Goal: Task Accomplishment & Management: Manage account settings

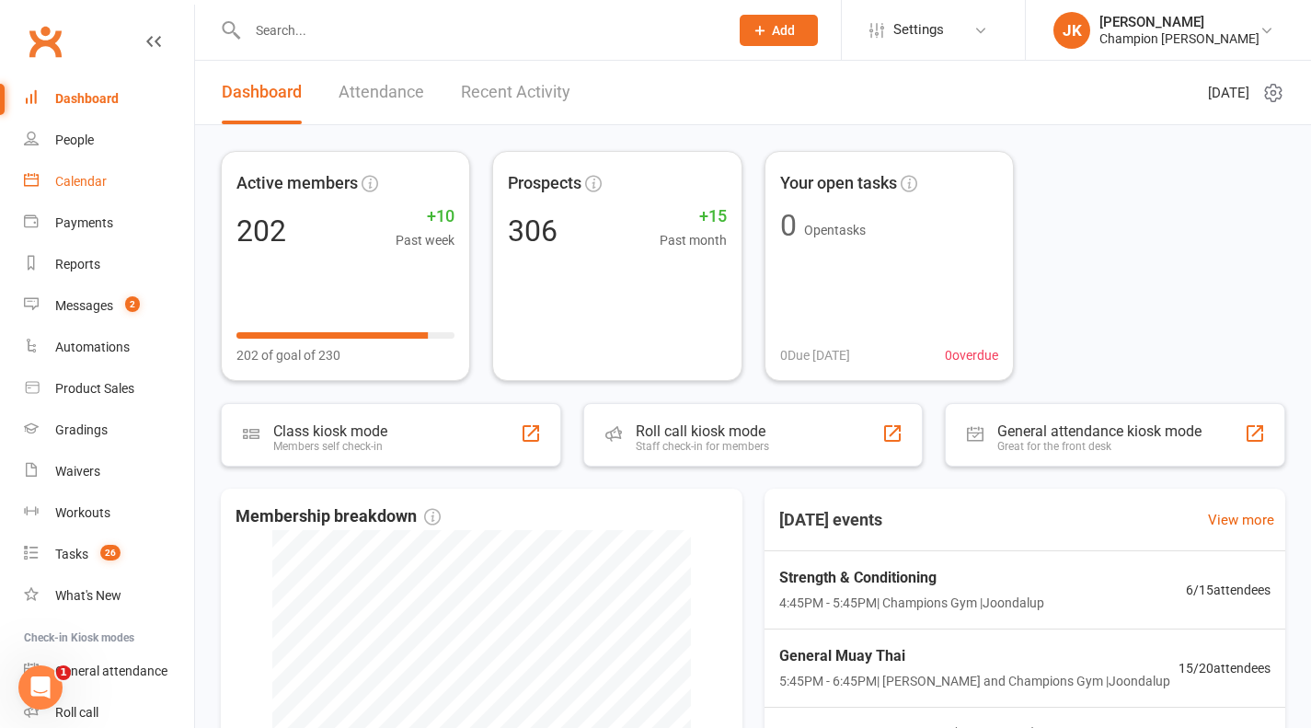
click at [92, 170] on link "Calendar" at bounding box center [109, 181] width 170 height 41
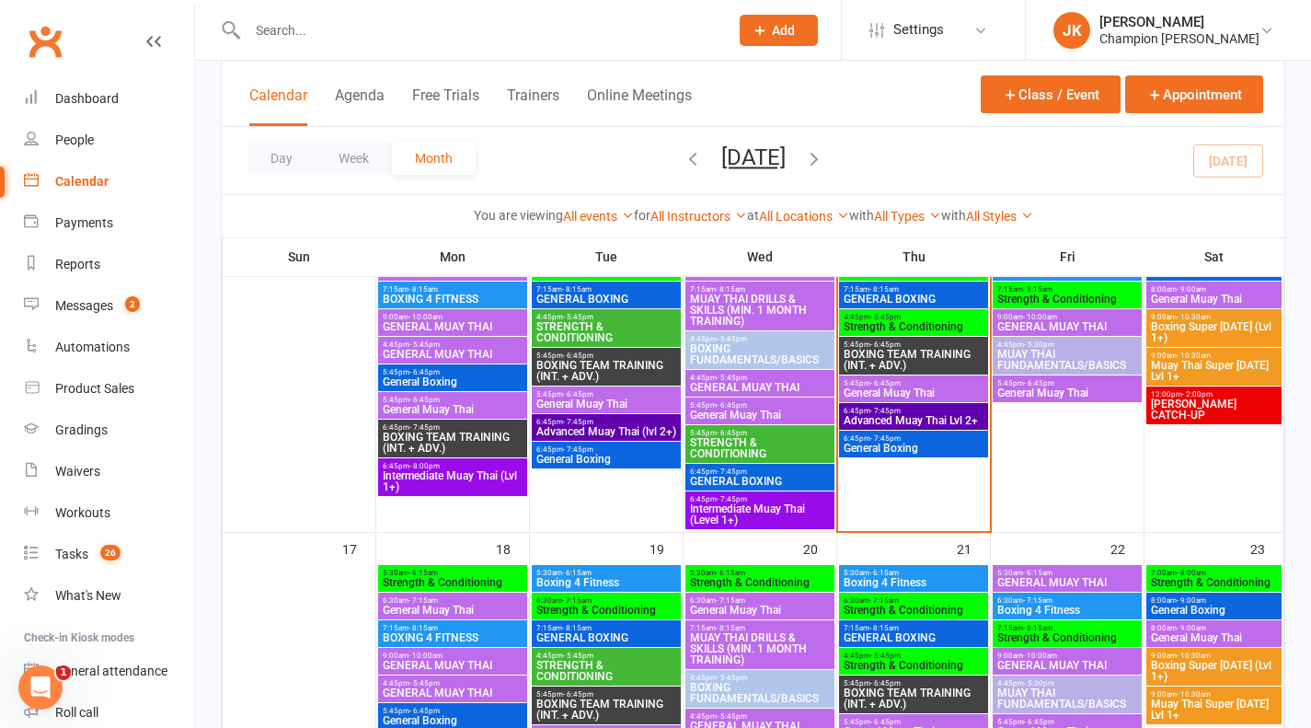
scroll to position [828, 0]
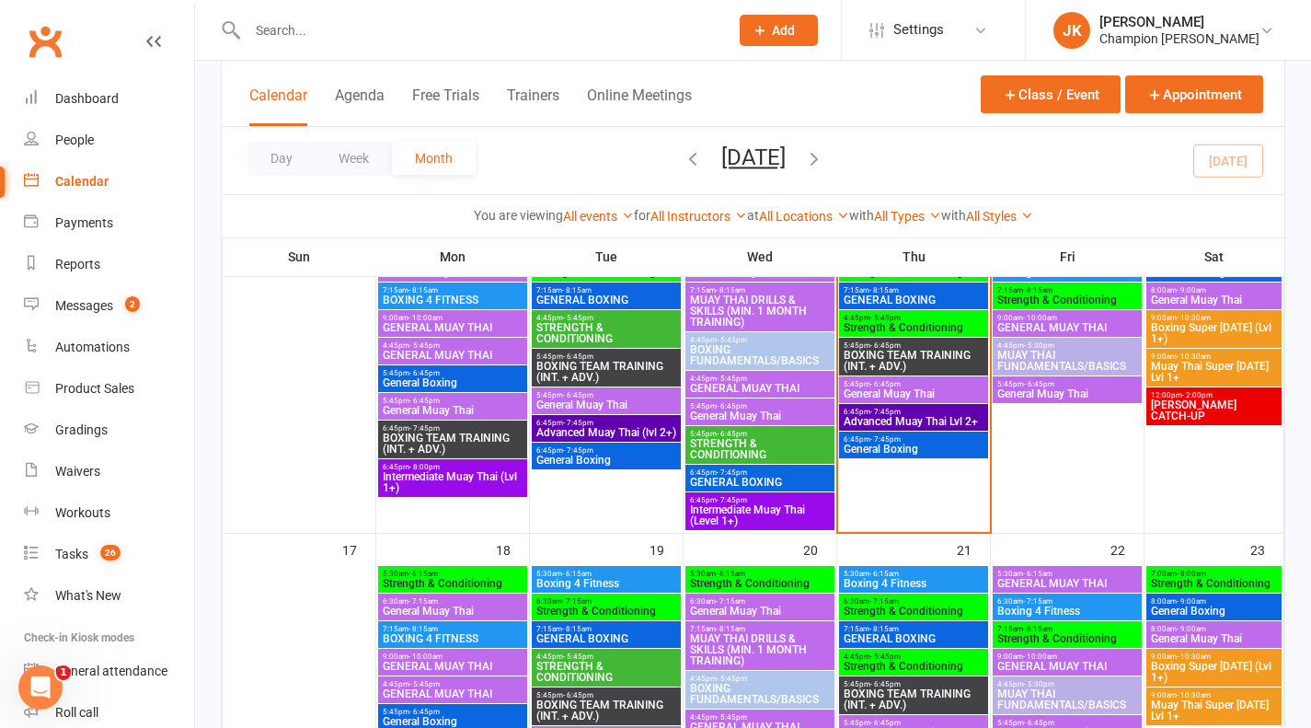
click at [891, 315] on span "- 5:45pm" at bounding box center [886, 318] width 30 height 8
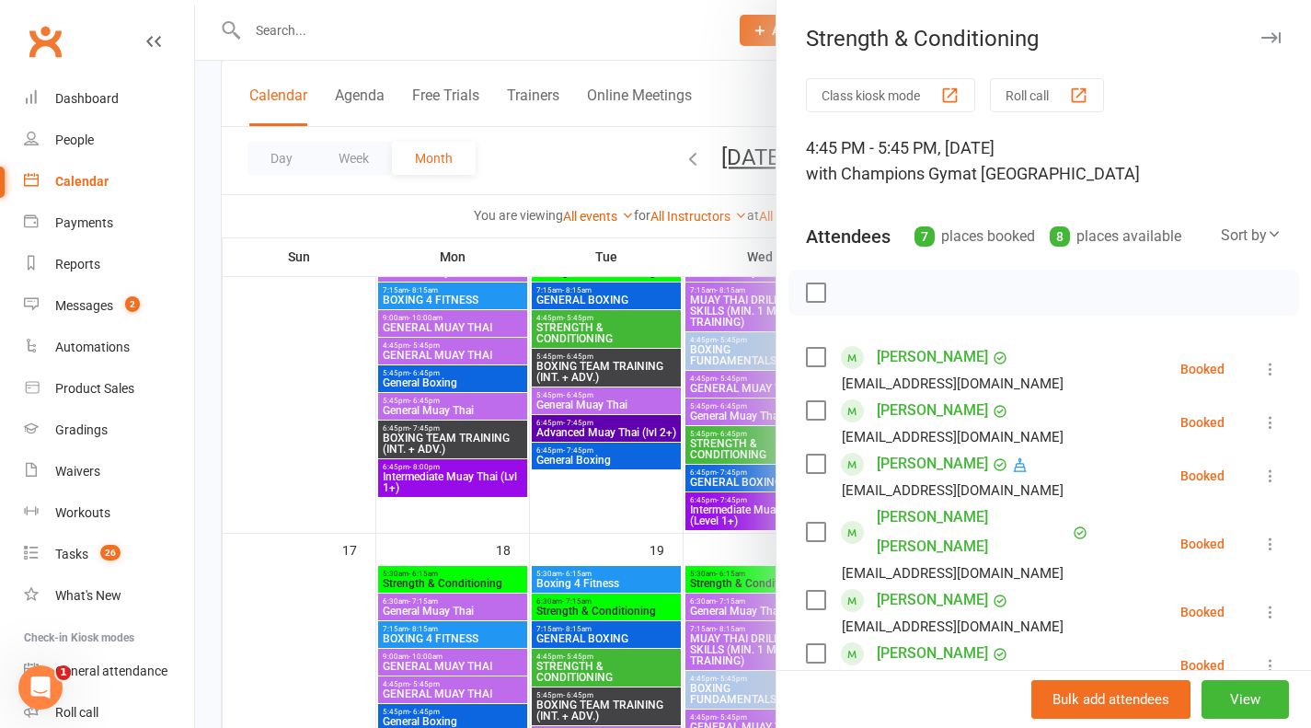
click at [1051, 105] on button "Roll call" at bounding box center [1047, 95] width 114 height 34
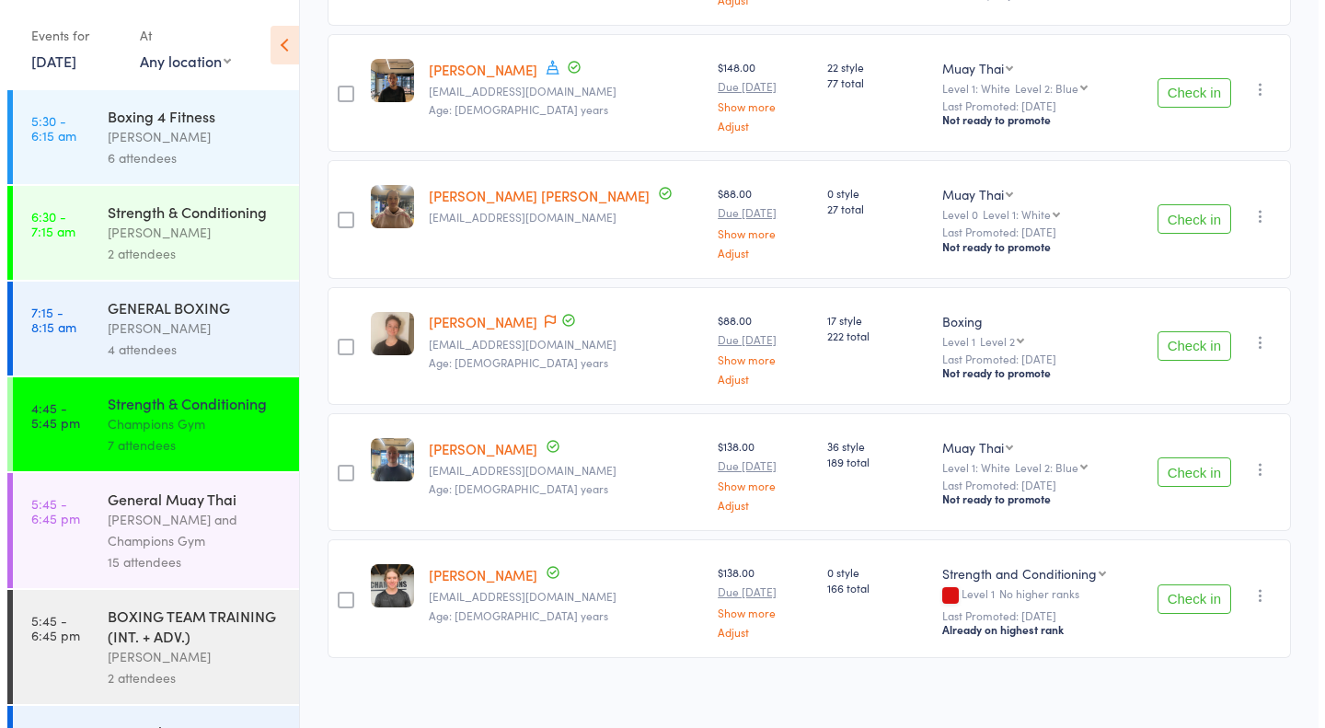
scroll to position [525, 0]
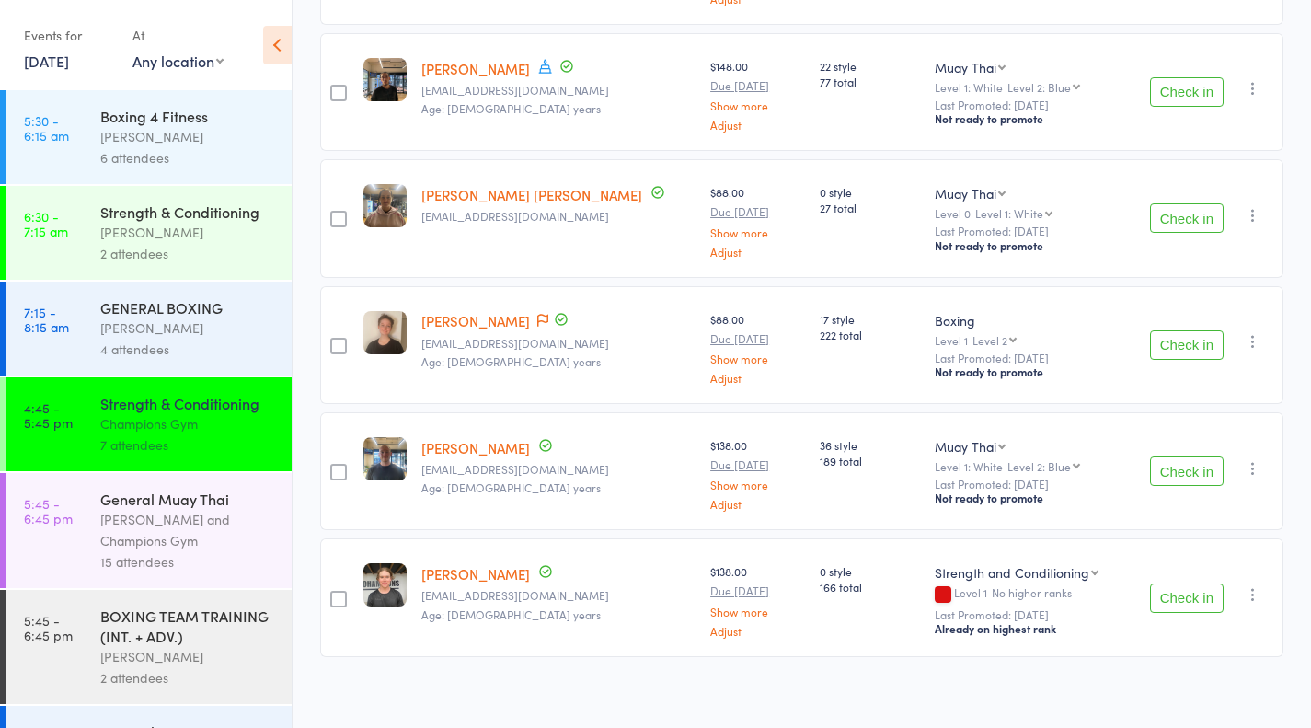
click at [1263, 465] on icon "button" at bounding box center [1253, 468] width 18 height 18
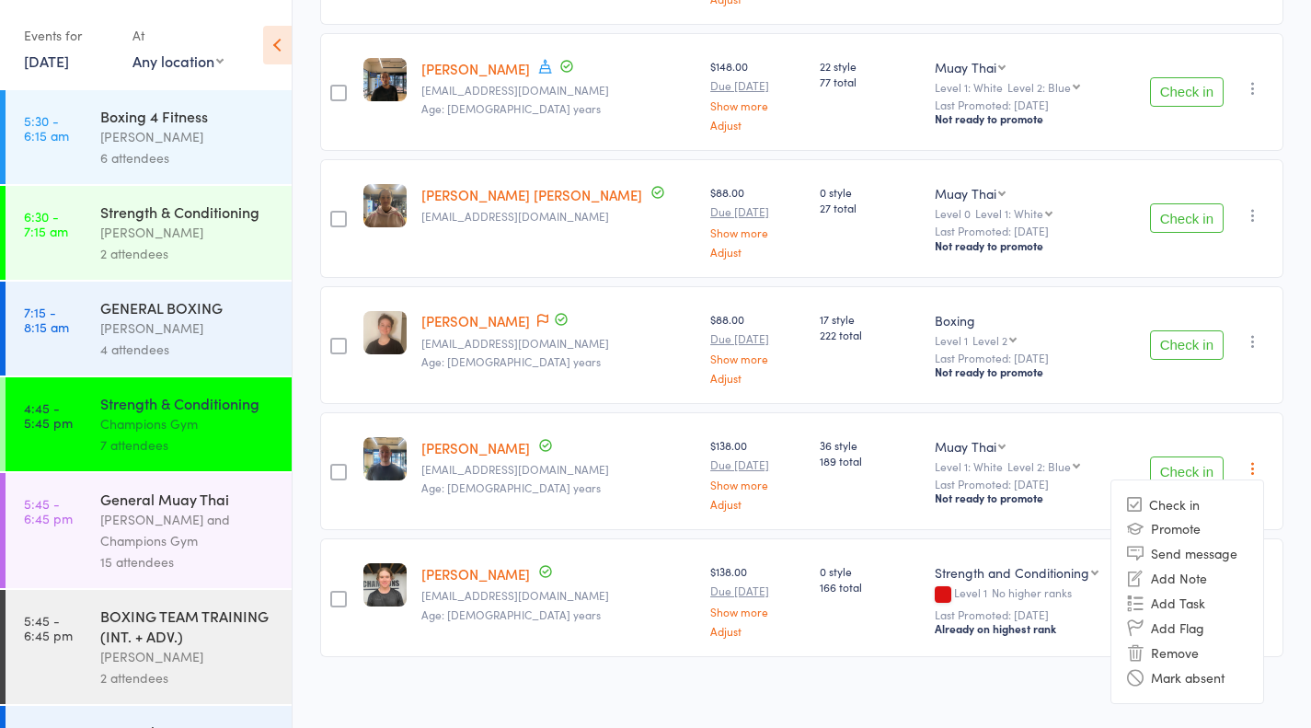
click at [1220, 657] on li "Remove" at bounding box center [1188, 653] width 152 height 25
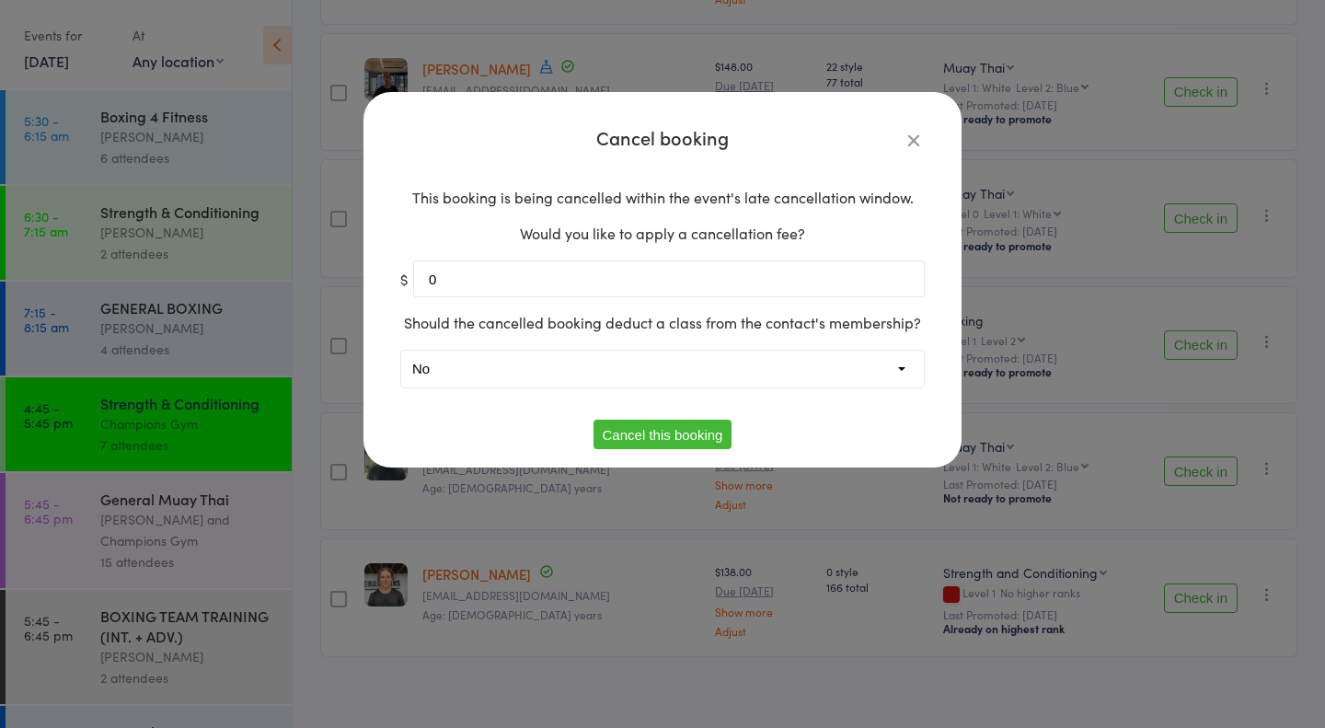
type input "0"
click at [687, 436] on button "Cancel this booking" at bounding box center [663, 434] width 139 height 29
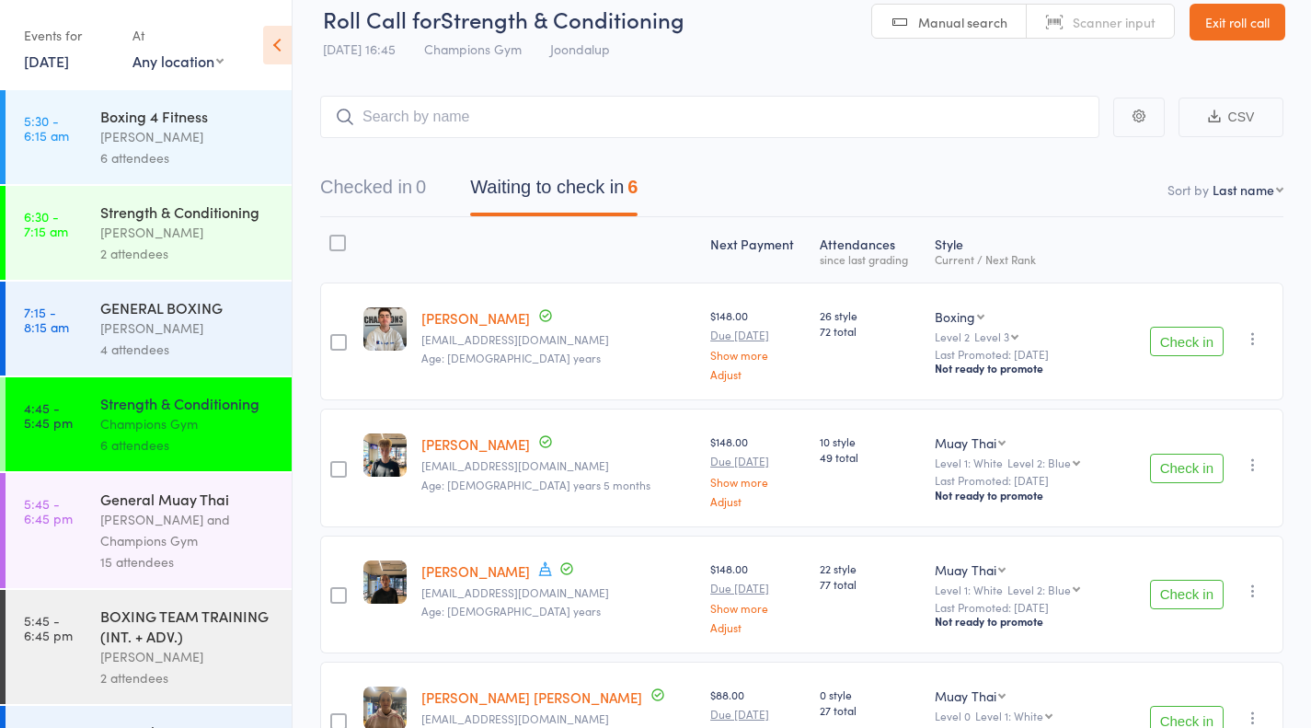
scroll to position [17, 0]
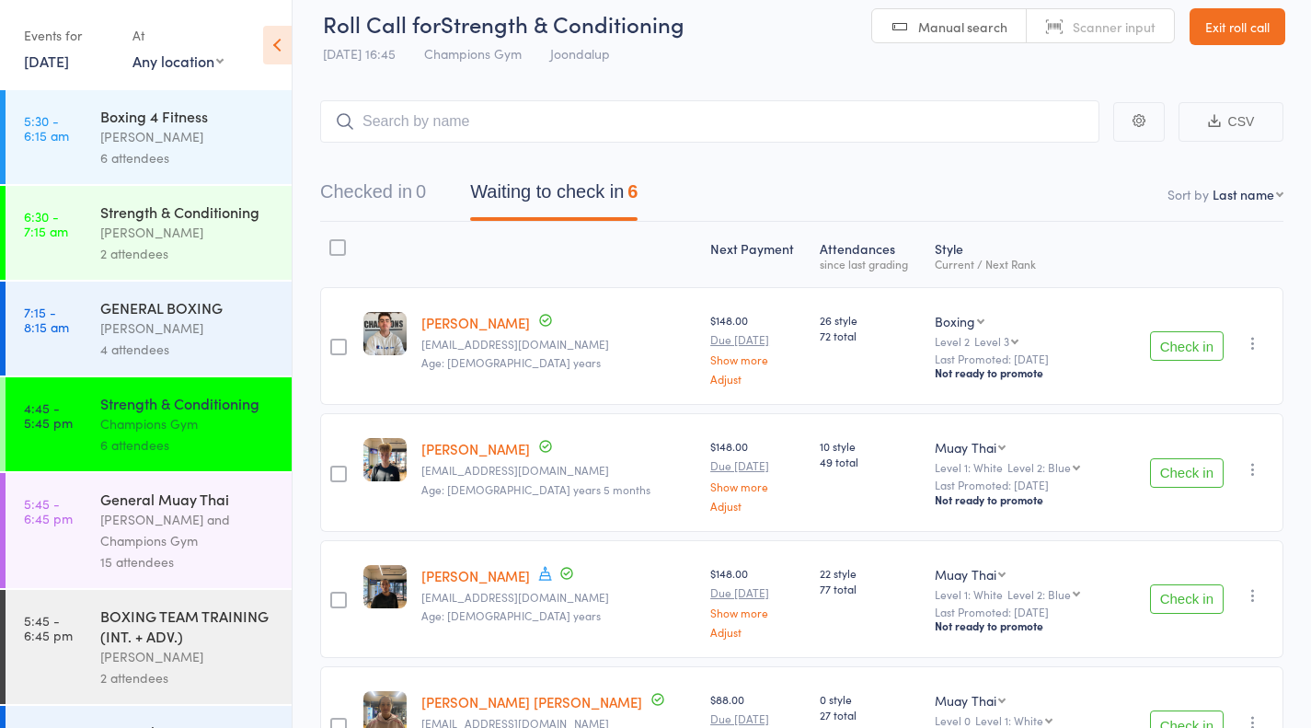
click at [1190, 350] on button "Check in" at bounding box center [1187, 345] width 74 height 29
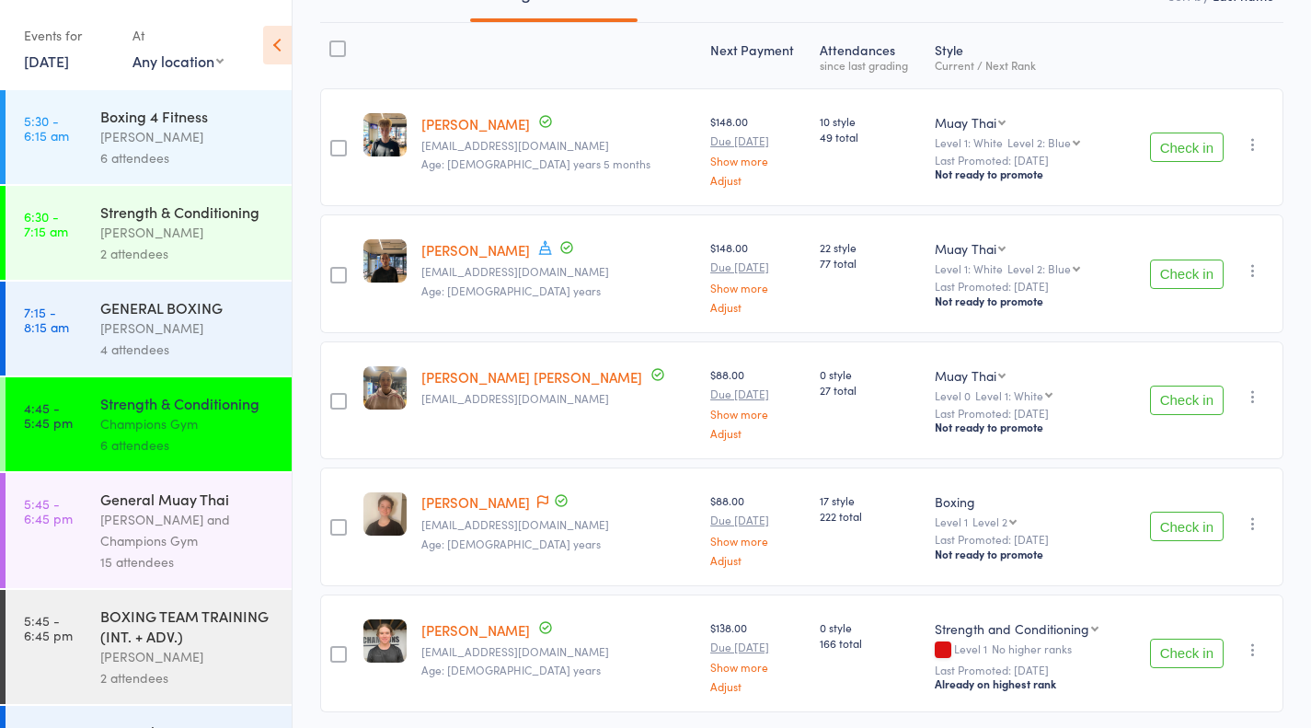
scroll to position [217, 0]
click at [1179, 529] on button "Check in" at bounding box center [1187, 525] width 74 height 29
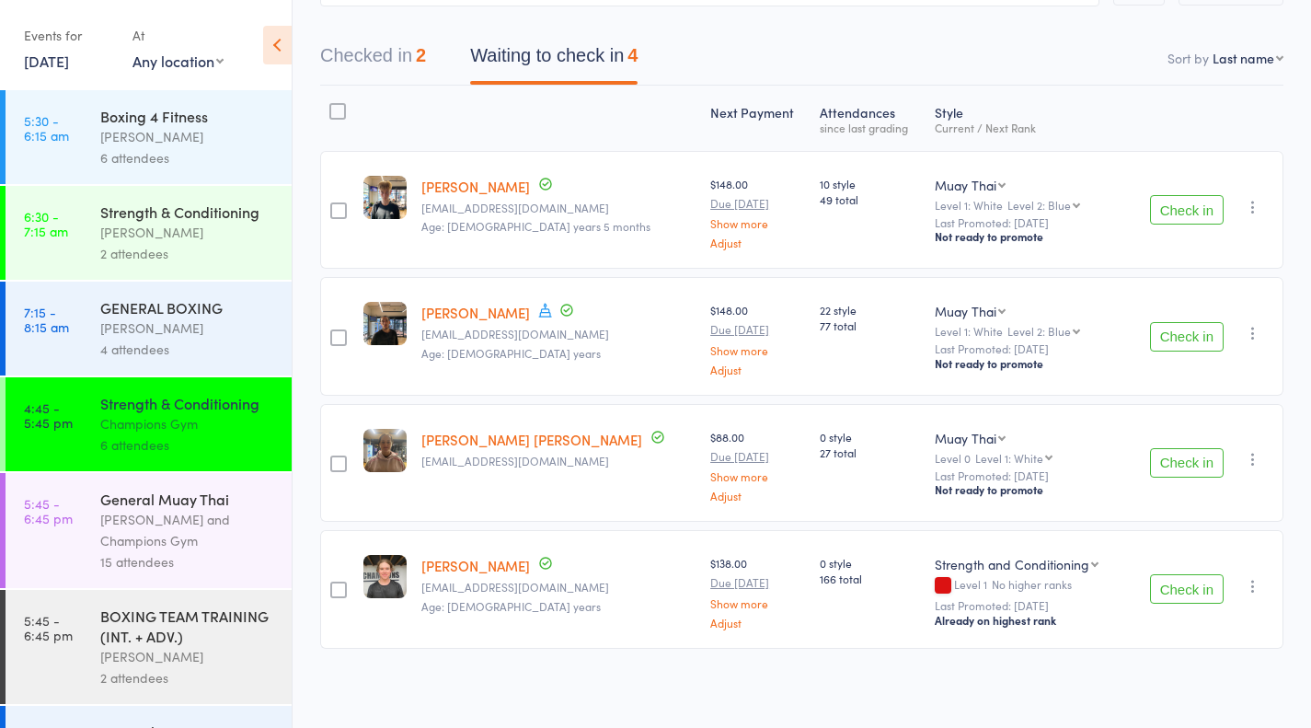
click at [1199, 468] on button "Check in" at bounding box center [1187, 462] width 74 height 29
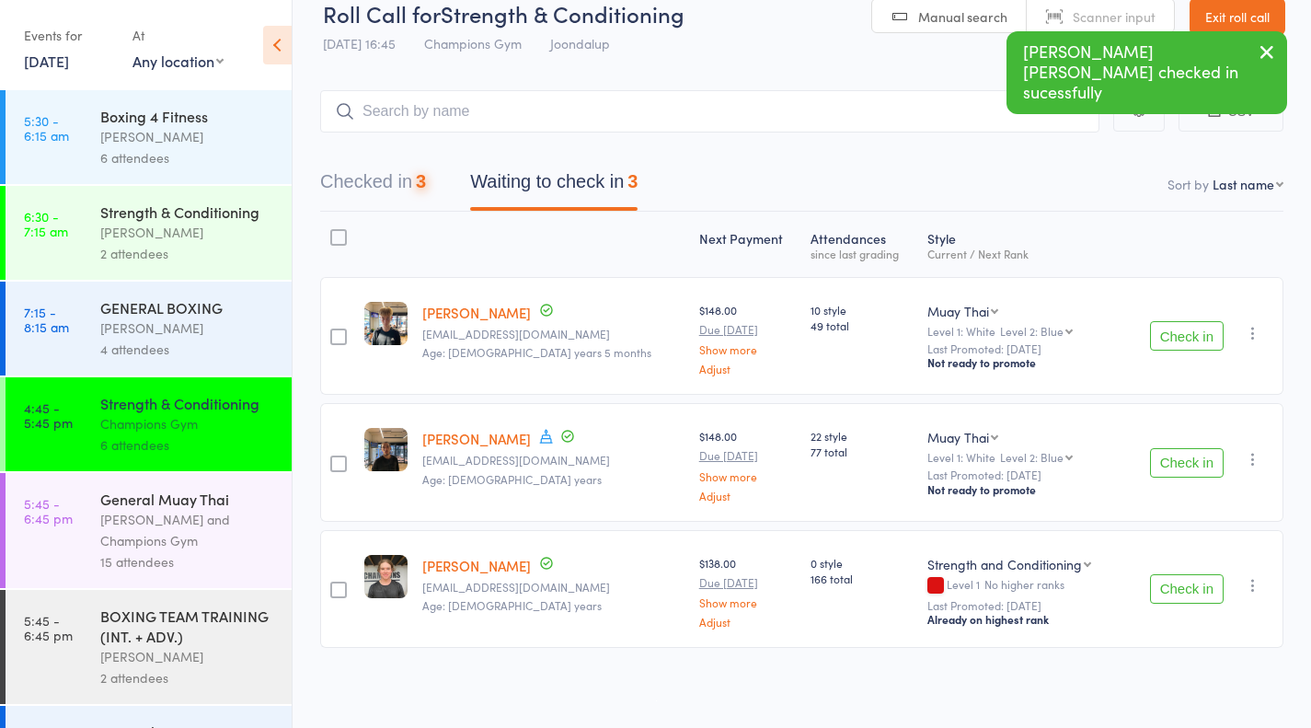
click at [1179, 584] on button "Check in" at bounding box center [1187, 588] width 74 height 29
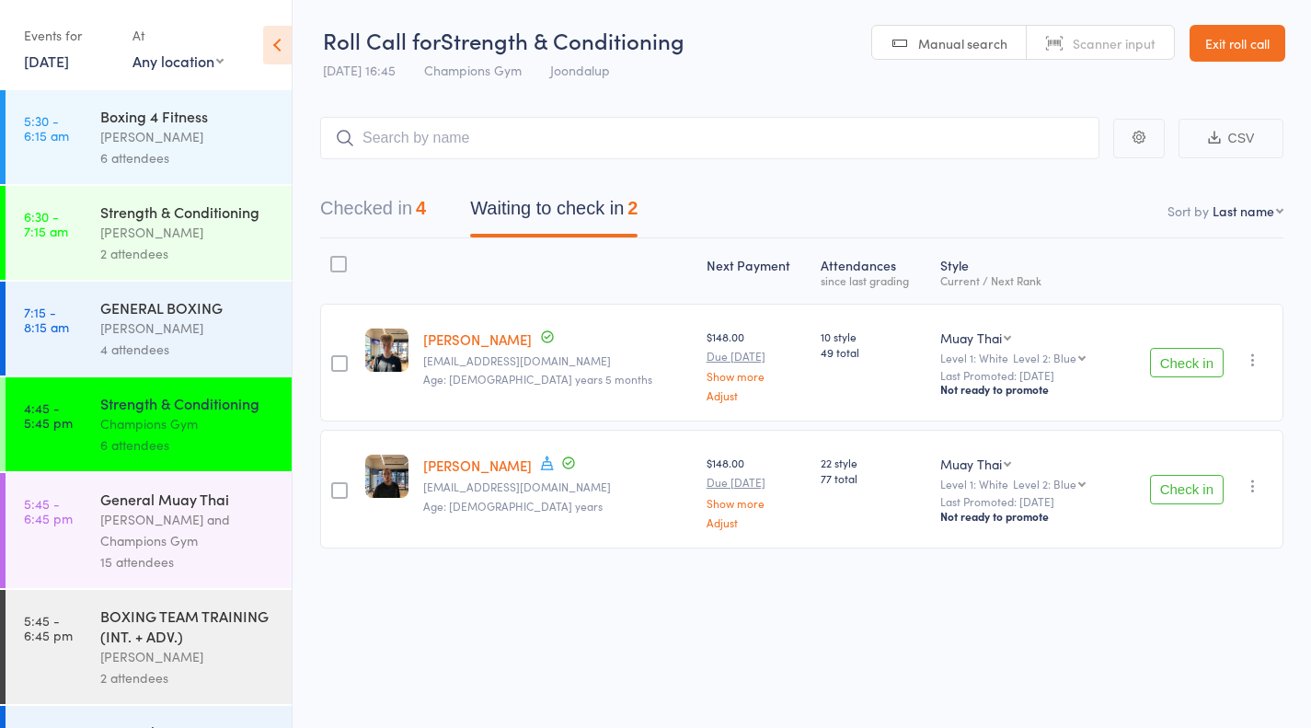
scroll to position [194, 0]
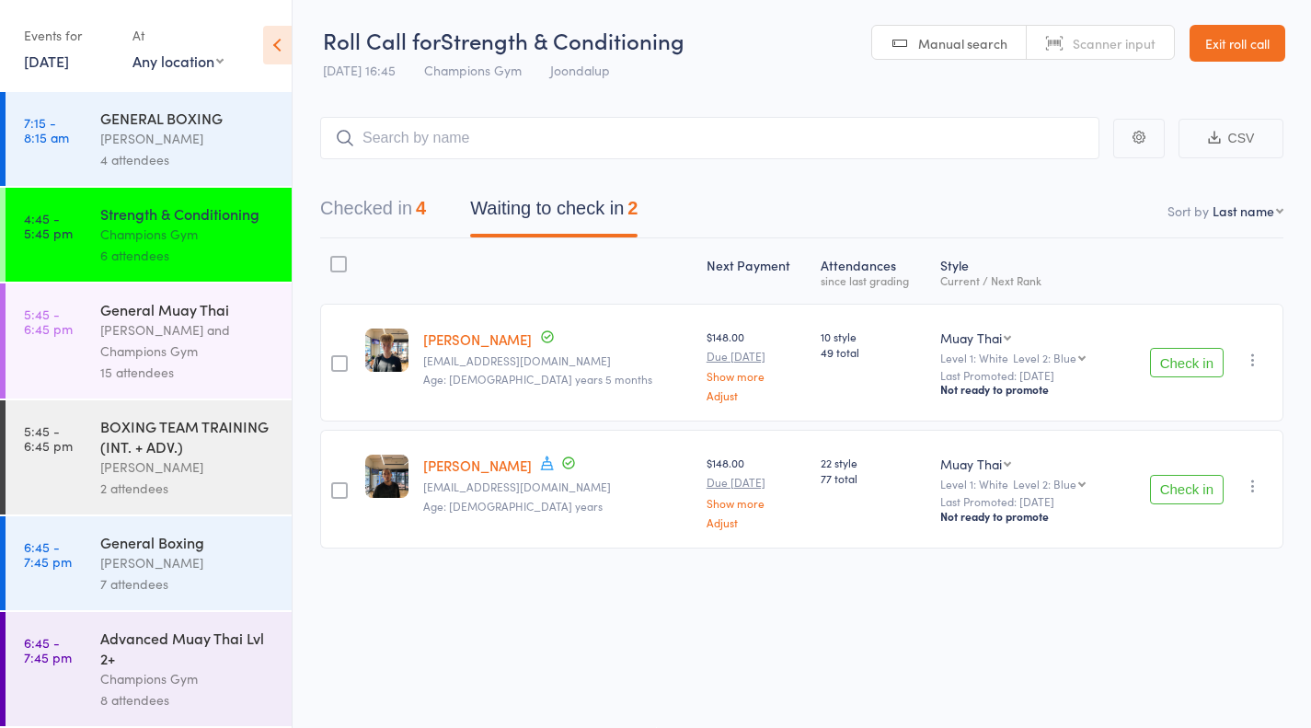
click at [1242, 45] on link "Exit roll call" at bounding box center [1238, 43] width 96 height 37
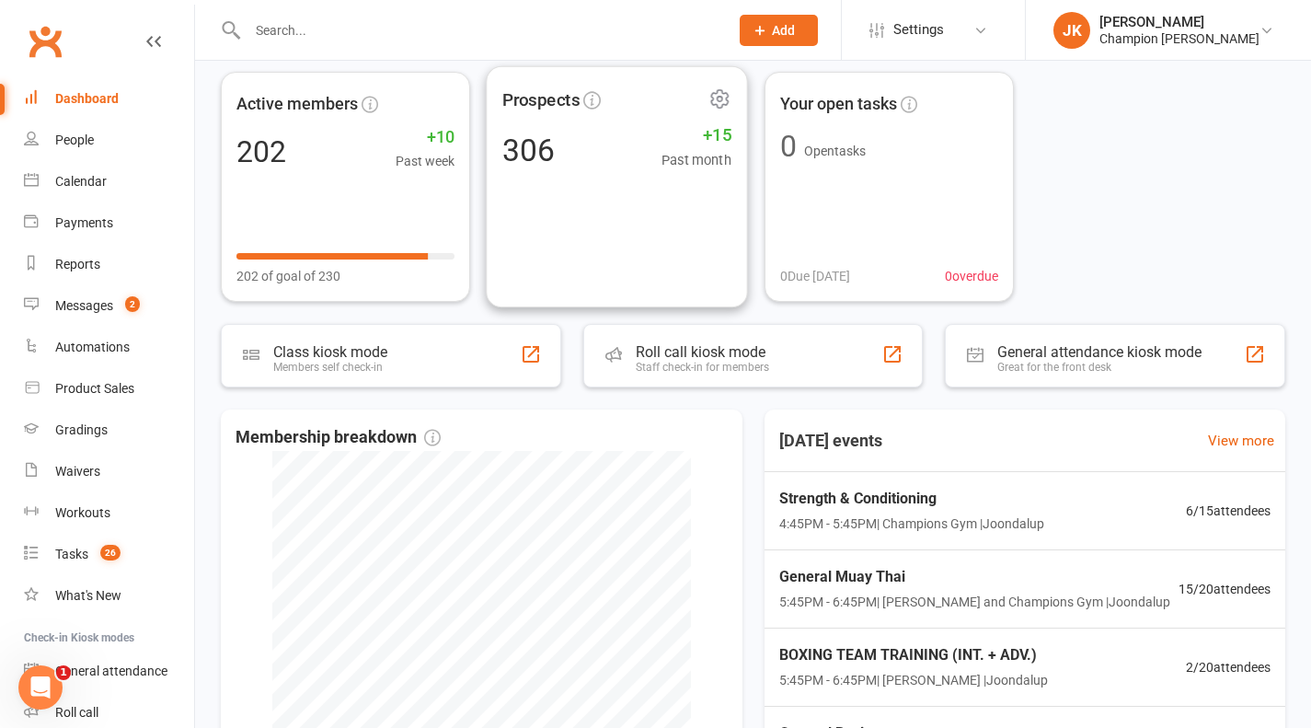
scroll to position [80, 0]
click at [79, 302] on div "Messages" at bounding box center [84, 305] width 58 height 15
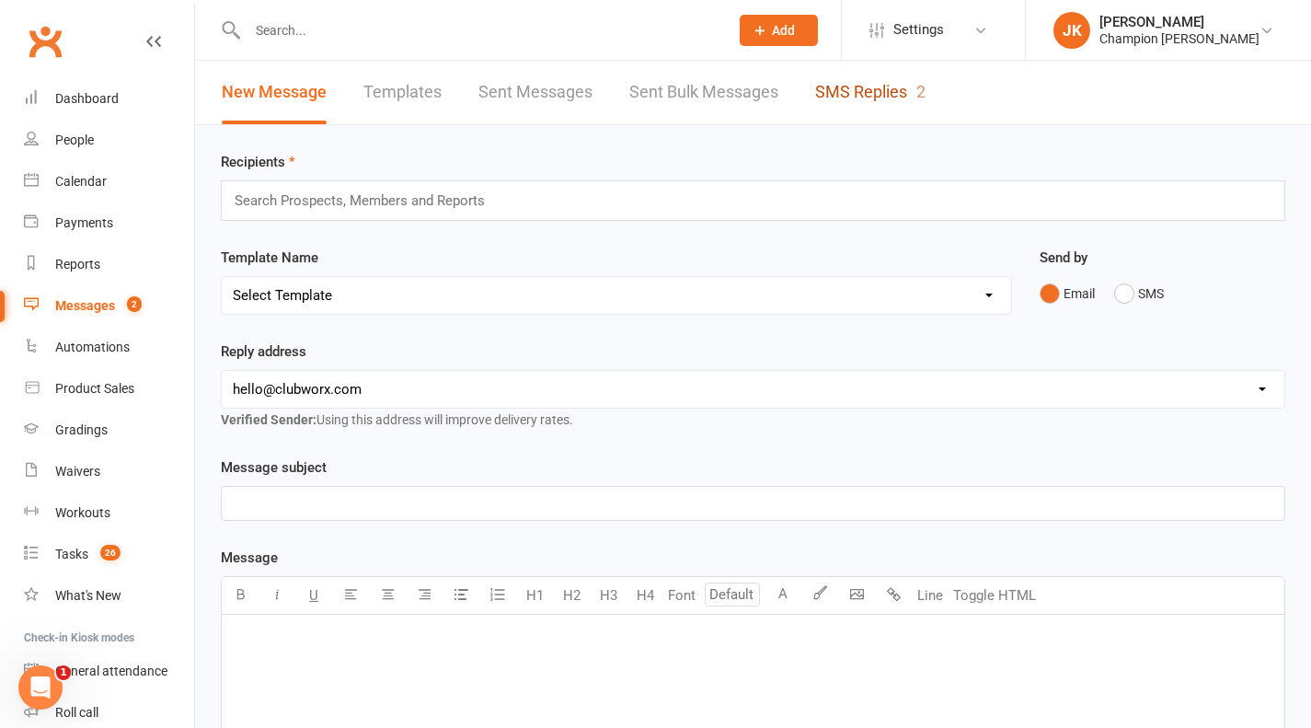
click at [903, 92] on link "SMS Replies 2" at bounding box center [870, 93] width 110 height 64
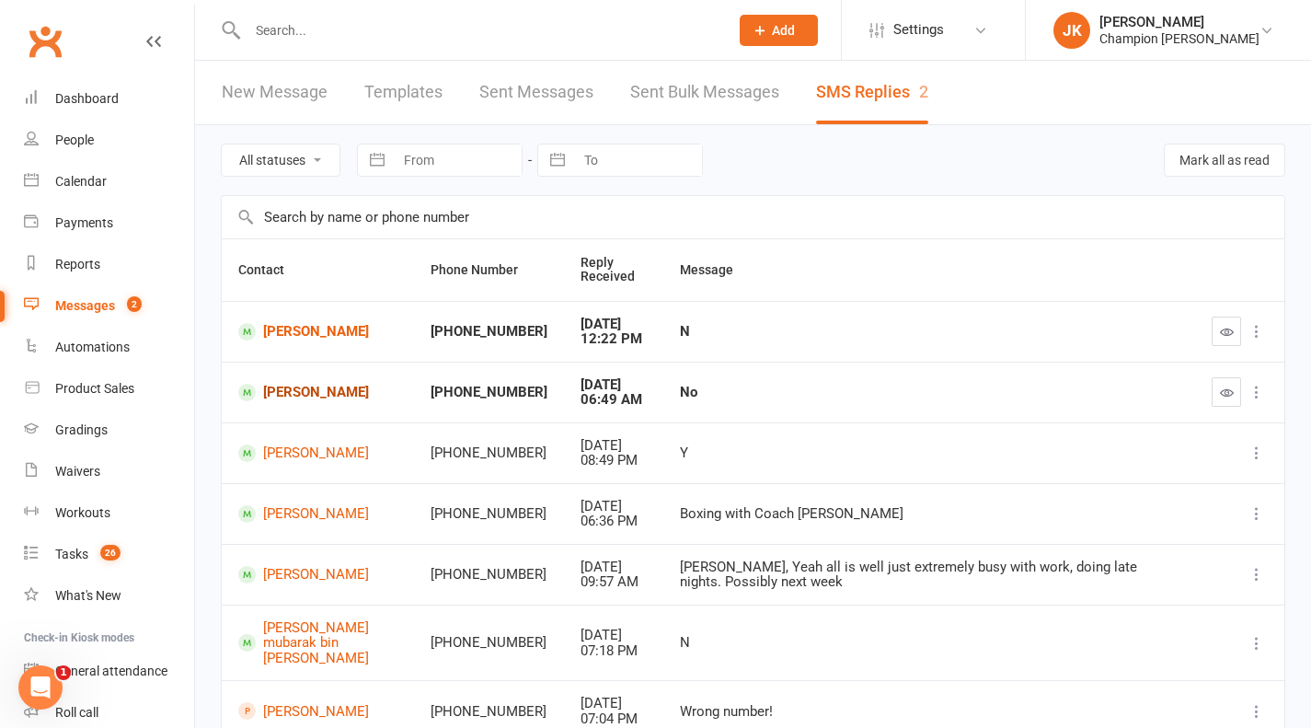
click at [249, 387] on span at bounding box center [246, 392] width 17 height 17
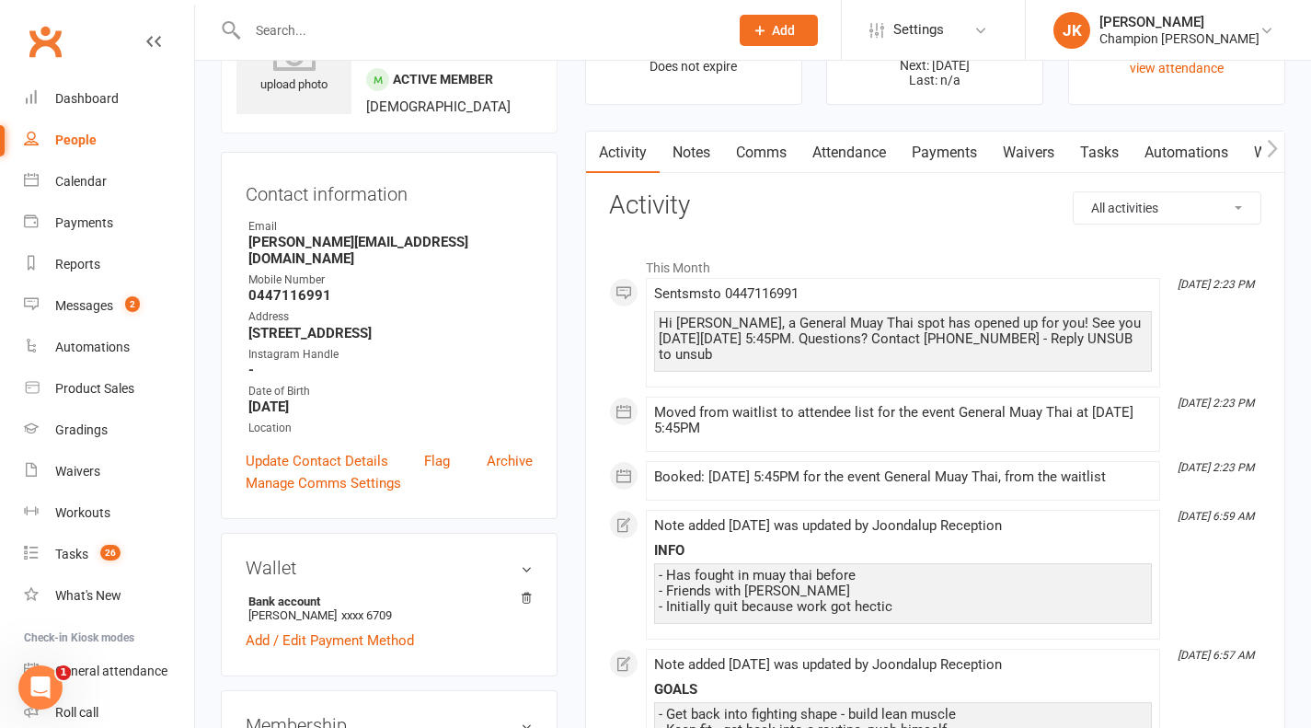
scroll to position [29, 0]
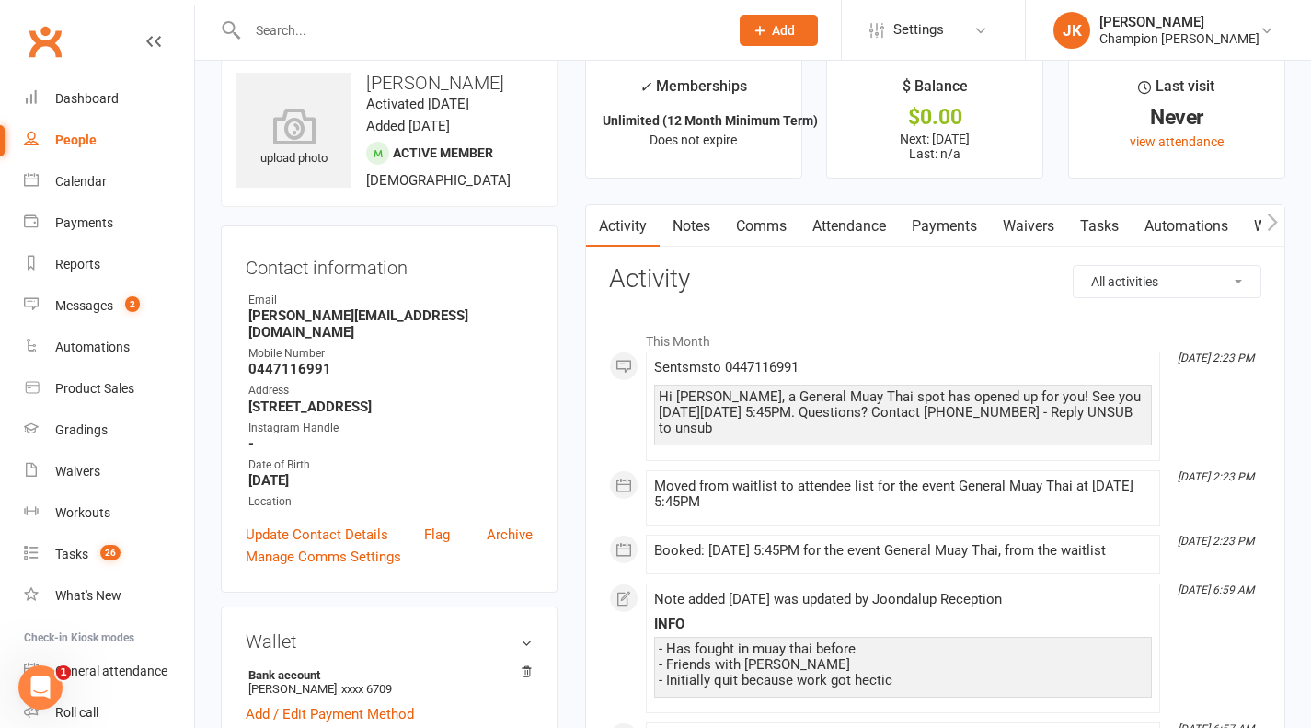
click at [756, 227] on link "Comms" at bounding box center [761, 226] width 76 height 42
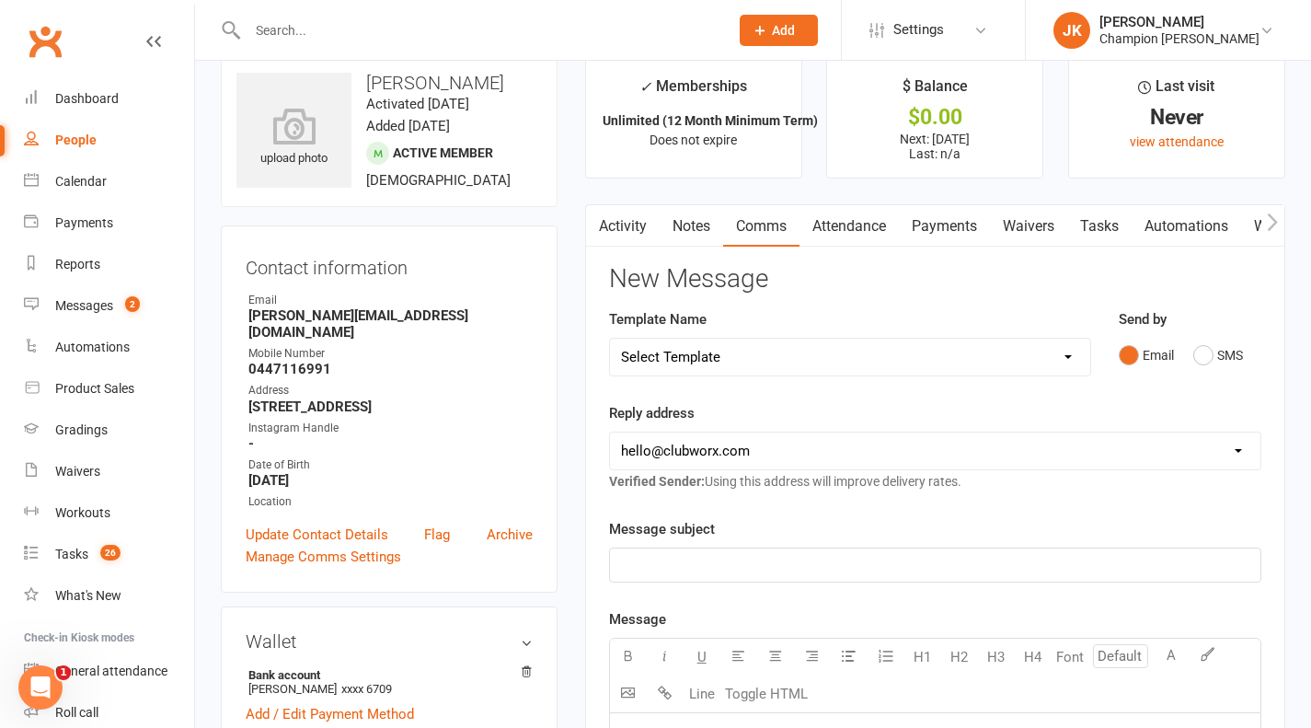
click at [645, 216] on link "Activity" at bounding box center [623, 226] width 74 height 42
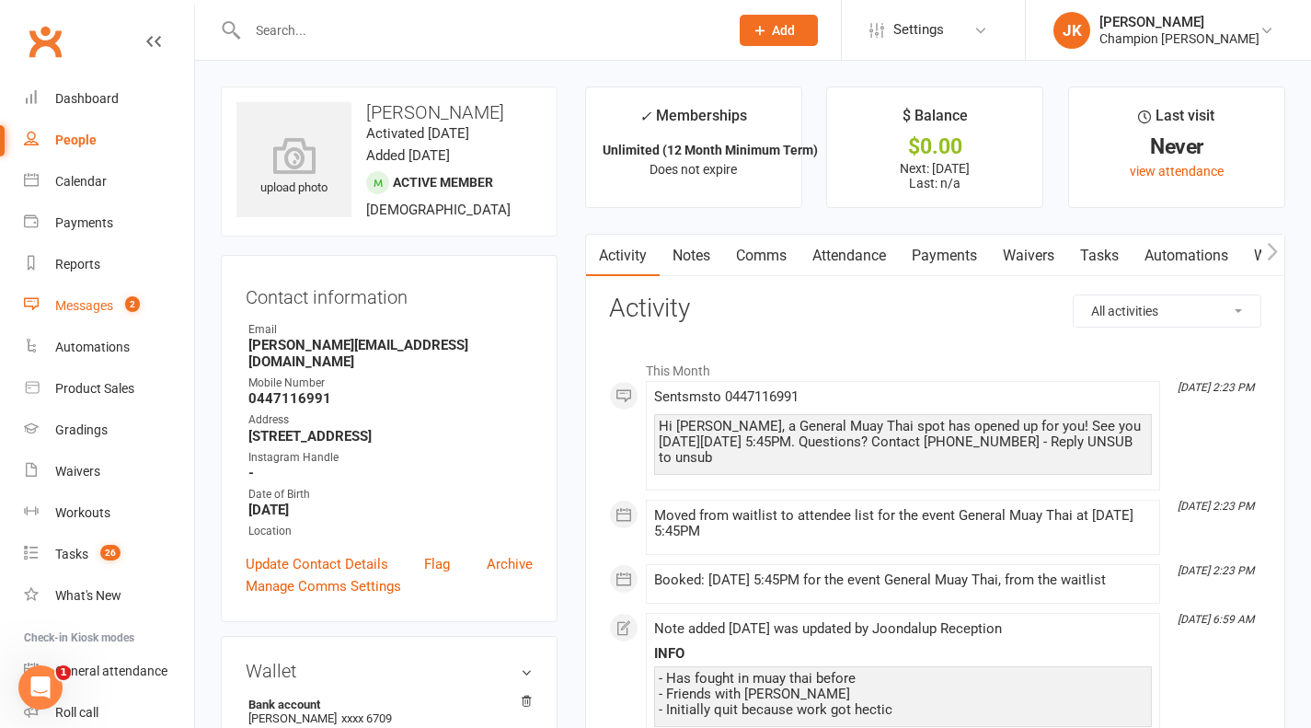
click at [105, 296] on link "Messages 2" at bounding box center [109, 305] width 170 height 41
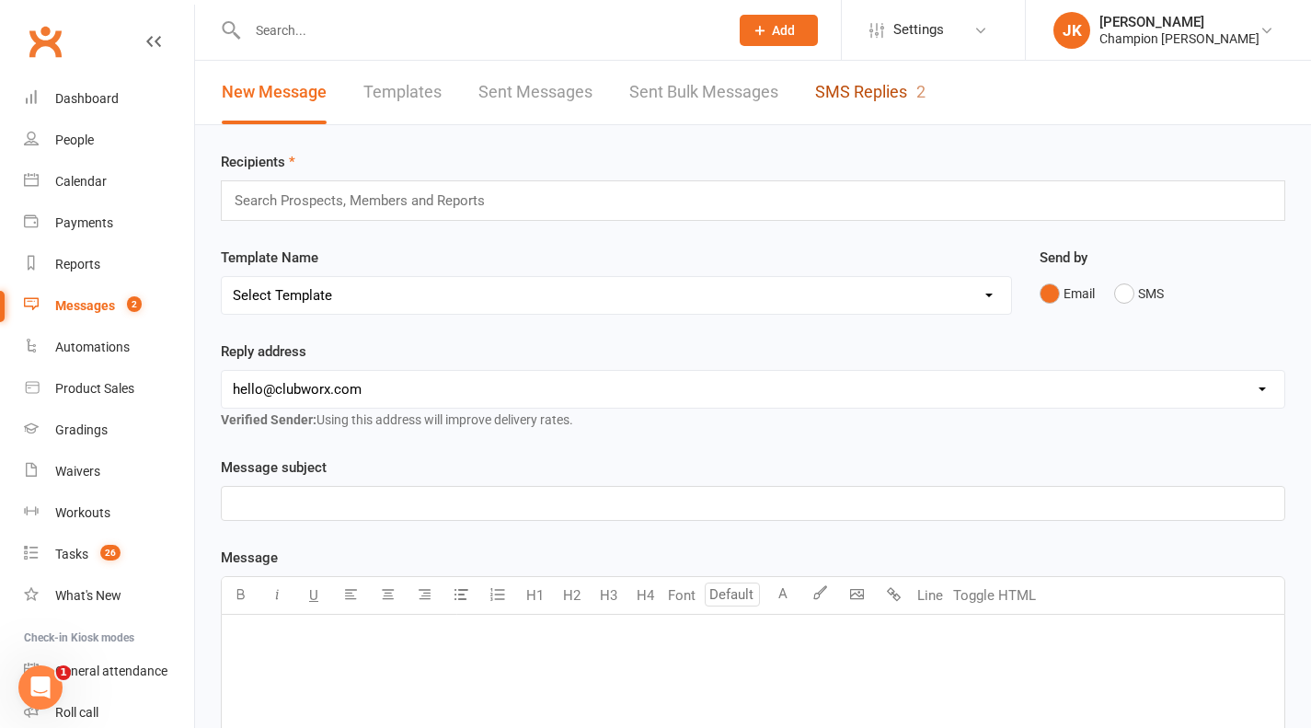
click at [893, 94] on link "SMS Replies 2" at bounding box center [870, 93] width 110 height 64
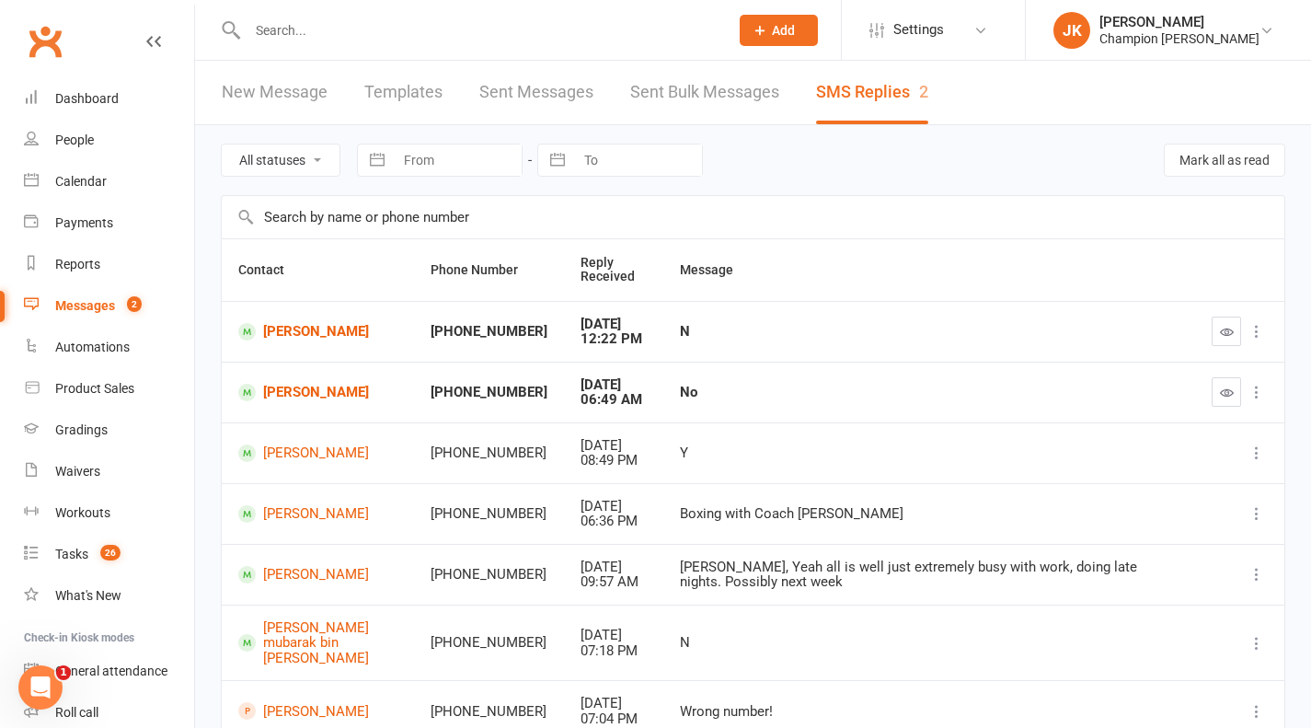
click at [1230, 399] on icon "button" at bounding box center [1227, 393] width 14 height 14
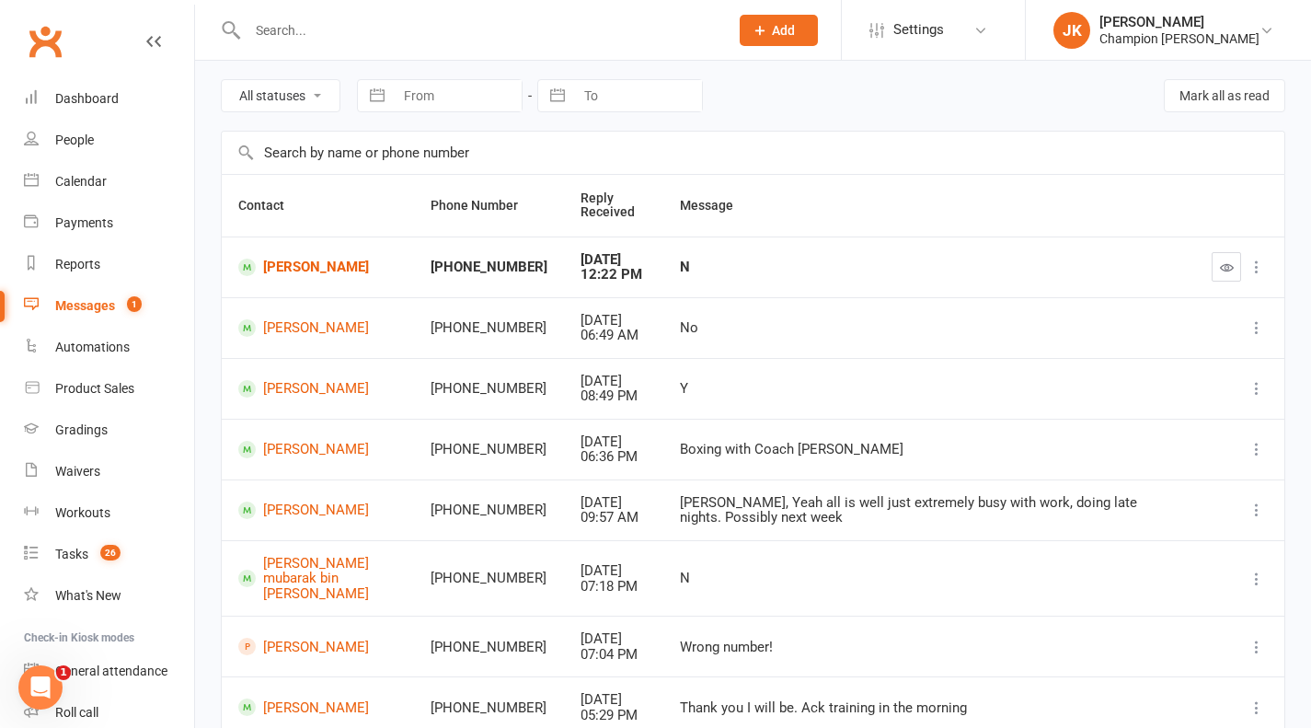
scroll to position [87, 0]
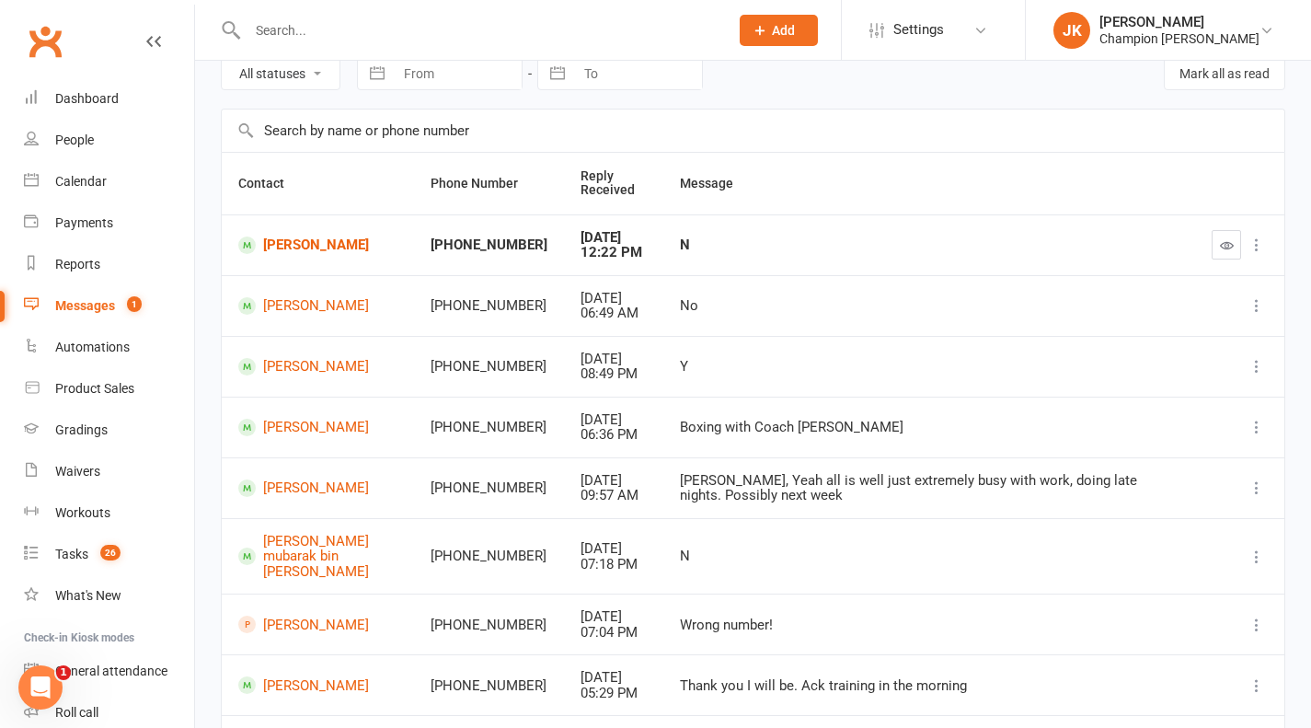
click at [1229, 244] on icon "button" at bounding box center [1227, 245] width 14 height 14
click at [282, 369] on link "Andy Oliver" at bounding box center [319, 366] width 162 height 17
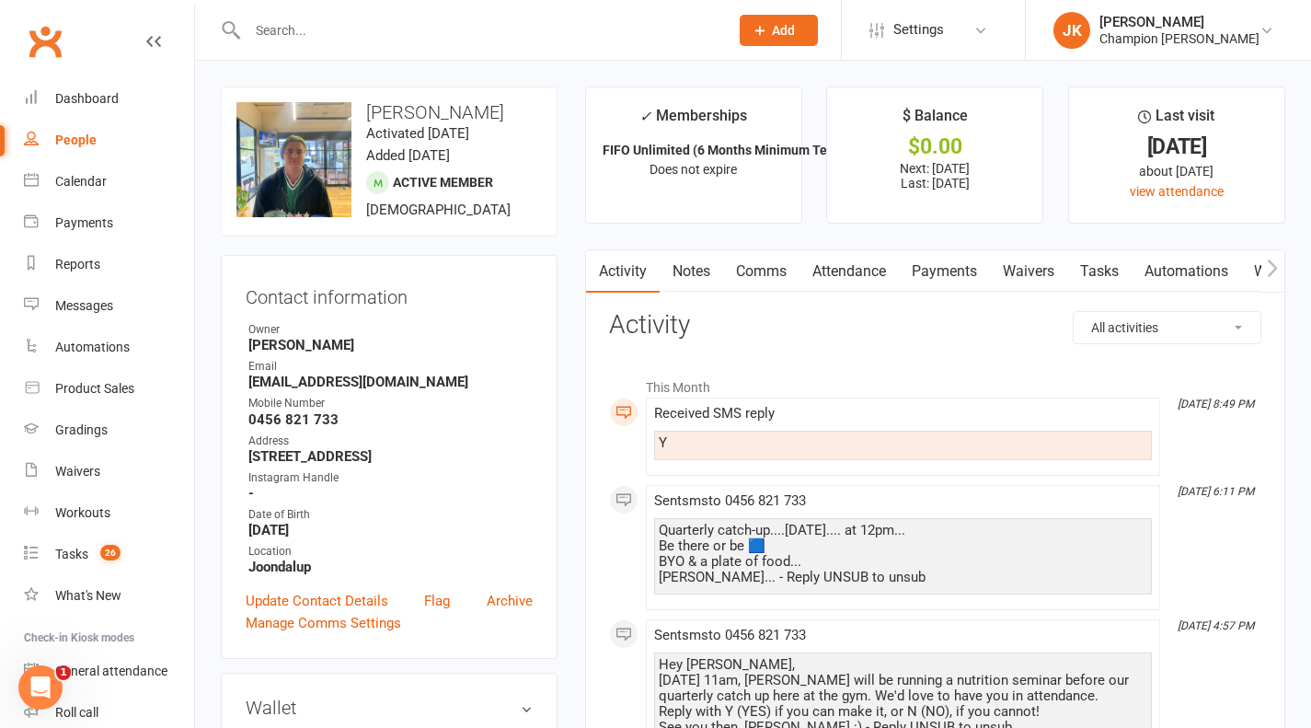
click at [262, 26] on input "text" at bounding box center [479, 30] width 474 height 26
type input "j"
click at [262, 26] on input "text" at bounding box center [479, 30] width 474 height 26
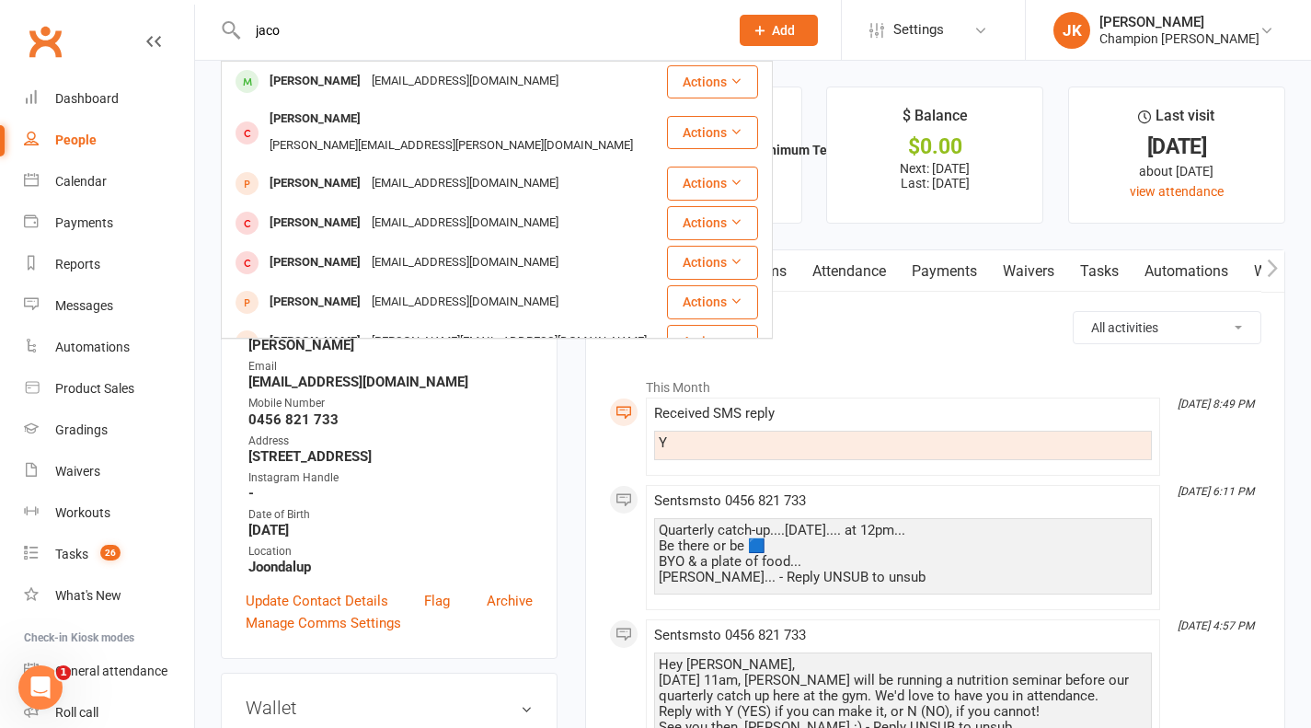
type input "jaco"
click at [295, 87] on div "Jaco Carstens" at bounding box center [315, 81] width 102 height 27
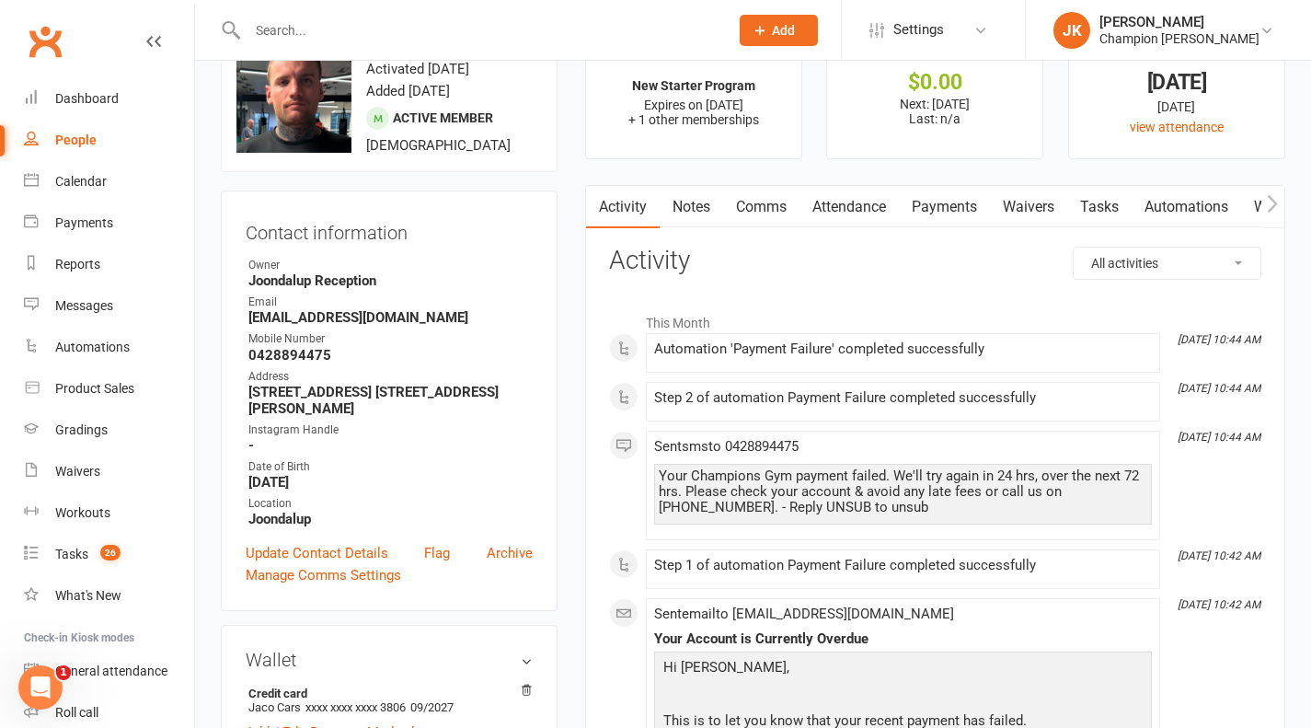
scroll to position [40, 0]
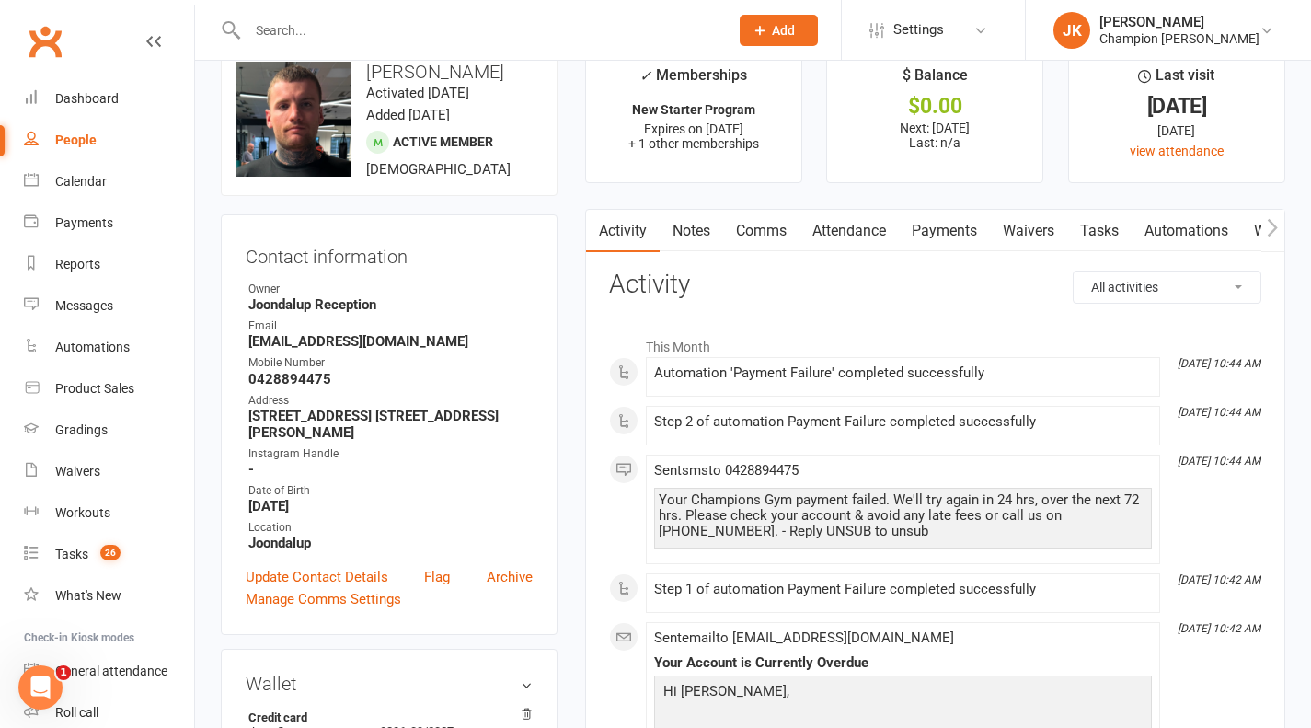
click at [700, 213] on link "Notes" at bounding box center [692, 231] width 64 height 42
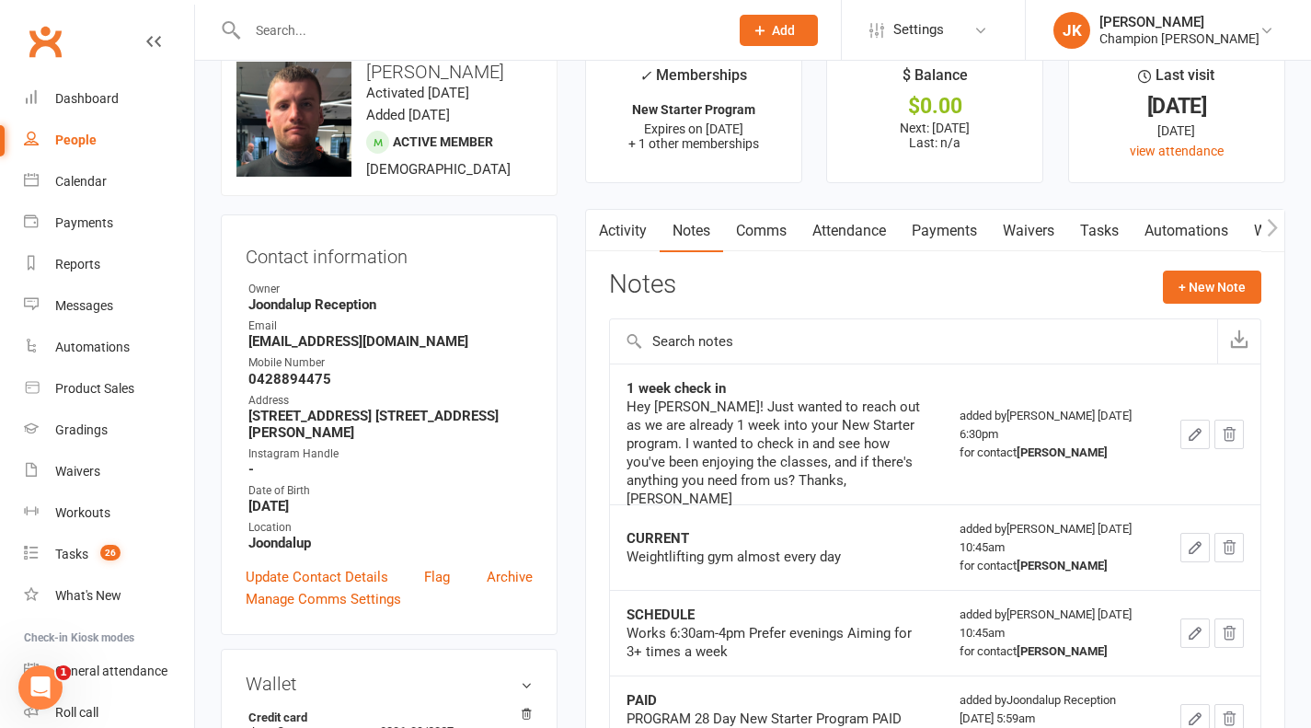
click at [763, 223] on link "Comms" at bounding box center [761, 231] width 76 height 42
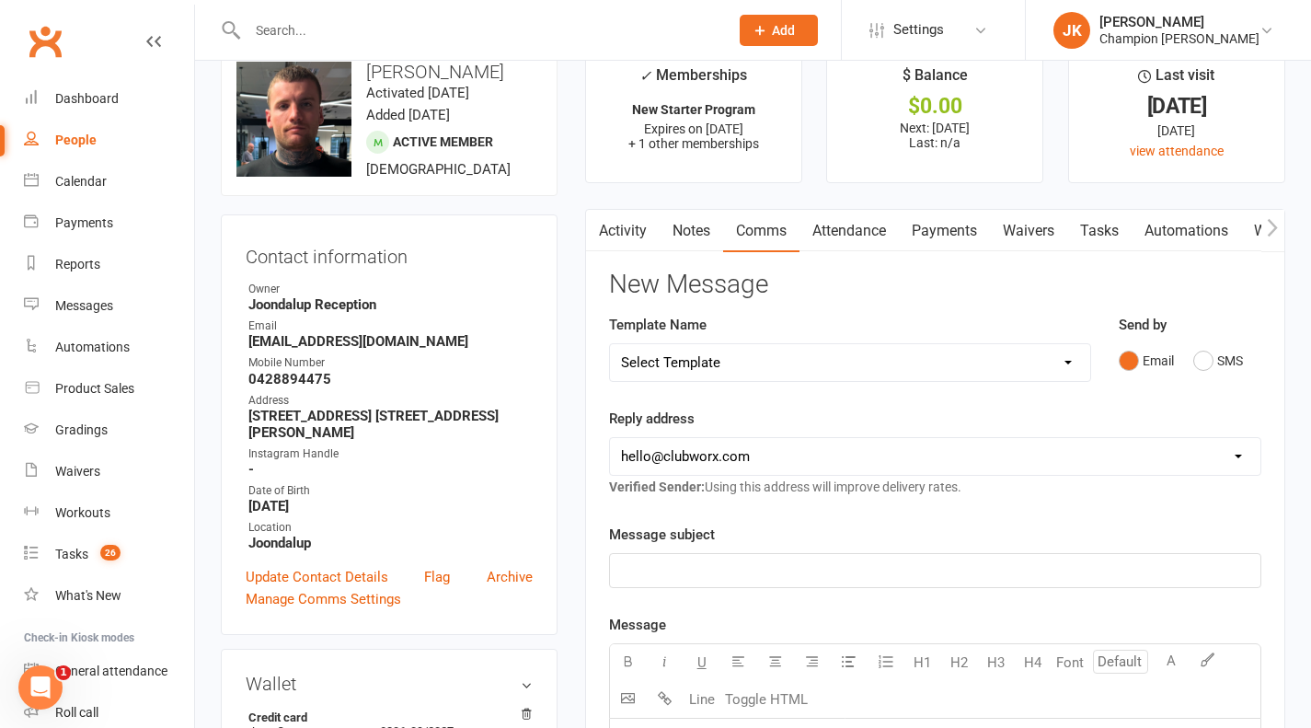
click at [919, 226] on link "Payments" at bounding box center [944, 231] width 91 height 42
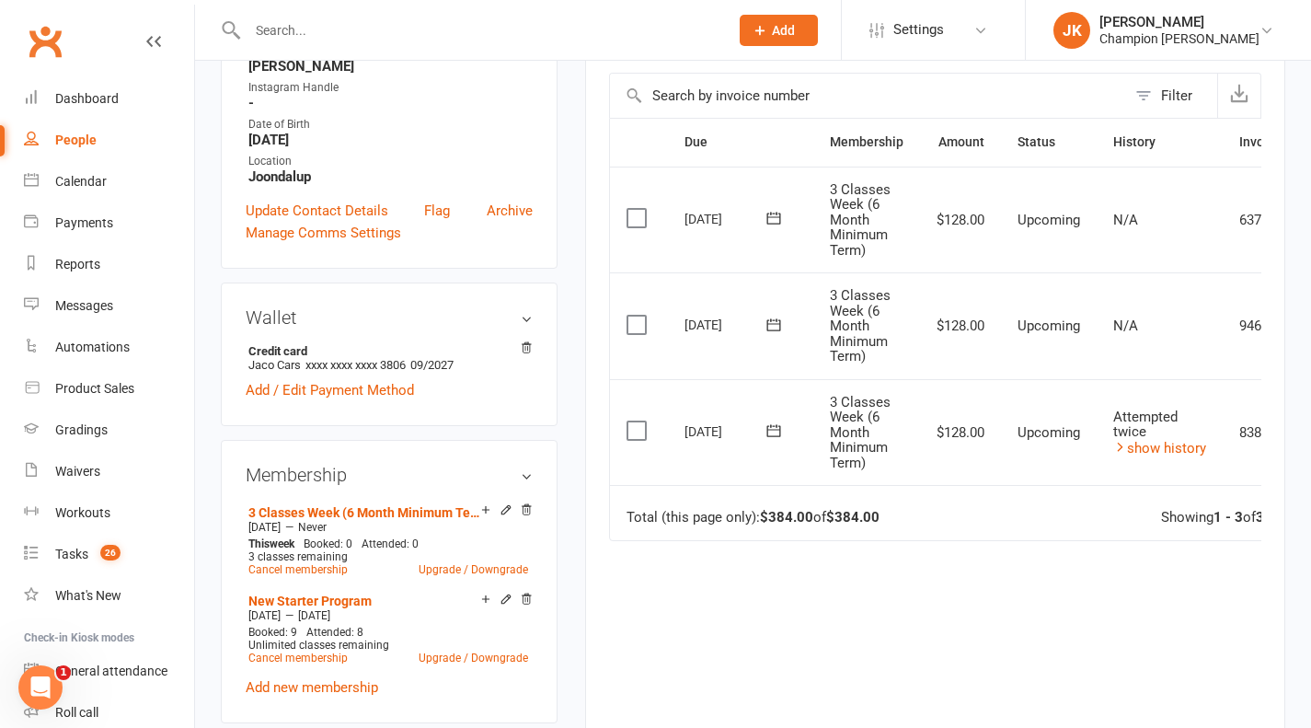
scroll to position [406, 0]
click at [1191, 453] on link "show history" at bounding box center [1160, 449] width 93 height 17
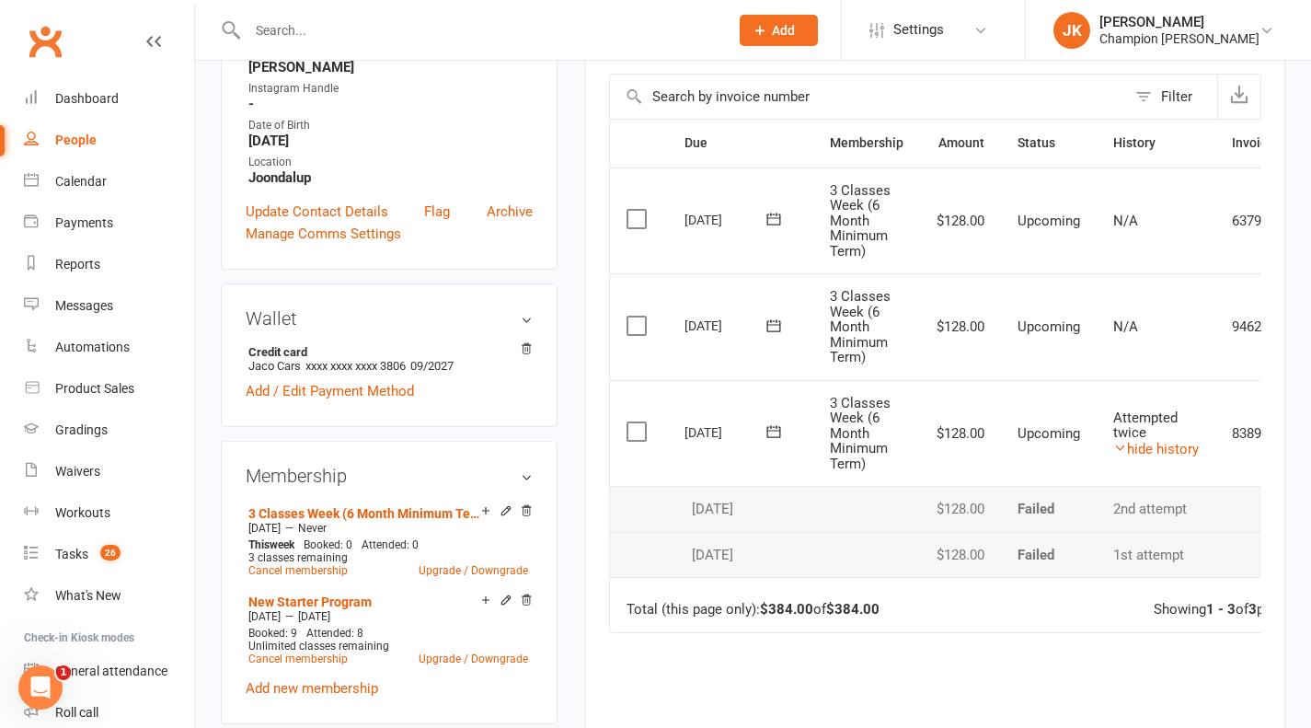
click at [1188, 450] on link "hide history" at bounding box center [1157, 449] width 86 height 17
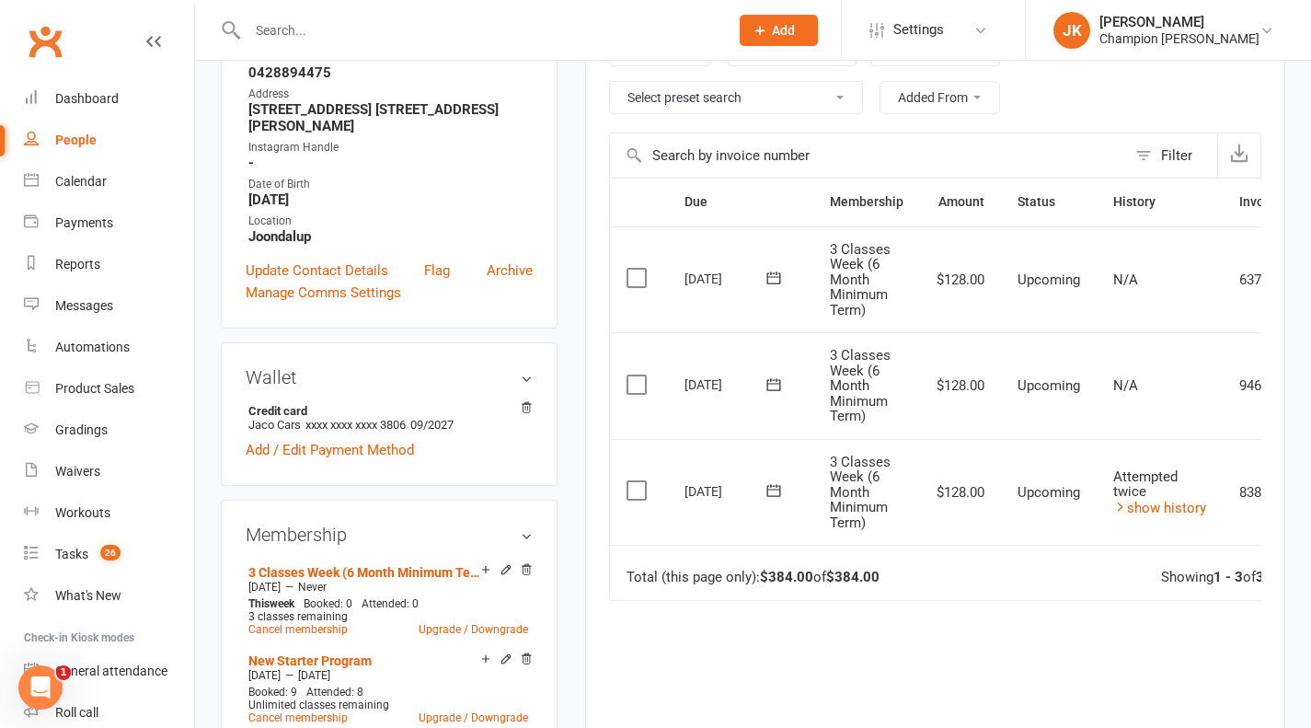
scroll to position [348, 0]
click at [1191, 510] on link "show history" at bounding box center [1160, 507] width 93 height 17
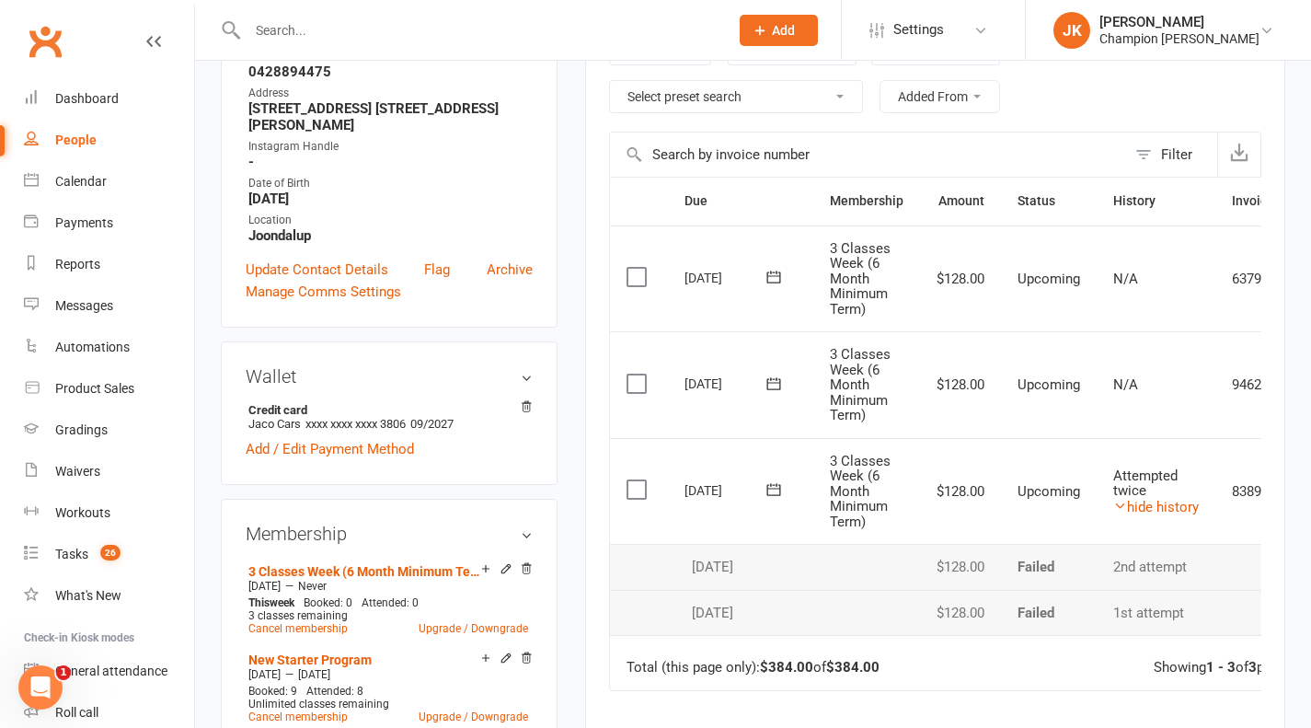
click at [1183, 507] on link "hide history" at bounding box center [1157, 507] width 86 height 17
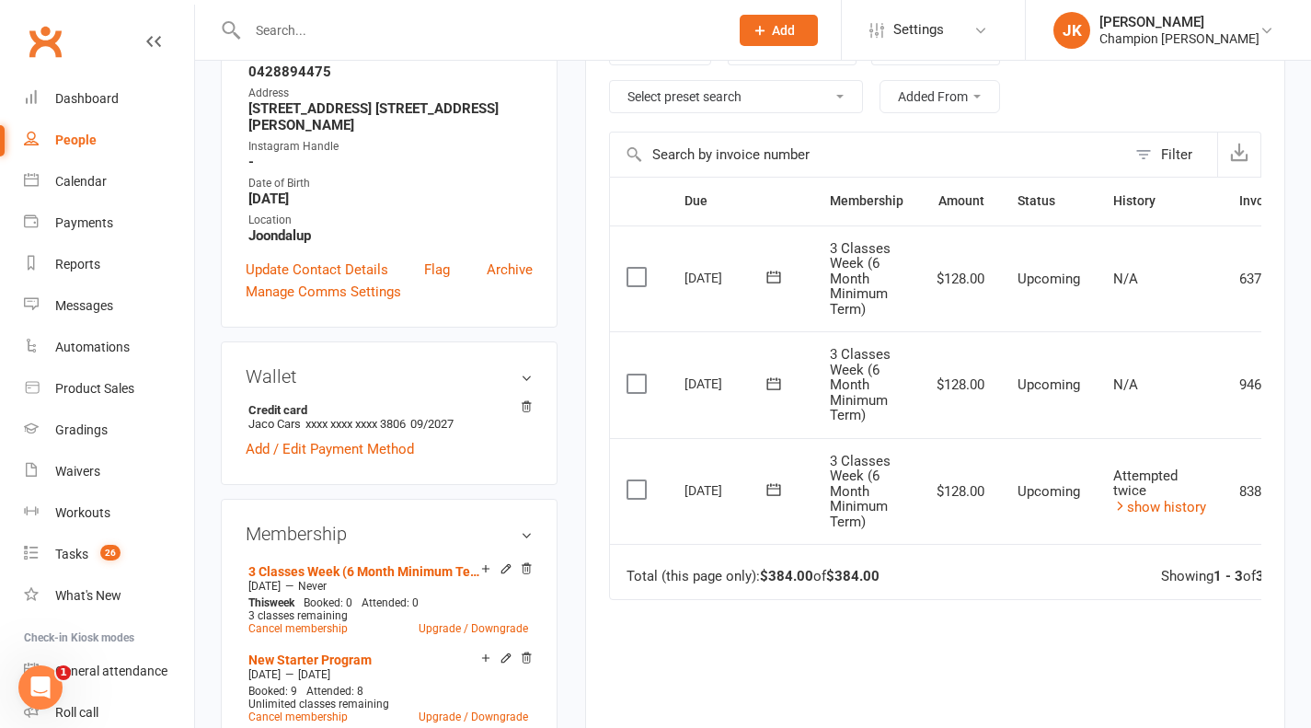
click at [1158, 509] on link "show history" at bounding box center [1160, 507] width 93 height 17
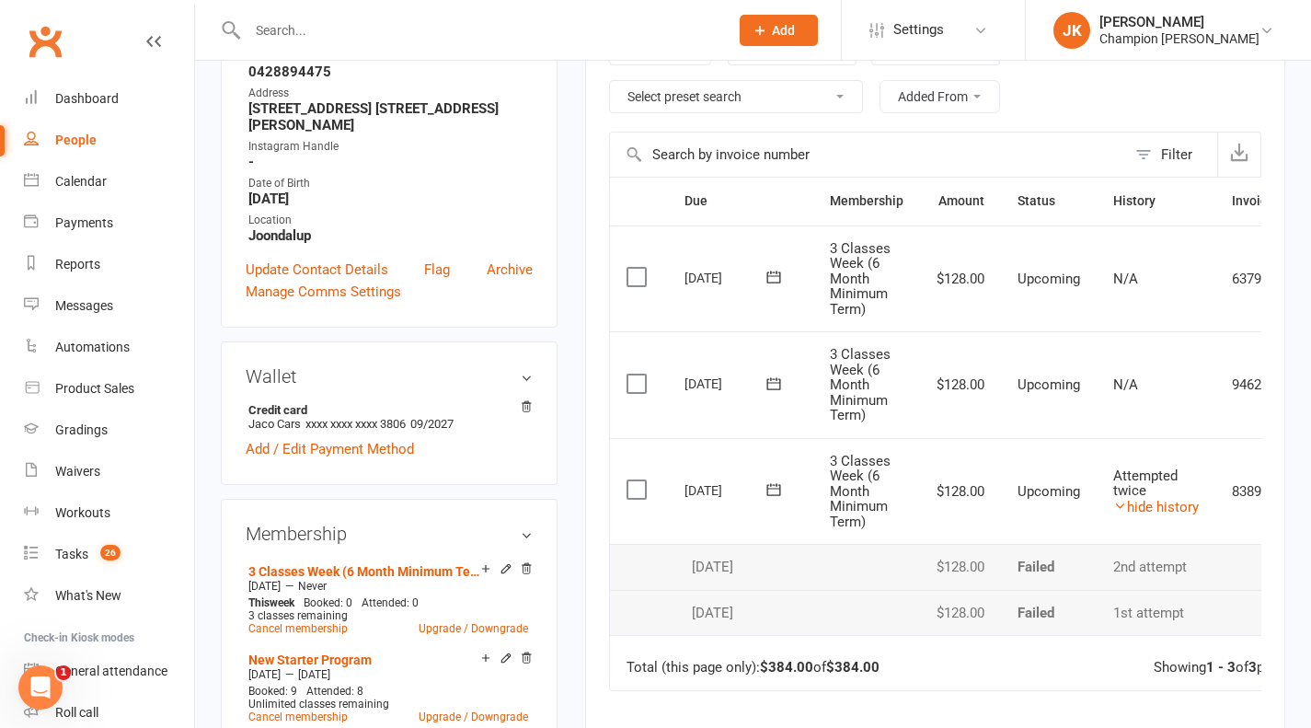
click at [1161, 512] on link "hide history" at bounding box center [1157, 507] width 86 height 17
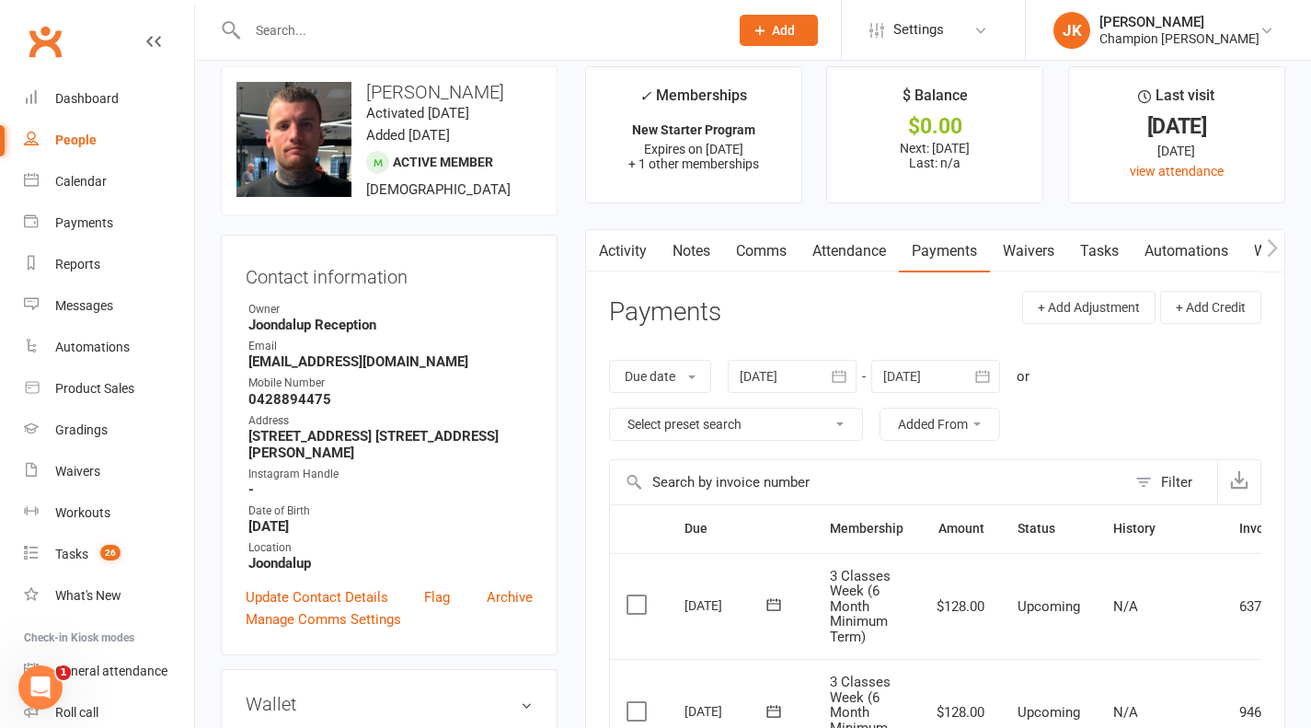
scroll to position [9, 0]
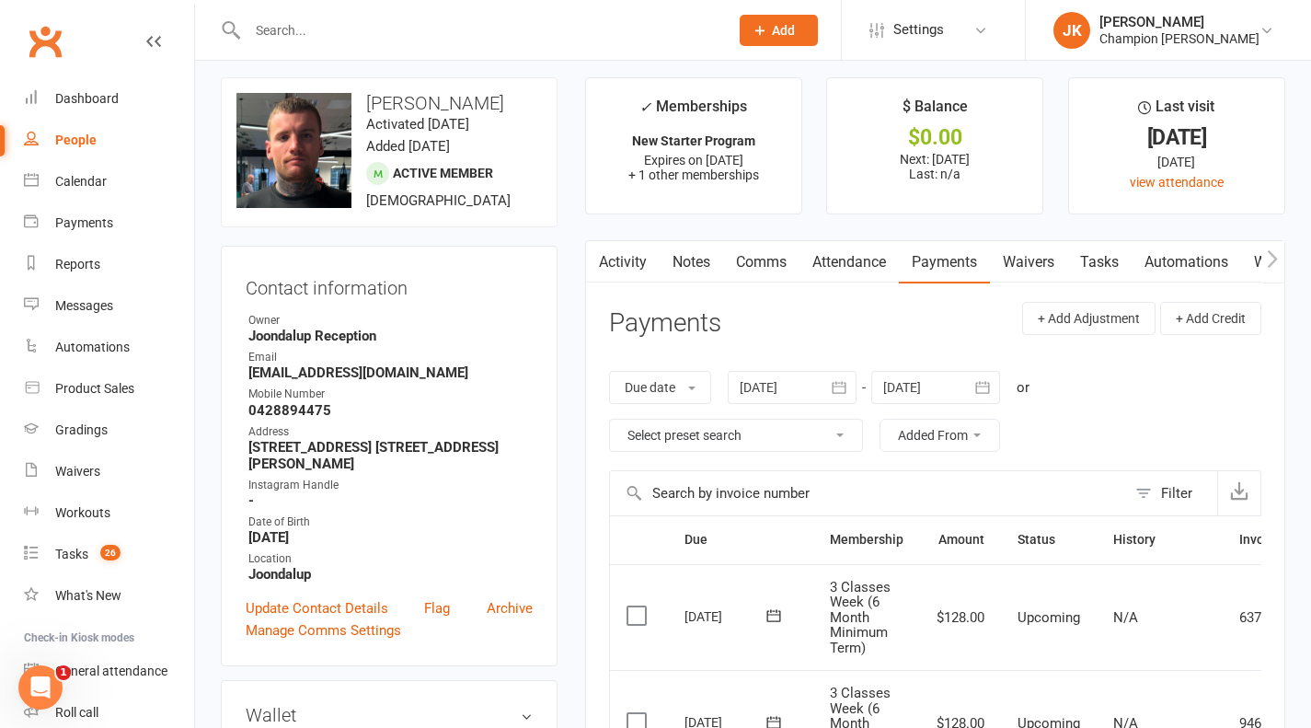
click at [605, 264] on button "button" at bounding box center [597, 261] width 23 height 41
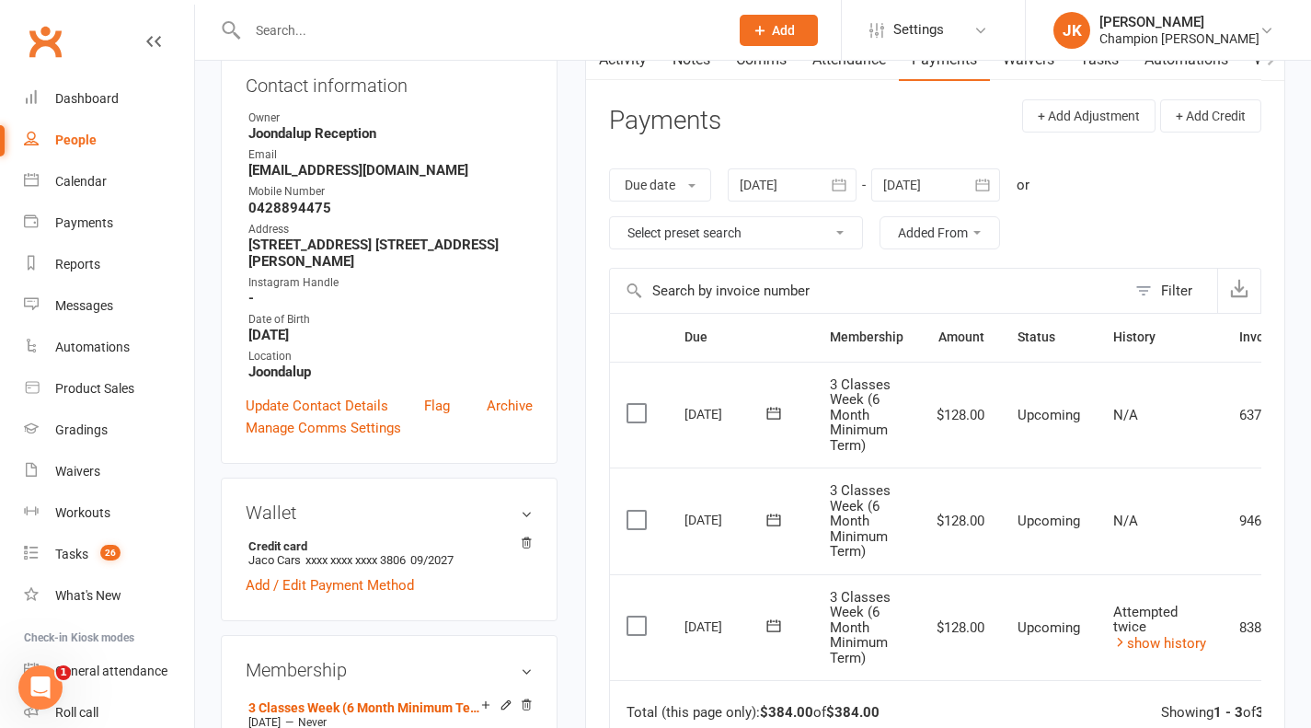
scroll to position [0, 0]
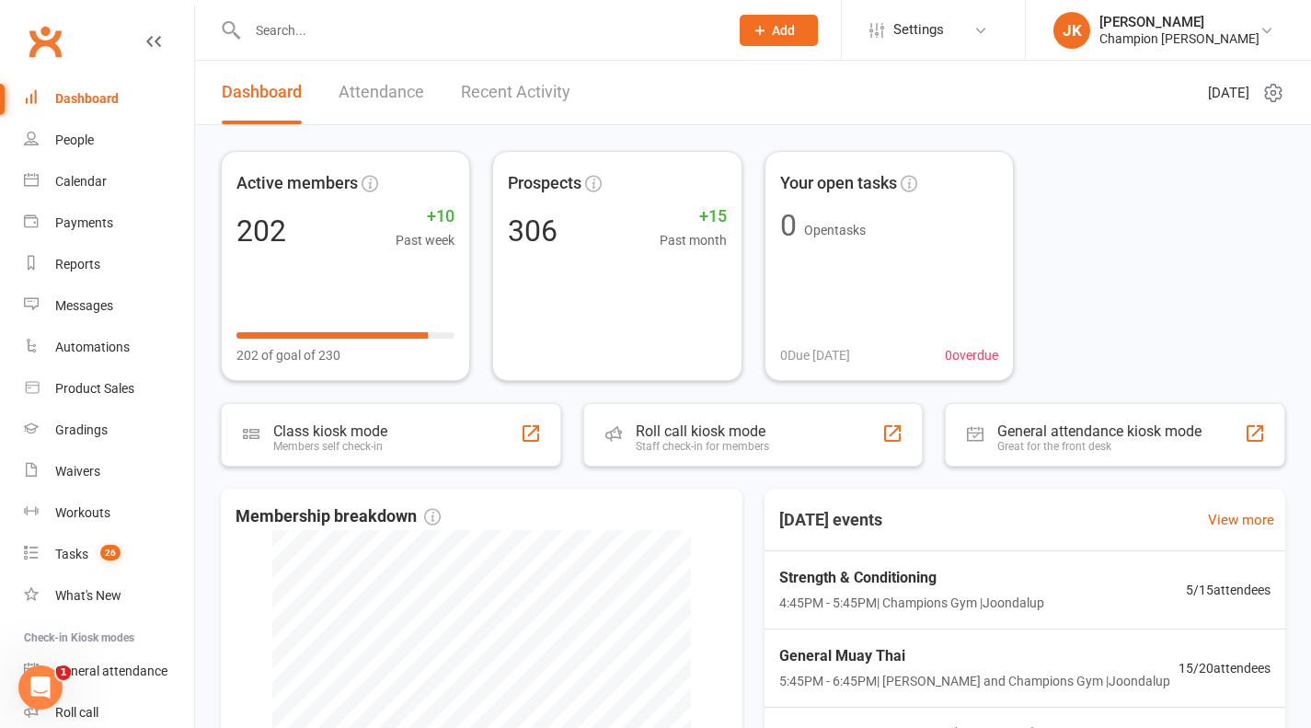
click at [797, 42] on button "Add" at bounding box center [779, 30] width 78 height 31
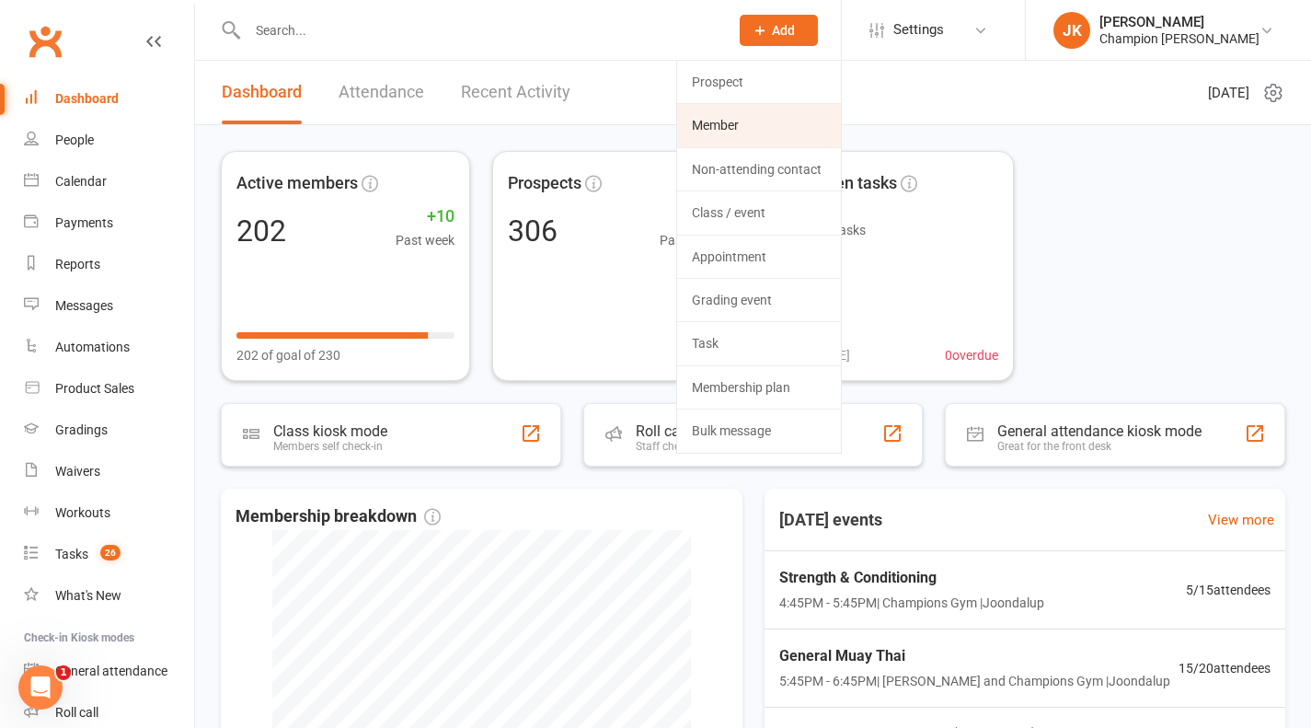
click at [743, 132] on link "Member" at bounding box center [759, 125] width 164 height 42
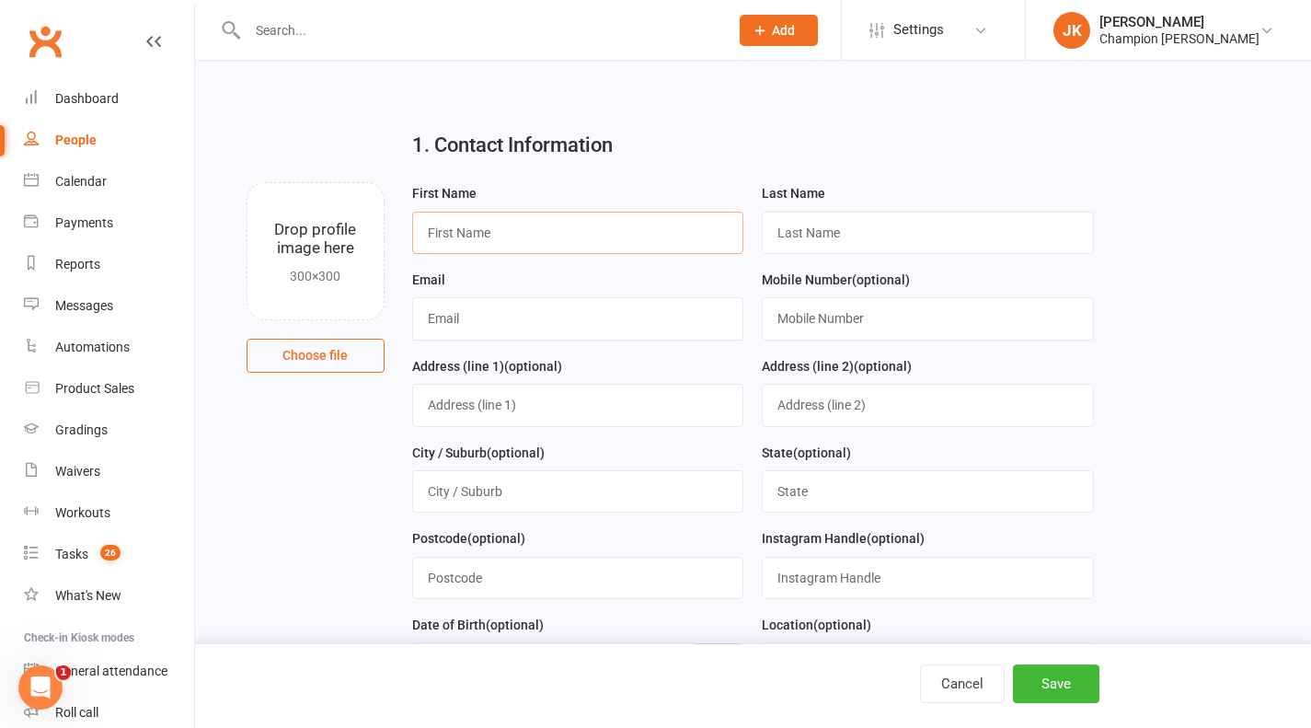
click at [493, 224] on input "text" at bounding box center [578, 233] width 332 height 42
type input "[PERSON_NAME]"
click at [489, 321] on input "text" at bounding box center [578, 318] width 332 height 42
paste input "Thank you for returning the completed suspension form. Please take this email a…"
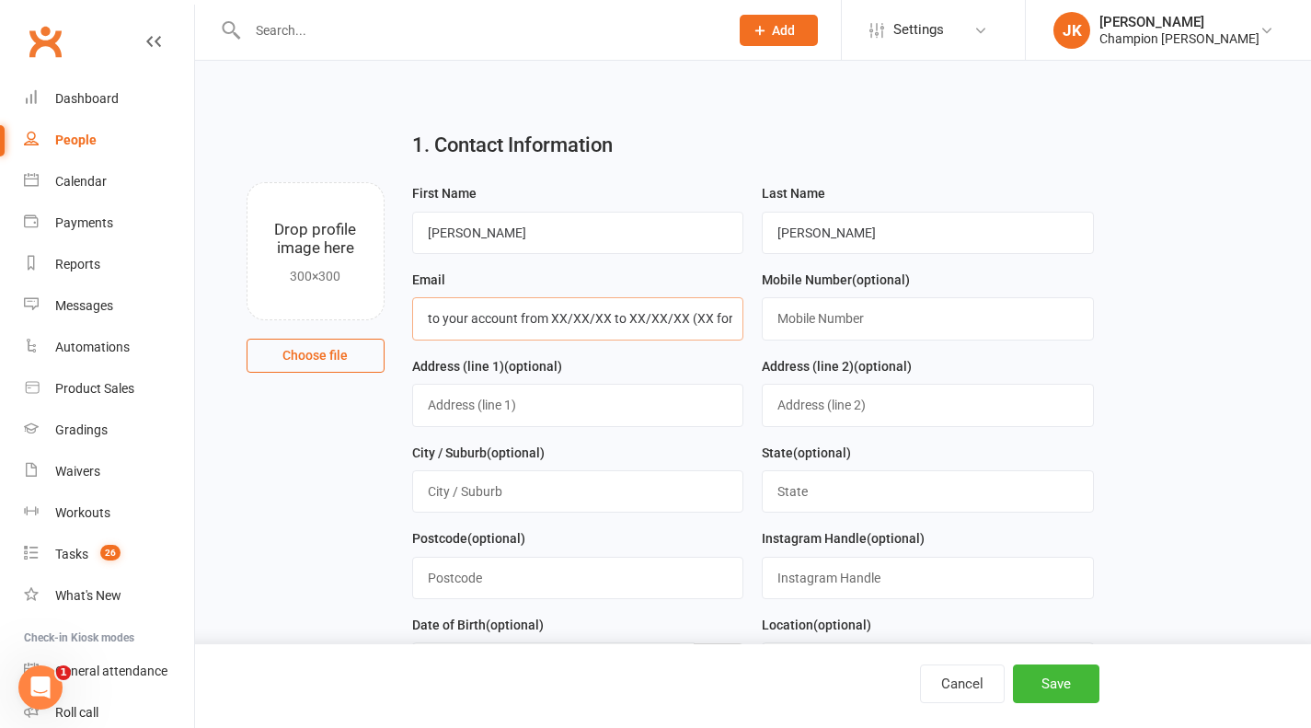
type input "Thank you for returning the completed suspension form. Please take this email a…"
click at [581, 318] on input "Thank you for returning the completed suspension form. Please take this email a…" at bounding box center [578, 318] width 332 height 42
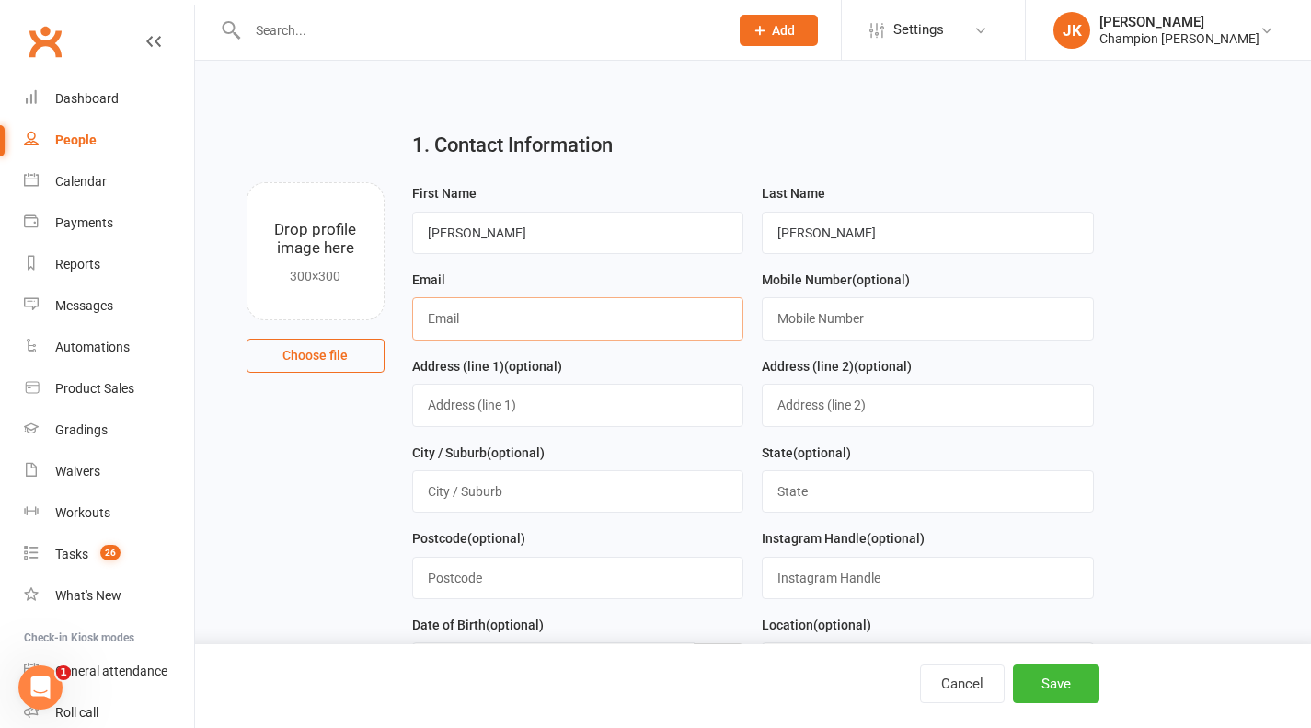
scroll to position [0, 0]
paste input "Thank you for returning the completed suspension form. Please take this email a…"
type input "Thank you for returning the completed suspension form. Please take this email a…"
click at [493, 328] on input "Thank you for returning the completed suspension form. Please take this email a…" at bounding box center [578, 318] width 332 height 42
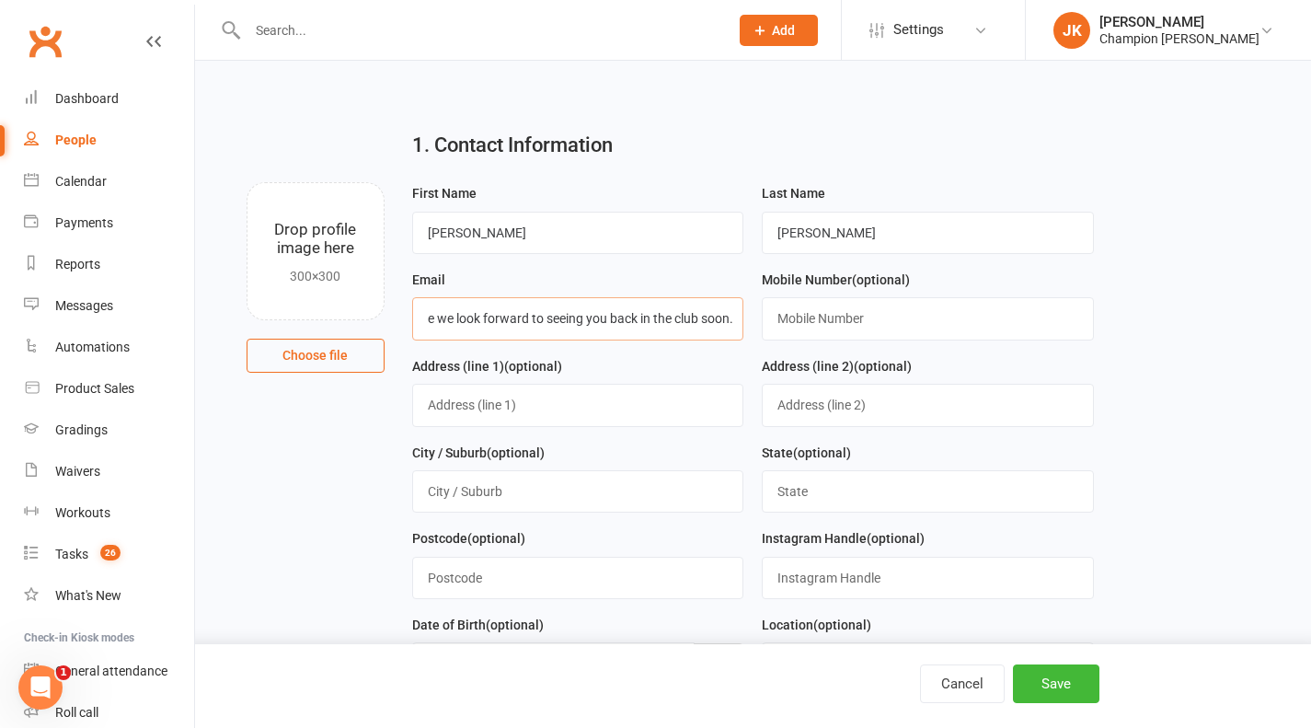
click at [493, 328] on input "Thank you for returning the completed suspension form. Please take this email a…" at bounding box center [578, 318] width 332 height 42
click at [549, 319] on input "Thank you for returning the completed suspension form. Please take this email a…" at bounding box center [578, 318] width 332 height 42
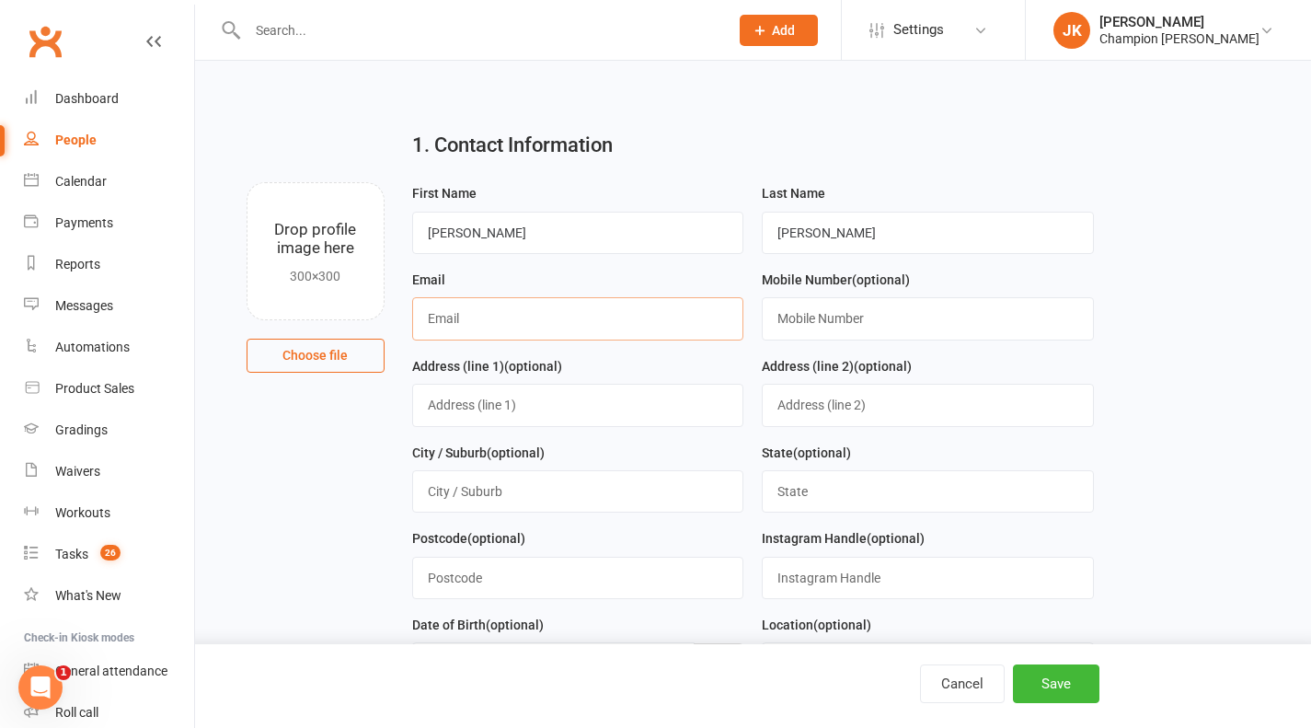
scroll to position [0, 0]
paste input "simonwong2186@gmail.com"
type input "simonwong2186@gmail.com"
click at [781, 320] on input "text" at bounding box center [928, 318] width 332 height 42
paste input "61452186199"
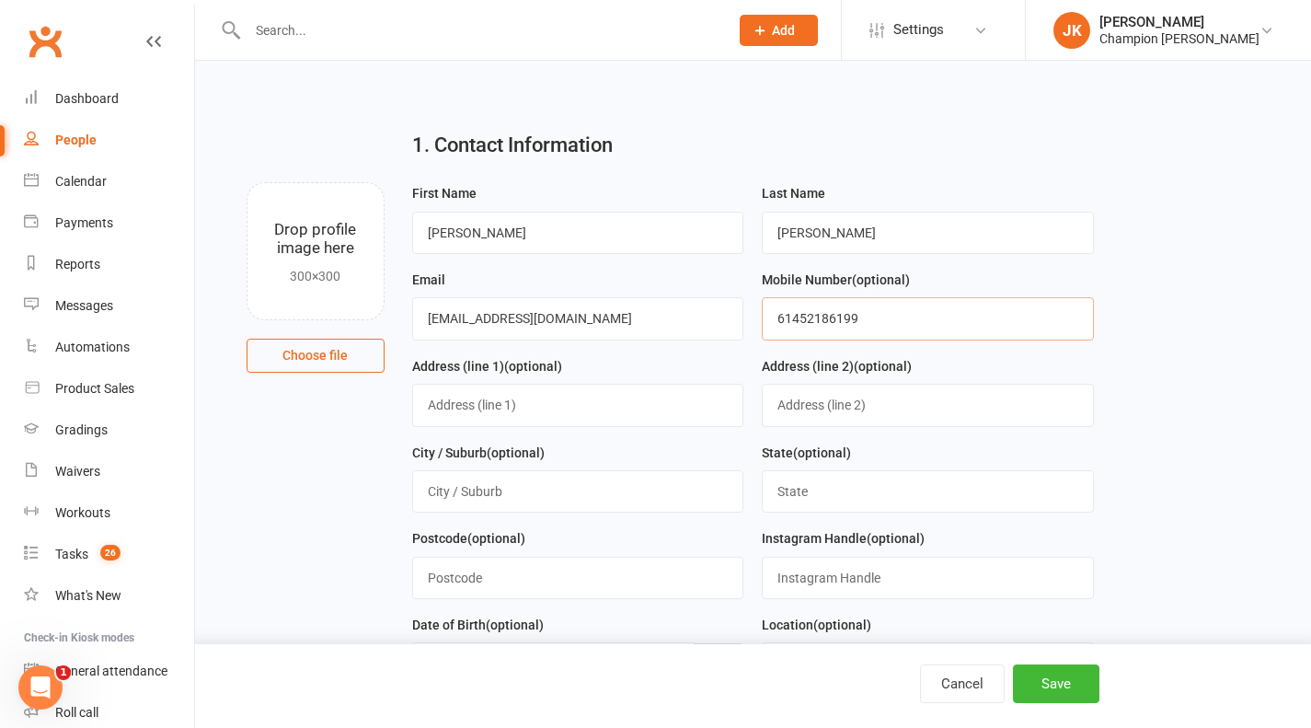
drag, startPoint x: 768, startPoint y: 283, endPoint x: 799, endPoint y: 328, distance: 54.4
click at [799, 328] on input "61452186199" at bounding box center [928, 318] width 332 height 42
click at [883, 312] on input "61452186199" at bounding box center [928, 318] width 332 height 42
type input "0452 186 199"
paste input "31 Reesley Way, Carine"
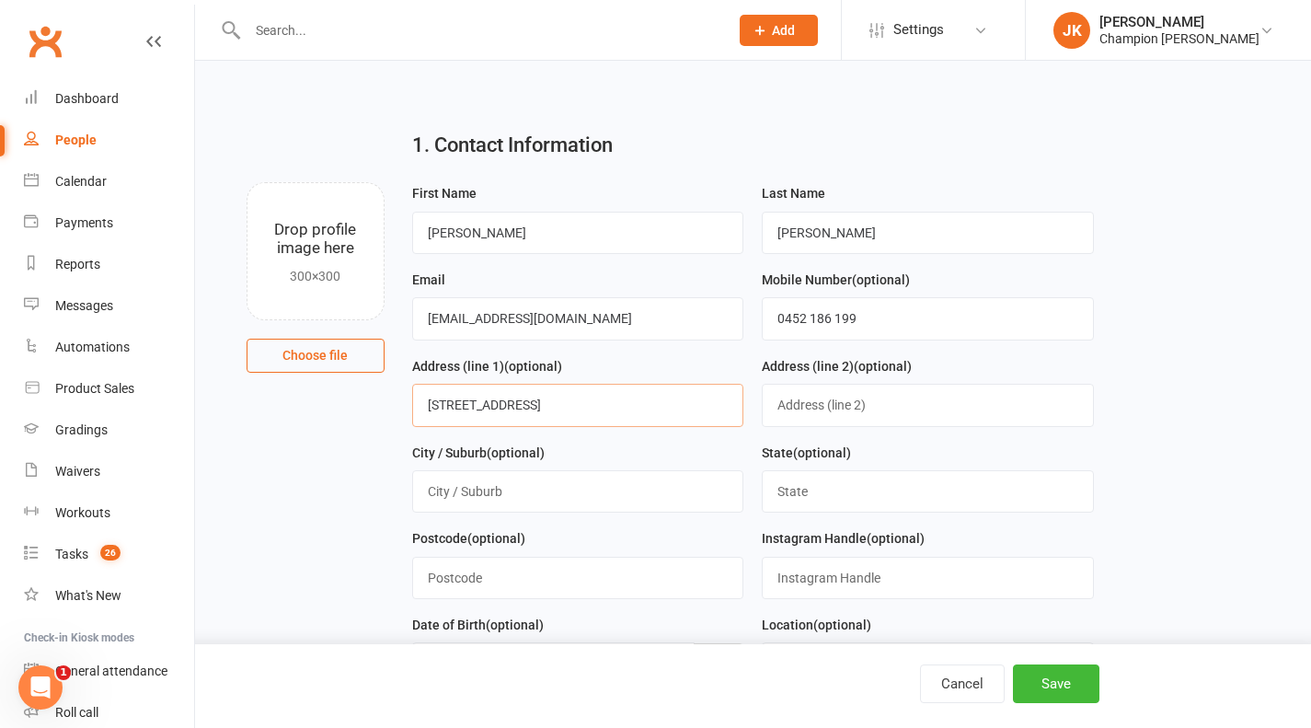
type input "31 Reesley Way, Carine"
type input "Perth"
type input "WA"
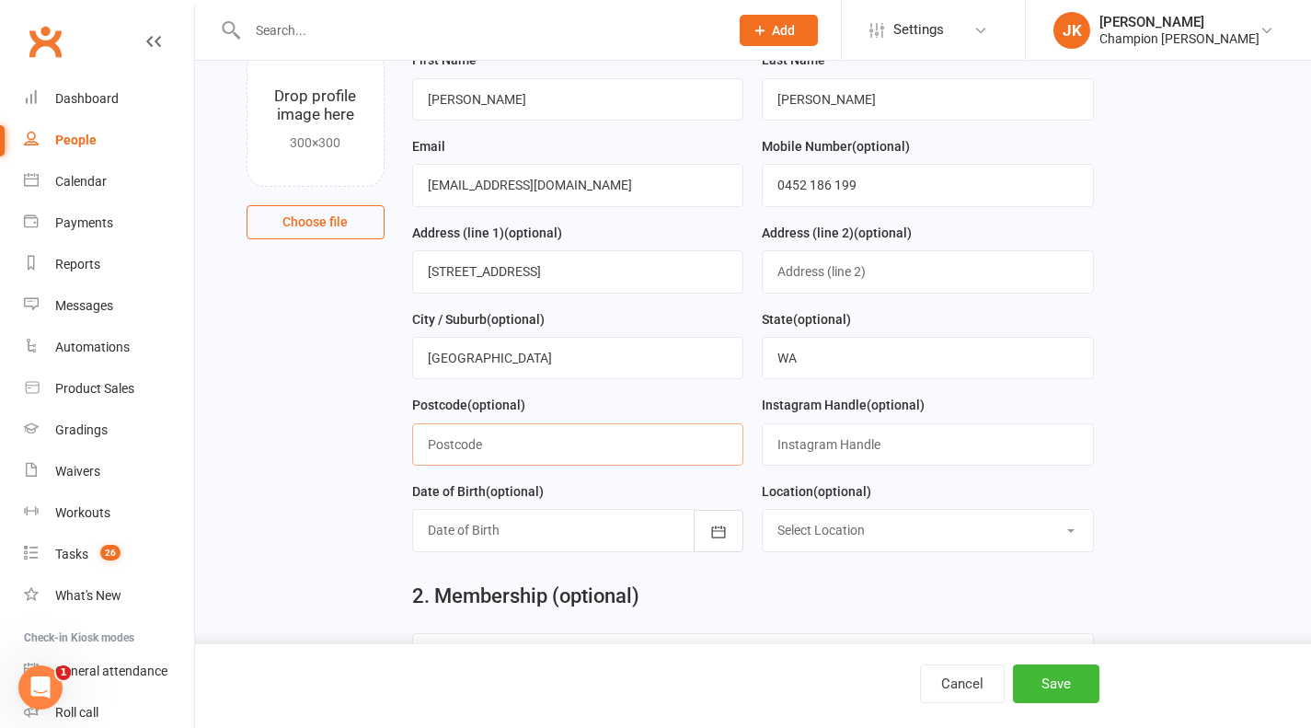
scroll to position [134, 0]
click at [520, 540] on div at bounding box center [578, 529] width 332 height 42
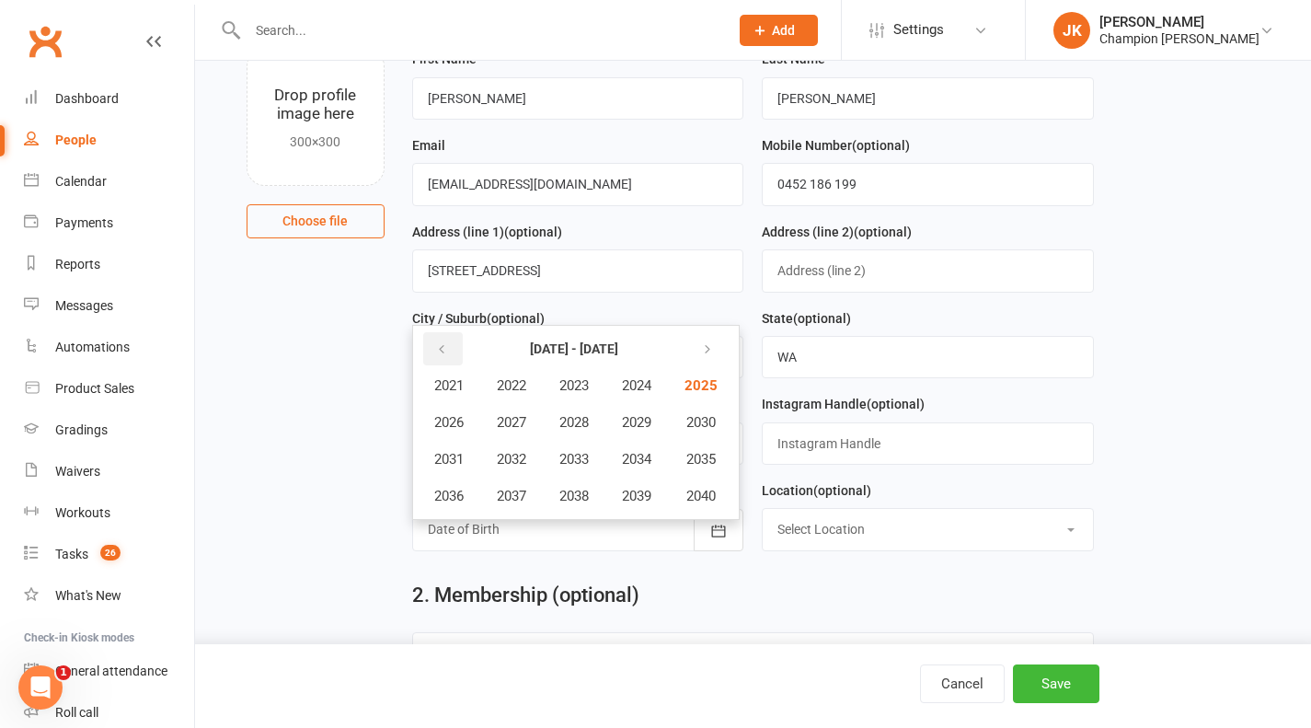
click at [443, 340] on button "button" at bounding box center [443, 348] width 40 height 33
click at [572, 383] on span "2003" at bounding box center [574, 385] width 29 height 17
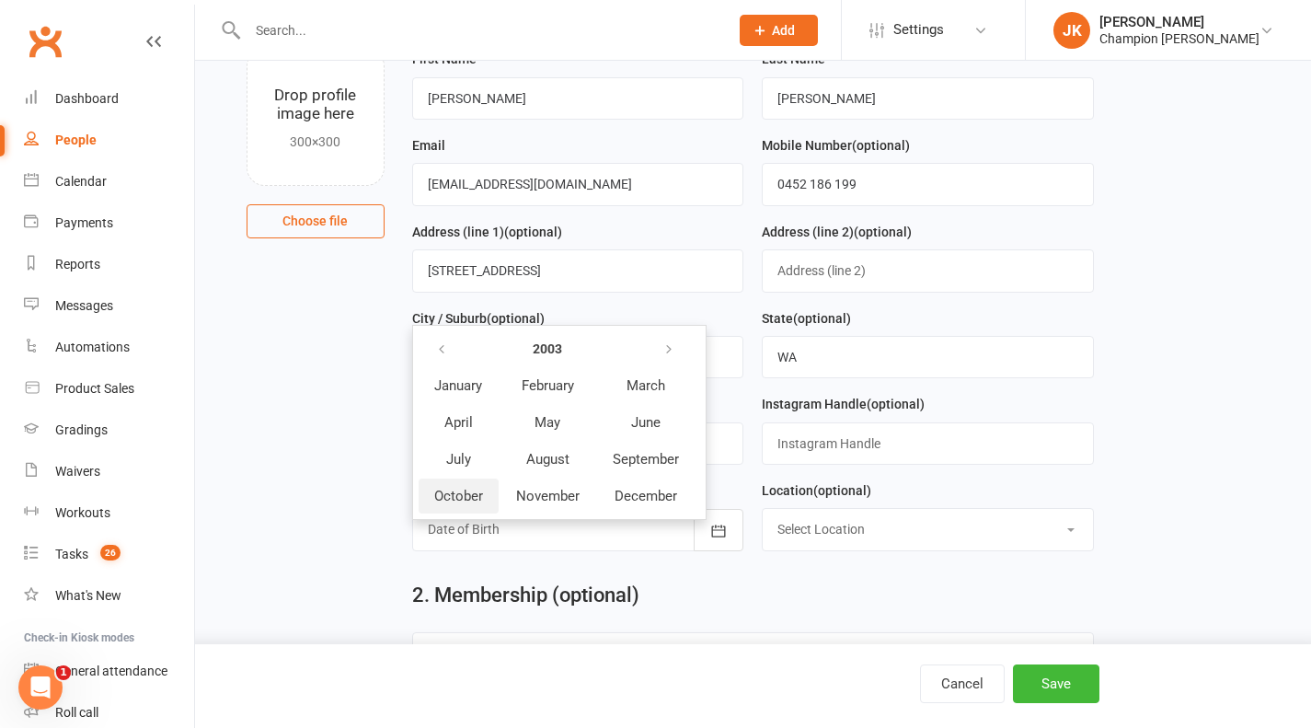
click at [464, 484] on button "October" at bounding box center [459, 496] width 80 height 35
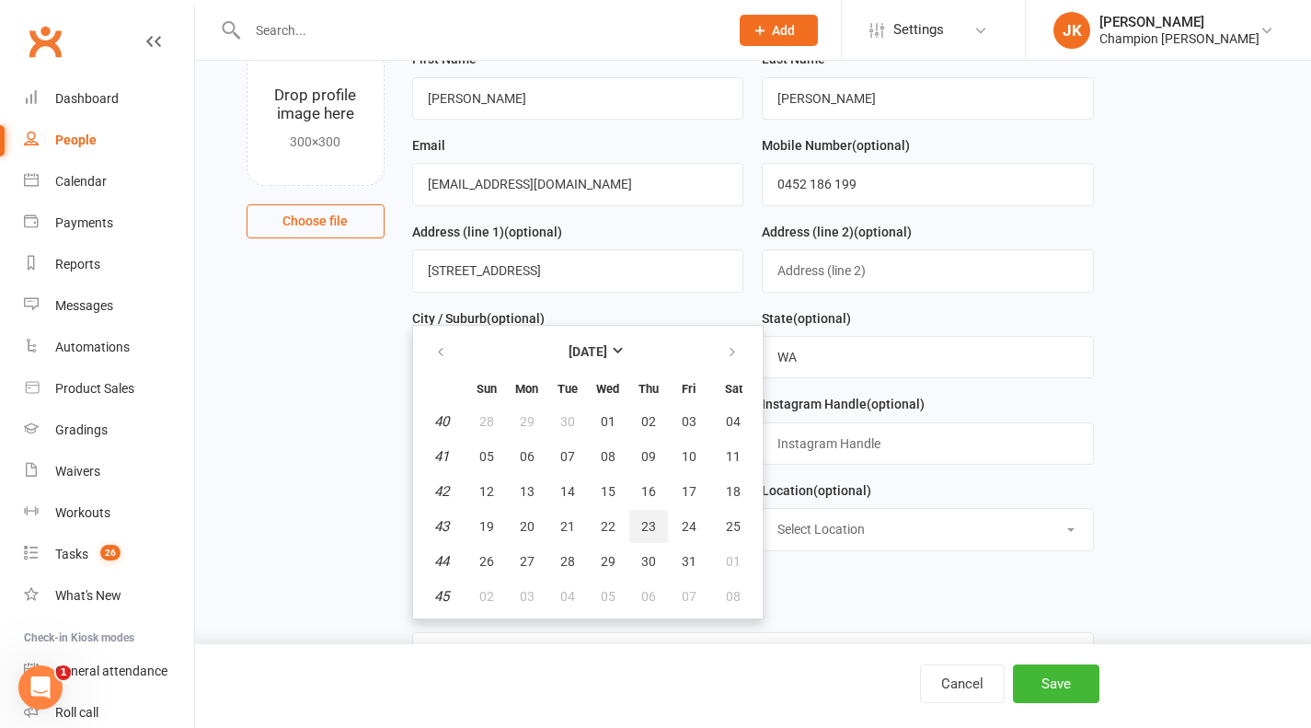
click at [655, 524] on button "23" at bounding box center [649, 526] width 39 height 33
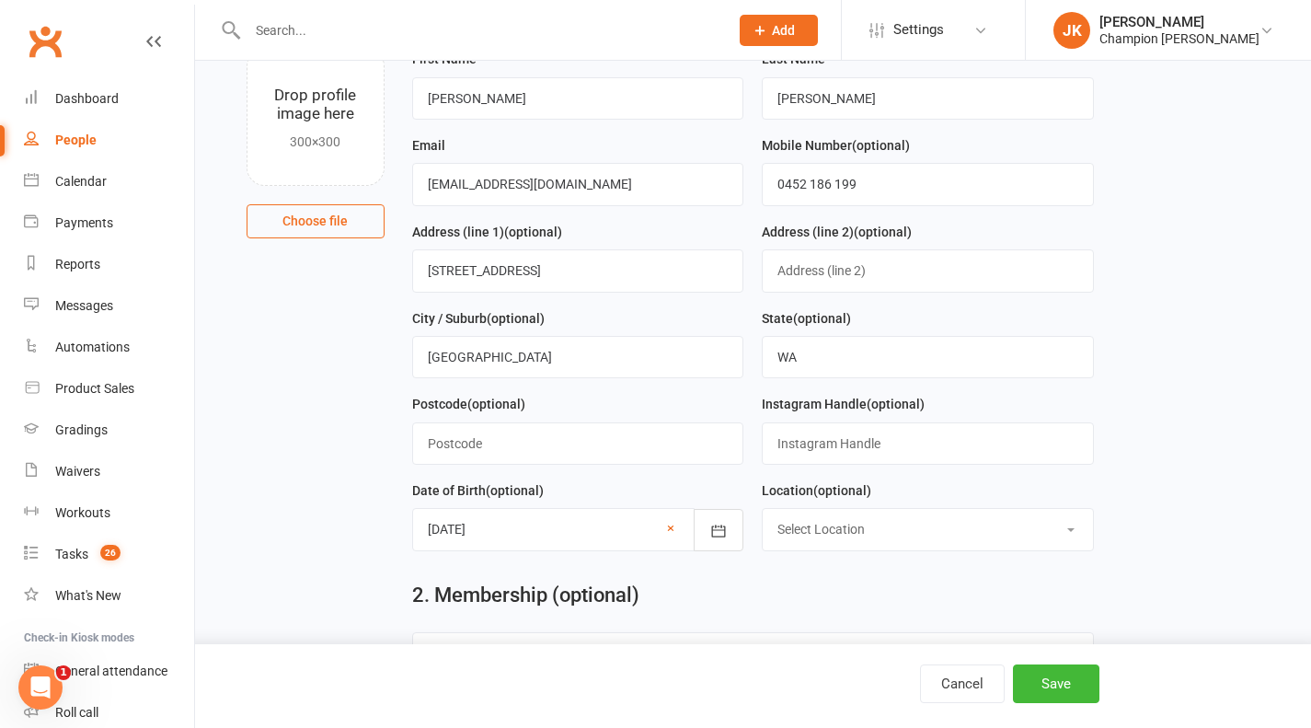
click at [491, 533] on div at bounding box center [578, 529] width 332 height 42
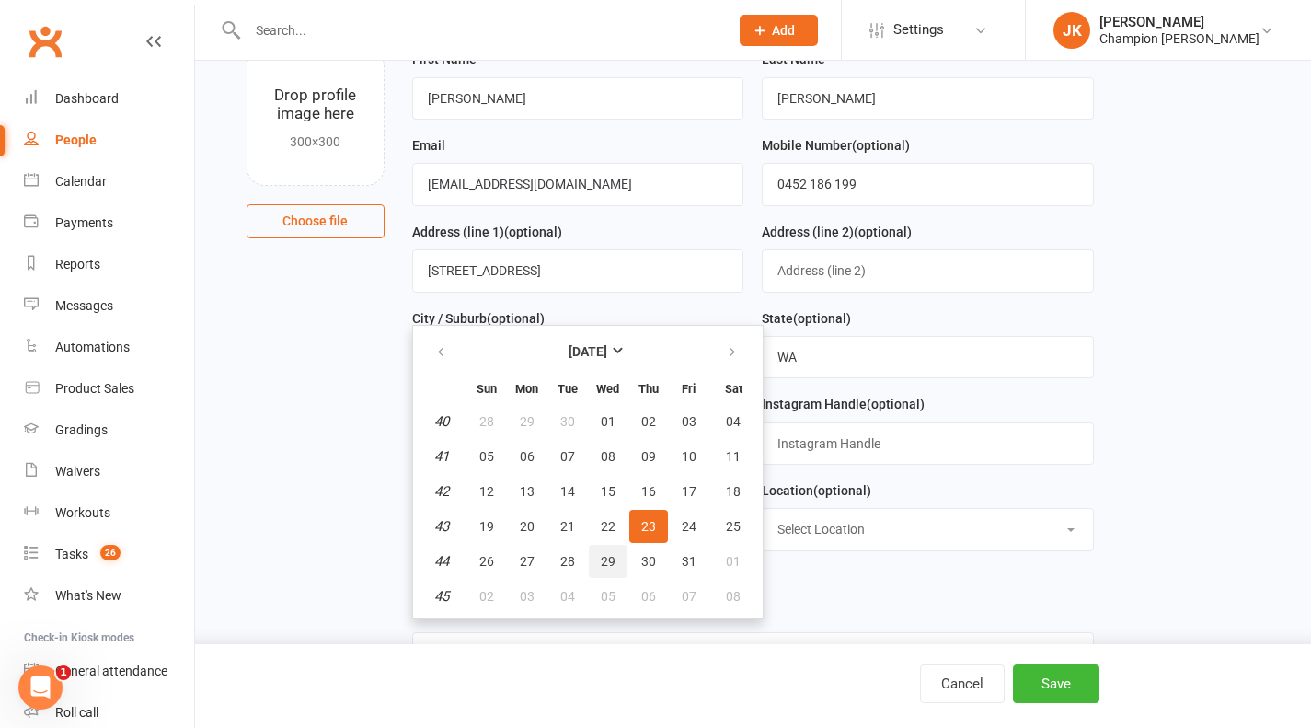
click at [618, 565] on button "29" at bounding box center [608, 561] width 39 height 33
type input "29 Oct 2003"
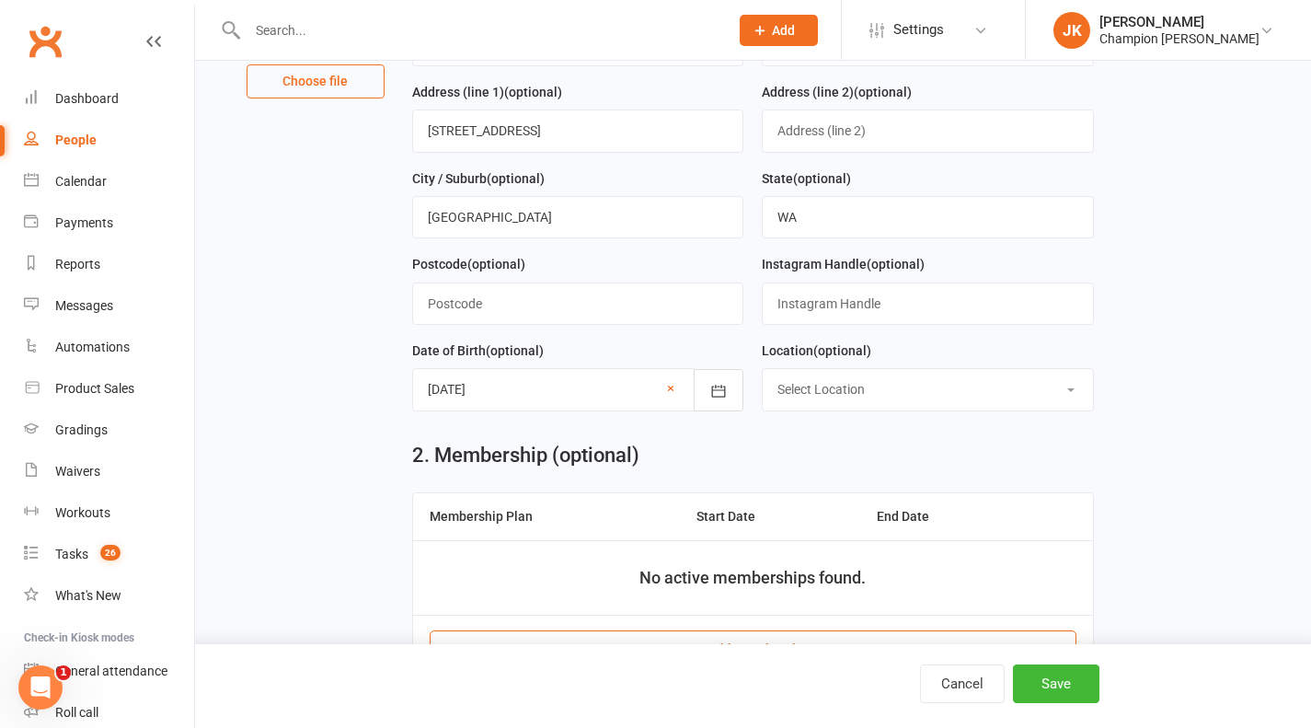
scroll to position [289, 0]
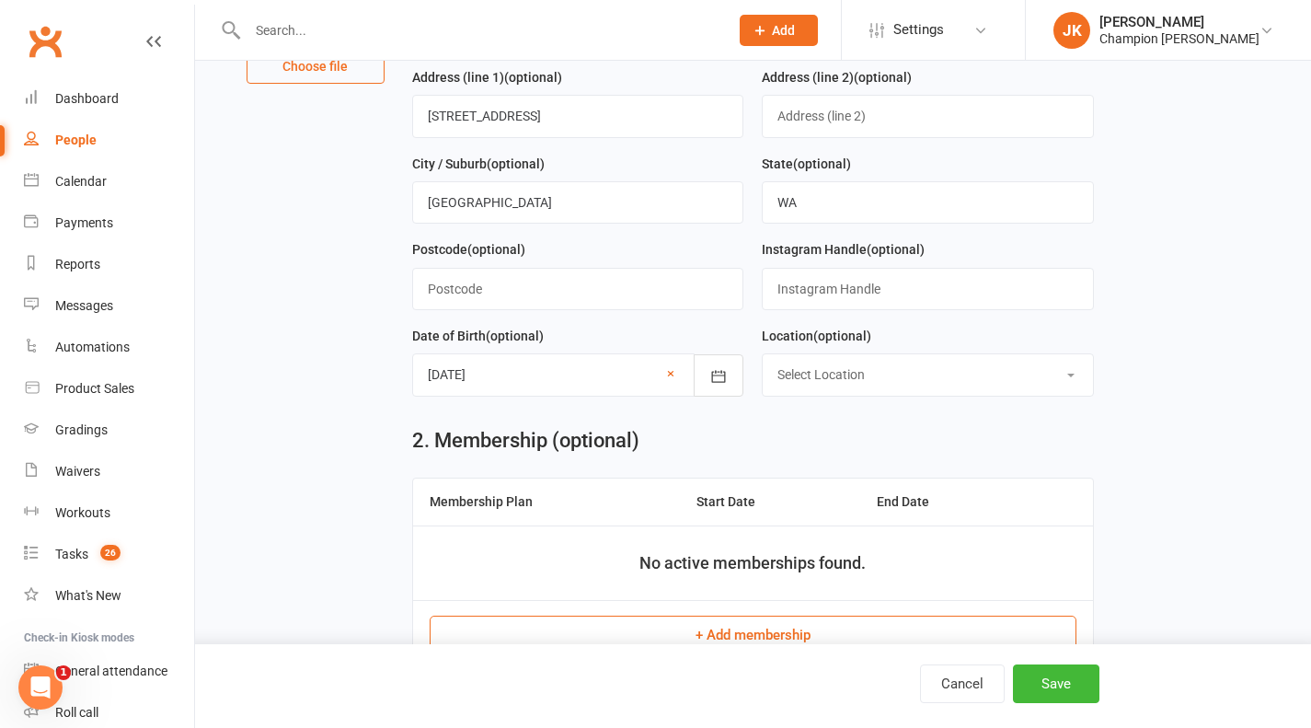
click at [874, 375] on select "Select Location Highgate Joondalup Myaree" at bounding box center [928, 374] width 330 height 40
select select "1"
click at [763, 354] on select "Select Location Highgate Joondalup Myaree" at bounding box center [928, 374] width 330 height 40
click at [1094, 685] on button "Save" at bounding box center [1056, 683] width 87 height 39
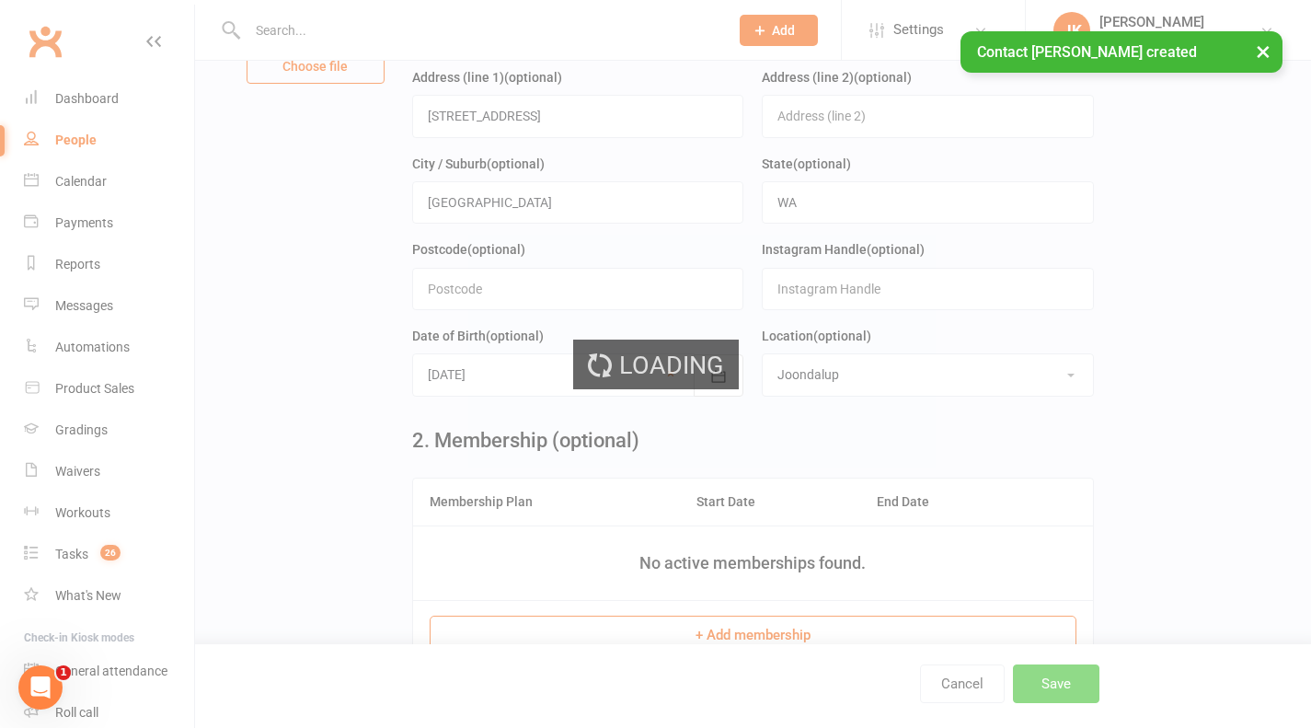
scroll to position [0, 0]
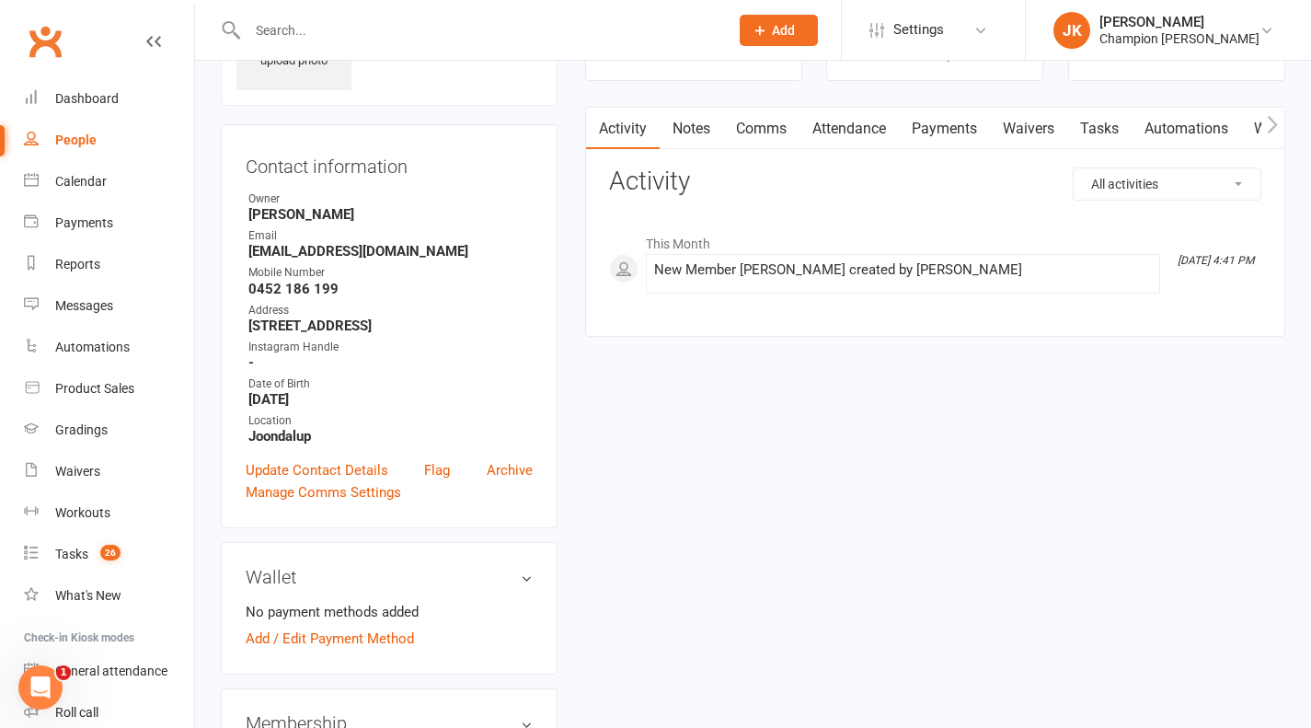
click at [405, 349] on div "Instagram Handle" at bounding box center [390, 347] width 284 height 17
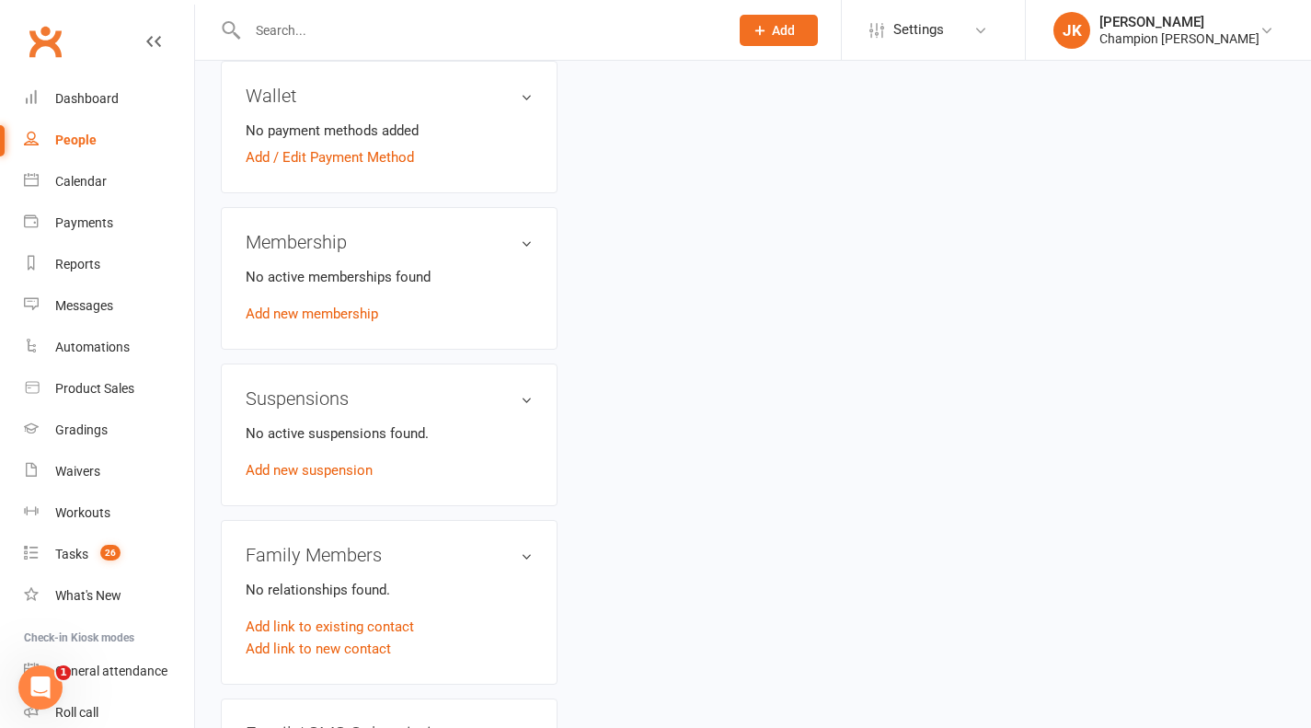
scroll to position [609, 0]
click at [345, 321] on link "Add new membership" at bounding box center [312, 313] width 133 height 17
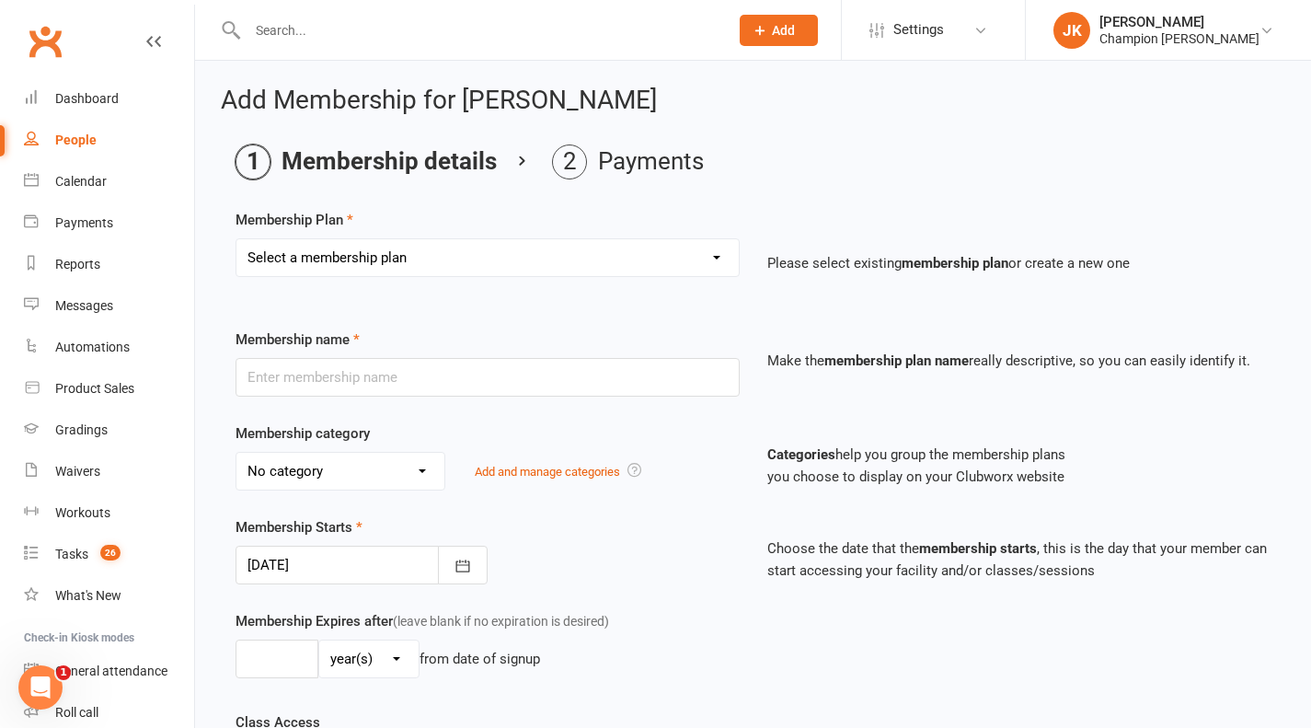
click at [359, 271] on select "Select a membership plan Create new Membership Plan New Starter Program FIFO Ne…" at bounding box center [488, 257] width 502 height 37
select select "1"
click at [237, 239] on select "Select a membership plan Create new Membership Plan New Starter Program FIFO Ne…" at bounding box center [488, 257] width 502 height 37
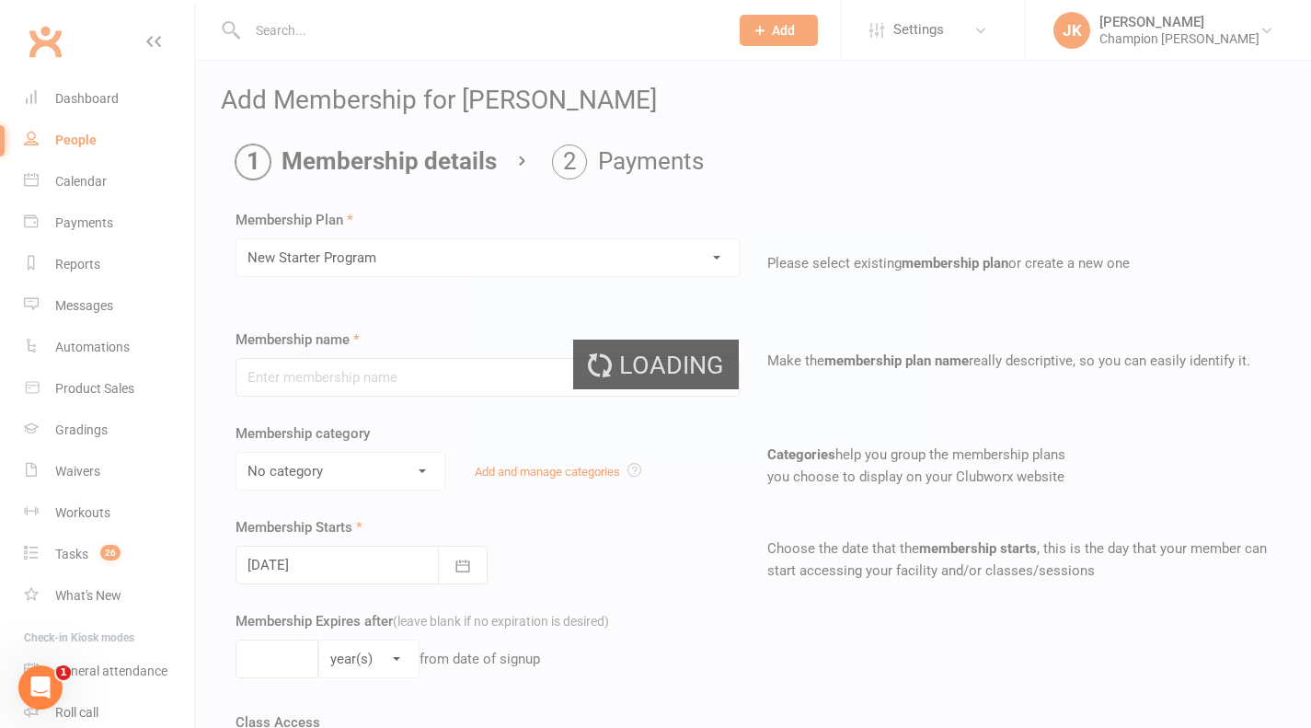
type input "New Starter Program"
select select "3"
type input "29"
select select "0"
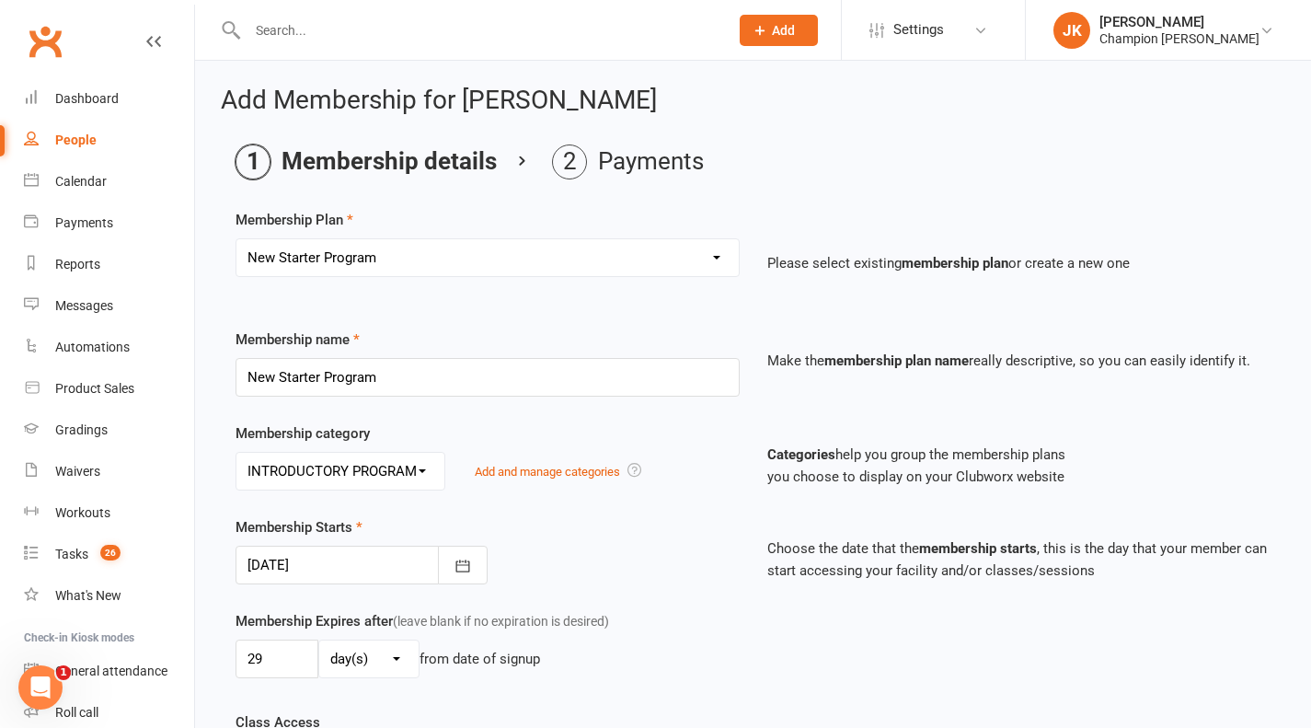
scroll to position [206, 0]
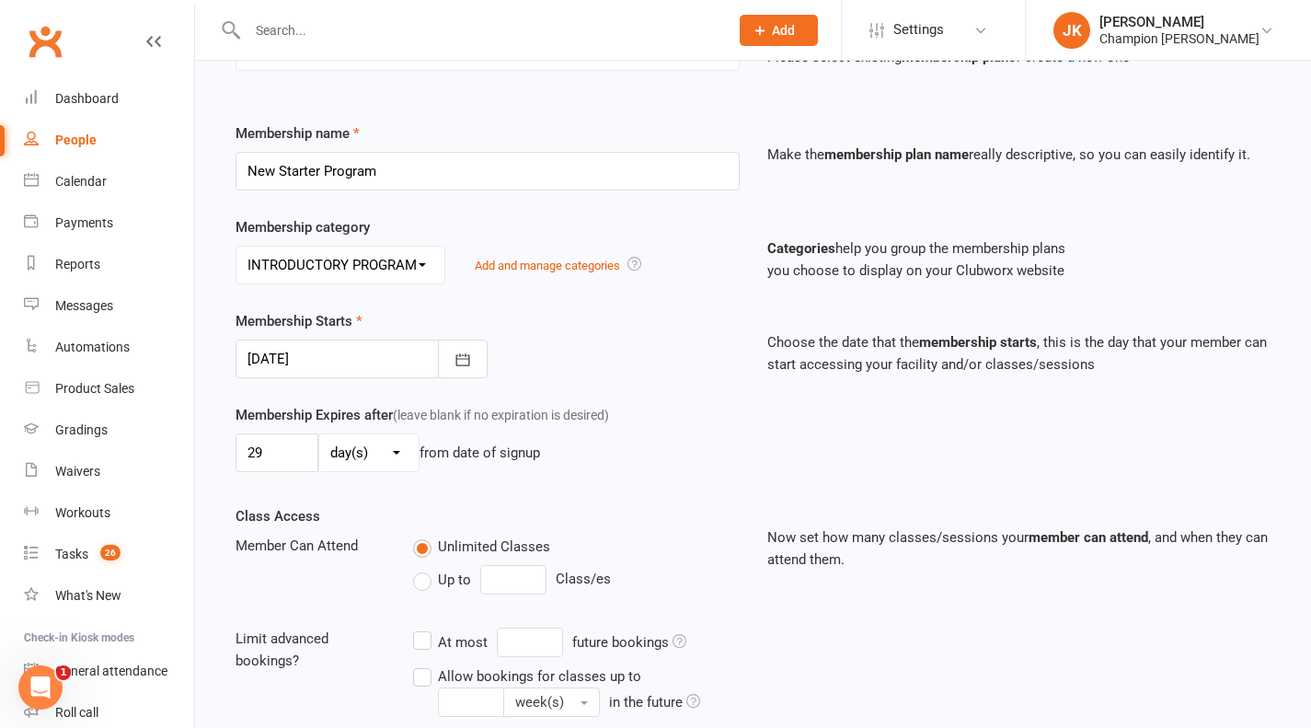
click at [374, 370] on div at bounding box center [362, 359] width 252 height 39
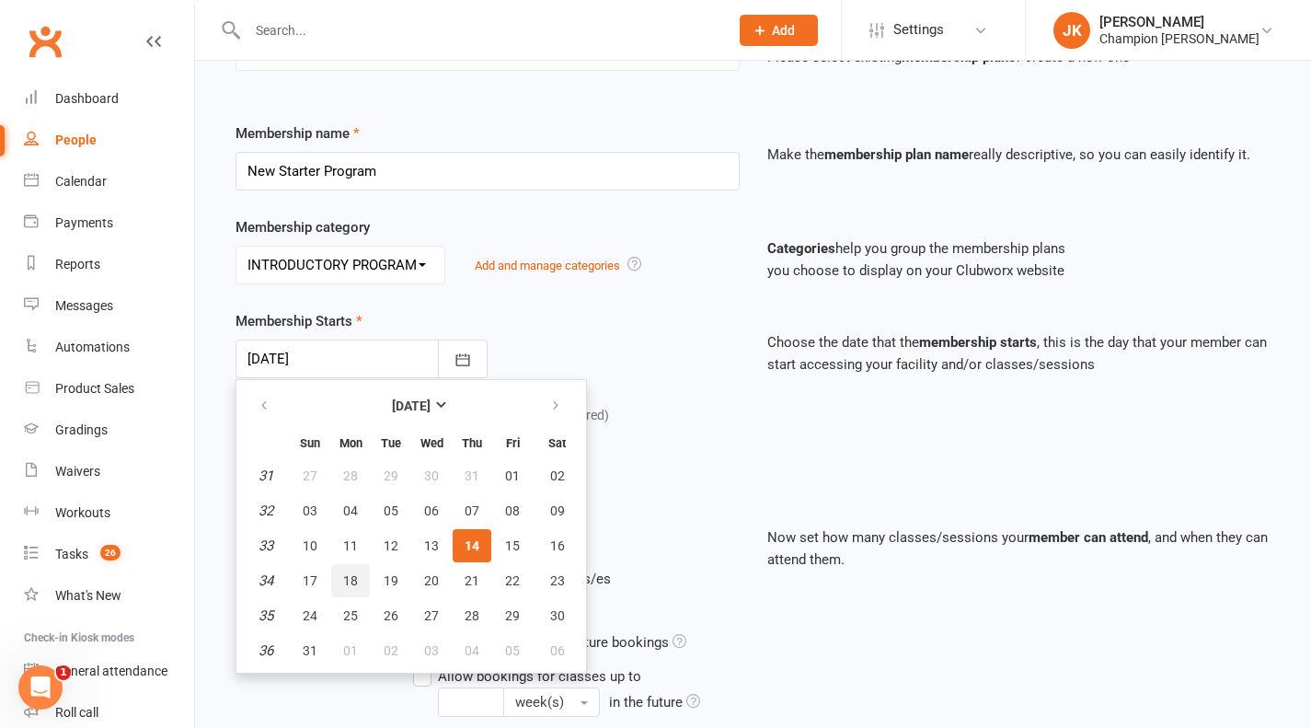
click at [368, 574] on button "18" at bounding box center [350, 580] width 39 height 33
type input "18 Aug 2025"
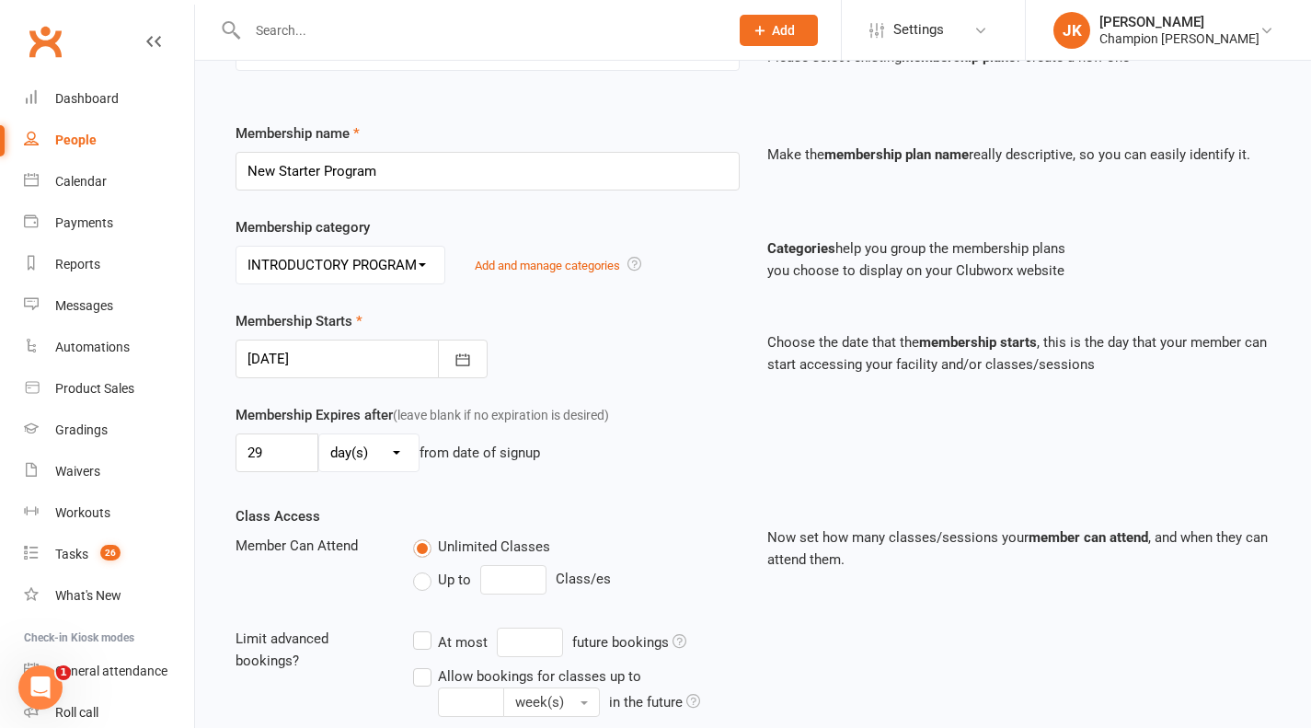
click at [375, 276] on select "No category 3 CLASSES WEEK FIFO General INTRODUCTORY PROGRAM UNLIMITED MEMBERSH…" at bounding box center [341, 265] width 208 height 37
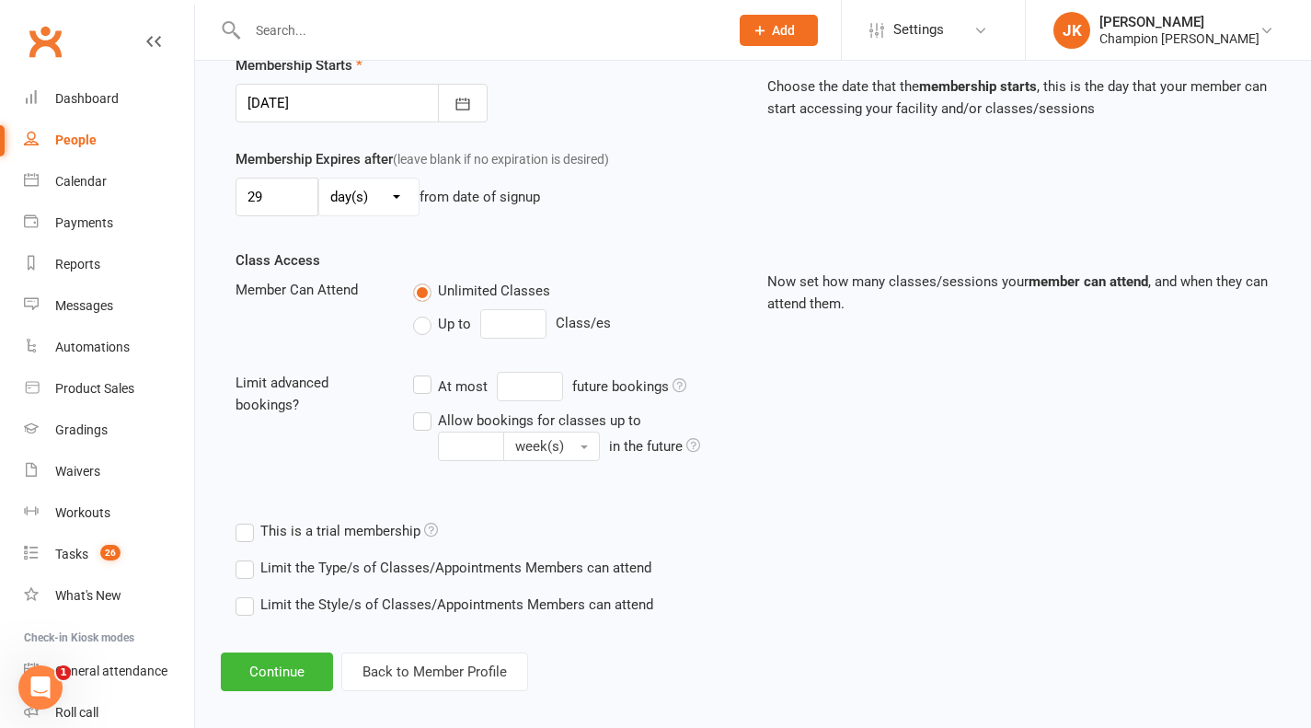
scroll to position [478, 0]
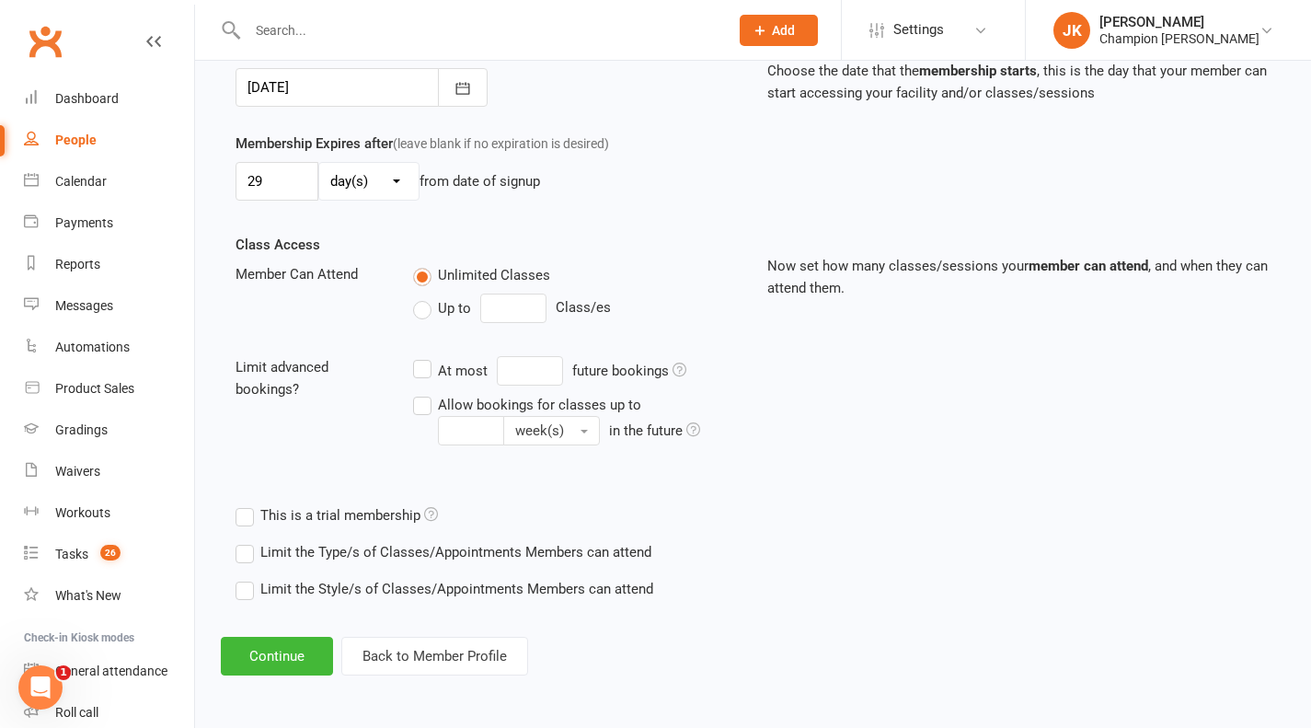
click at [244, 559] on label "Limit the Type/s of Classes/Appointments Members can attend" at bounding box center [444, 552] width 416 height 22
click at [244, 541] on input "Limit the Type/s of Classes/Appointments Members can attend" at bounding box center [242, 541] width 12 height 0
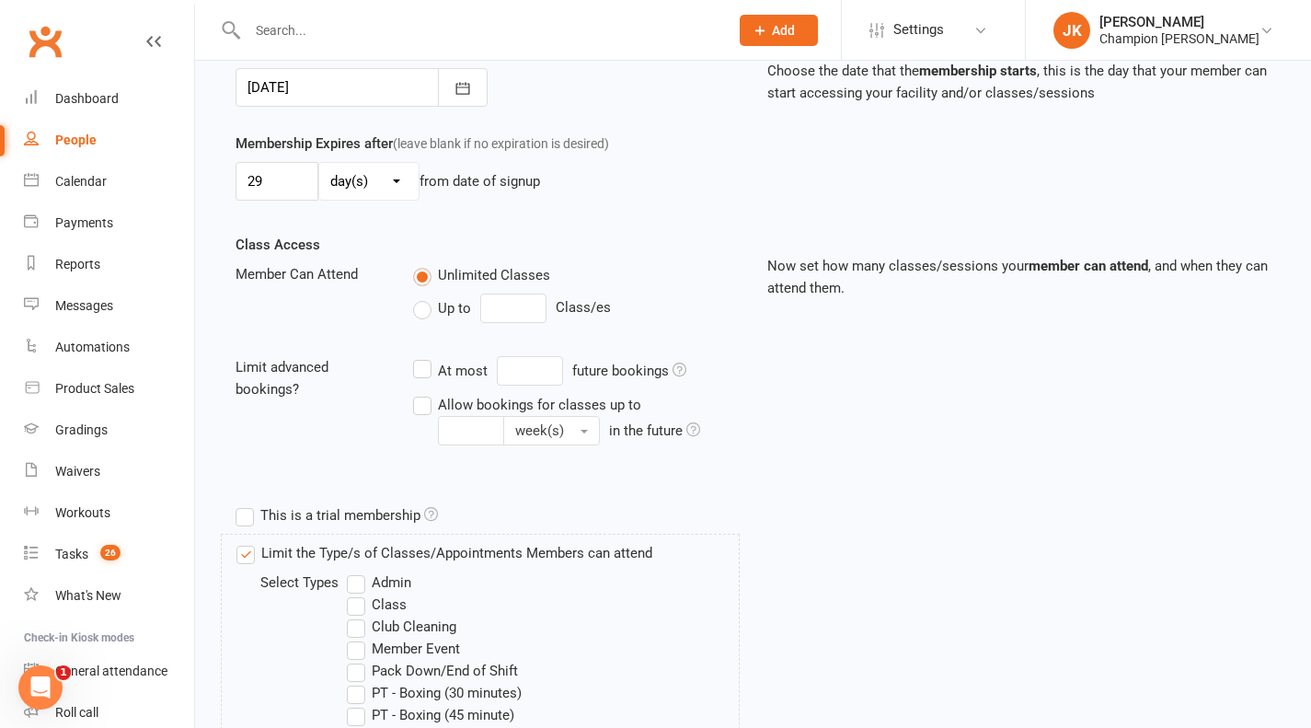
click at [364, 616] on label "Club Cleaning" at bounding box center [402, 627] width 110 height 22
click at [359, 616] on input "Club Cleaning" at bounding box center [353, 616] width 12 height 0
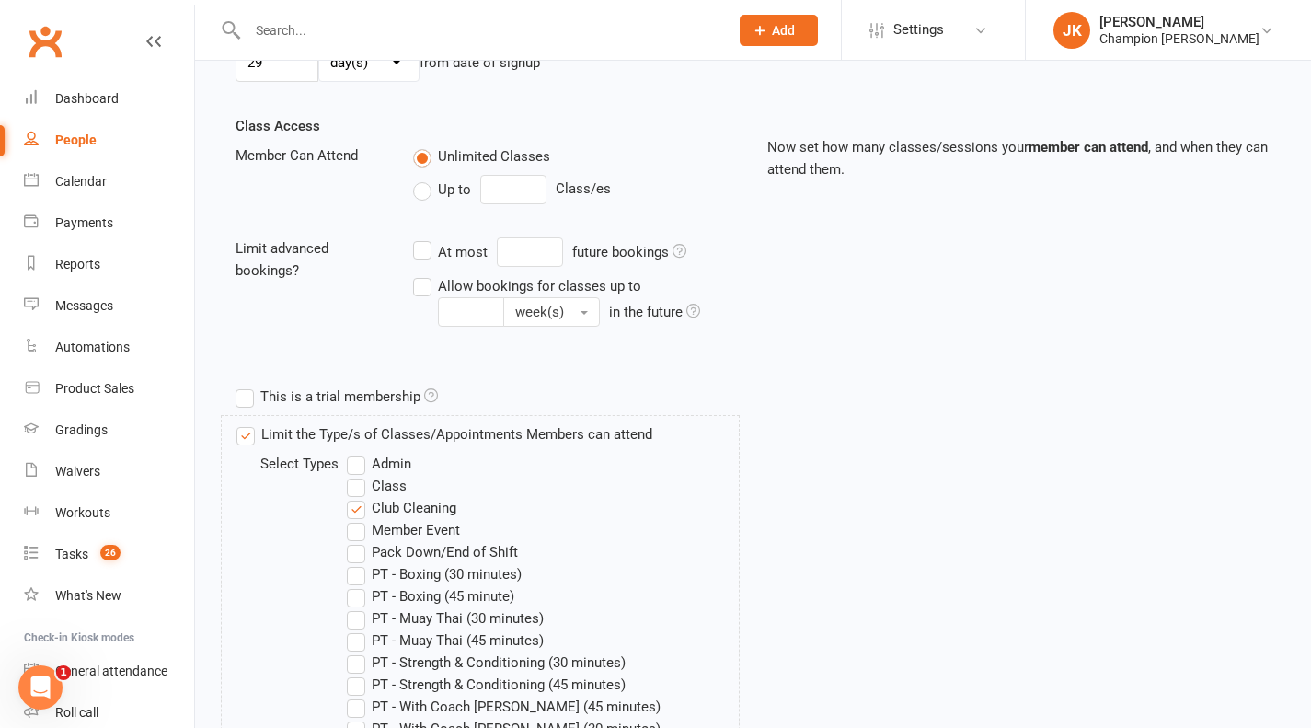
scroll to position [604, 0]
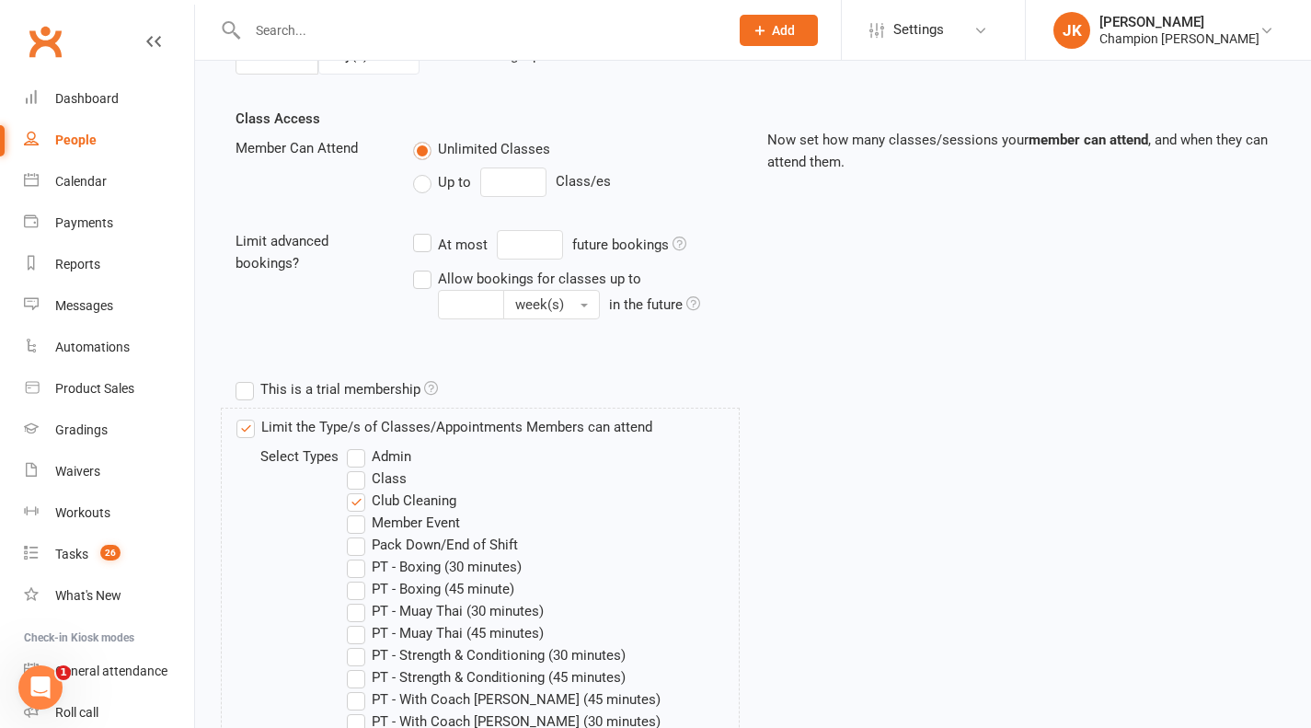
click at [352, 480] on label "Class" at bounding box center [377, 479] width 60 height 22
click at [352, 468] on input "Class" at bounding box center [353, 468] width 12 height 0
click at [354, 499] on label "Club Cleaning" at bounding box center [402, 501] width 110 height 22
click at [354, 490] on input "Club Cleaning" at bounding box center [353, 490] width 12 height 0
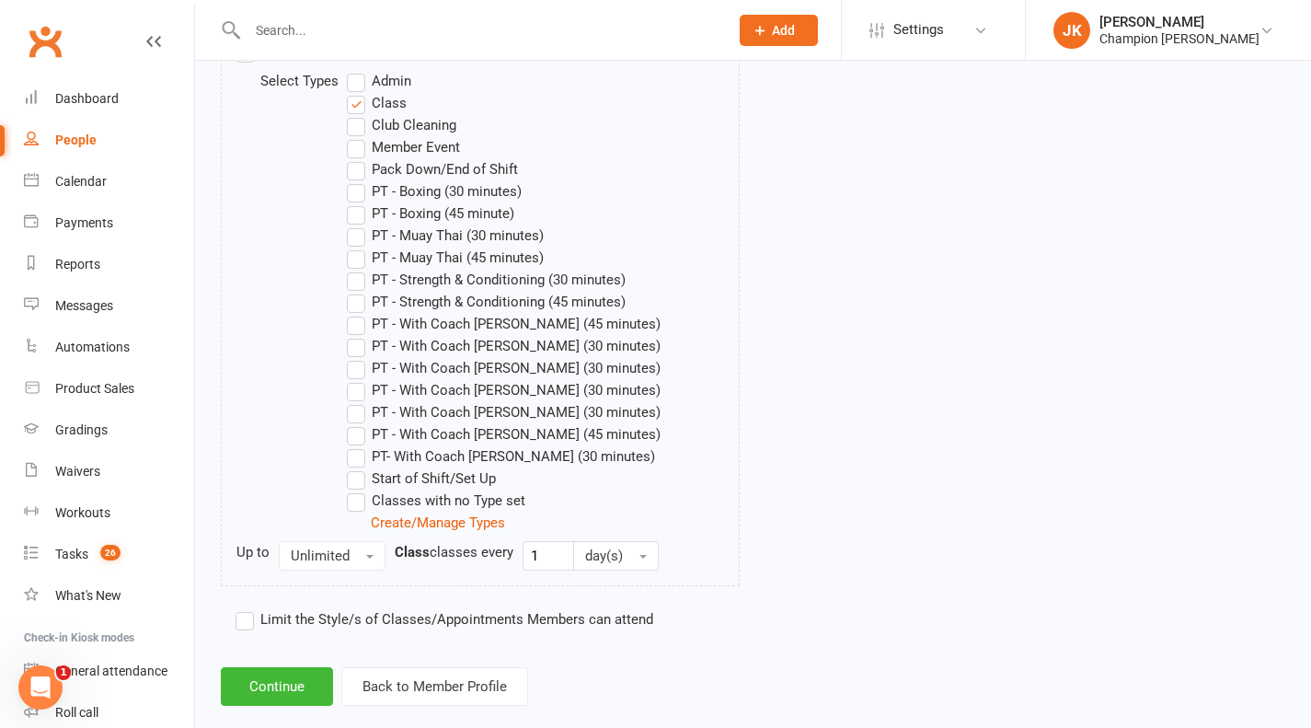
scroll to position [1010, 0]
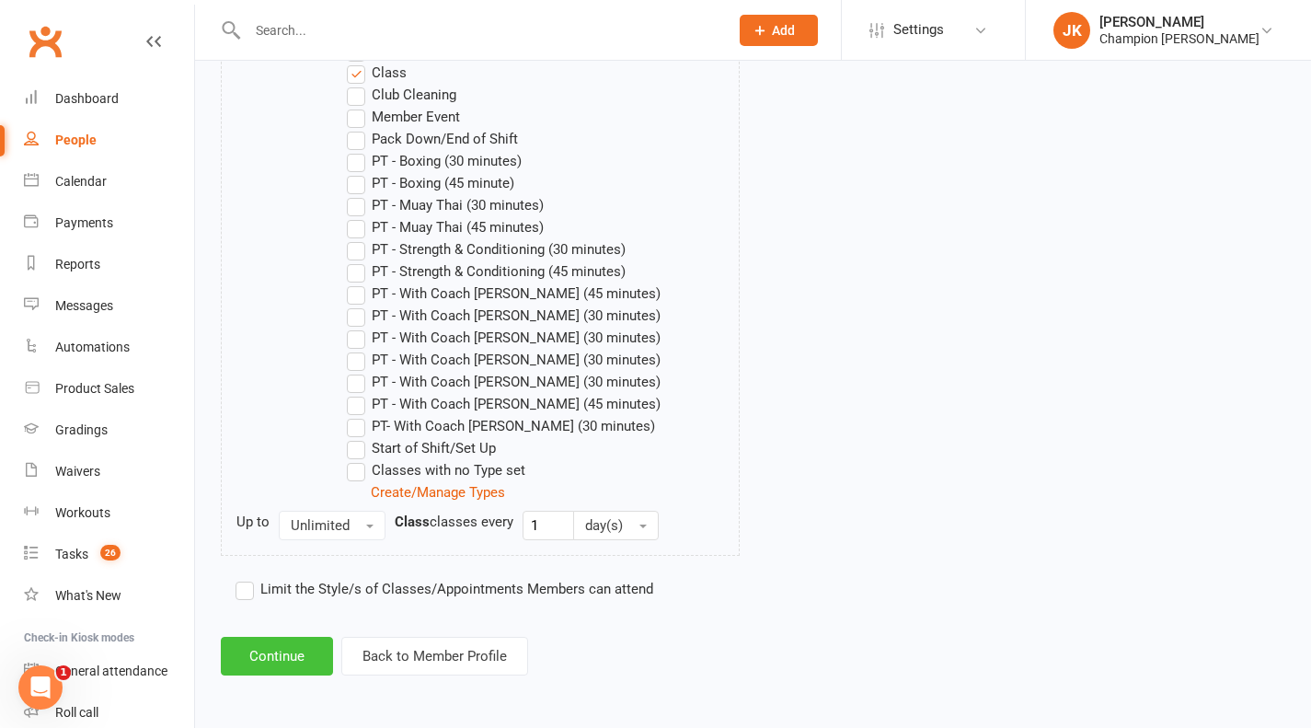
click at [305, 651] on button "Continue" at bounding box center [277, 656] width 112 height 39
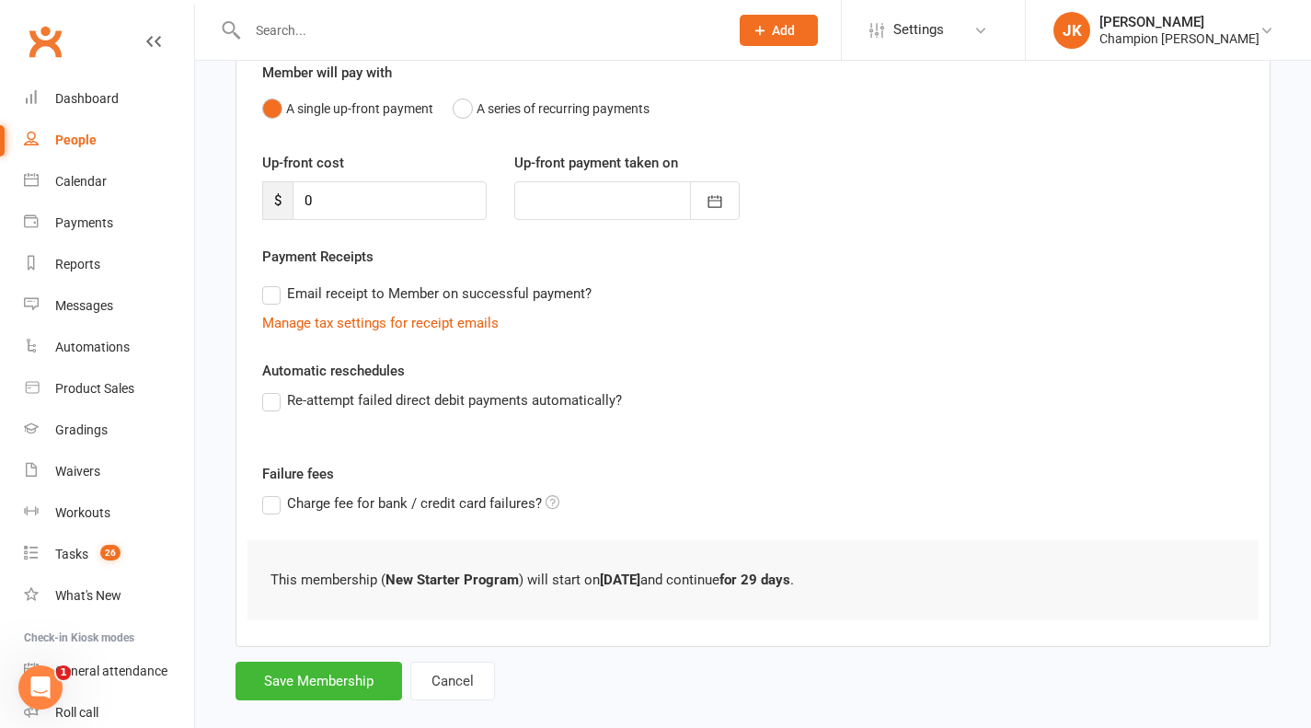
scroll to position [189, 0]
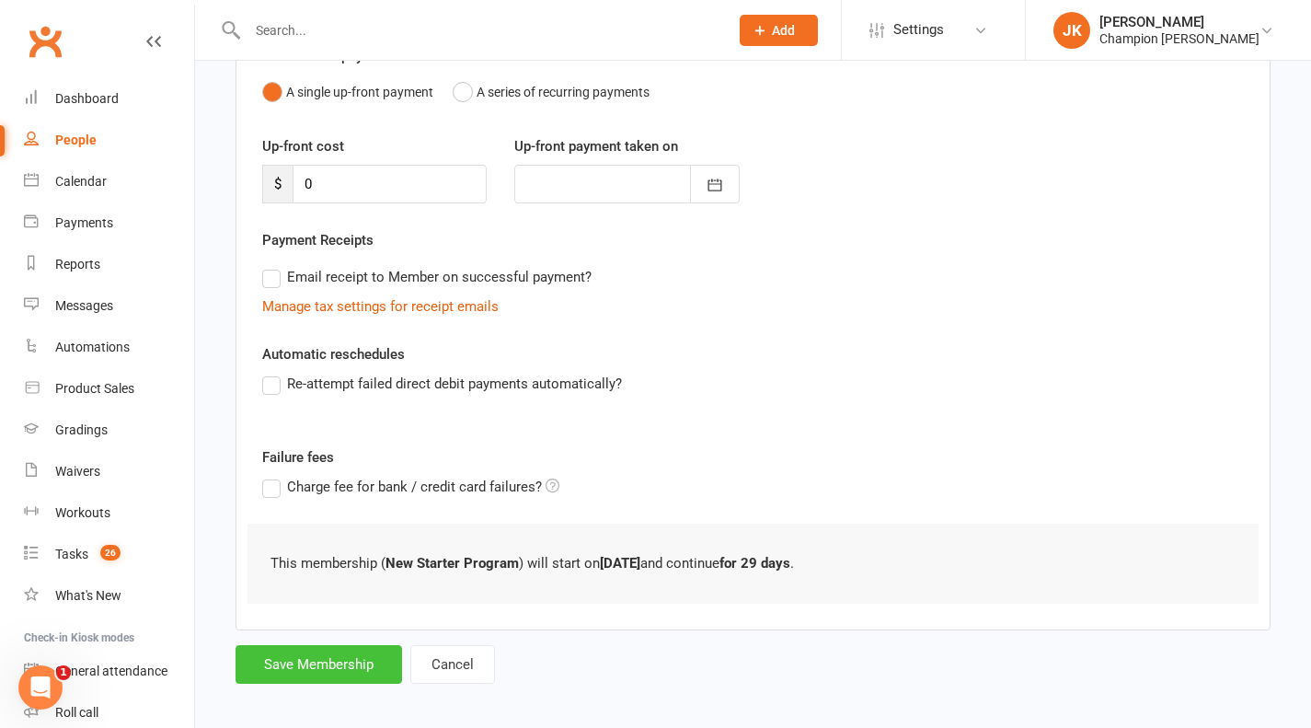
click at [312, 659] on button "Save Membership" at bounding box center [319, 664] width 167 height 39
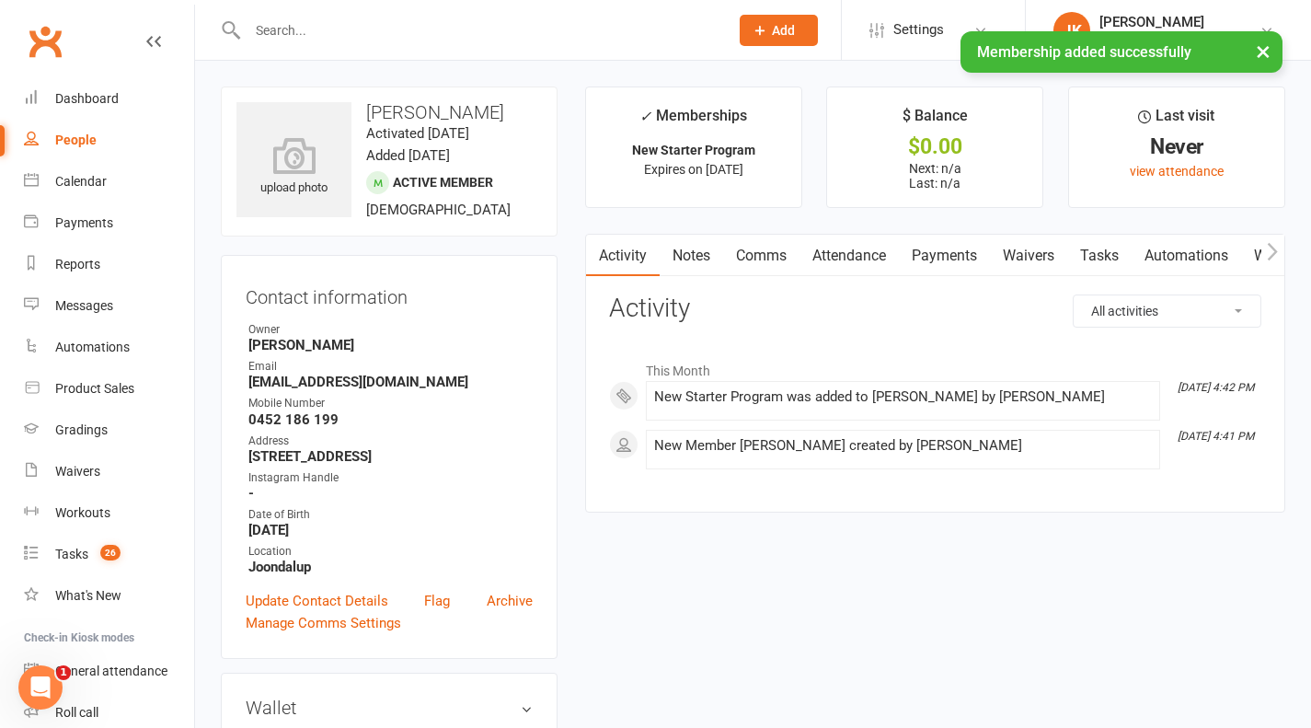
scroll to position [31, 0]
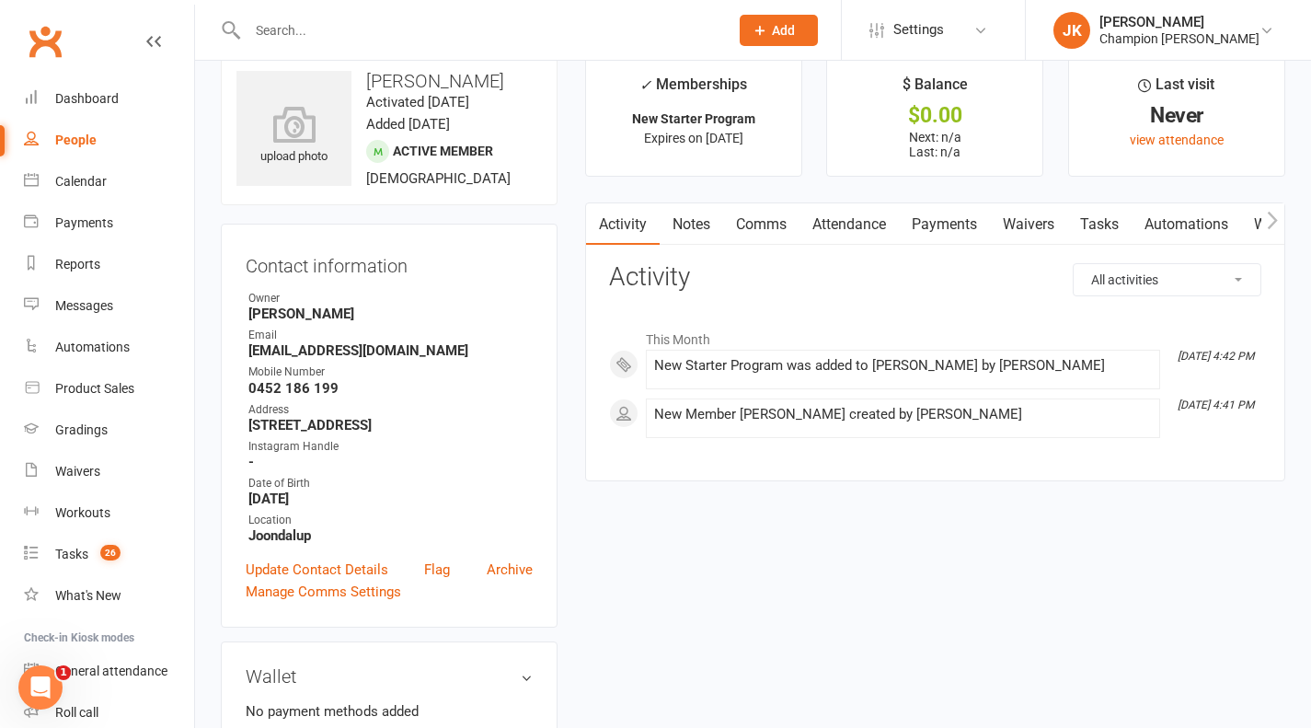
click at [699, 218] on link "Notes" at bounding box center [692, 224] width 64 height 42
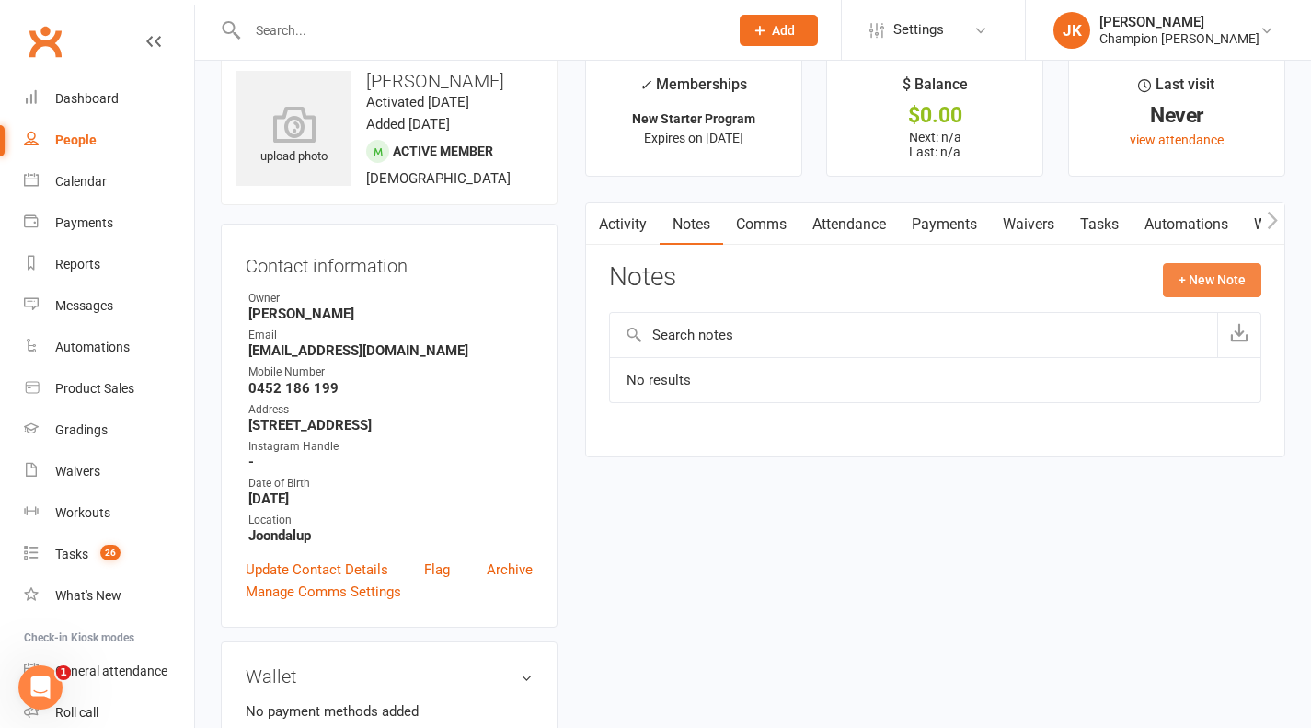
click at [1230, 281] on button "+ New Note" at bounding box center [1212, 279] width 98 height 33
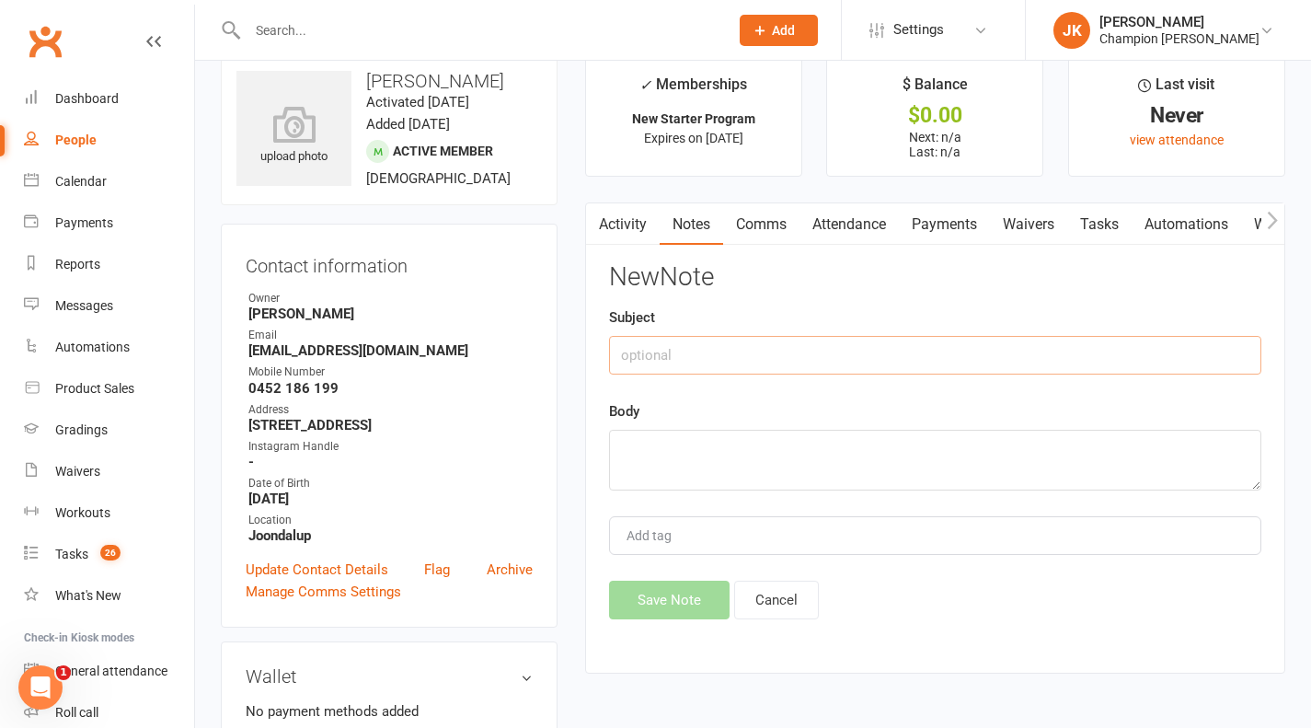
click at [855, 360] on input "text" at bounding box center [935, 355] width 653 height 39
paste textarea "INFO Labouring"
type textarea "INFO Labouring"
click at [894, 364] on input "text" at bounding box center [935, 355] width 653 height 39
type input "INFO"
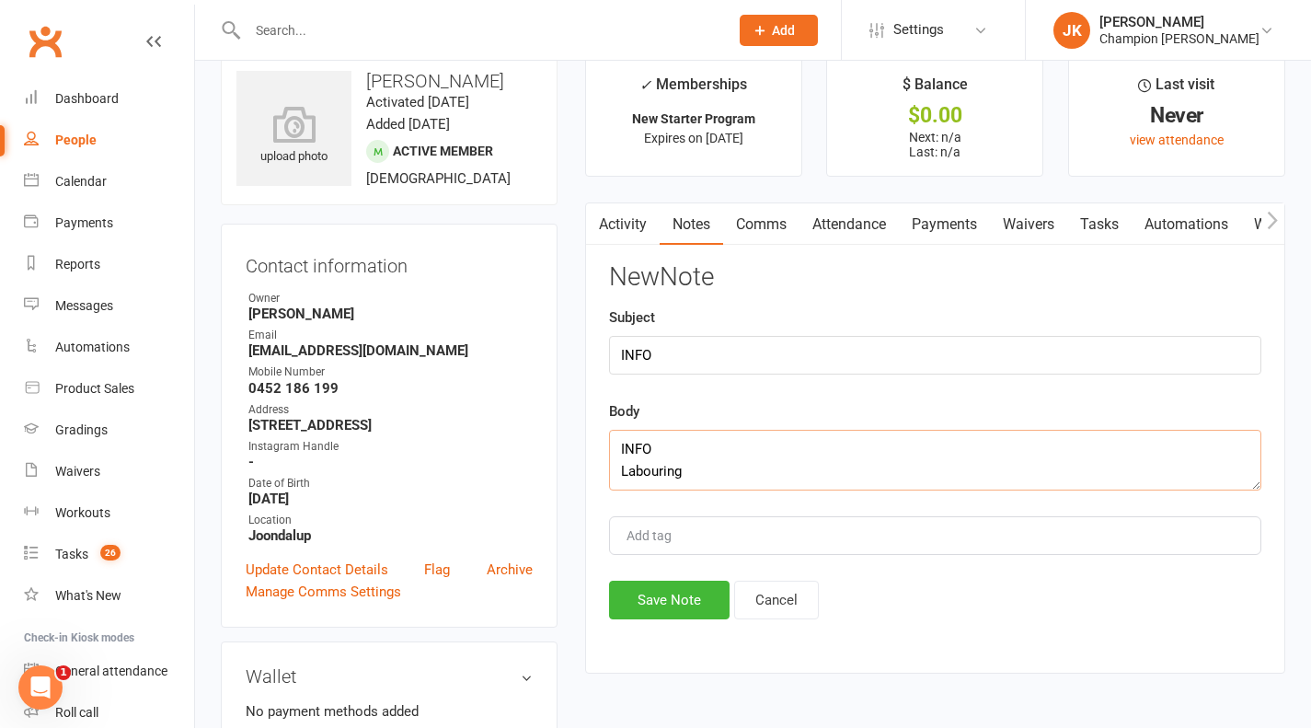
click at [780, 473] on textarea "INFO Labouring" at bounding box center [935, 460] width 653 height 61
click at [740, 467] on textarea "INFO Labouring - 21" at bounding box center [935, 460] width 653 height 61
type textarea "INFO Labouring - 21"
click at [677, 603] on button "Save Note" at bounding box center [669, 600] width 121 height 39
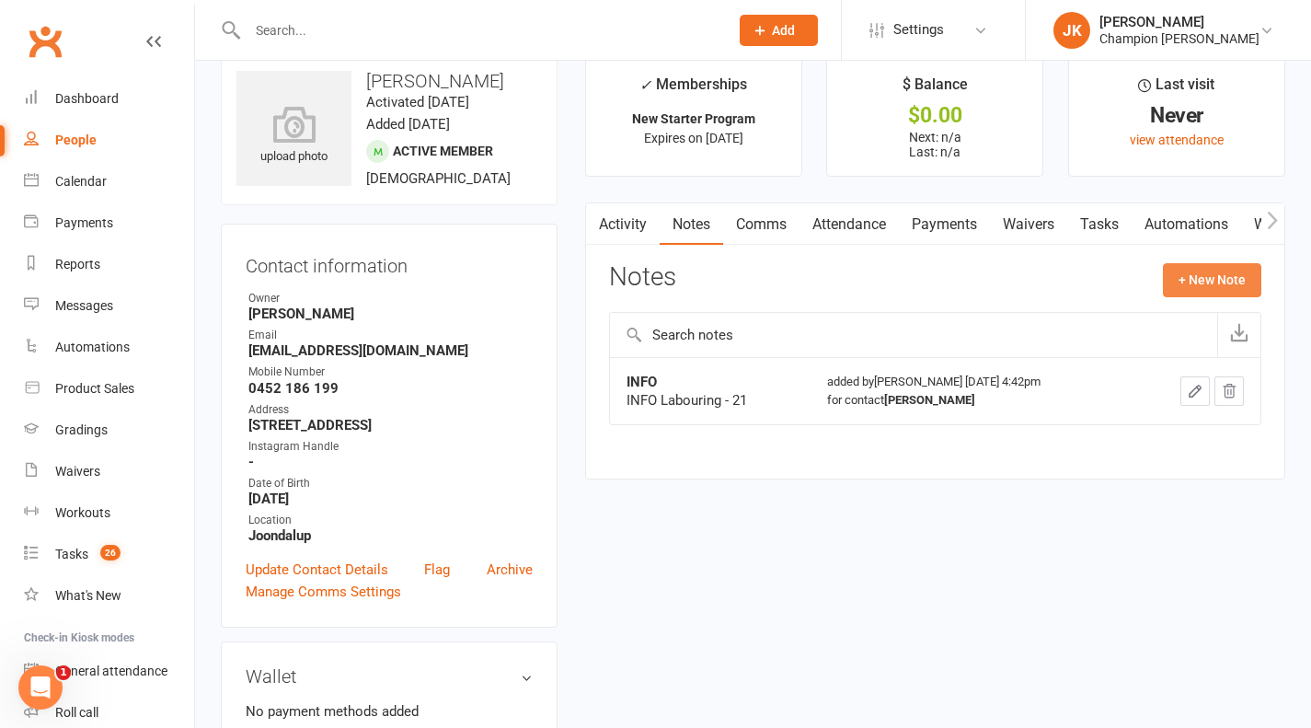
click at [1240, 287] on button "+ New Note" at bounding box center [1212, 279] width 98 height 33
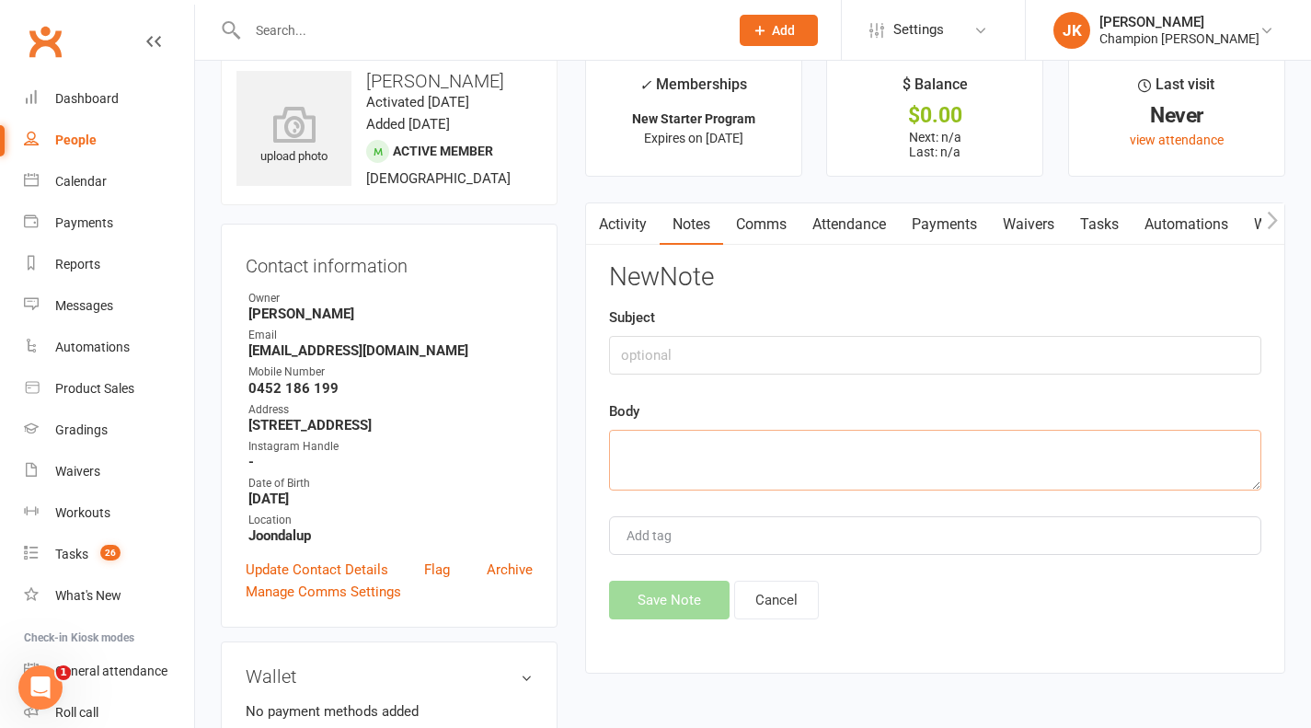
click at [800, 458] on textarea at bounding box center [935, 460] width 653 height 61
paste textarea "WHY NOW? Looking for a gym to do strength & conditioning & muay thai"
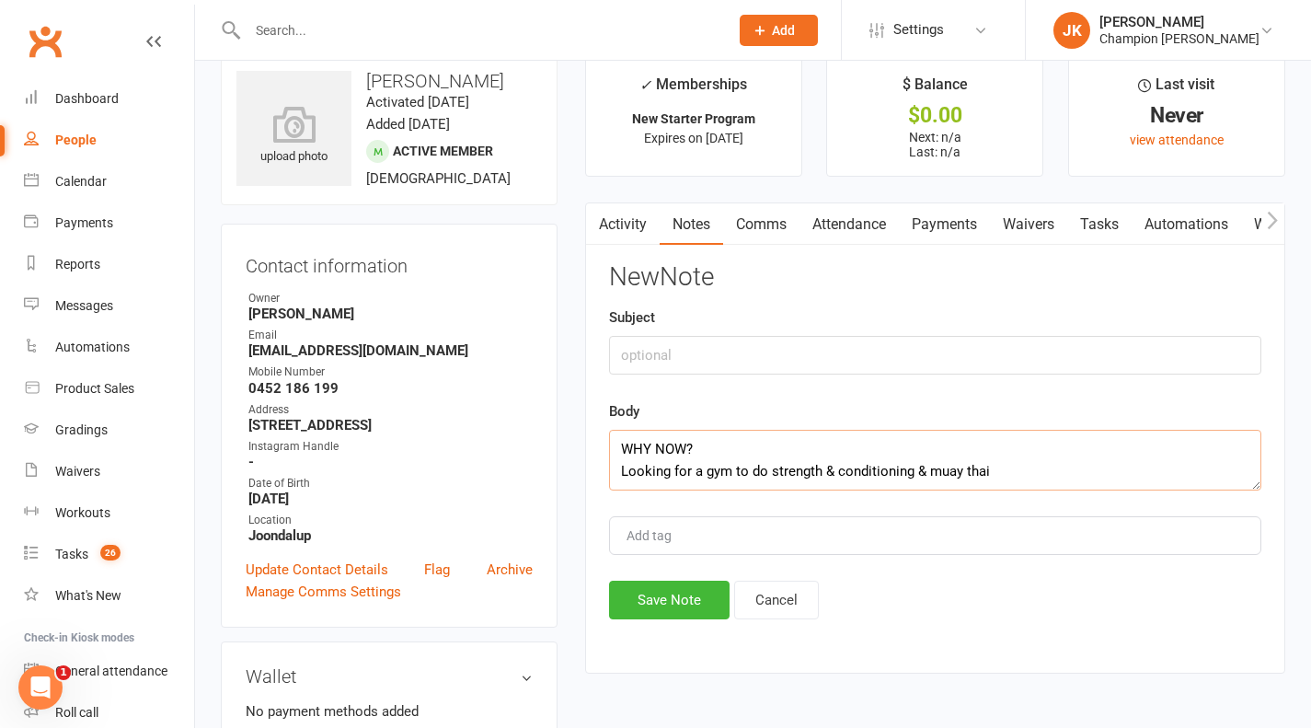
type textarea "WHY NOW? Looking for a gym to do strength & conditioning & muay thai"
click at [863, 372] on input "text" at bounding box center [935, 355] width 653 height 39
type input "WHY NOW"
click at [689, 599] on button "Save Note" at bounding box center [669, 600] width 121 height 39
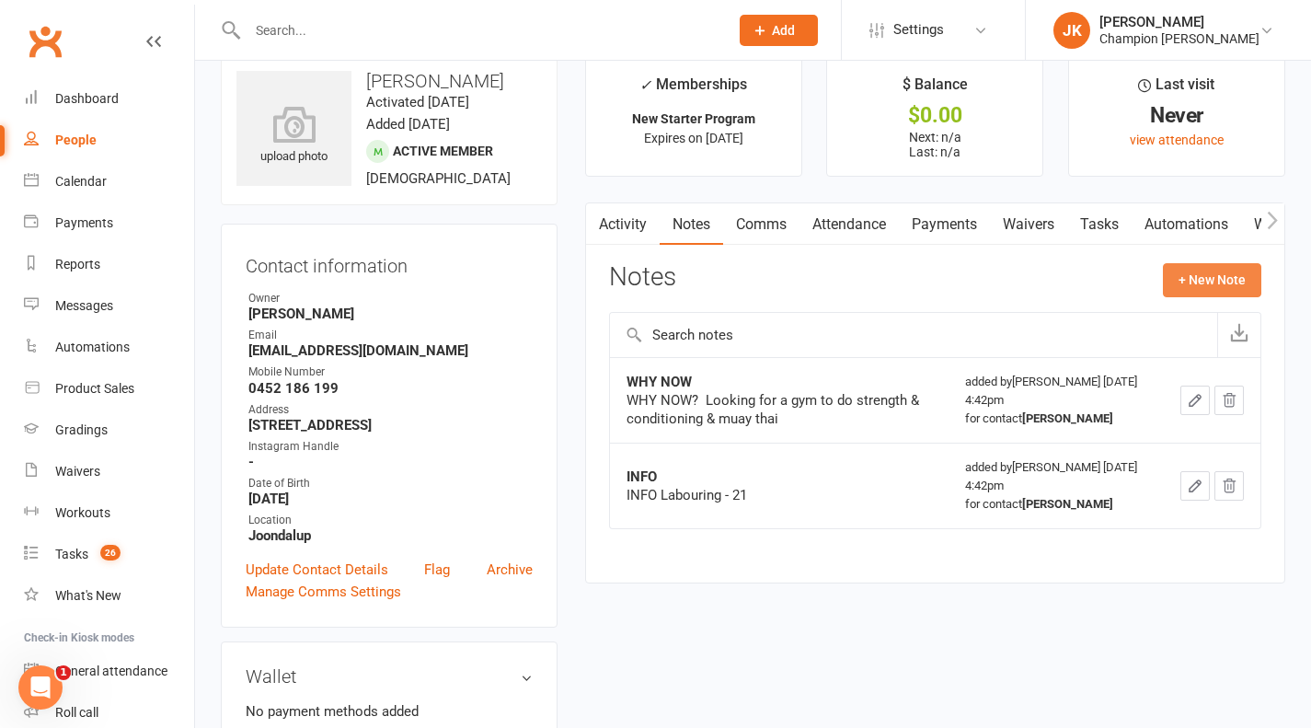
click at [1222, 283] on button "+ New Note" at bounding box center [1212, 279] width 98 height 33
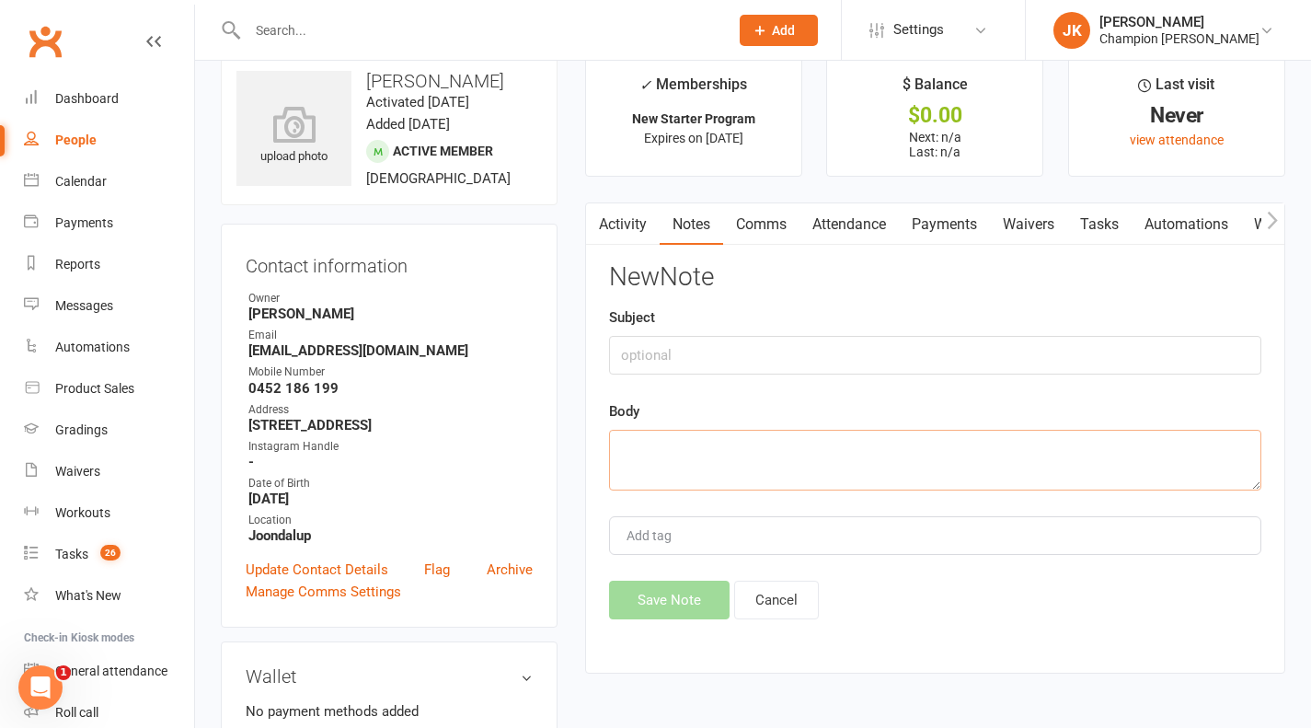
paste textarea "PAST Has done 1 month of muay thai 2 years ago (quit when he moved to Aus) Has …"
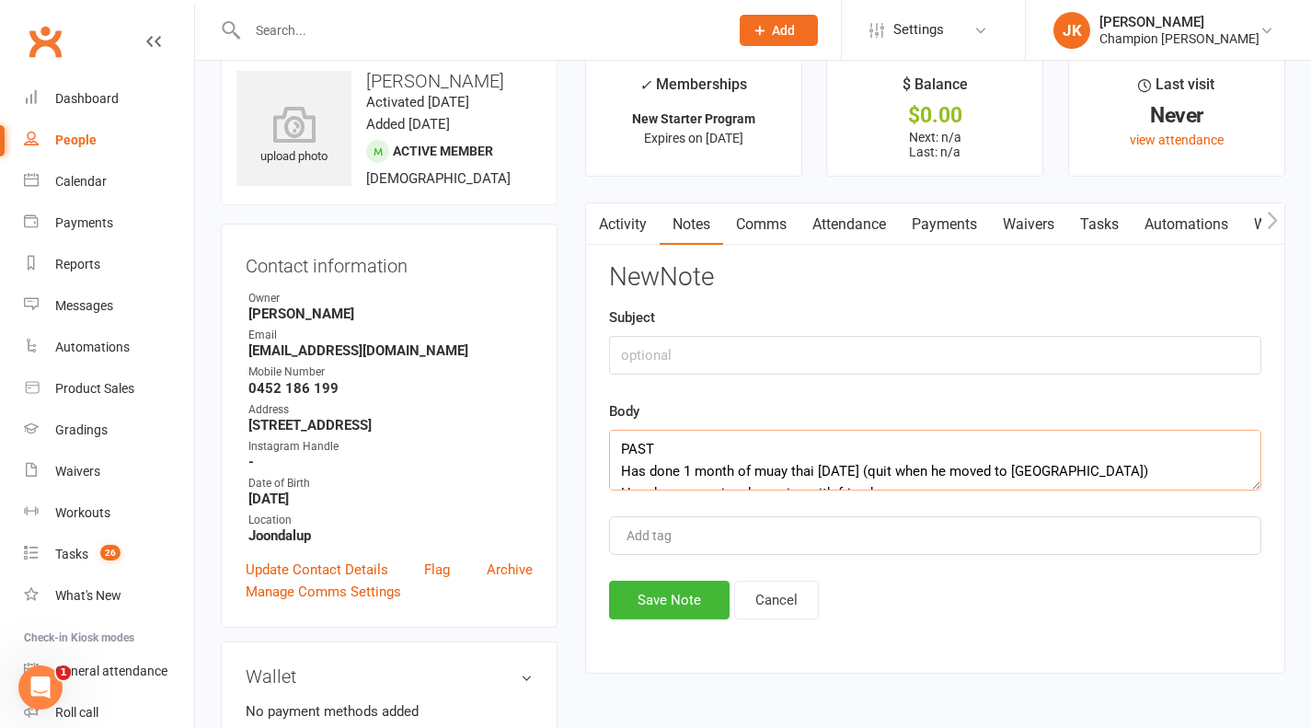
scroll to position [34, 0]
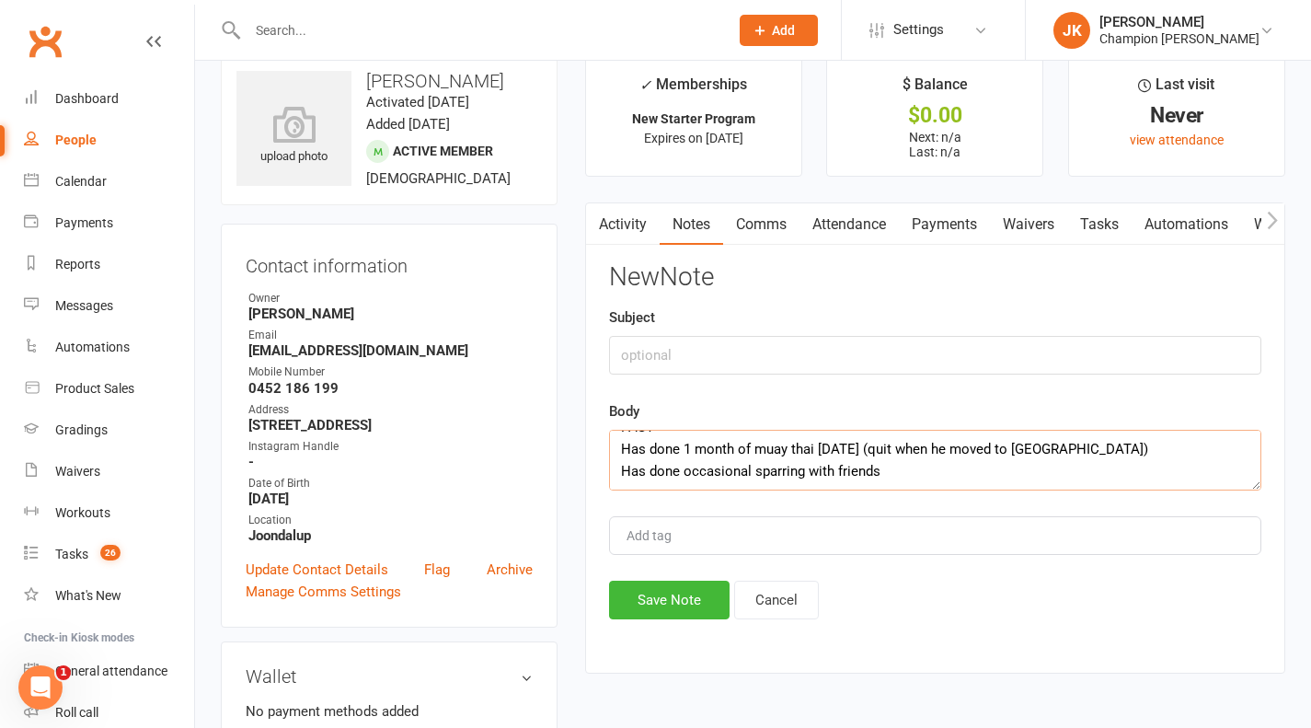
type textarea "PAST Has done 1 month of muay thai 2 years ago (quit when he moved to Aus) Has …"
click at [862, 364] on input "text" at bounding box center [935, 355] width 653 height 39
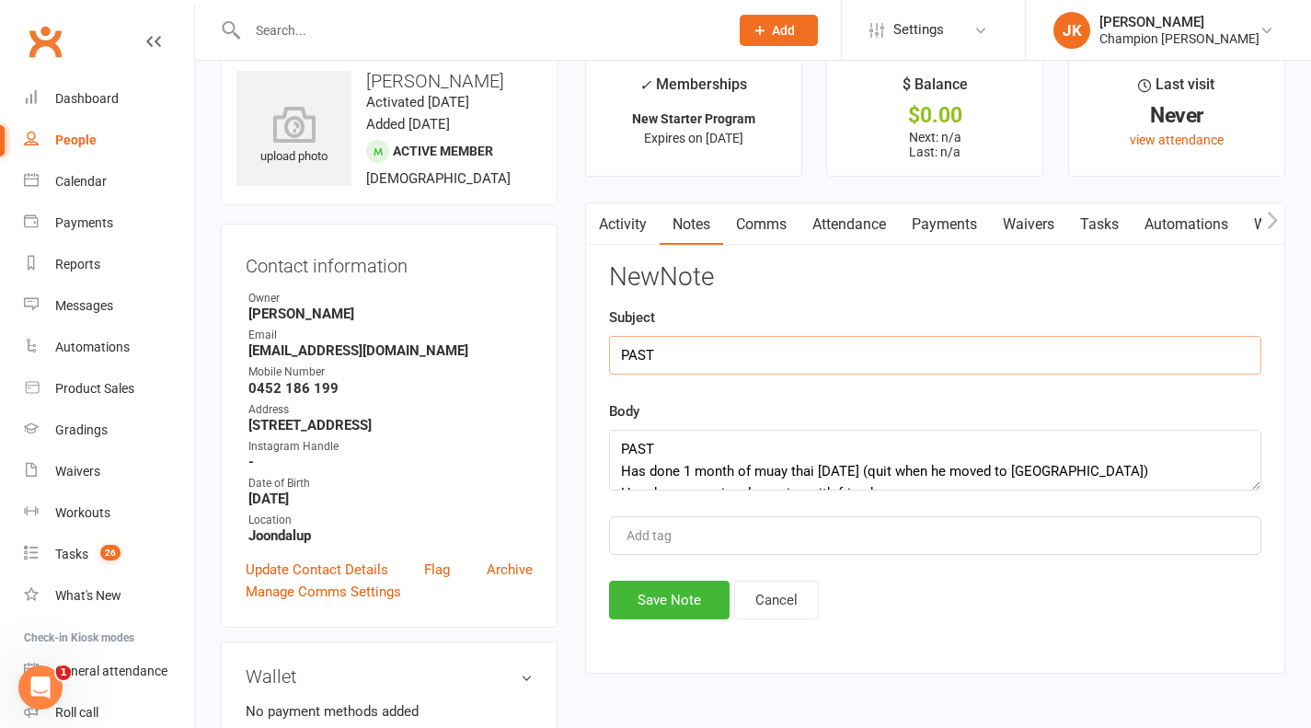
type input "PAST"
click at [653, 601] on button "Save Note" at bounding box center [669, 600] width 121 height 39
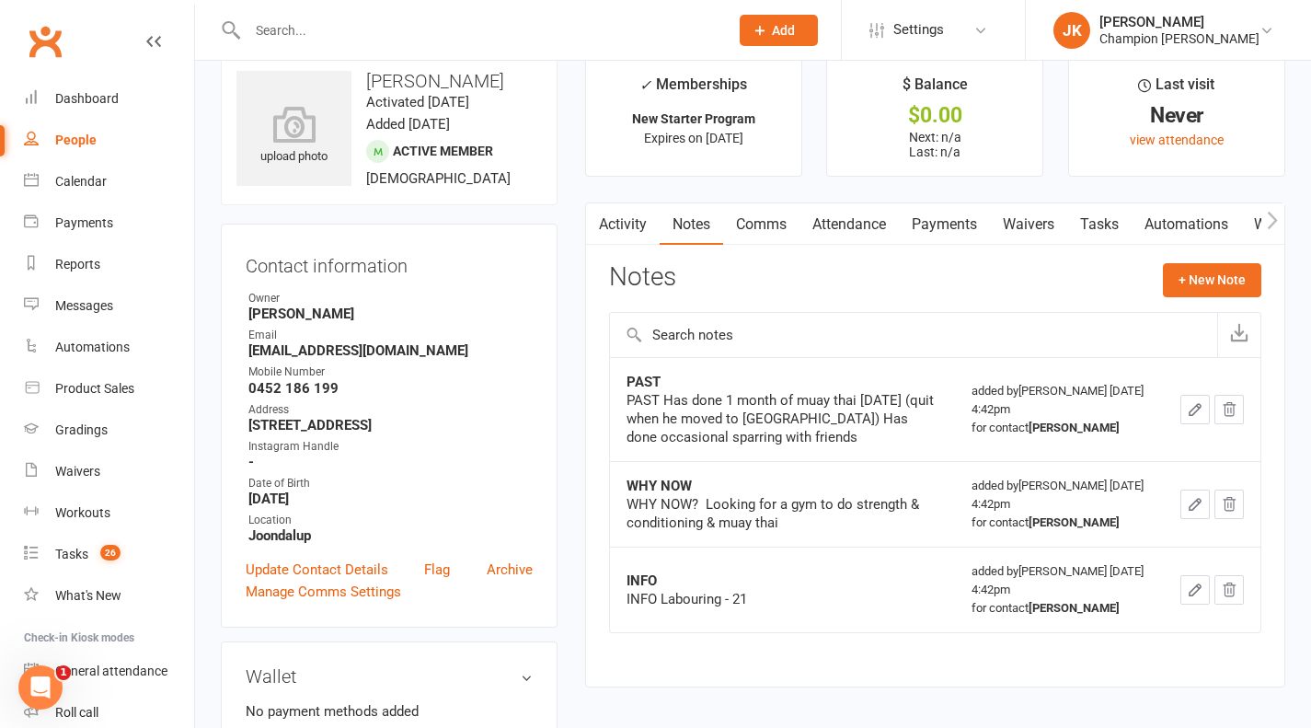
click at [1231, 283] on button "+ New Note" at bounding box center [1212, 279] width 98 height 33
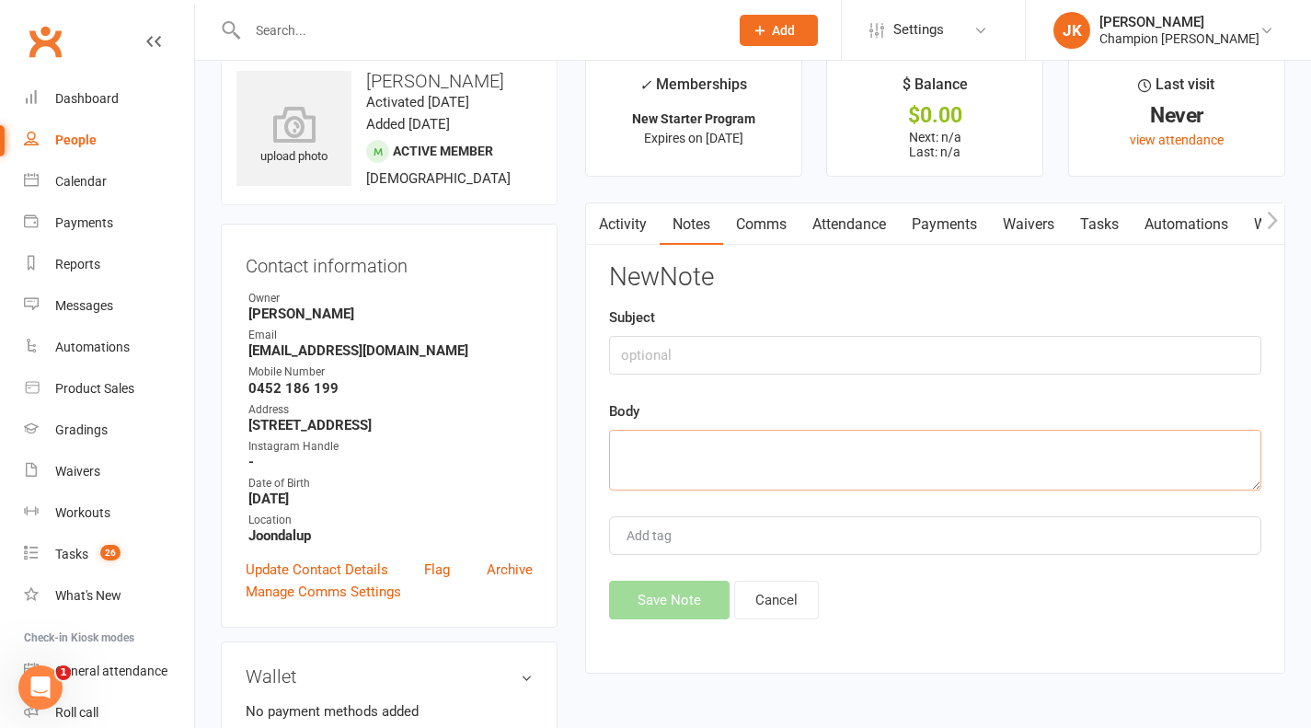
paste textarea "CURRENT No other exercise - injured himself but now recovered"
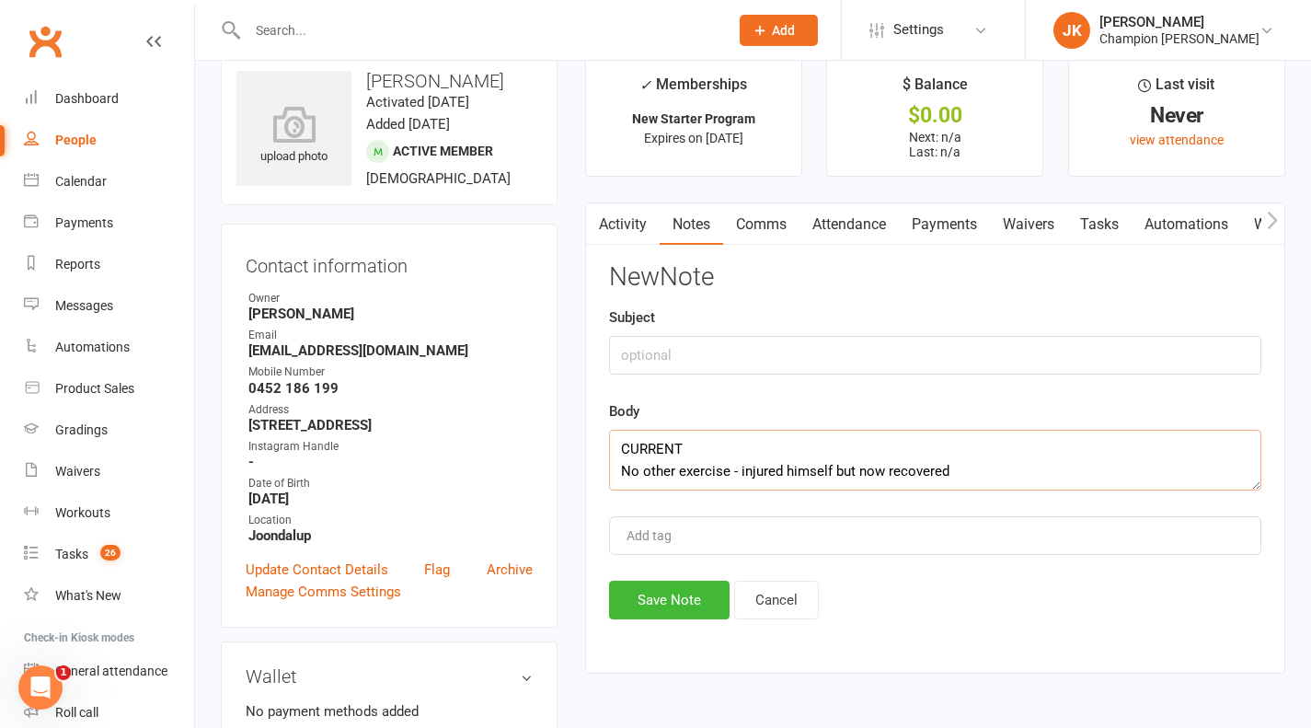
type textarea "CURRENT No other exercise - injured himself but now recovered"
click at [803, 350] on input "text" at bounding box center [935, 355] width 653 height 39
type input "CURRENT"
click at [671, 596] on button "Save Note" at bounding box center [669, 600] width 121 height 39
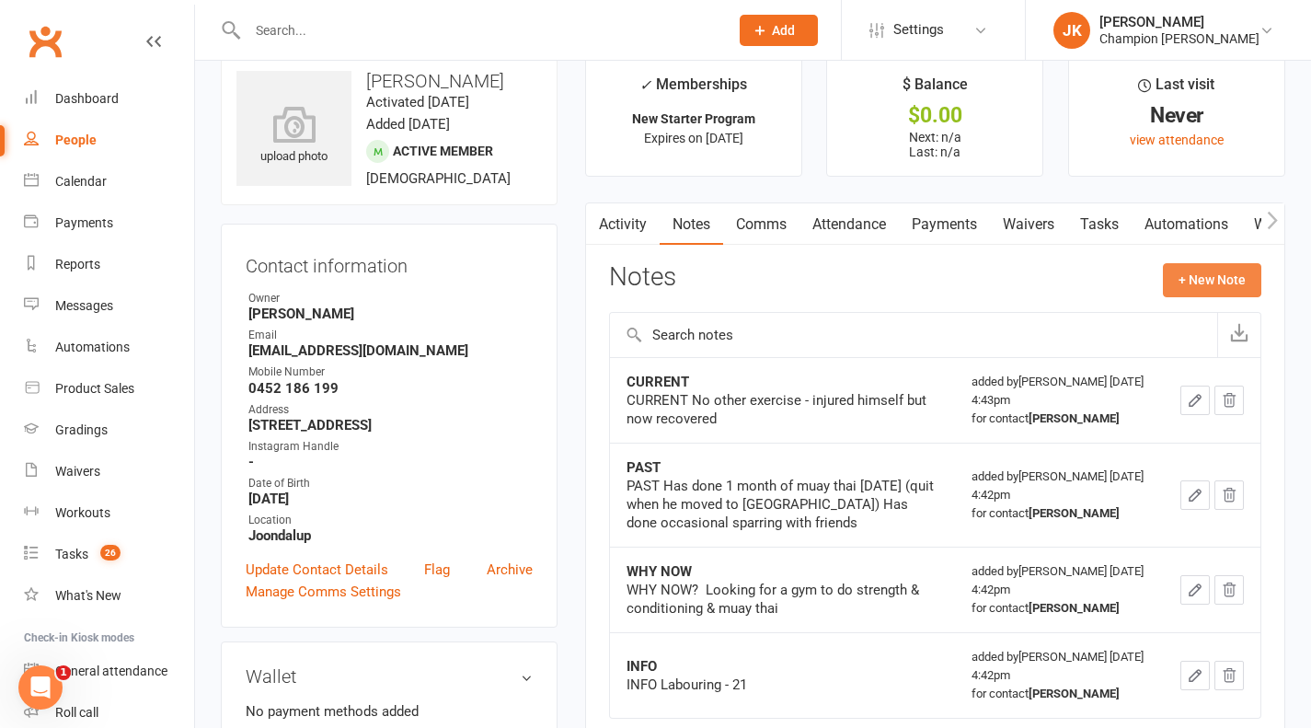
click at [1219, 287] on button "+ New Note" at bounding box center [1212, 279] width 98 height 33
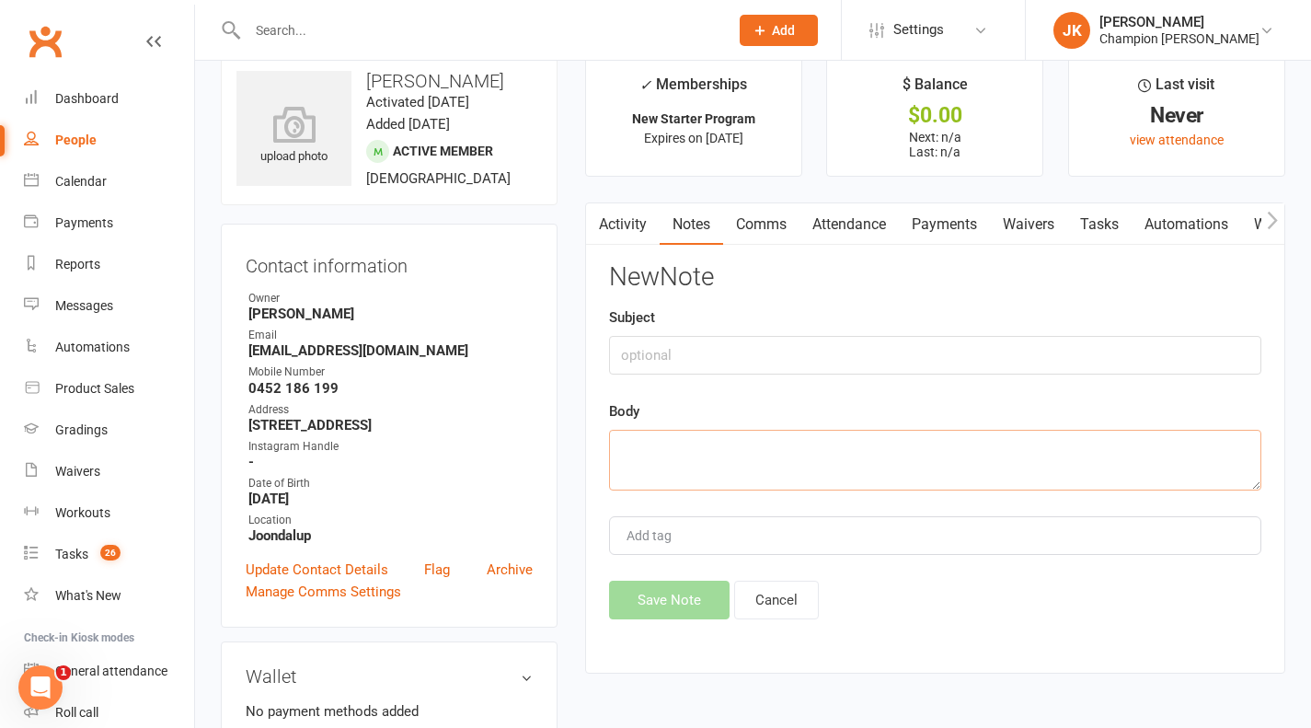
paste textarea "SCHEDULE Works 4 days a week Work 7am-5pm Prefer evenings Train 2-3 times a week"
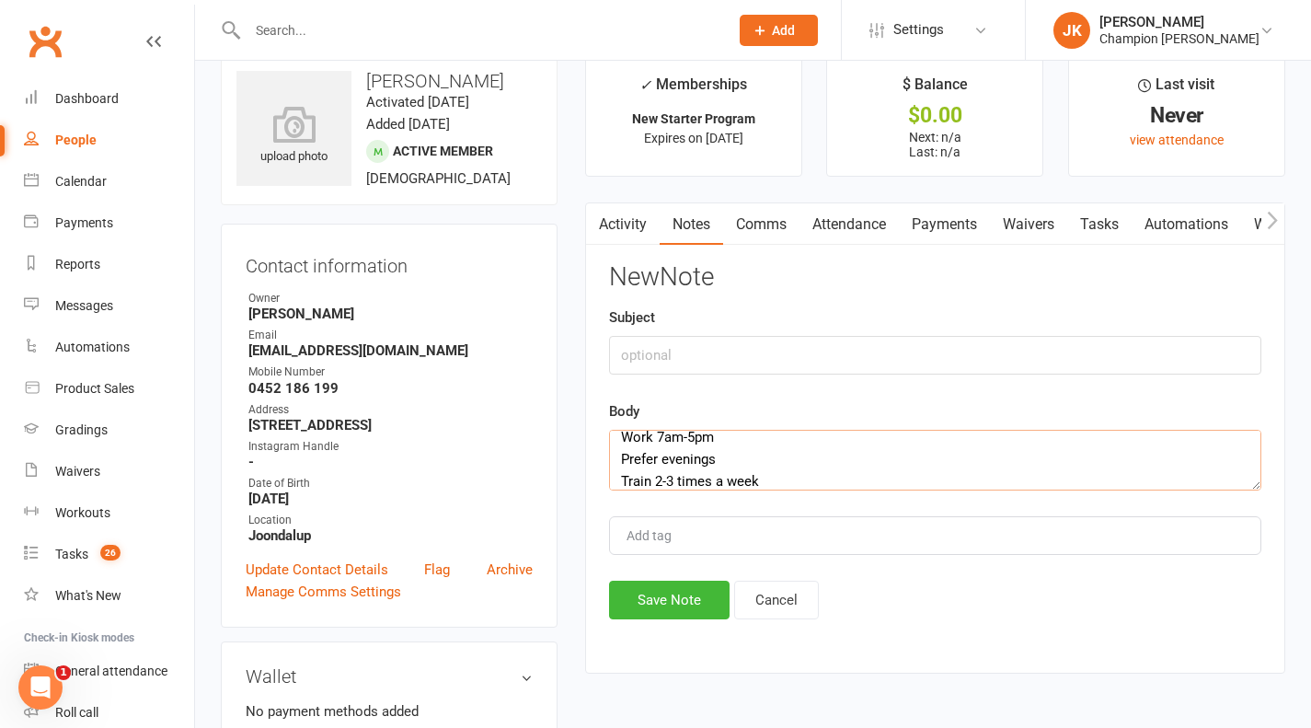
type textarea "SCHEDULE Works 4 days a week Work 7am-5pm Prefer evenings Train 2-3 times a week"
click at [785, 360] on input "text" at bounding box center [935, 355] width 653 height 39
type input "SCHEDULE"
click at [661, 612] on button "Save Note" at bounding box center [669, 600] width 121 height 39
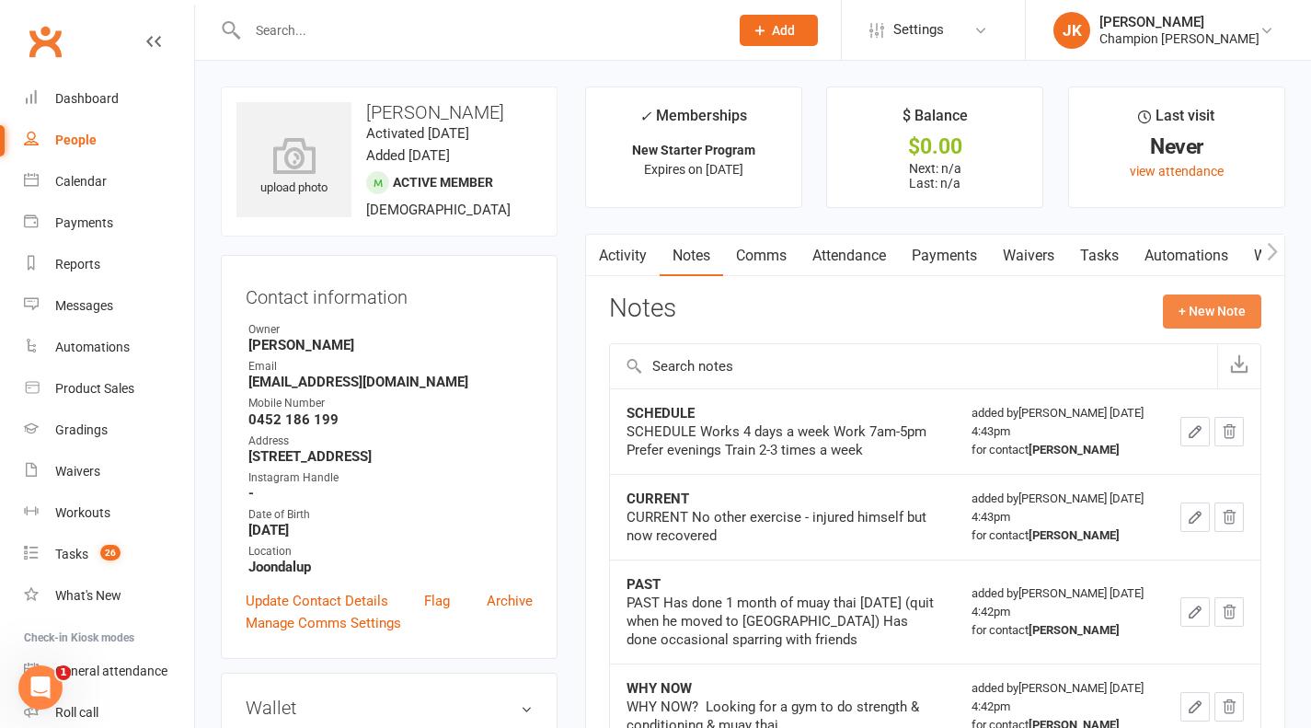
click at [1215, 309] on button "+ New Note" at bounding box center [1212, 311] width 98 height 33
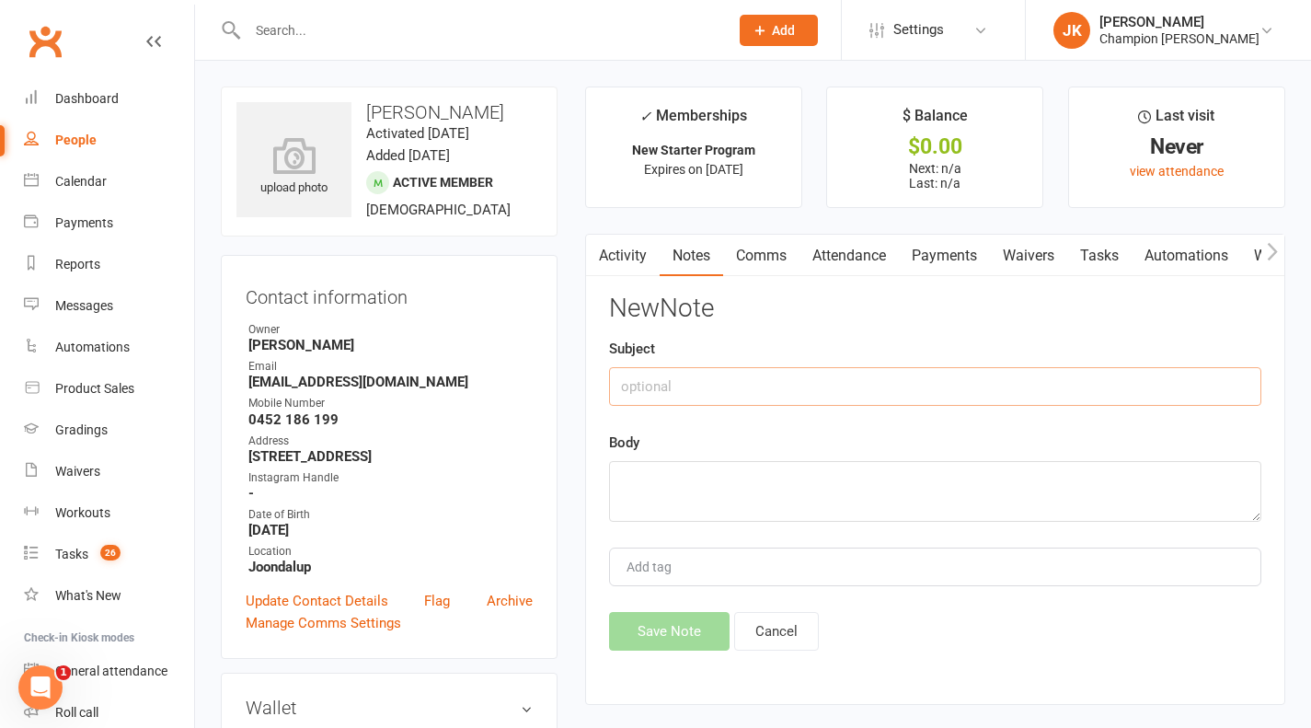
click at [822, 382] on input "text" at bounding box center [935, 386] width 653 height 39
type input "g"
type input "GOALS"
paste textarea "GOALS Fight one day maybe Fitness - lose weight (90kg->65kg), can’t wear clothe…"
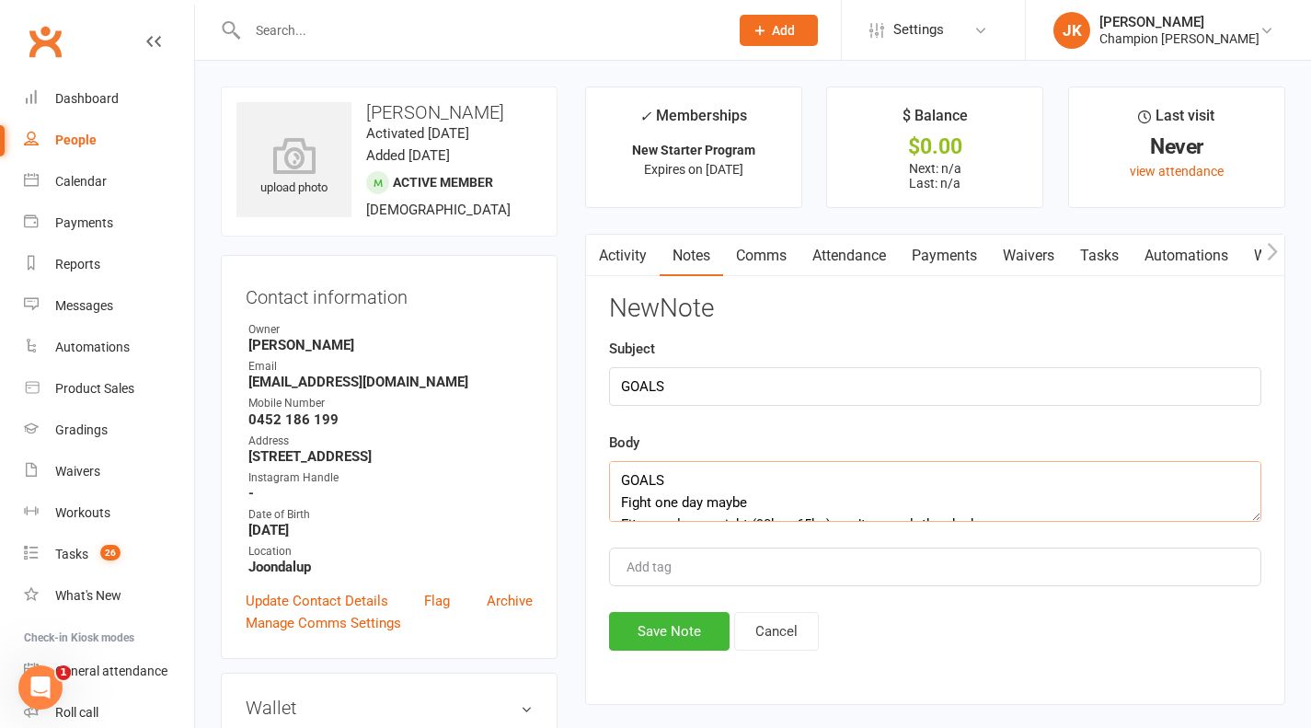
type textarea "GOALS Fight one day maybe Fitness - lose weight (90kg->65kg), can’t wear clothe…"
click at [699, 638] on button "Save Note" at bounding box center [669, 631] width 121 height 39
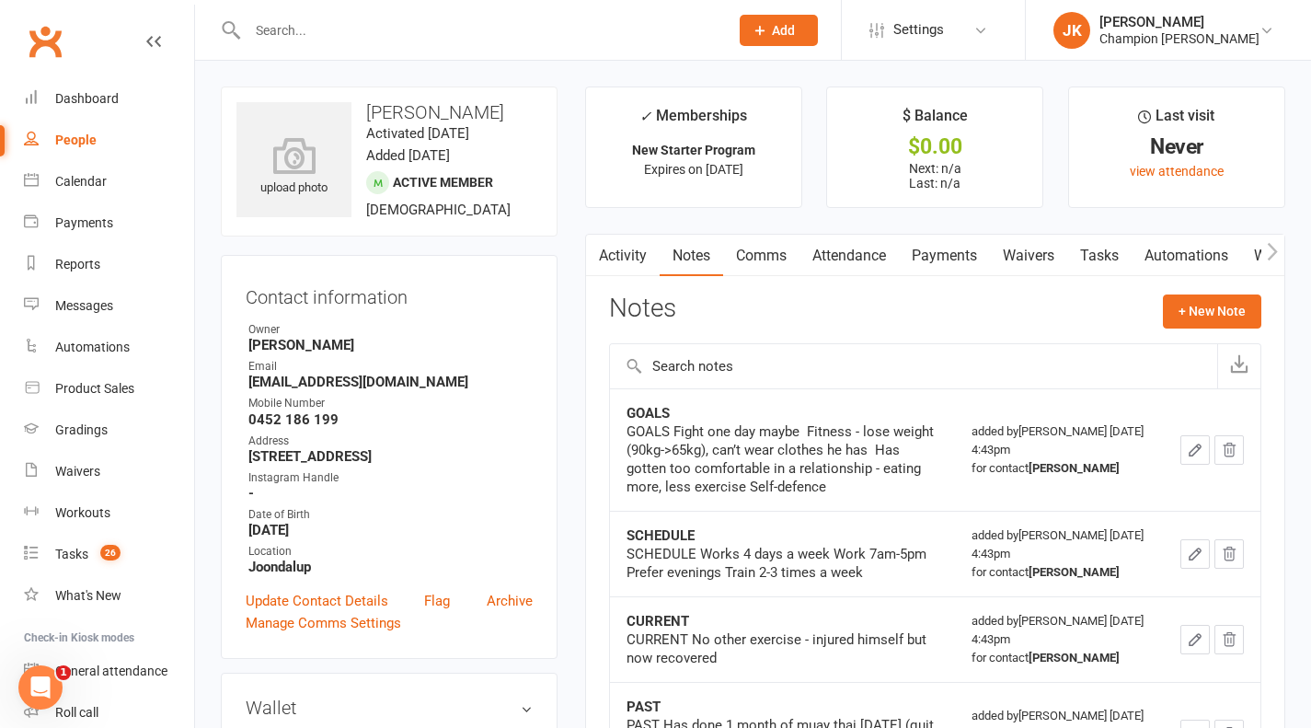
click at [786, 247] on link "Comms" at bounding box center [761, 256] width 76 height 42
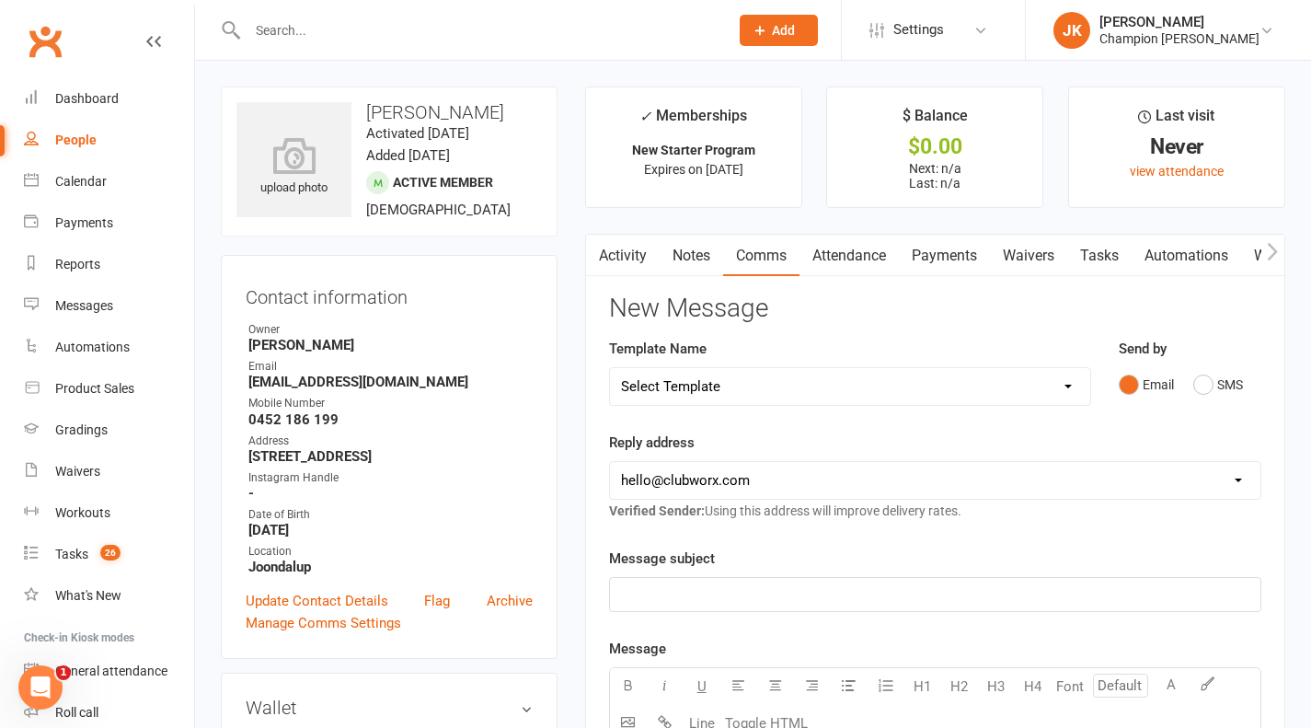
click at [922, 381] on select "Select Template [Email] Goal Setting Template [SMS] 14 days absence [Email] 202…" at bounding box center [850, 386] width 480 height 37
select select "32"
click at [610, 368] on select "Select Template [Email] Goal Setting Template [SMS] 14 days absence [Email] 202…" at bounding box center [850, 386] width 480 height 37
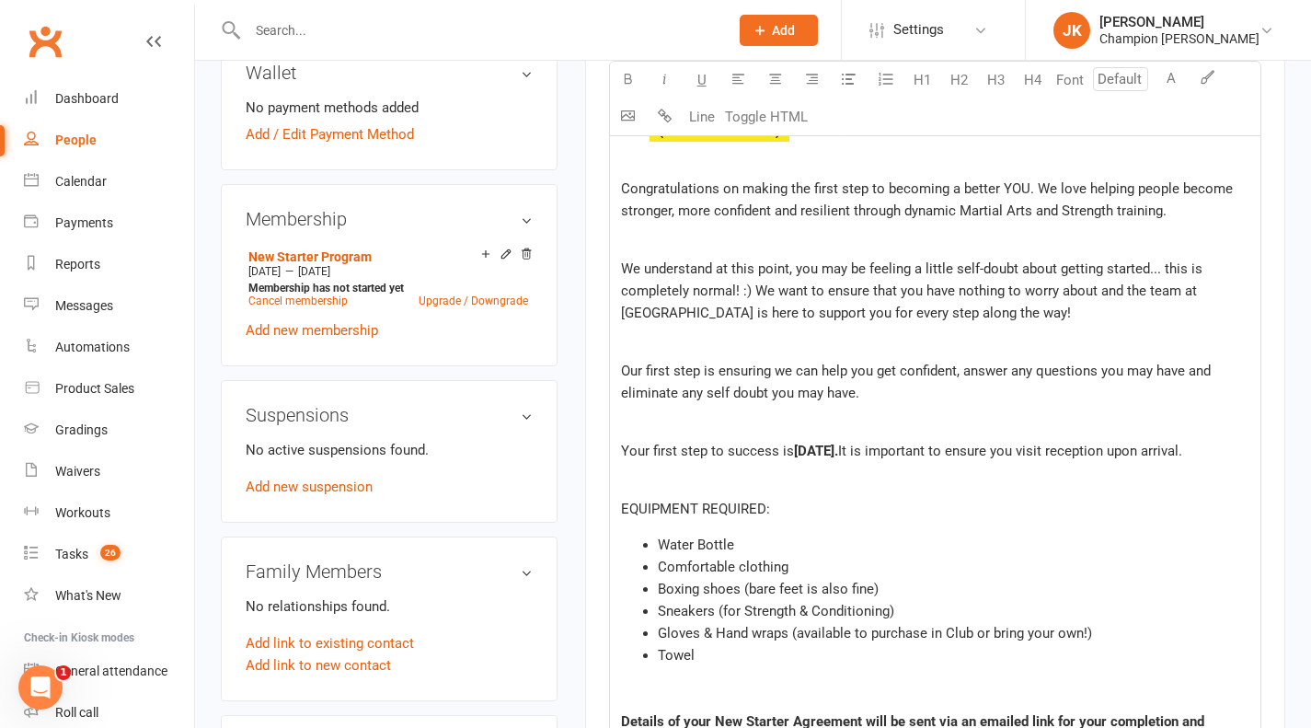
scroll to position [636, 0]
click at [831, 445] on span "Thursday, 14th January, 2023." at bounding box center [816, 450] width 44 height 17
click at [891, 449] on span ", 14th January, 2023." at bounding box center [865, 450] width 52 height 17
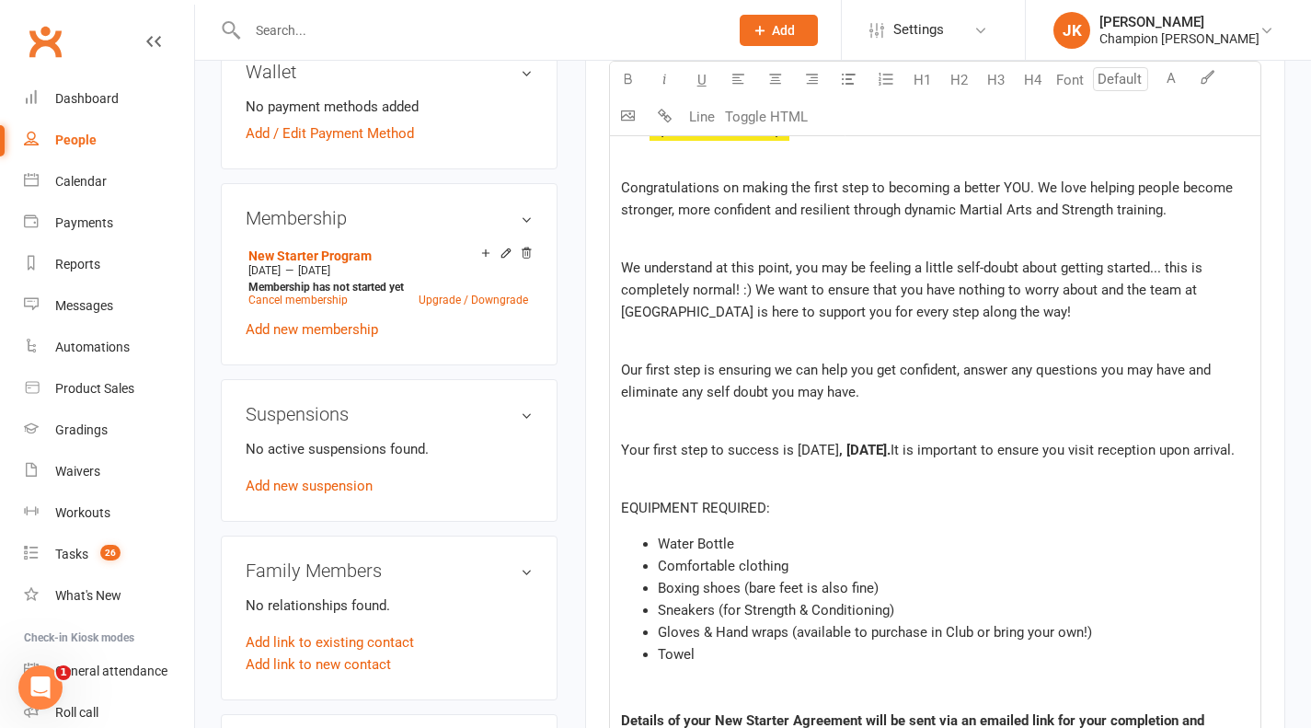
click at [814, 447] on span "Your first step to success is Monday" at bounding box center [730, 450] width 218 height 17
click at [629, 77] on icon "button" at bounding box center [628, 79] width 14 height 14
click at [865, 445] on span ", 14th August, 2025." at bounding box center [861, 450] width 52 height 17
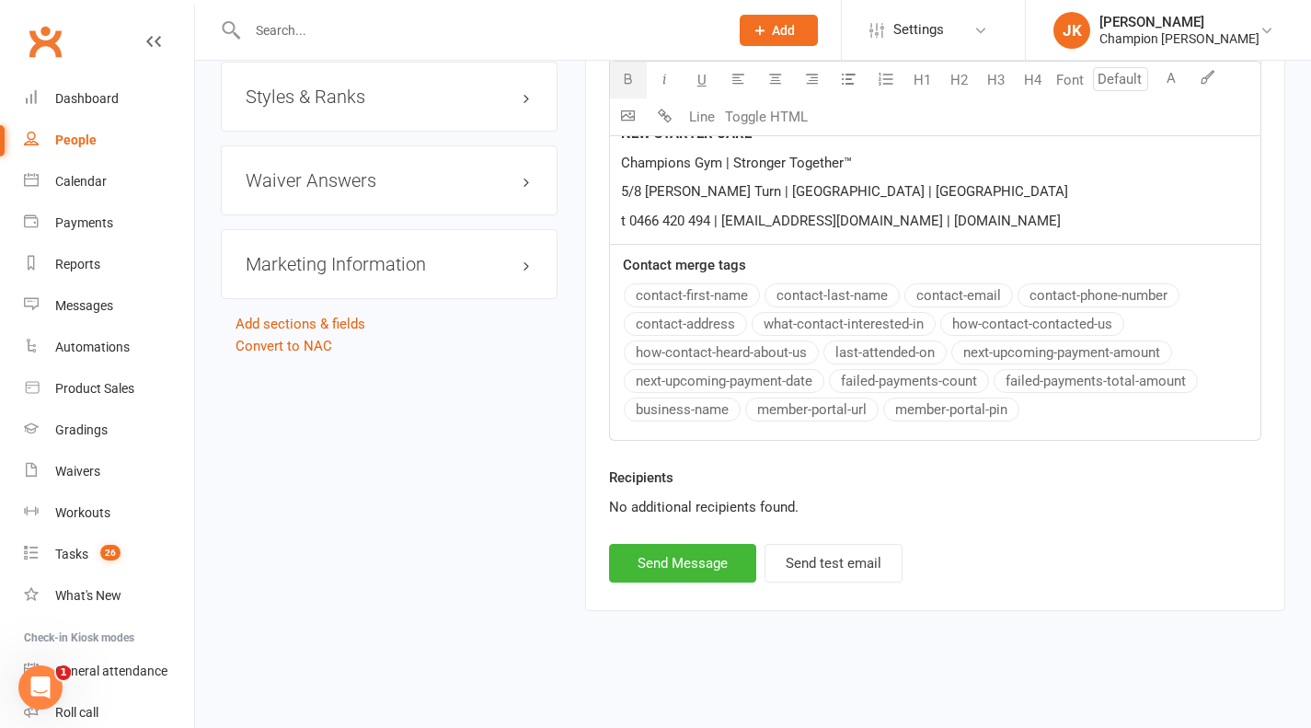
scroll to position [1820, 0]
click at [644, 560] on button "Send Message" at bounding box center [682, 563] width 147 height 39
select select
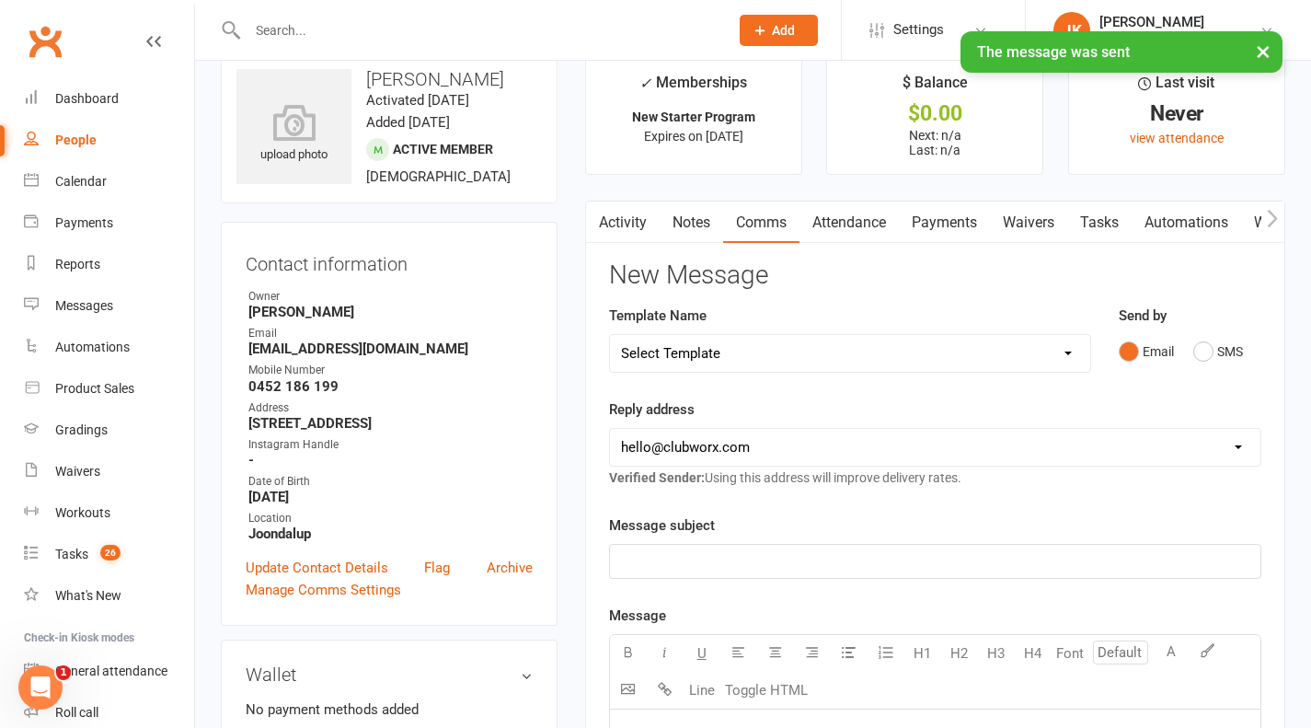
scroll to position [0, 0]
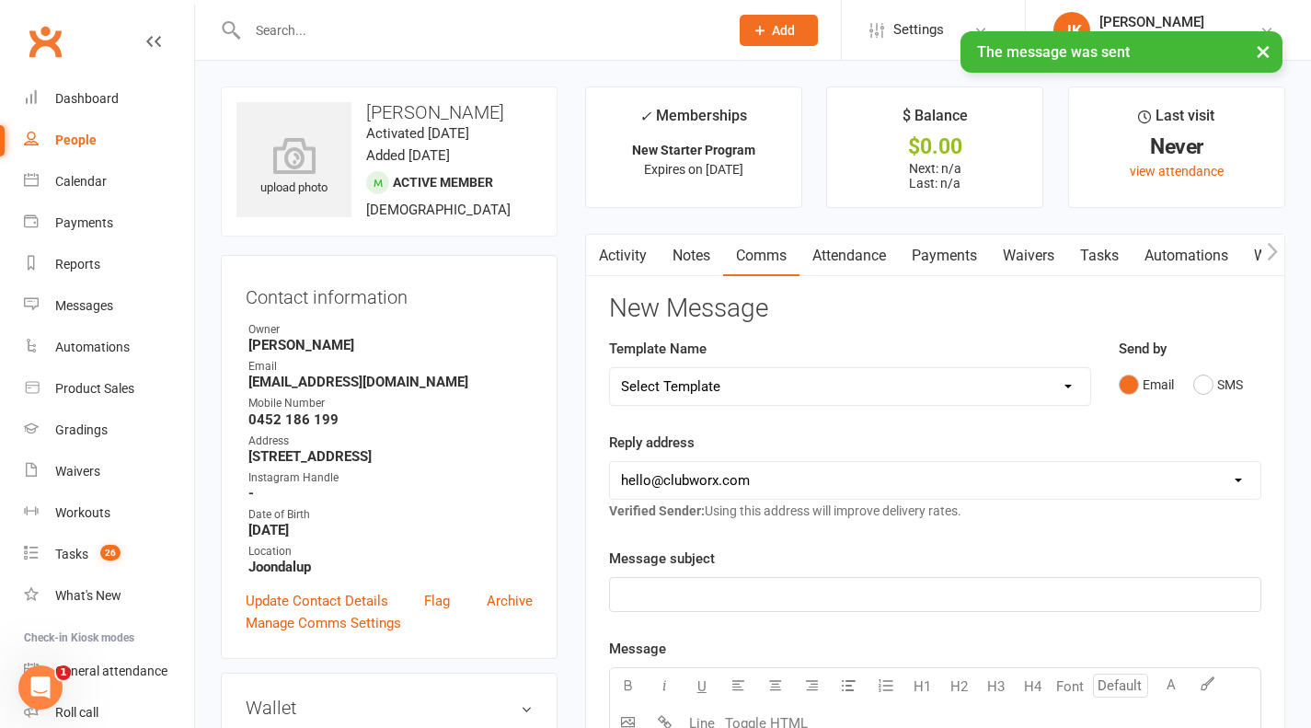
click at [1018, 273] on link "Waivers" at bounding box center [1028, 256] width 77 height 42
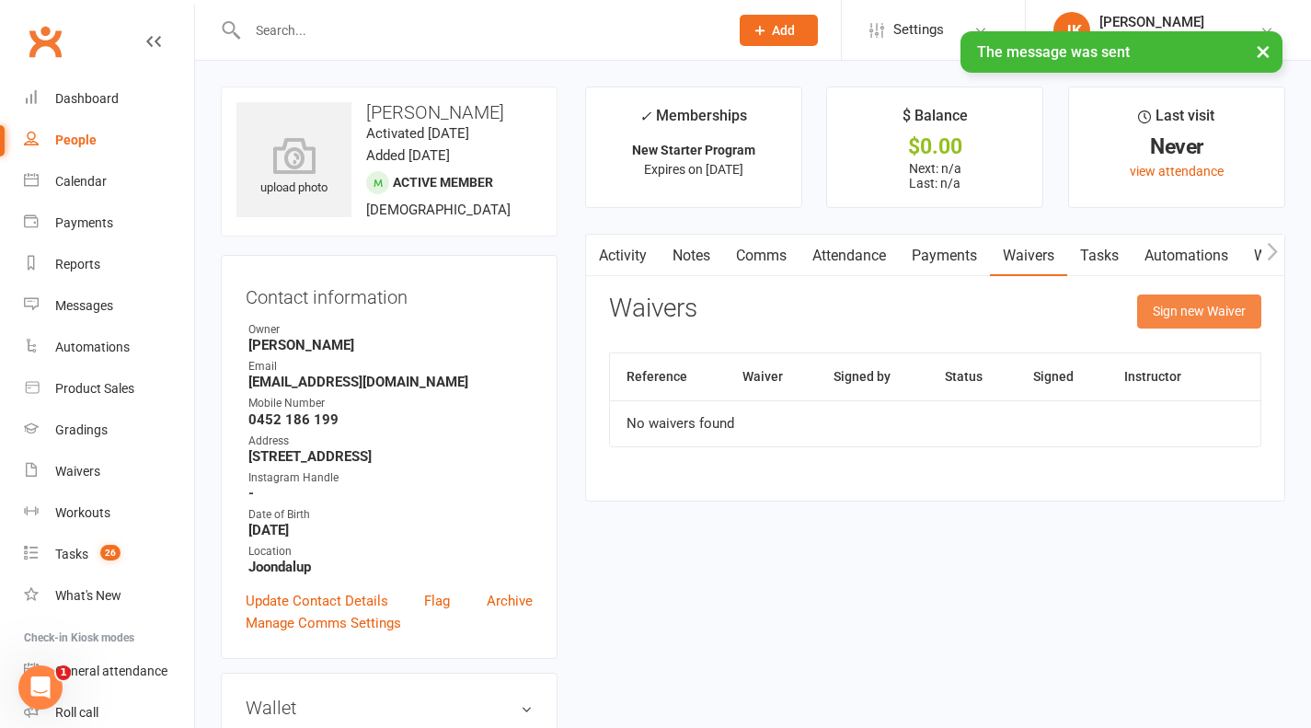
click at [1173, 308] on button "Sign new Waiver" at bounding box center [1200, 311] width 124 height 33
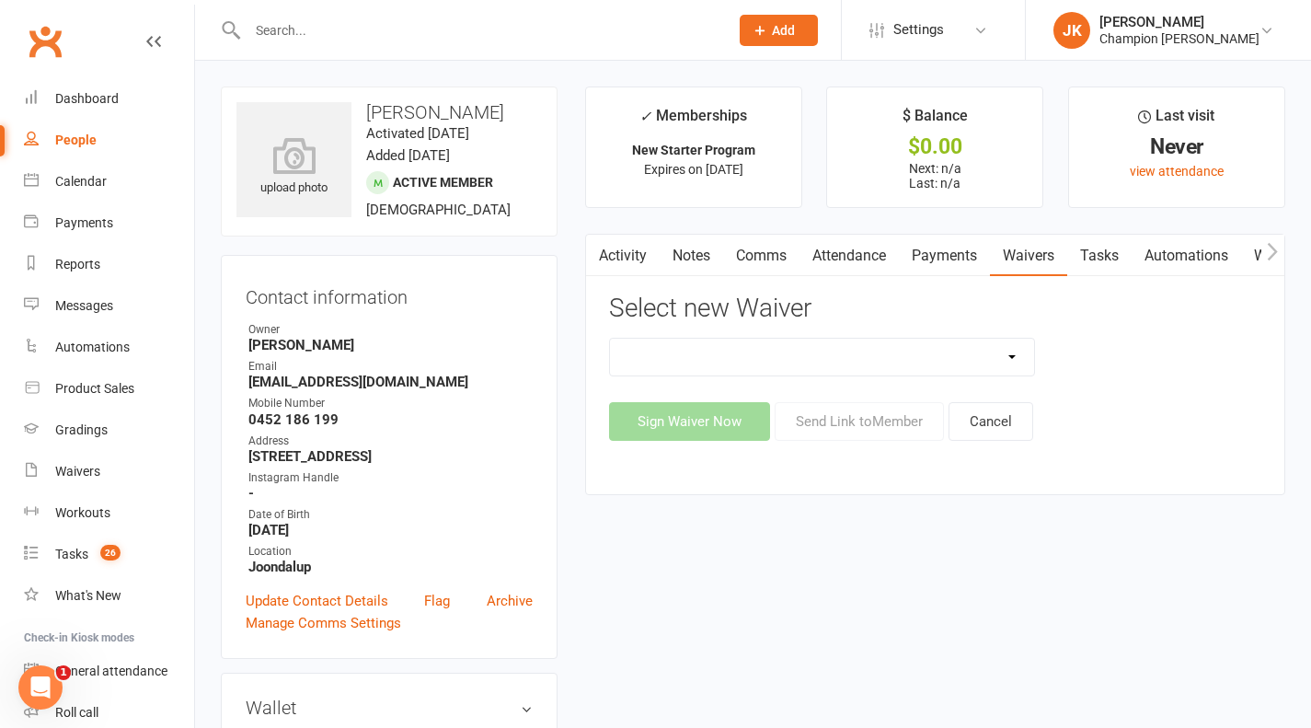
click at [958, 361] on select "Casual Waiver Casual Waiver (STAFF ONLY) CG Joondalup Cancellation Form CG Joon…" at bounding box center [822, 357] width 424 height 37
select select "9198"
click at [610, 339] on select "Casual Waiver Casual Waiver (STAFF ONLY) CG Joondalup Cancellation Form CG Joon…" at bounding box center [822, 357] width 424 height 37
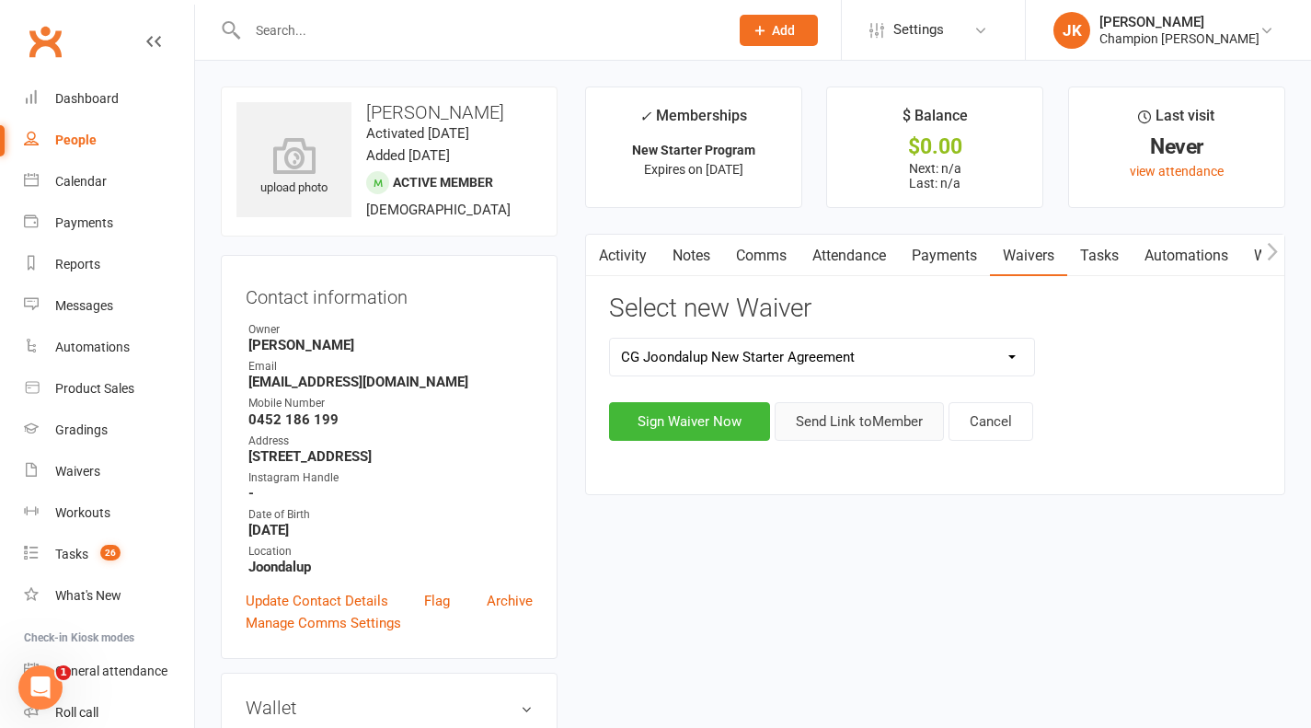
click at [829, 422] on button "Send Link to Member" at bounding box center [859, 421] width 169 height 39
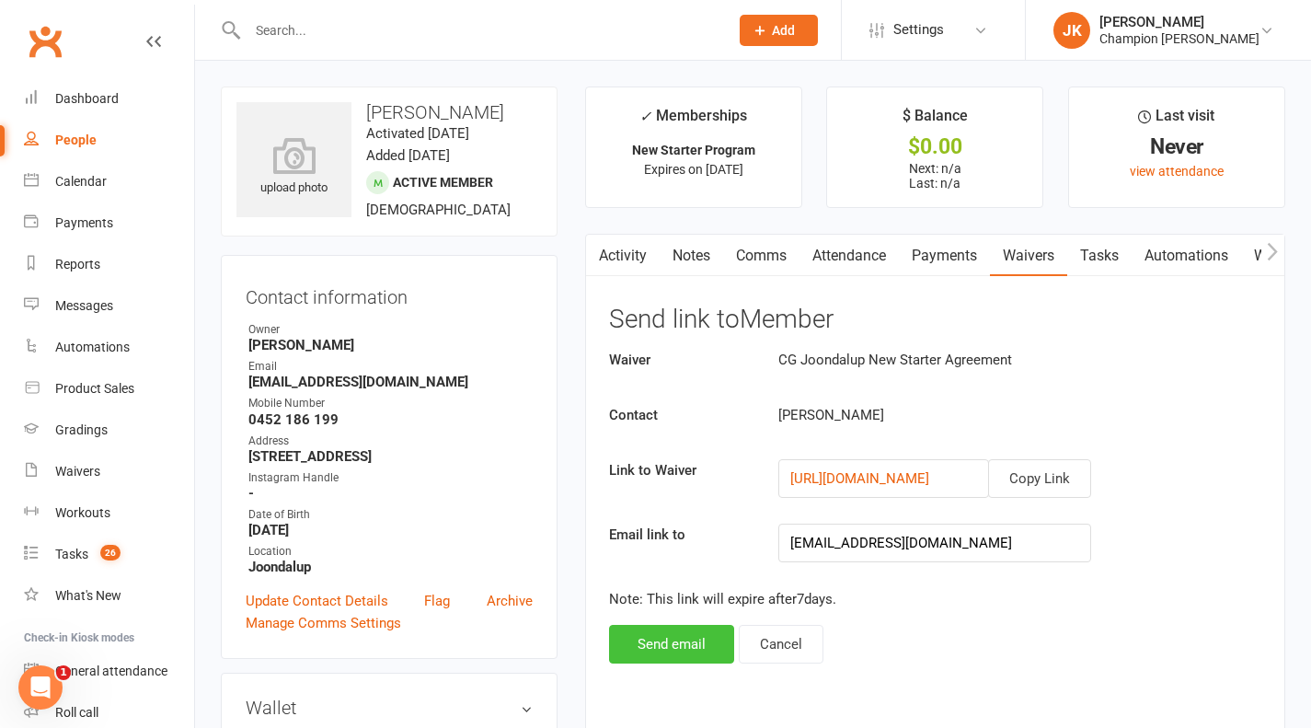
click at [669, 640] on button "Send email" at bounding box center [671, 644] width 125 height 39
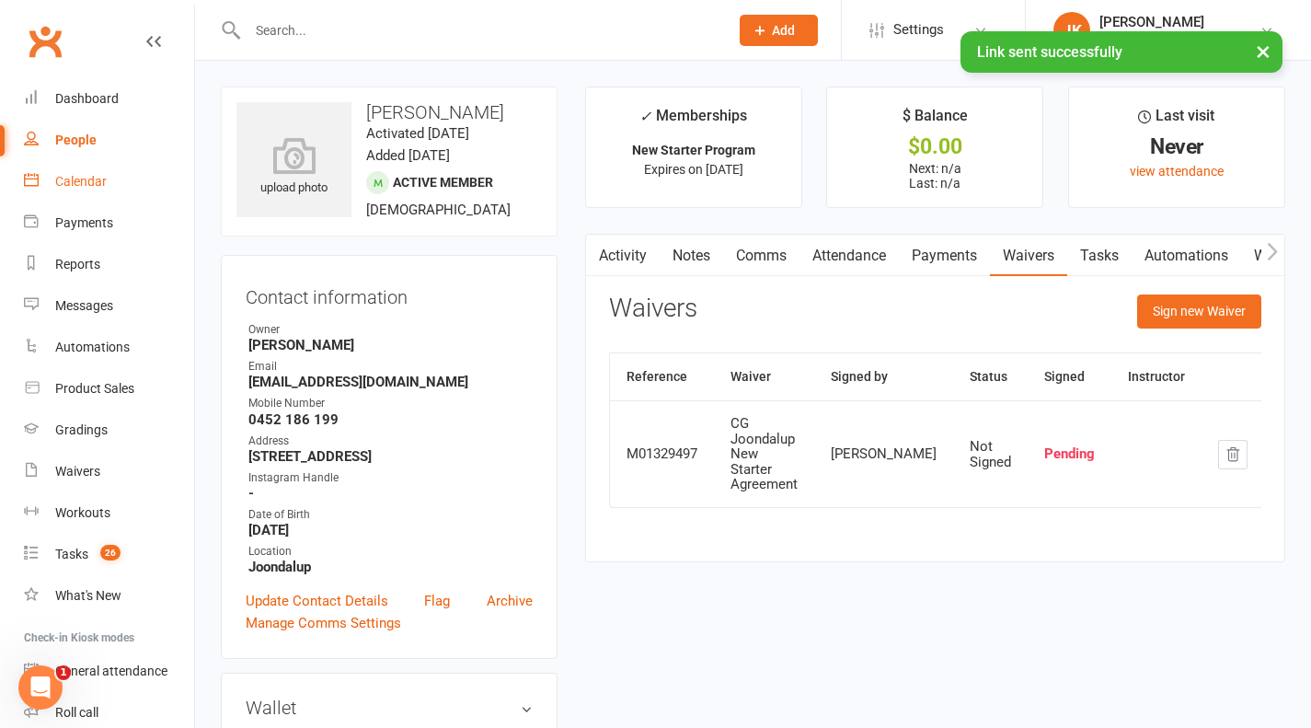
click at [91, 187] on div "Calendar" at bounding box center [81, 181] width 52 height 15
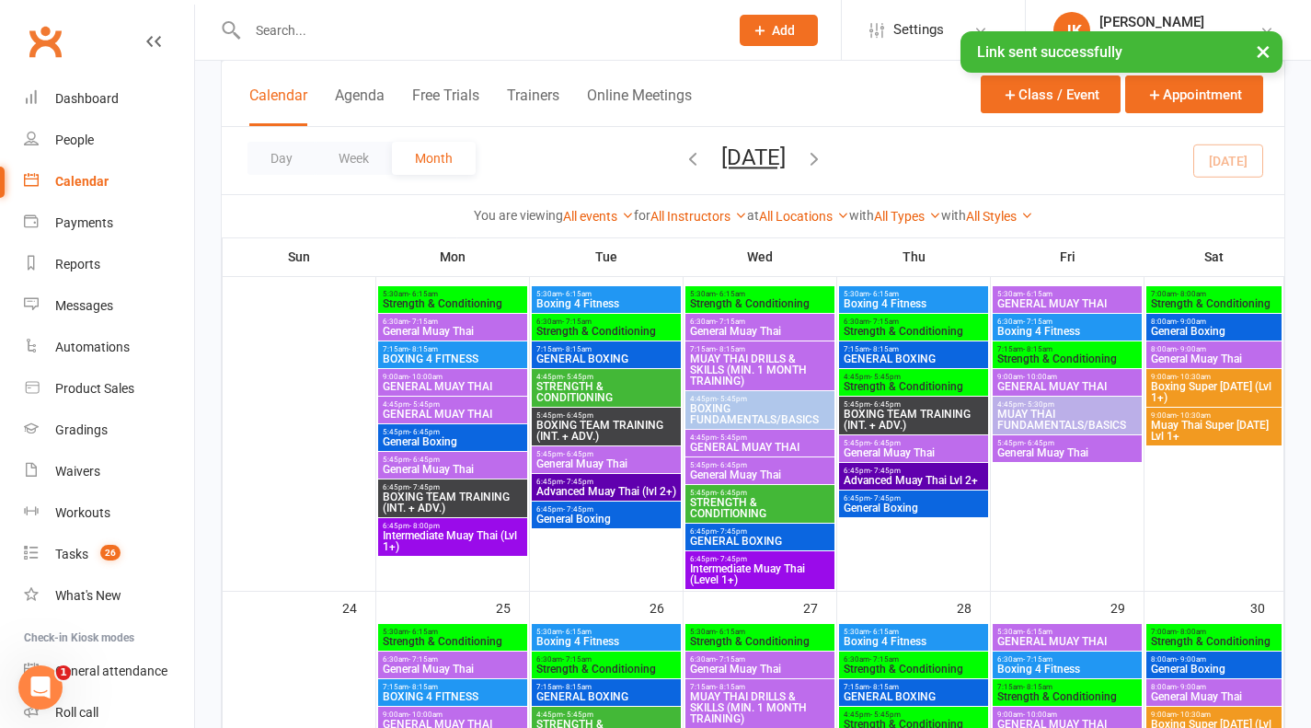
scroll to position [1109, 0]
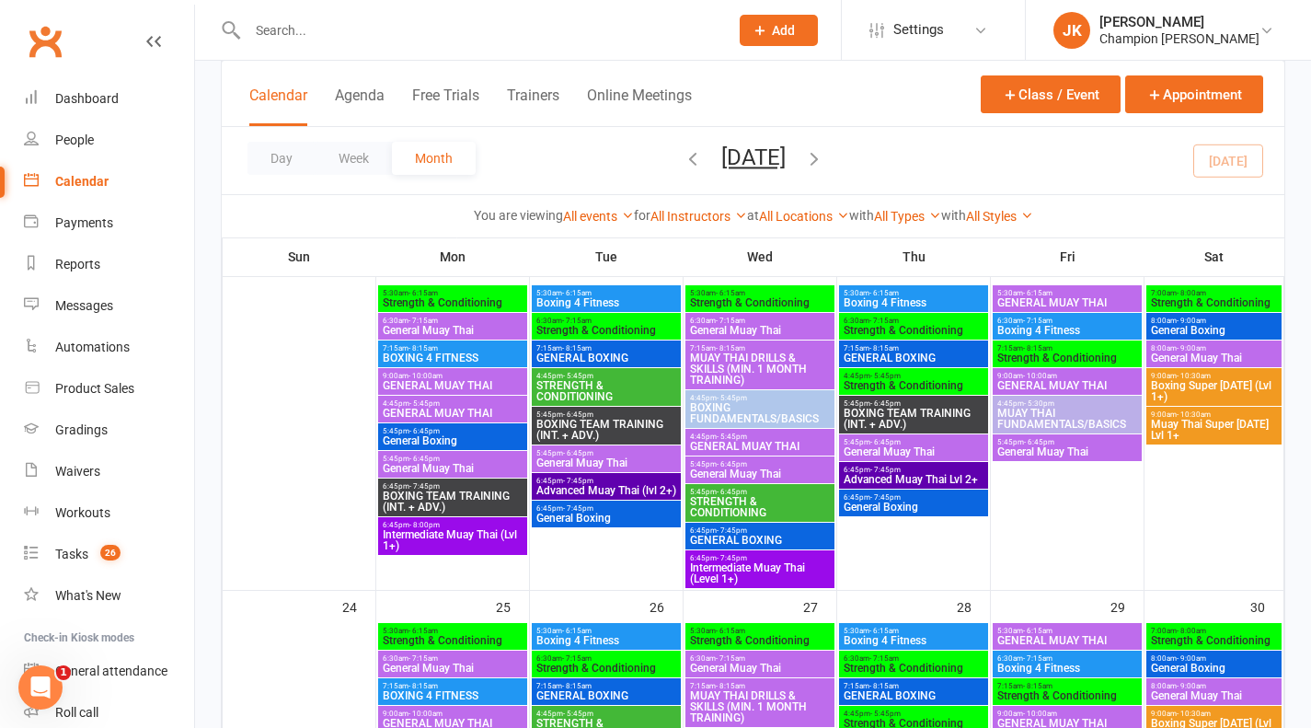
click at [470, 463] on span "General Muay Thai" at bounding box center [453, 468] width 142 height 11
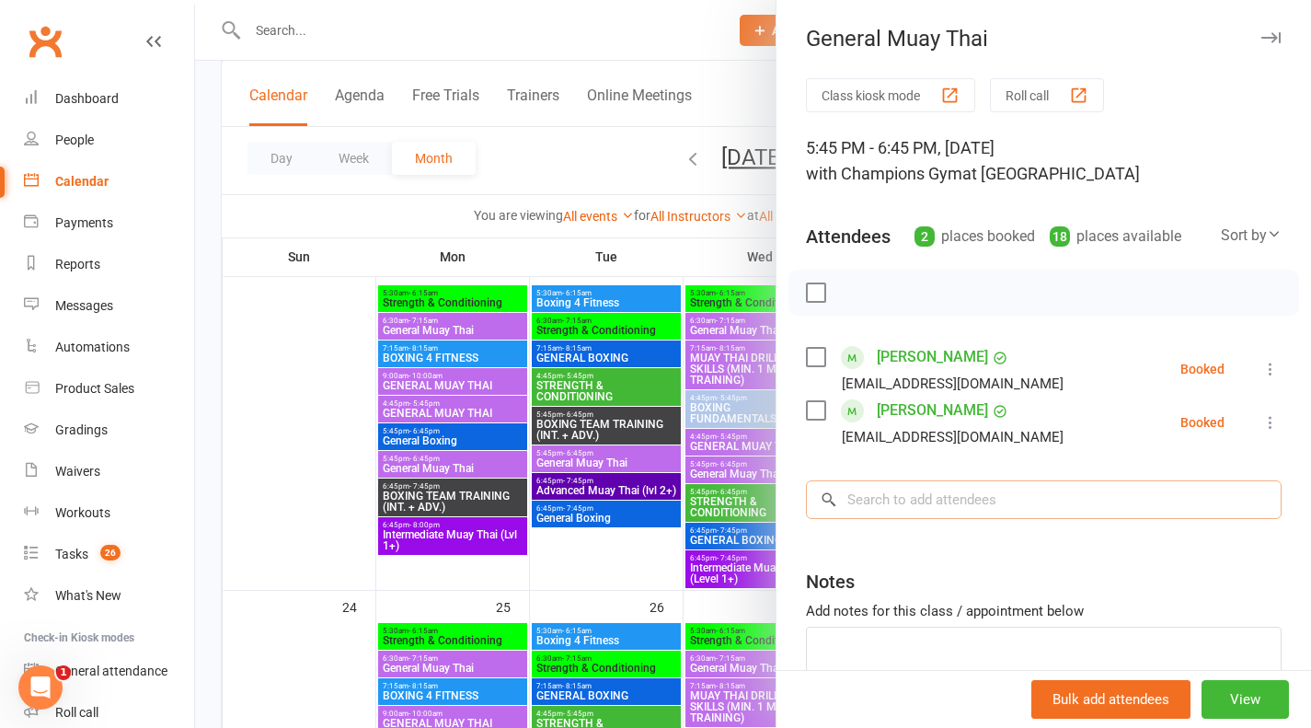
click at [1026, 491] on input "search" at bounding box center [1044, 499] width 476 height 39
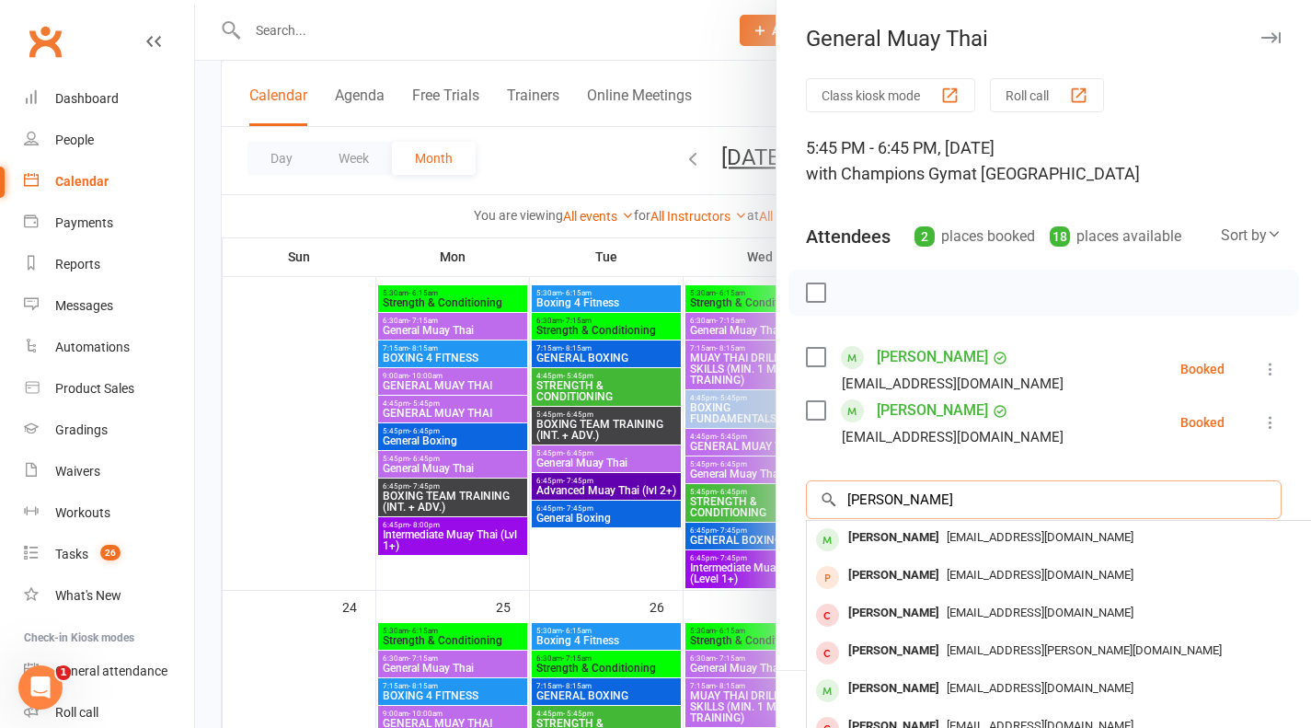
type input "simon wong"
click at [947, 539] on span "simonwong2186@gmail.com" at bounding box center [1040, 537] width 187 height 14
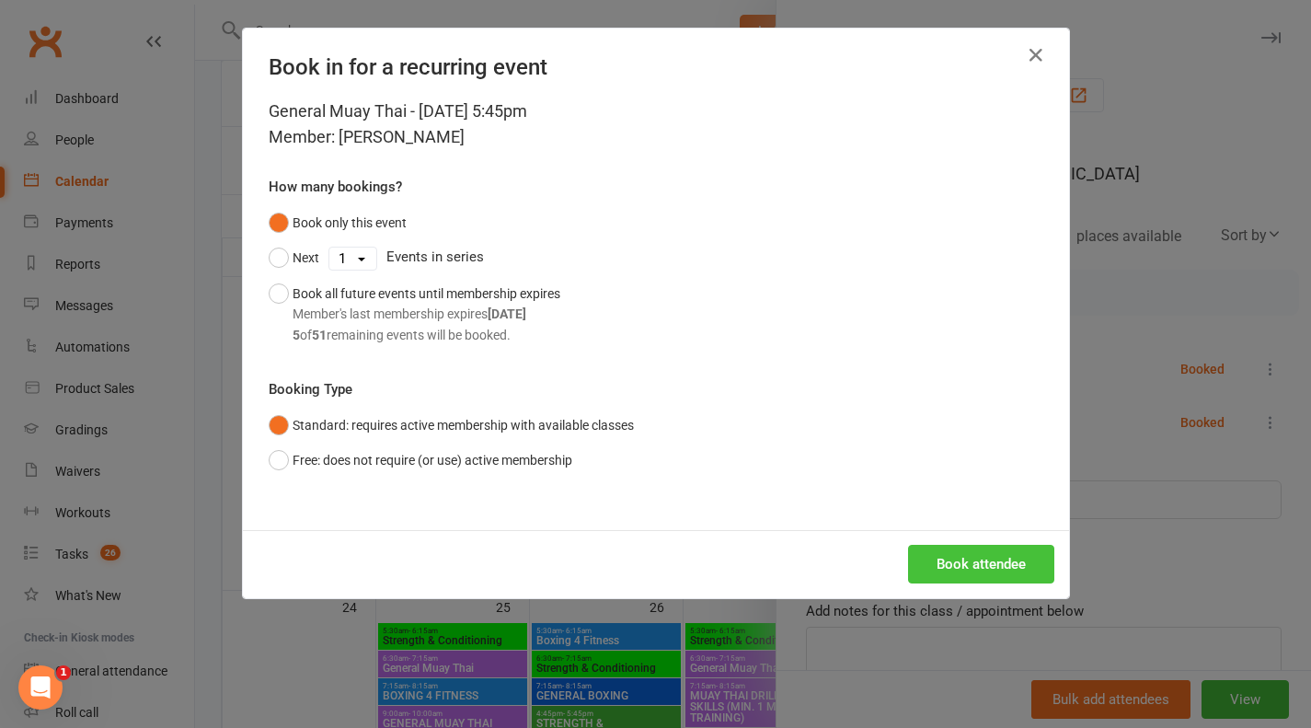
click at [989, 554] on button "Book attendee" at bounding box center [981, 564] width 146 height 39
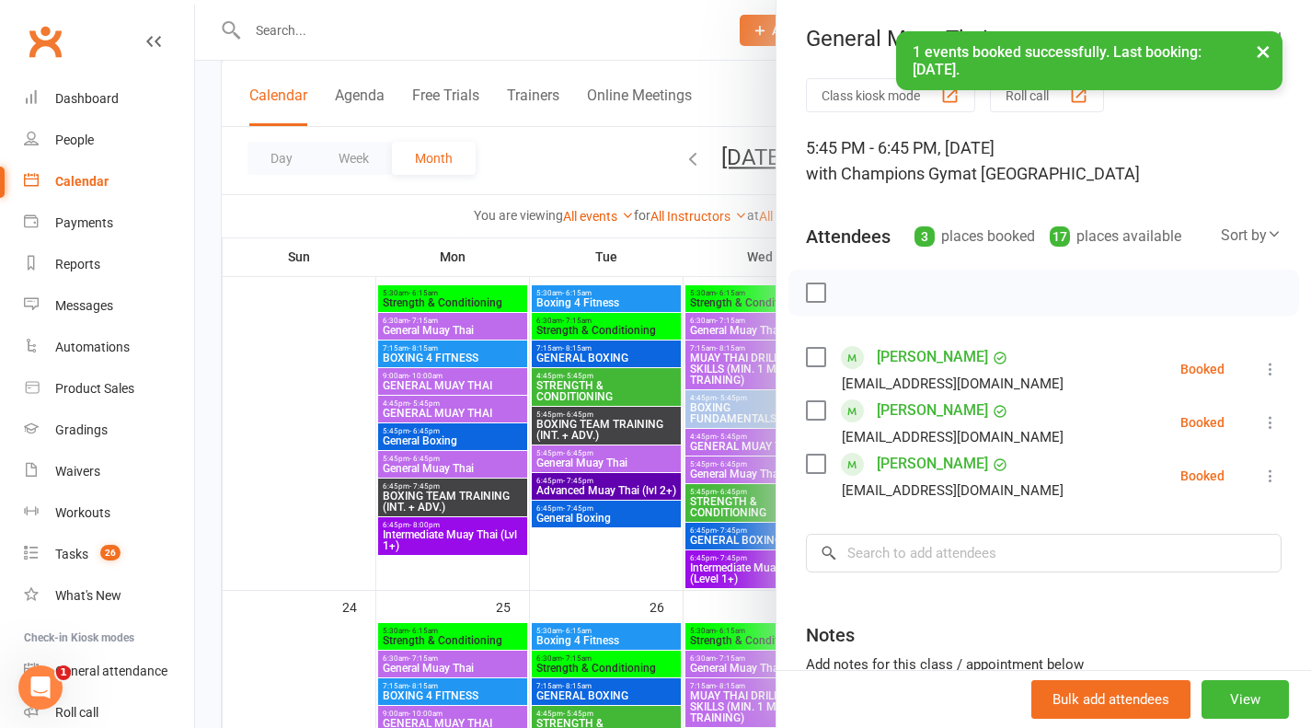
click at [308, 454] on div at bounding box center [753, 364] width 1116 height 728
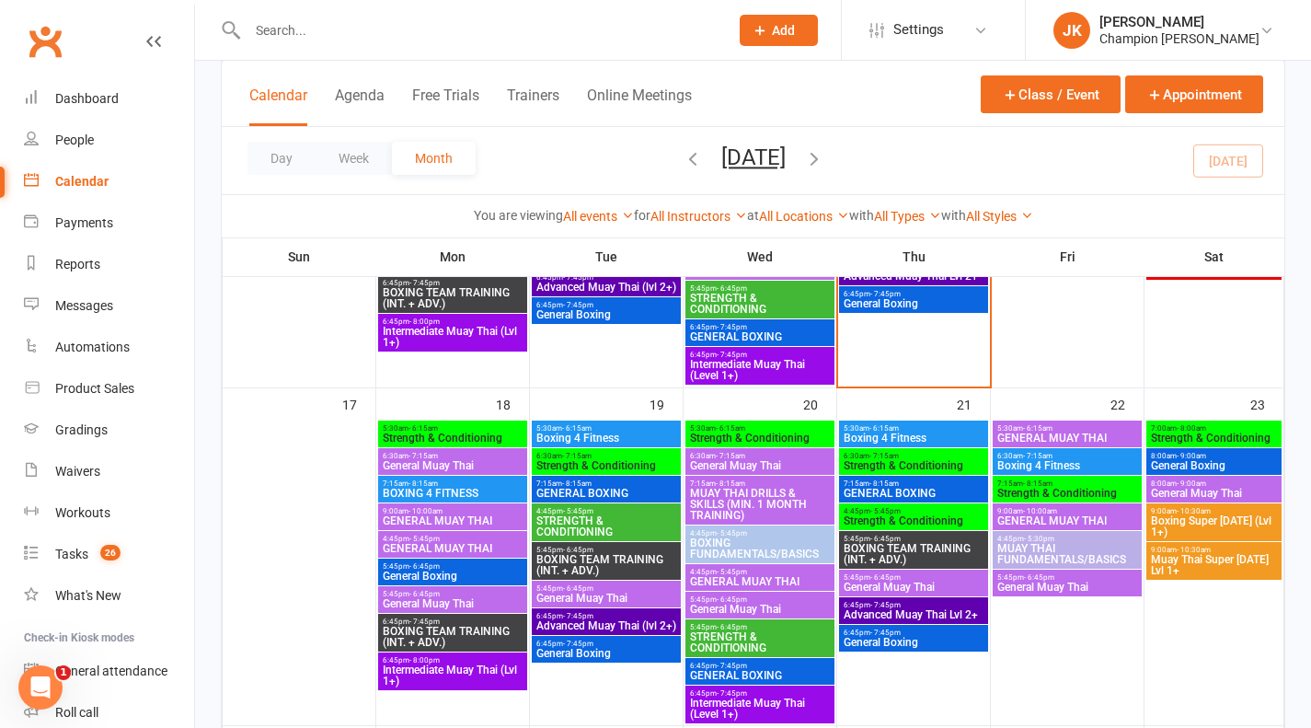
scroll to position [973, 0]
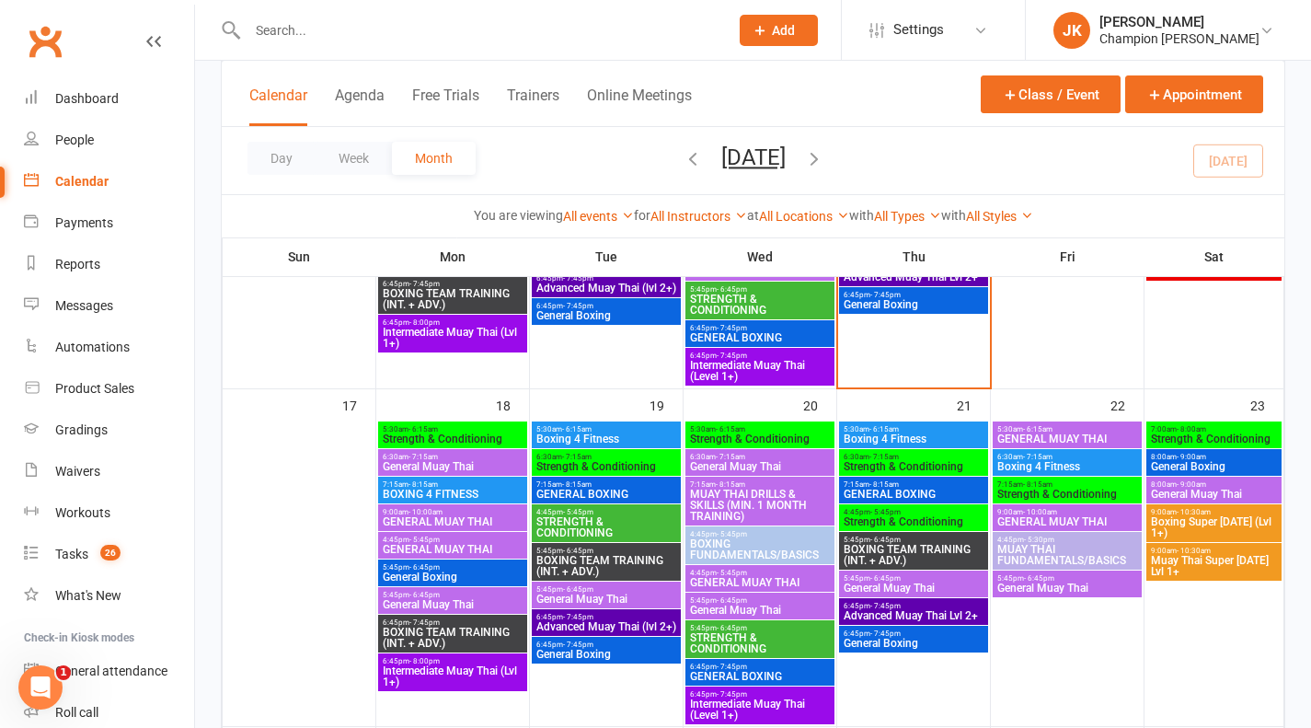
click at [298, 34] on input "text" at bounding box center [479, 30] width 474 height 26
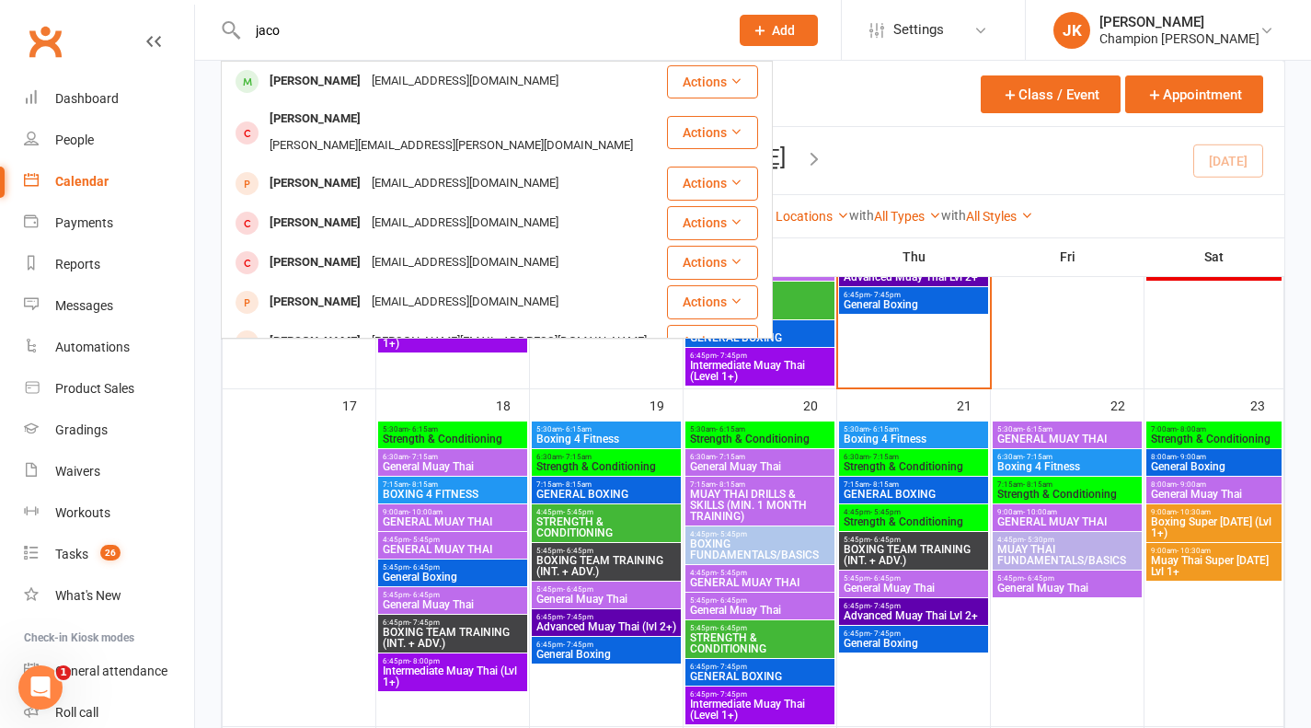
type input "jaco"
click at [307, 66] on div "Jaco Carstens jaco.carstens666@gmail.com" at bounding box center [444, 82] width 443 height 38
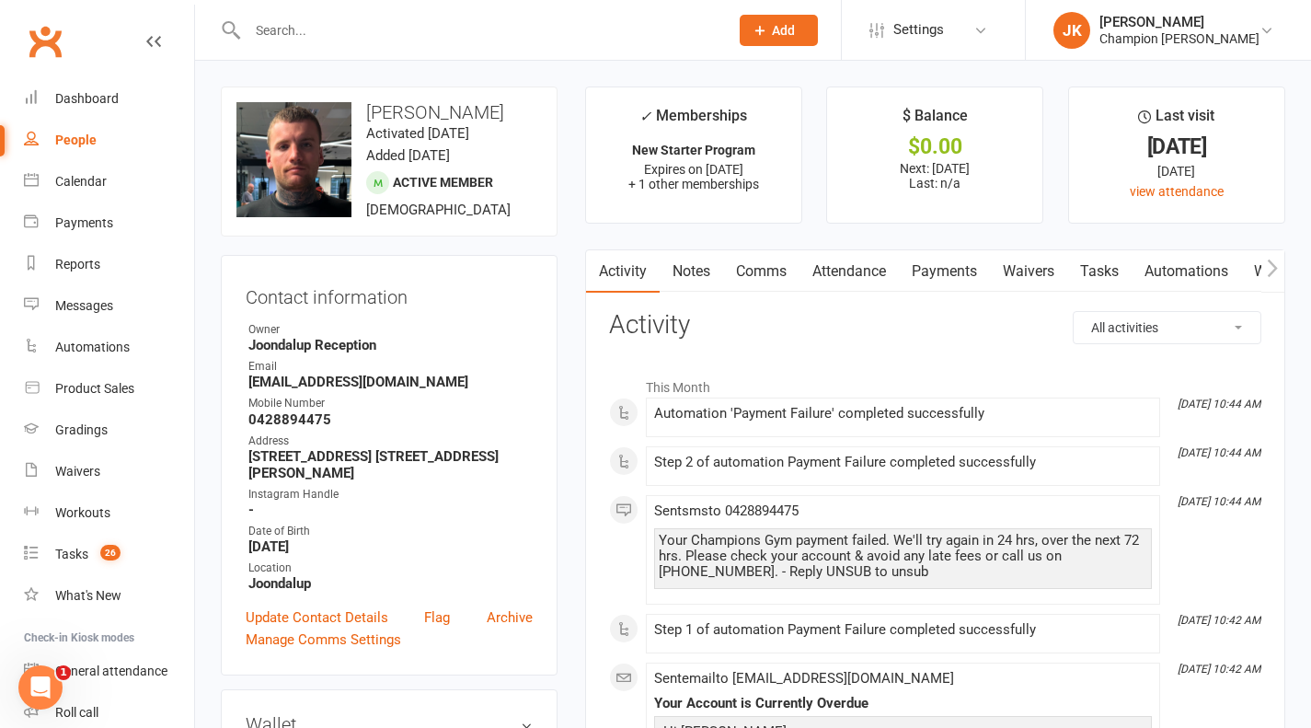
click at [966, 269] on link "Payments" at bounding box center [944, 271] width 91 height 42
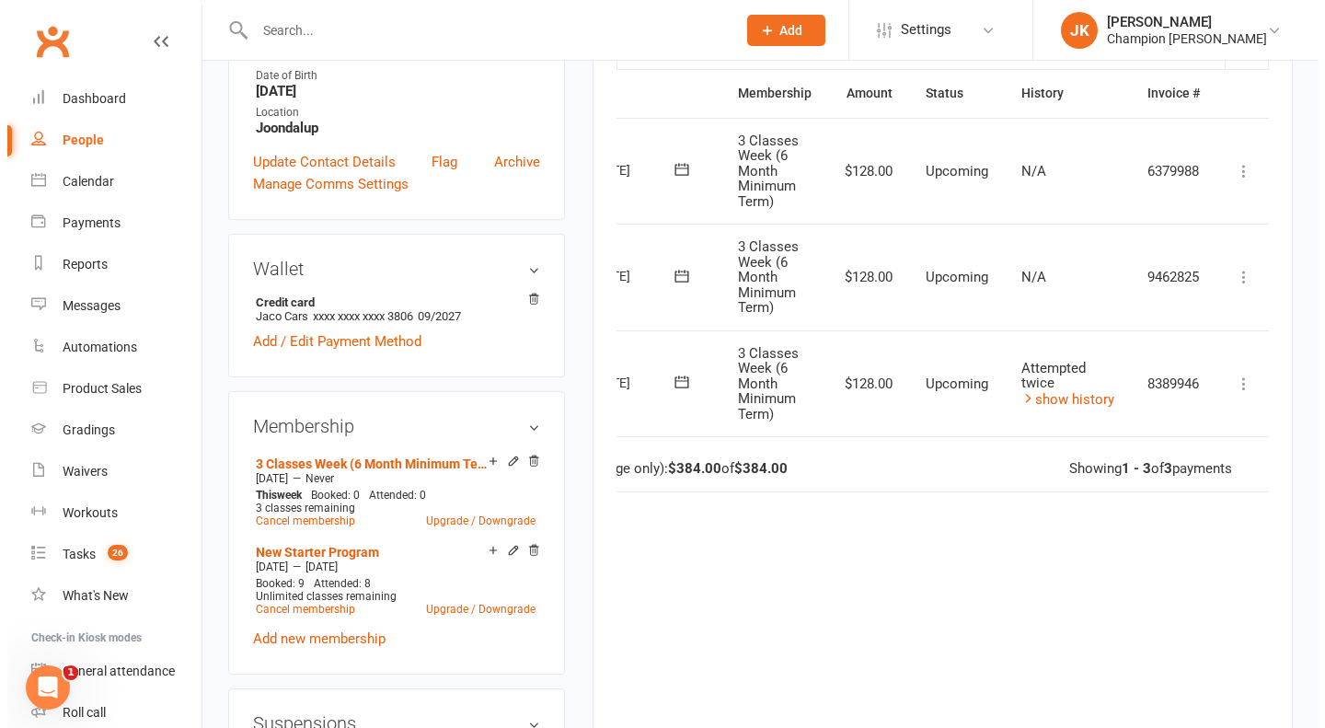
scroll to position [0, 106]
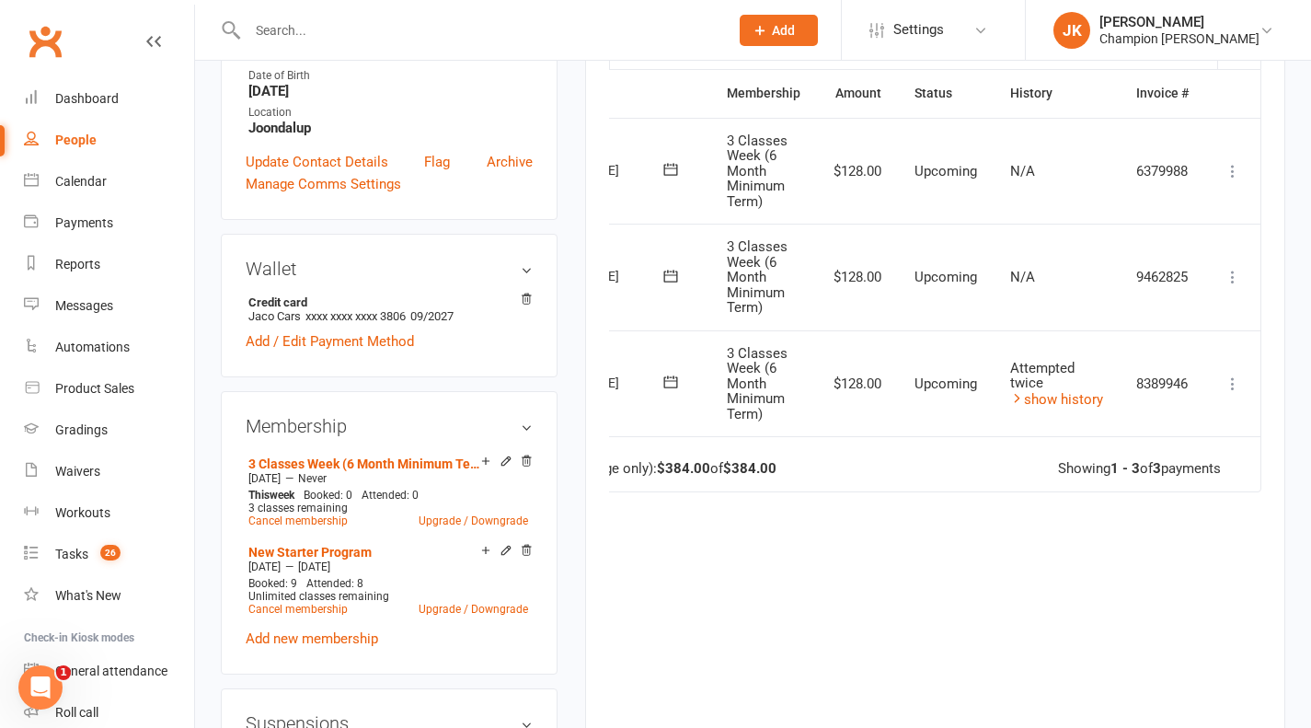
click at [1239, 376] on icon at bounding box center [1233, 384] width 18 height 18
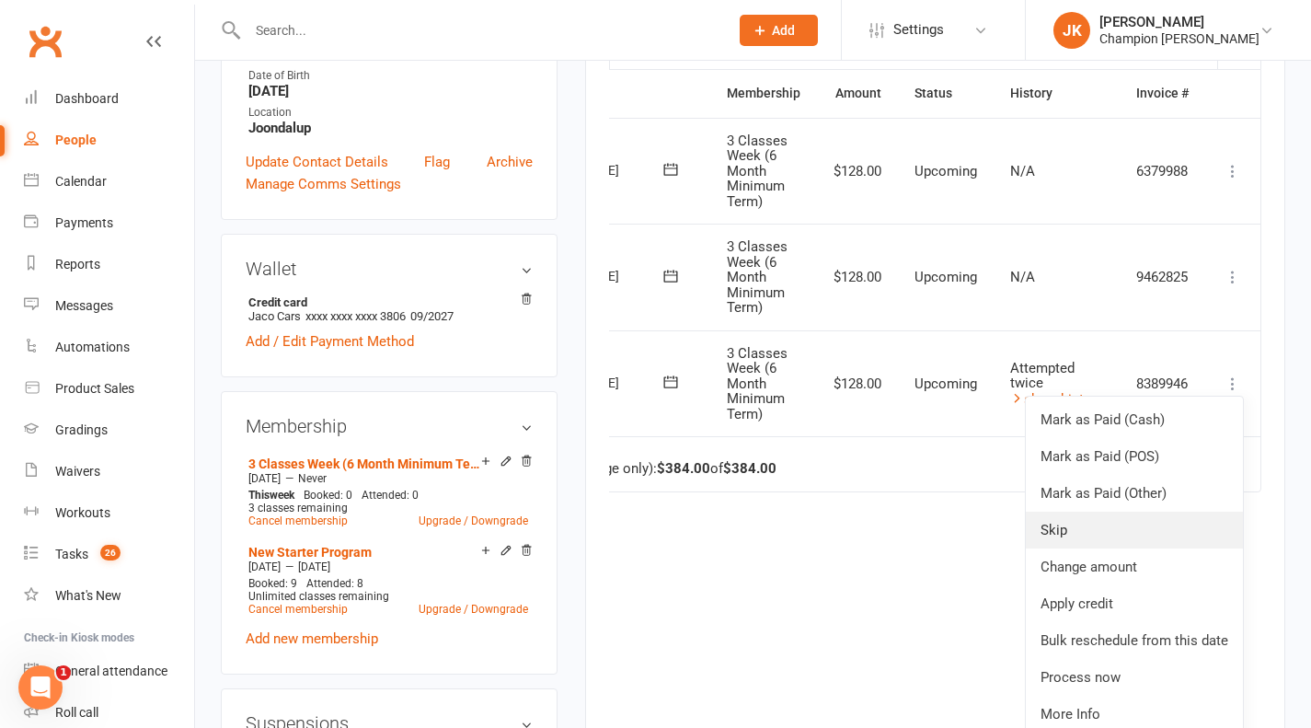
click at [1141, 543] on link "Skip" at bounding box center [1134, 530] width 217 height 37
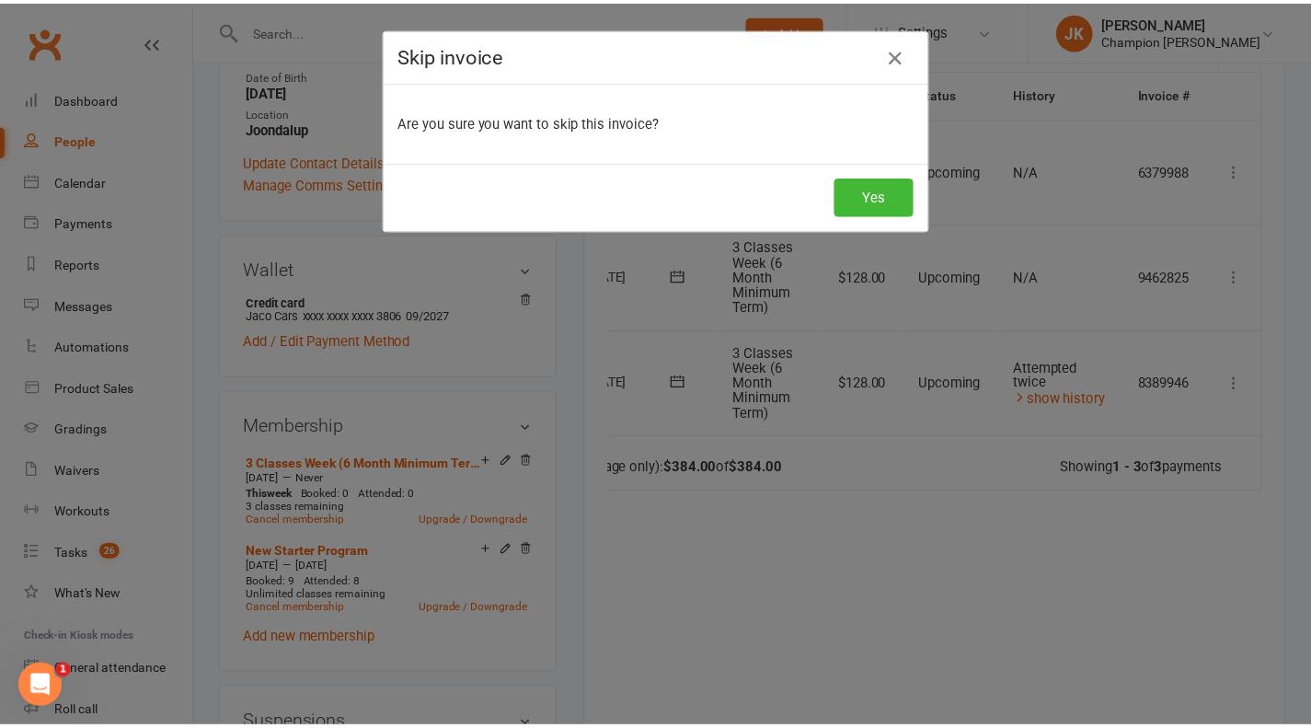
scroll to position [0, 98]
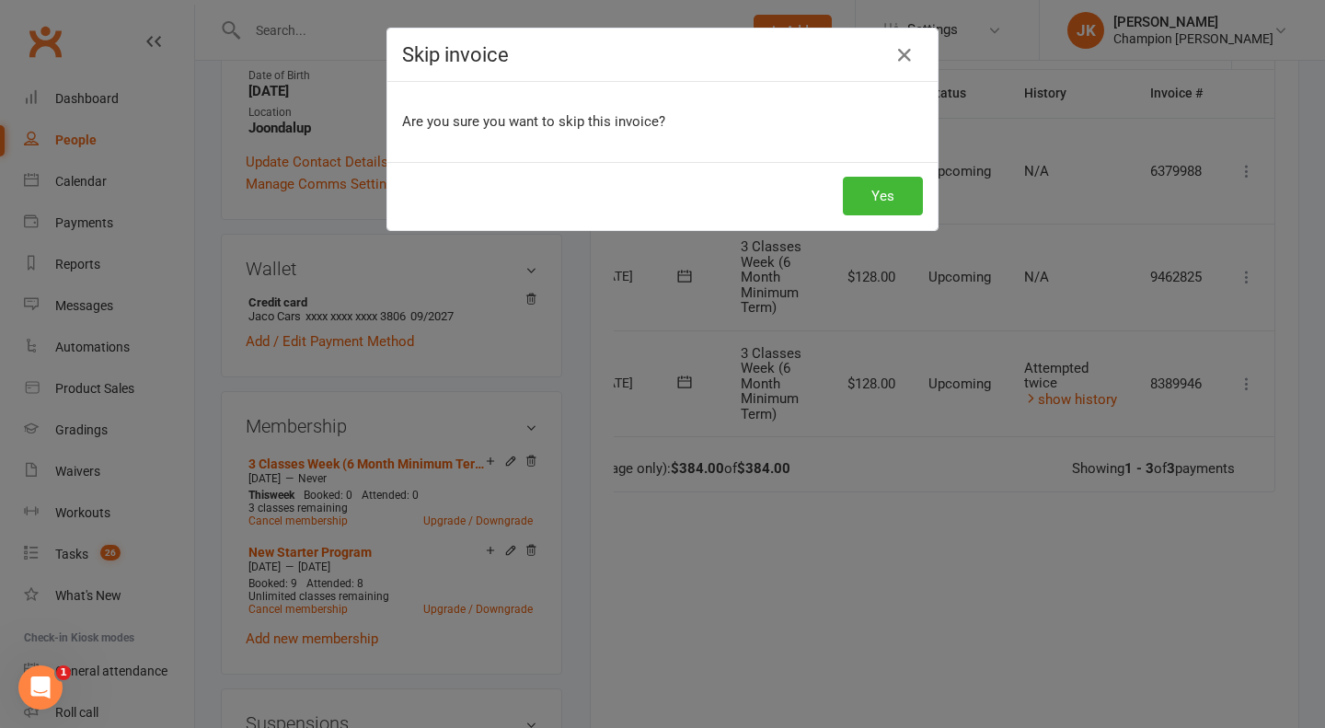
click at [881, 199] on button "Yes" at bounding box center [883, 196] width 80 height 39
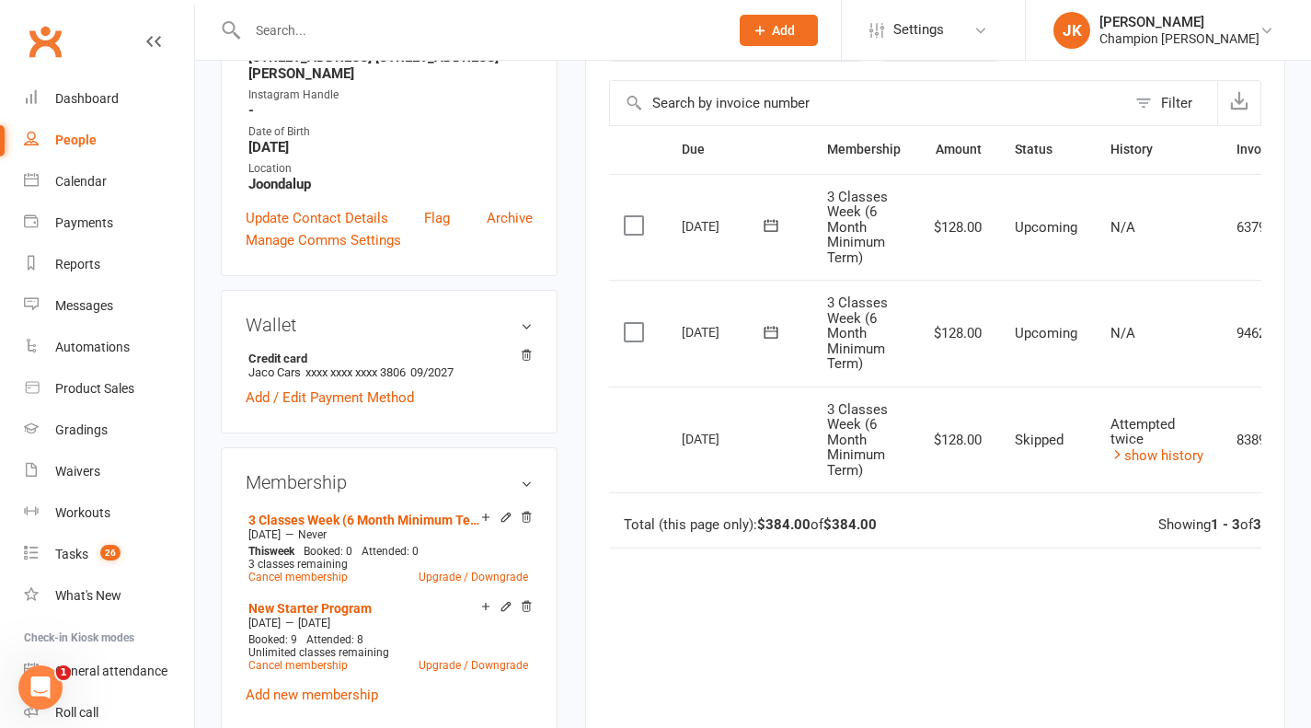
scroll to position [0, 0]
click at [500, 521] on icon at bounding box center [506, 517] width 13 height 13
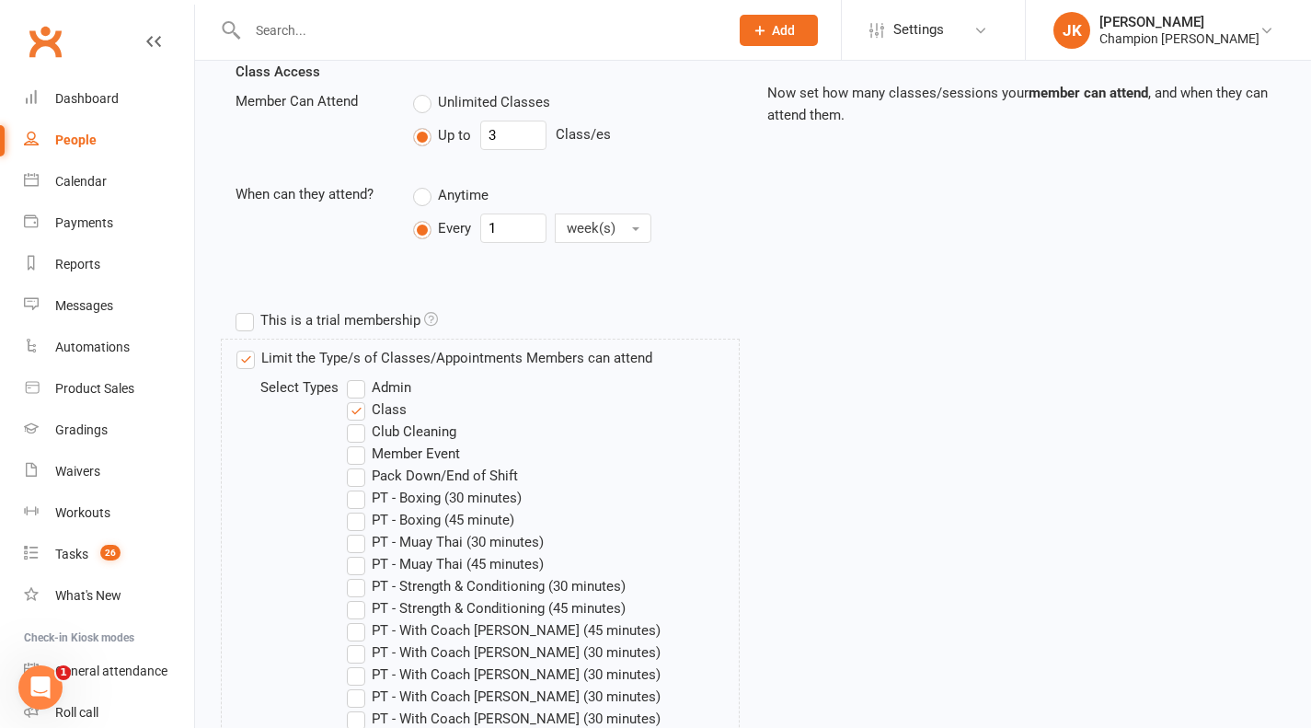
scroll to position [404, 0]
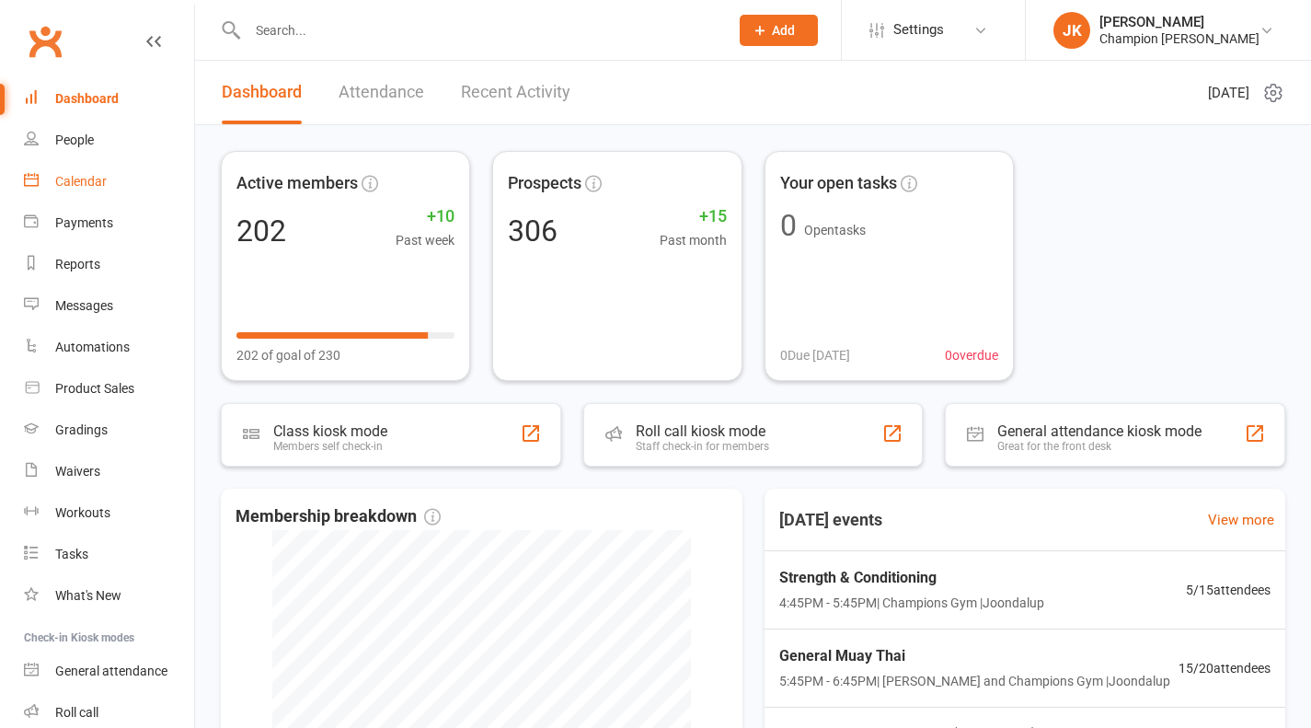
click at [66, 191] on link "Calendar" at bounding box center [109, 181] width 170 height 41
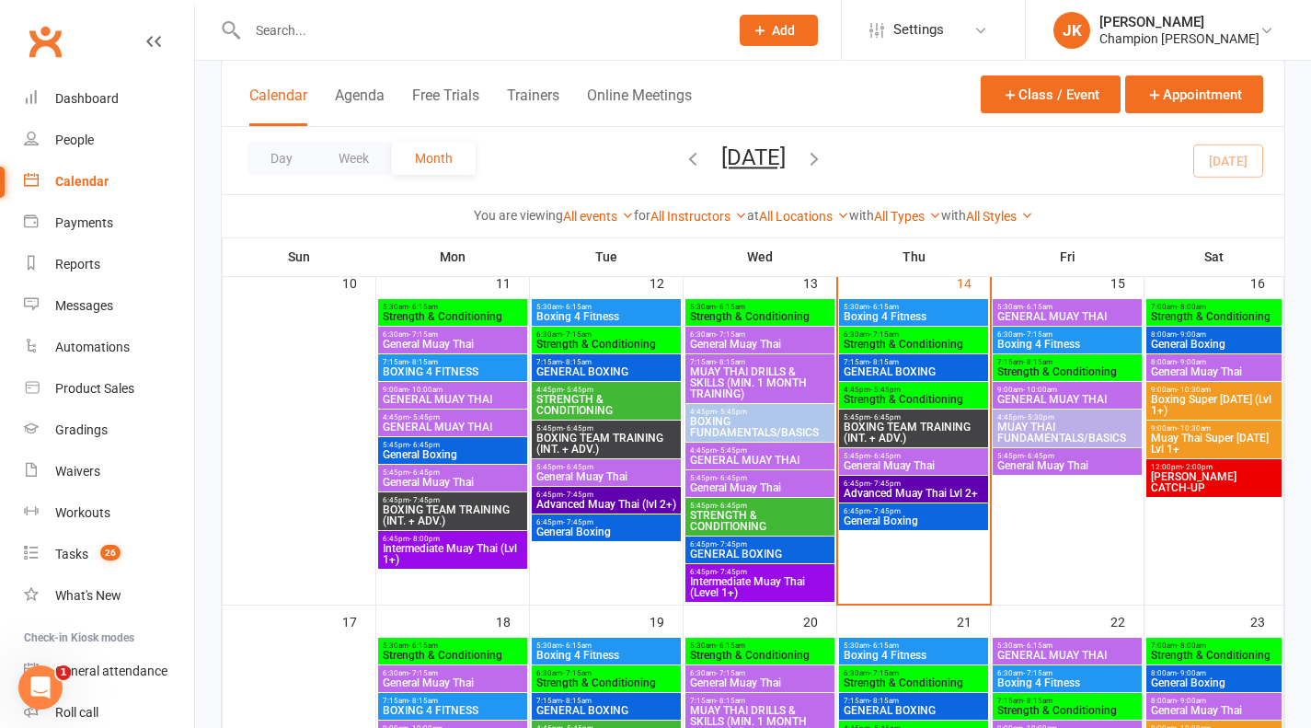
scroll to position [721, 0]
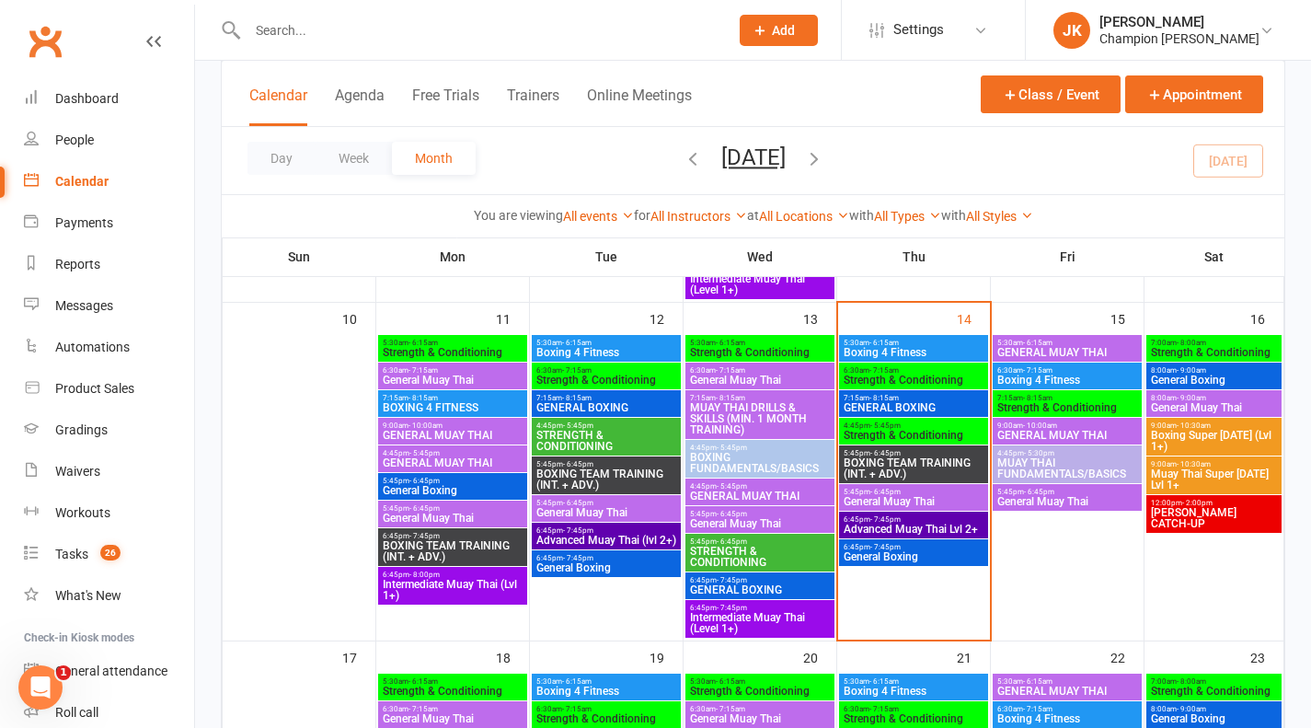
click at [1102, 496] on span "General Muay Thai" at bounding box center [1068, 501] width 142 height 11
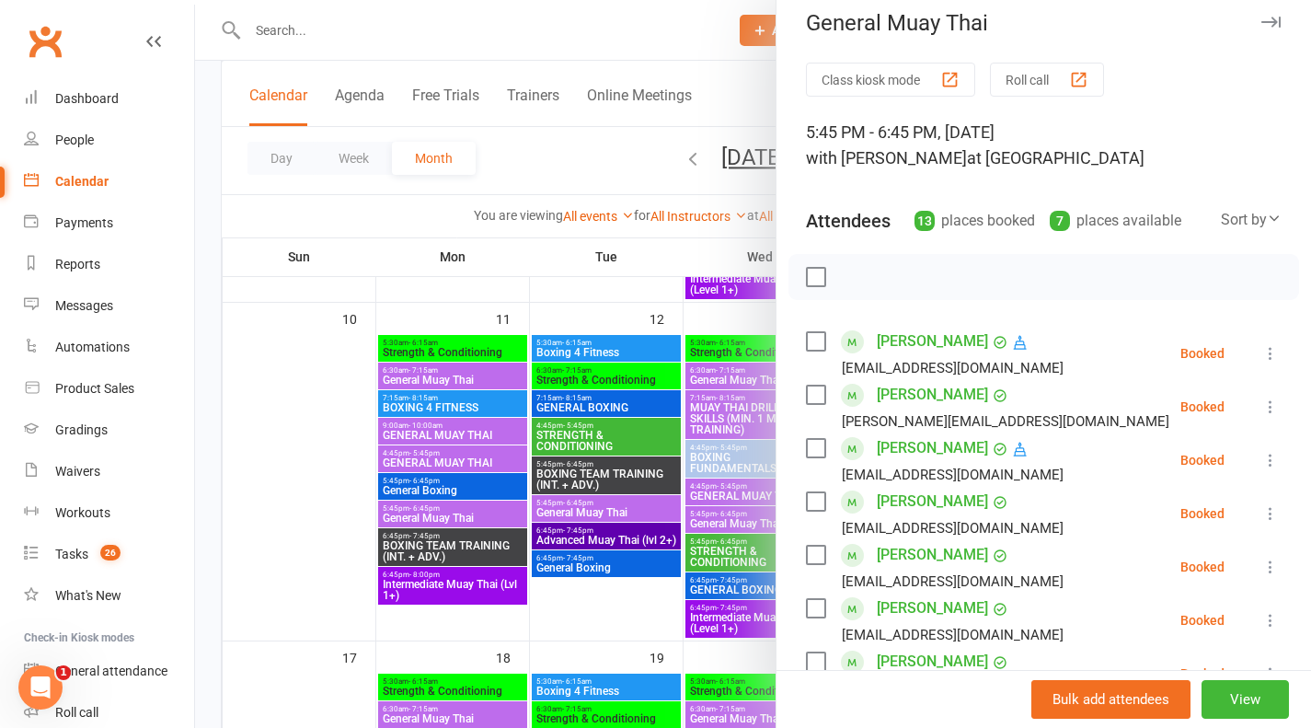
scroll to position [0, 0]
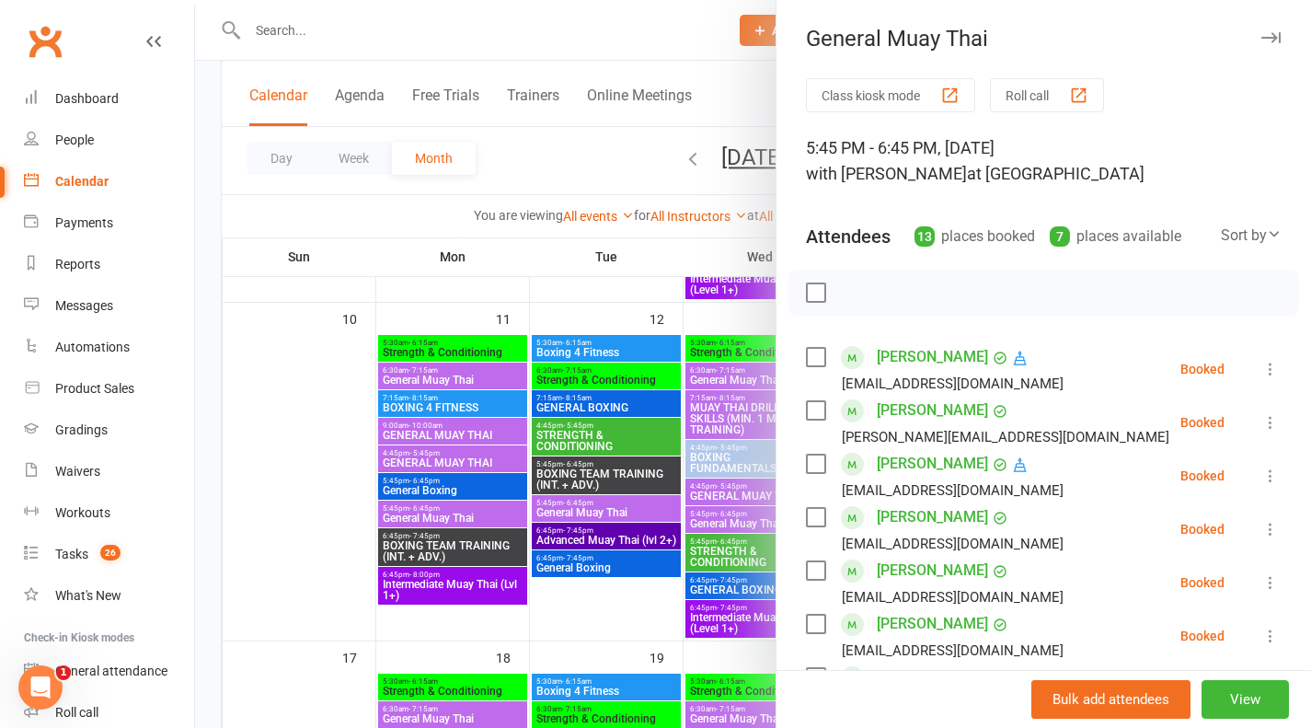
click at [1025, 104] on button "Roll call" at bounding box center [1047, 95] width 114 height 34
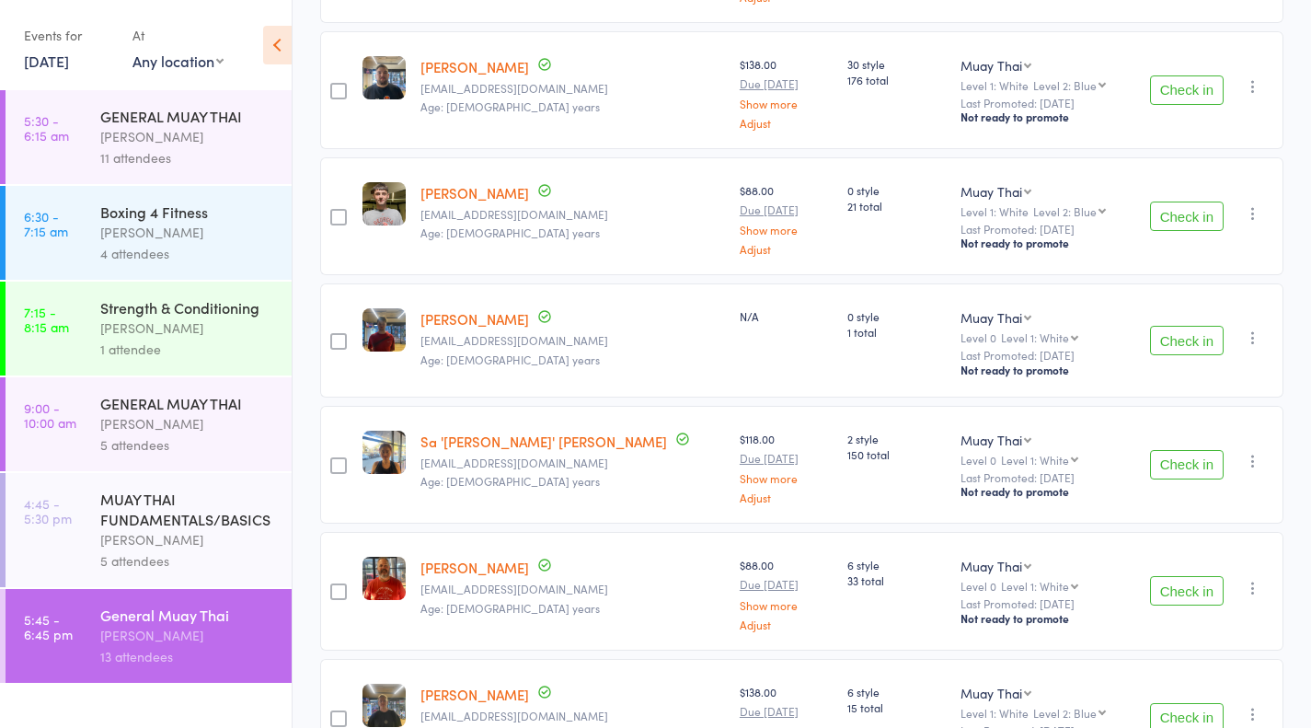
scroll to position [773, 0]
click at [1253, 344] on icon "button" at bounding box center [1253, 339] width 18 height 18
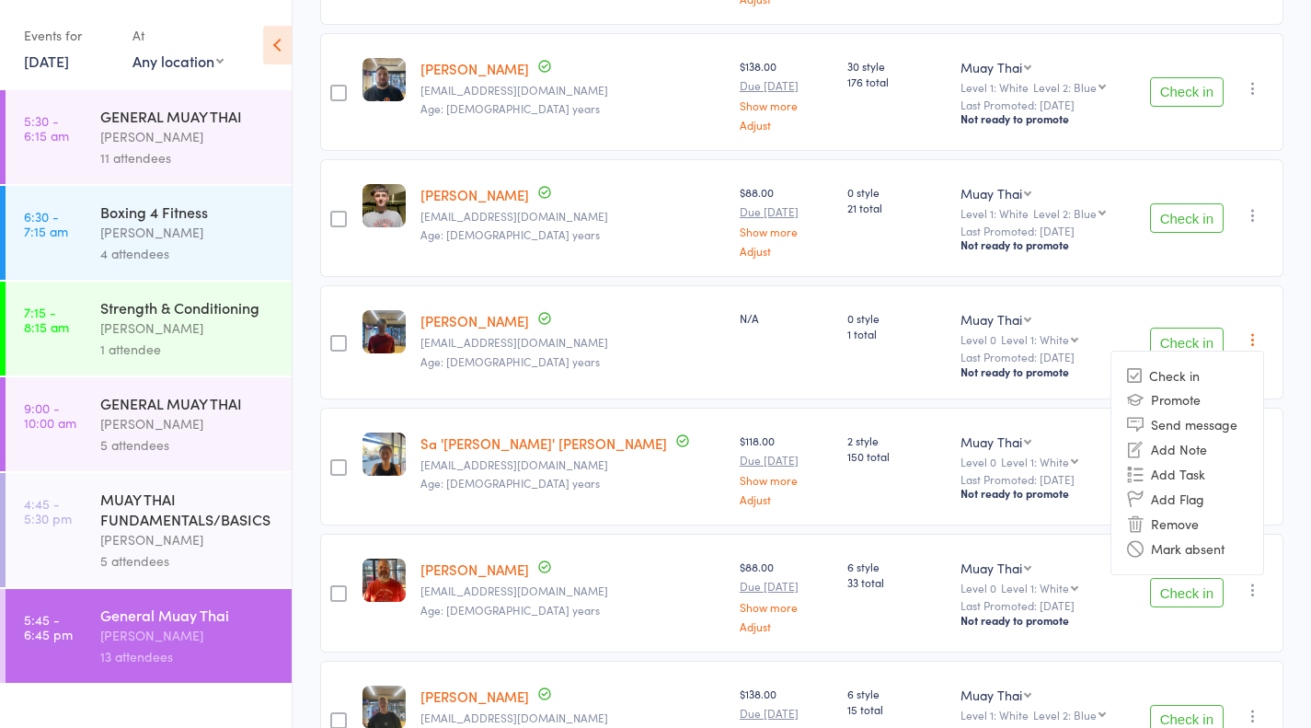
click at [1175, 526] on li "Remove" at bounding box center [1188, 524] width 152 height 25
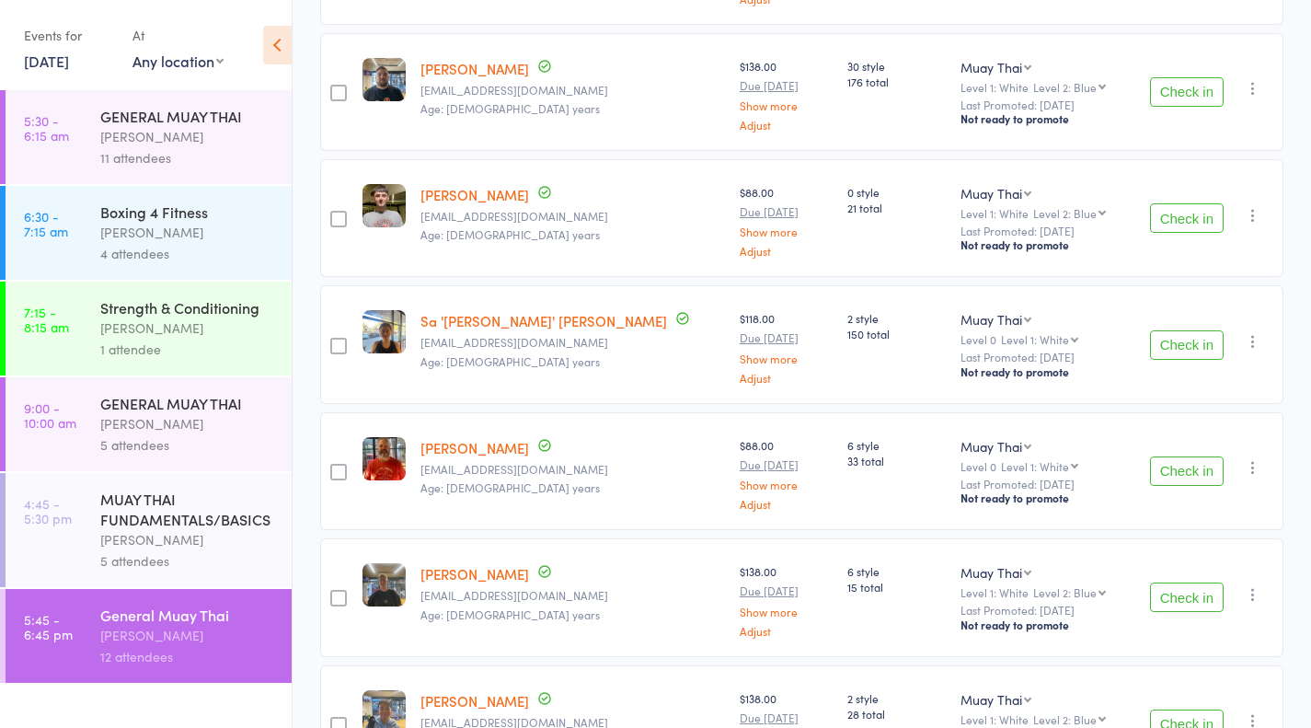
scroll to position [0, 0]
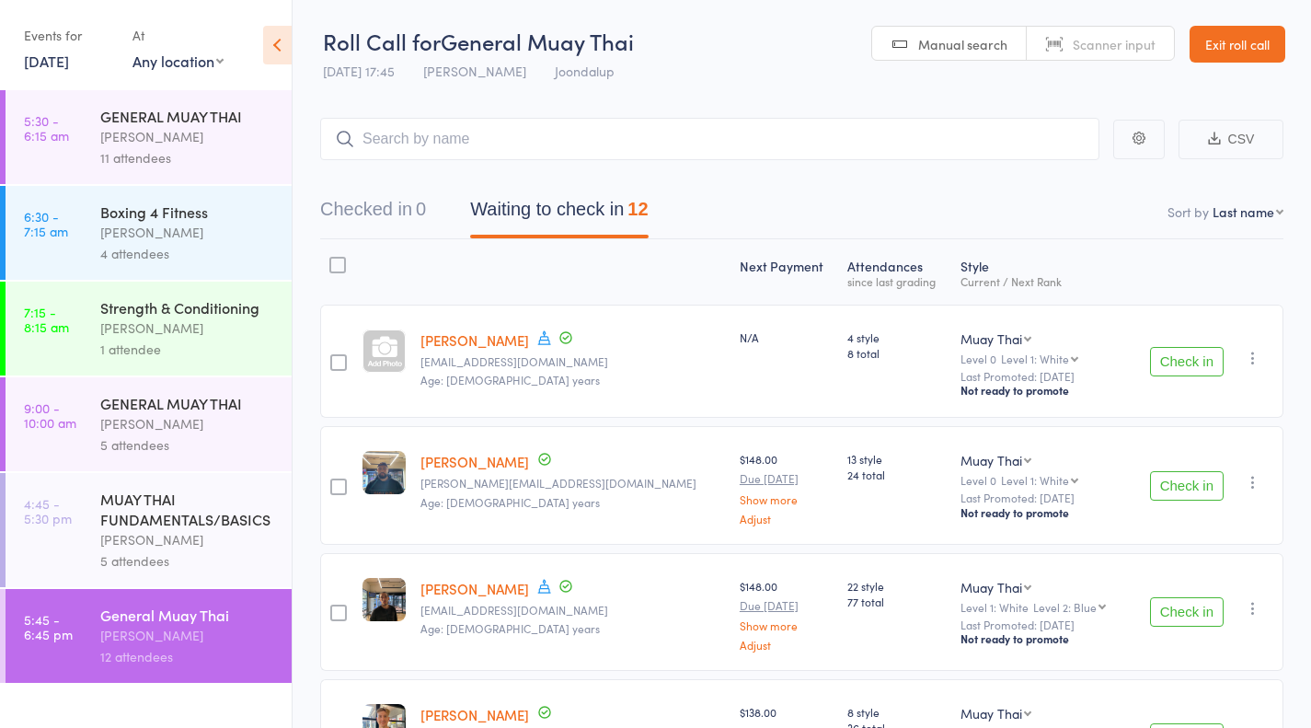
click at [1242, 58] on link "Exit roll call" at bounding box center [1238, 44] width 96 height 37
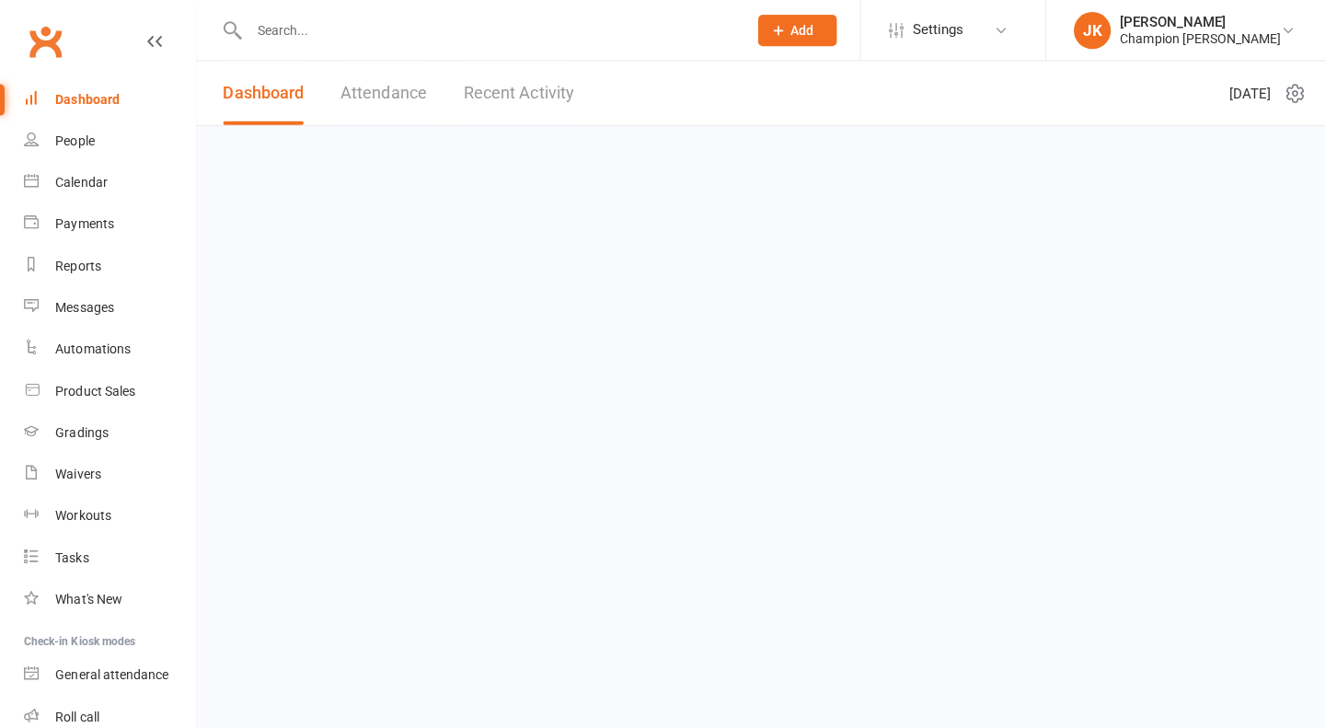
click at [585, 32] on input "text" at bounding box center [486, 30] width 488 height 26
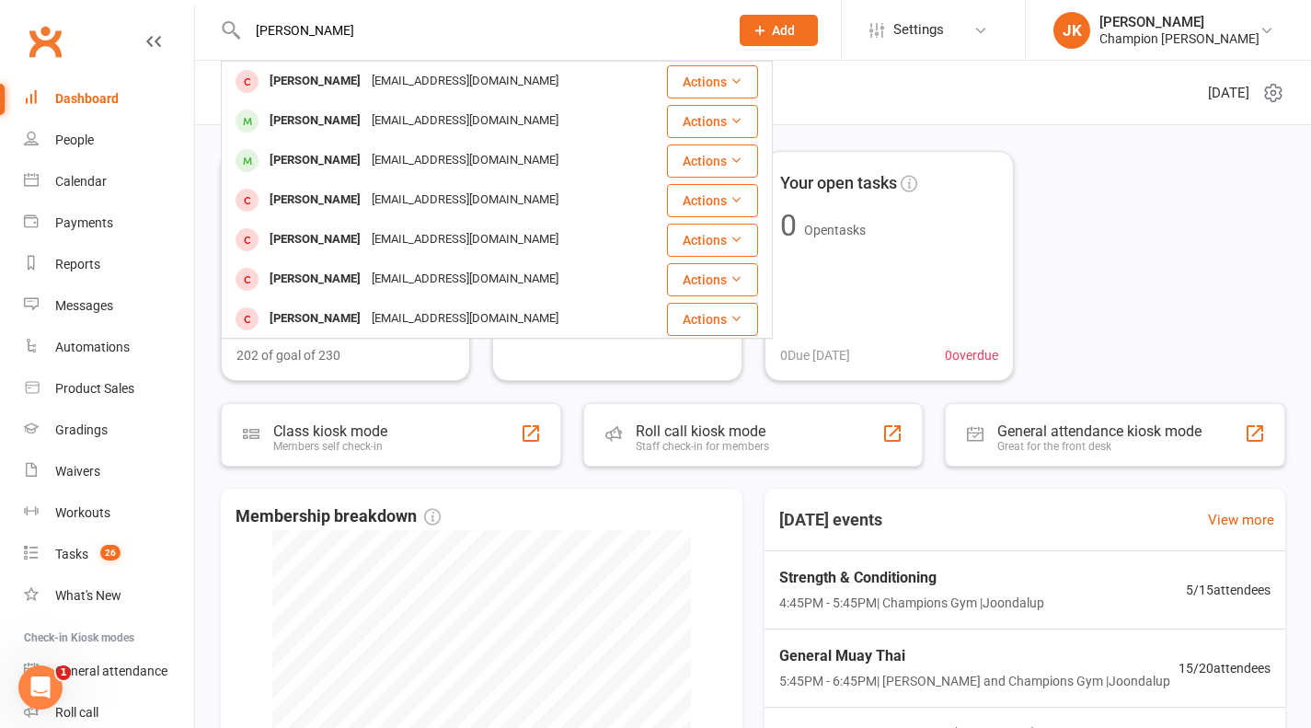
type input "liam"
click at [496, 178] on div "Liam Jensen liamjensen313@gmail.com" at bounding box center [444, 161] width 442 height 38
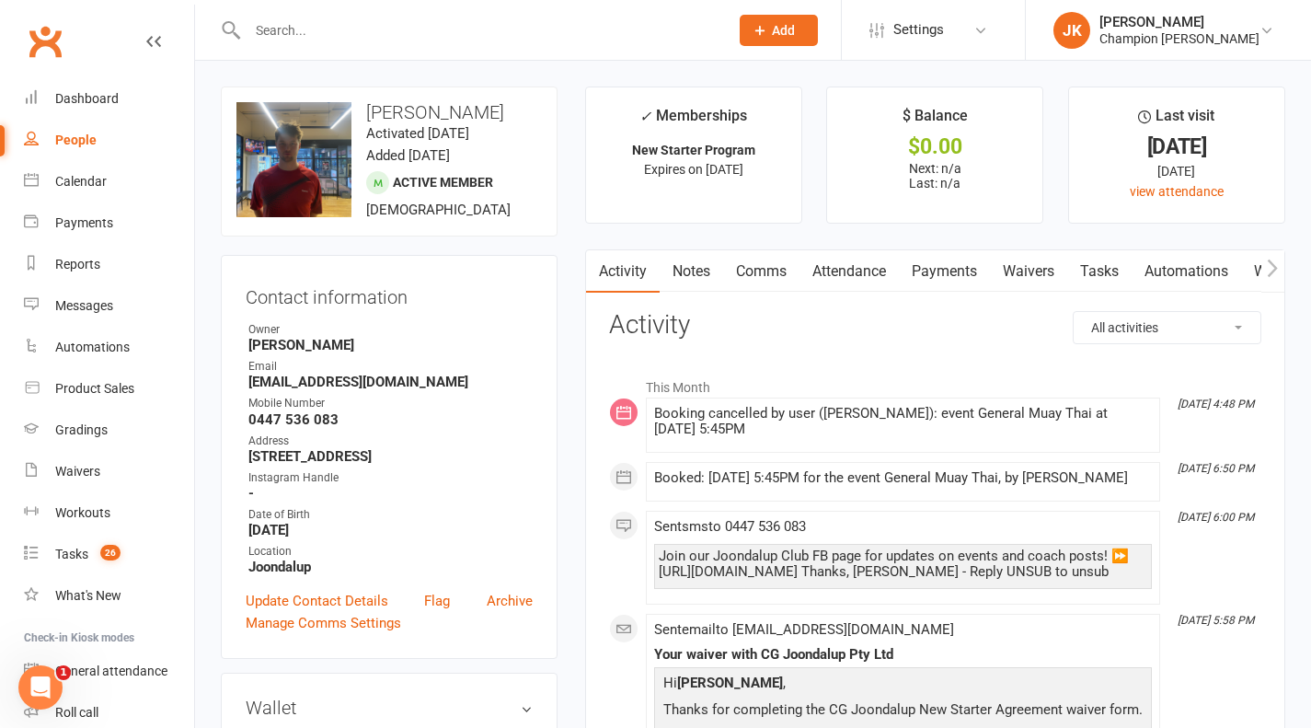
click at [754, 268] on link "Comms" at bounding box center [761, 271] width 76 height 42
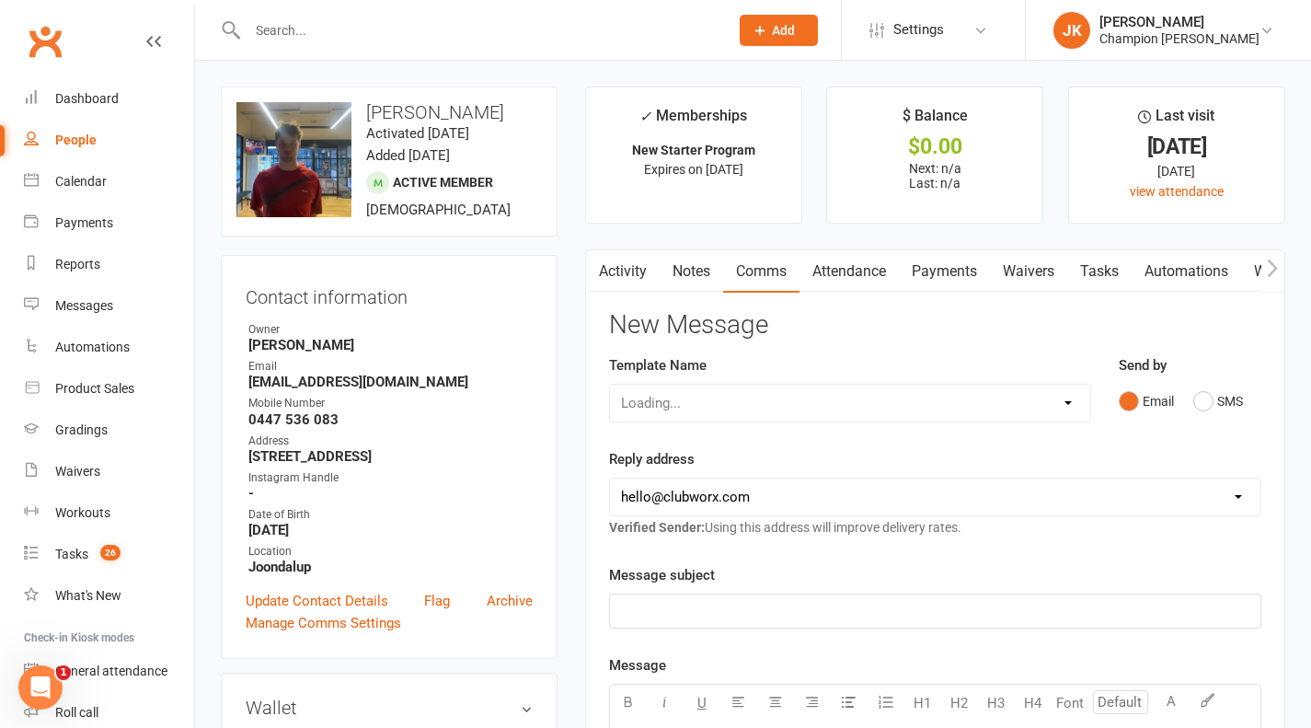
click at [956, 415] on select "Loading..." at bounding box center [850, 403] width 480 height 37
select select "9"
click at [610, 385] on select "Select Template [Email] Goal Setting Template [SMS] 14 days absence [Email] 202…" at bounding box center [850, 403] width 480 height 37
click at [624, 275] on link "Activity" at bounding box center [623, 271] width 74 height 42
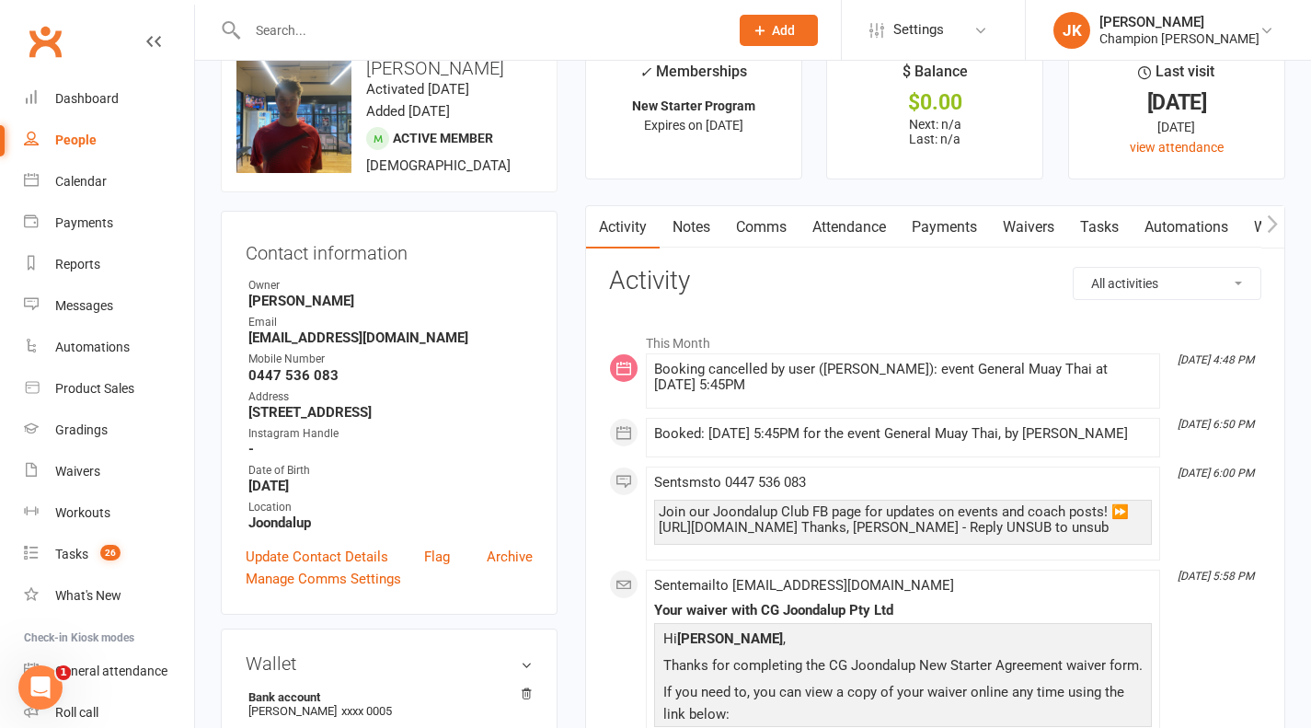
scroll to position [40, 0]
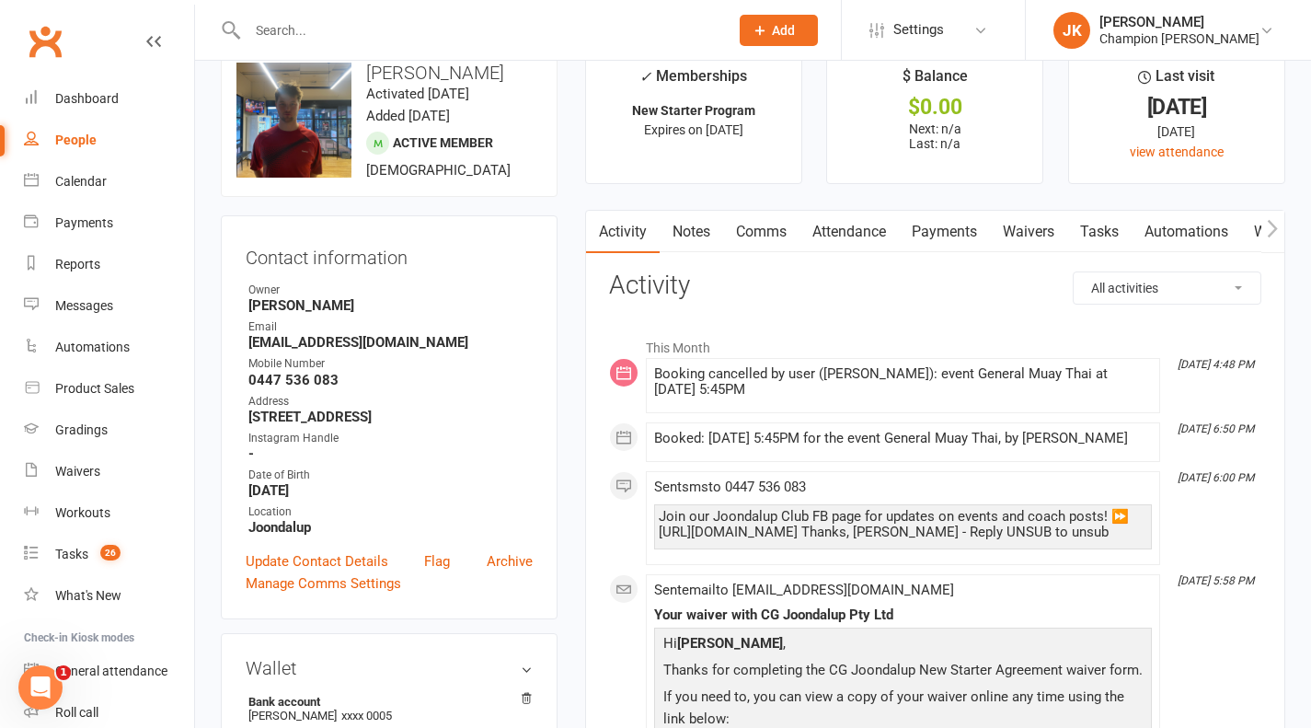
click at [762, 234] on link "Comms" at bounding box center [761, 232] width 76 height 42
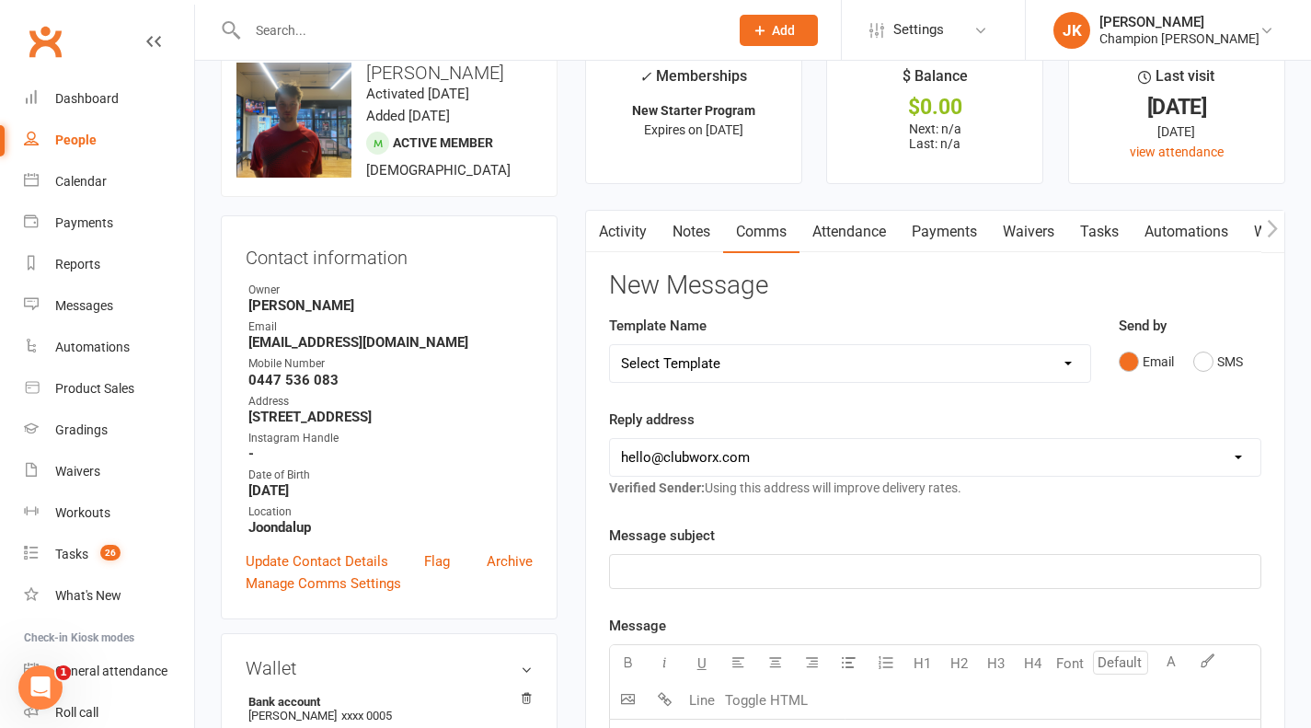
click at [977, 375] on select "Select Template [Email] Goal Setting Template [SMS] 14 days absence [Email] 202…" at bounding box center [850, 363] width 480 height 37
click at [610, 345] on select "Select Template [Email] Goal Setting Template [SMS] 14 days absence [Email] 202…" at bounding box center [850, 363] width 480 height 37
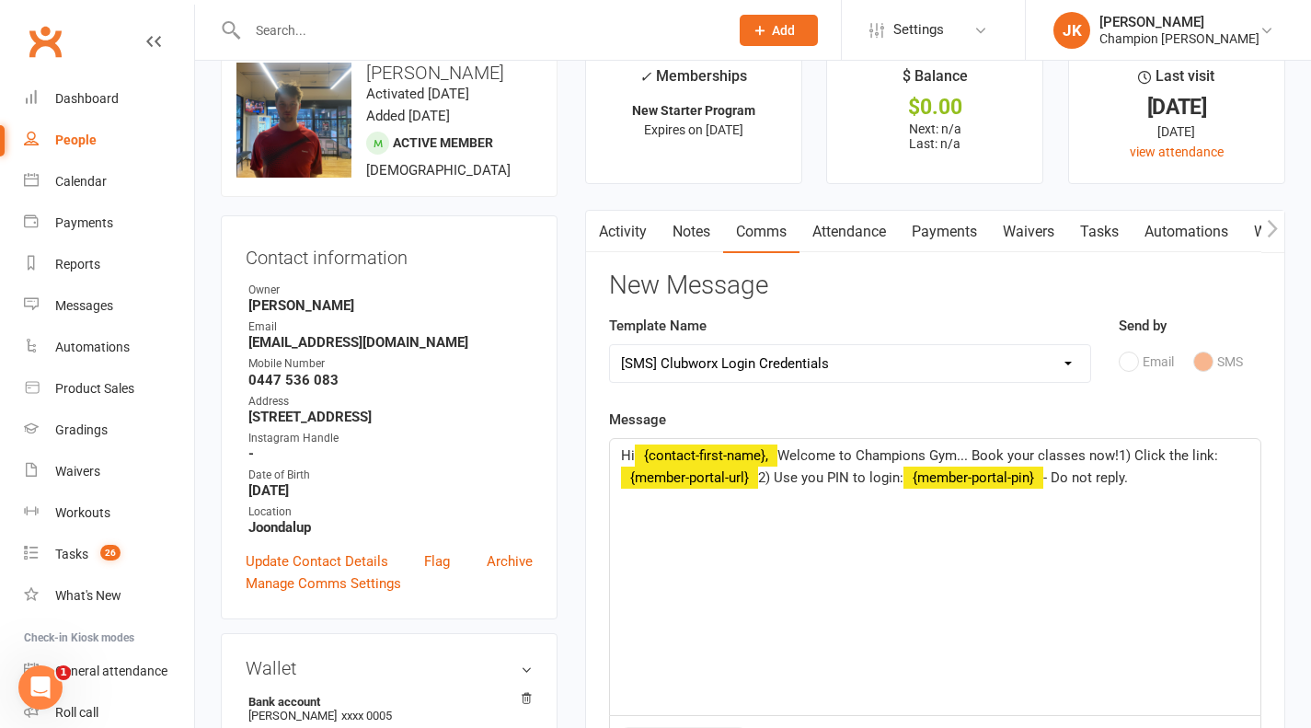
click at [861, 369] on select "Select Template [Email] Goal Setting Template [SMS] 14 days absence [Email] 202…" at bounding box center [850, 363] width 480 height 37
select select "9"
click at [610, 345] on select "Select Template [Email] Goal Setting Template [SMS] 14 days absence [Email] 202…" at bounding box center [850, 363] width 480 height 37
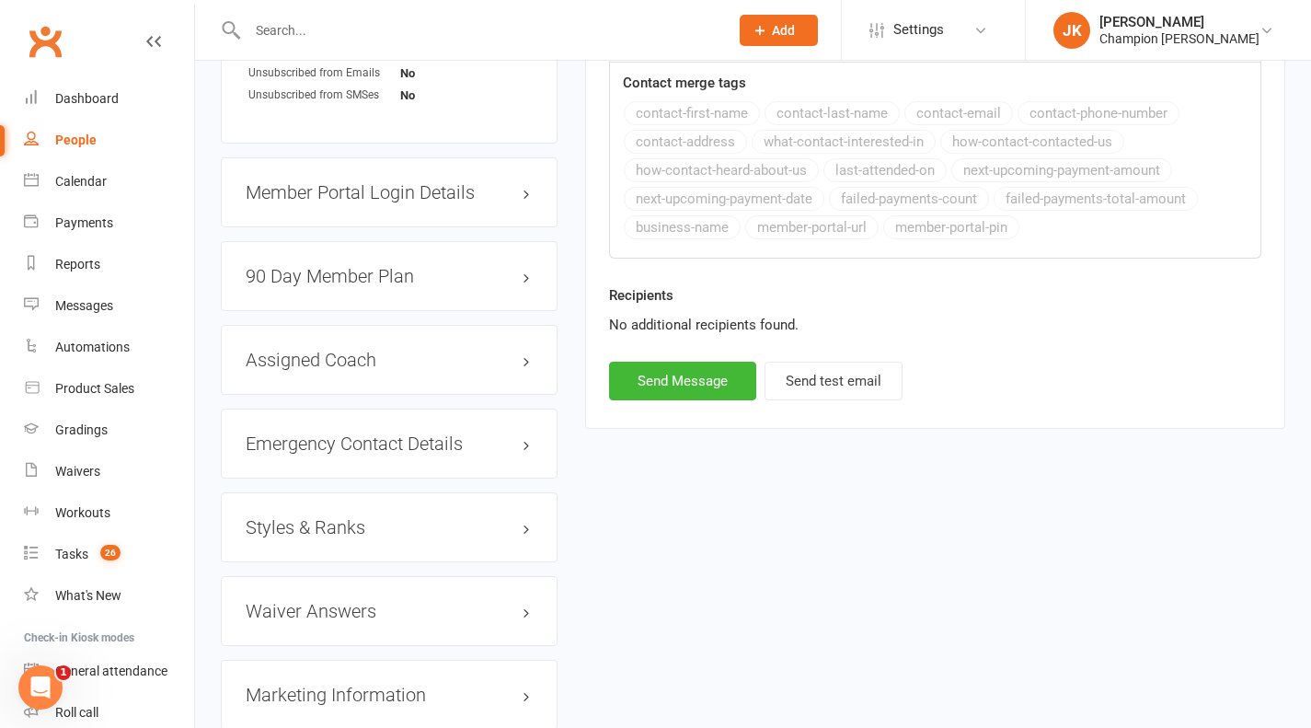
scroll to position [1379, 0]
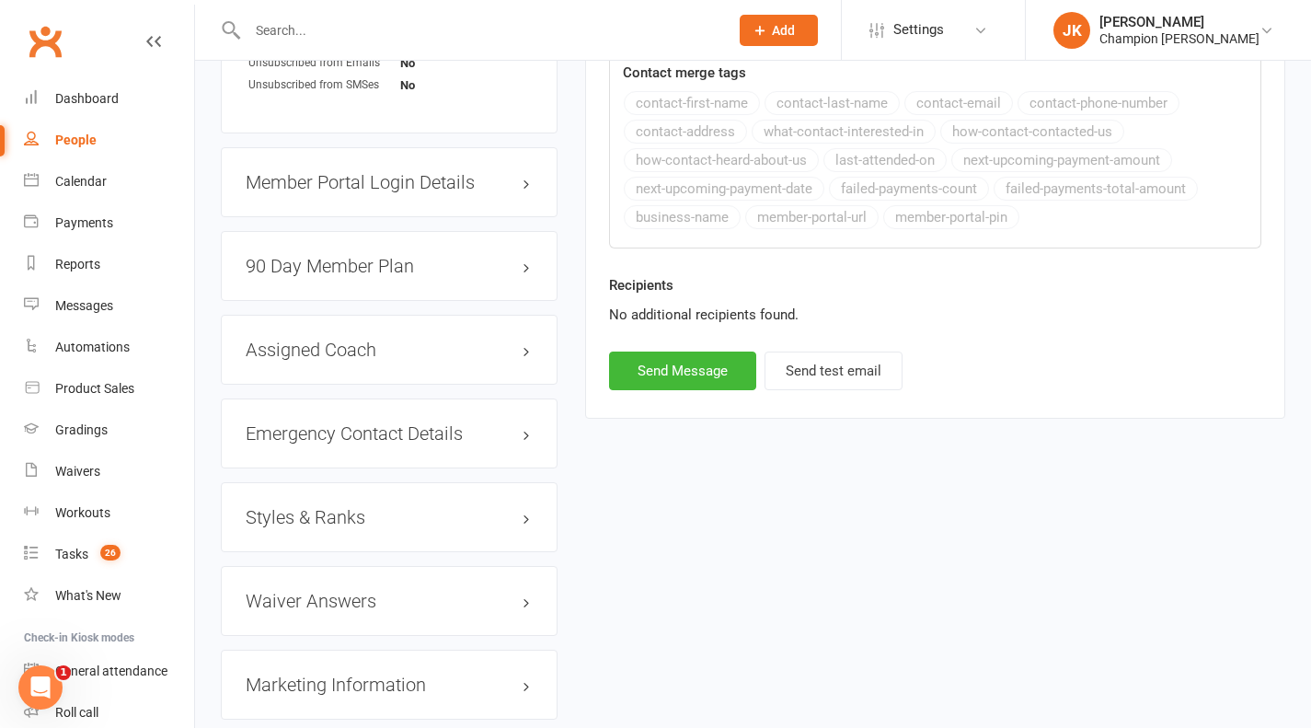
click at [696, 370] on button "Send Message" at bounding box center [682, 371] width 147 height 39
select select
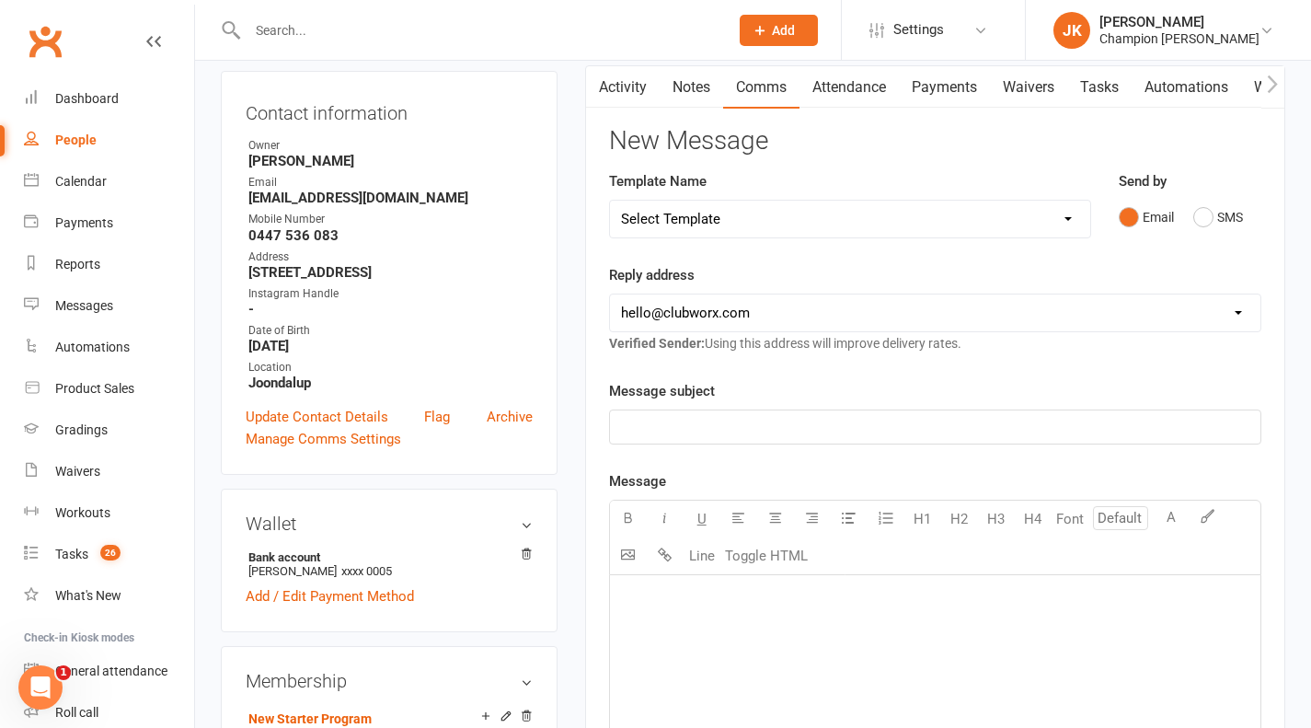
scroll to position [0, 0]
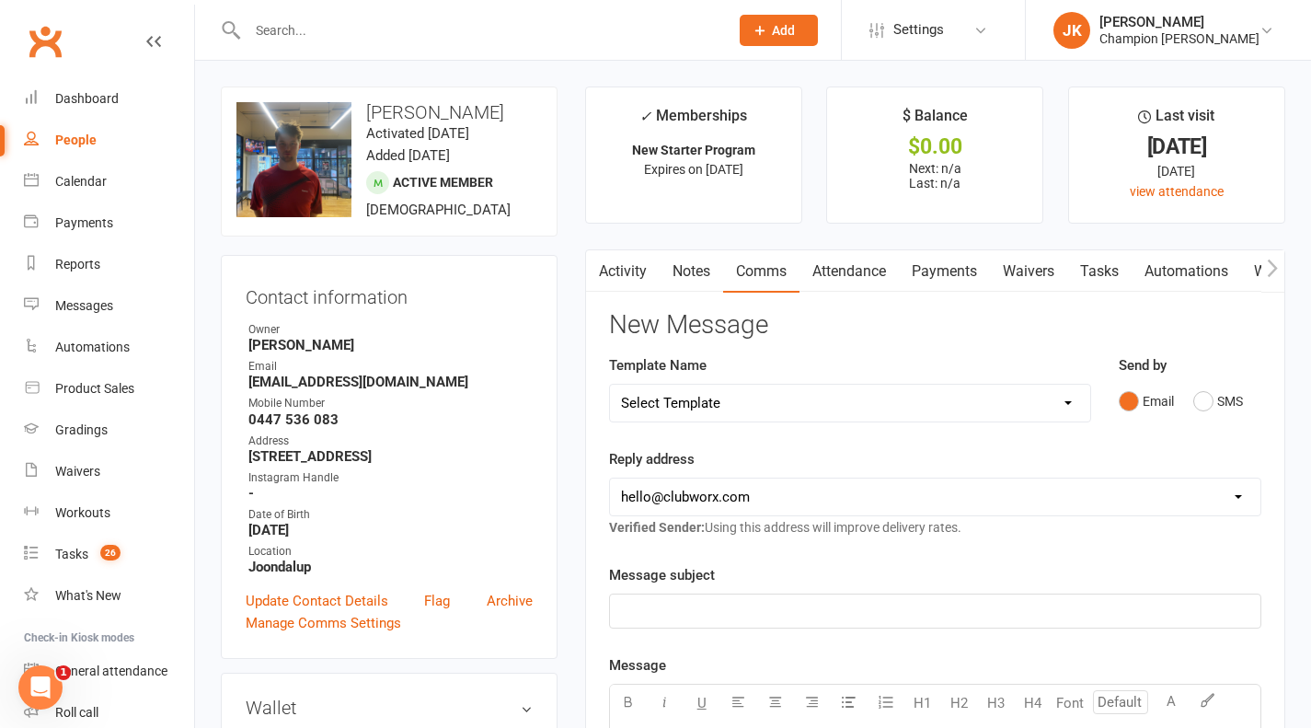
click at [328, 17] on input "text" at bounding box center [479, 30] width 474 height 26
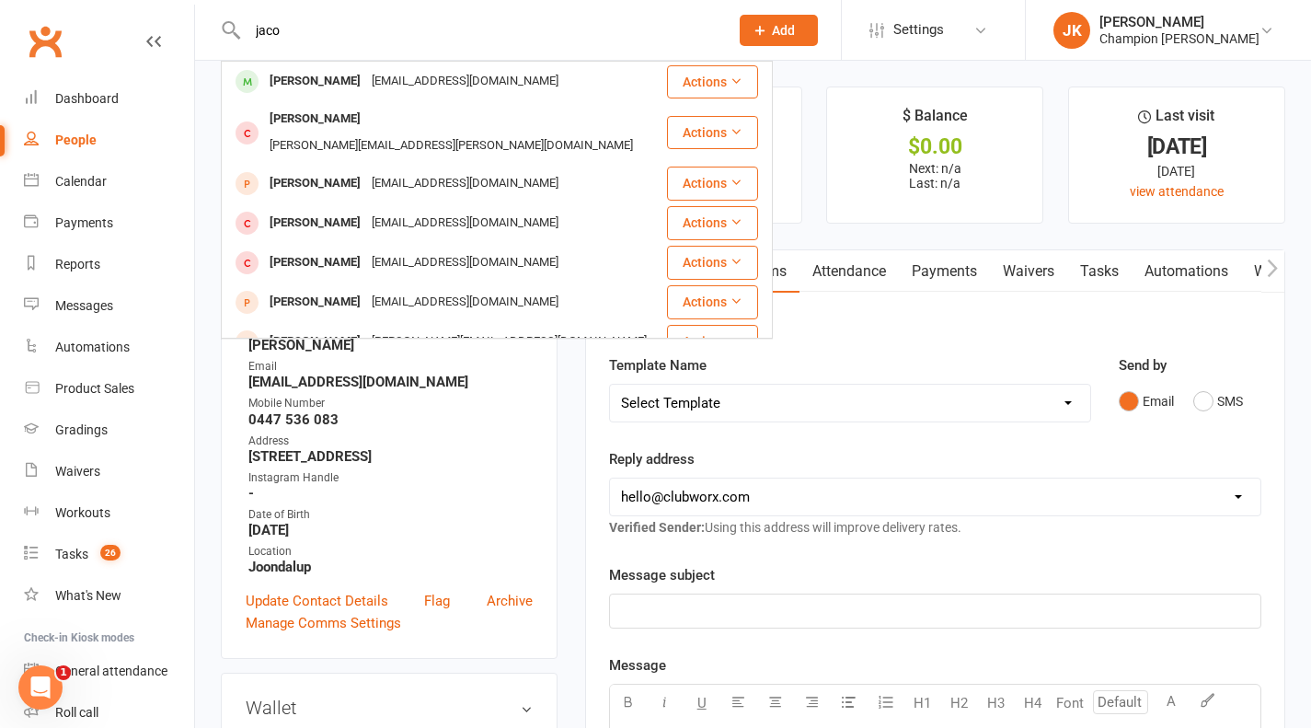
type input "jaco"
click at [306, 67] on div "Jaco Carstens jaco.carstens666@gmail.com" at bounding box center [444, 82] width 443 height 38
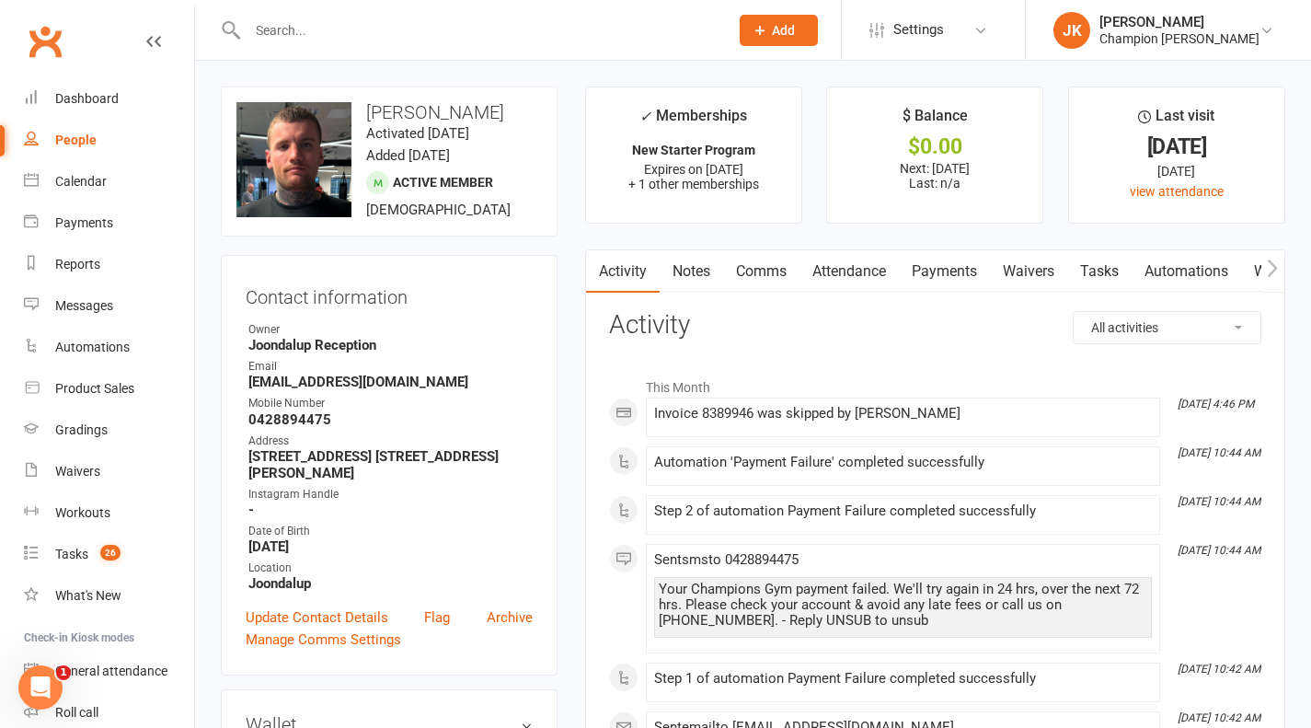
click at [946, 282] on link "Payments" at bounding box center [944, 271] width 91 height 42
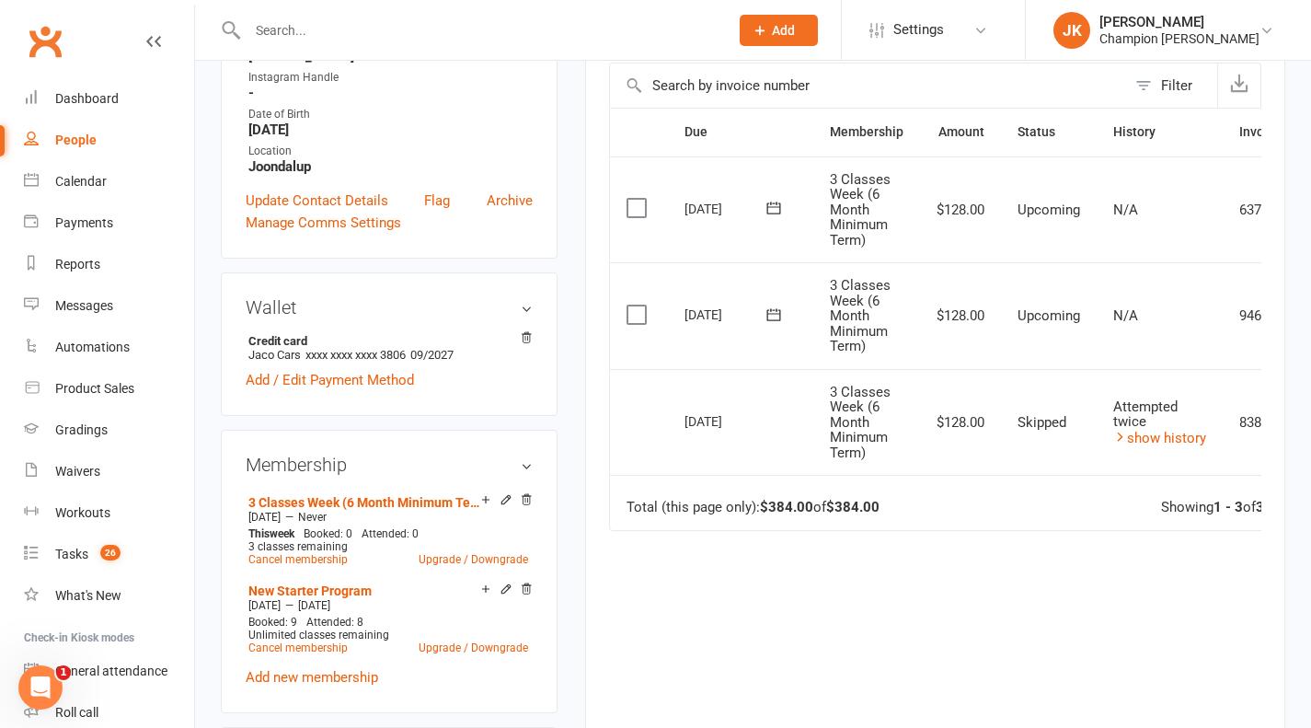
scroll to position [0, 108]
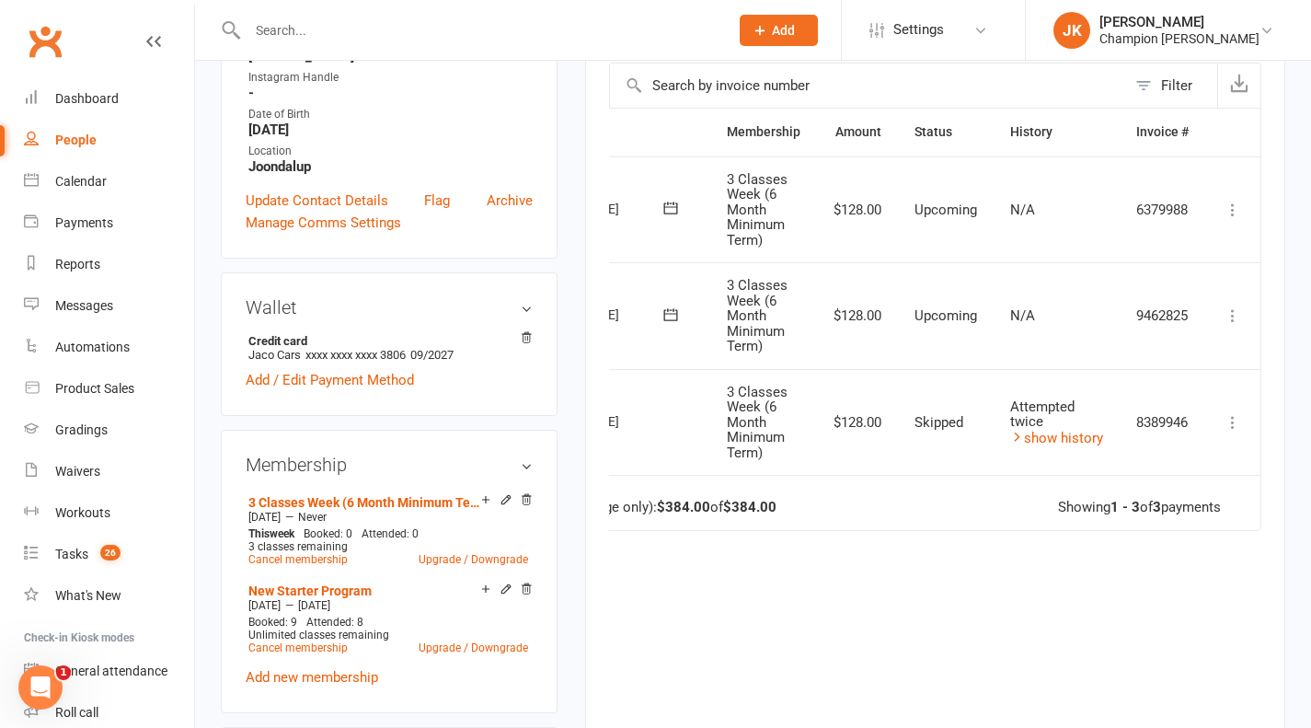
click at [1234, 312] on icon at bounding box center [1233, 315] width 18 height 18
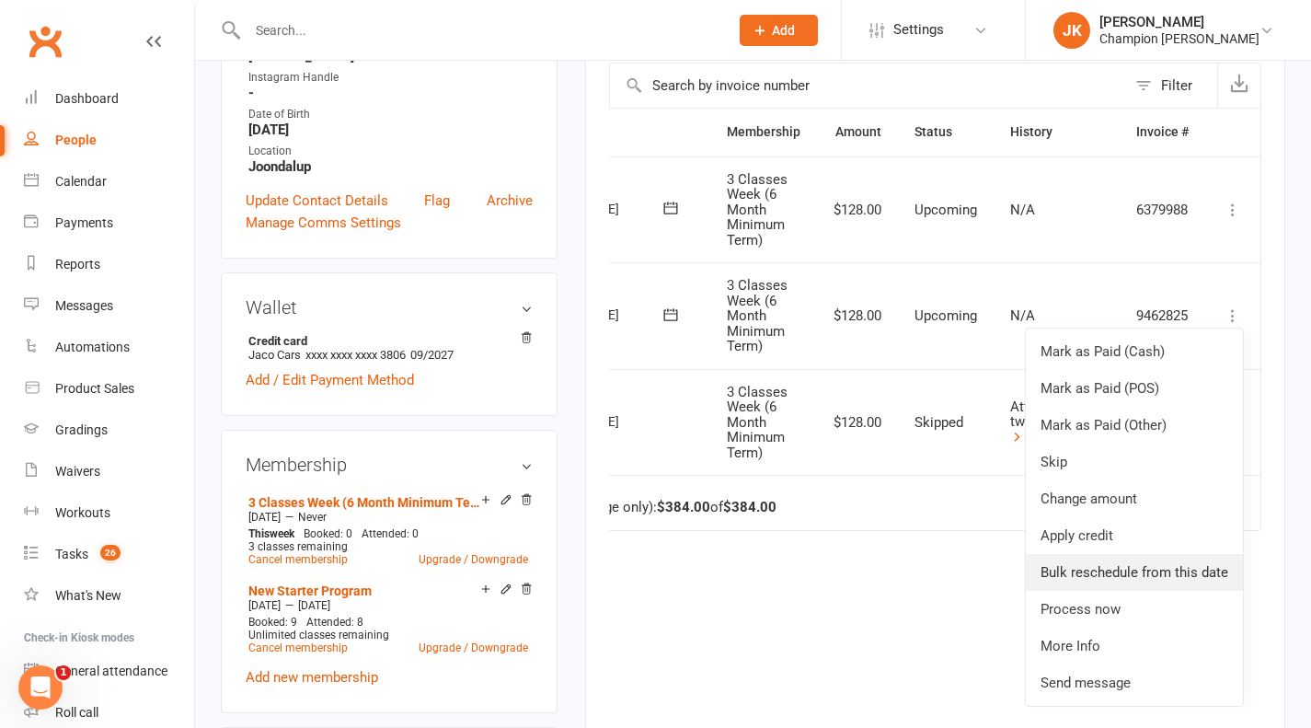
click at [1202, 570] on link "Bulk reschedule from this date" at bounding box center [1134, 572] width 217 height 37
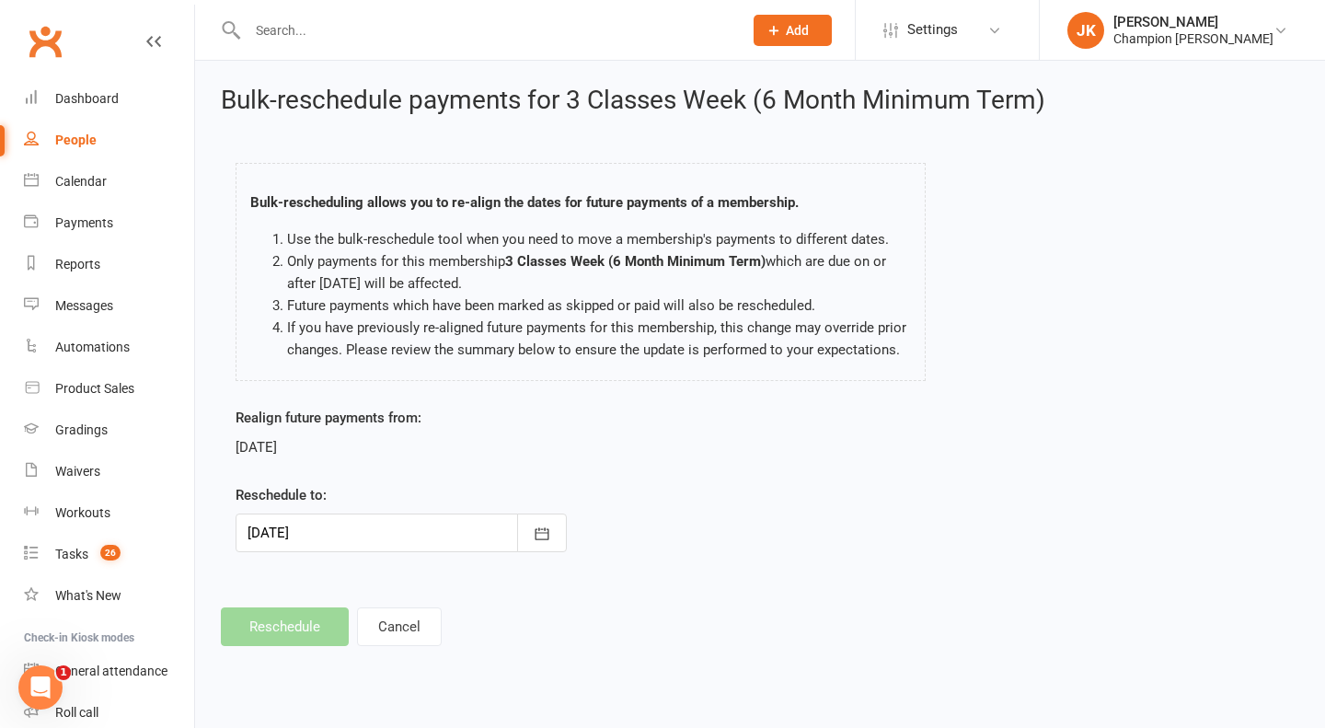
click at [375, 520] on div at bounding box center [401, 533] width 331 height 39
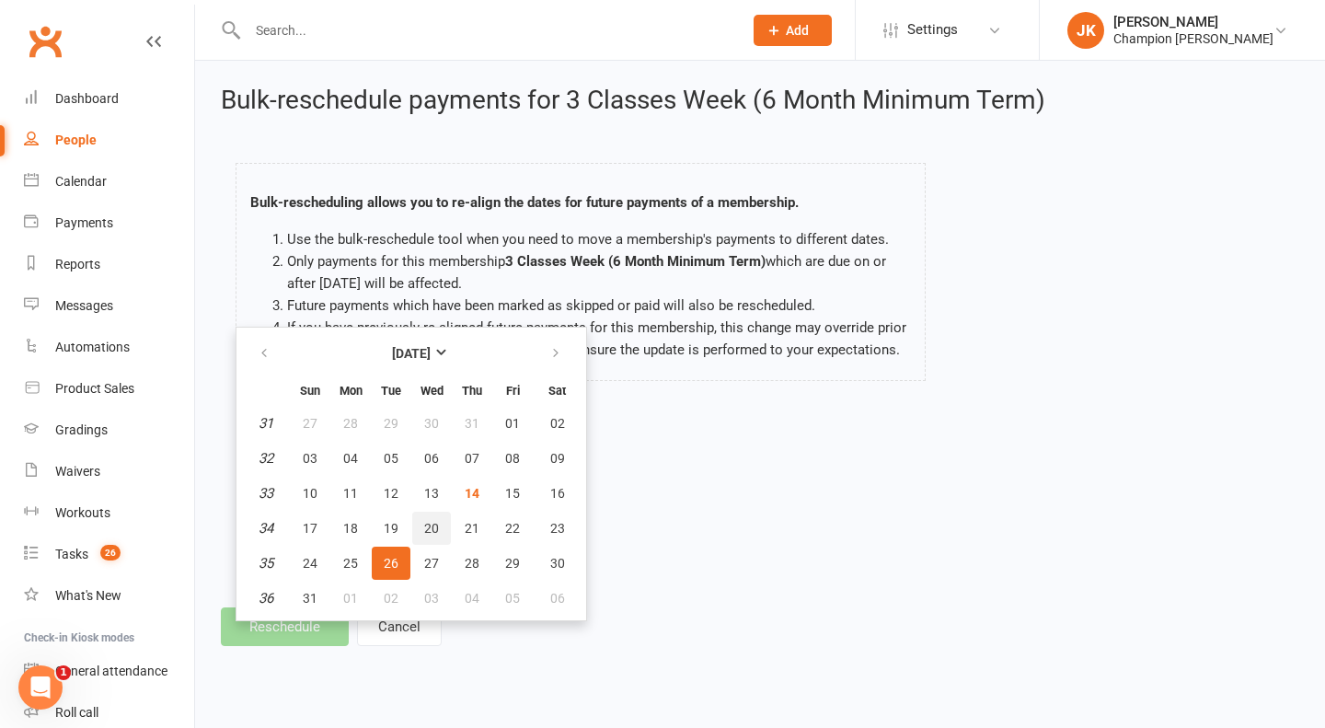
click at [433, 539] on button "20" at bounding box center [431, 528] width 39 height 33
type input "20 Aug 2025"
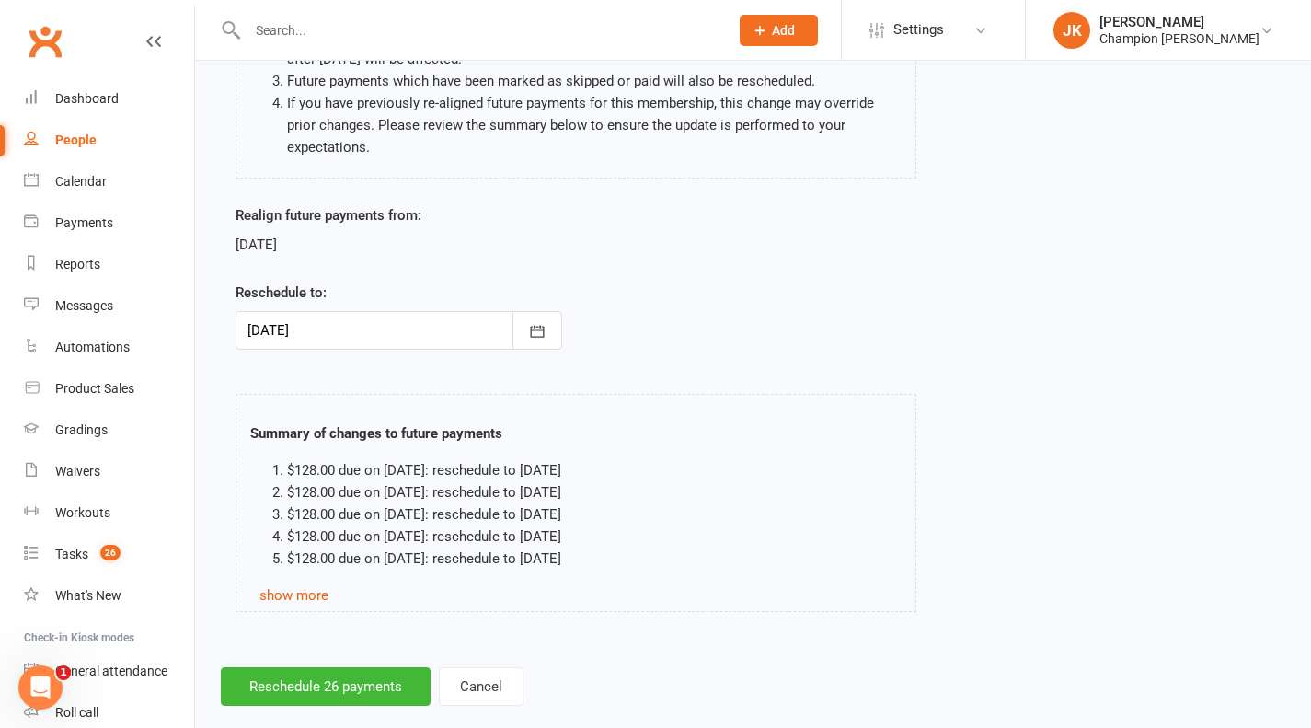
scroll to position [255, 0]
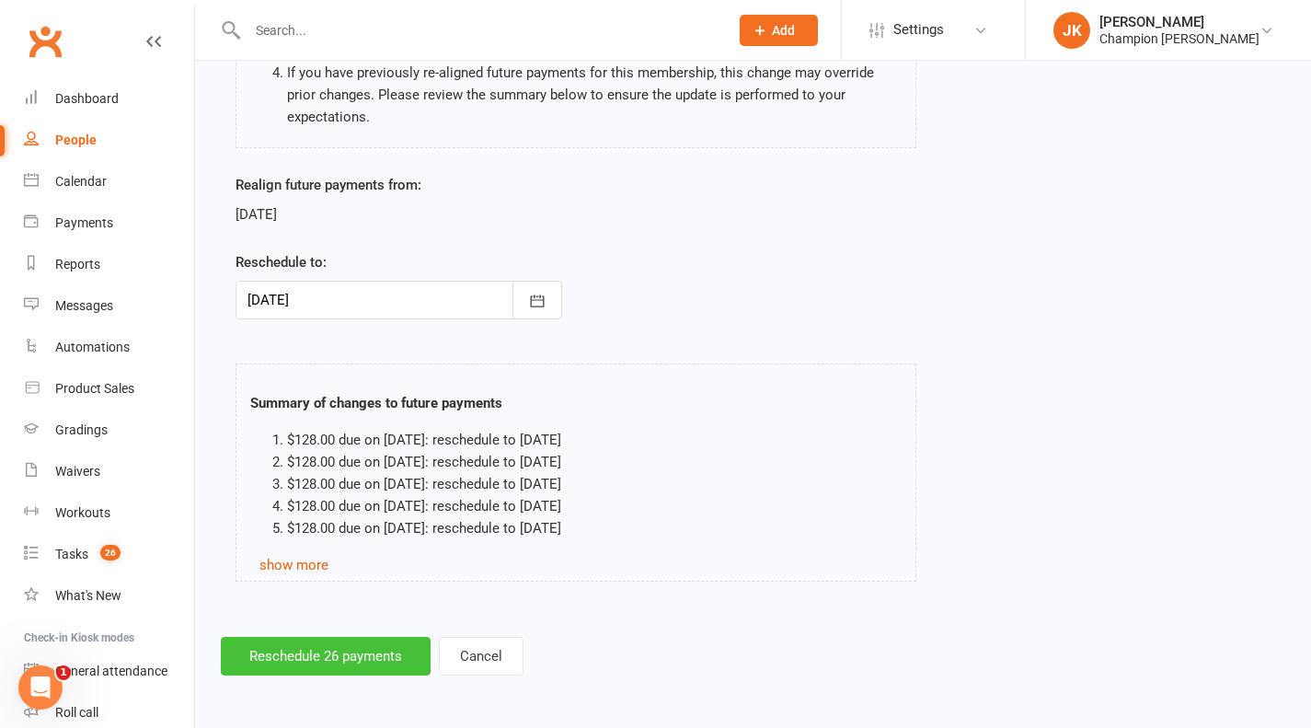
click at [399, 655] on button "Reschedule 26 payments" at bounding box center [326, 656] width 210 height 39
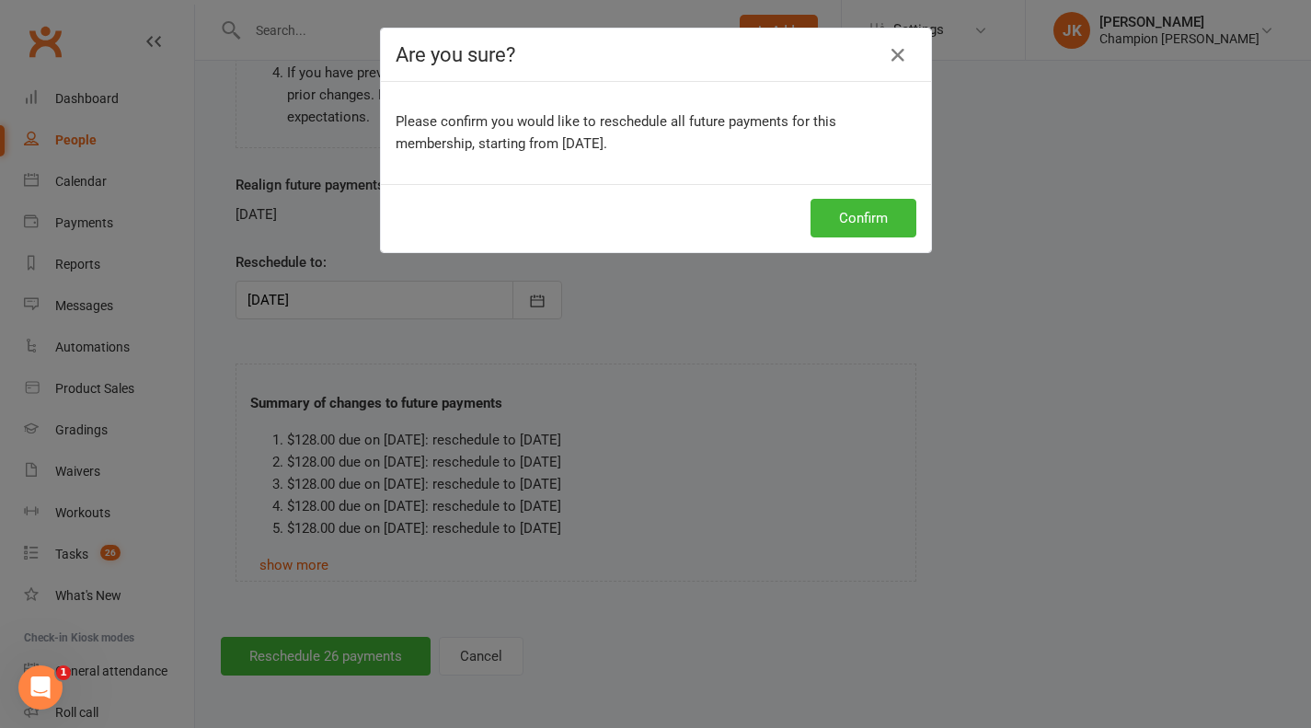
scroll to position [233, 0]
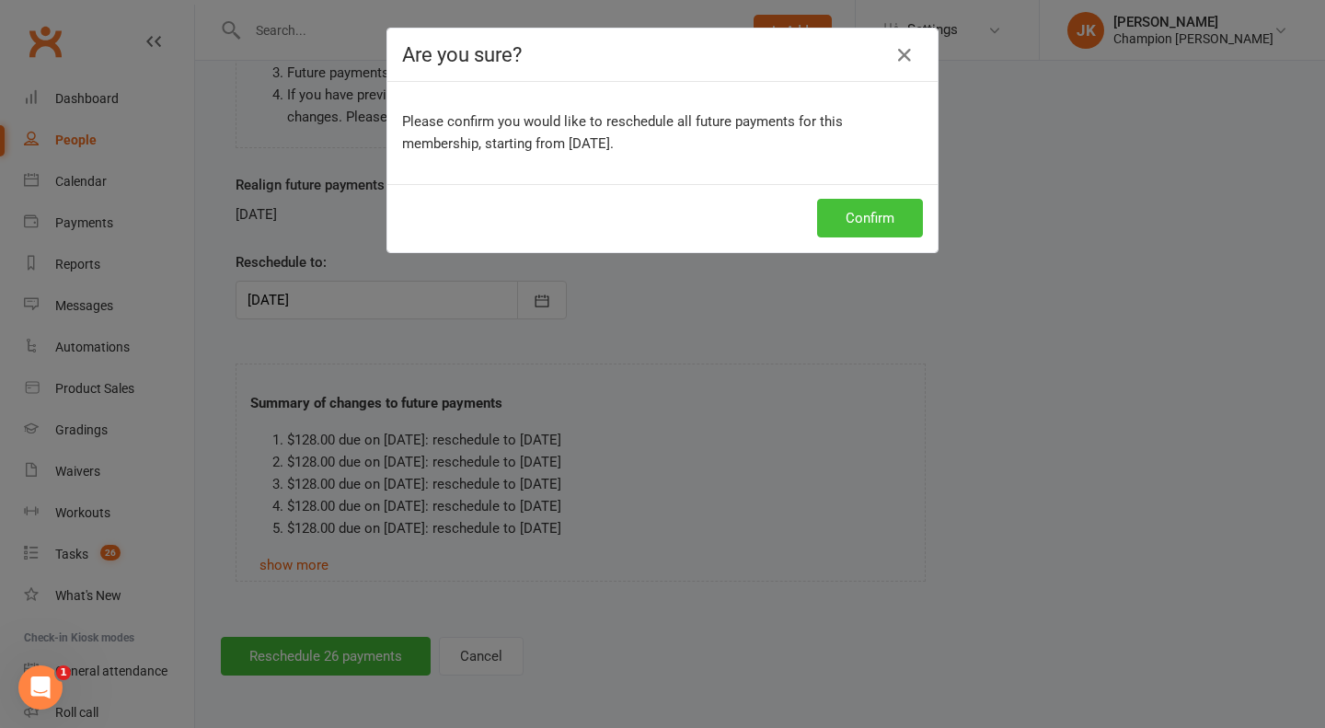
click at [853, 221] on button "Confirm" at bounding box center [870, 218] width 106 height 39
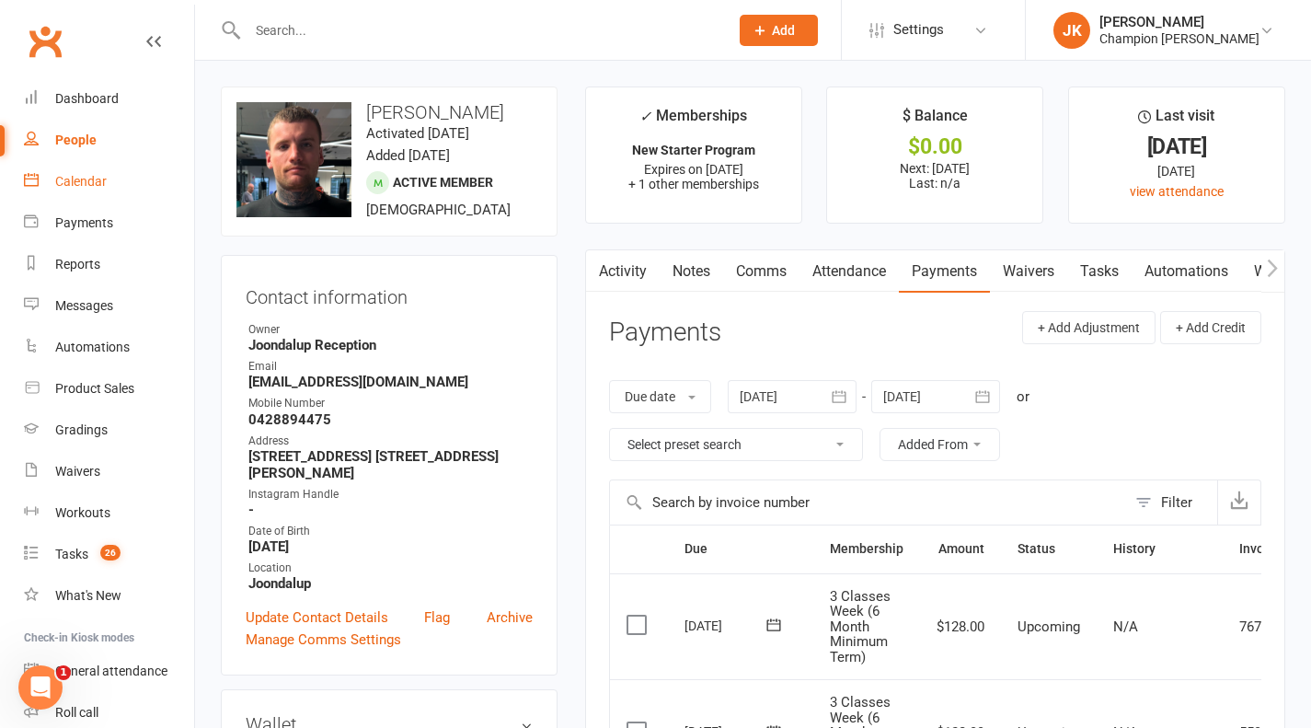
click at [83, 196] on link "Calendar" at bounding box center [109, 181] width 170 height 41
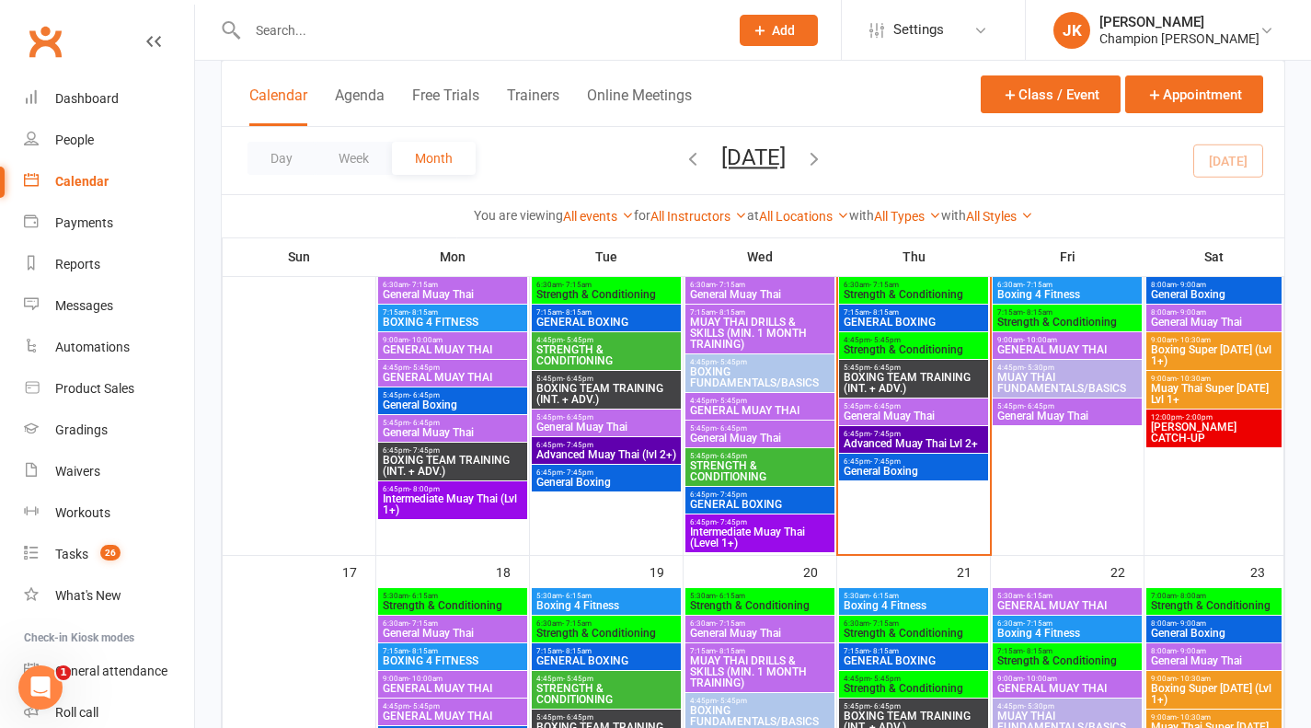
scroll to position [805, 0]
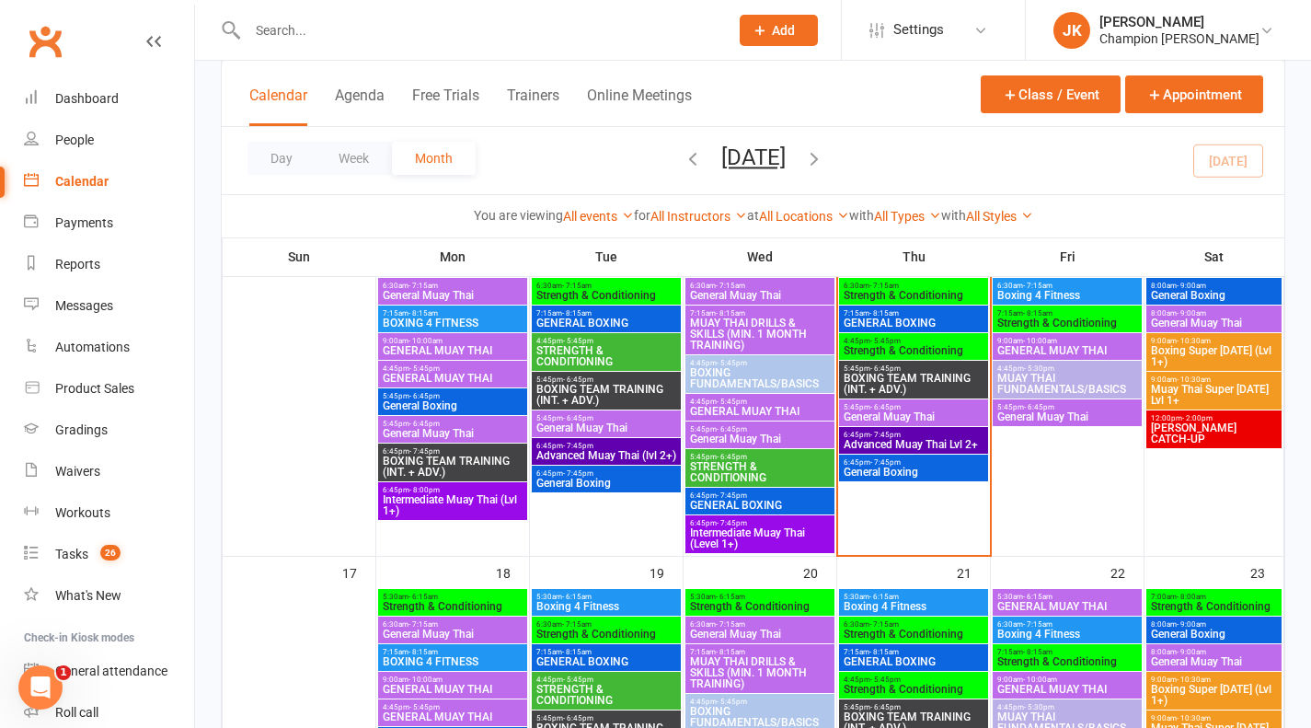
drag, startPoint x: 372, startPoint y: 14, endPoint x: 324, endPoint y: 26, distance: 49.3
click at [324, 26] on div at bounding box center [468, 30] width 495 height 60
click at [324, 26] on input "text" at bounding box center [479, 30] width 474 height 26
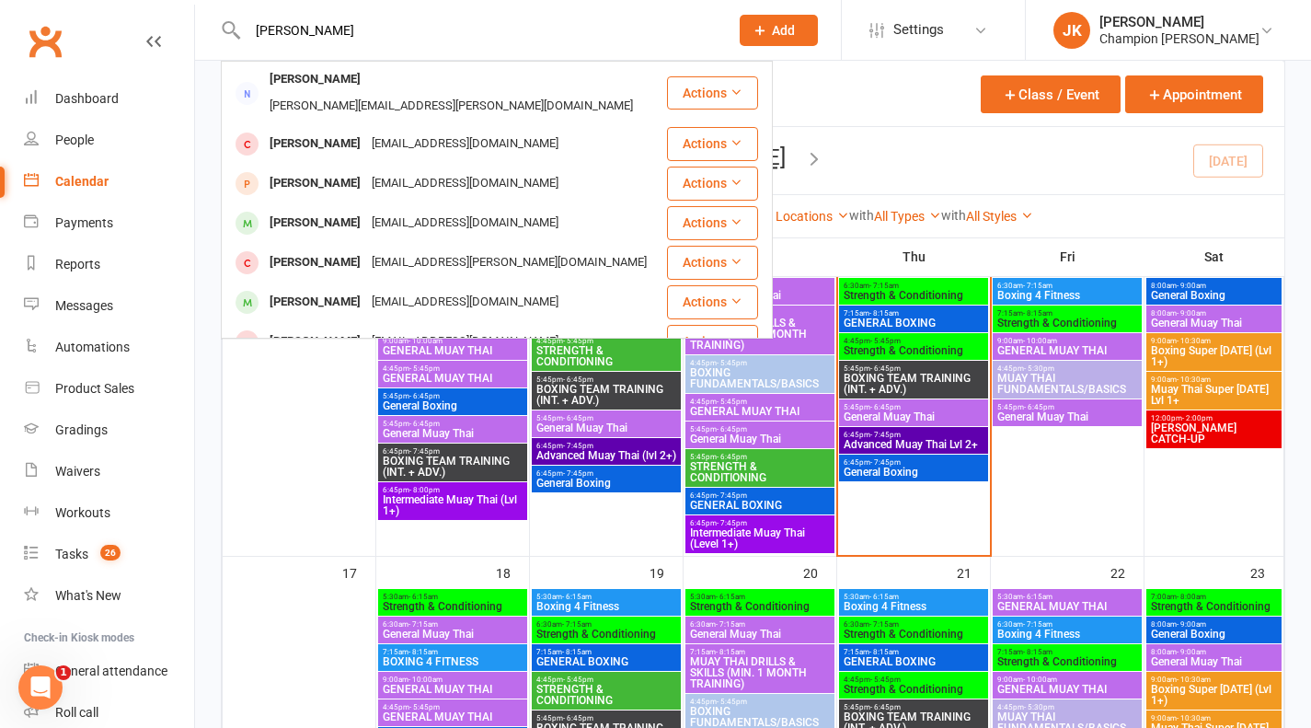
type input "simon"
click at [310, 204] on div "Simon Wong simonwong2186@gmail.com" at bounding box center [444, 223] width 443 height 38
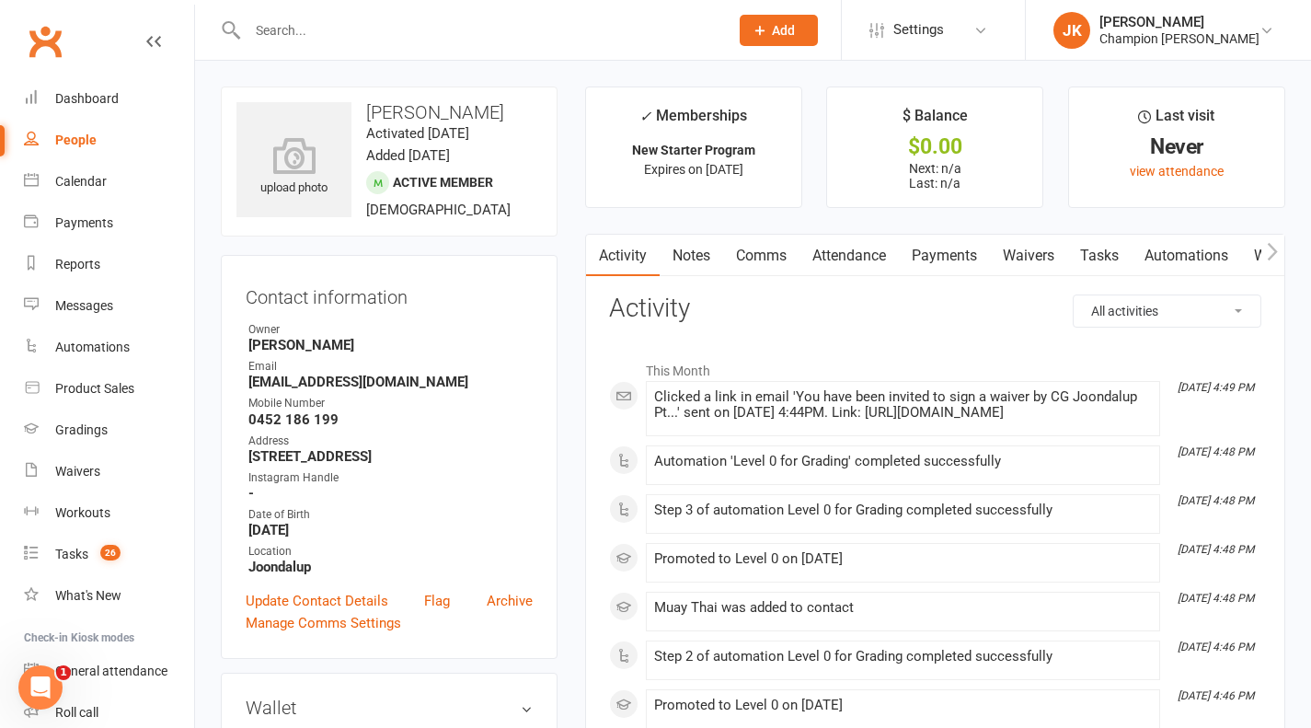
click at [100, 181] on div "Calendar" at bounding box center [81, 181] width 52 height 15
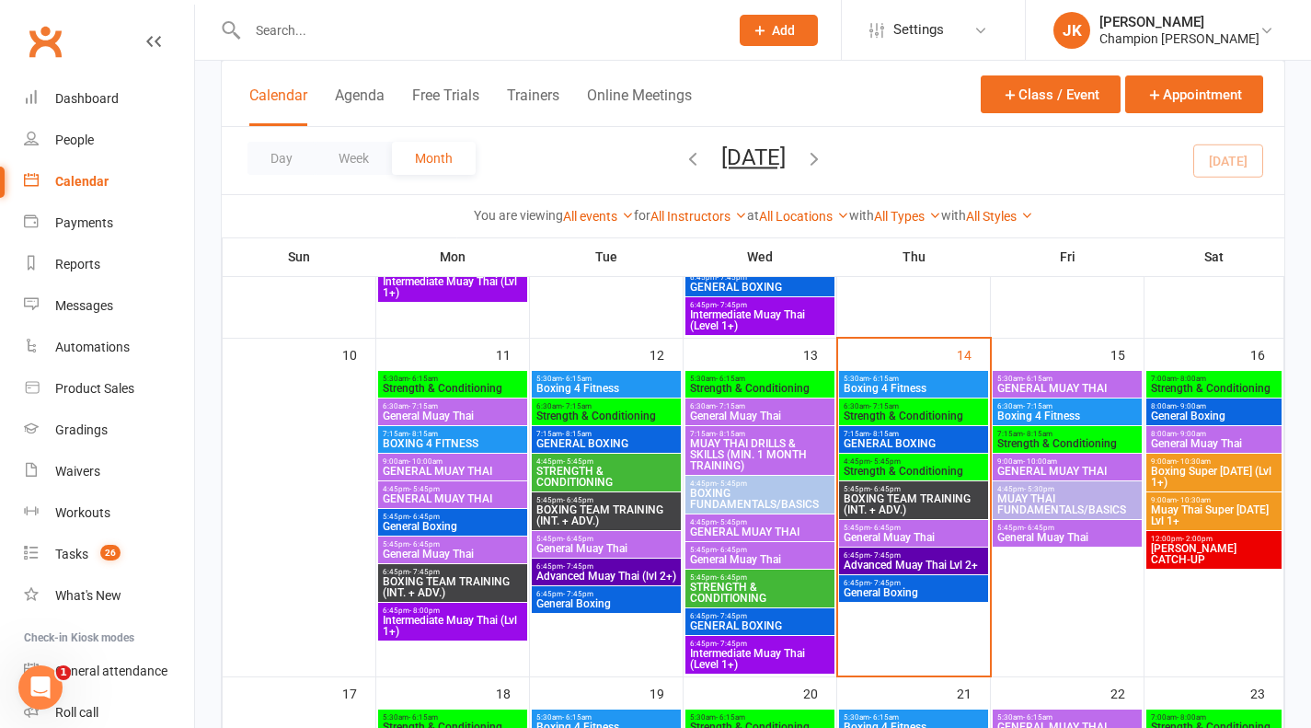
scroll to position [703, 0]
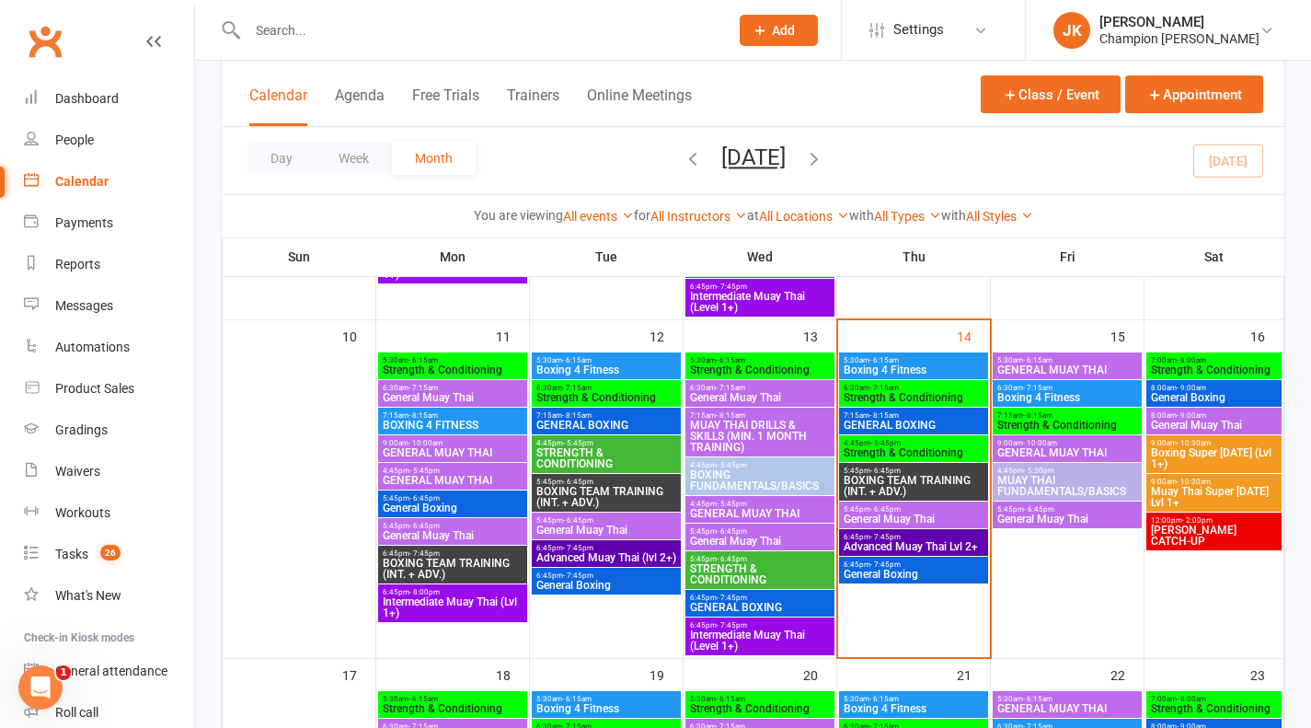
click at [953, 456] on span "Strength & Conditioning" at bounding box center [914, 452] width 142 height 11
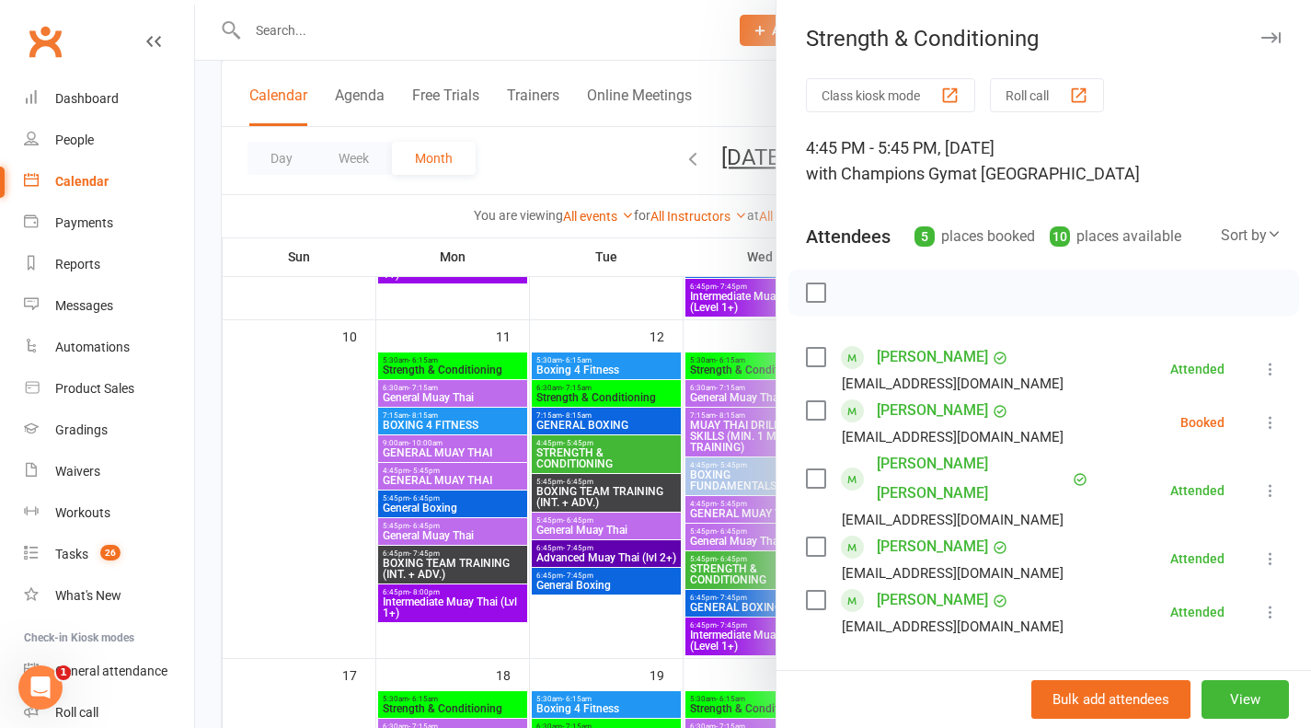
click at [1059, 106] on button "Roll call" at bounding box center [1047, 95] width 114 height 34
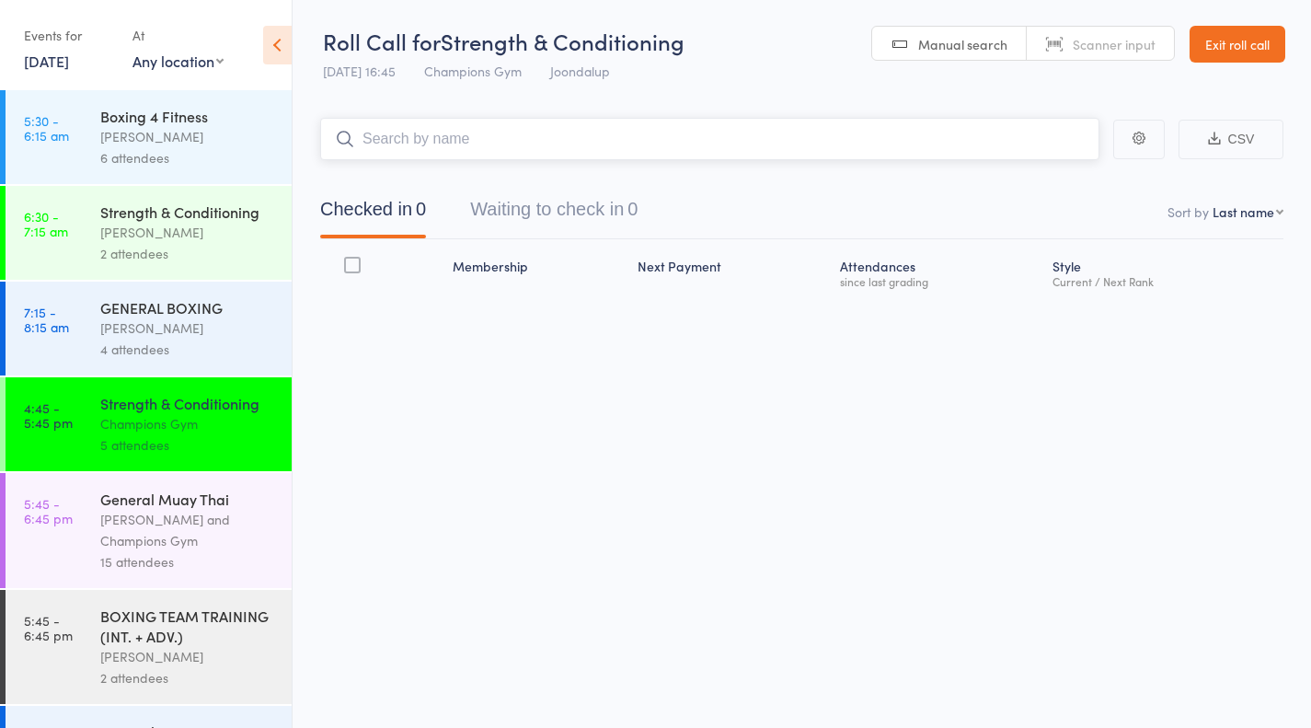
click at [623, 236] on button "Waiting to check in 0" at bounding box center [553, 214] width 167 height 49
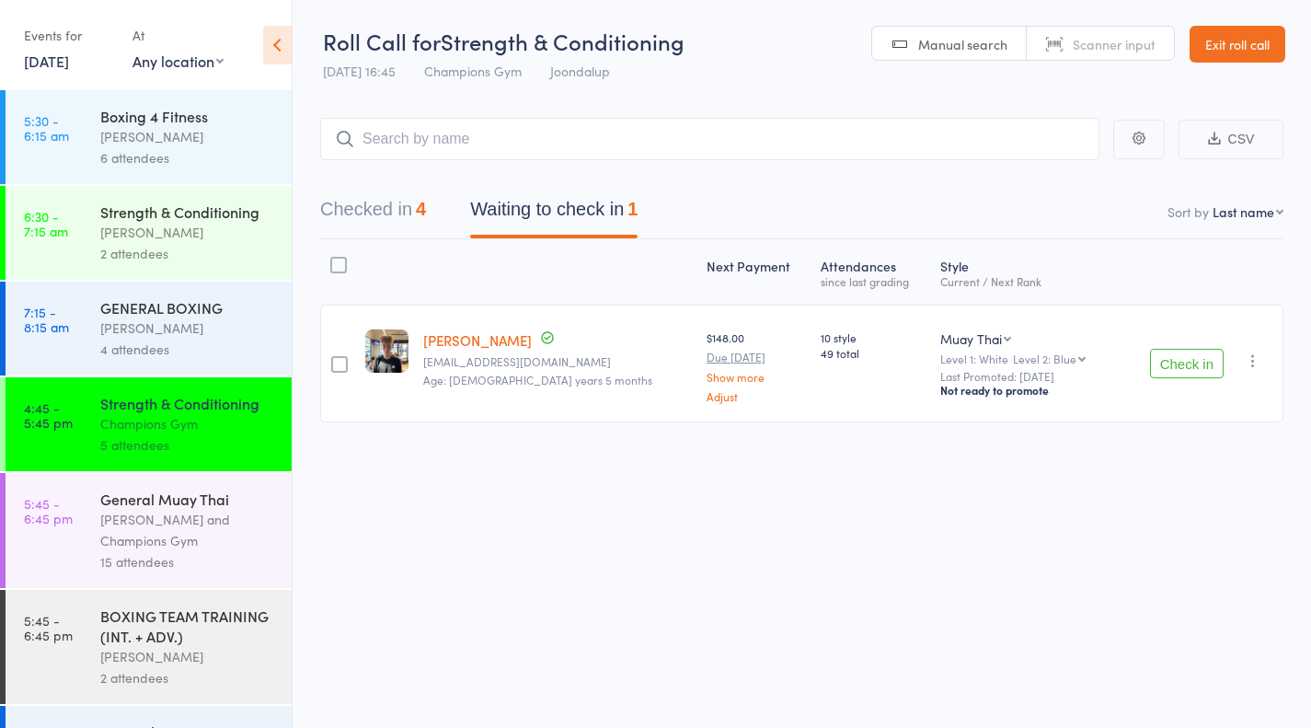
click at [1193, 358] on button "Check in" at bounding box center [1187, 363] width 74 height 29
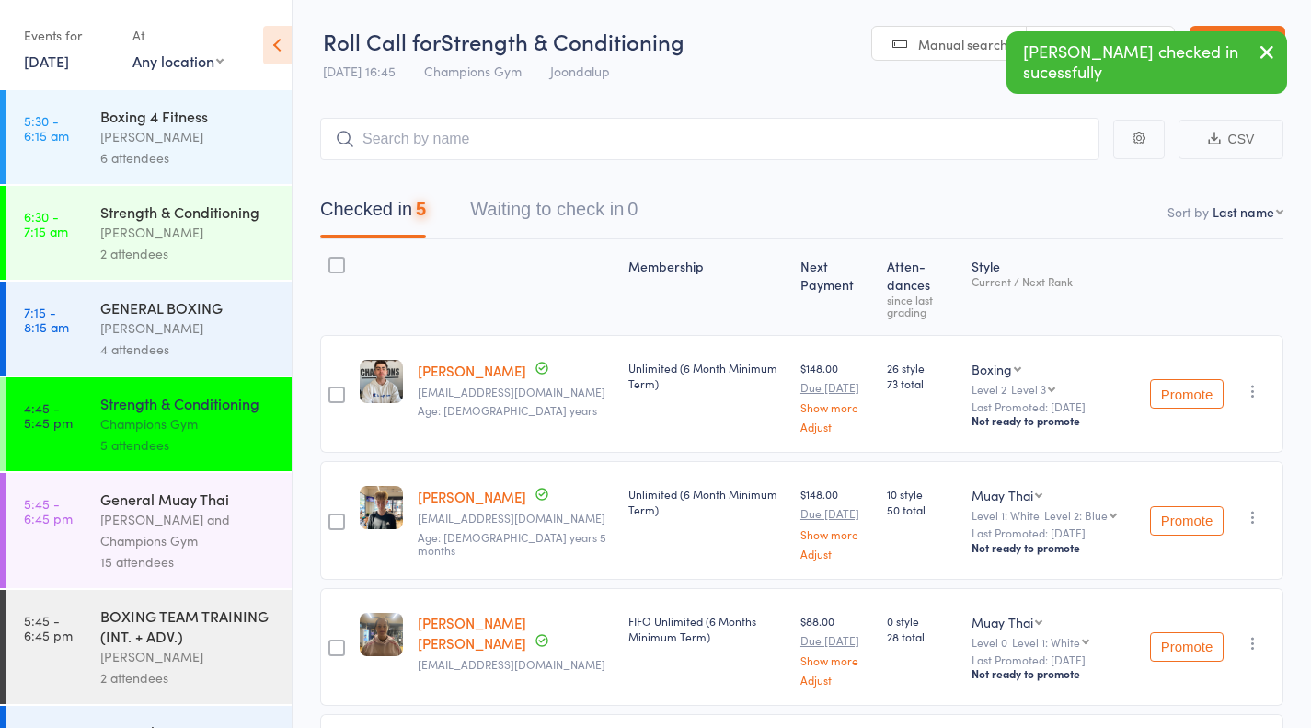
click at [151, 534] on div "Maurice Stelio and Champions Gym" at bounding box center [188, 530] width 176 height 42
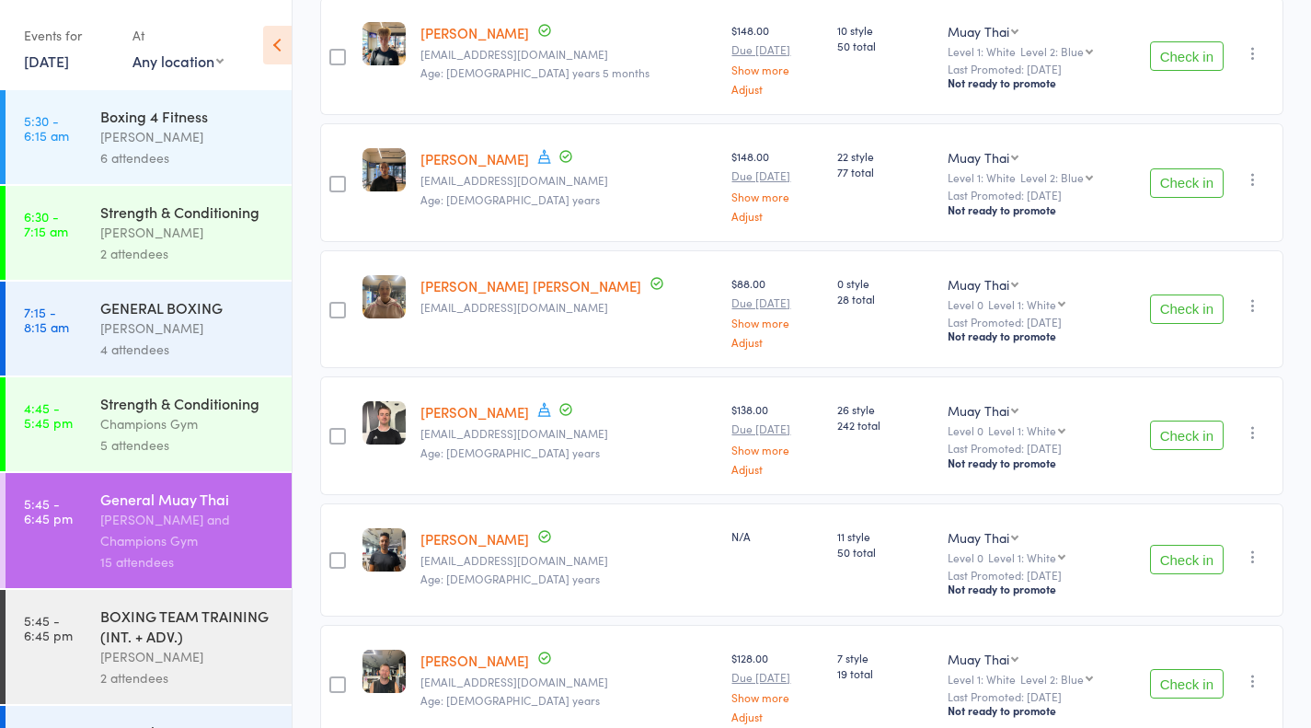
scroll to position [194, 0]
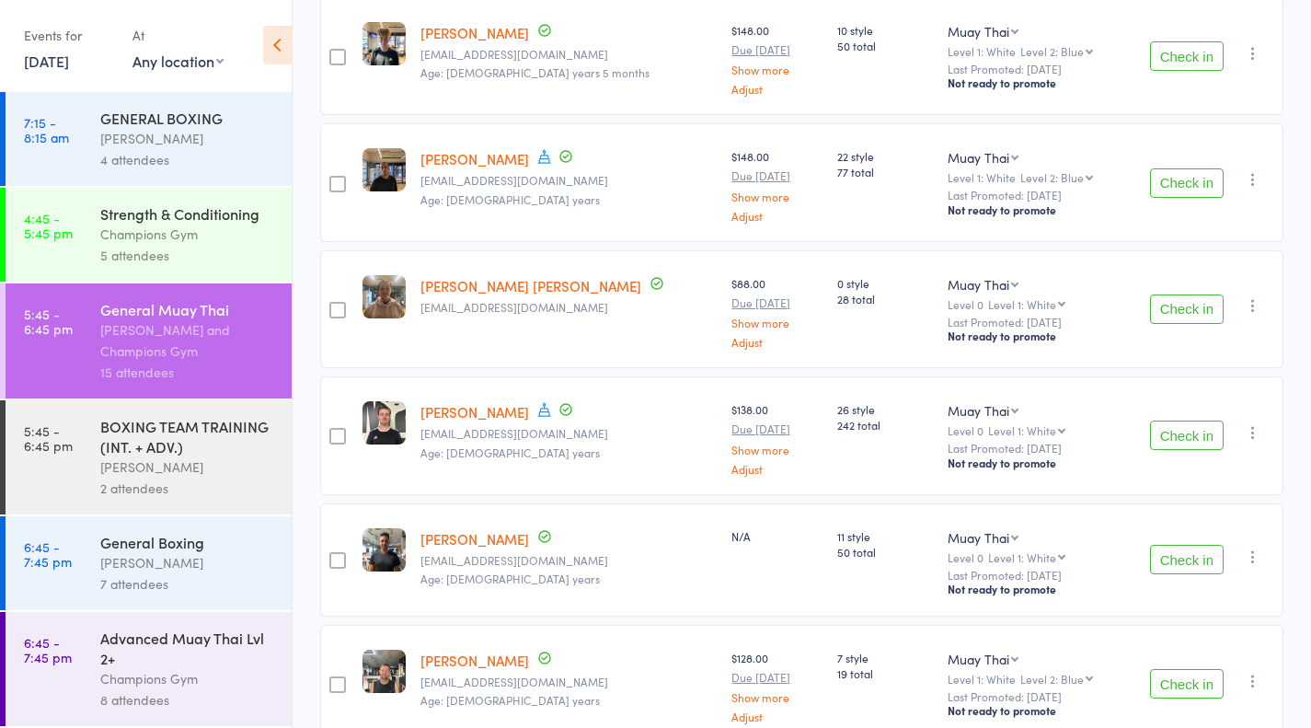
click at [163, 540] on div "General Boxing" at bounding box center [188, 542] width 176 height 20
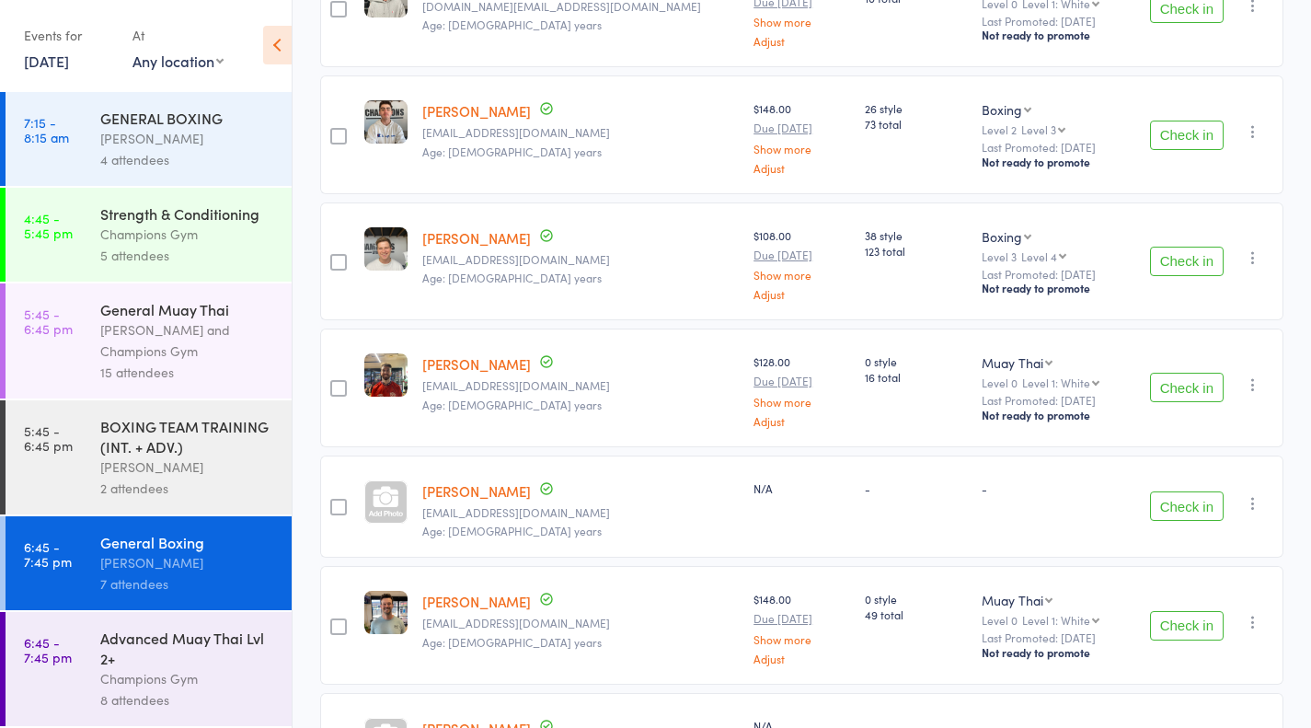
scroll to position [502, 0]
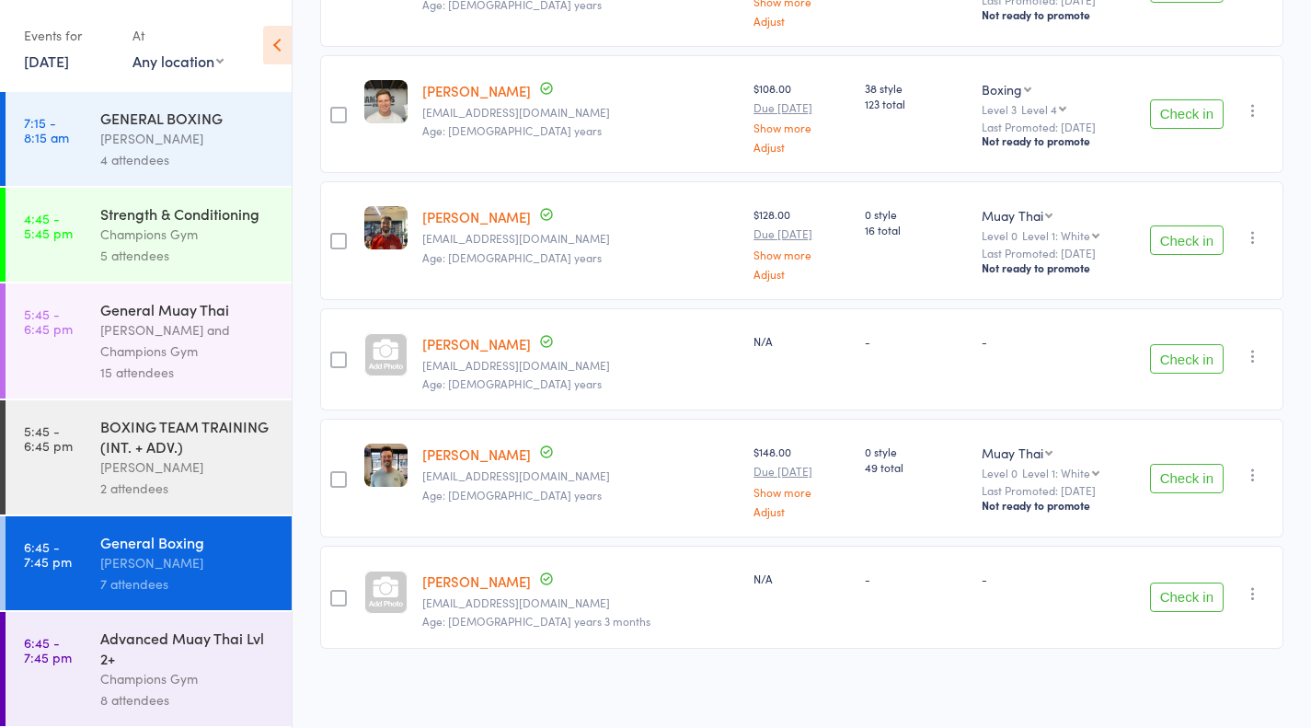
click at [195, 330] on div "Maurice Stelio and Champions Gym" at bounding box center [188, 340] width 176 height 42
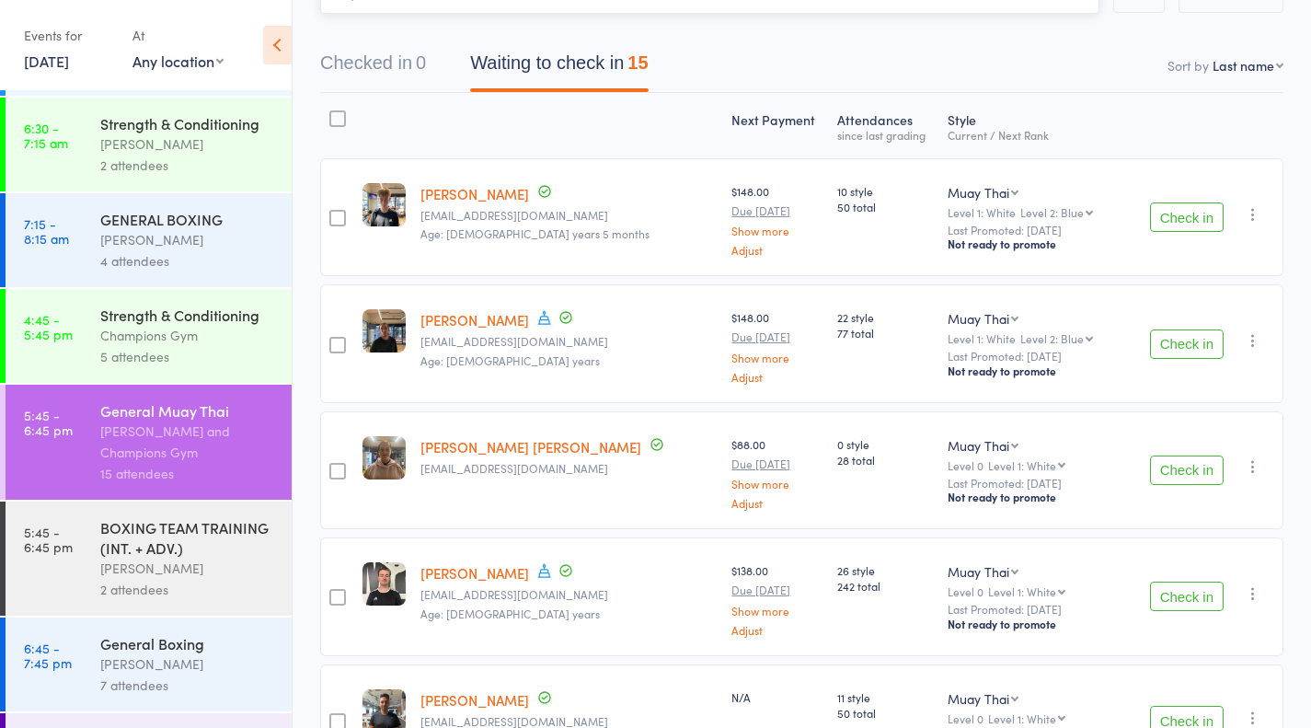
scroll to position [147, 0]
click at [1184, 212] on button "Check in" at bounding box center [1187, 216] width 74 height 29
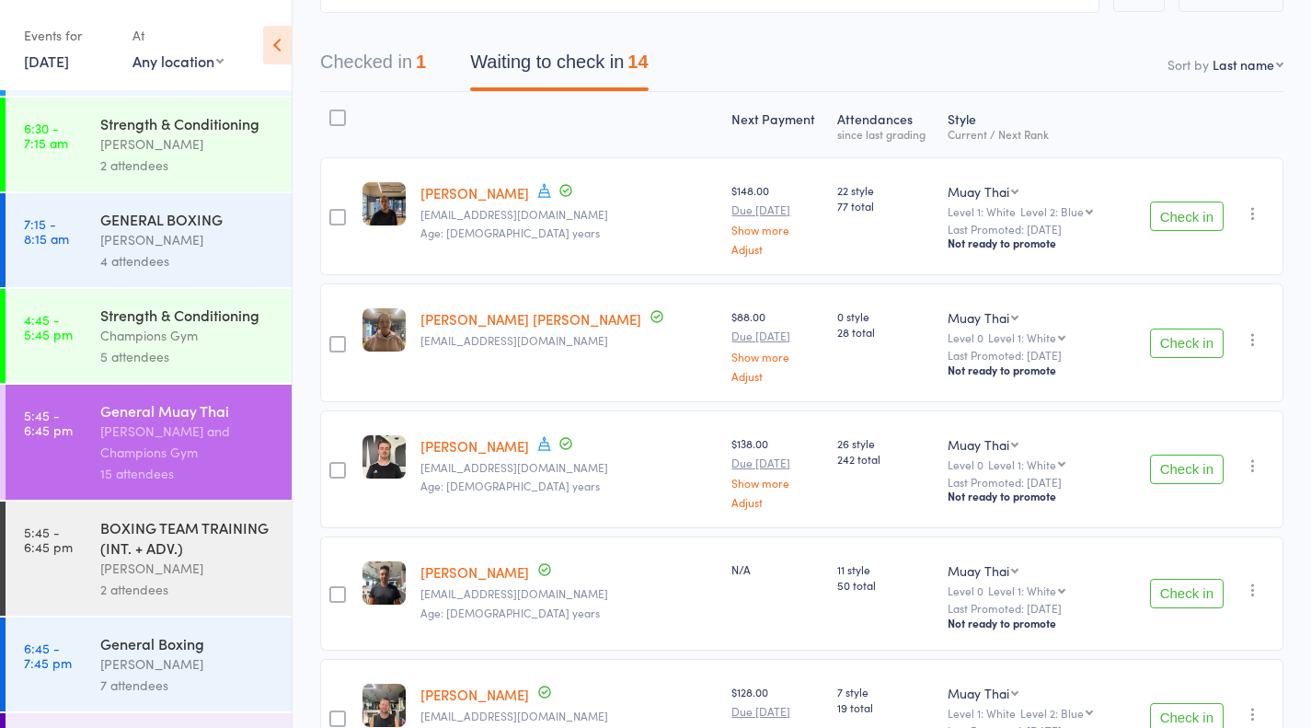
click at [1182, 341] on button "Check in" at bounding box center [1187, 343] width 74 height 29
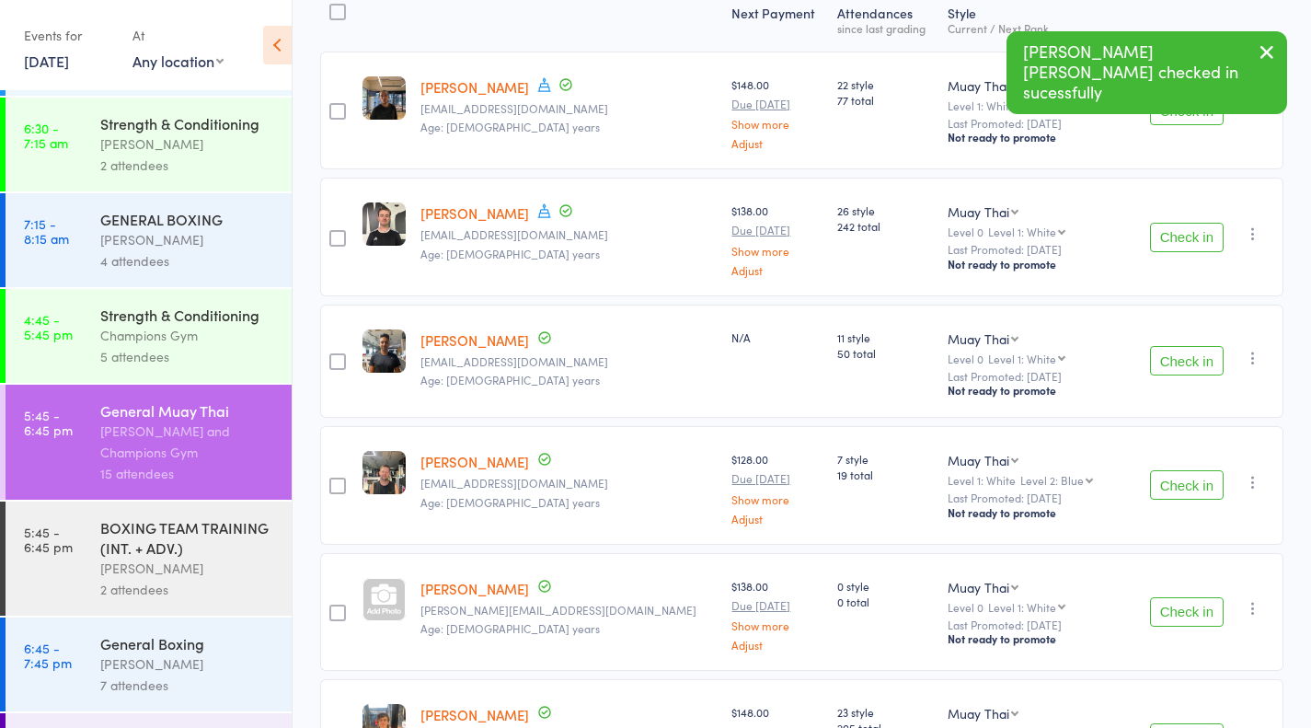
scroll to position [251, 0]
click at [1184, 365] on button "Check in" at bounding box center [1187, 362] width 74 height 29
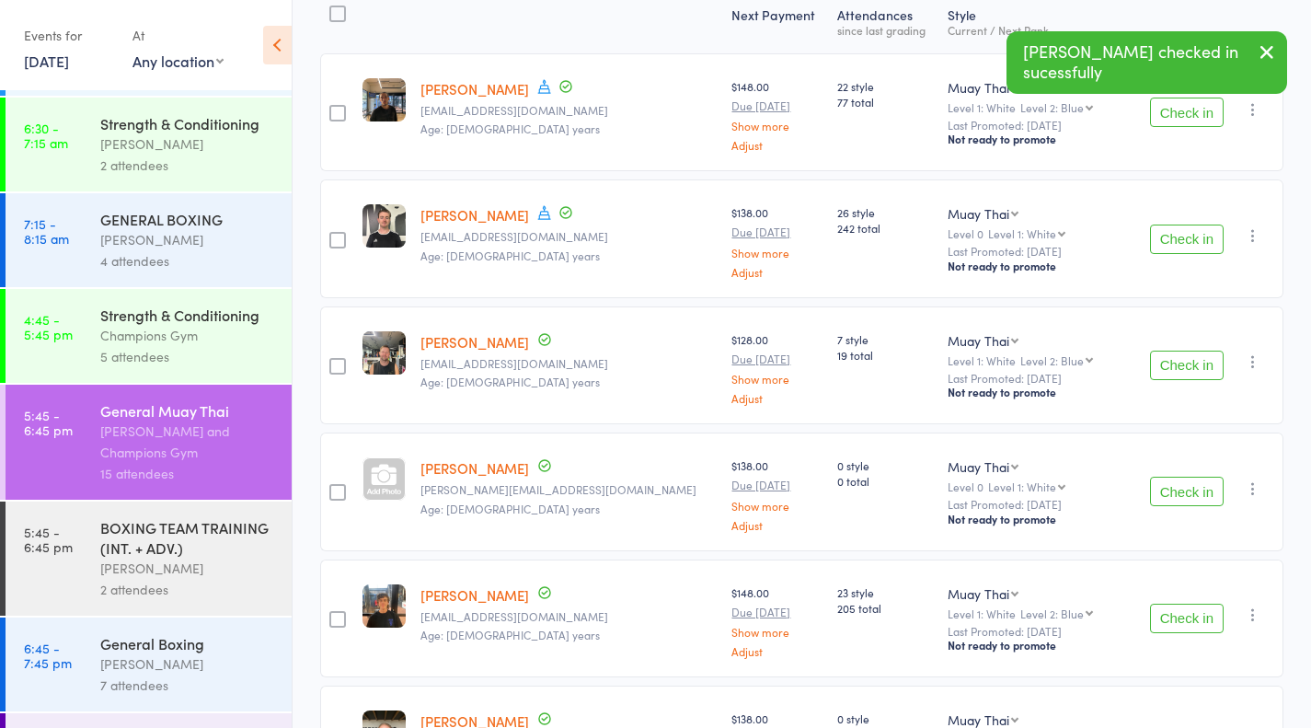
click at [1184, 365] on button "Check in" at bounding box center [1187, 365] width 74 height 29
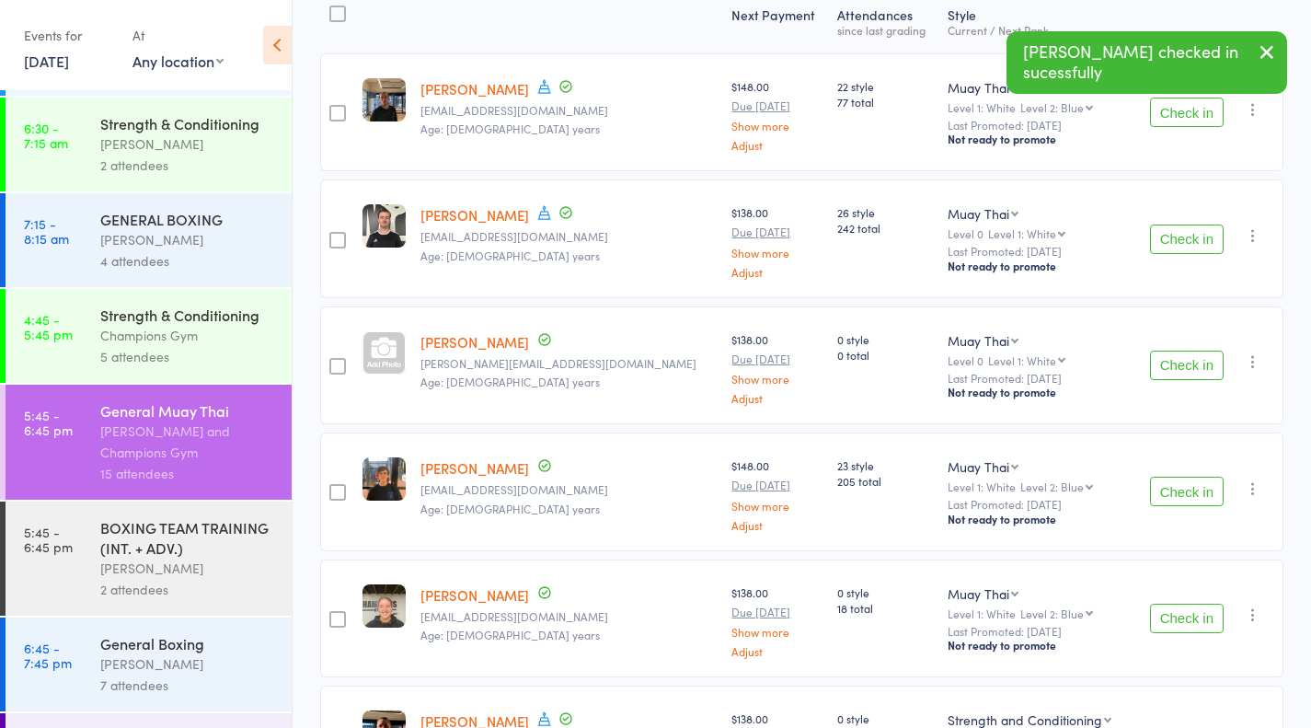
click at [1184, 365] on button "Check in" at bounding box center [1187, 365] width 74 height 29
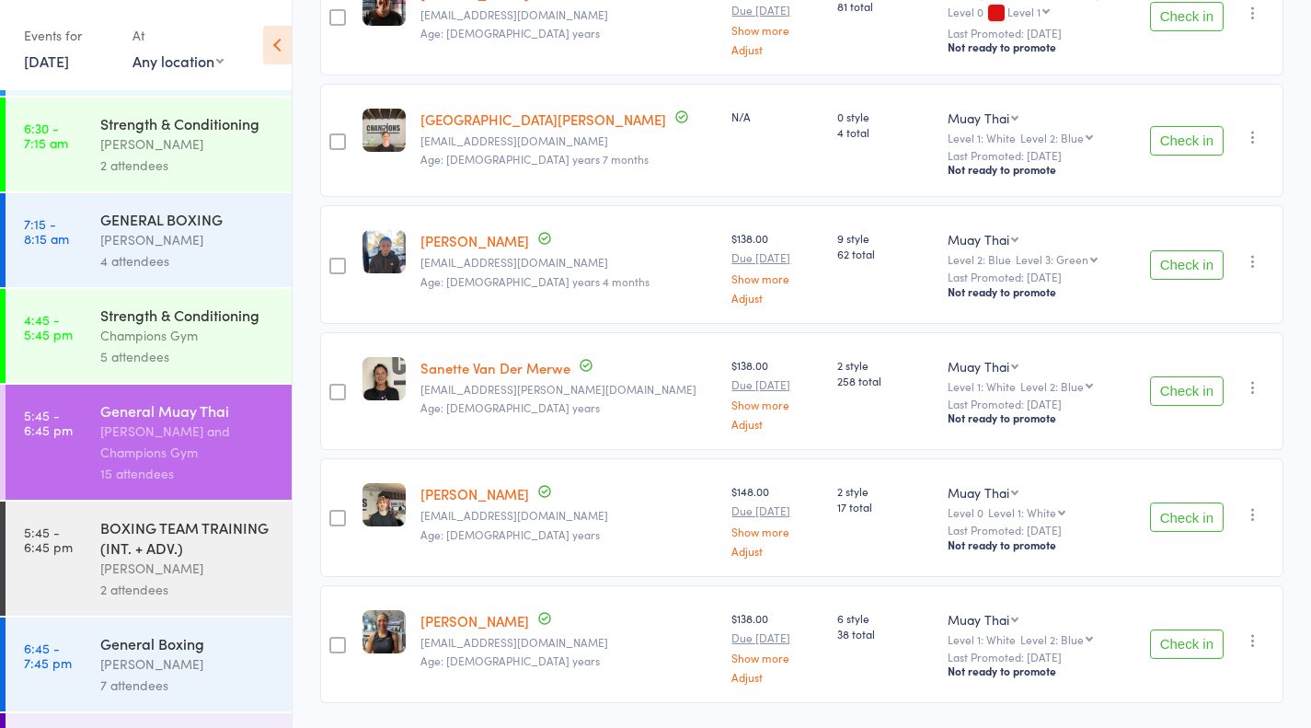
scroll to position [852, 0]
click at [1200, 530] on div "Check in Check in Promote Send message Add Note Add Task Add Flag Remove Mark a…" at bounding box center [1208, 518] width 152 height 118
click at [1188, 522] on button "Check in" at bounding box center [1187, 517] width 74 height 29
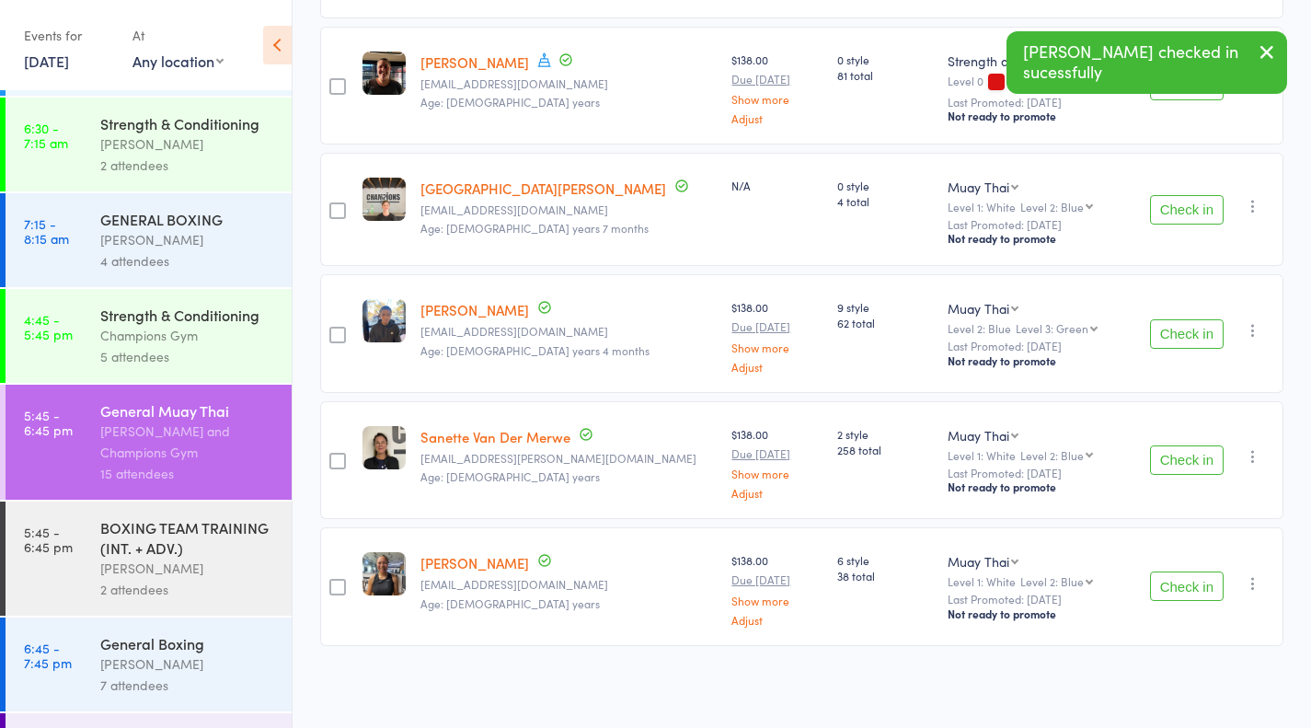
scroll to position [780, 0]
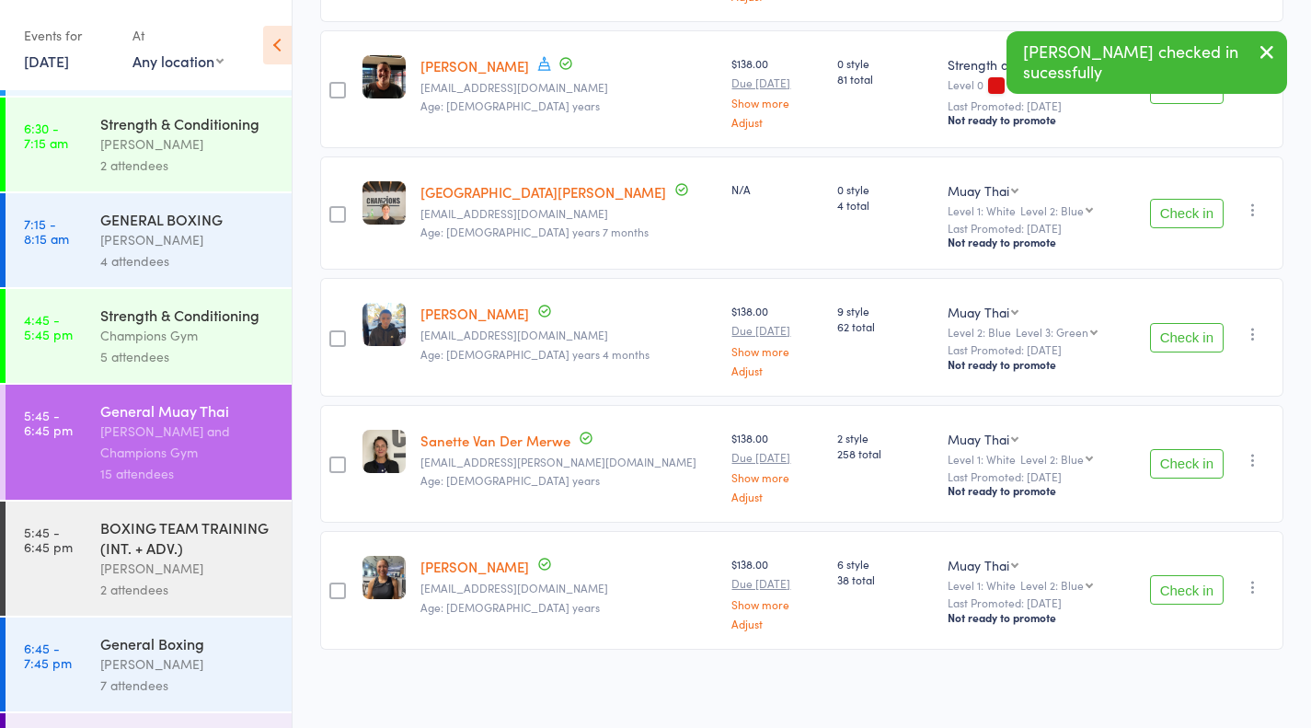
click at [1201, 590] on button "Check in" at bounding box center [1187, 589] width 74 height 29
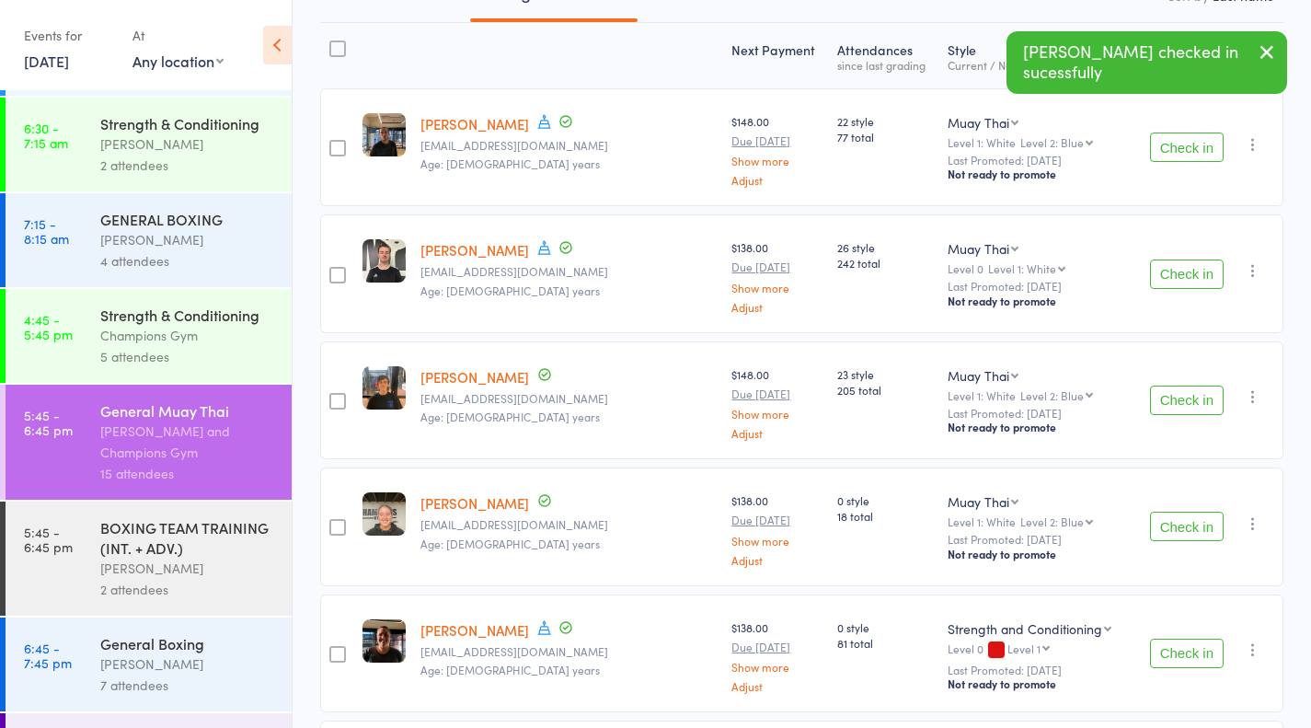
scroll to position [215, 0]
click at [1180, 153] on button "Check in" at bounding box center [1187, 147] width 74 height 29
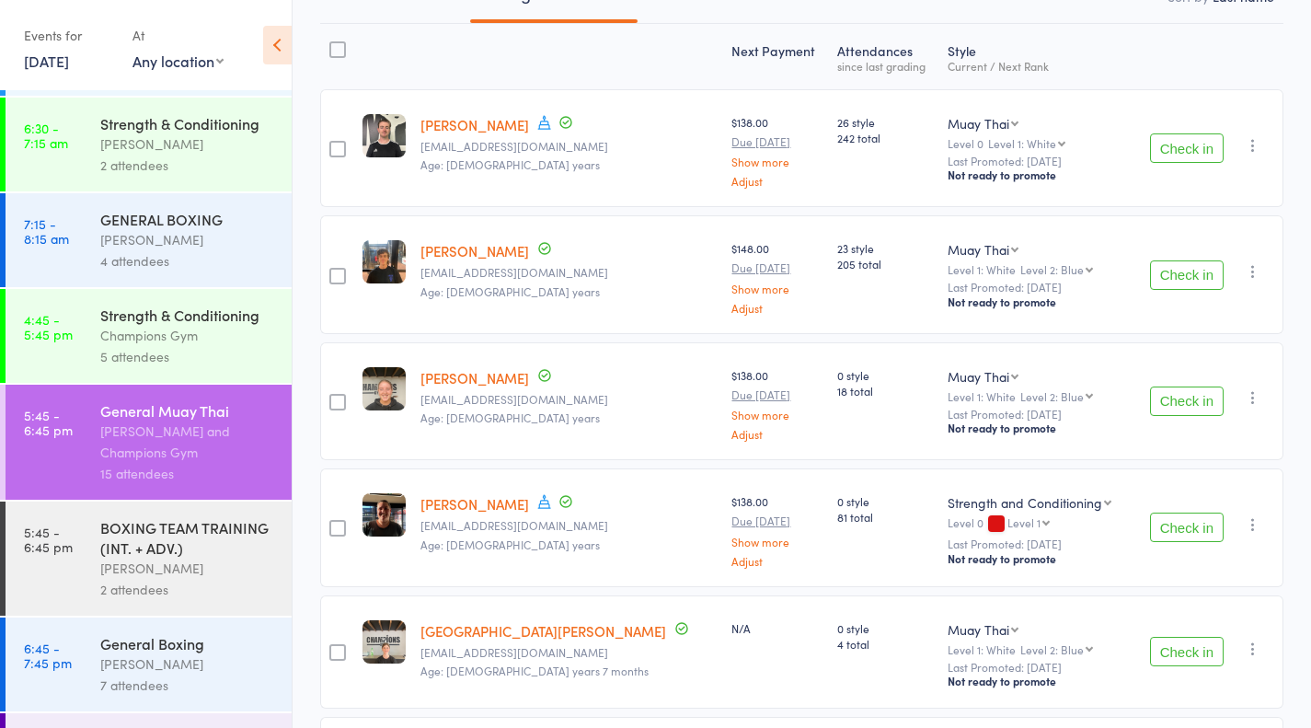
click at [1192, 151] on button "Check in" at bounding box center [1187, 147] width 74 height 29
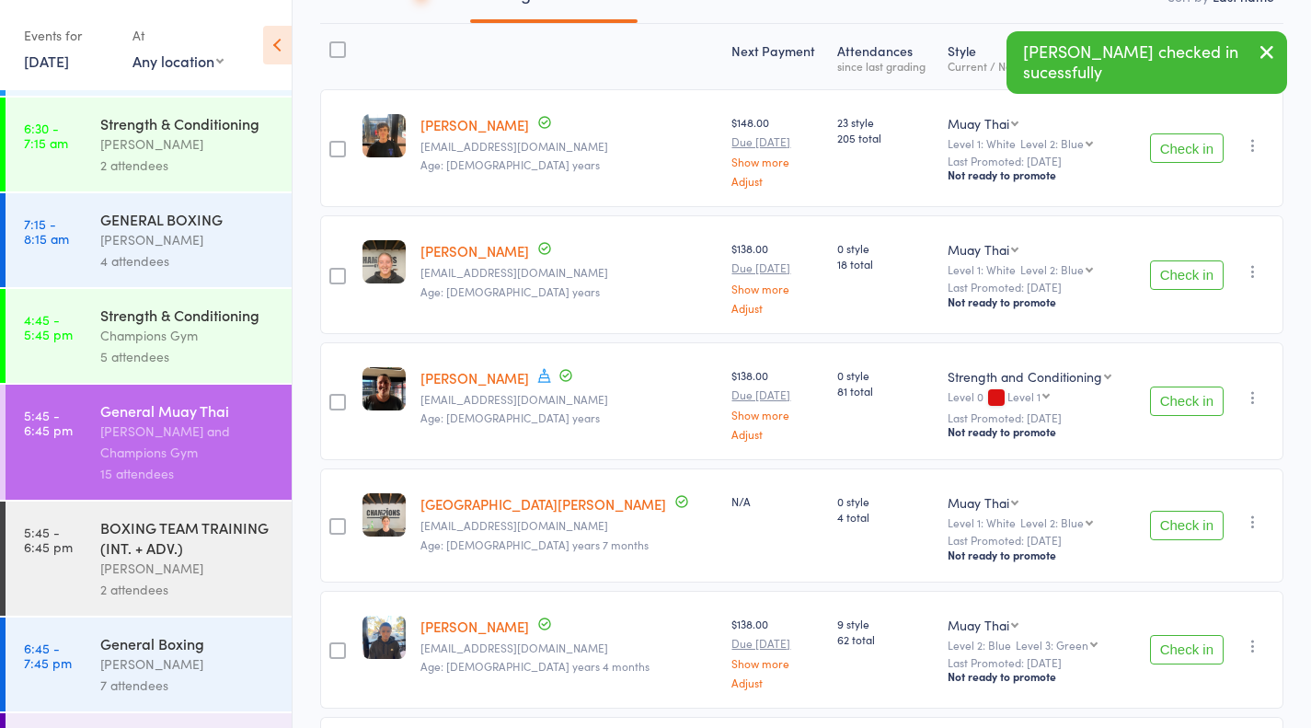
click at [1200, 156] on button "Check in" at bounding box center [1187, 147] width 74 height 29
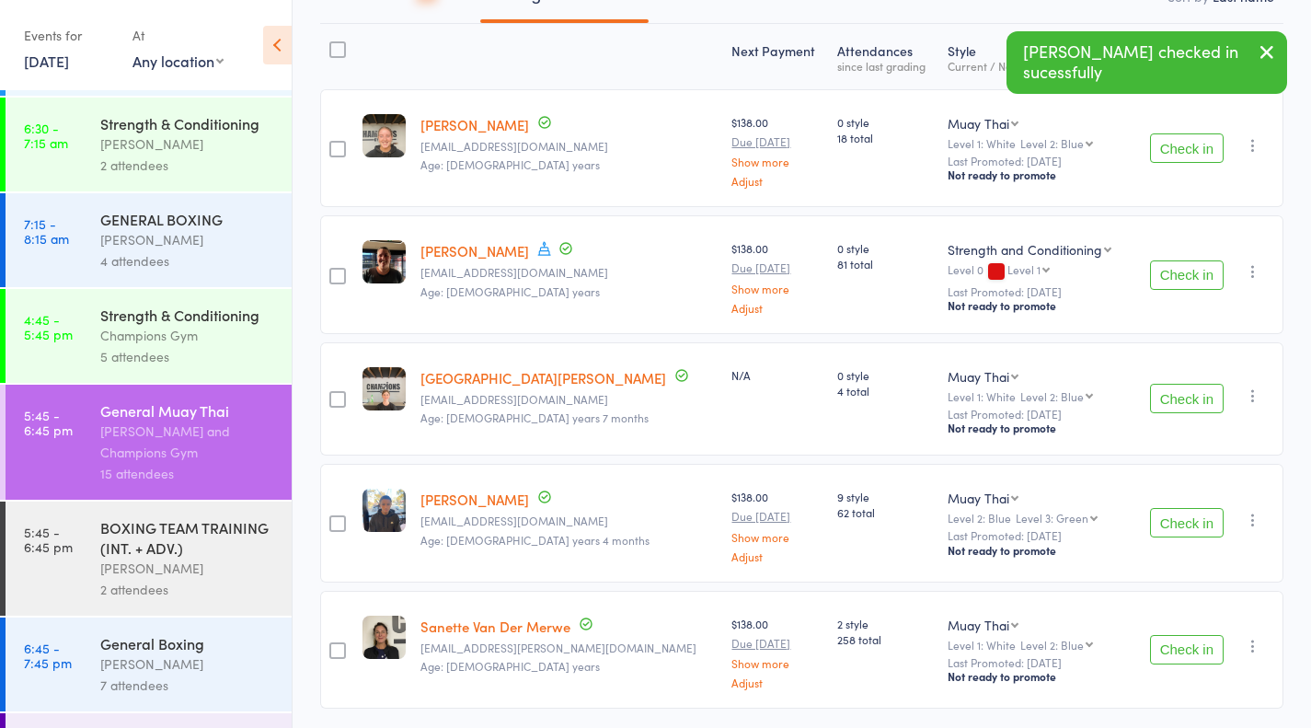
click at [1205, 159] on button "Check in" at bounding box center [1187, 147] width 74 height 29
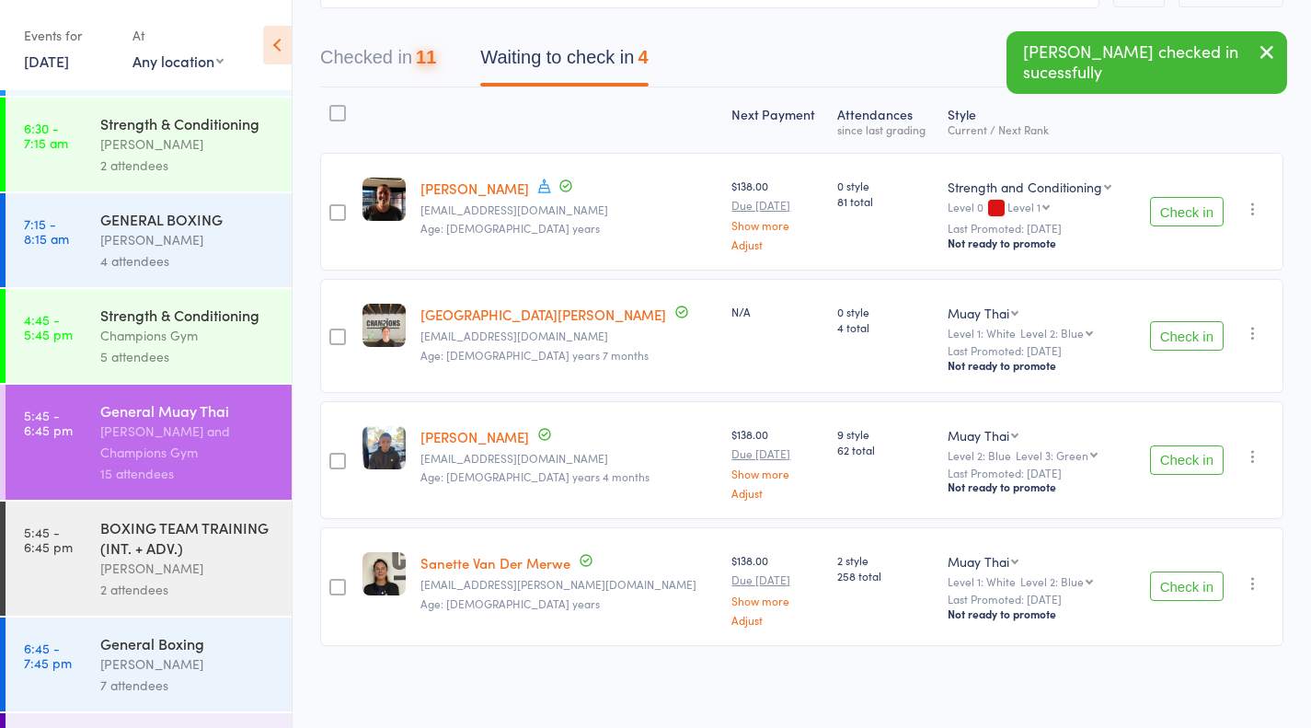
scroll to position [150, 0]
click at [1169, 224] on button "Check in" at bounding box center [1187, 213] width 74 height 29
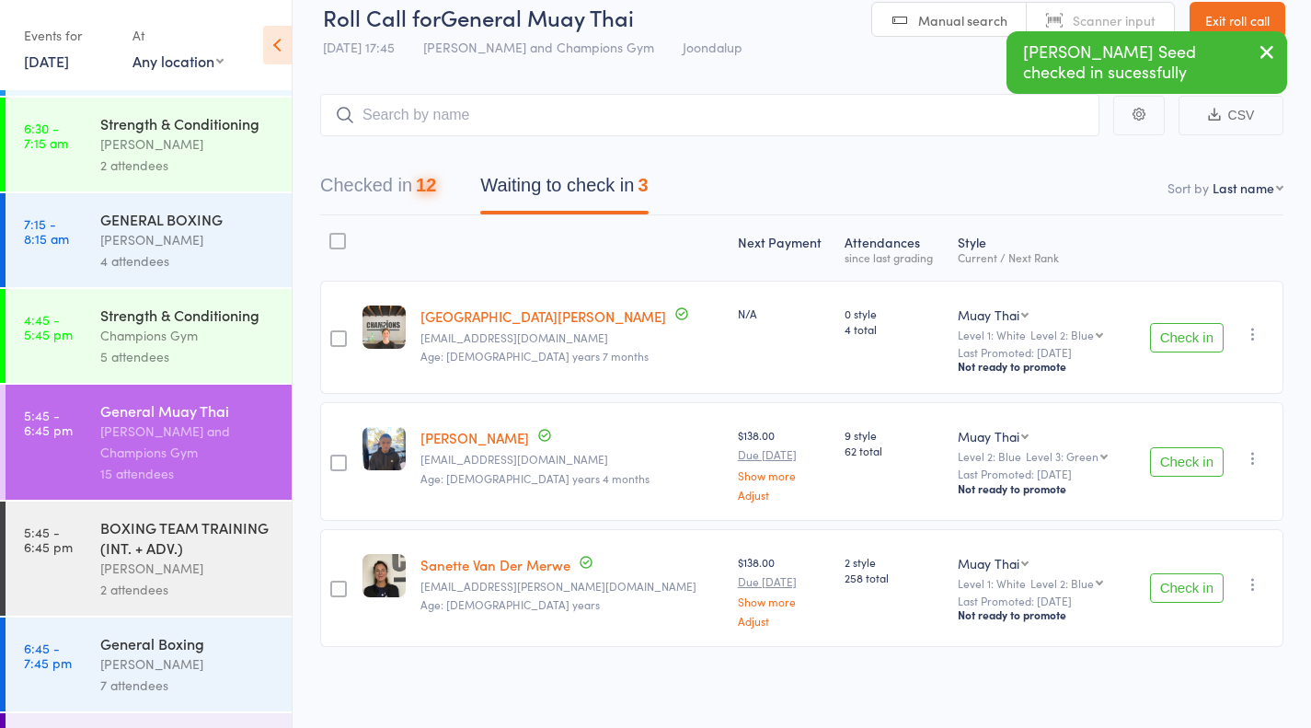
click at [1196, 339] on button "Check in" at bounding box center [1187, 337] width 74 height 29
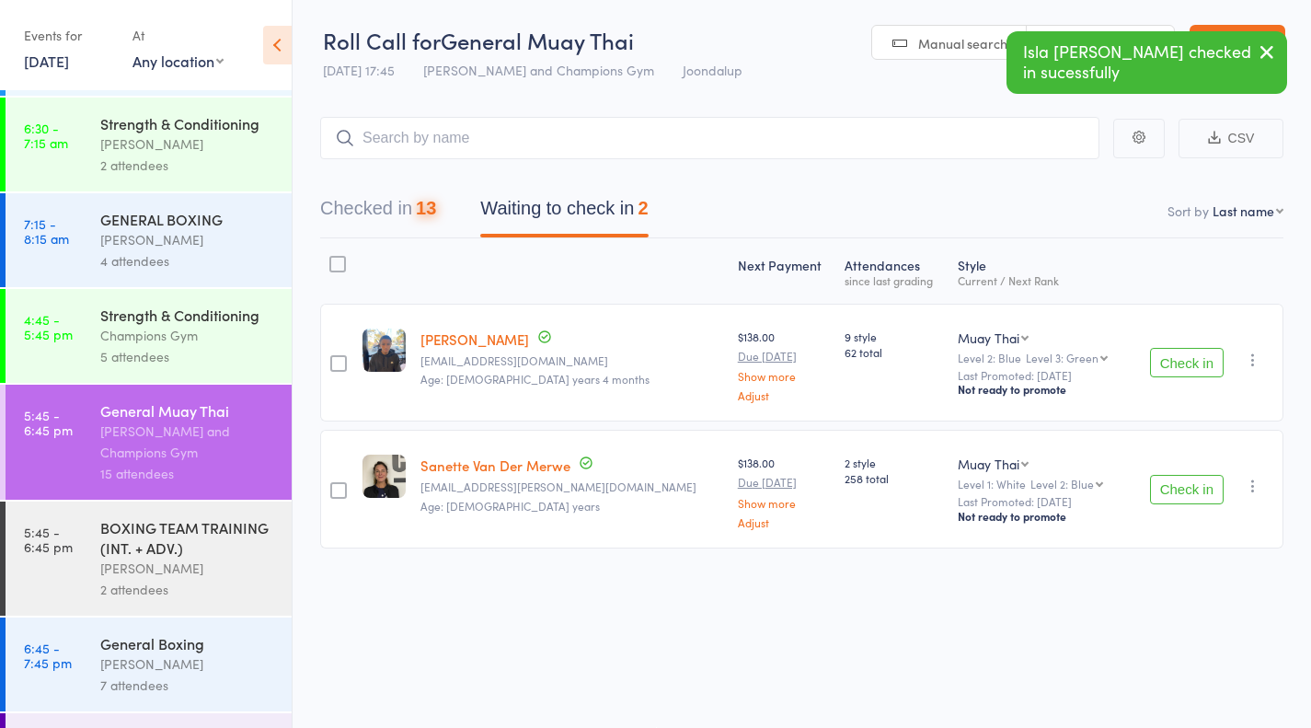
click at [1218, 369] on button "Check in" at bounding box center [1187, 362] width 74 height 29
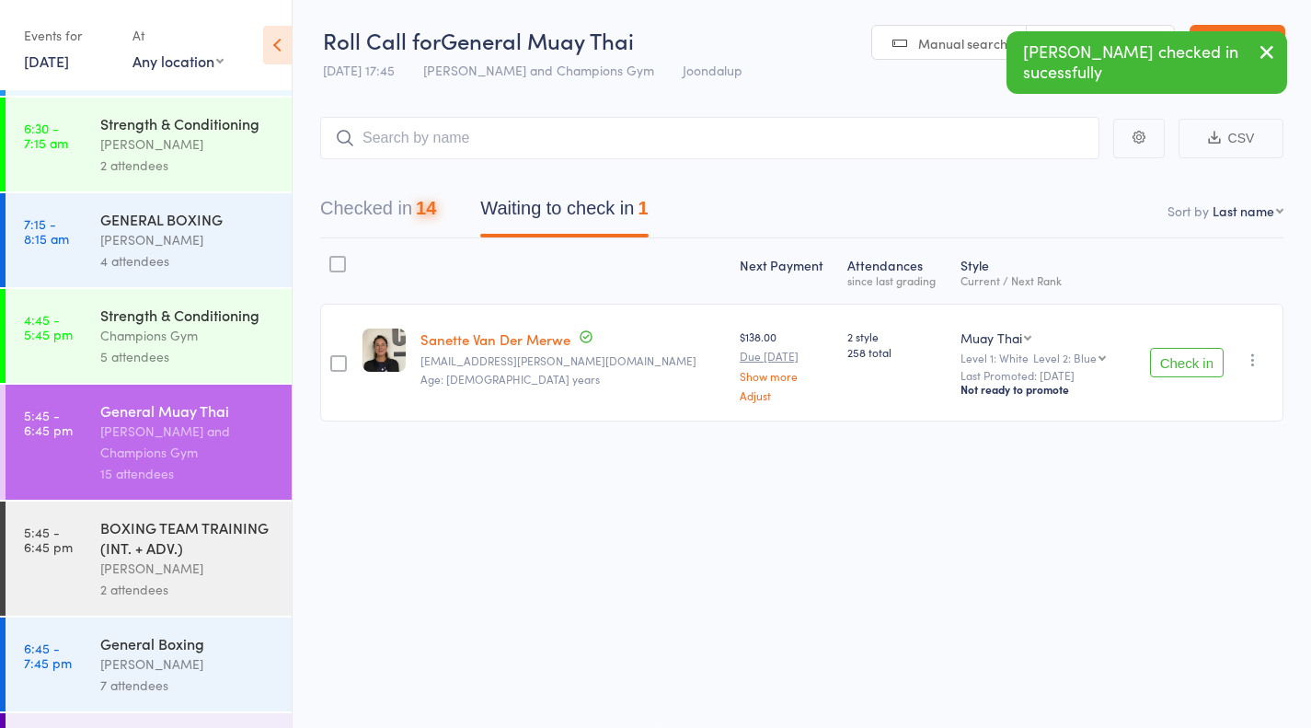
click at [1197, 354] on button "Check in" at bounding box center [1187, 362] width 74 height 29
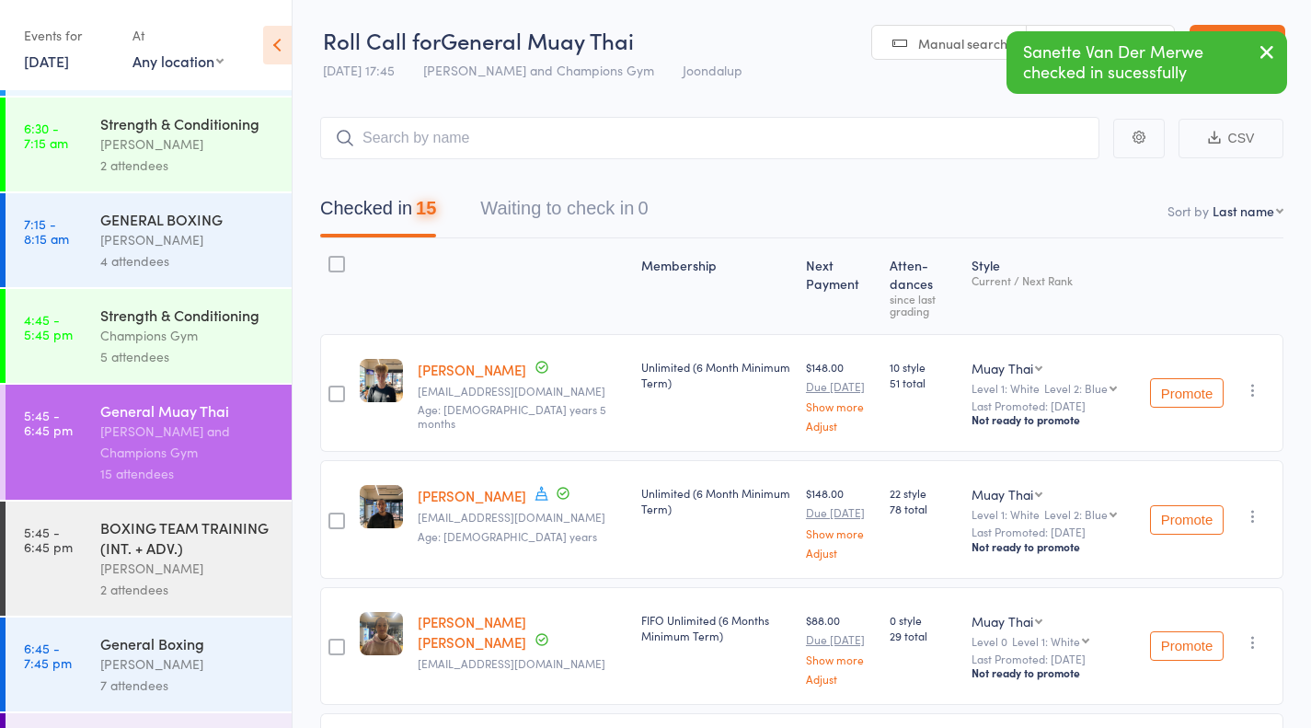
click at [155, 583] on div "2 attendees" at bounding box center [188, 589] width 176 height 21
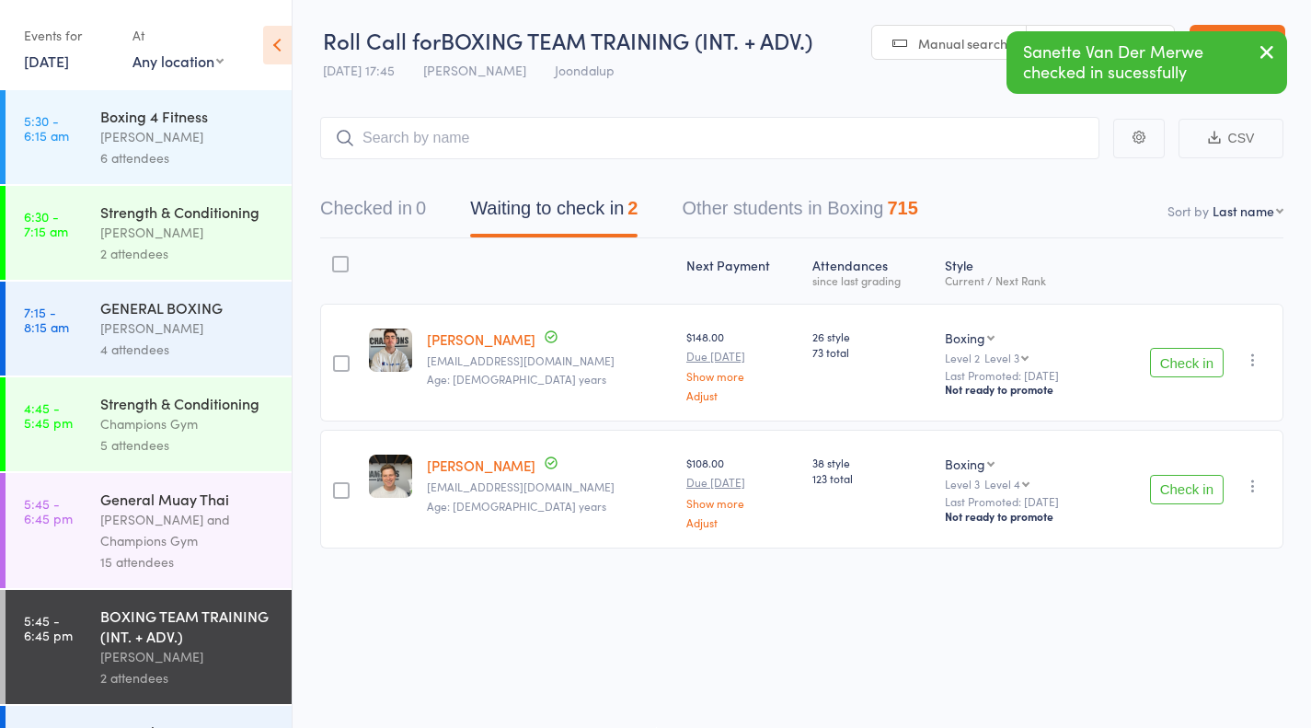
click at [1220, 366] on button "Check in" at bounding box center [1187, 362] width 74 height 29
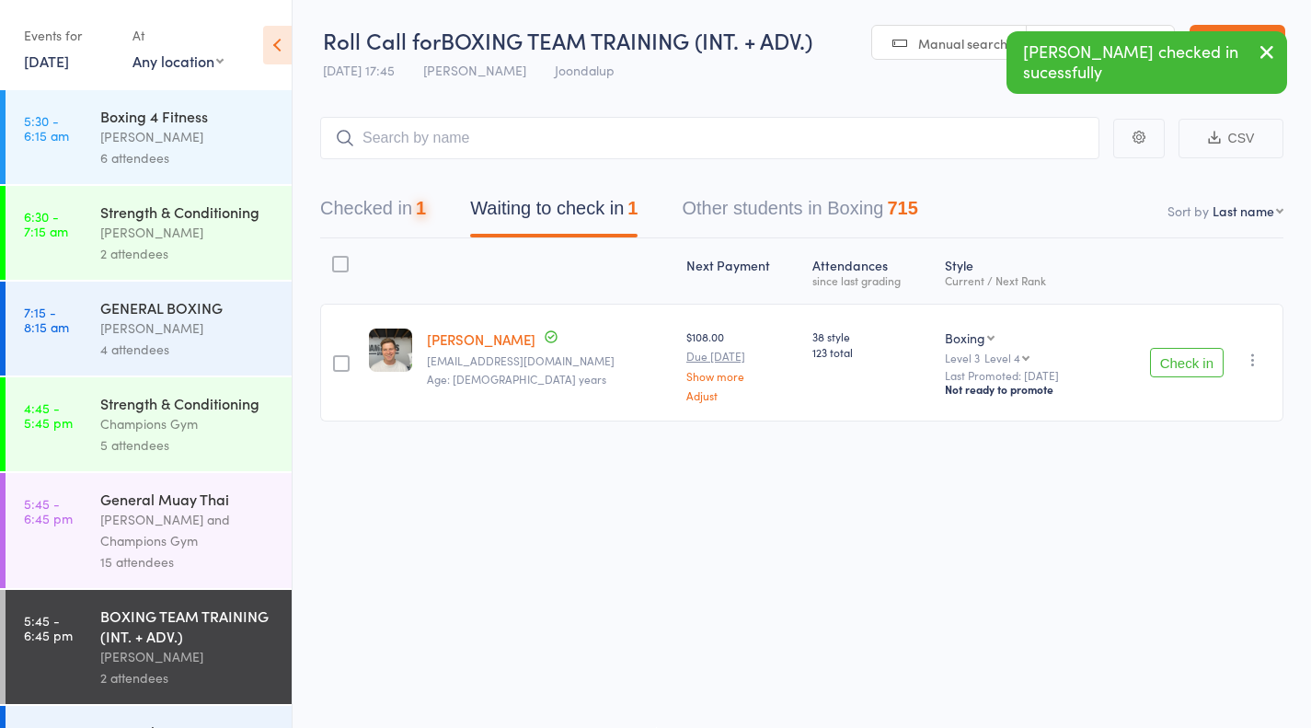
click at [1209, 370] on button "Check in" at bounding box center [1187, 362] width 74 height 29
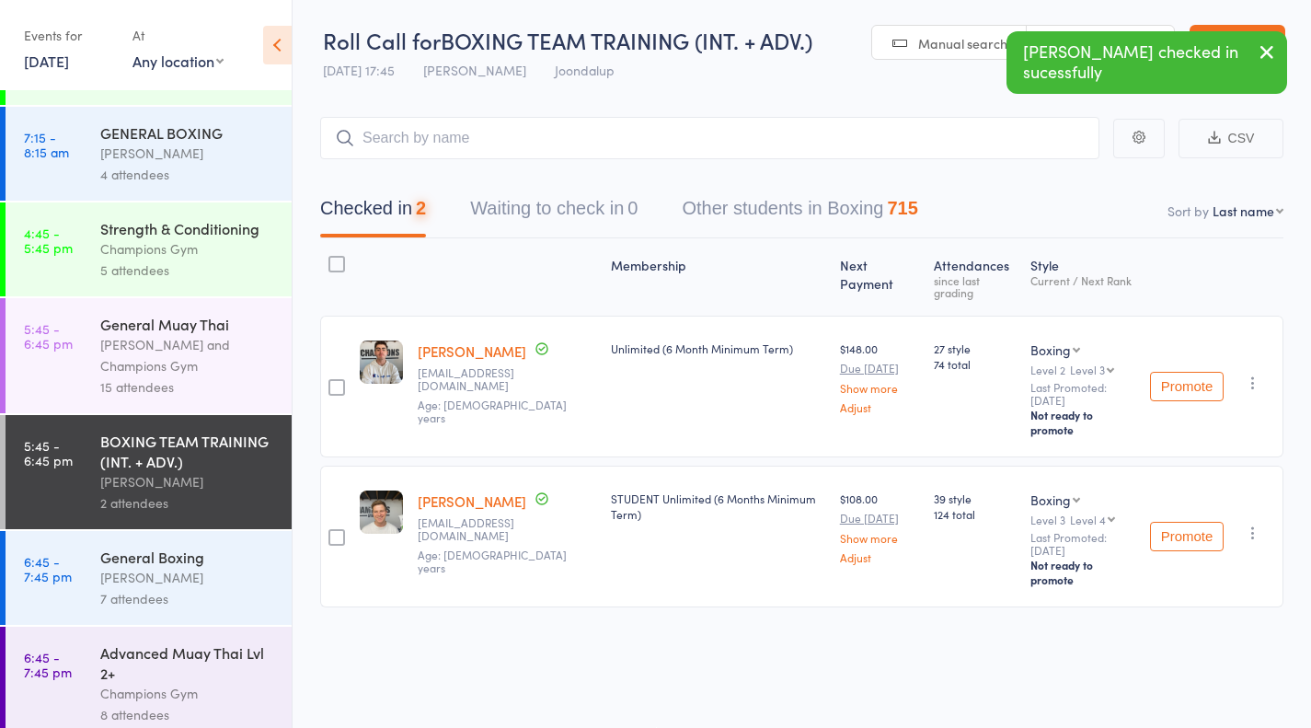
scroll to position [194, 0]
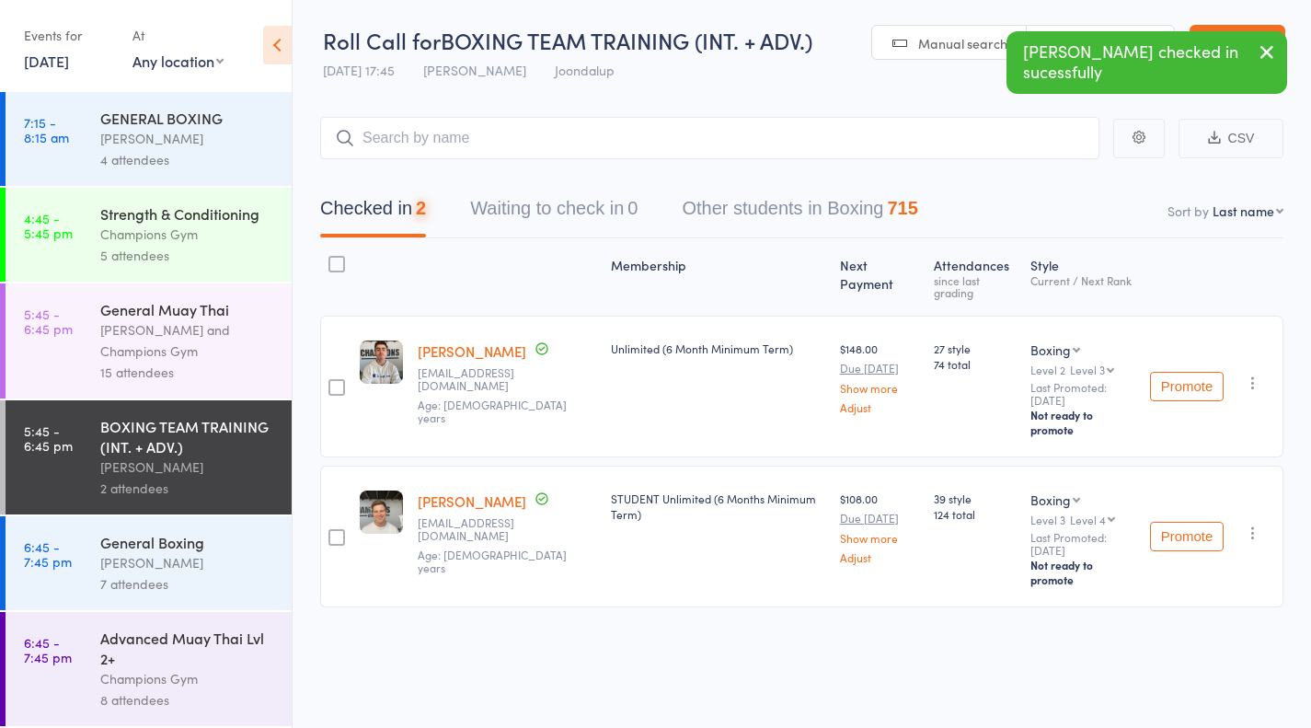
click at [156, 585] on div "7 attendees" at bounding box center [188, 583] width 176 height 21
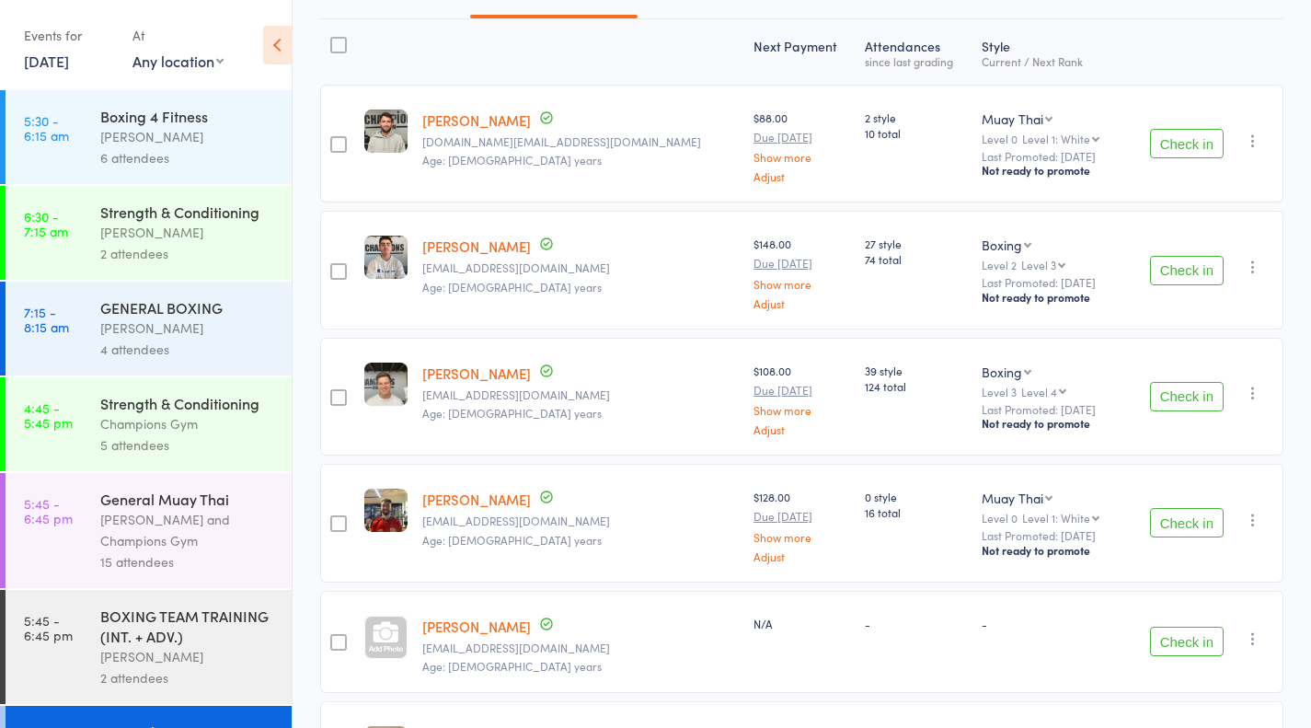
scroll to position [214, 0]
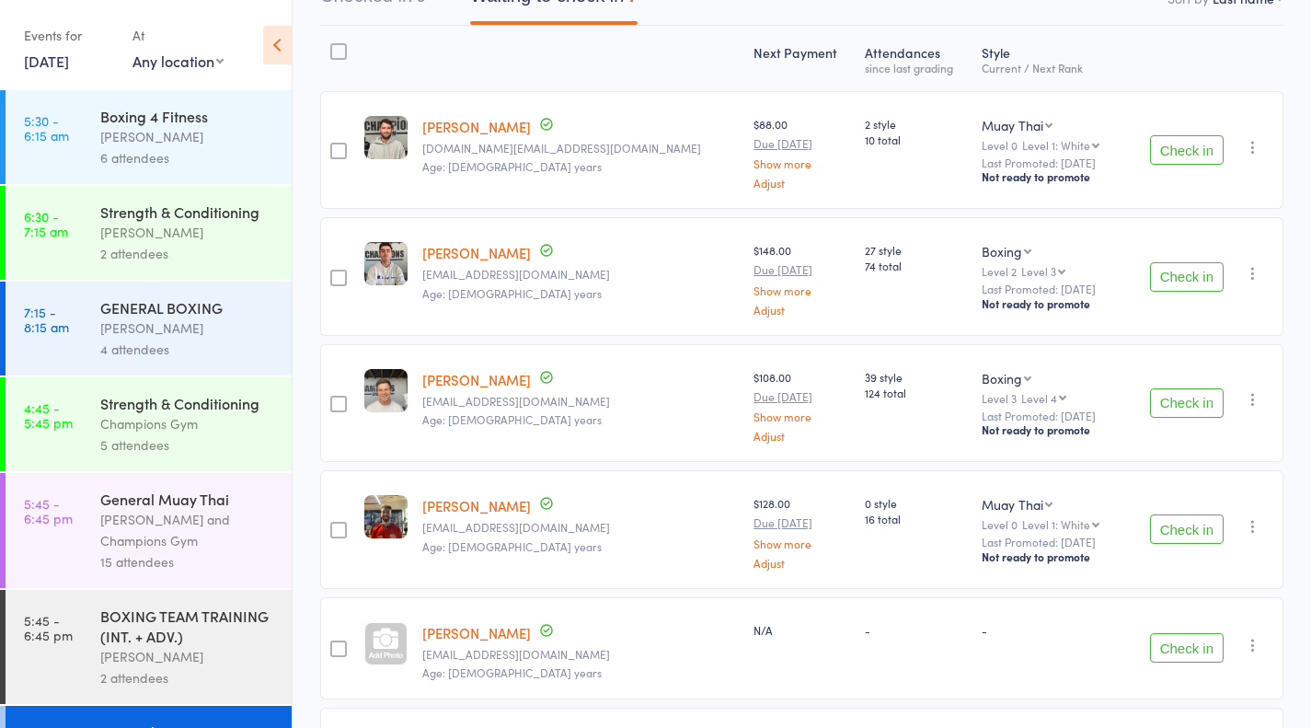
click at [1211, 286] on button "Check in" at bounding box center [1187, 276] width 74 height 29
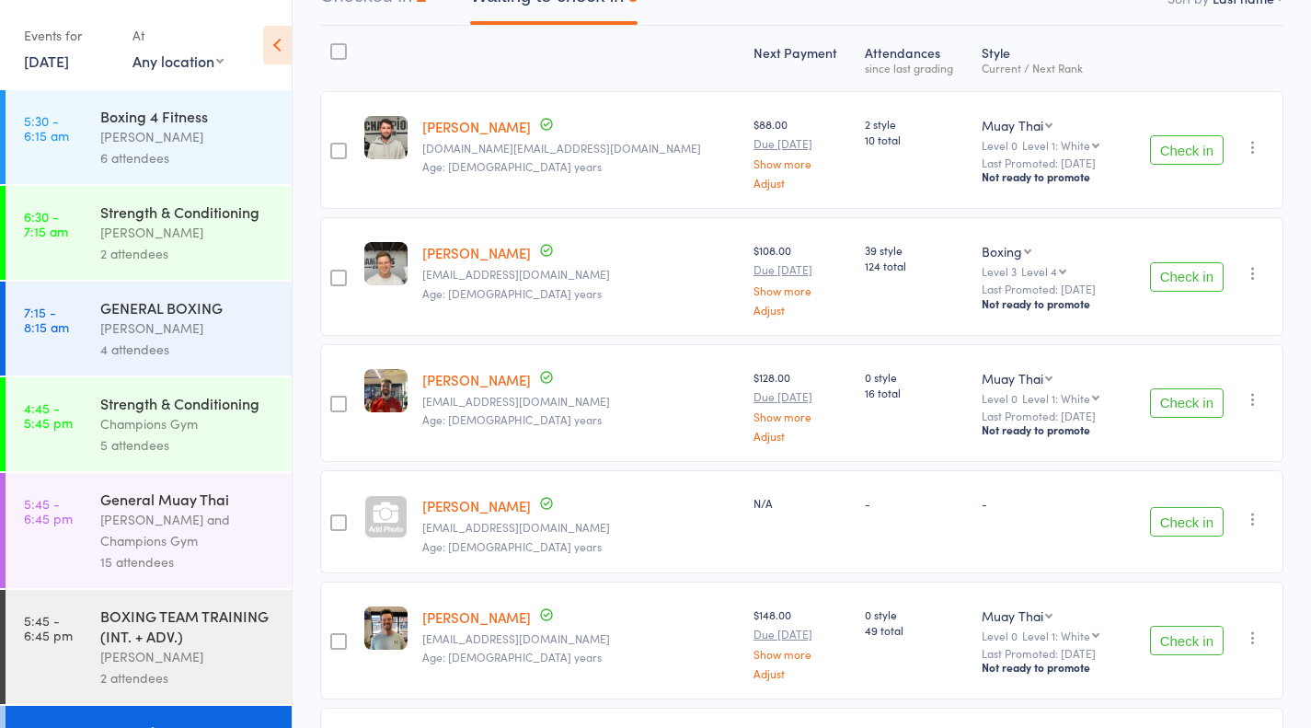
click at [1200, 277] on button "Check in" at bounding box center [1187, 276] width 74 height 29
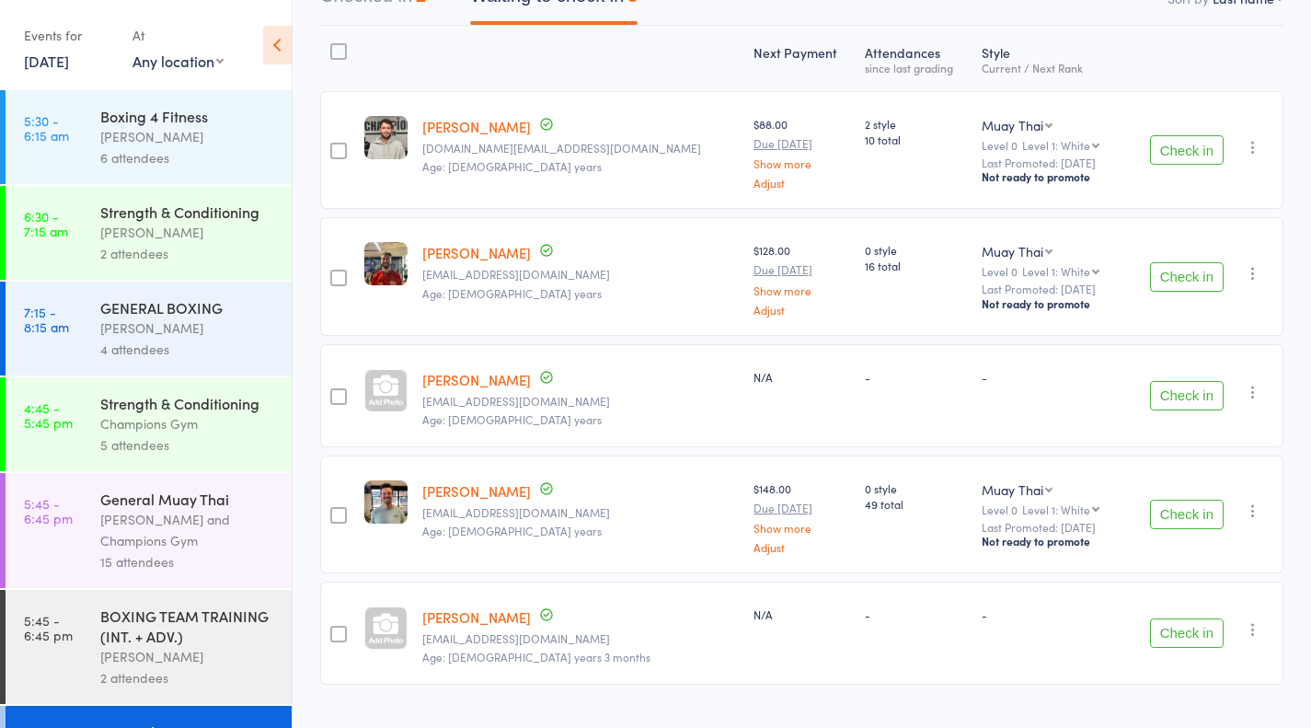
click at [474, 382] on link "Ryan Mcleod" at bounding box center [476, 379] width 109 height 19
click at [1253, 399] on icon "button" at bounding box center [1253, 392] width 18 height 18
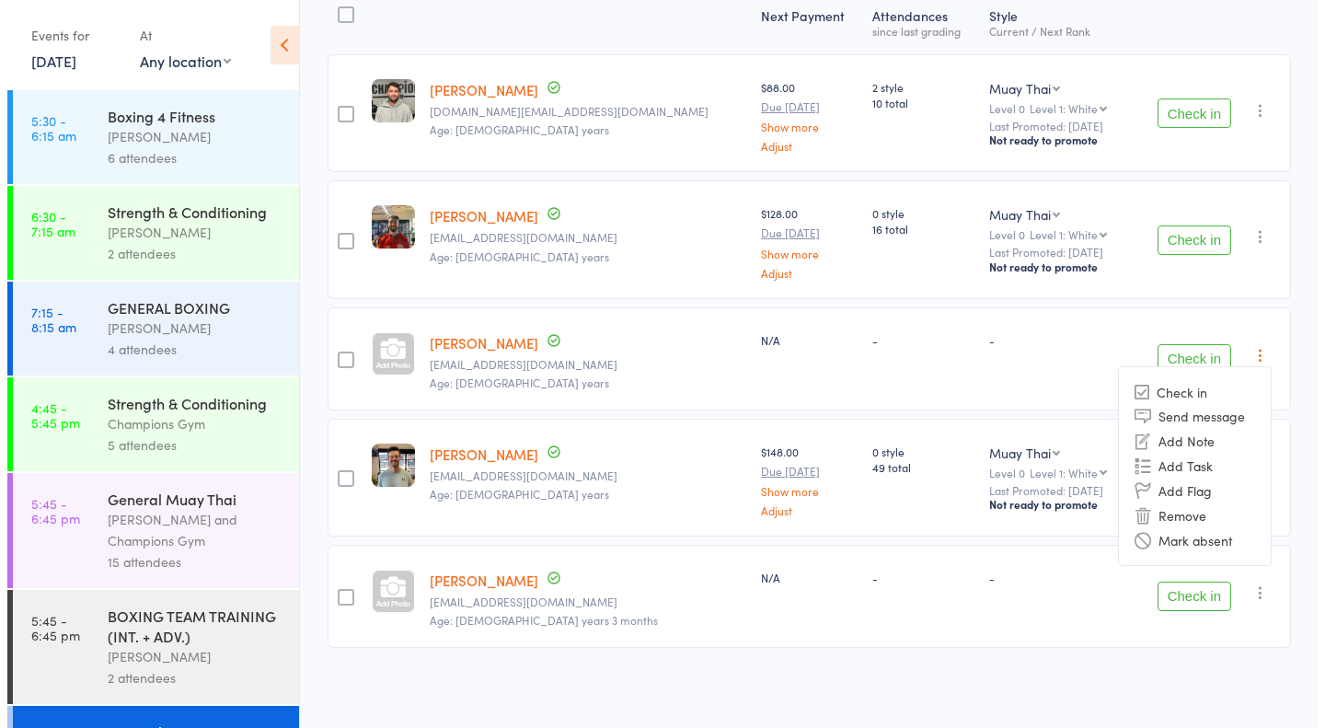
scroll to position [194, 0]
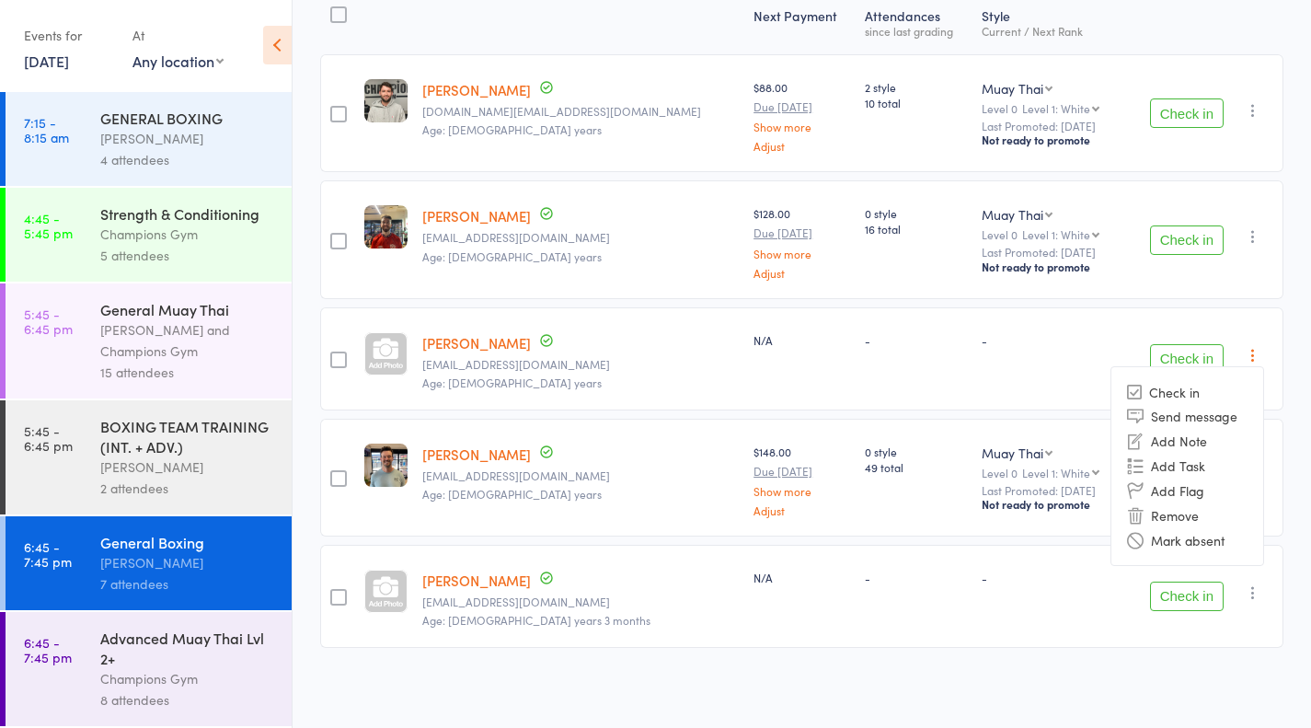
click at [1193, 502] on li "Remove" at bounding box center [1188, 514] width 152 height 25
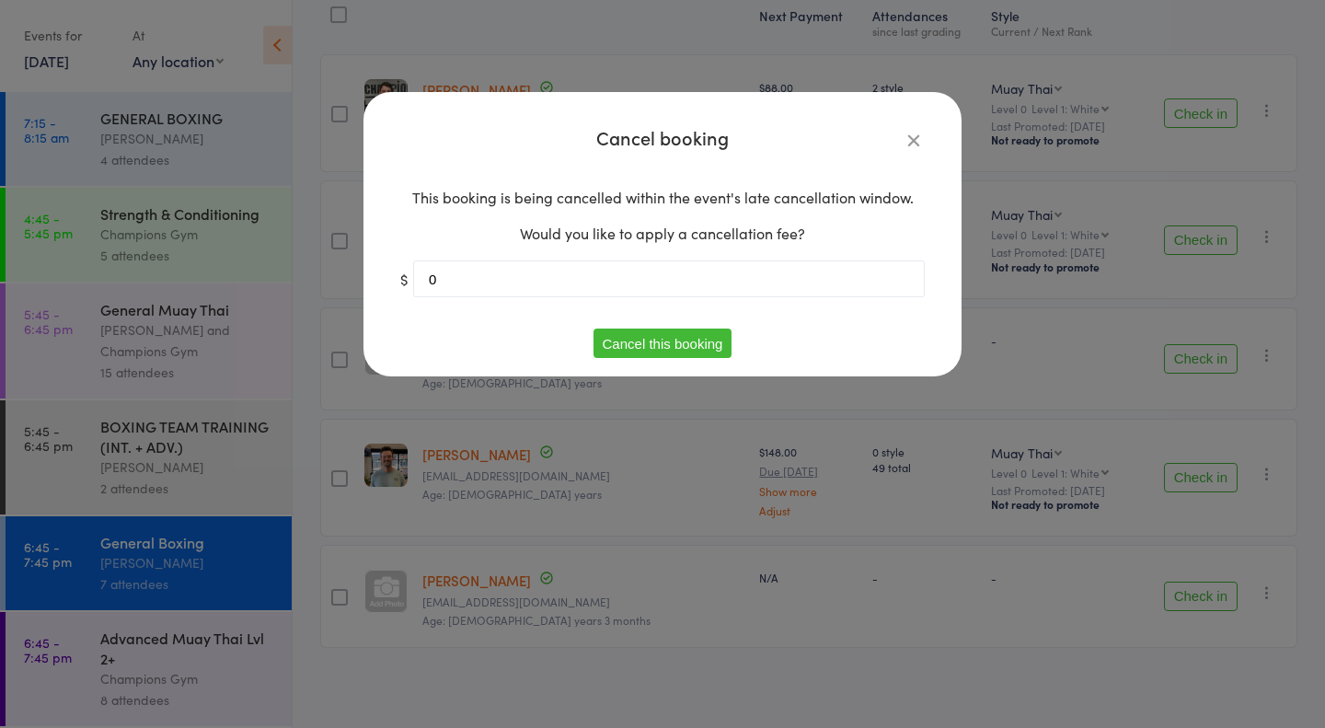
type input "0"
click at [695, 339] on button "Cancel this booking" at bounding box center [663, 343] width 139 height 29
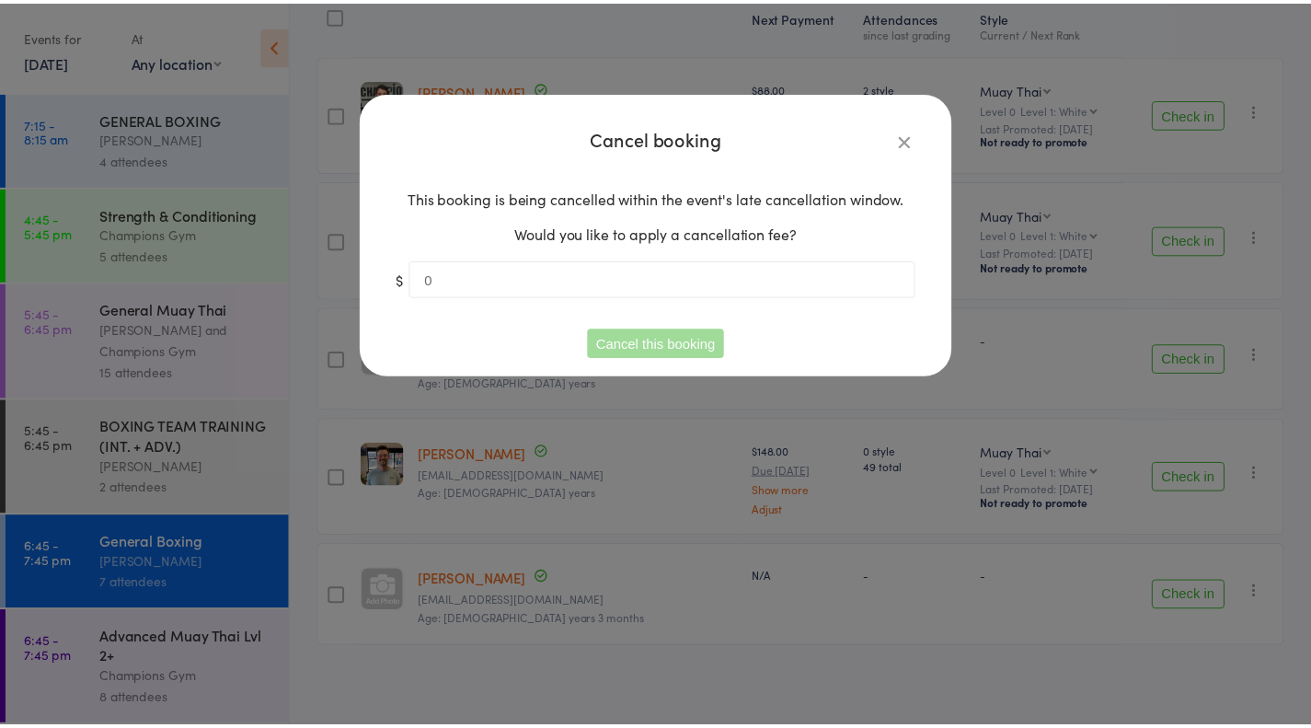
scroll to position [139, 0]
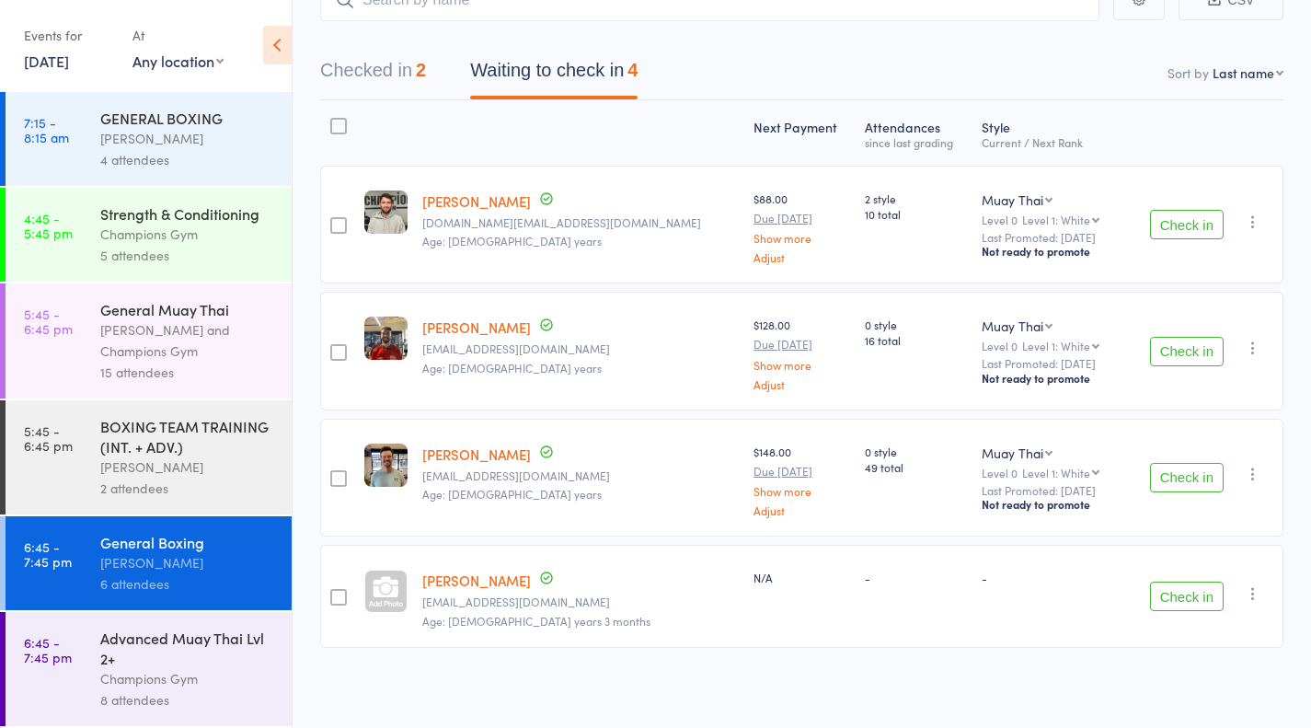
click at [167, 678] on div "Champions Gym" at bounding box center [188, 678] width 176 height 21
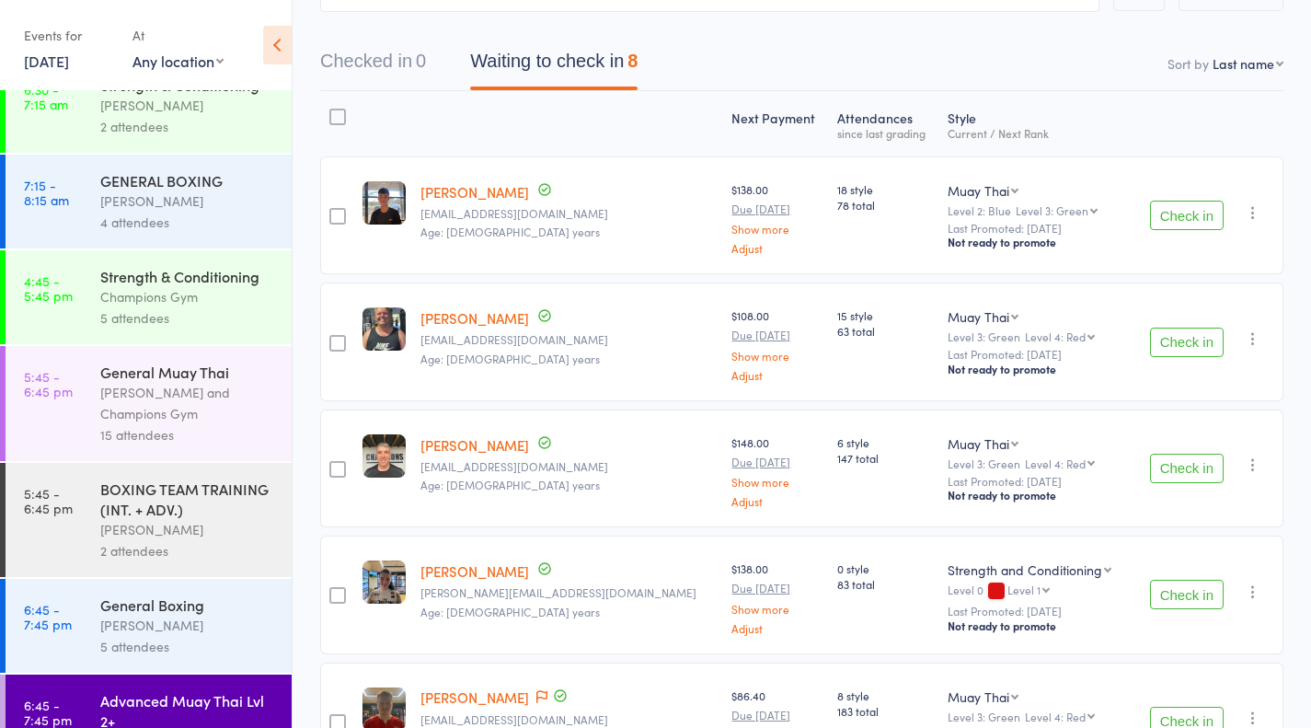
scroll to position [149, 0]
click at [1192, 347] on button "Check in" at bounding box center [1187, 341] width 74 height 29
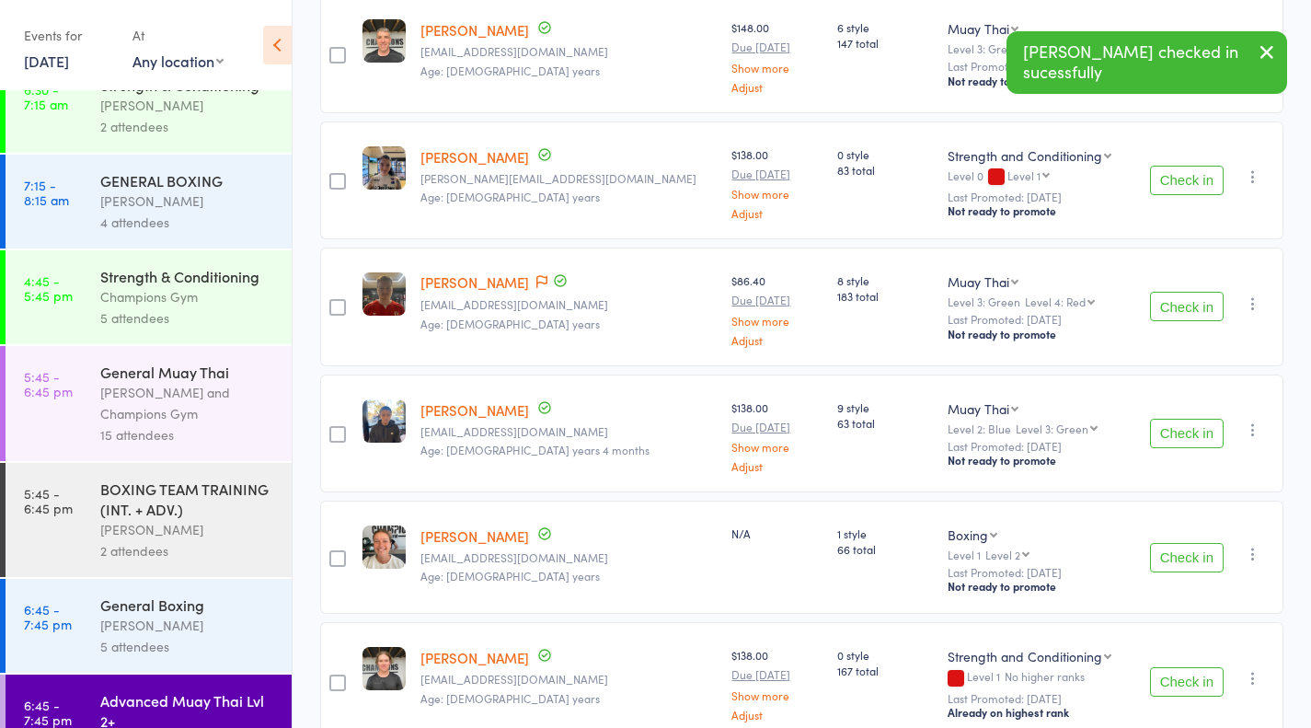
scroll to position [459, 0]
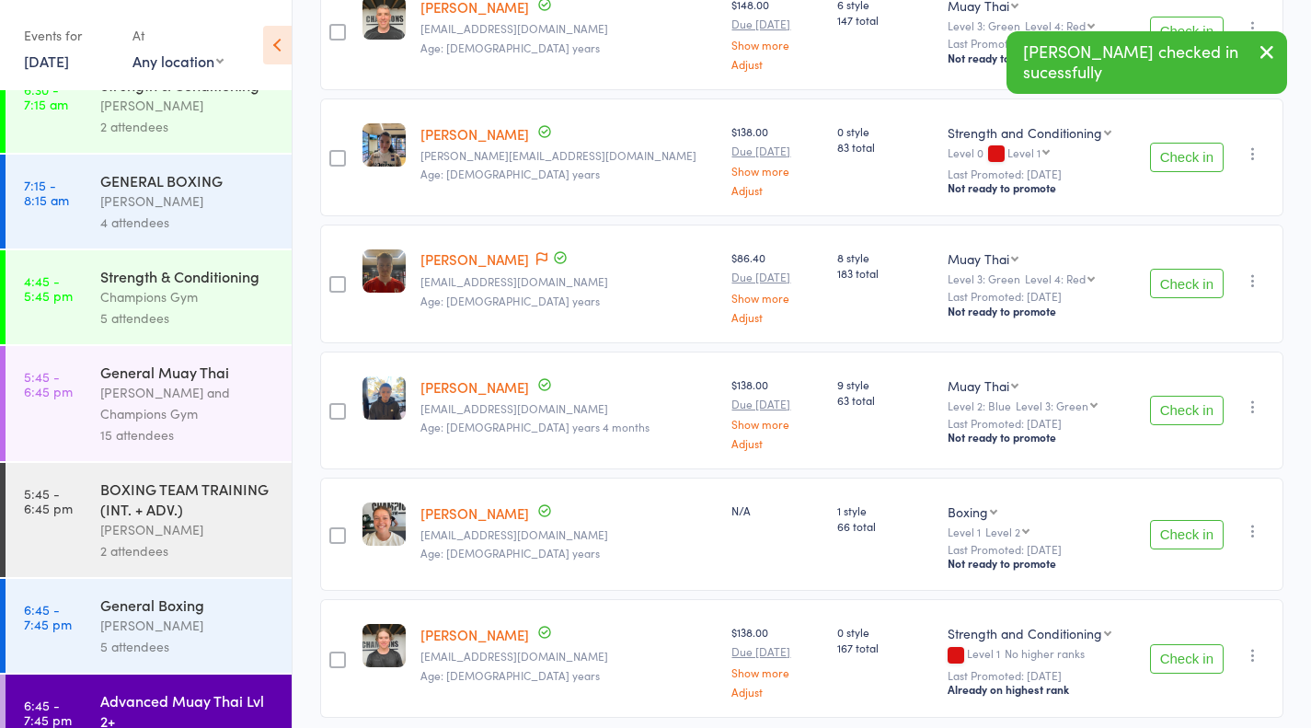
click at [1214, 410] on button "Check in" at bounding box center [1187, 410] width 74 height 29
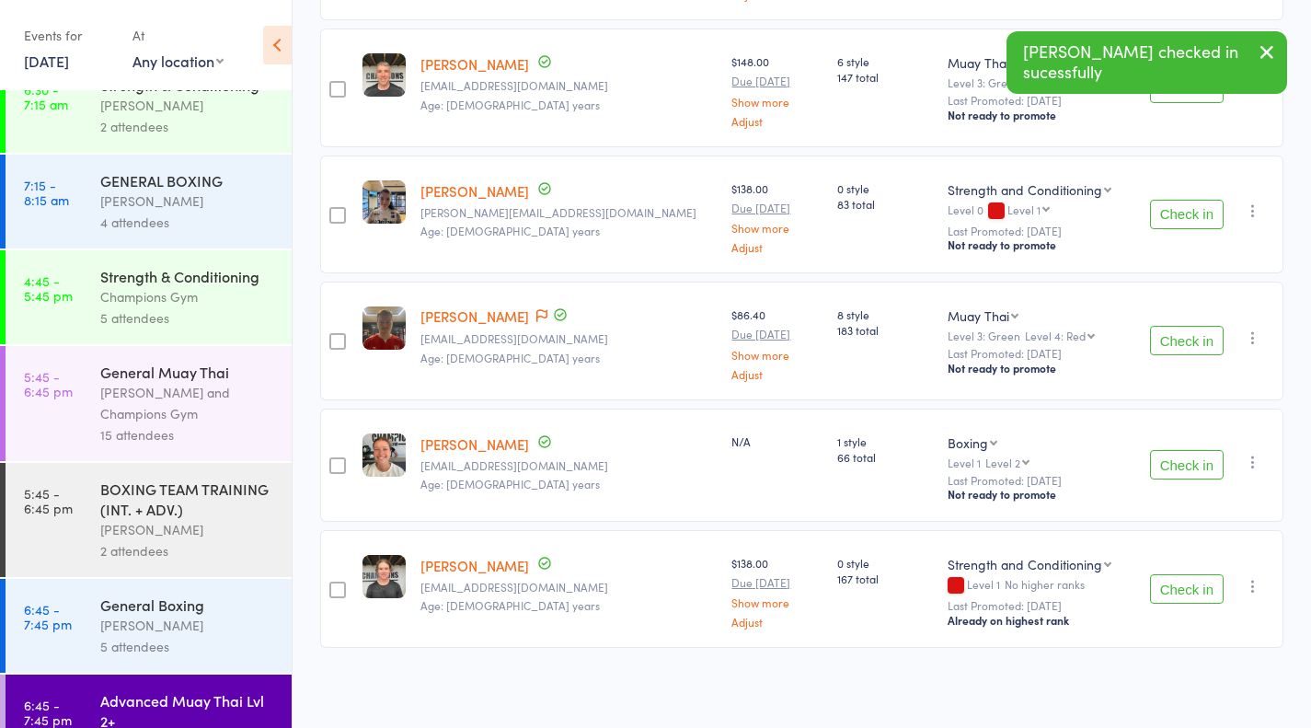
click at [1196, 456] on button "Check in" at bounding box center [1187, 464] width 74 height 29
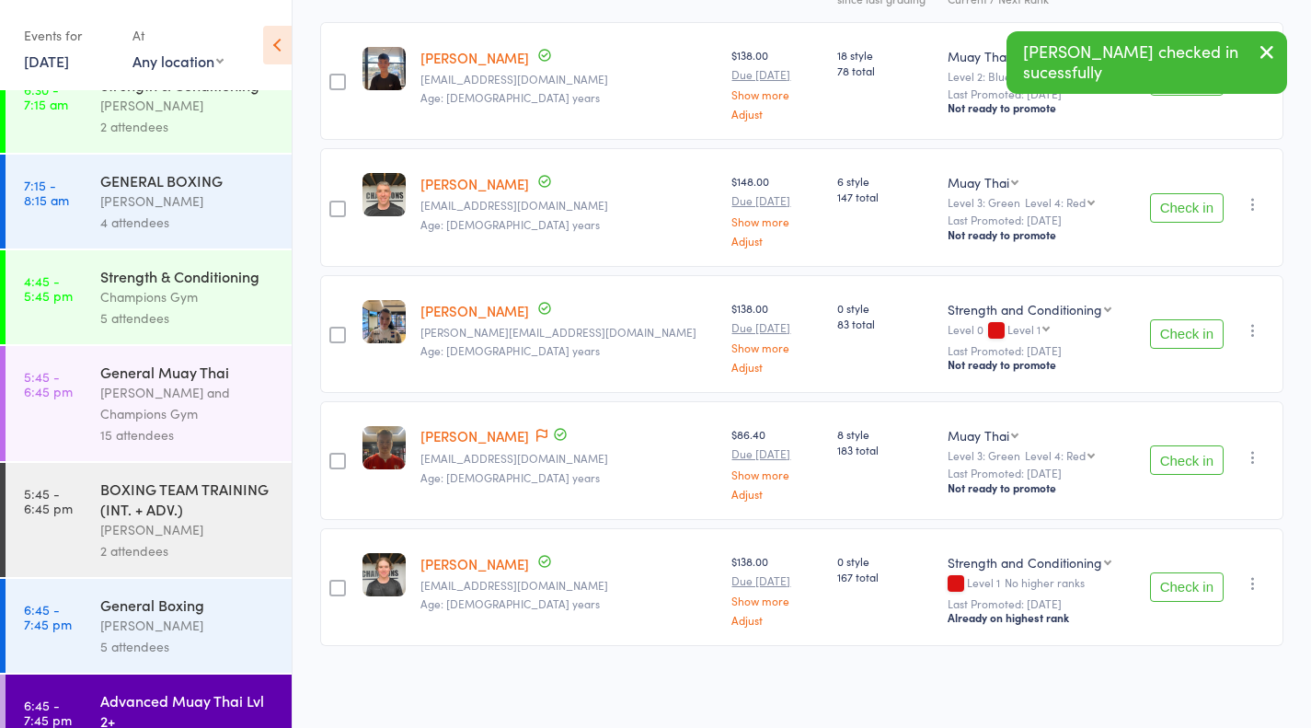
scroll to position [280, 0]
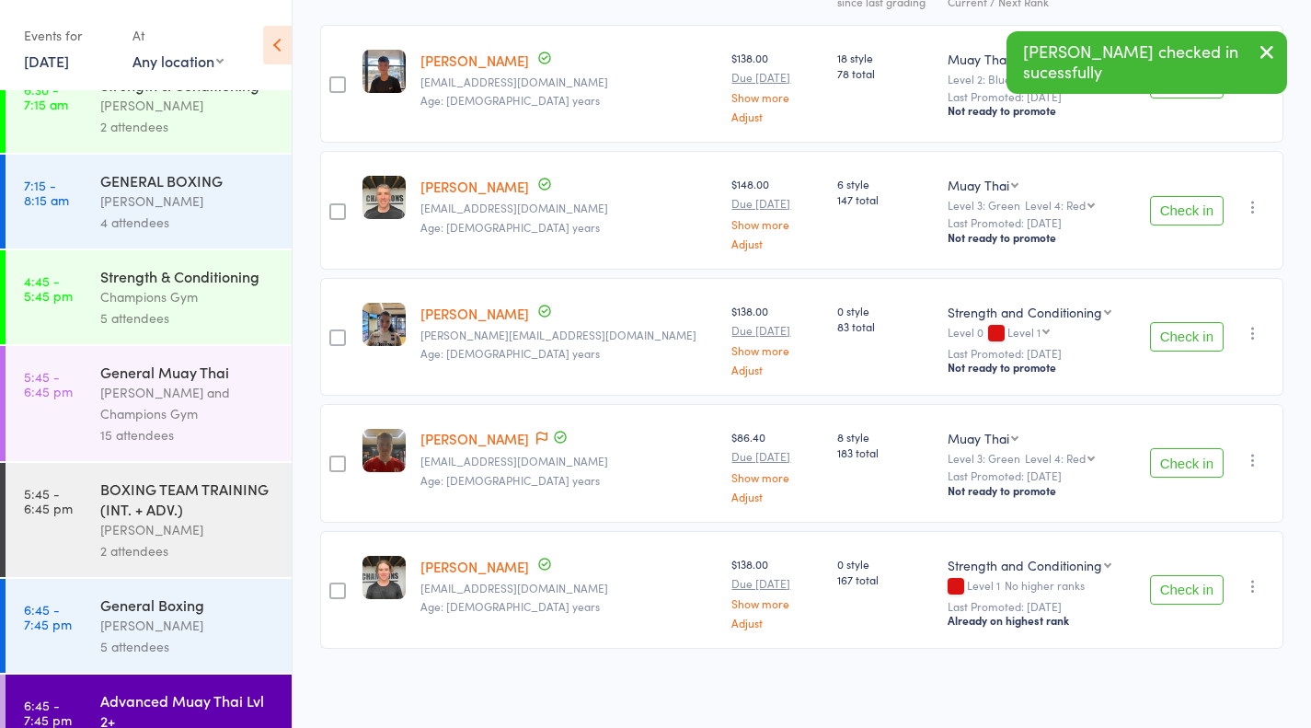
click at [1196, 589] on button "Check in" at bounding box center [1187, 589] width 74 height 29
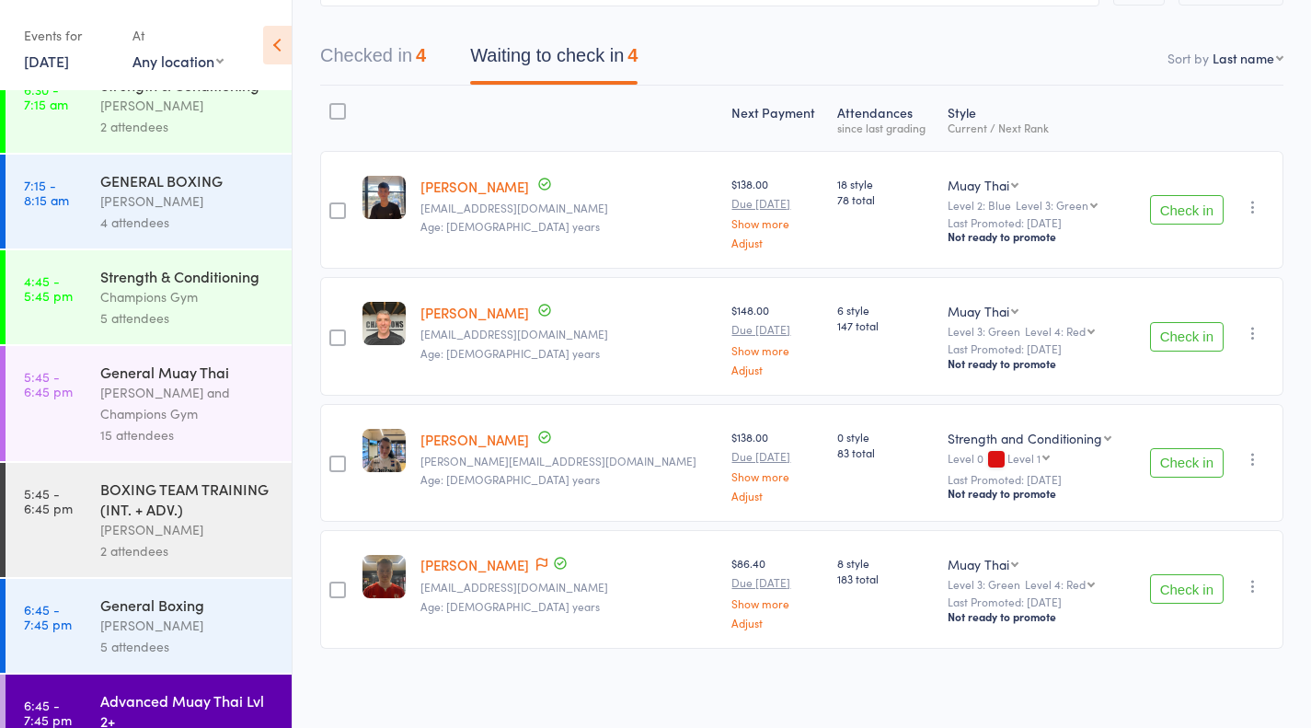
click at [172, 636] on div "Thomas Mitchell" at bounding box center [188, 625] width 176 height 21
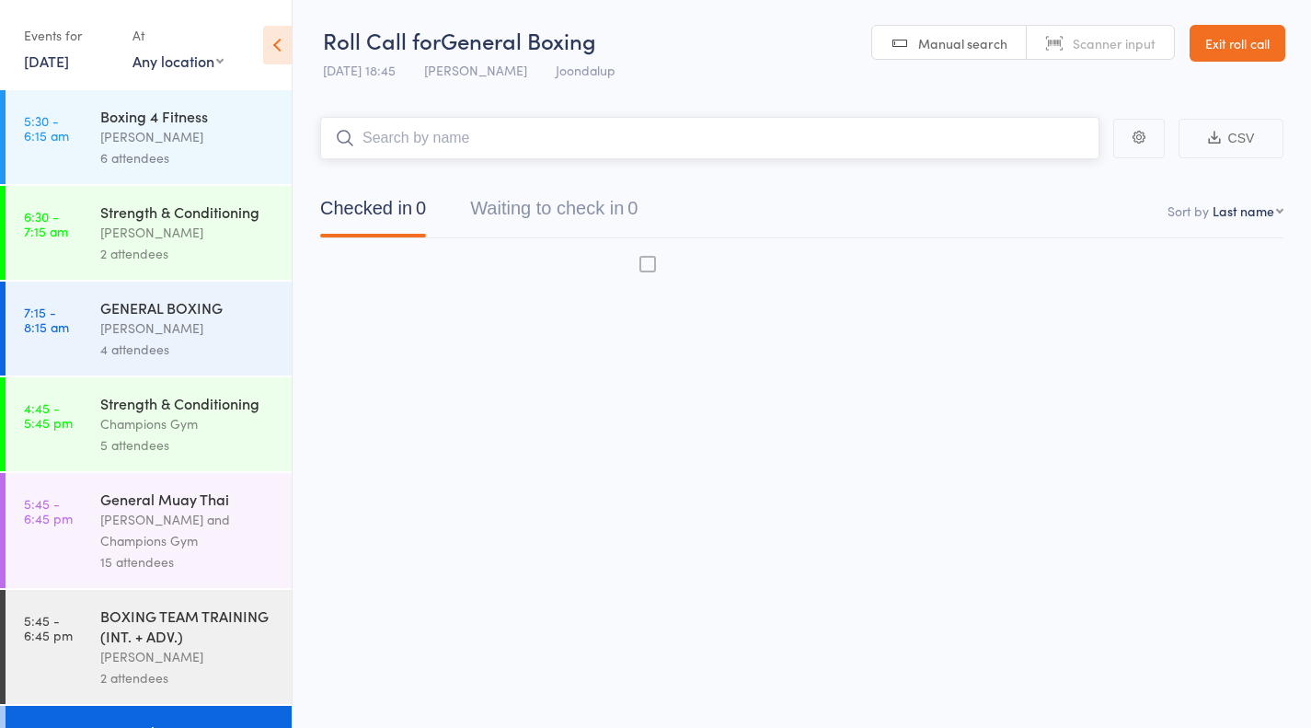
scroll to position [1, 0]
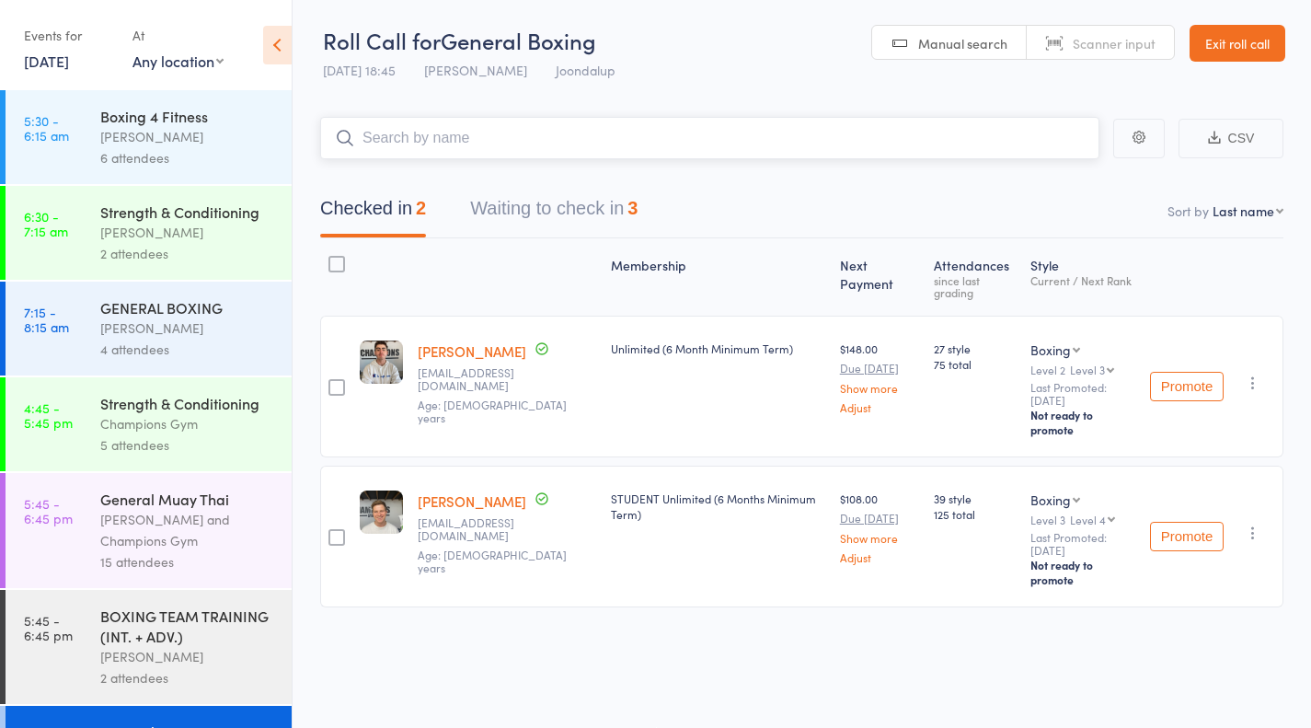
click at [614, 210] on button "Waiting to check in 3" at bounding box center [553, 213] width 167 height 49
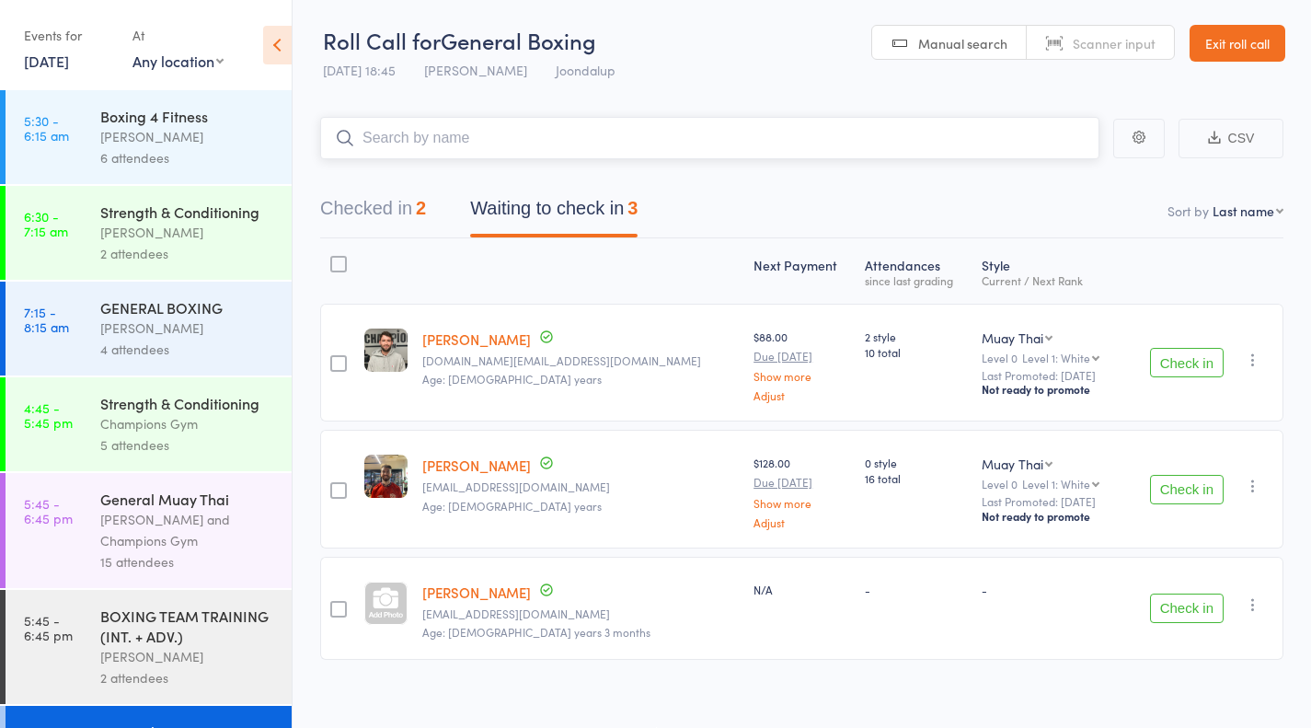
scroll to position [194, 0]
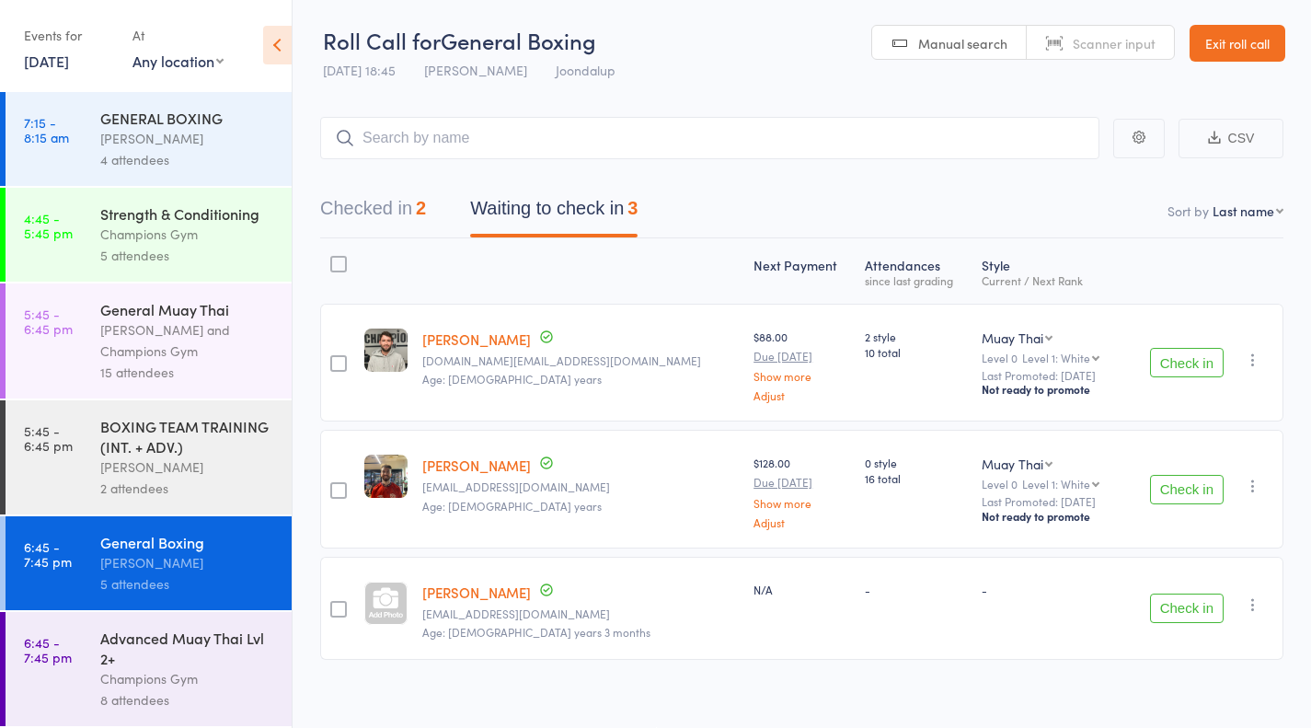
click at [176, 650] on div "Advanced Muay Thai Lvl 2+" at bounding box center [188, 648] width 176 height 40
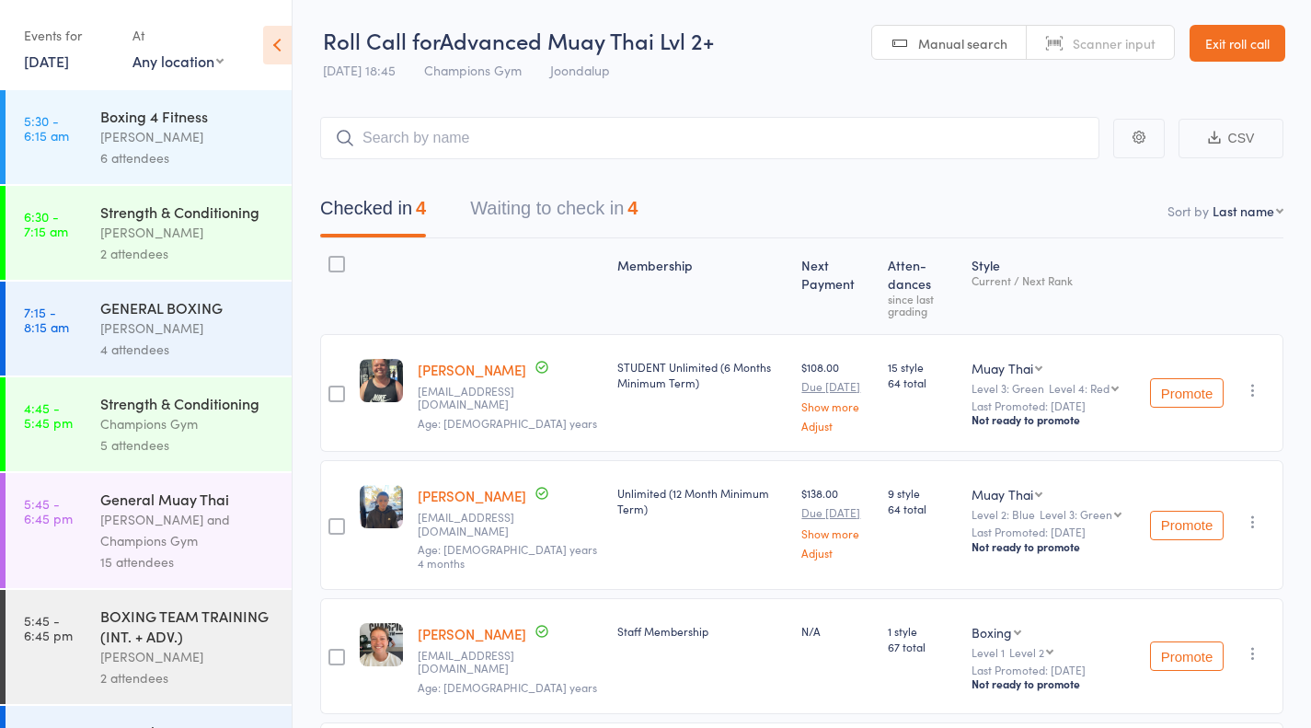
click at [593, 226] on button "Waiting to check in 4" at bounding box center [553, 213] width 167 height 49
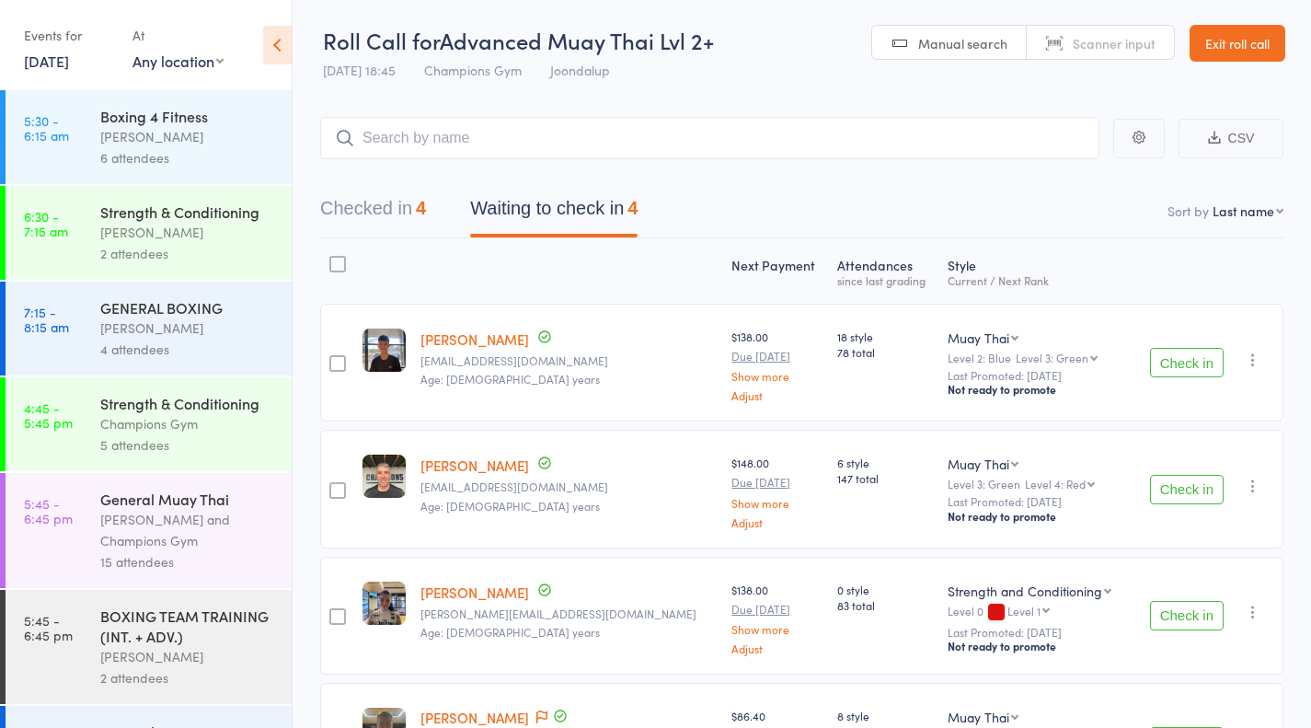
click at [1191, 373] on button "Check in" at bounding box center [1187, 362] width 74 height 29
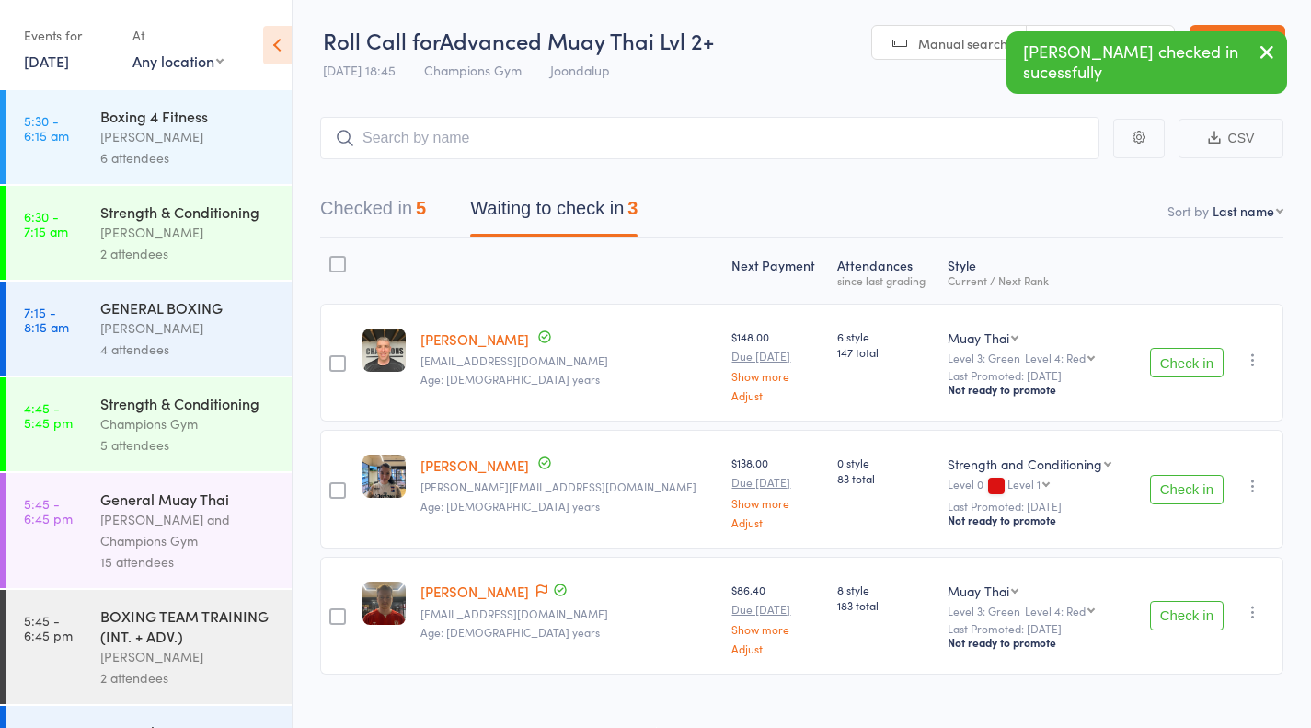
click at [1200, 499] on button "Check in" at bounding box center [1187, 489] width 74 height 29
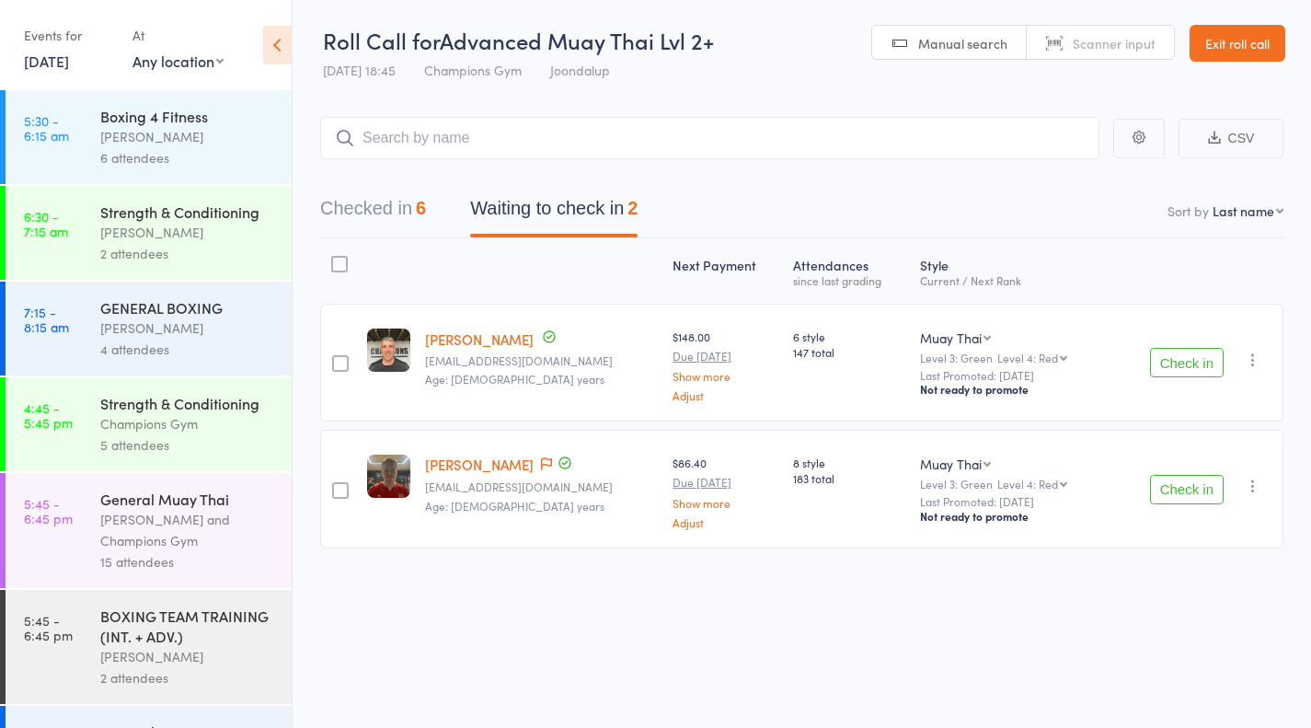
scroll to position [194, 0]
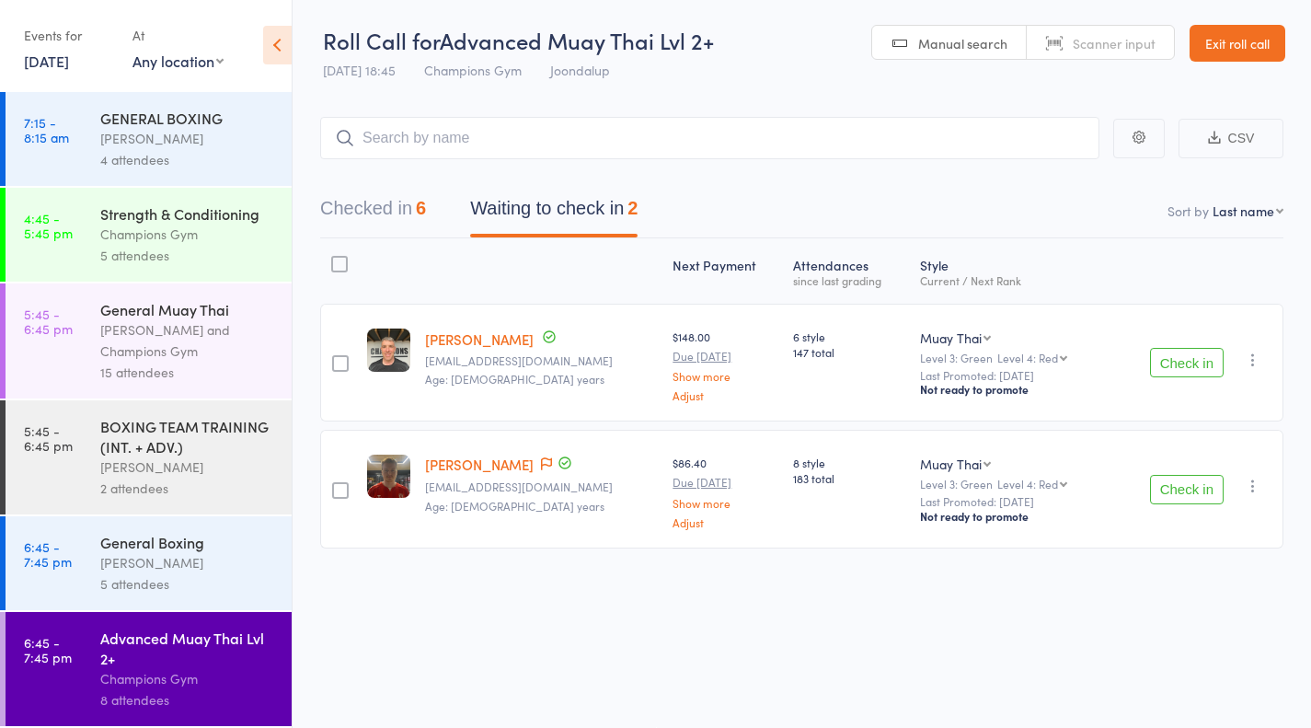
click at [220, 566] on div "Thomas Mitchell" at bounding box center [188, 562] width 176 height 21
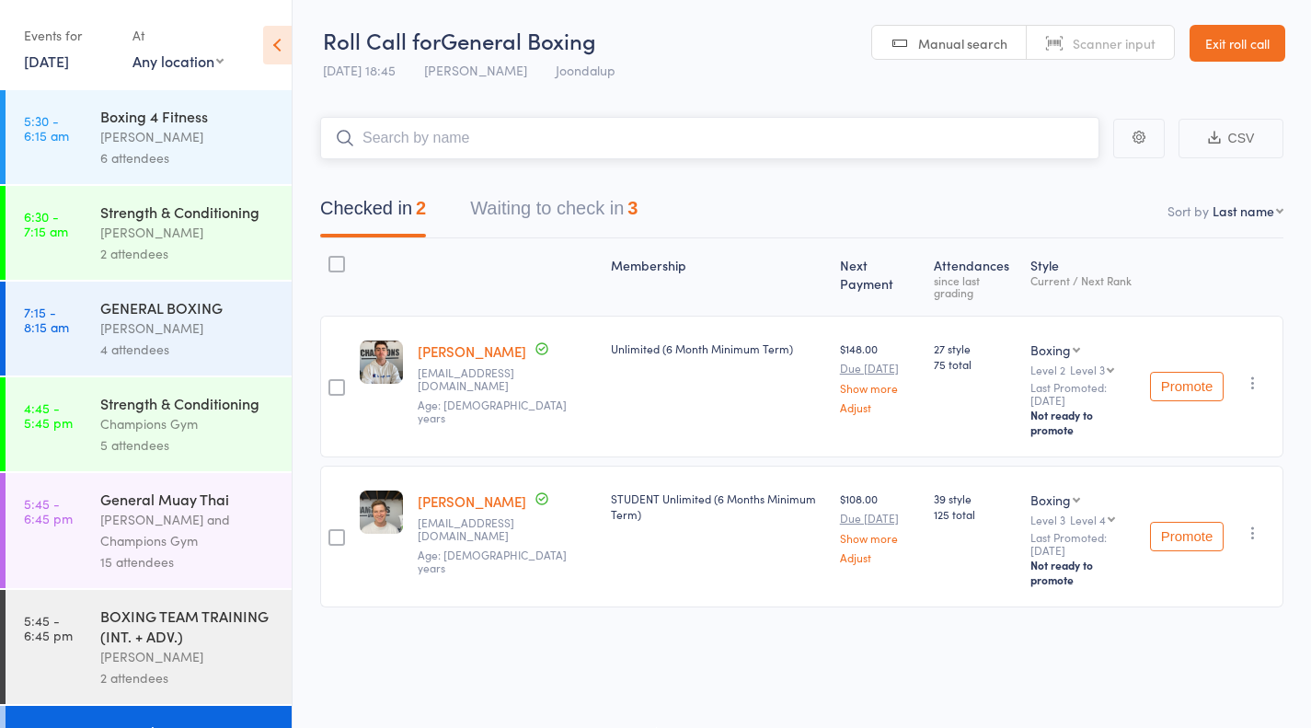
click at [556, 229] on button "Waiting to check in 3" at bounding box center [553, 213] width 167 height 49
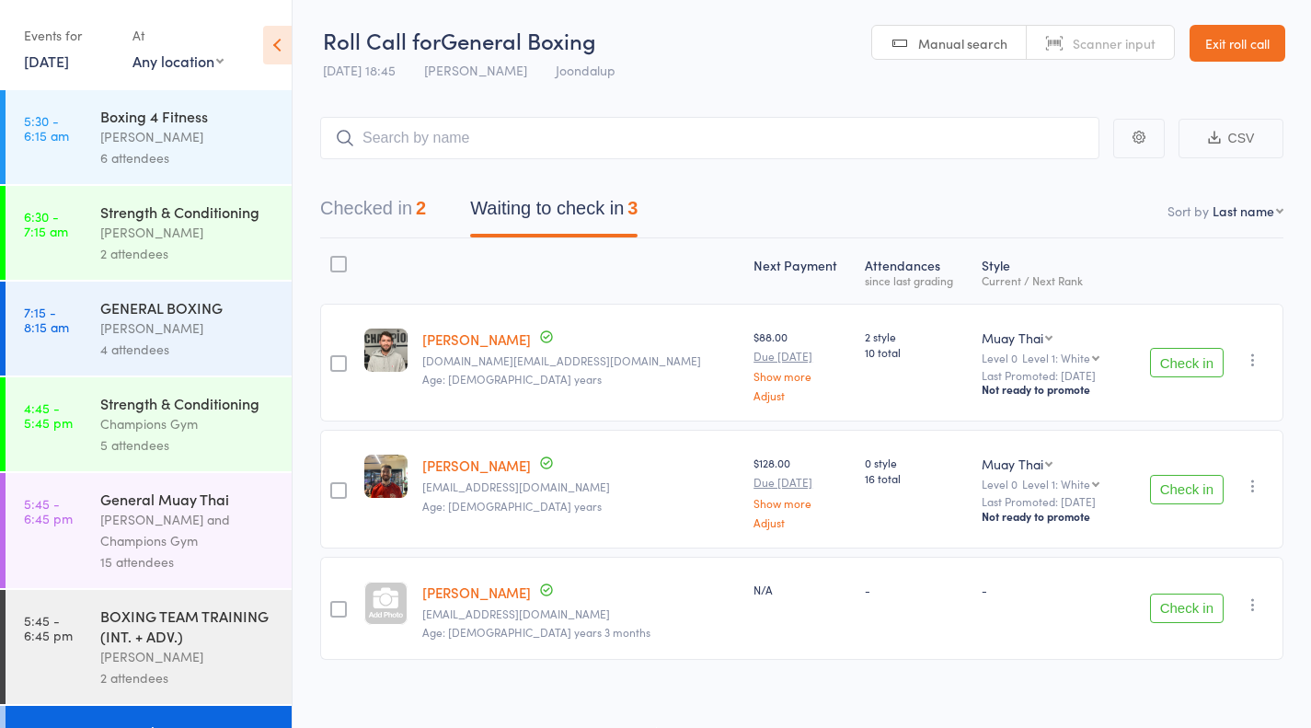
click at [1192, 615] on button "Check in" at bounding box center [1187, 608] width 74 height 29
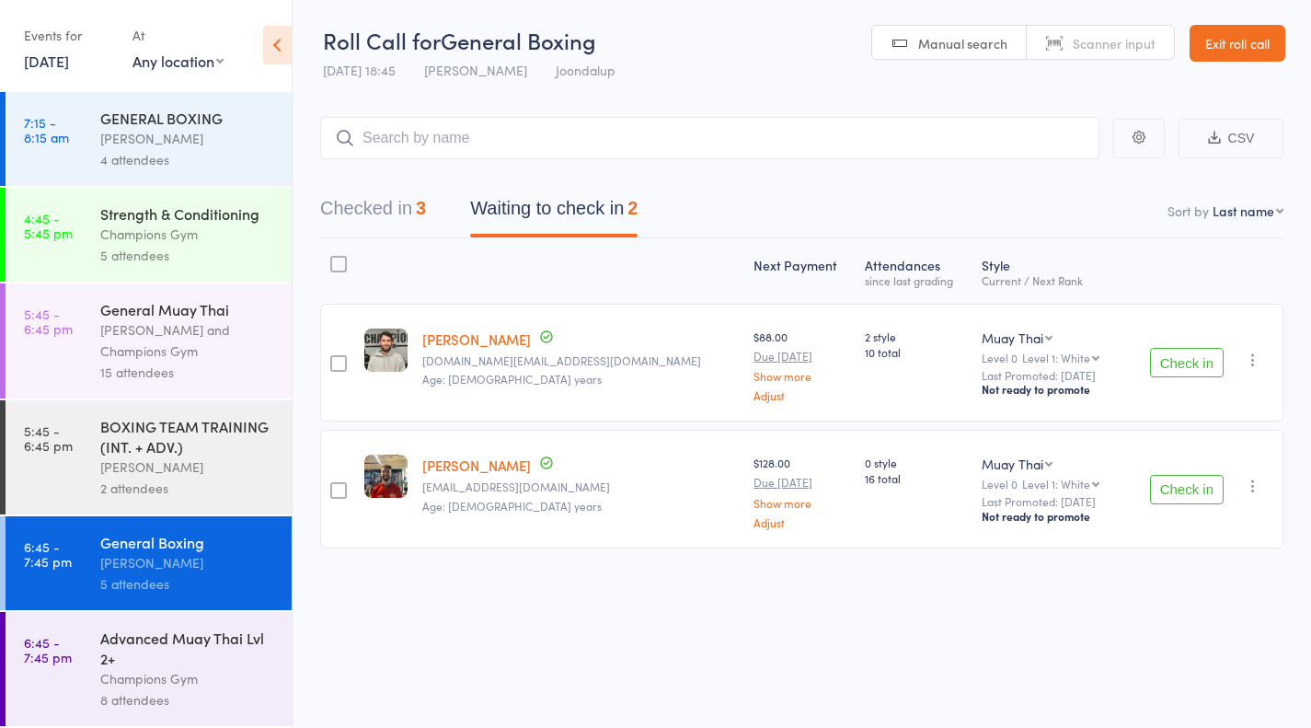
click at [183, 643] on div "Advanced Muay Thai Lvl 2+" at bounding box center [188, 648] width 176 height 40
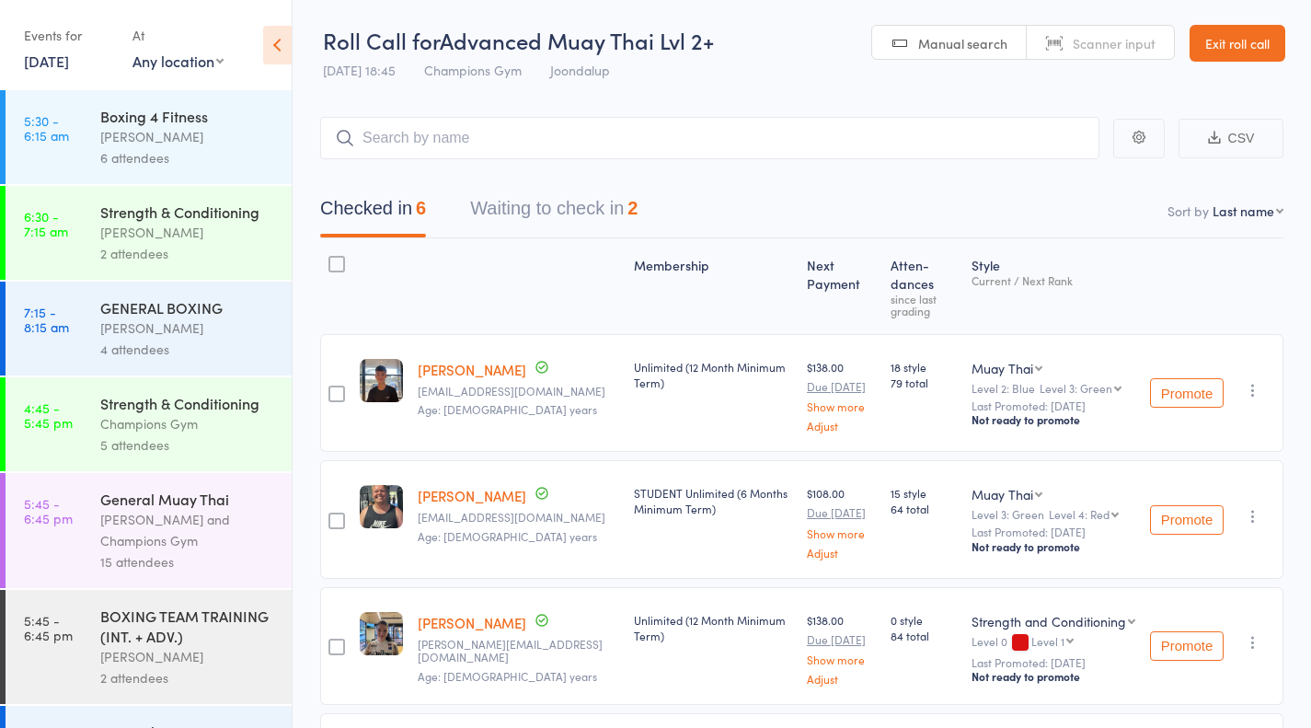
click at [495, 214] on button "Waiting to check in 2" at bounding box center [553, 213] width 167 height 49
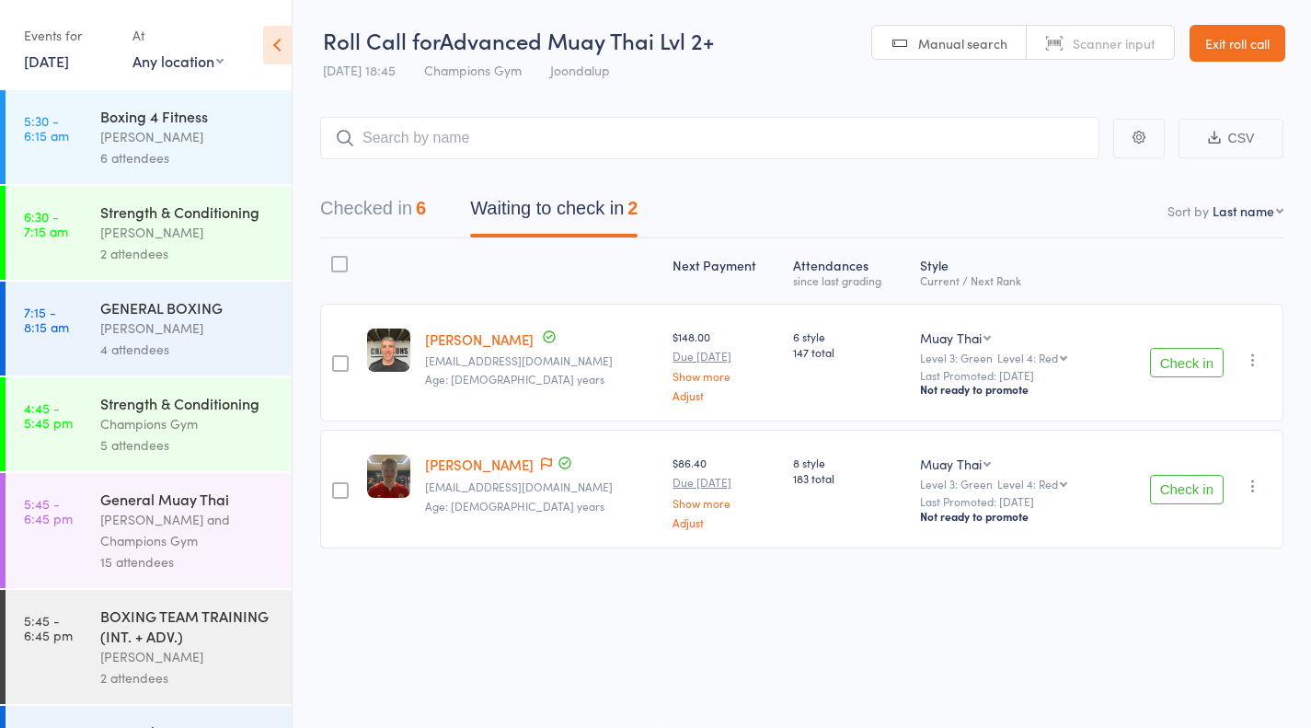
click at [1185, 352] on button "Check in" at bounding box center [1187, 362] width 74 height 29
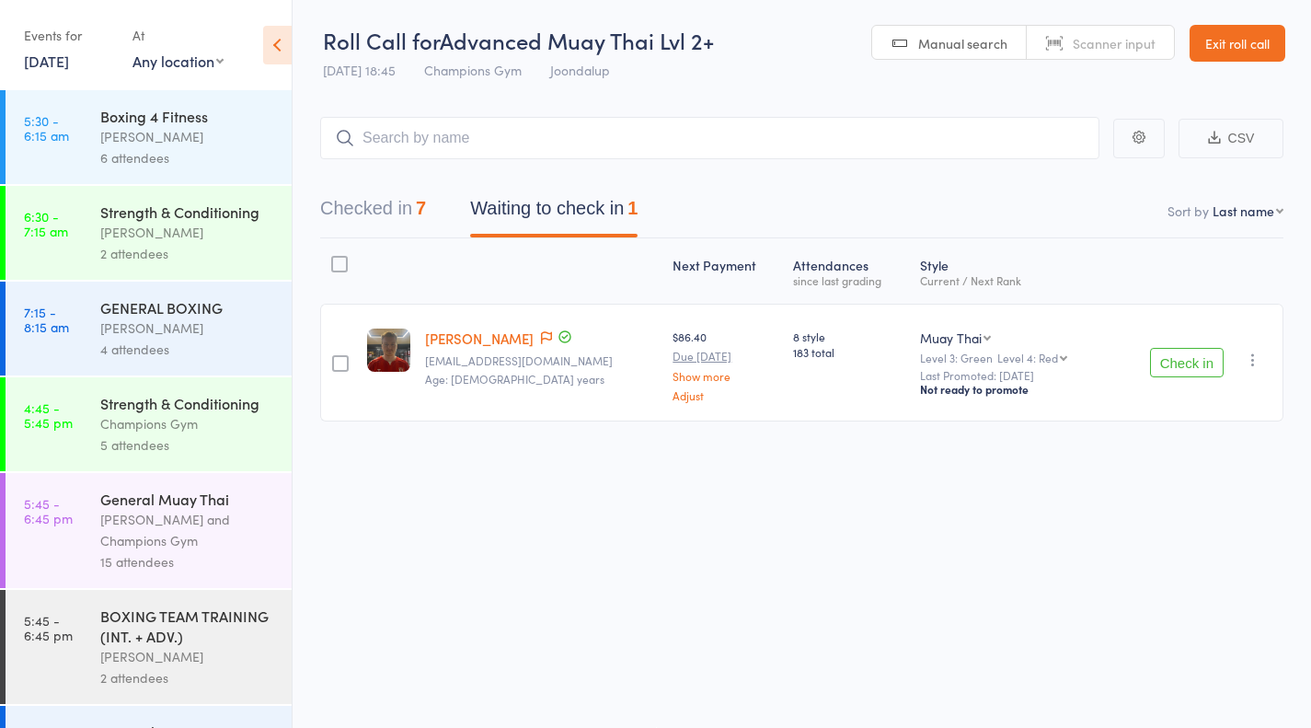
scroll to position [194, 0]
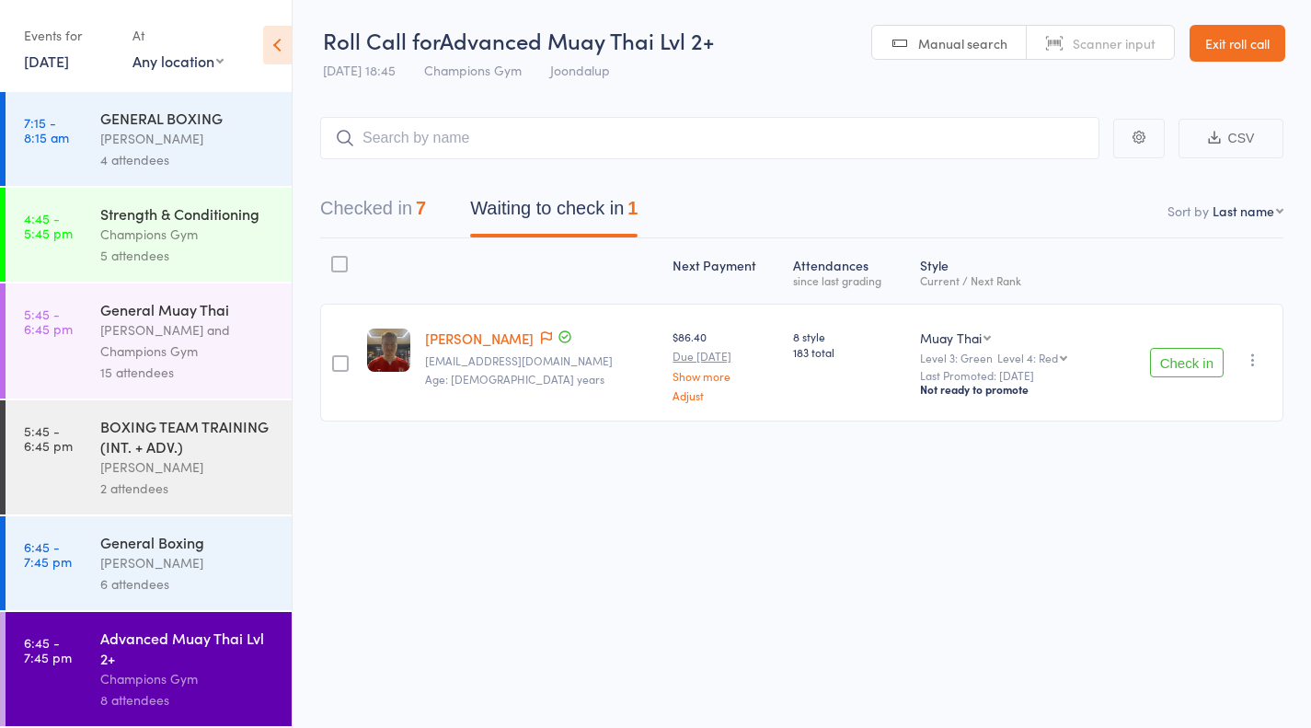
click at [151, 560] on div "Thomas Mitchell" at bounding box center [188, 562] width 176 height 21
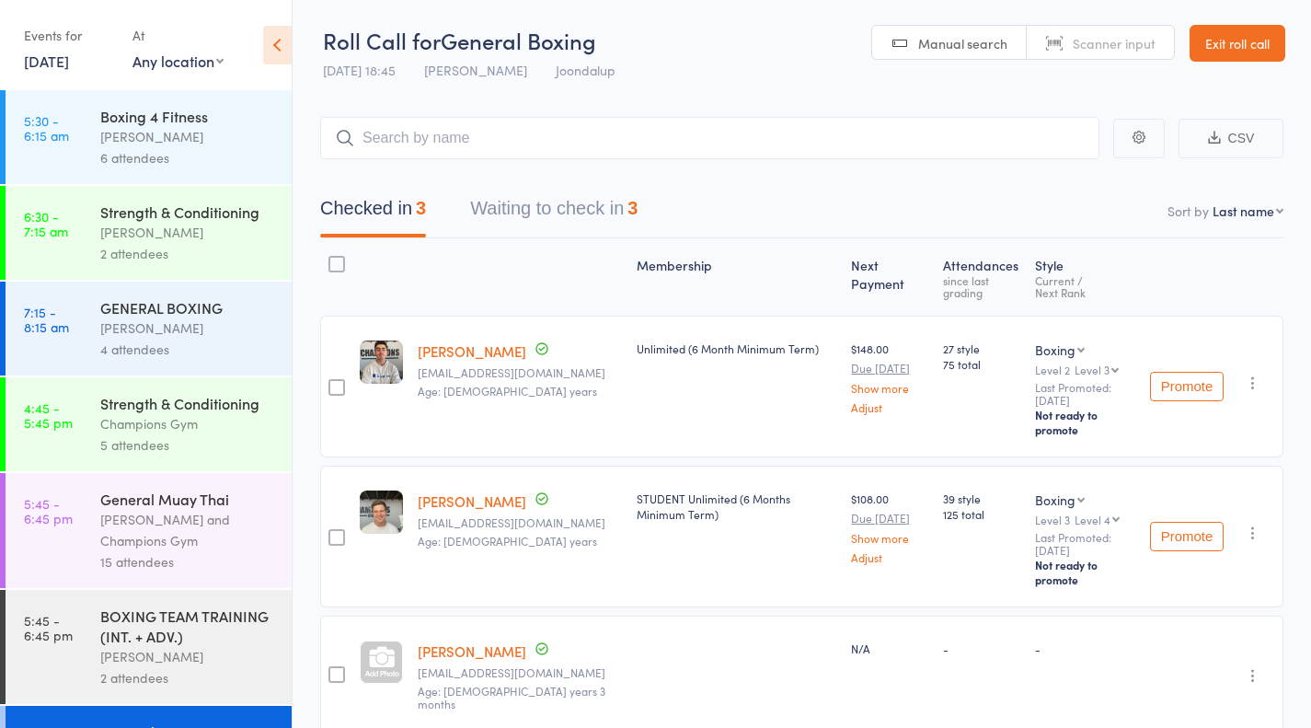
click at [530, 172] on div "Checked in 3 Waiting to check in 3" at bounding box center [802, 198] width 964 height 79
click at [541, 195] on button "Waiting to check in 3" at bounding box center [553, 213] width 167 height 49
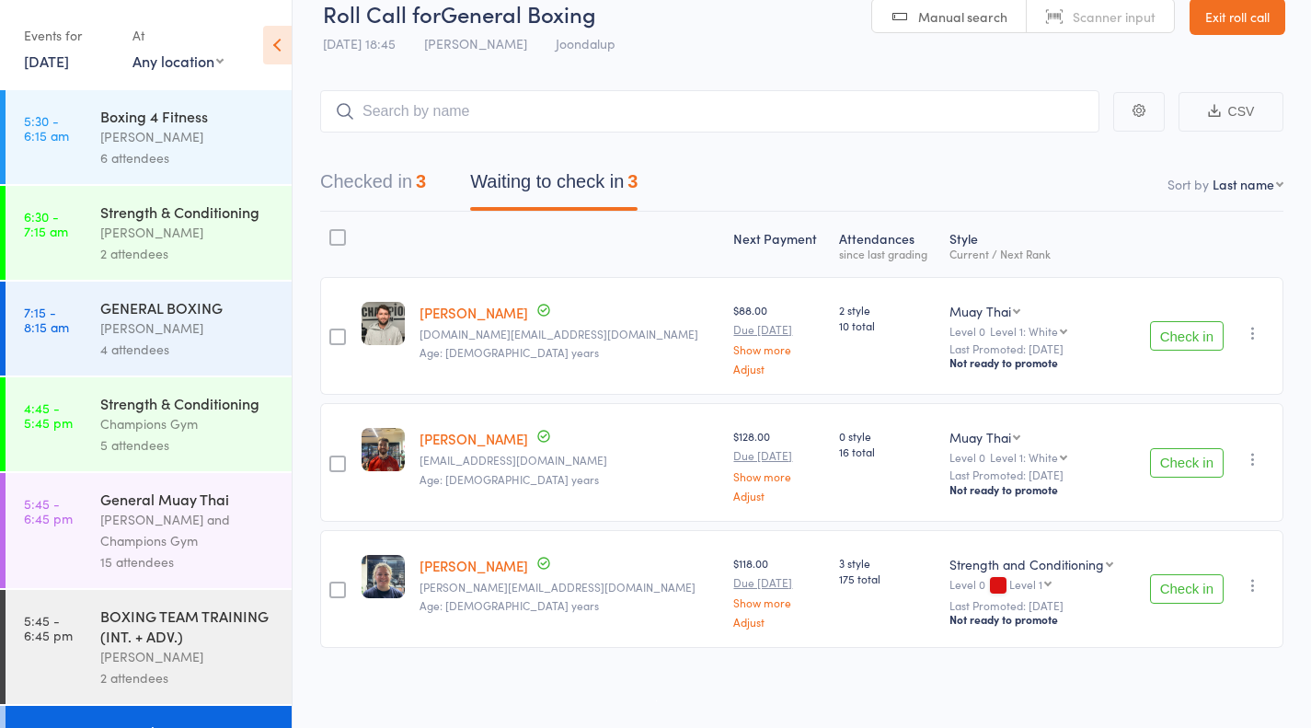
scroll to position [194, 0]
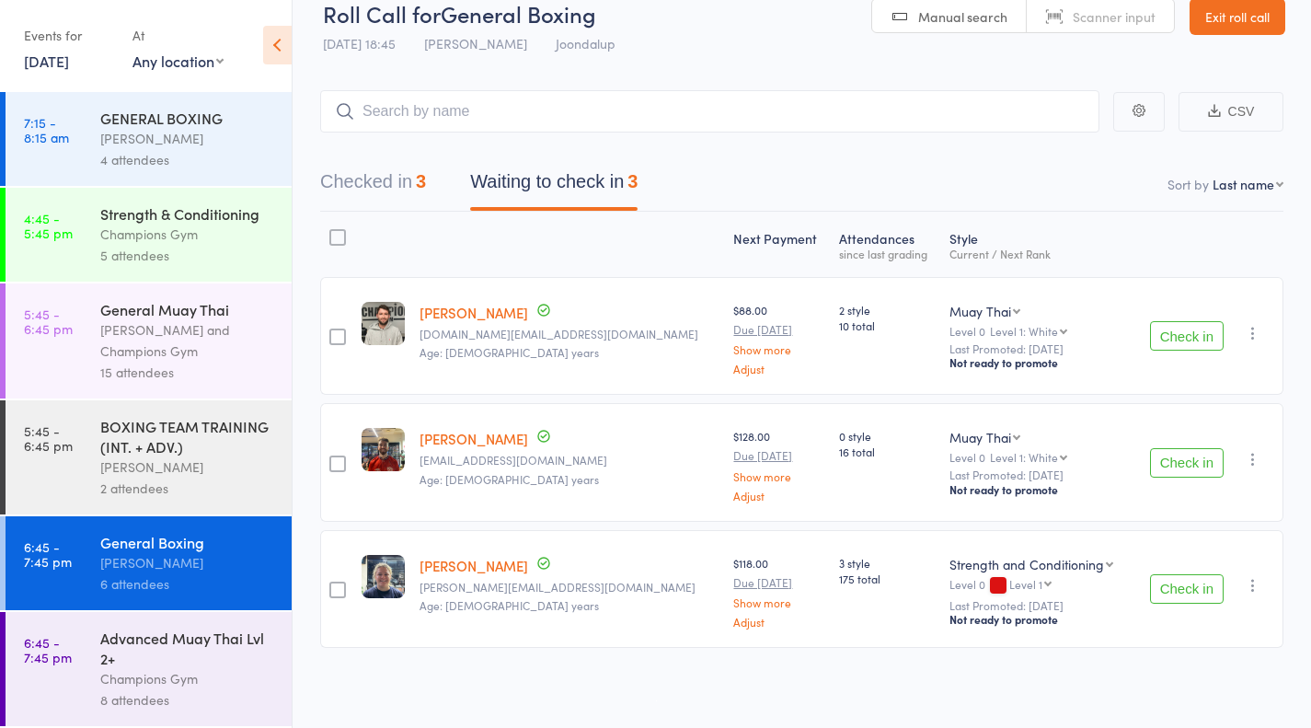
click at [158, 662] on div "Advanced Muay Thai Lvl 2+" at bounding box center [188, 648] width 176 height 40
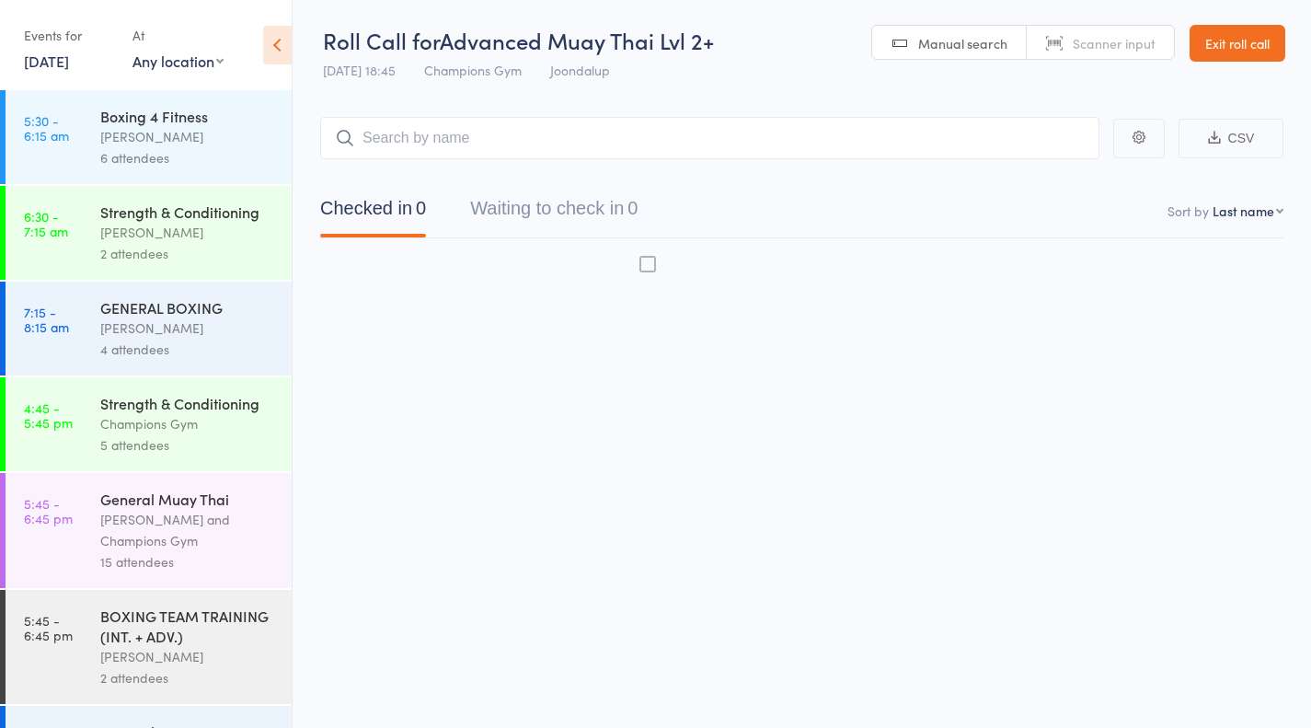
scroll to position [1, 0]
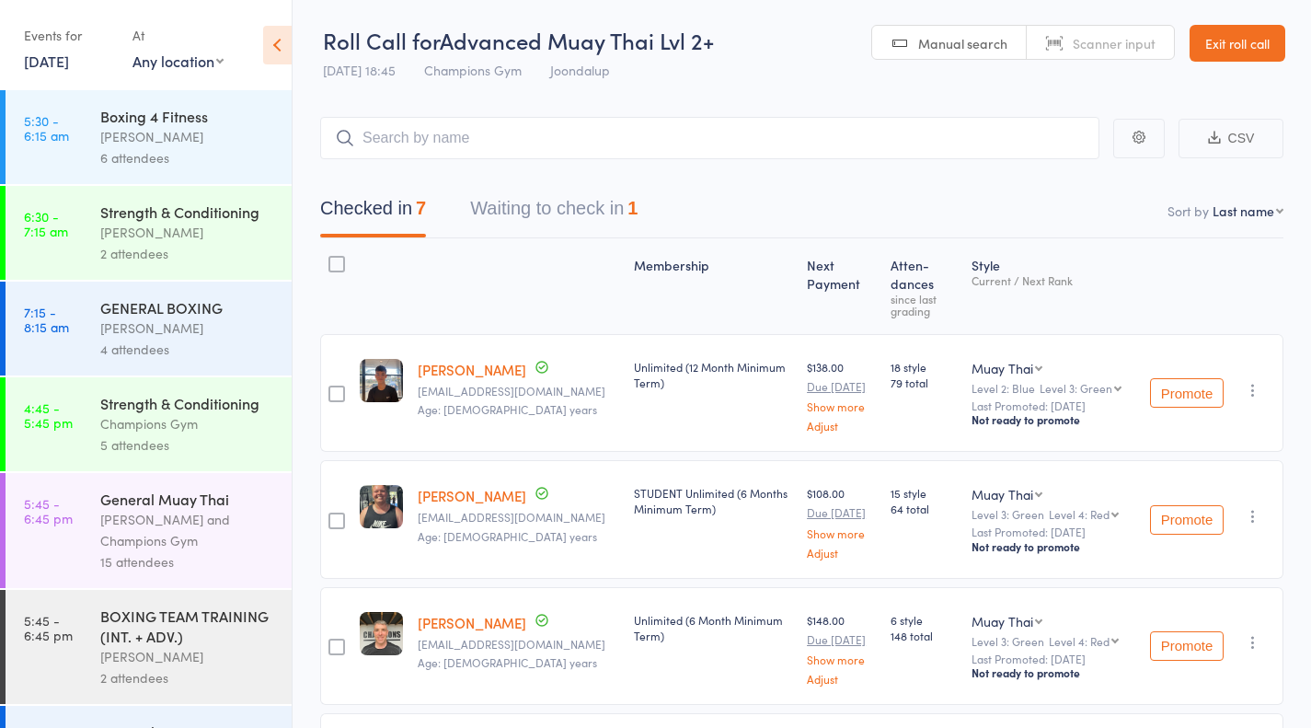
click at [577, 208] on button "Waiting to check in 1" at bounding box center [553, 213] width 167 height 49
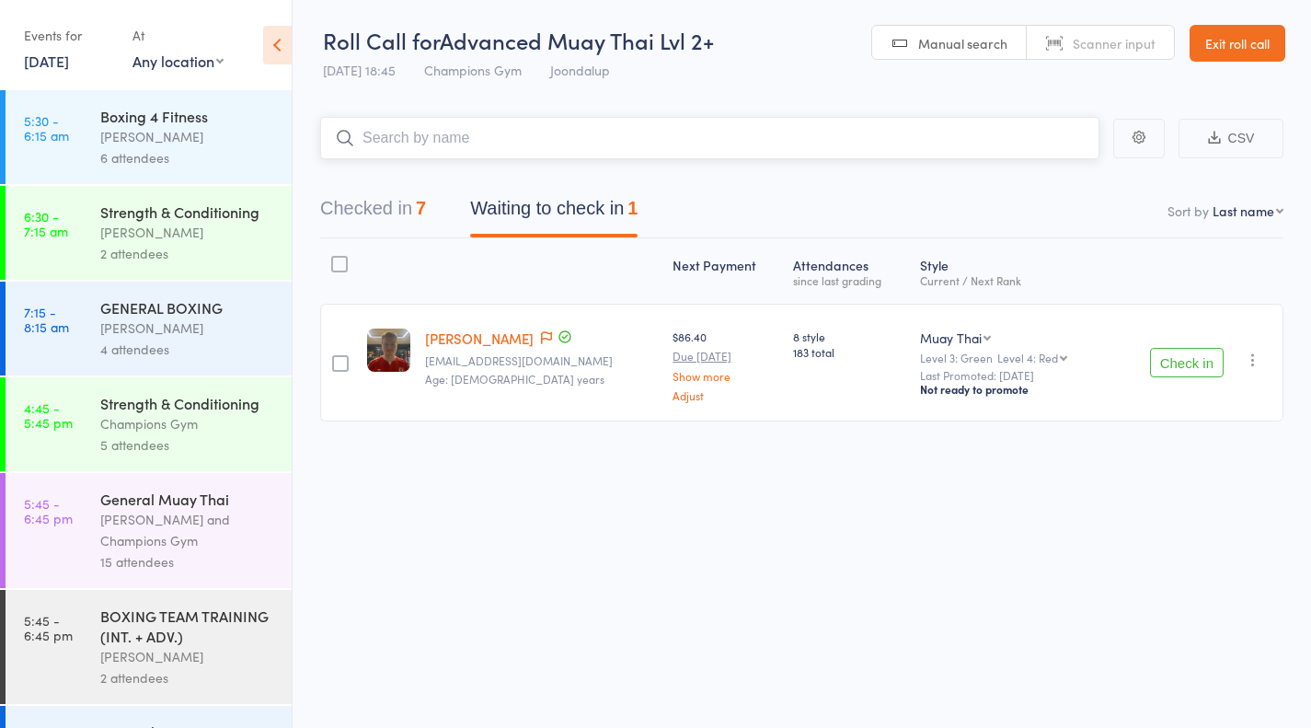
scroll to position [194, 0]
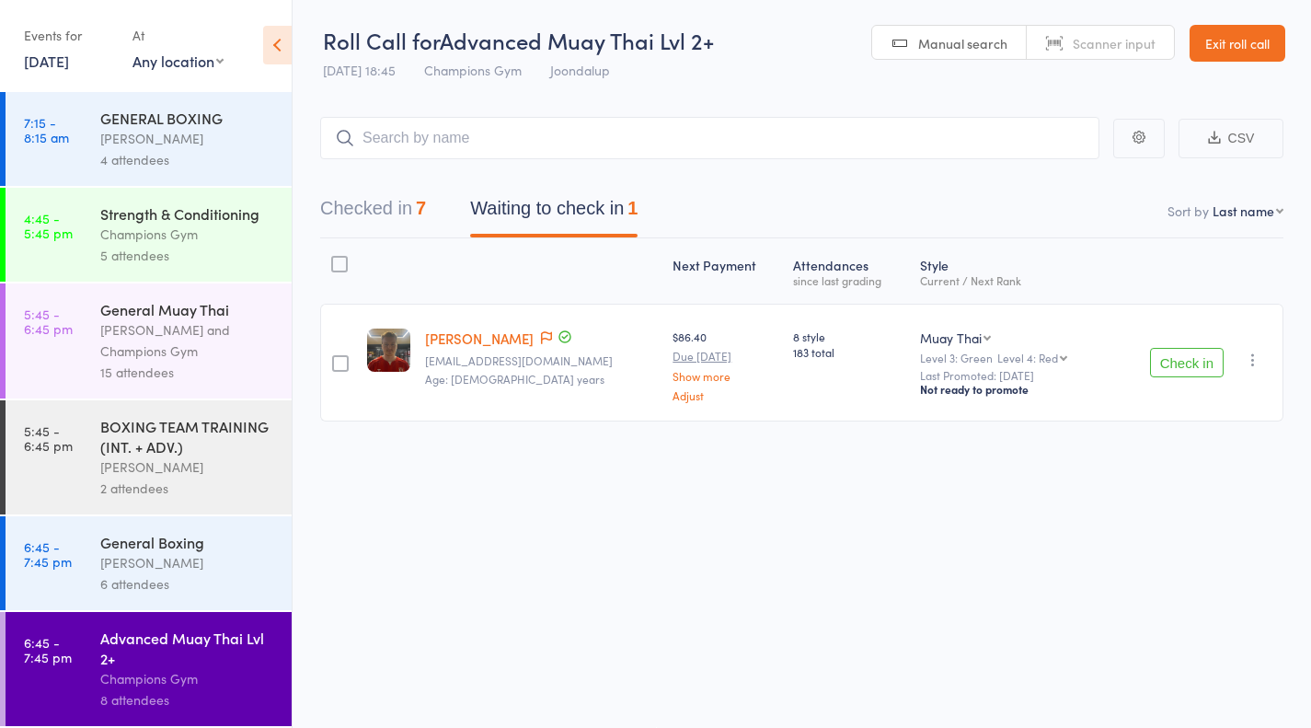
click at [36, 60] on link "14 Aug, 2025" at bounding box center [46, 61] width 45 height 20
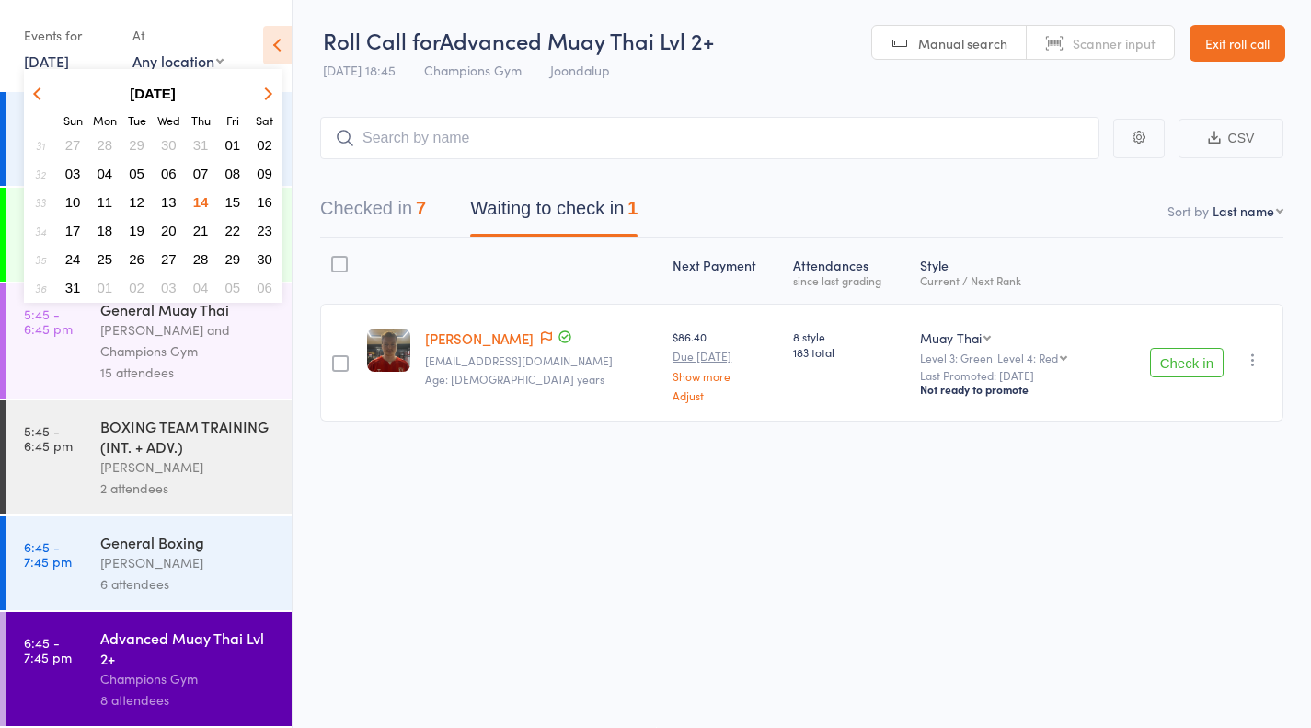
click at [227, 192] on button "15" at bounding box center [233, 202] width 29 height 25
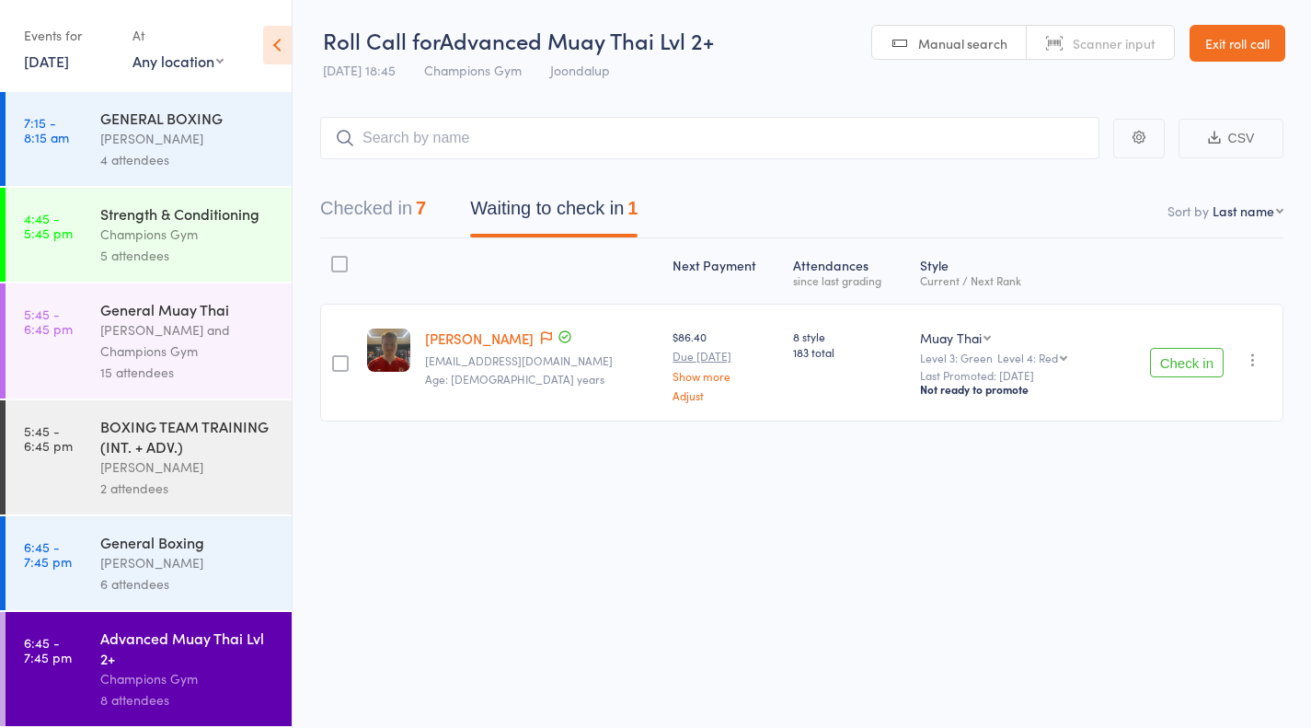
scroll to position [0, 0]
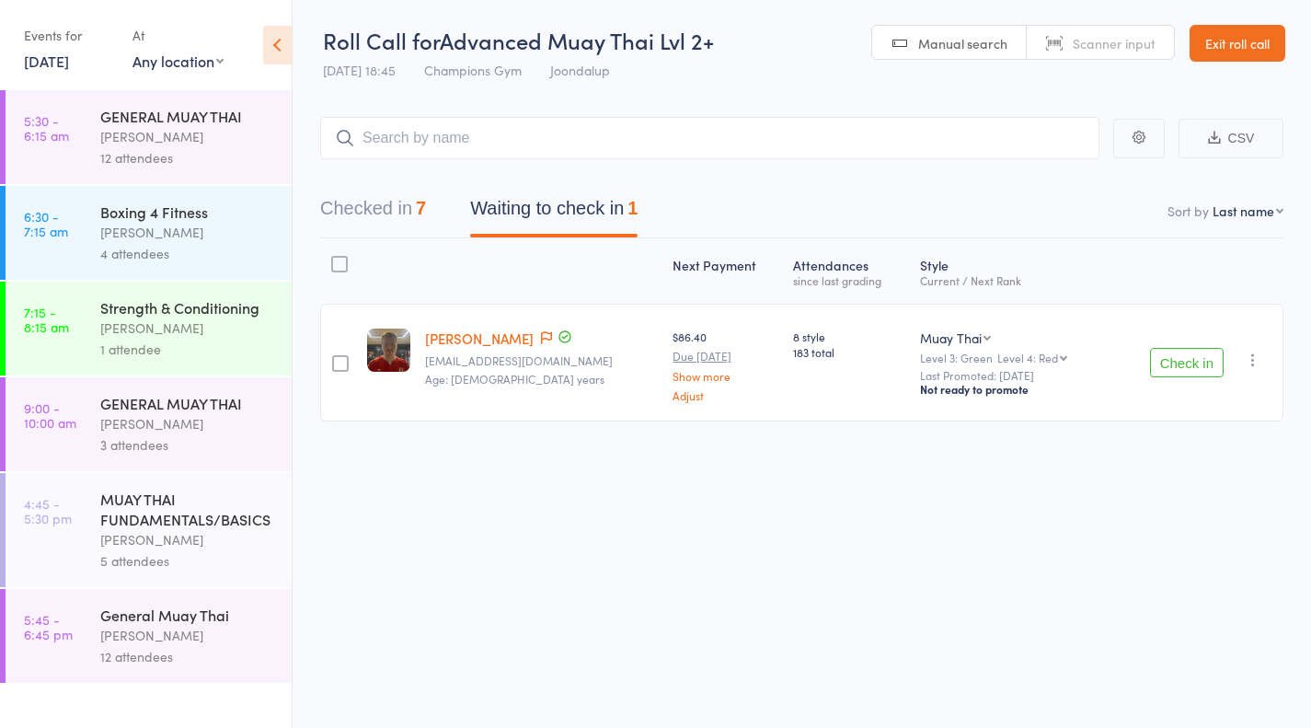
click at [1247, 30] on link "Exit roll call" at bounding box center [1238, 43] width 96 height 37
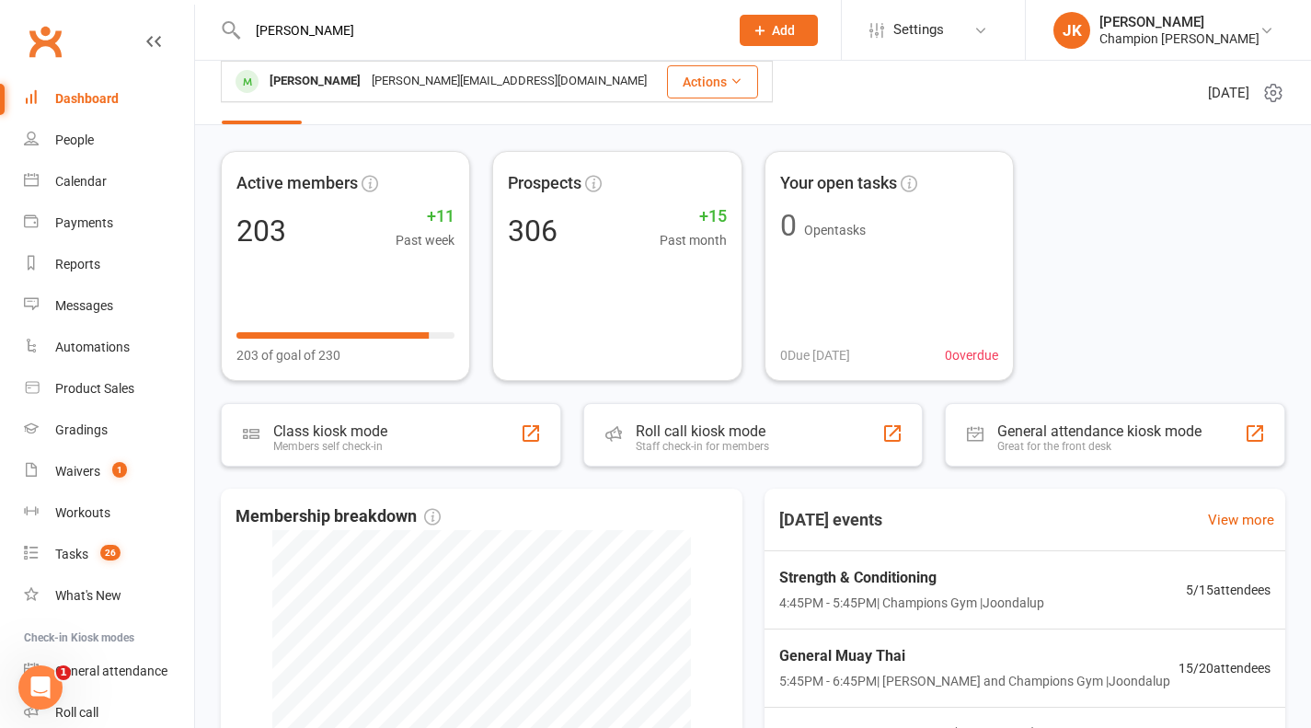
type input "[PERSON_NAME]"
click at [316, 66] on div "Zade Matta [EMAIL_ADDRESS][DOMAIN_NAME]" at bounding box center [444, 82] width 442 height 38
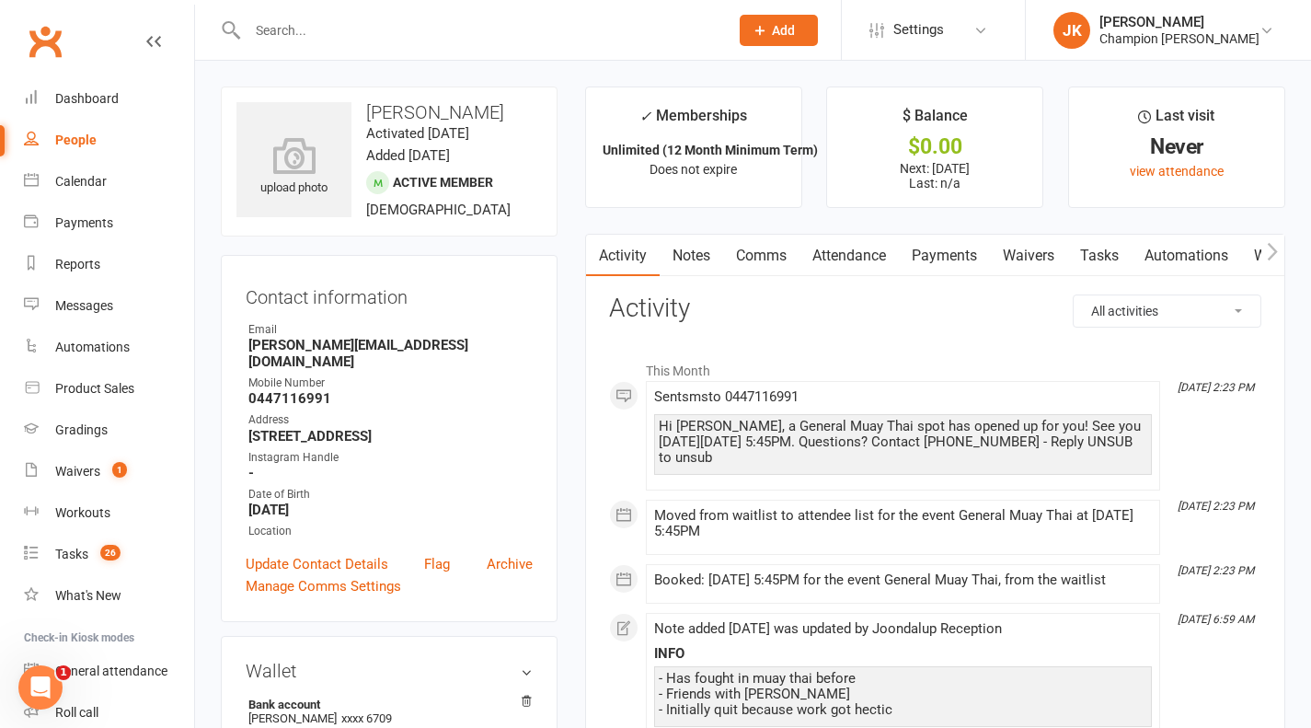
click at [748, 240] on link "Comms" at bounding box center [761, 256] width 76 height 42
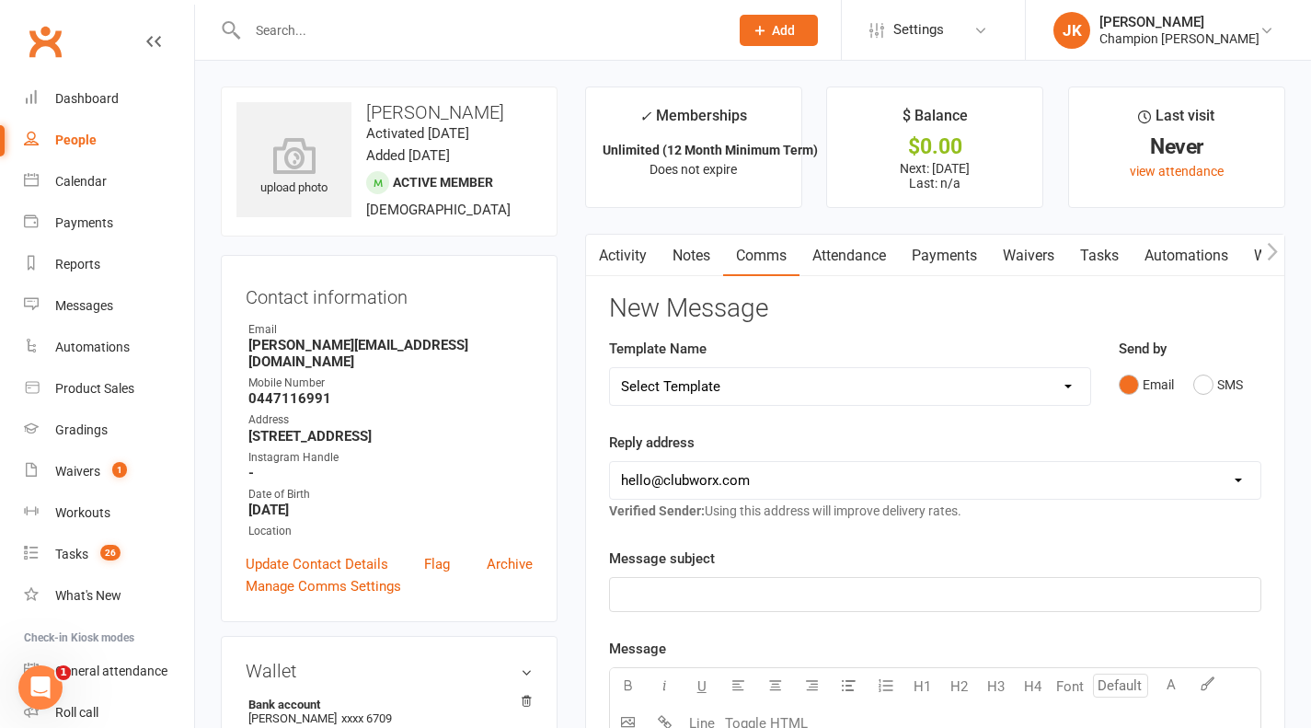
click at [653, 248] on link "Activity" at bounding box center [623, 256] width 74 height 42
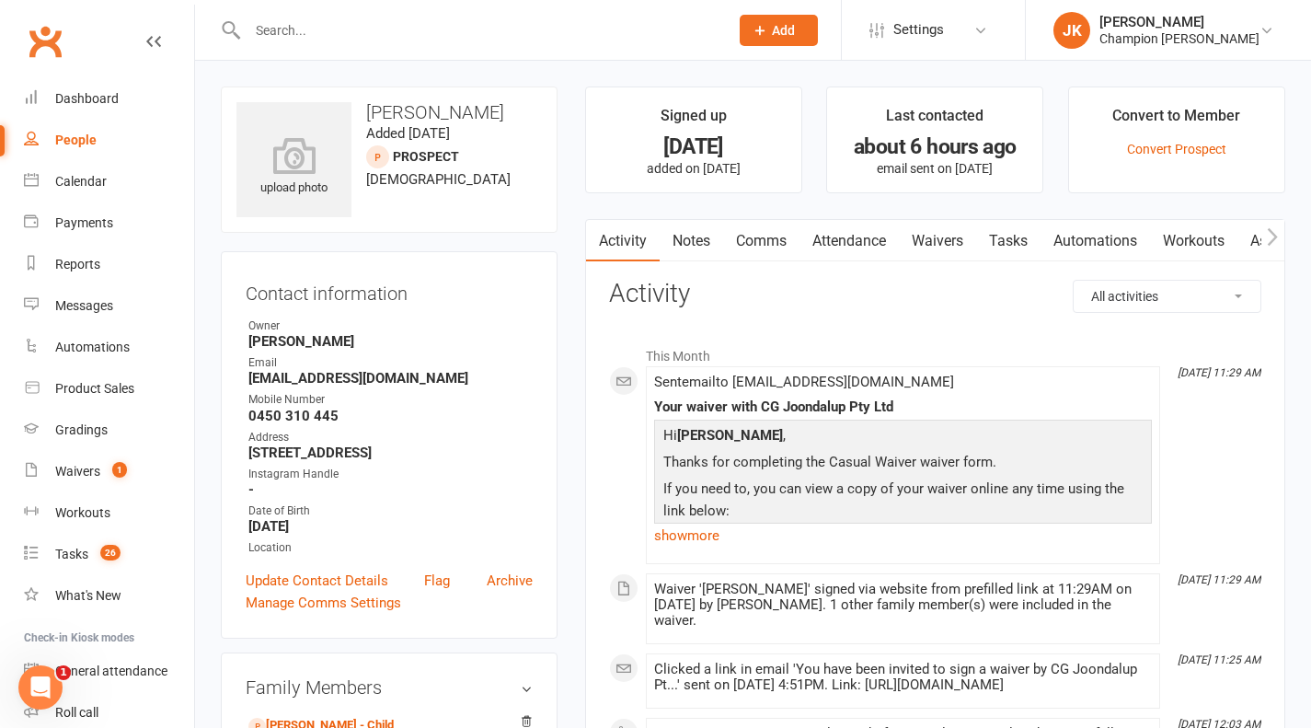
click at [937, 248] on link "Waivers" at bounding box center [937, 241] width 77 height 42
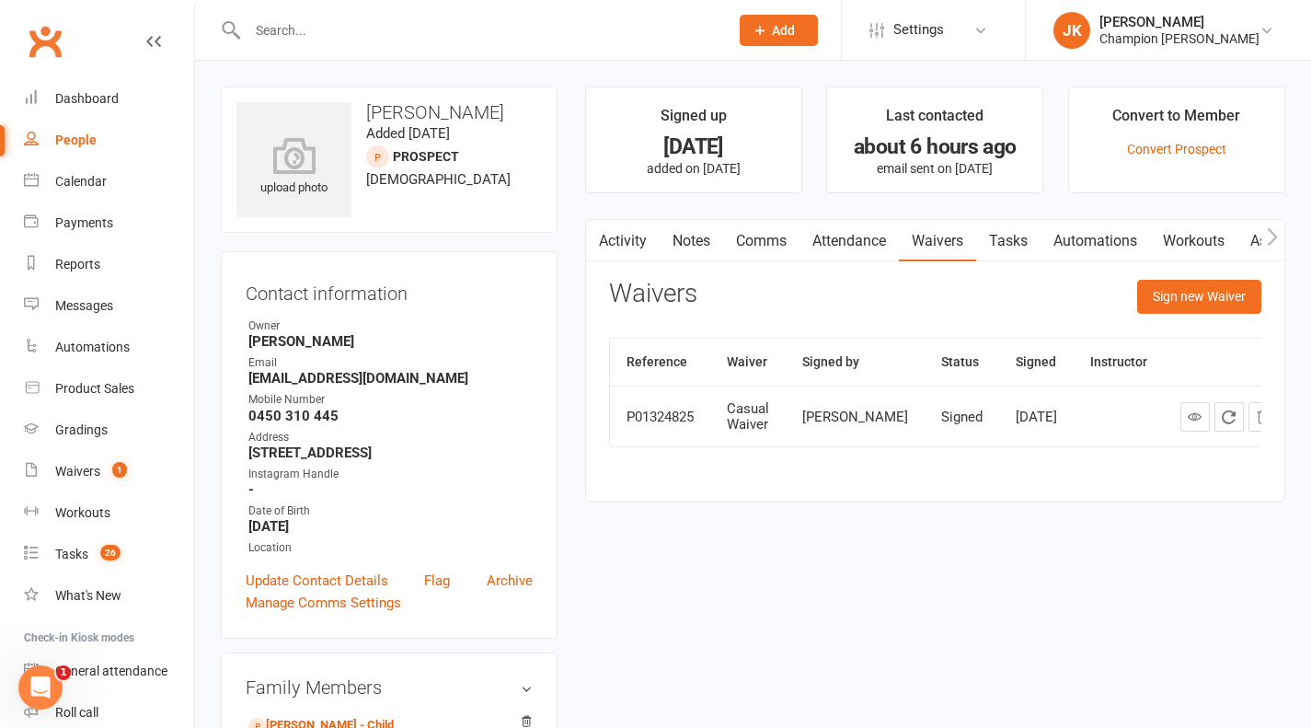
click at [623, 245] on link "Activity" at bounding box center [623, 241] width 74 height 42
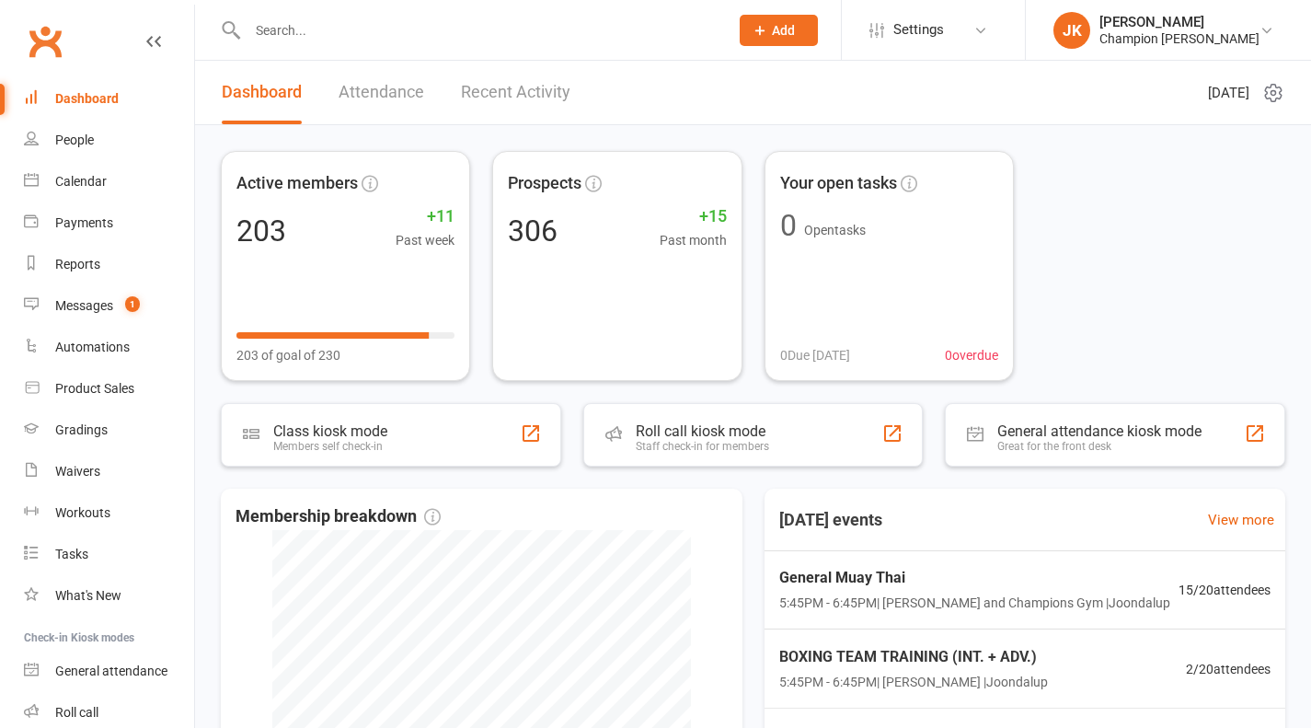
click at [282, 26] on input "text" at bounding box center [479, 30] width 474 height 26
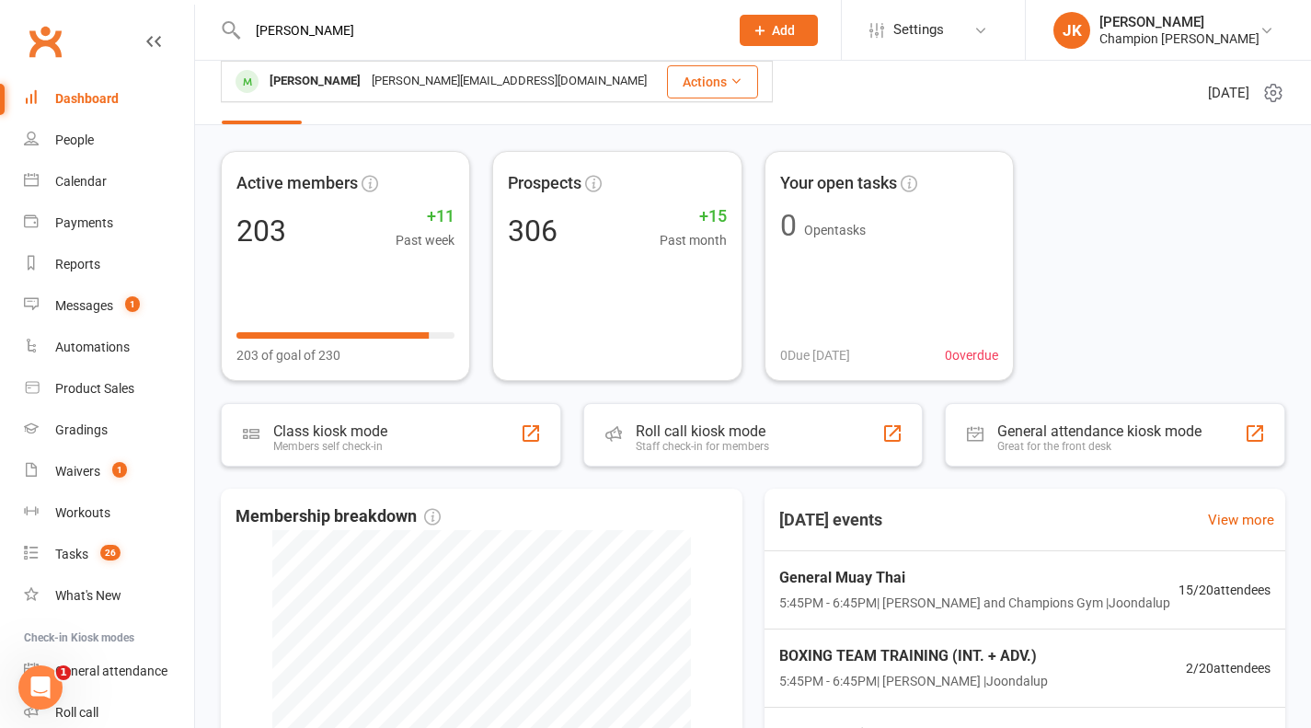
type input "[PERSON_NAME]"
click at [293, 87] on div "[PERSON_NAME]" at bounding box center [315, 81] width 102 height 27
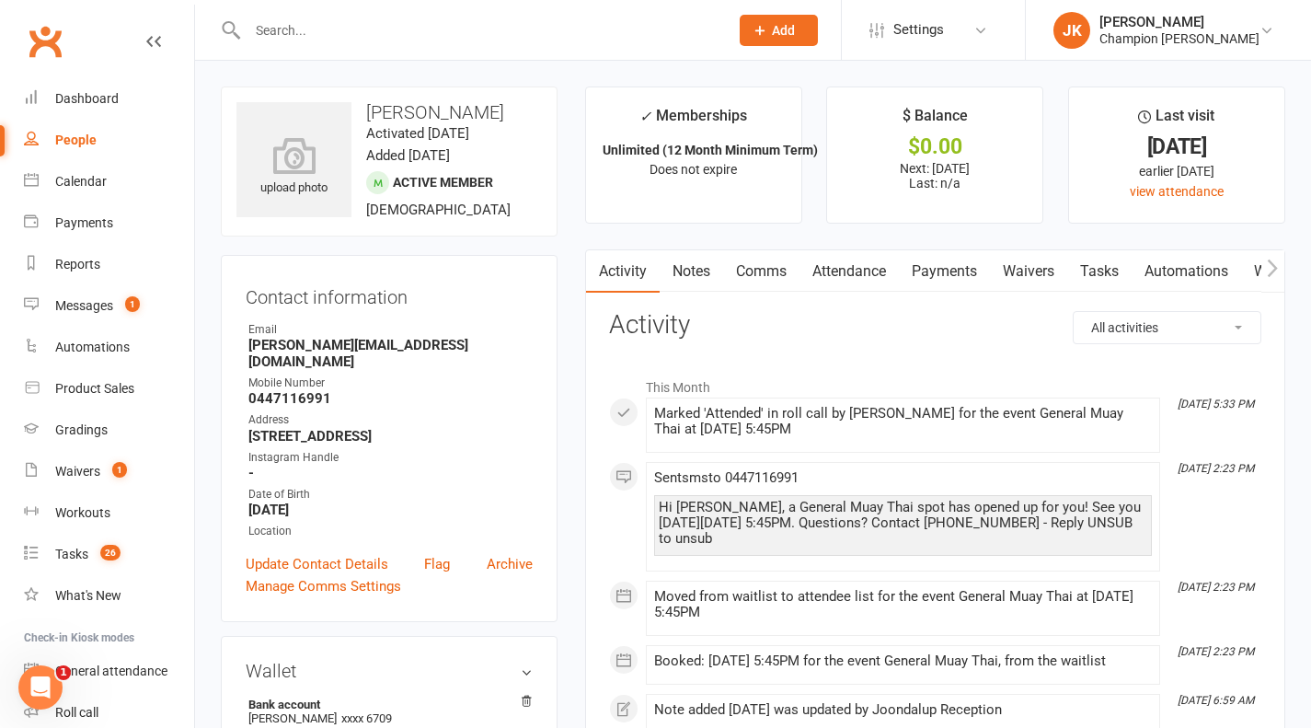
scroll to position [81, 0]
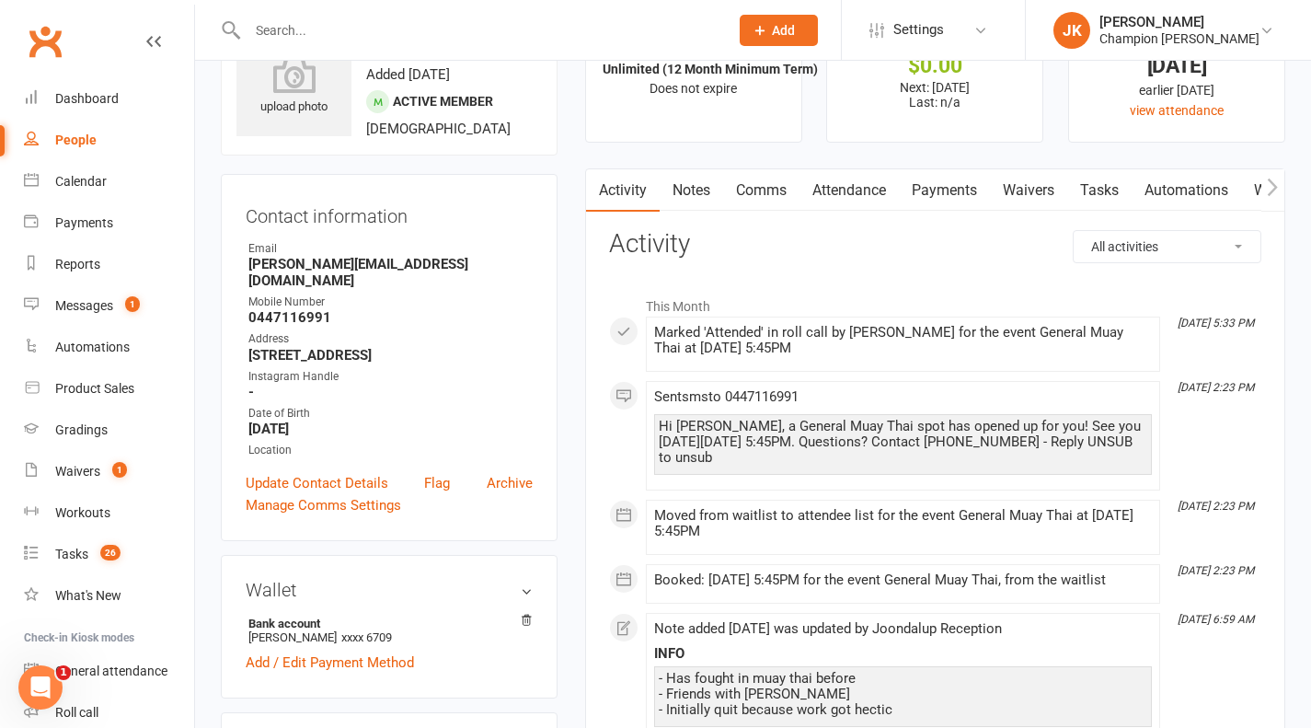
click at [778, 193] on link "Comms" at bounding box center [761, 190] width 76 height 42
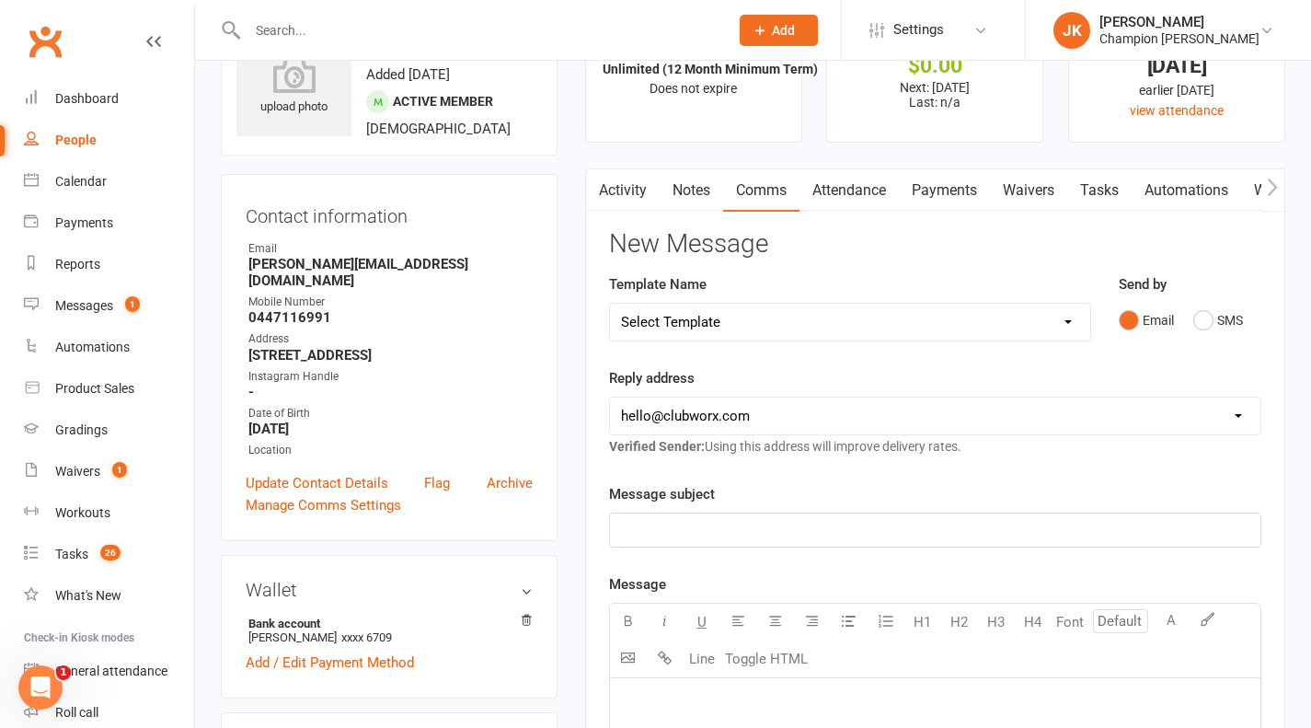
click at [839, 308] on select "Select Template [Email] Goal Setting Template [SMS] 14 days absence [Email] 202…" at bounding box center [850, 322] width 480 height 37
select select "9"
click at [610, 304] on select "Select Template [Email] Goal Setting Template [SMS] 14 days absence [Email] 202…" at bounding box center [850, 322] width 480 height 37
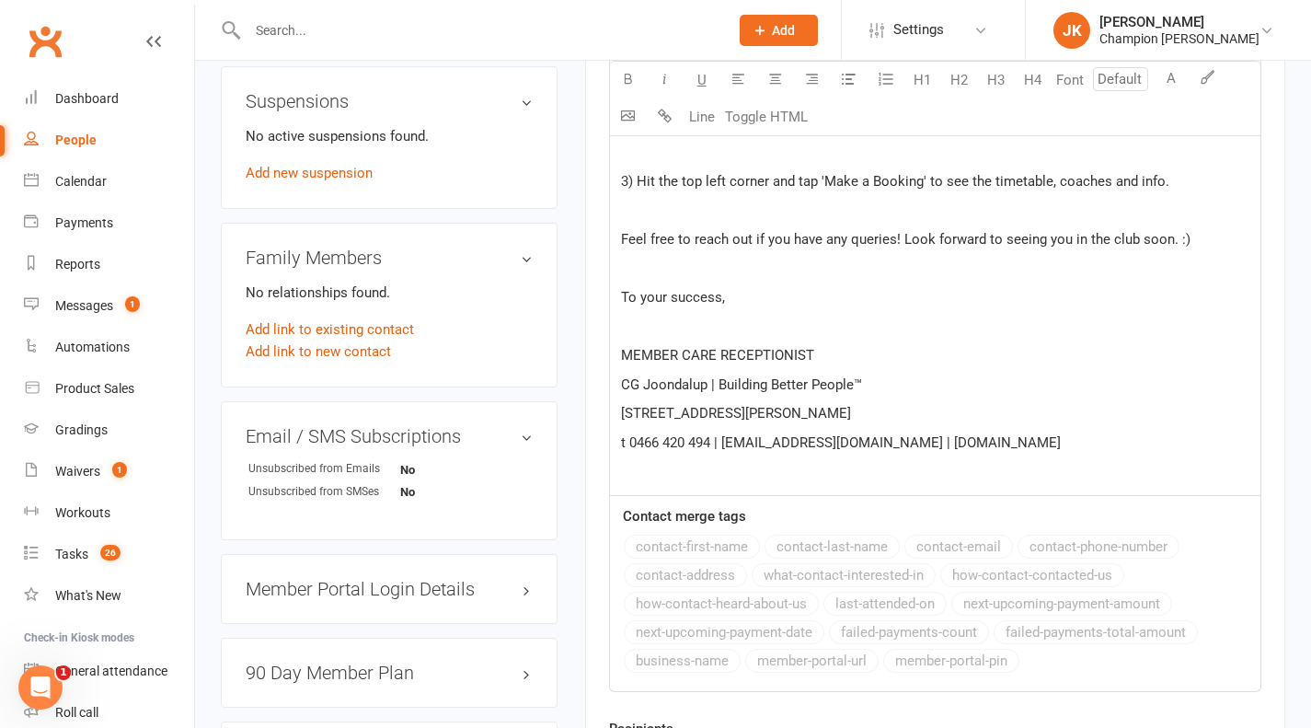
scroll to position [1054, 0]
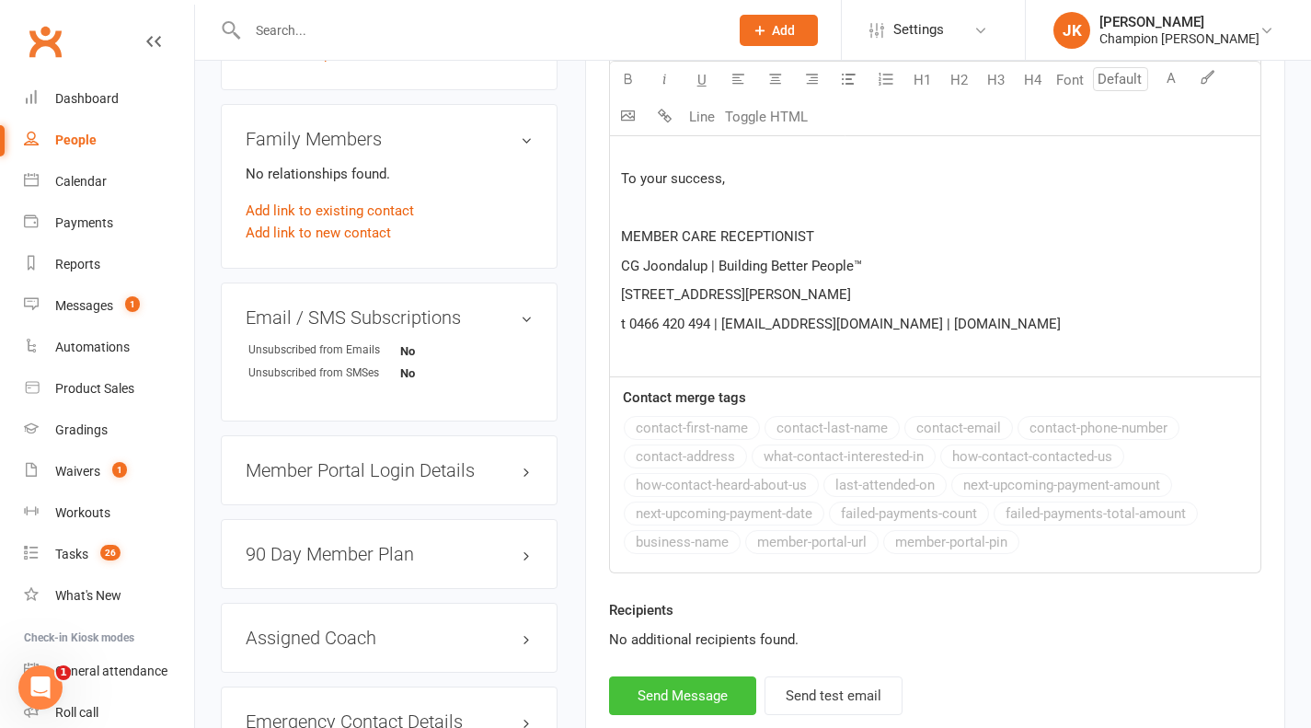
click at [710, 704] on button "Send Message" at bounding box center [682, 695] width 147 height 39
select select
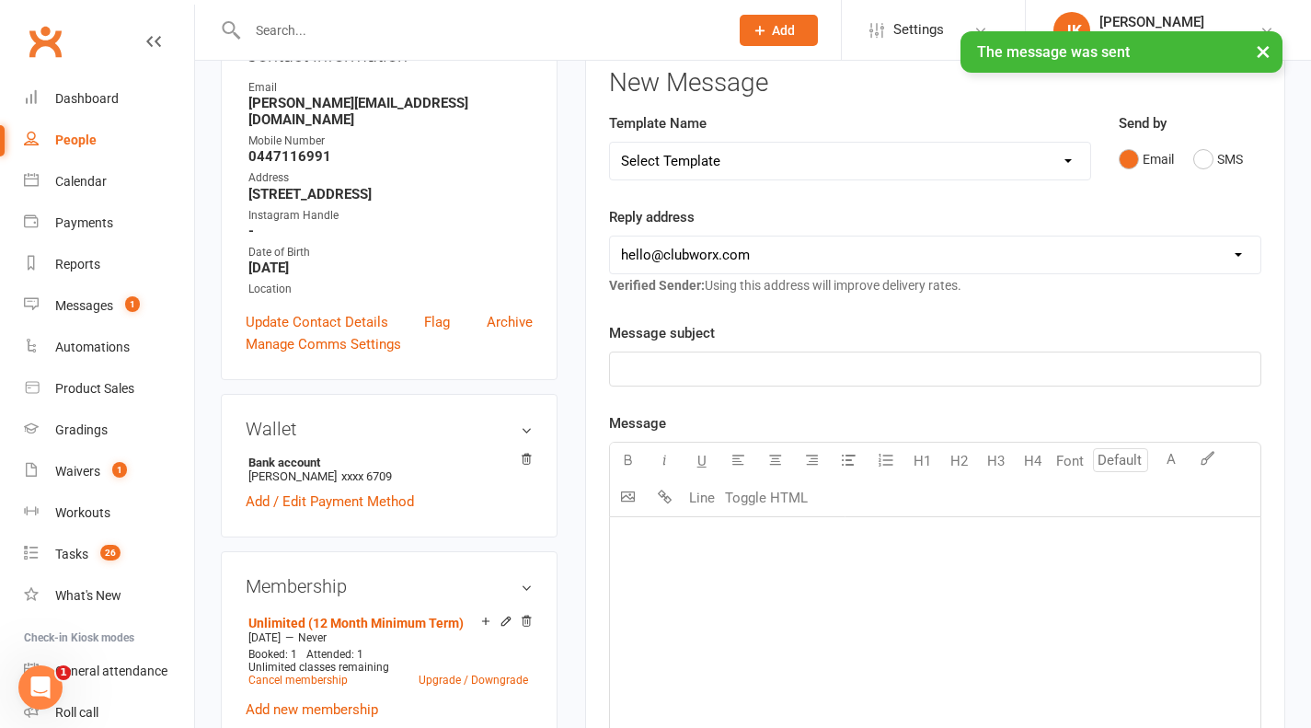
scroll to position [75, 0]
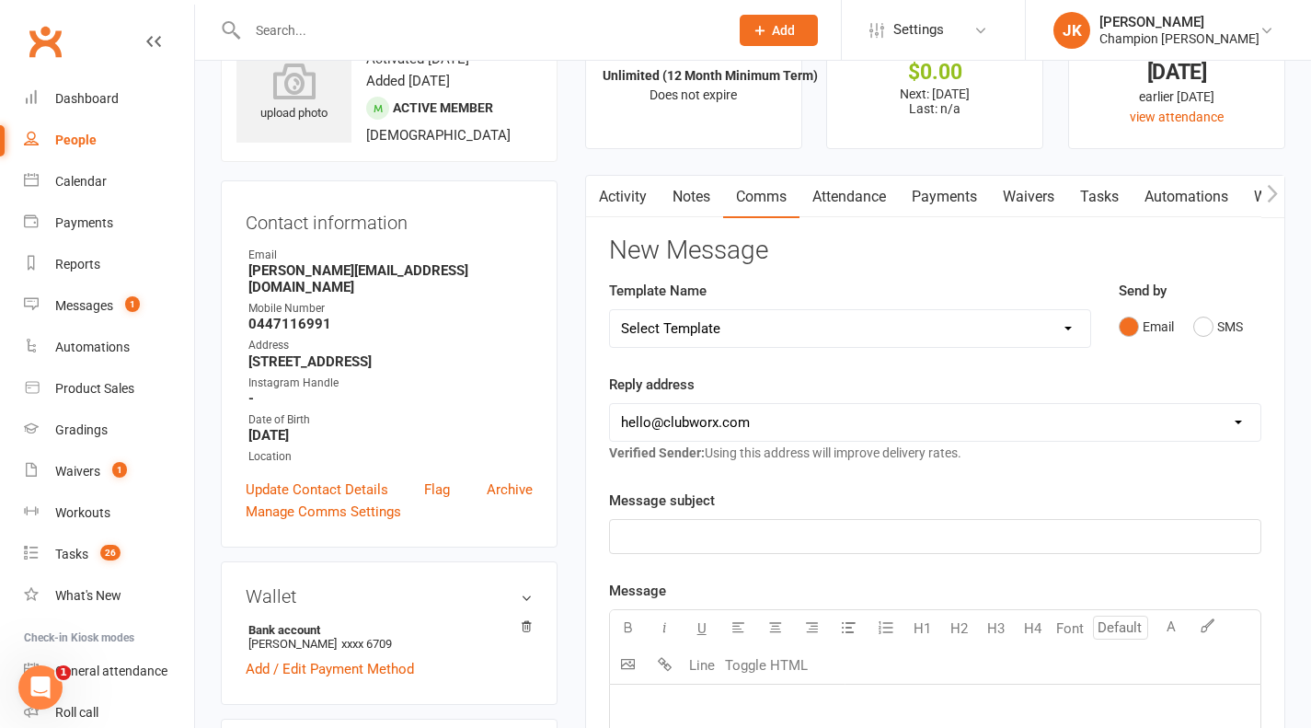
click at [531, 30] on input "text" at bounding box center [479, 30] width 474 height 26
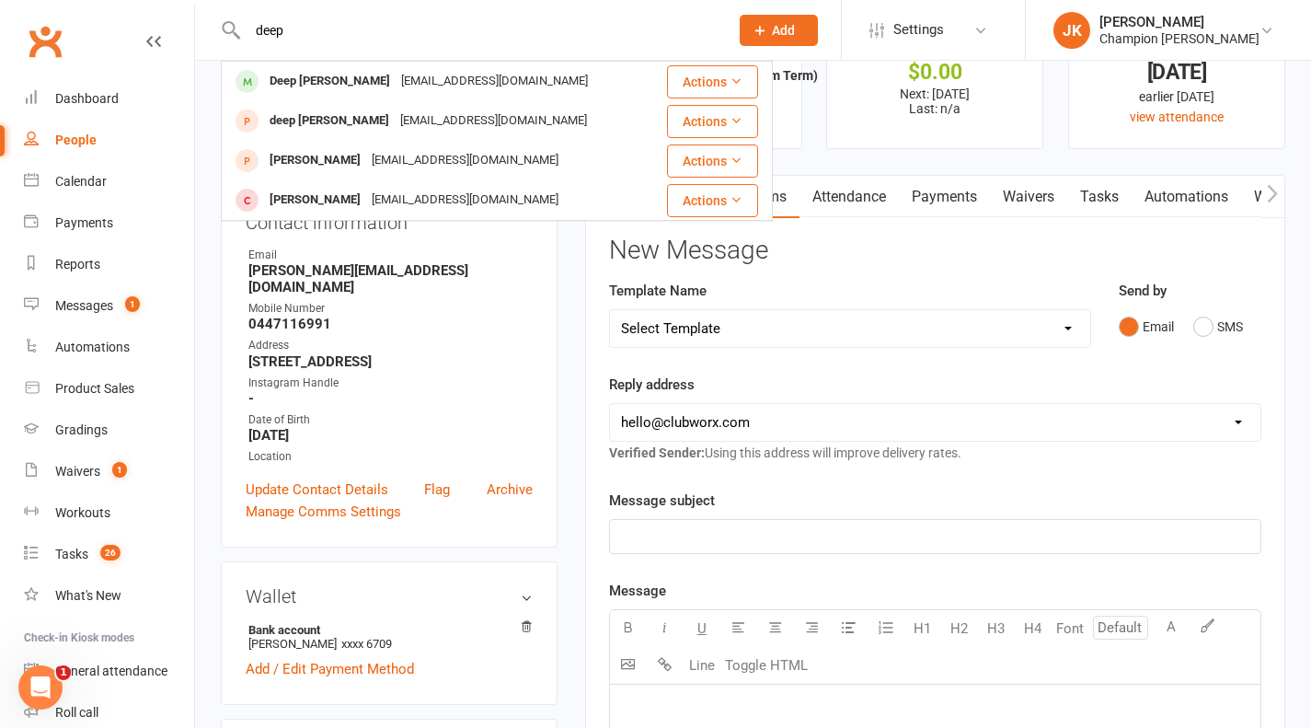
type input "deep"
click at [336, 76] on div "Deep [PERSON_NAME]" at bounding box center [330, 81] width 132 height 27
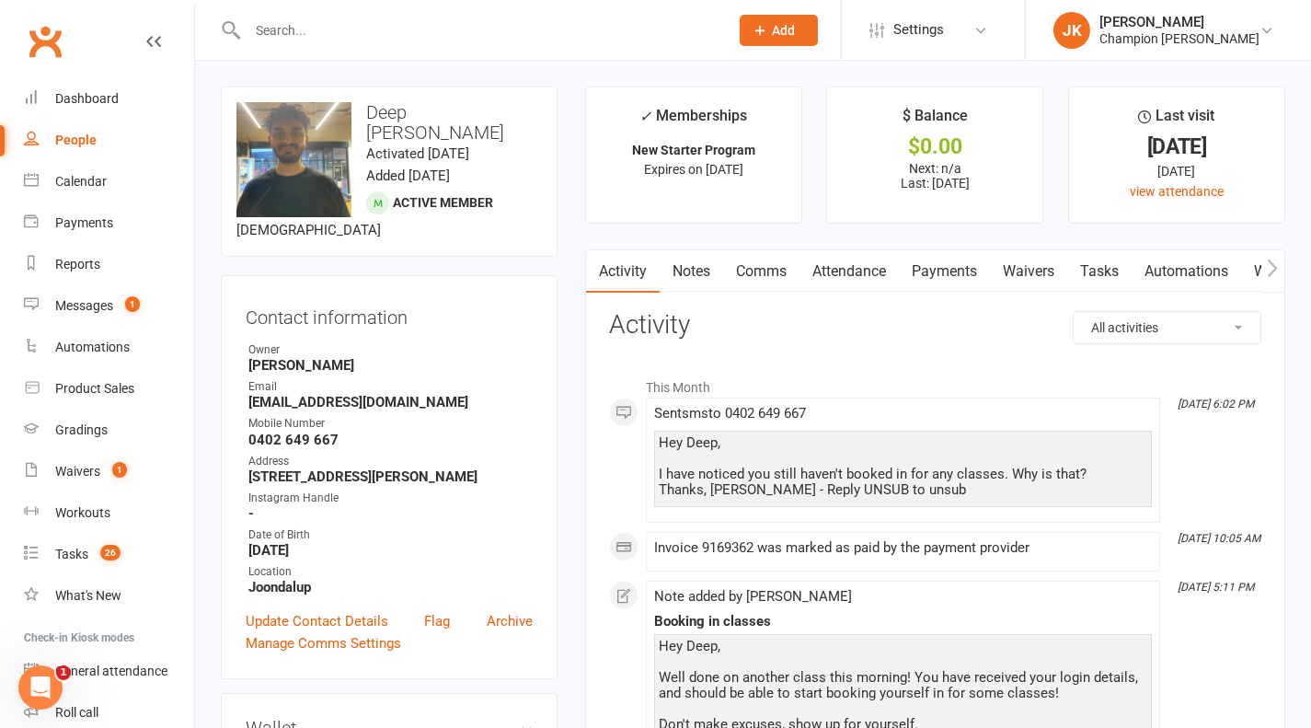
click at [855, 263] on link "Attendance" at bounding box center [849, 271] width 99 height 42
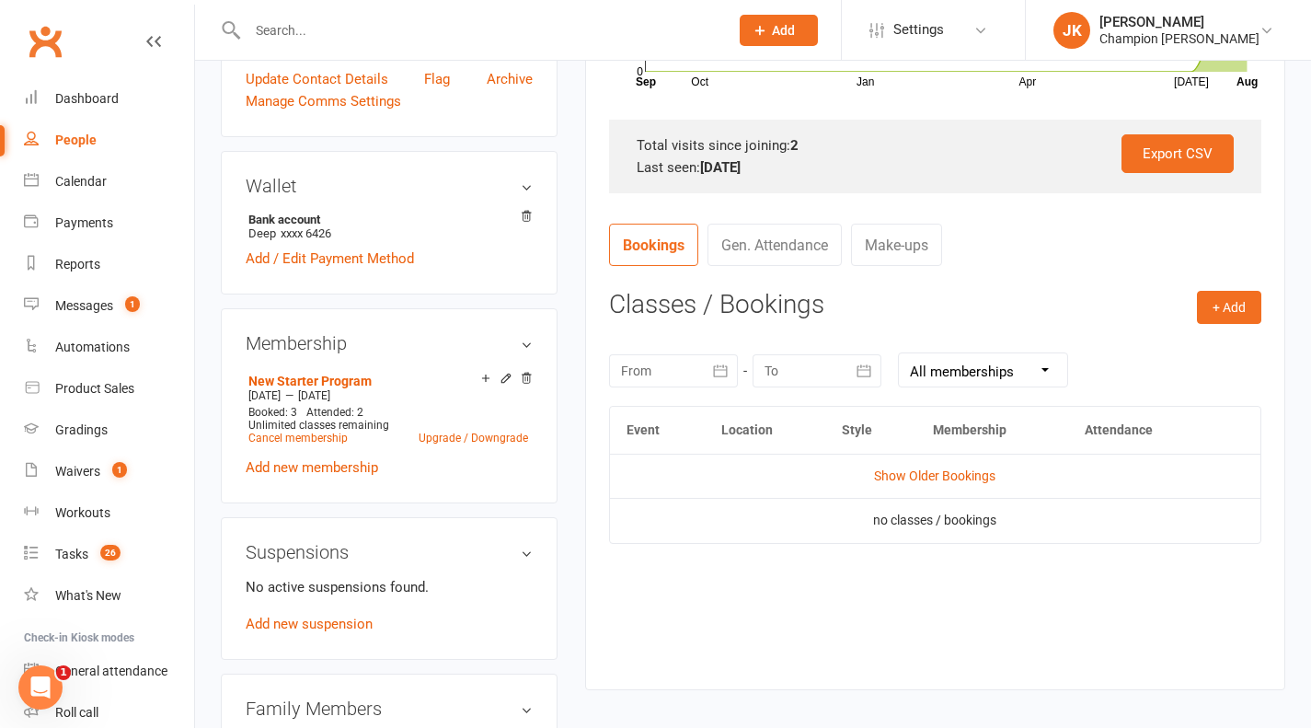
scroll to position [559, 0]
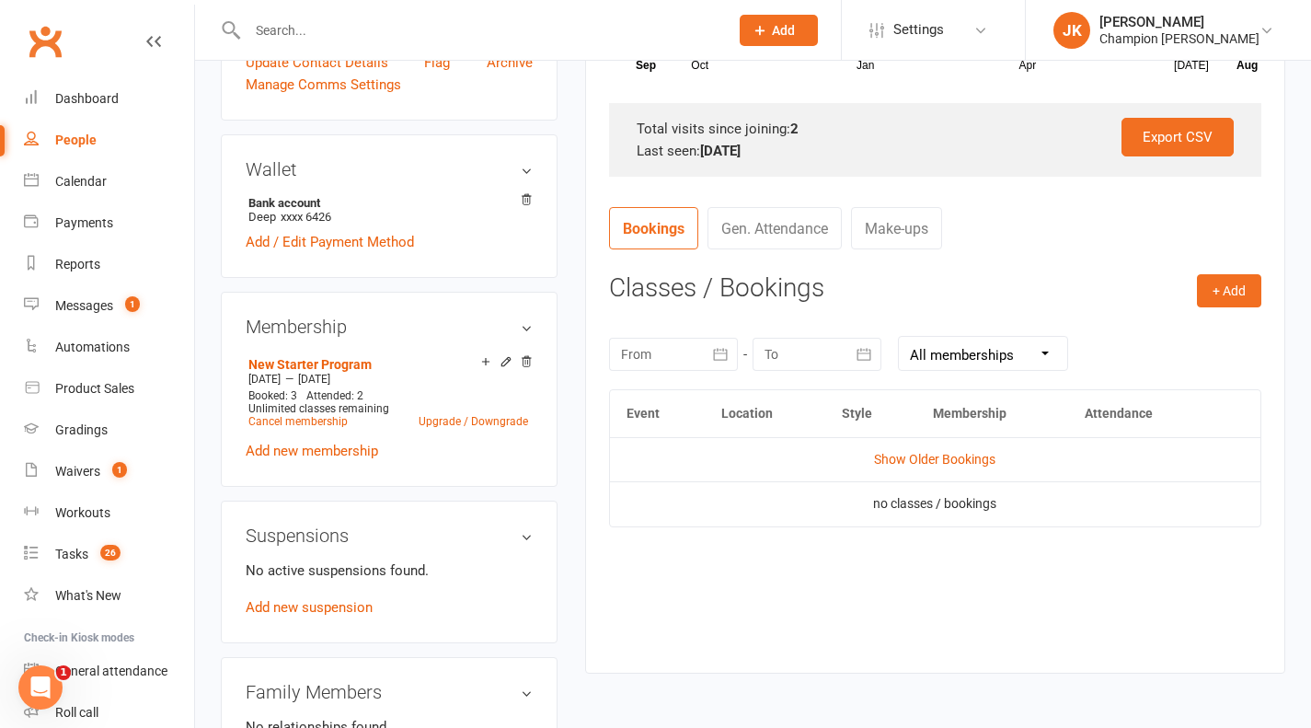
click at [901, 449] on td "Show Older Bookings" at bounding box center [935, 459] width 651 height 44
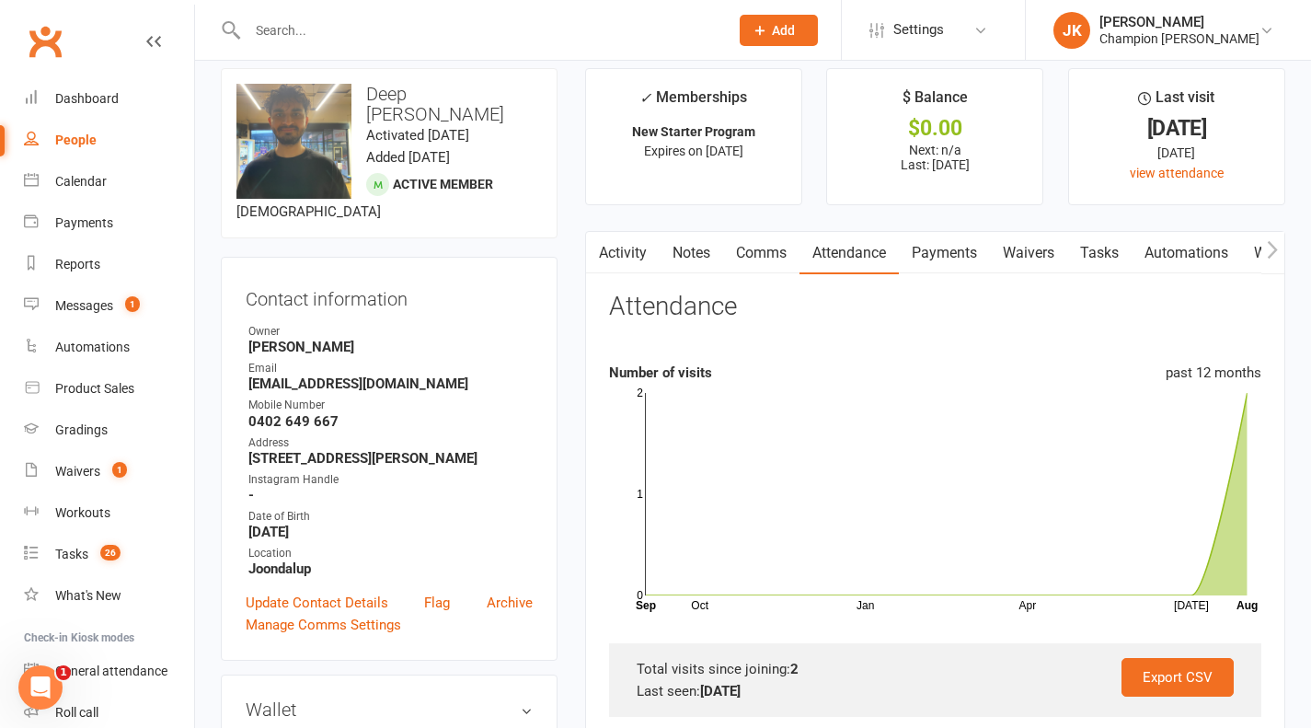
scroll to position [0, 0]
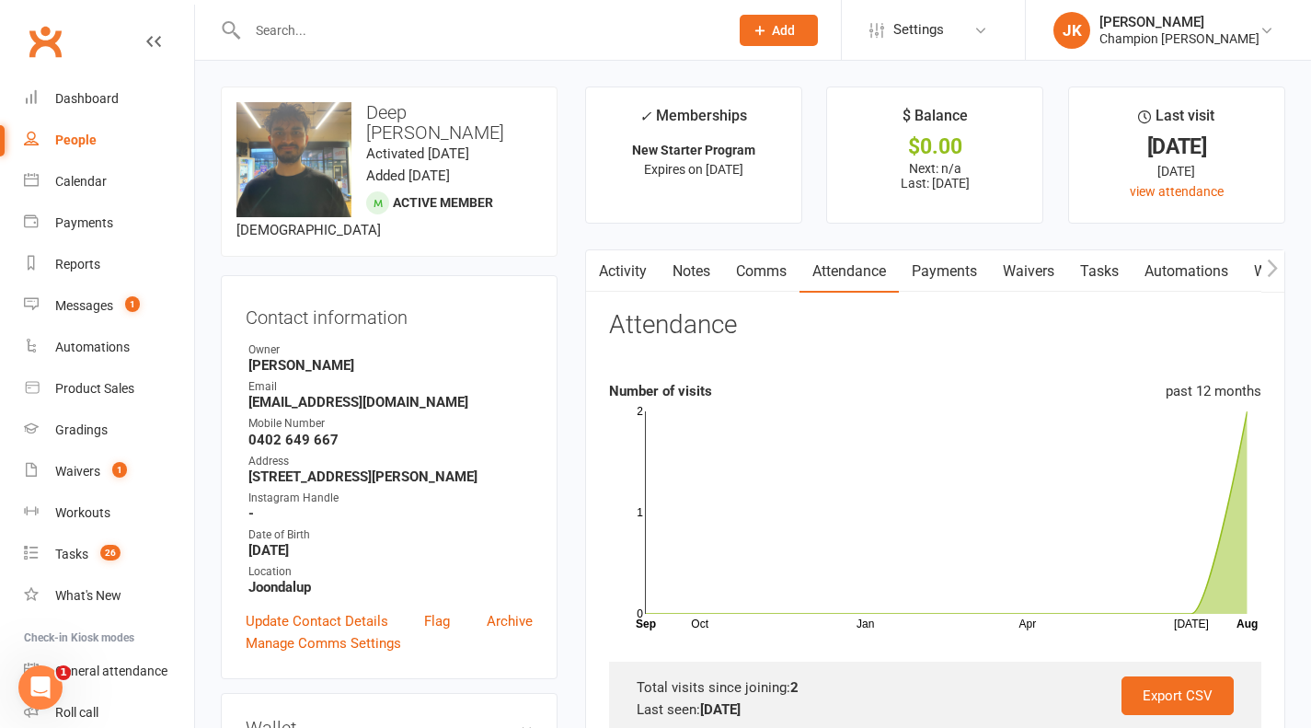
click at [632, 284] on link "Activity" at bounding box center [623, 271] width 74 height 42
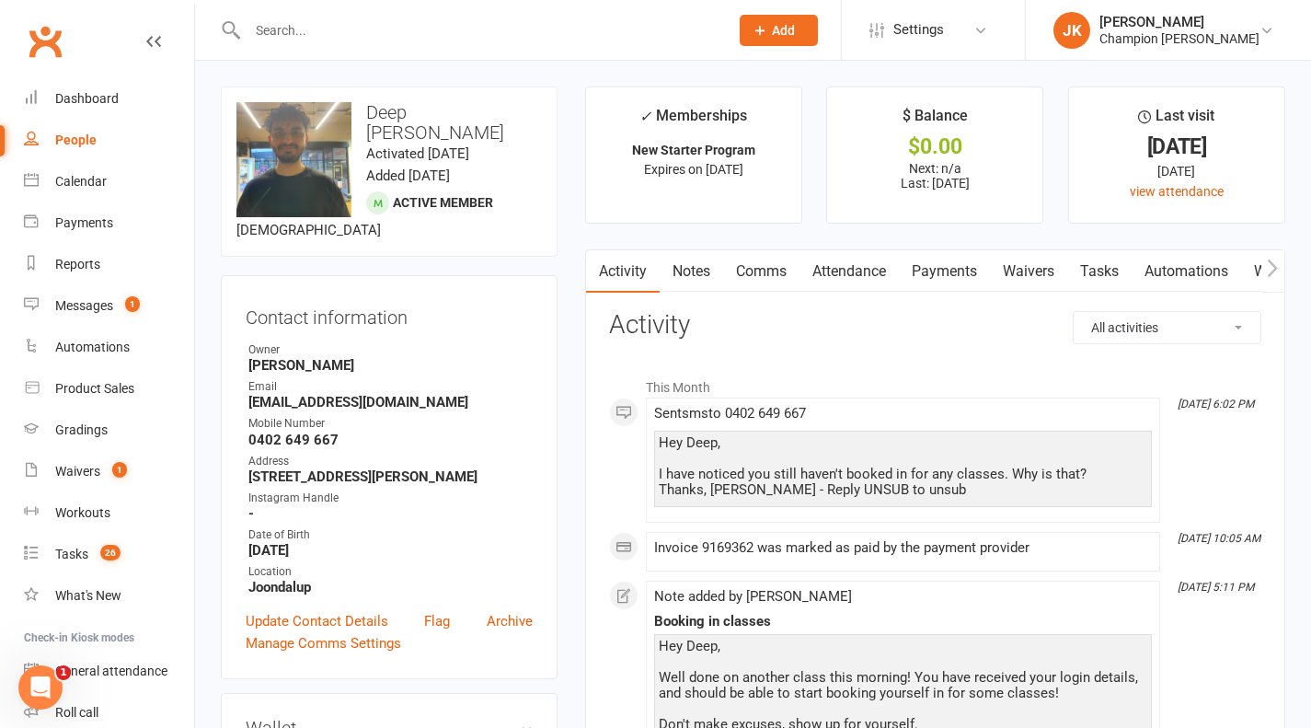
scroll to position [86, 0]
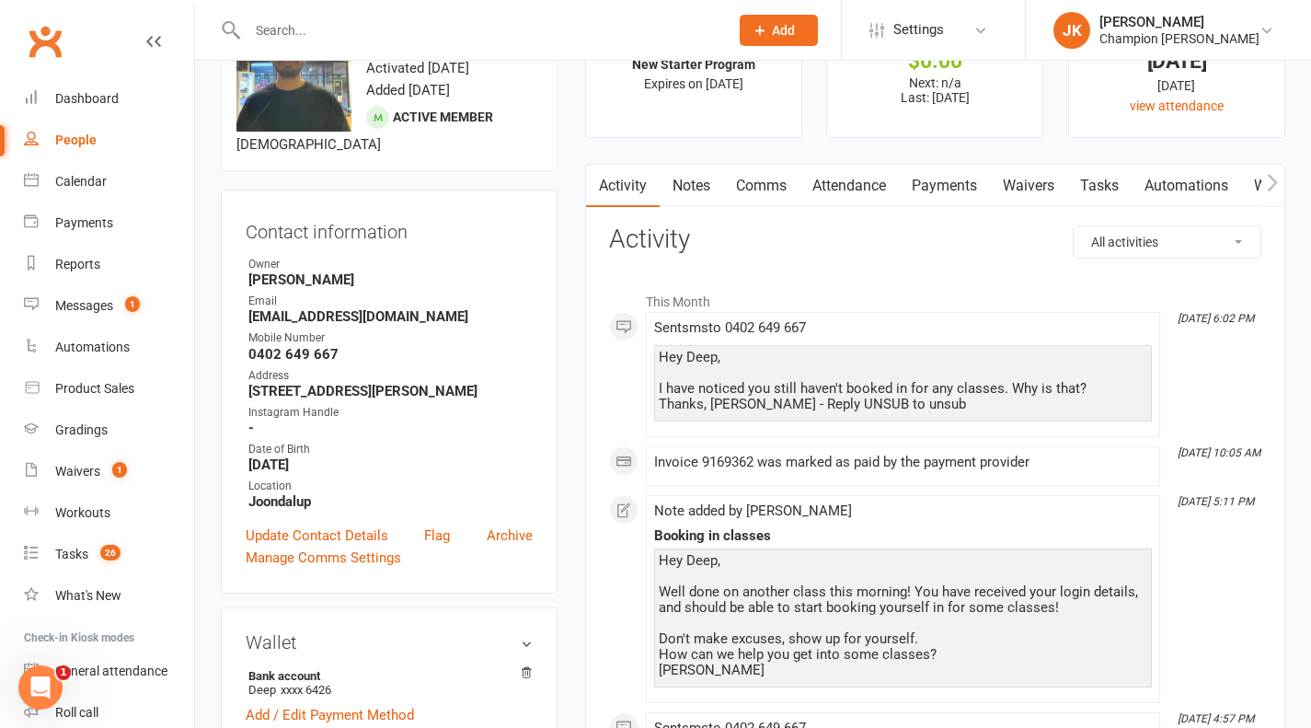
click at [696, 197] on link "Notes" at bounding box center [692, 186] width 64 height 42
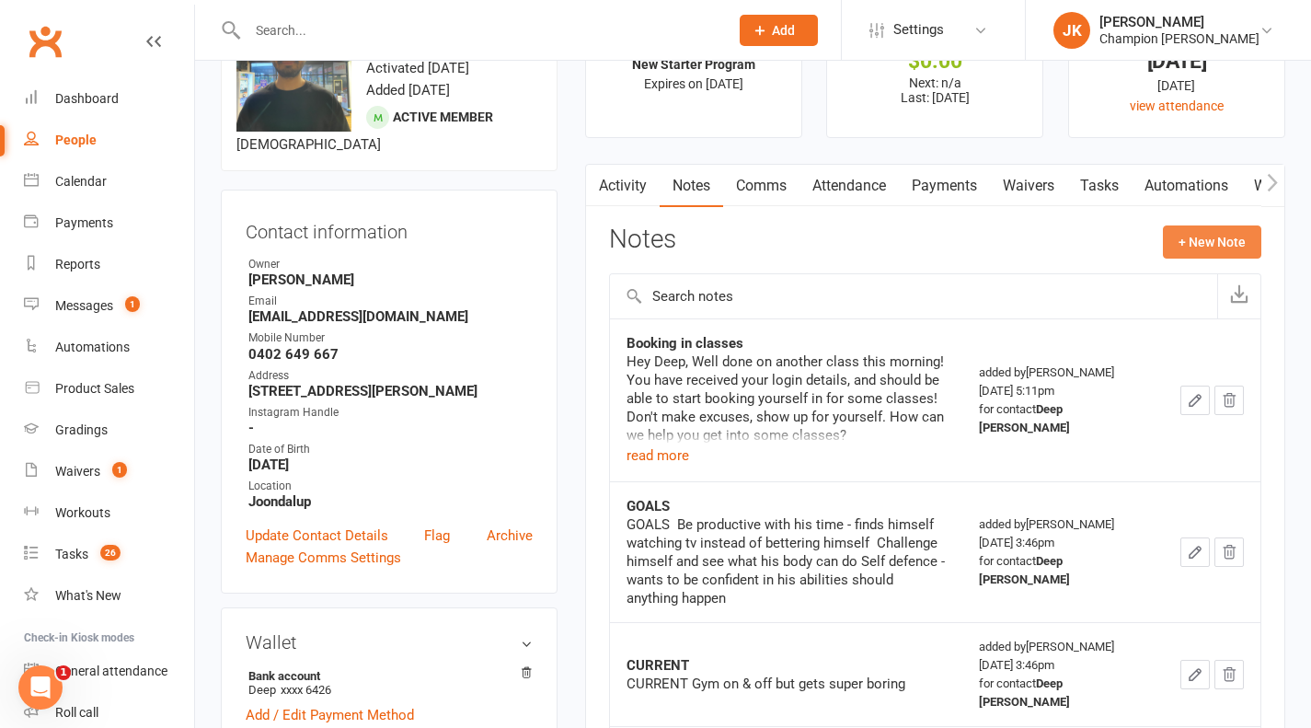
click at [1196, 241] on button "+ New Note" at bounding box center [1212, 241] width 98 height 33
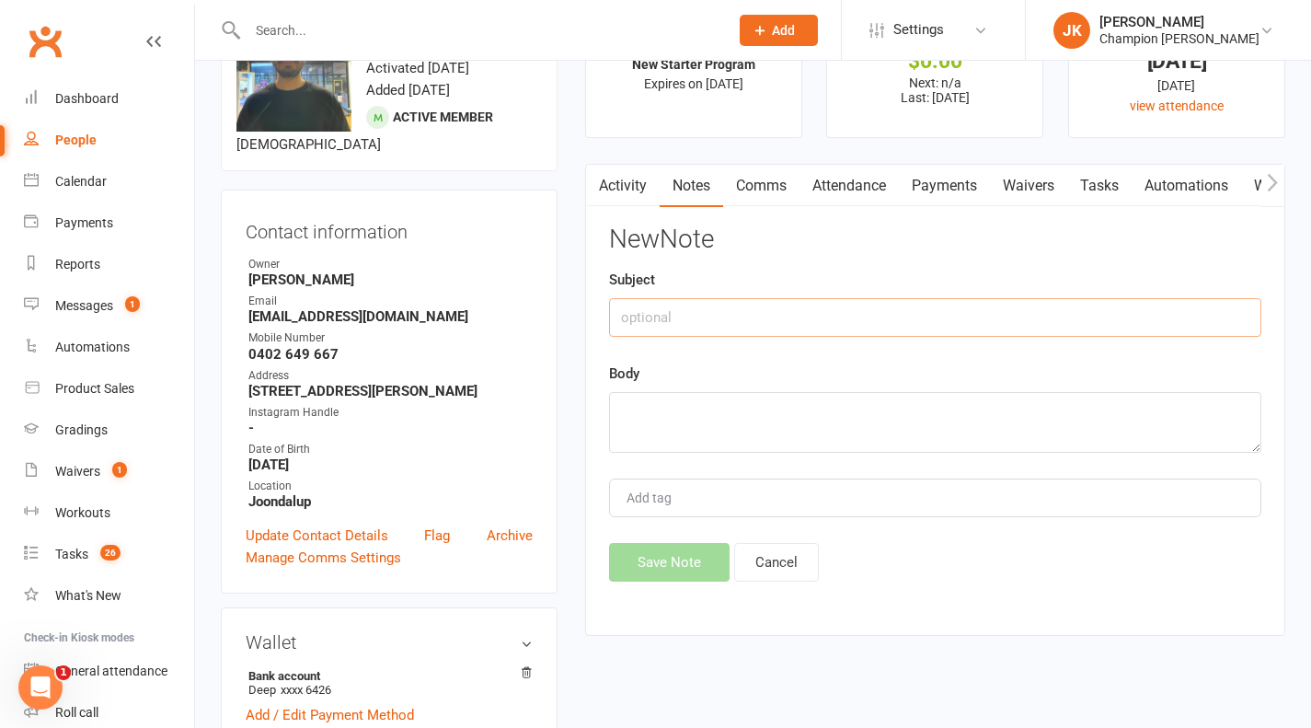
click at [1033, 321] on input "text" at bounding box center [935, 317] width 653 height 39
type input "c"
type input "double dialled"
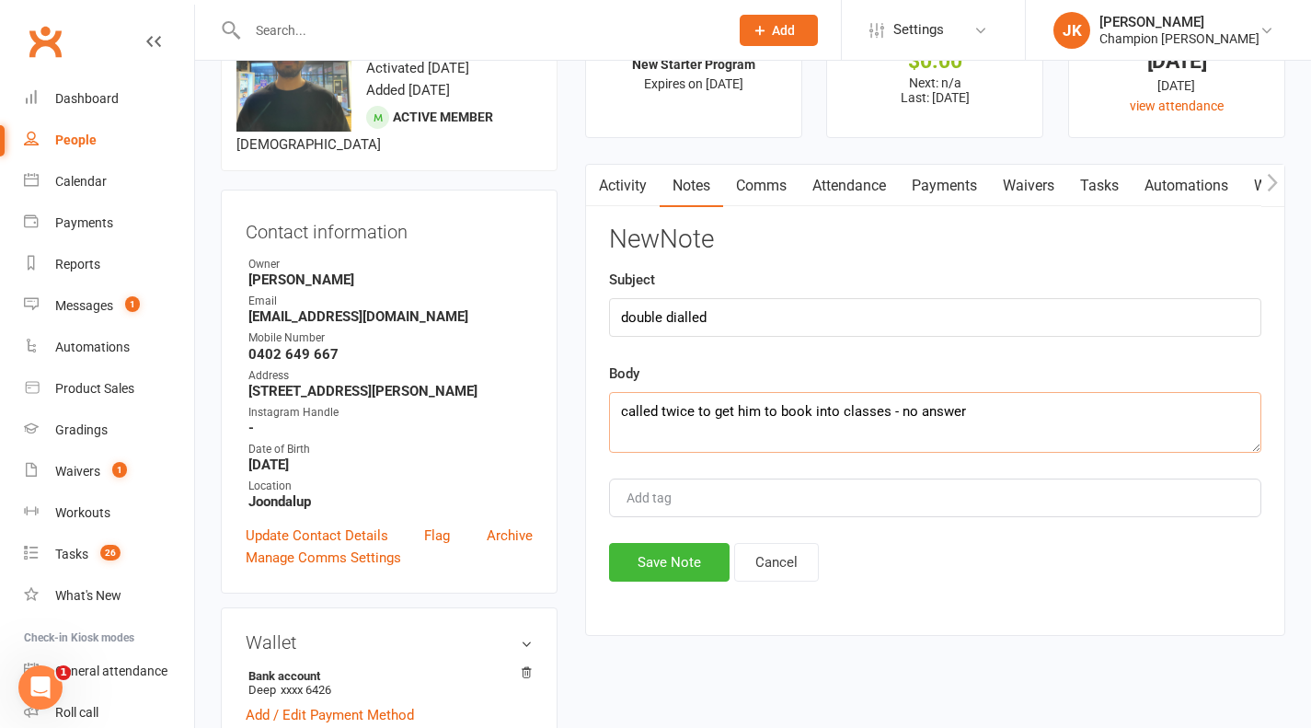
type textarea "called twice to get him to book into classes - no answer"
click at [662, 542] on div "New Note Subject double dialled Body called twice to get him to book into class…" at bounding box center [935, 403] width 653 height 356
click at [664, 550] on button "Save Note" at bounding box center [669, 562] width 121 height 39
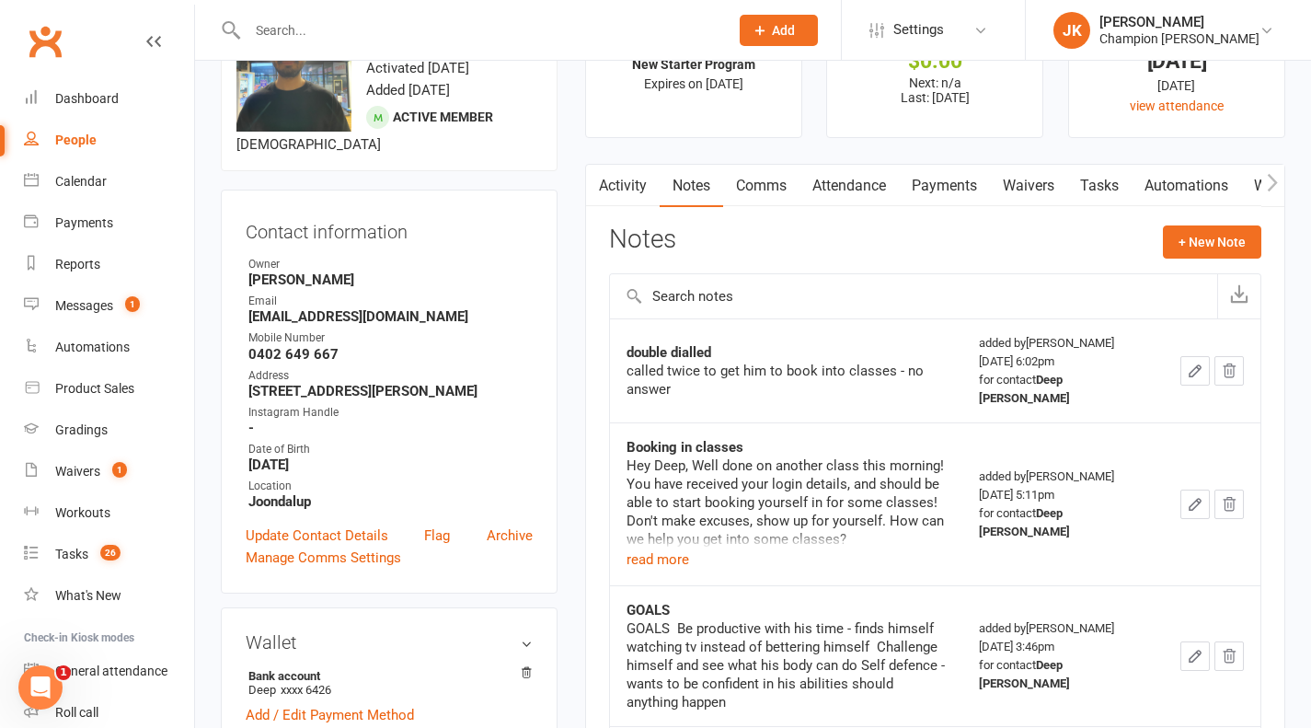
click at [266, 34] on input "text" at bounding box center [479, 30] width 474 height 26
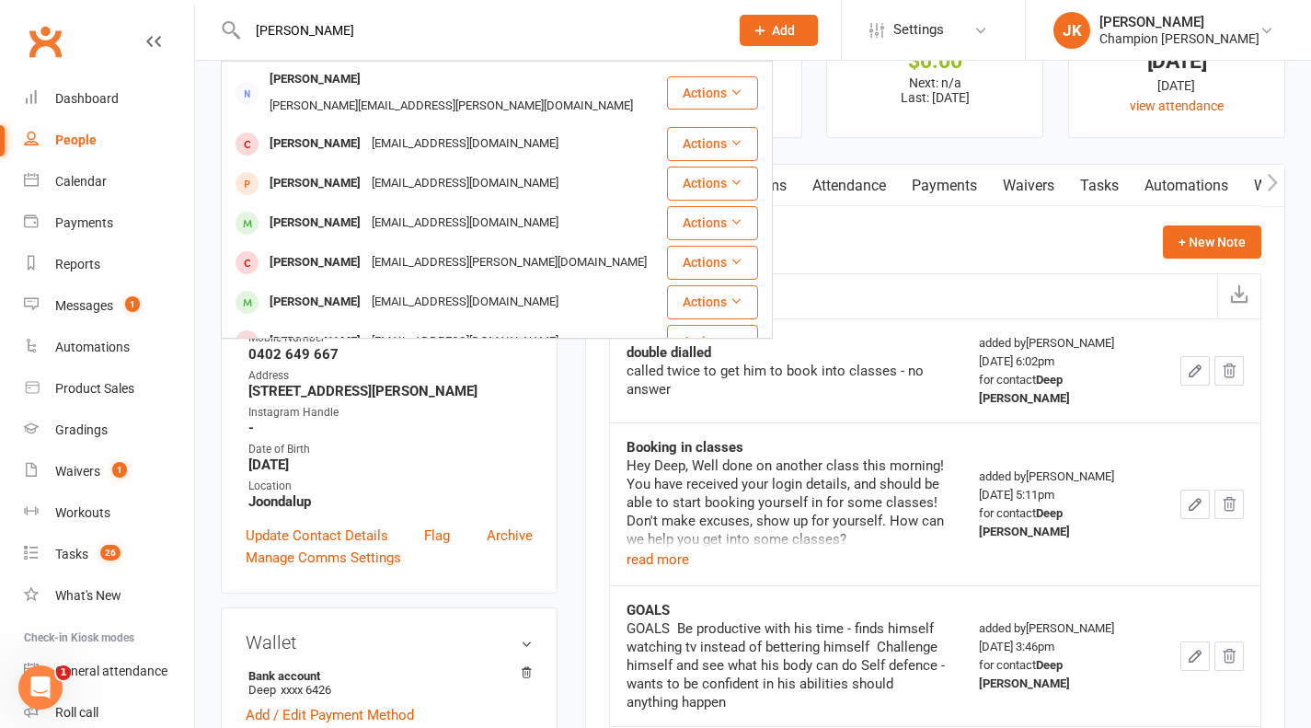
type input "[PERSON_NAME]"
click at [307, 210] on div "[PERSON_NAME]" at bounding box center [315, 223] width 102 height 27
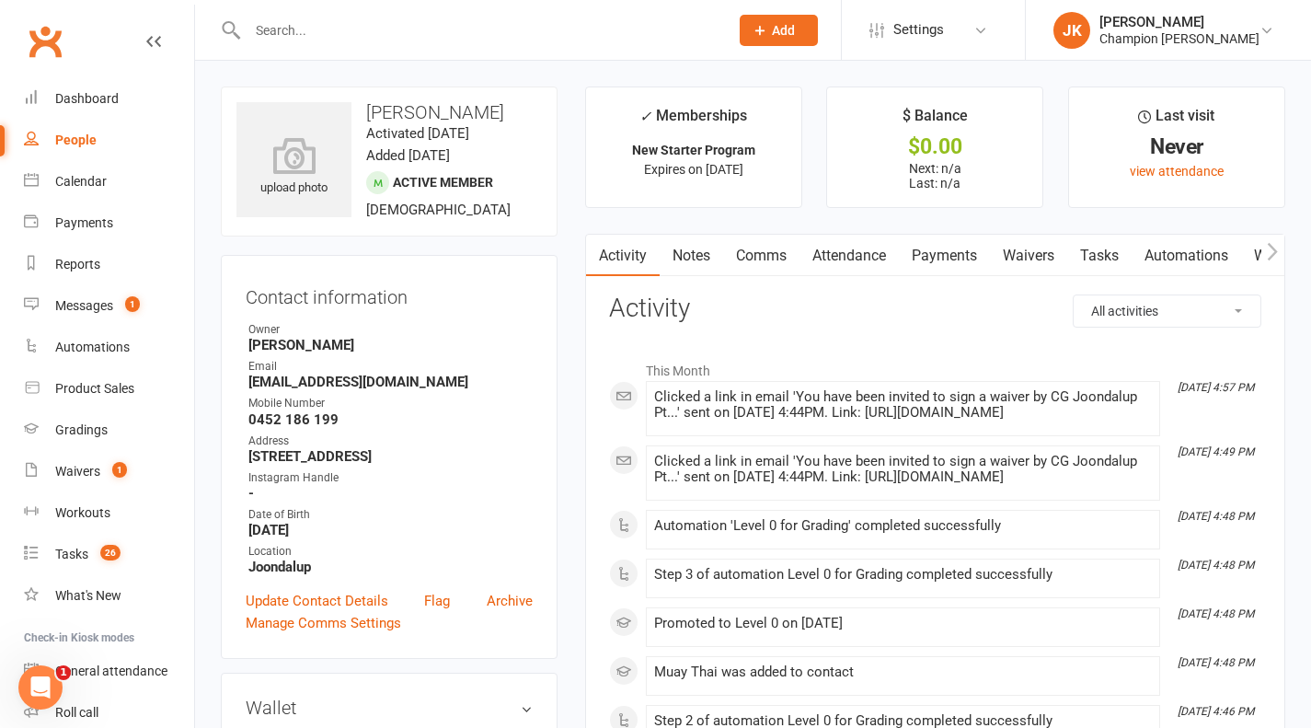
scroll to position [97, 0]
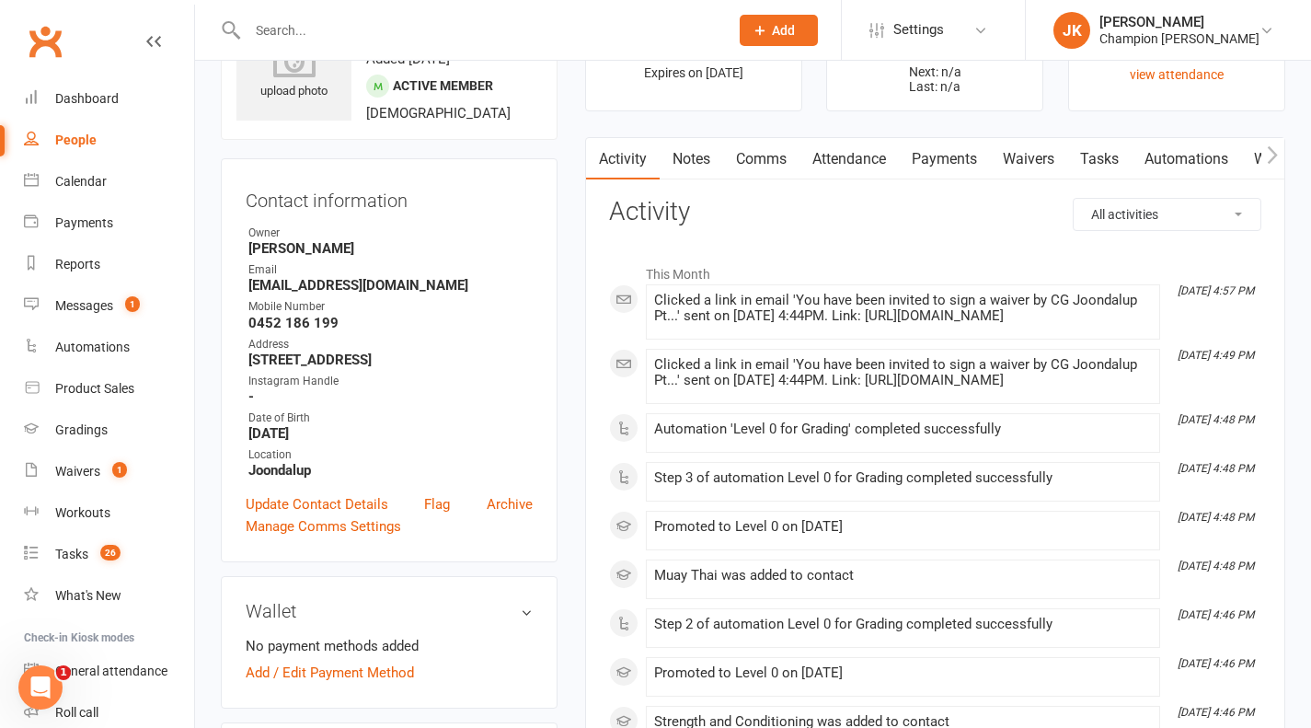
click at [1036, 162] on link "Waivers" at bounding box center [1028, 159] width 77 height 42
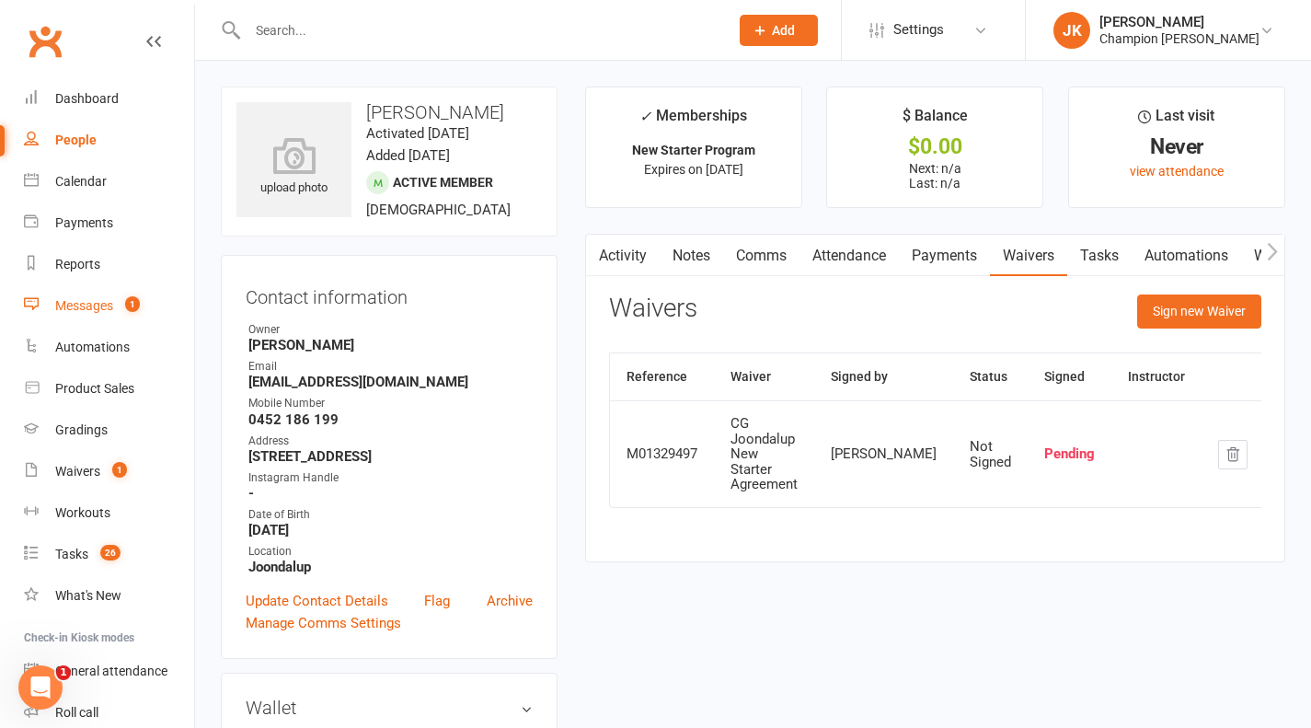
click at [101, 302] on div "Messages" at bounding box center [84, 305] width 58 height 15
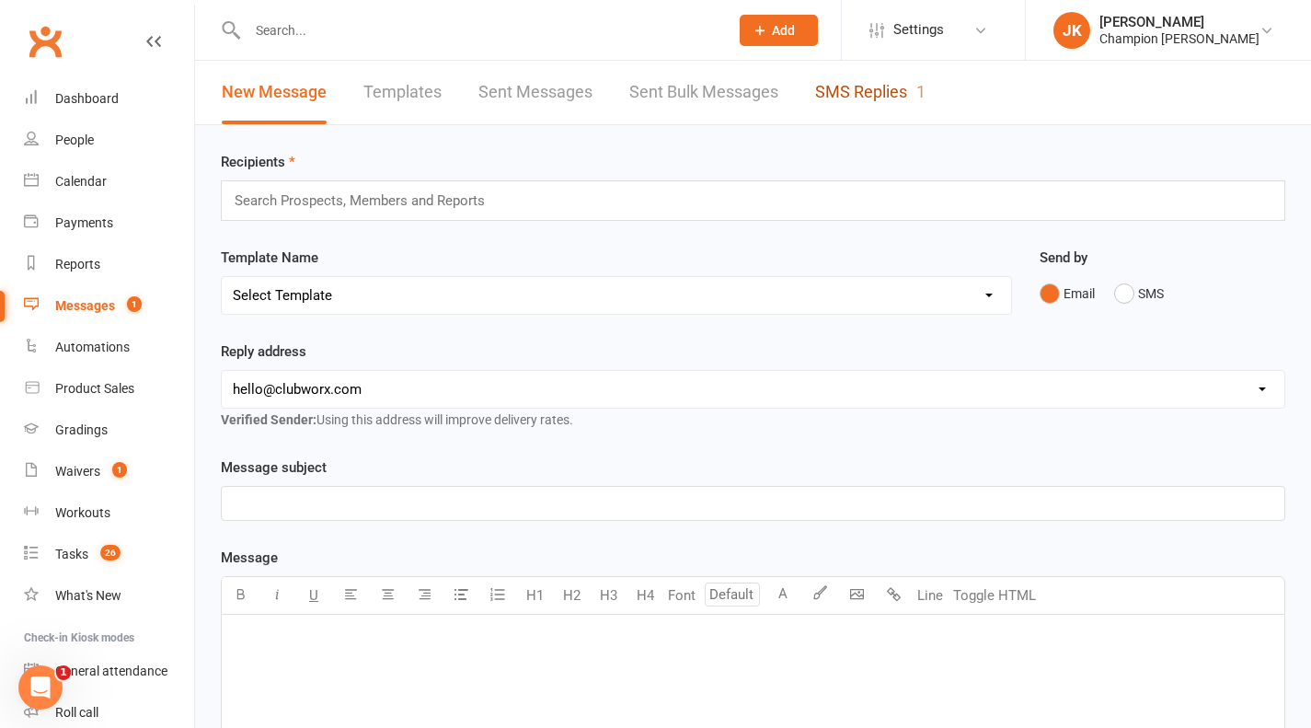
click at [816, 91] on link "SMS Replies 1" at bounding box center [870, 93] width 110 height 64
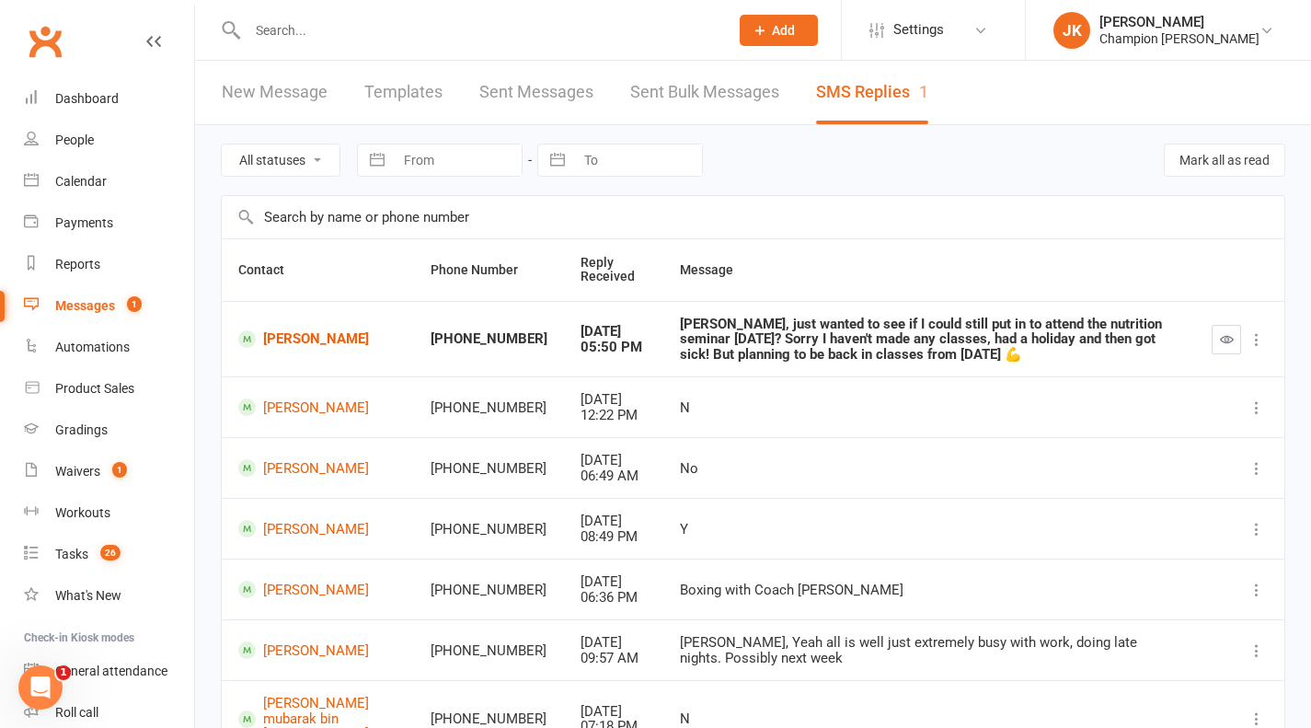
click at [1250, 333] on icon at bounding box center [1257, 339] width 18 height 18
click at [680, 407] on div "N" at bounding box center [929, 408] width 499 height 16
click at [346, 337] on link "[PERSON_NAME]" at bounding box center [317, 338] width 159 height 17
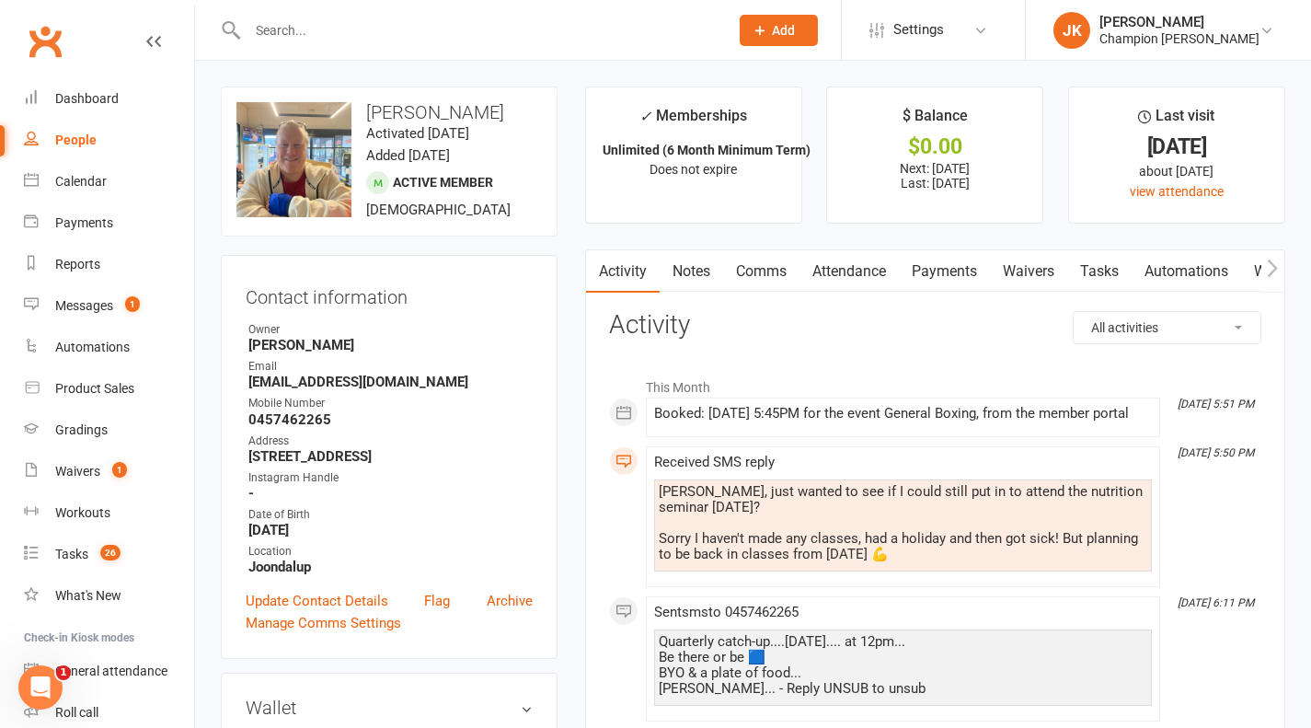
click at [780, 269] on link "Comms" at bounding box center [761, 271] width 76 height 42
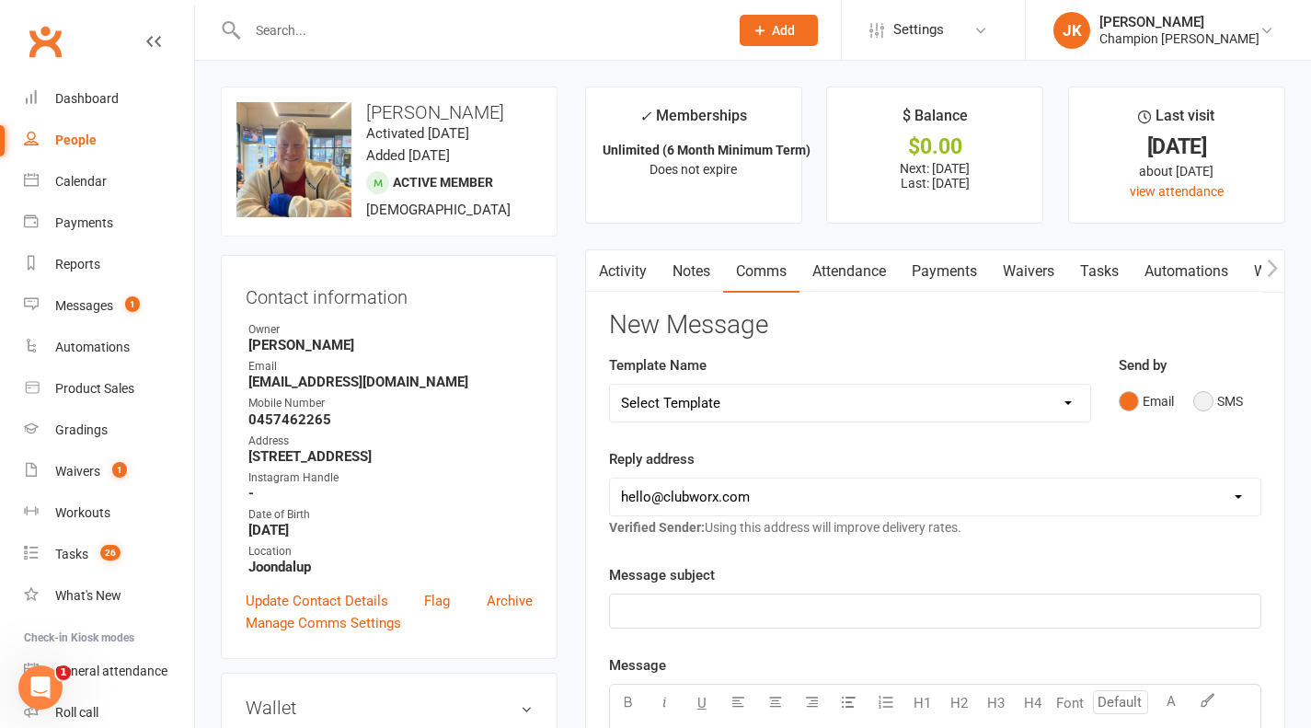
click at [1199, 412] on button "SMS" at bounding box center [1219, 401] width 50 height 35
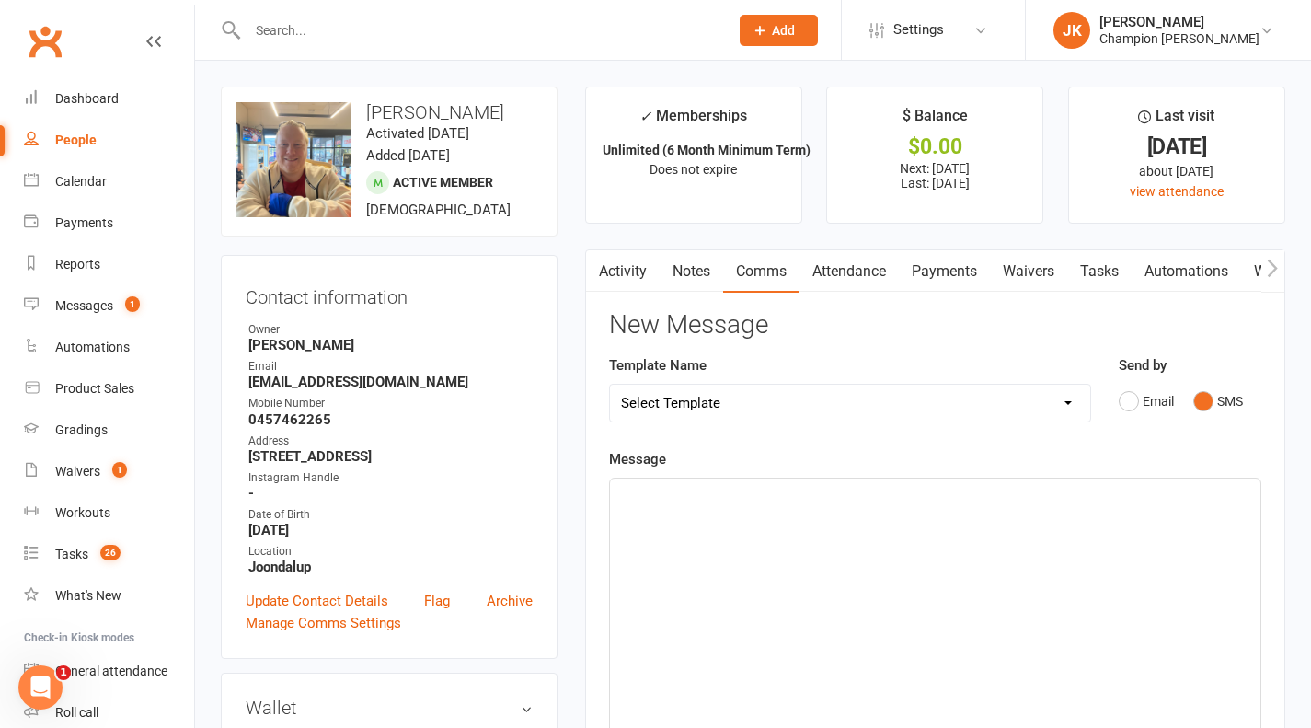
click at [1076, 537] on div "﻿" at bounding box center [935, 617] width 651 height 276
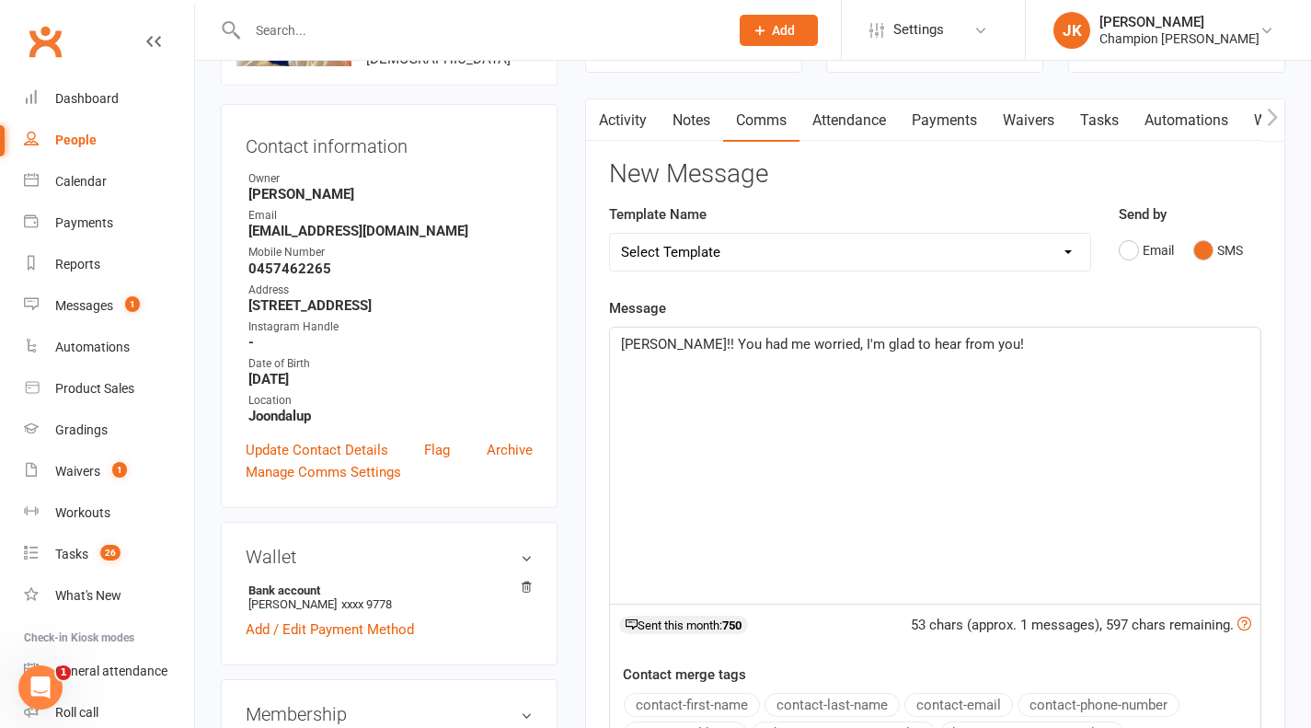
scroll to position [186, 0]
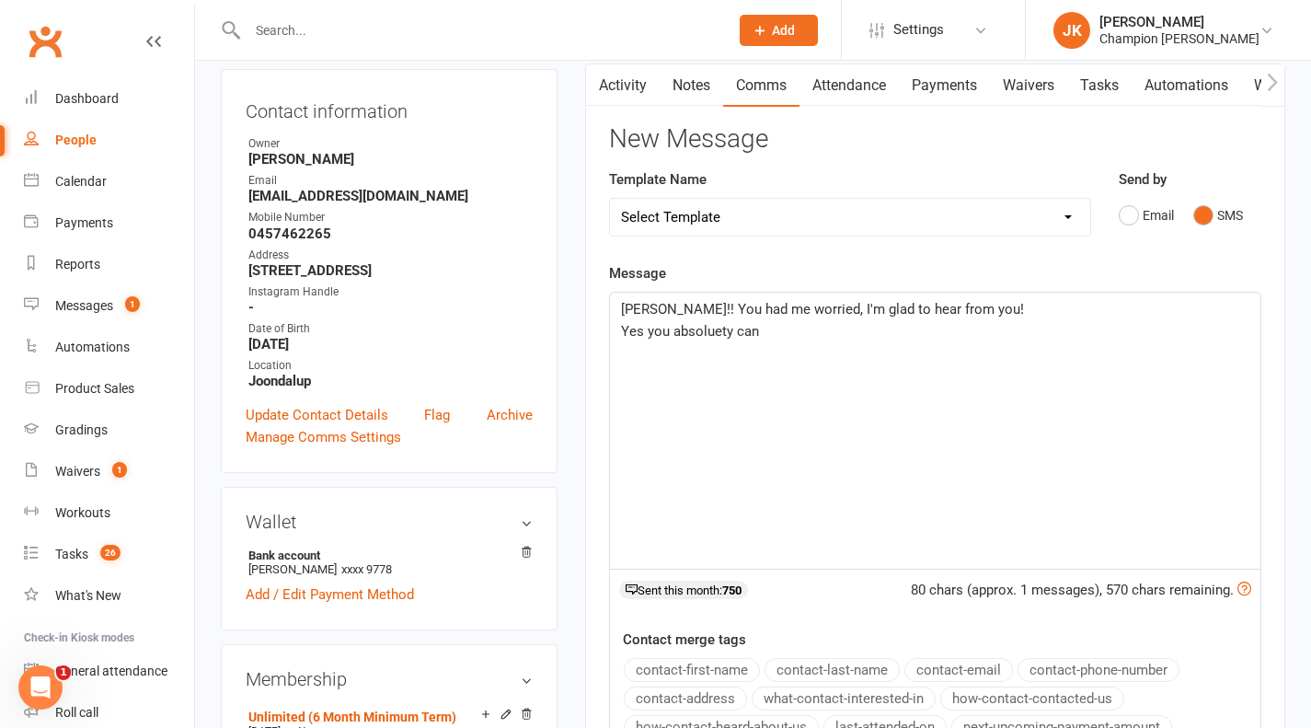
click at [698, 340] on p "Yes you absoluety can" at bounding box center [935, 331] width 629 height 22
click at [788, 337] on p "Yes you absolutely can" at bounding box center [935, 331] width 629 height 22
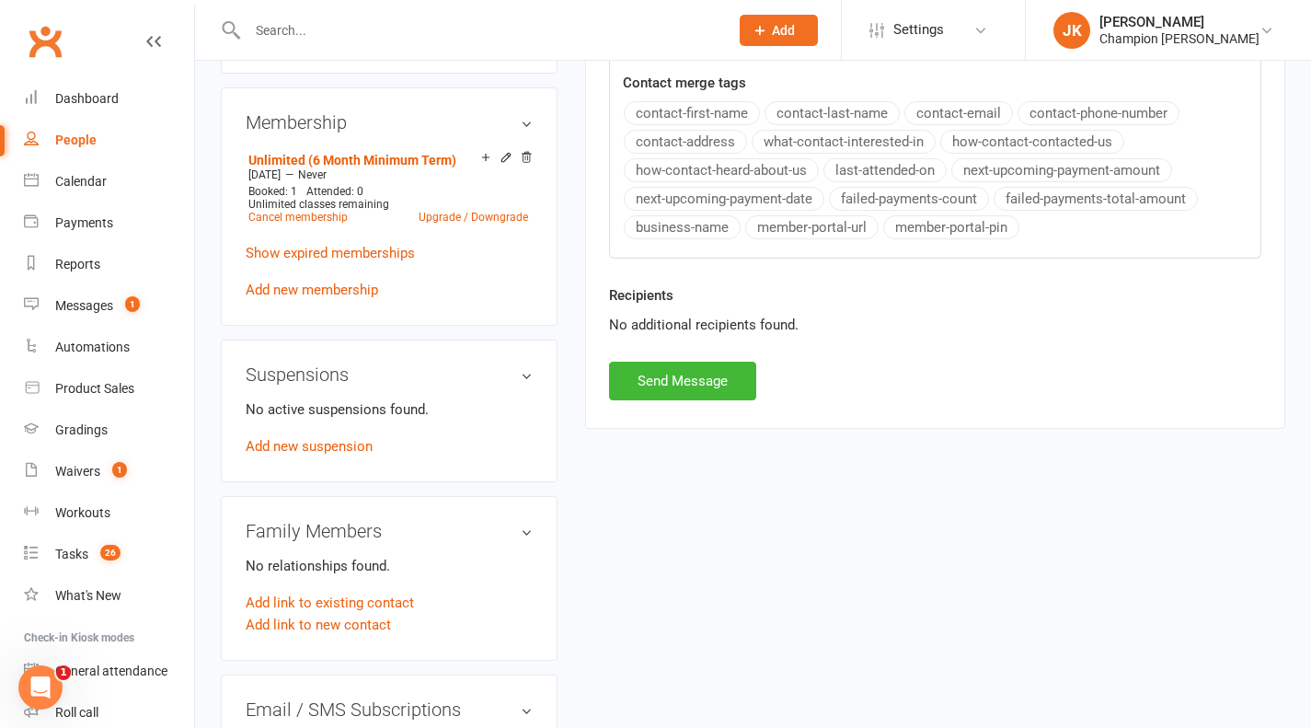
scroll to position [710, 0]
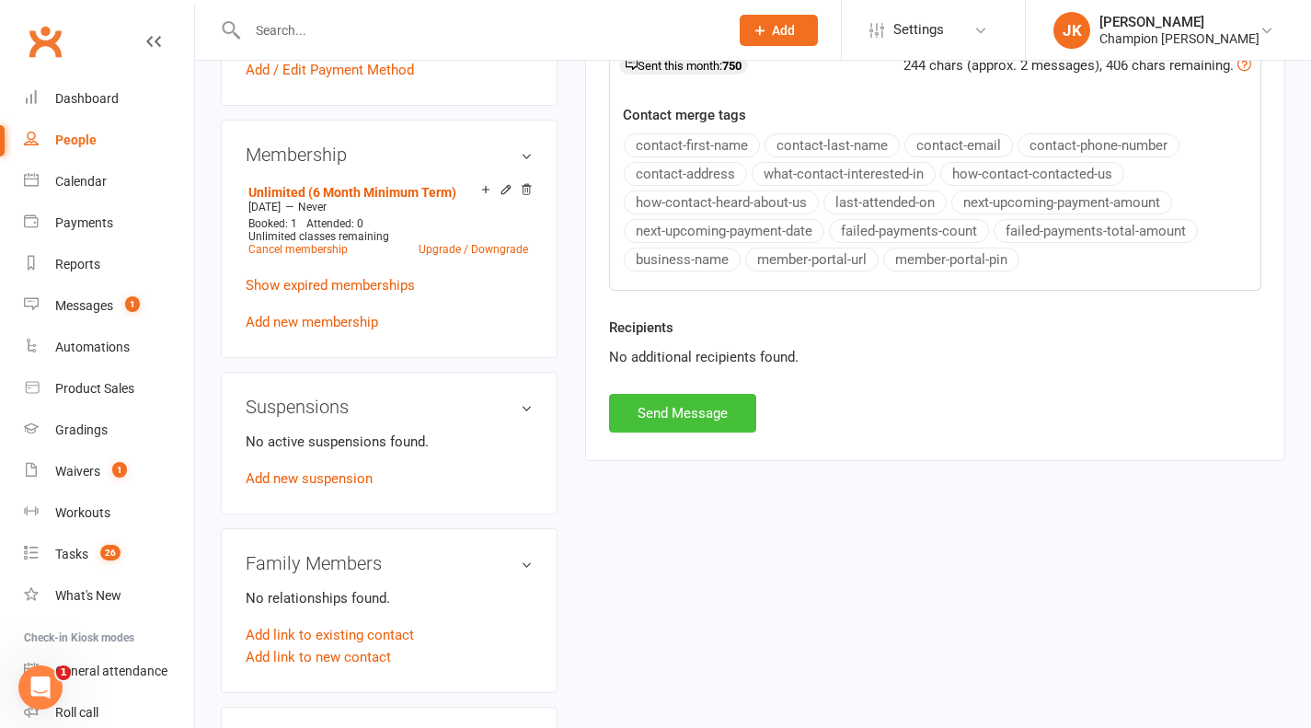
click at [701, 408] on button "Send Message" at bounding box center [682, 413] width 147 height 39
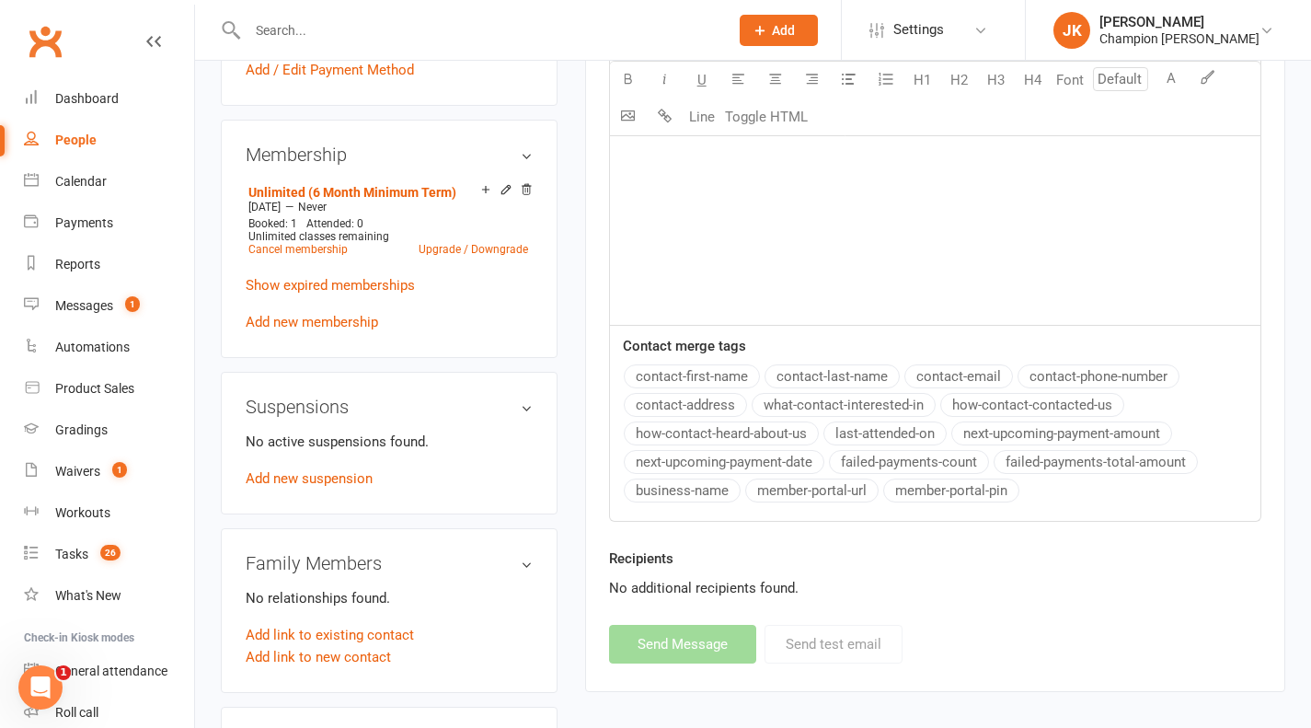
scroll to position [0, 0]
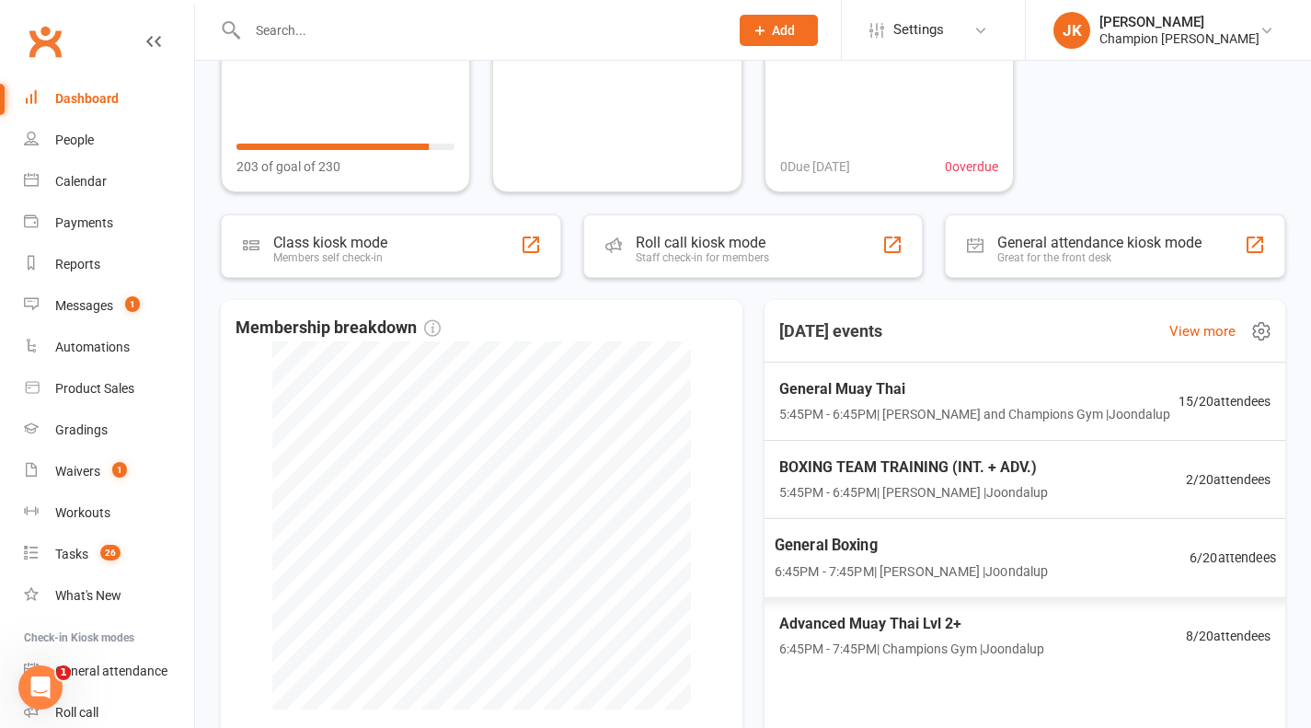
click at [795, 551] on span "General Boxing" at bounding box center [911, 545] width 274 height 24
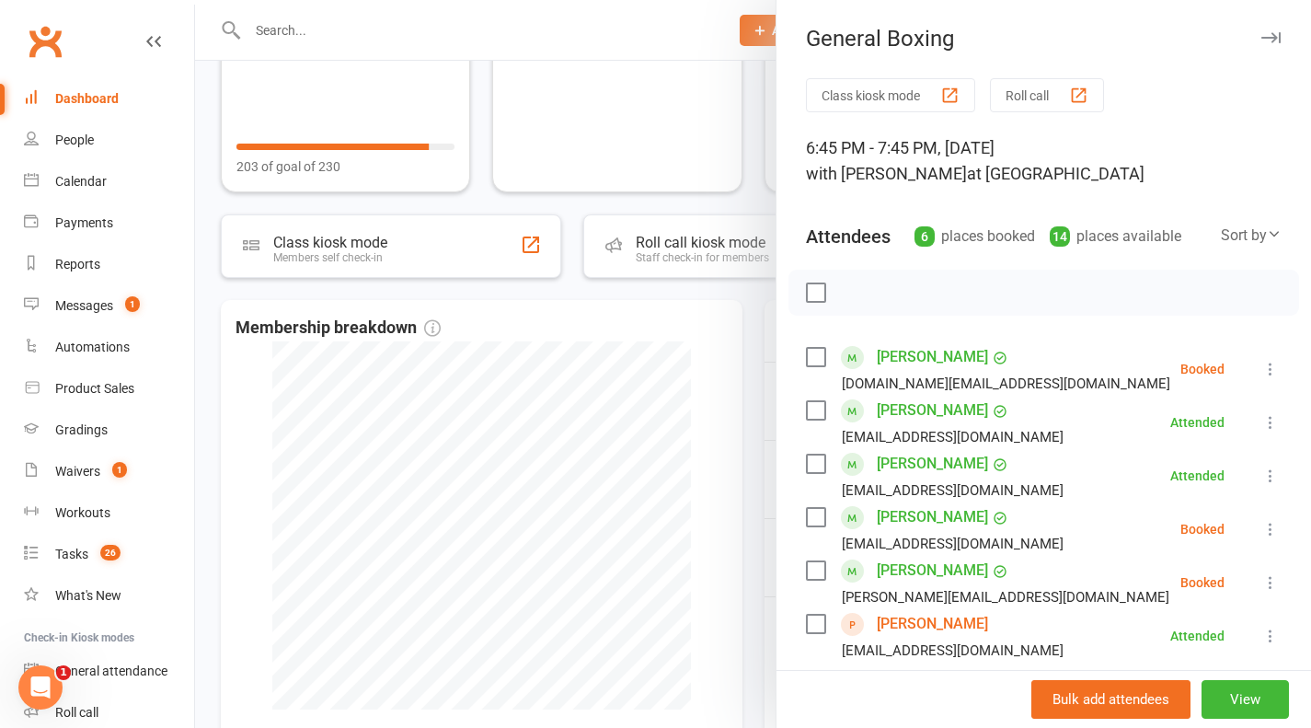
click at [756, 316] on div at bounding box center [753, 364] width 1116 height 728
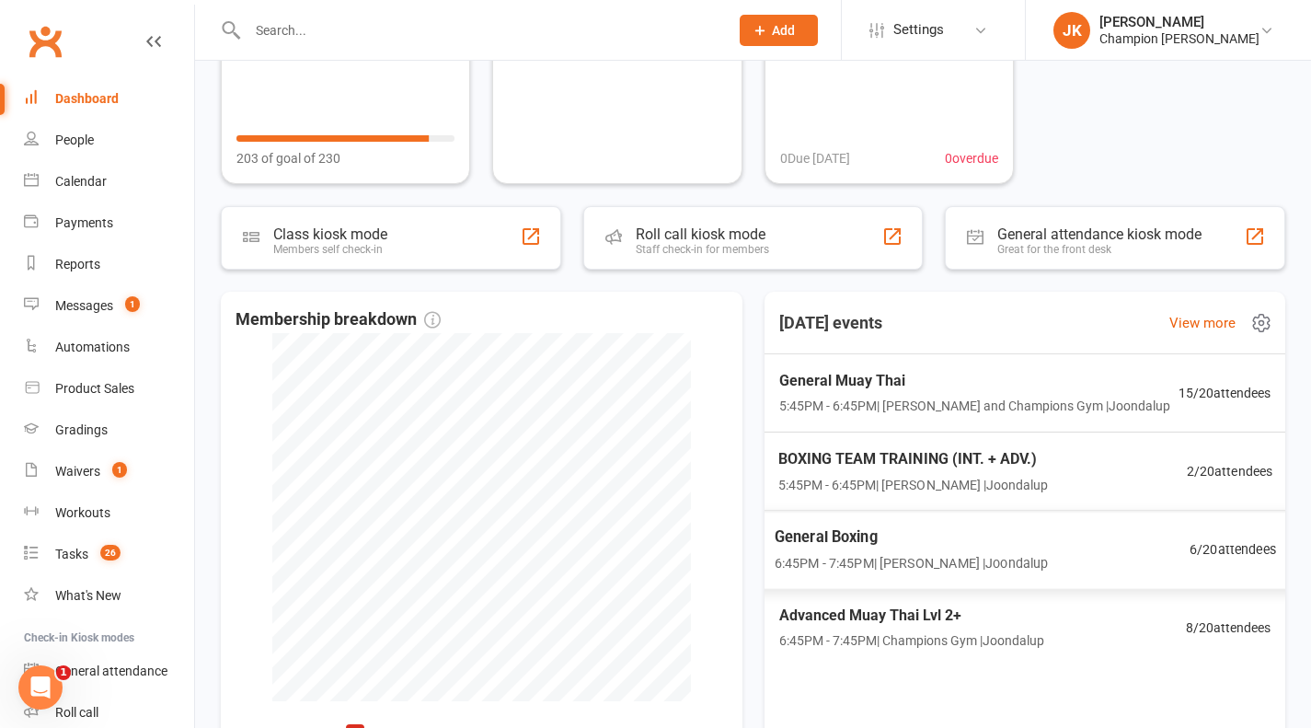
scroll to position [202, 0]
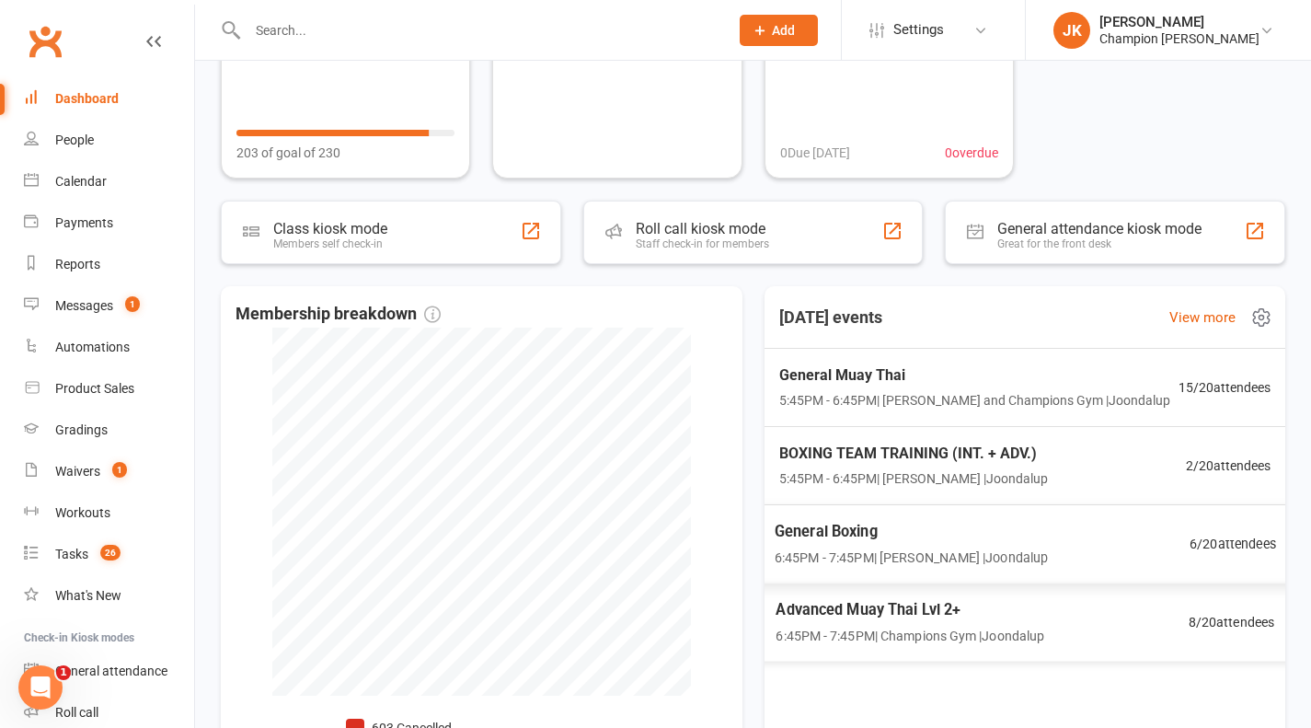
click at [851, 553] on span "6:45PM - 7:45PM | [PERSON_NAME] | [GEOGRAPHIC_DATA]" at bounding box center [911, 557] width 274 height 21
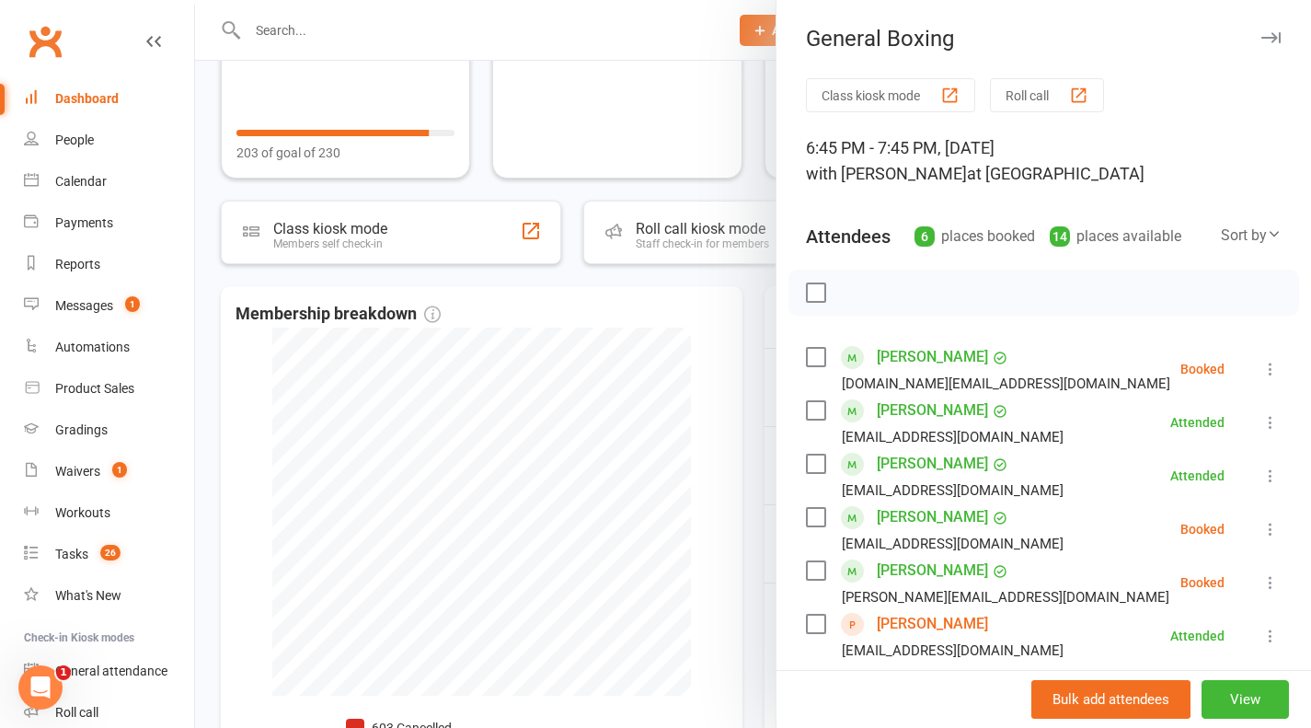
click at [1011, 108] on button "Roll call" at bounding box center [1047, 95] width 114 height 34
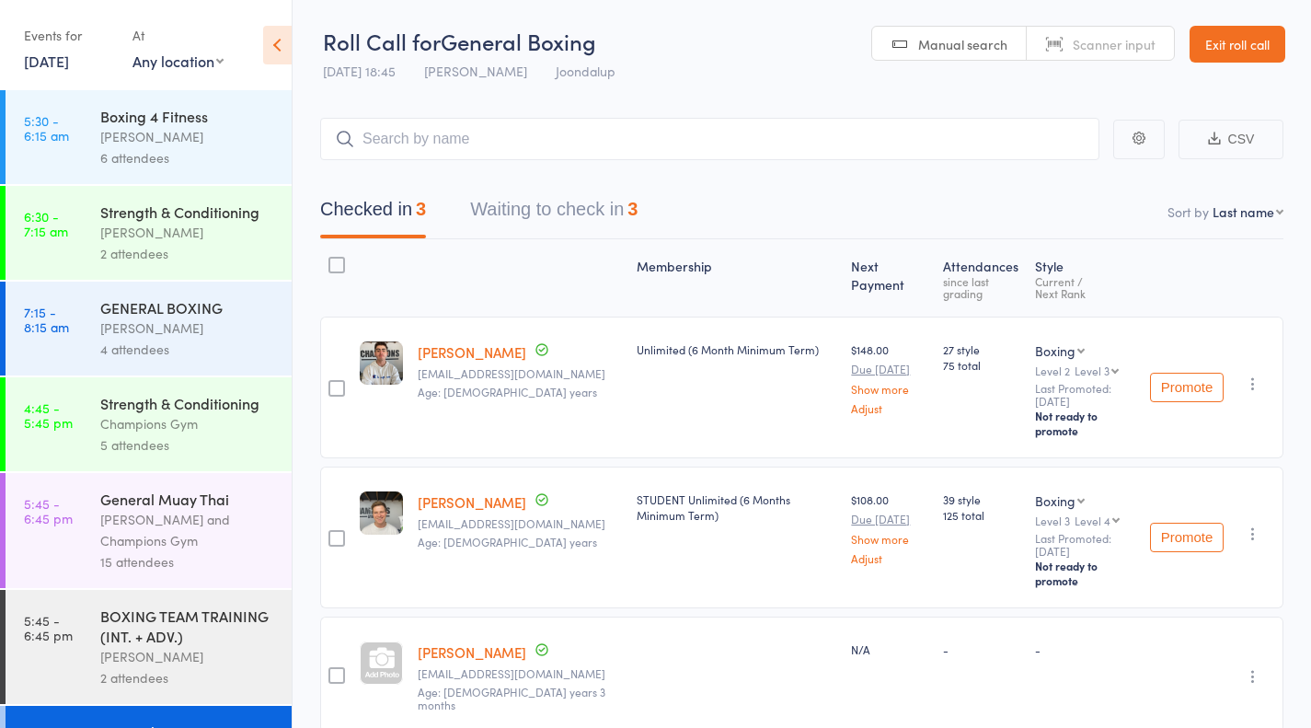
click at [618, 198] on button "Waiting to check in 3" at bounding box center [553, 214] width 167 height 49
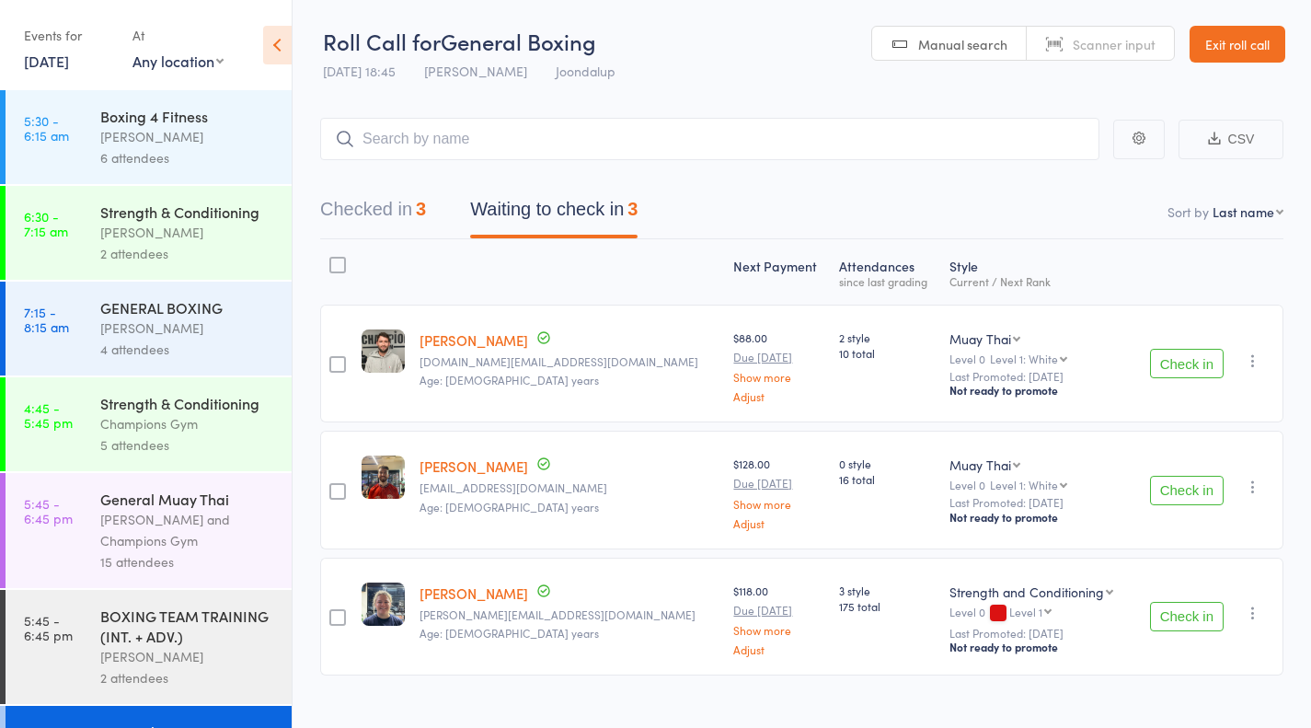
scroll to position [28, 0]
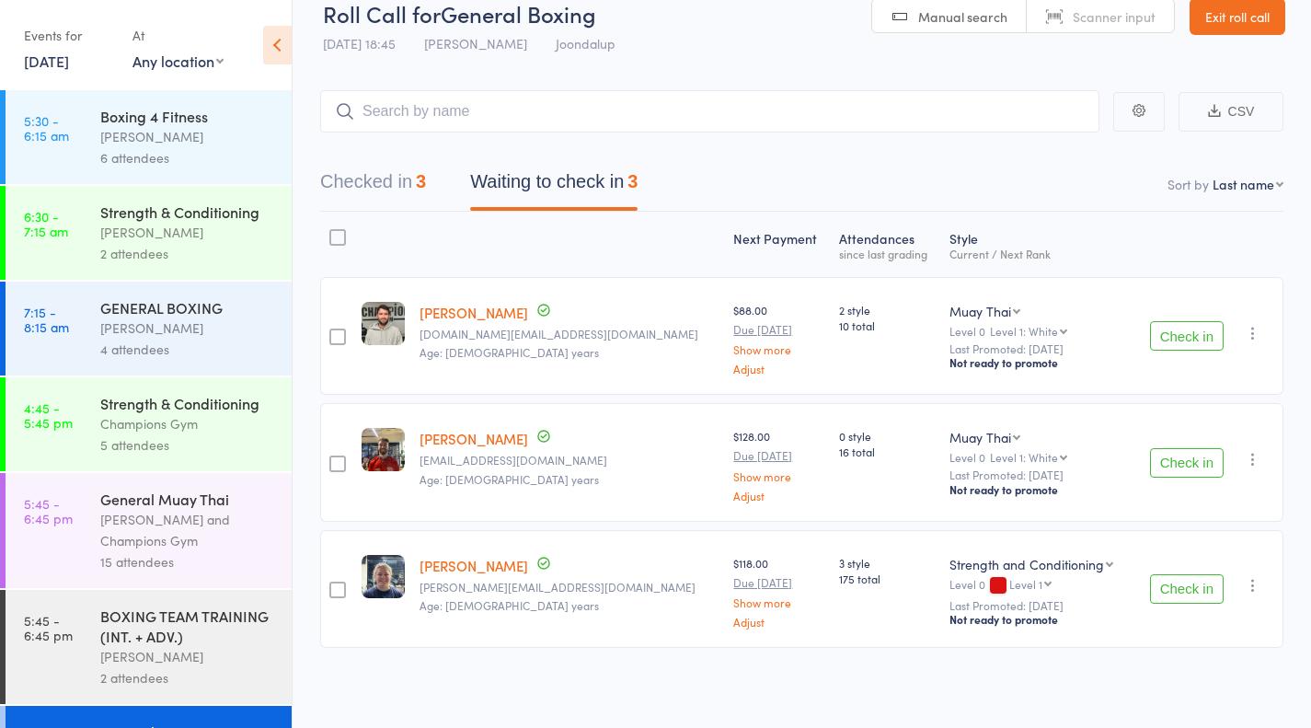
click at [1203, 584] on button "Check in" at bounding box center [1187, 588] width 74 height 29
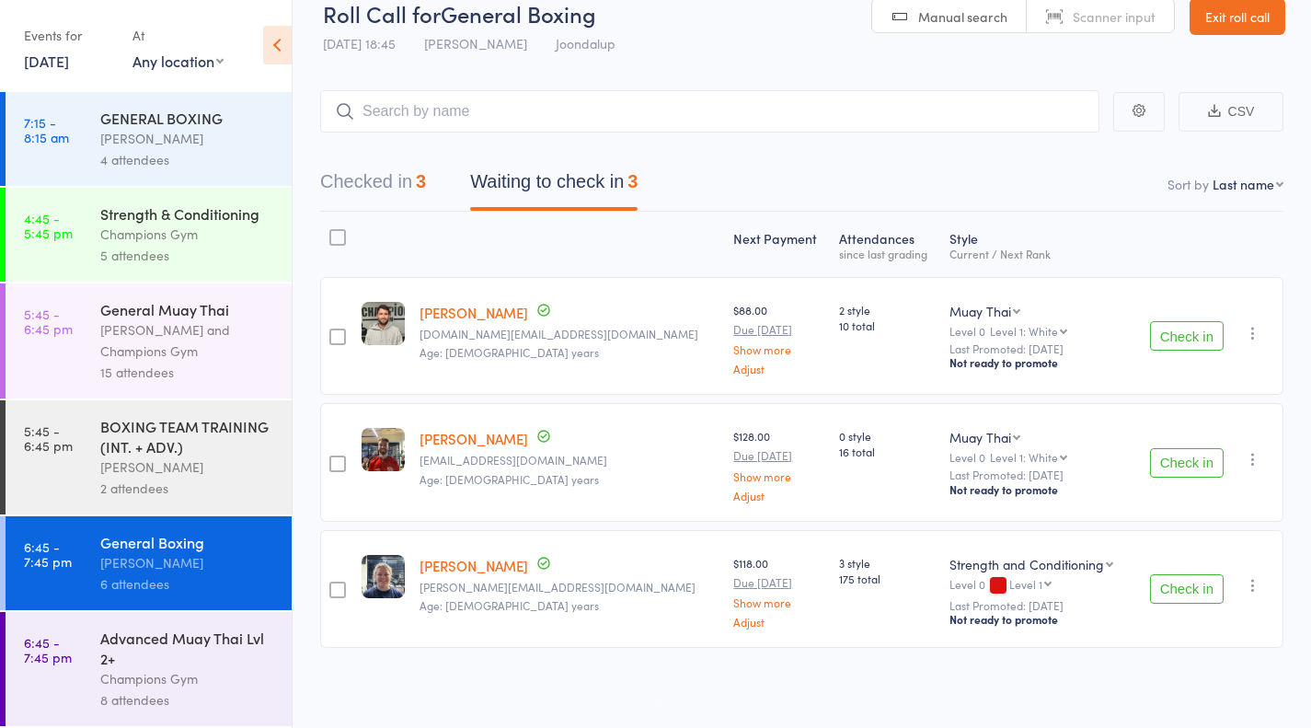
scroll to position [1, 0]
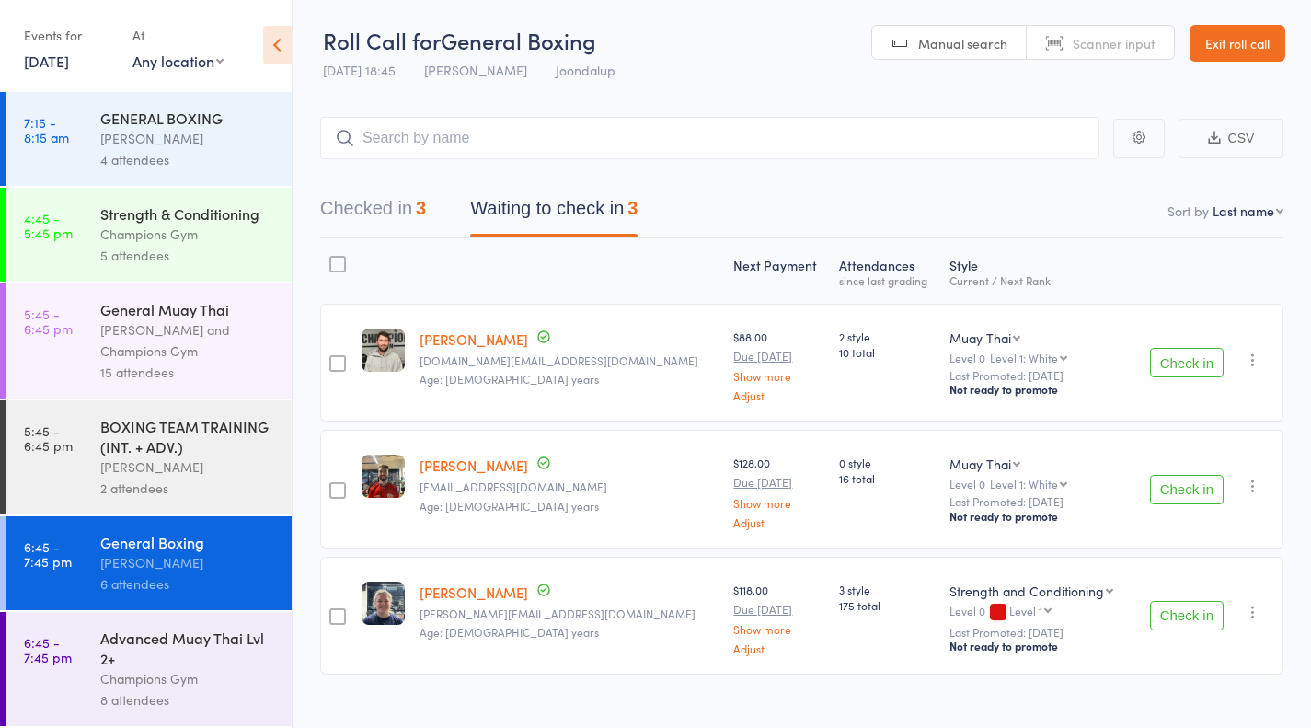
click at [169, 678] on div "Champions Gym" at bounding box center [188, 678] width 176 height 21
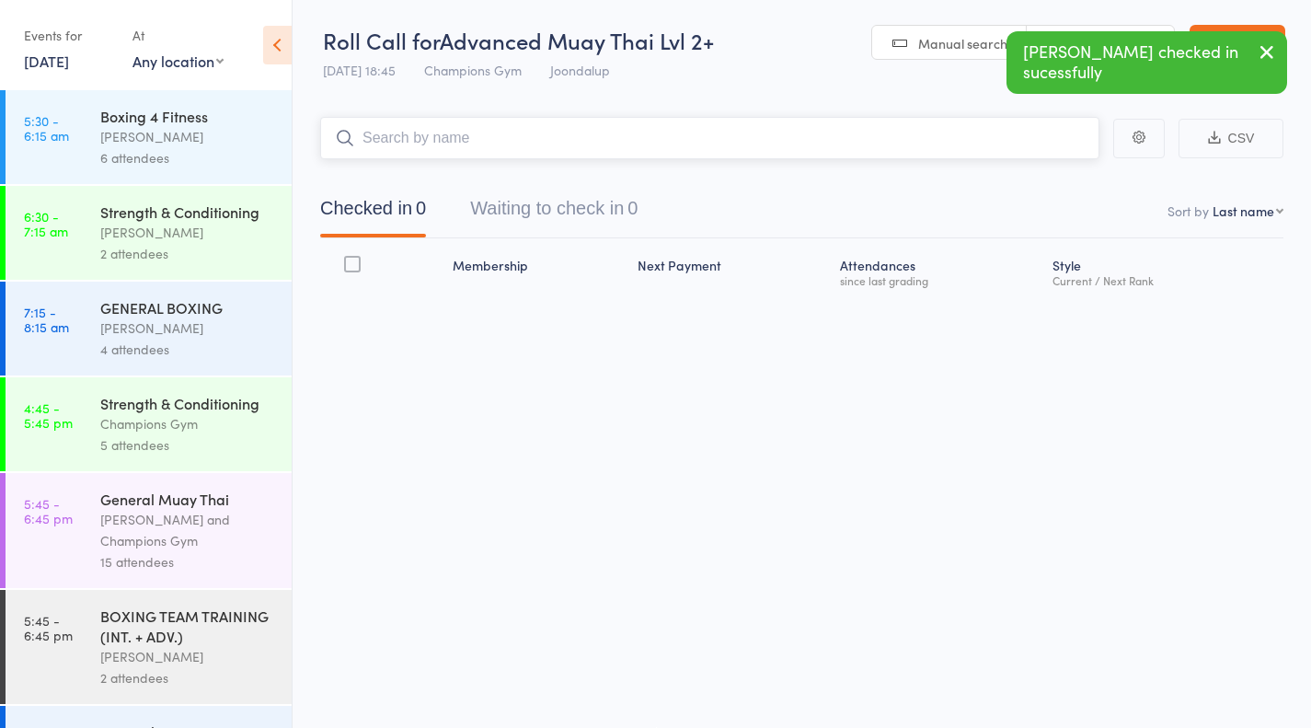
click at [589, 212] on button "Waiting to check in 0" at bounding box center [553, 213] width 167 height 49
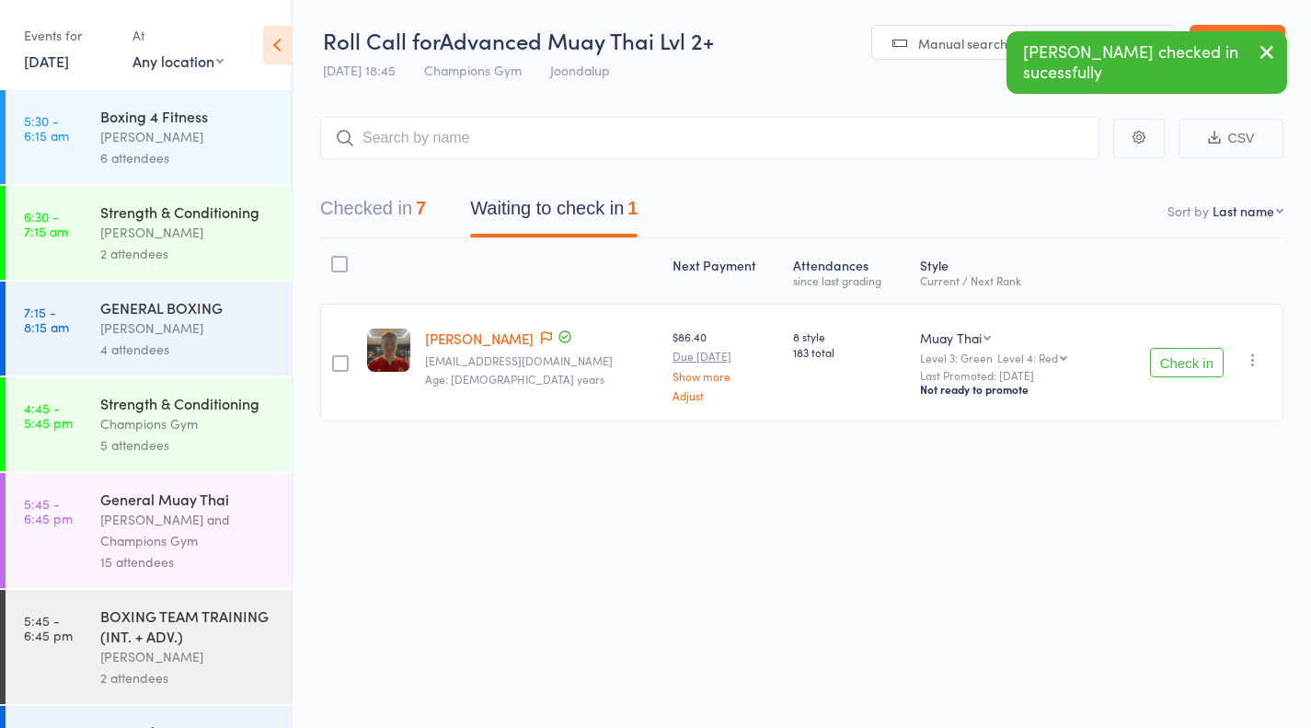
click at [1203, 370] on button "Check in" at bounding box center [1187, 362] width 74 height 29
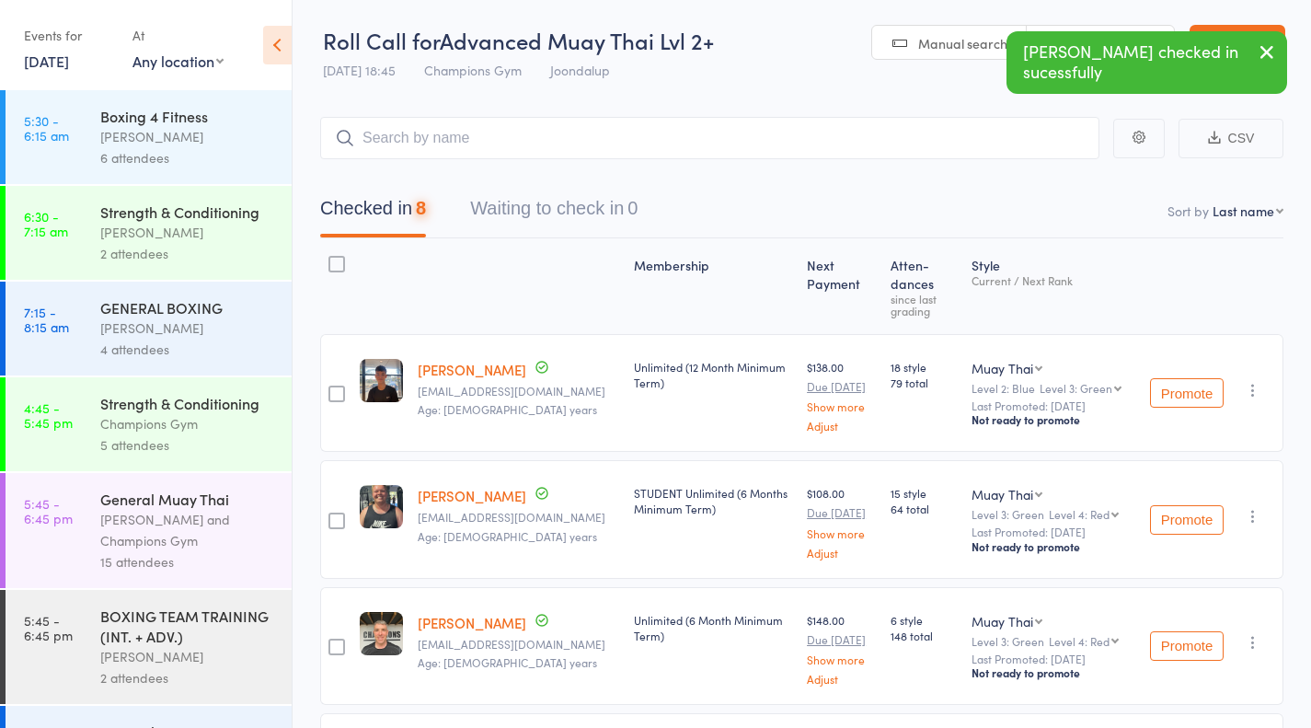
scroll to position [194, 0]
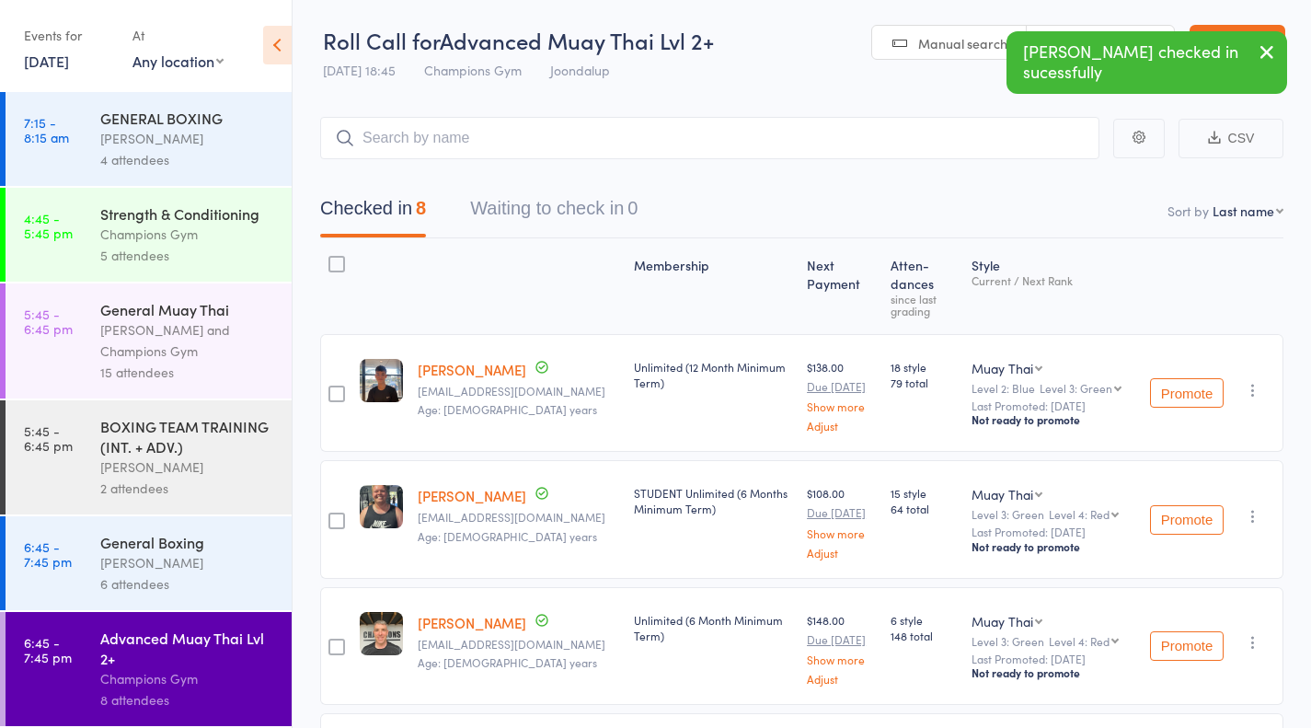
click at [202, 566] on div "[PERSON_NAME]" at bounding box center [188, 562] width 176 height 21
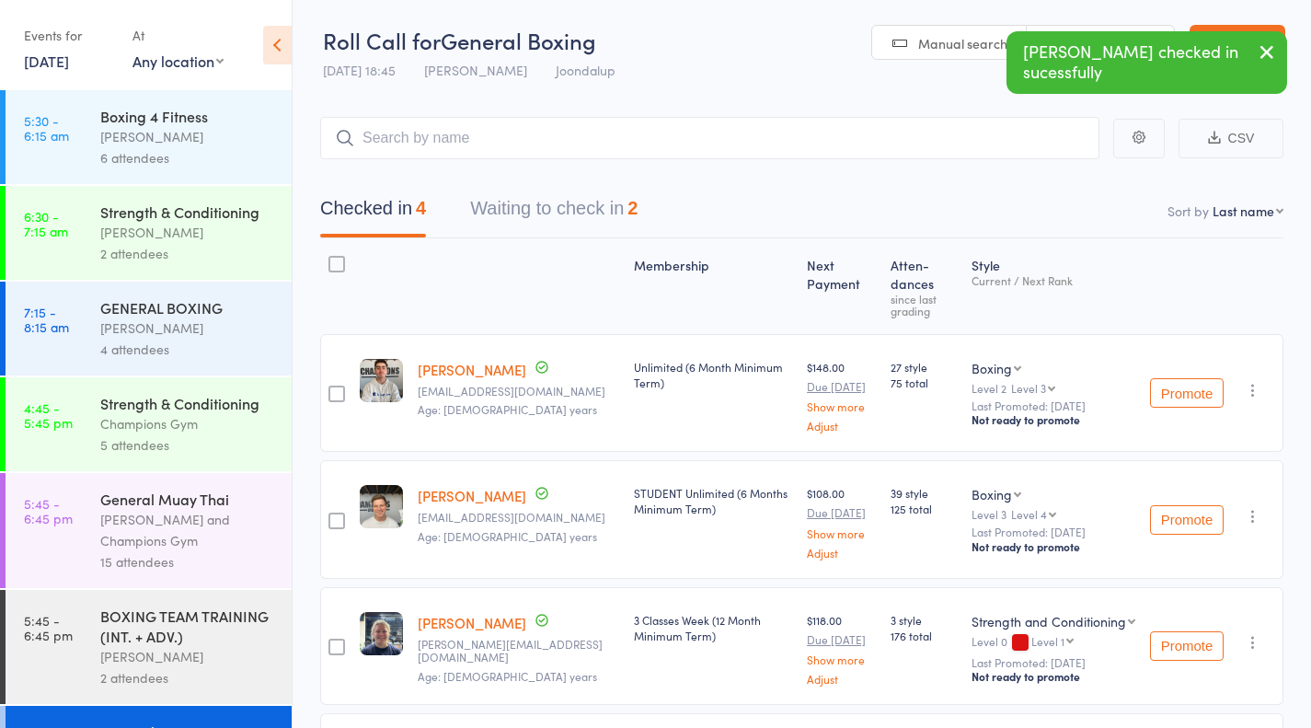
click at [480, 222] on button "Waiting to check in 2" at bounding box center [553, 213] width 167 height 49
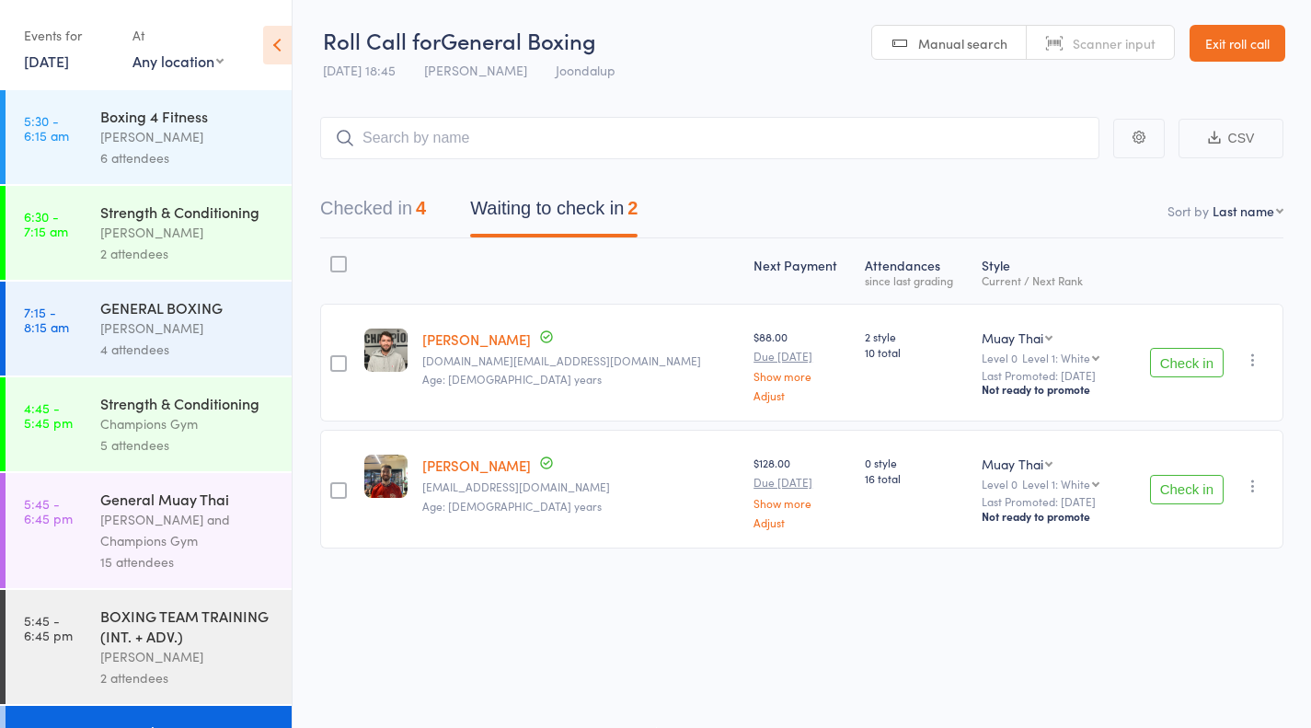
click at [480, 222] on button "Waiting to check in 2" at bounding box center [553, 213] width 167 height 49
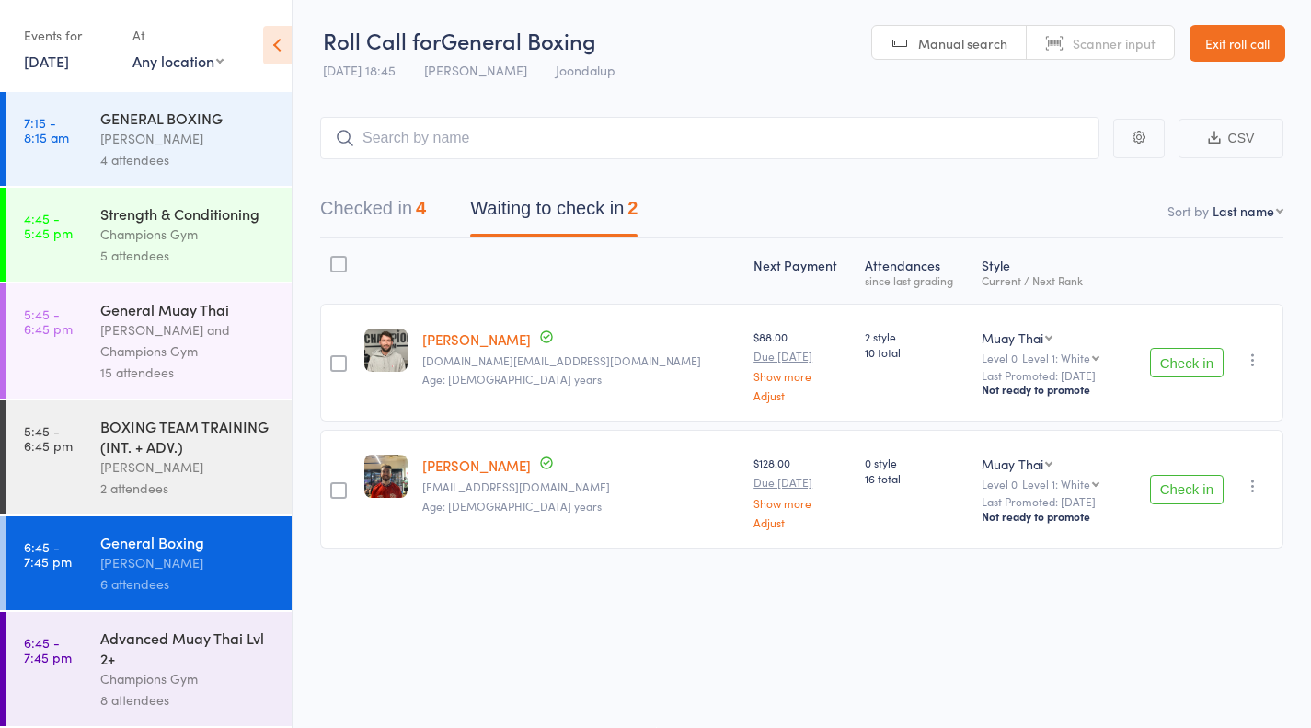
click at [244, 646] on div "Advanced Muay Thai Lvl 2+" at bounding box center [188, 648] width 176 height 40
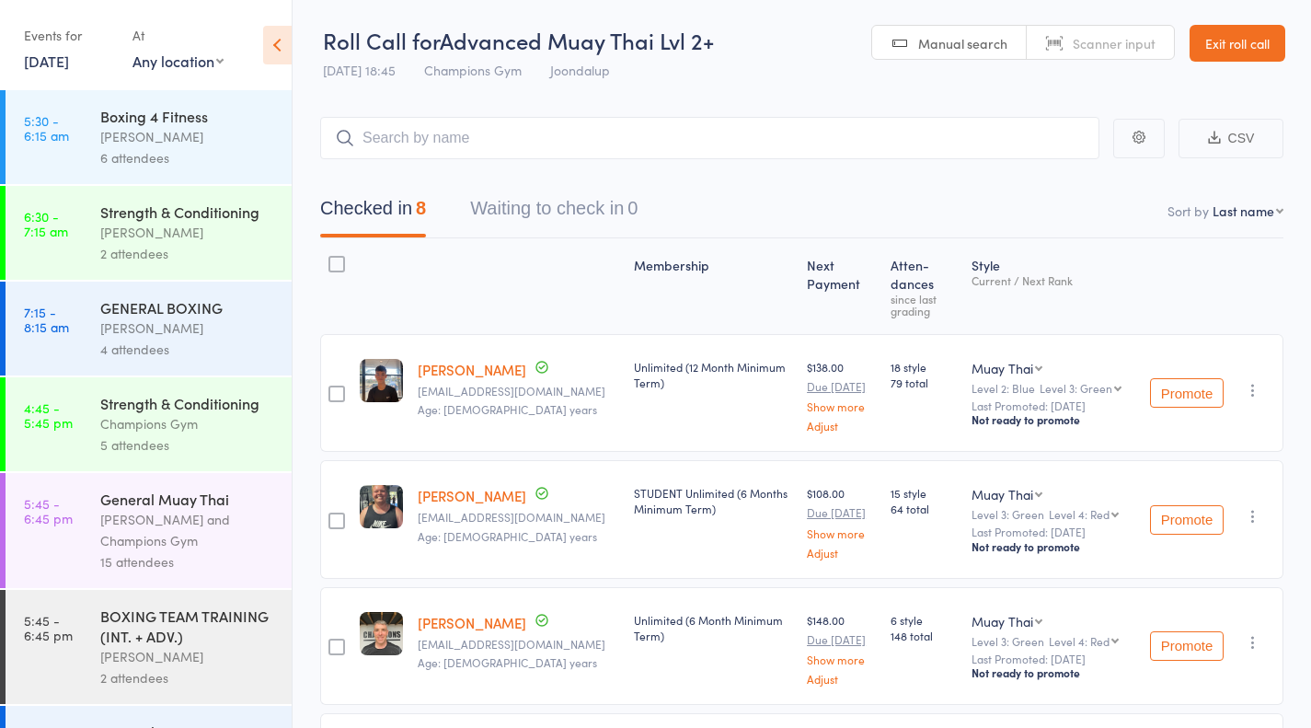
scroll to position [194, 0]
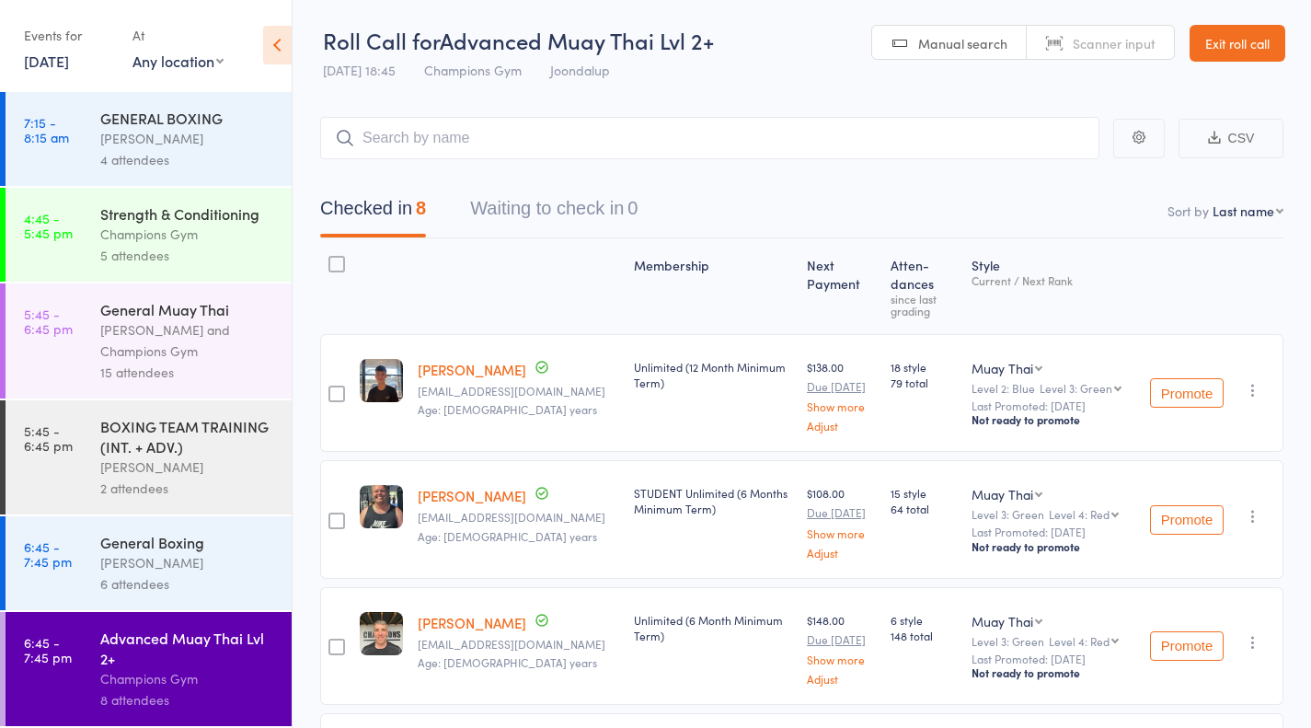
click at [126, 564] on div "Thomas Mitchell" at bounding box center [188, 562] width 176 height 21
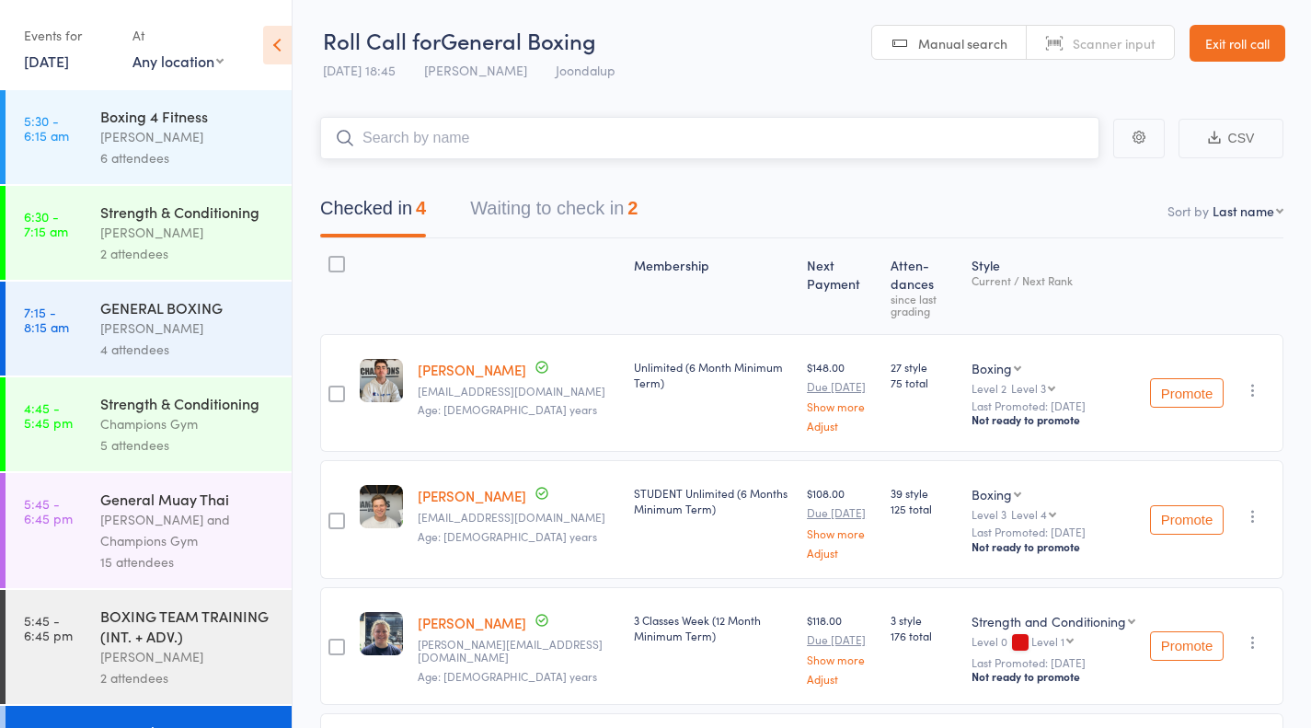
click at [638, 237] on button "Waiting to check in 2" at bounding box center [553, 213] width 167 height 49
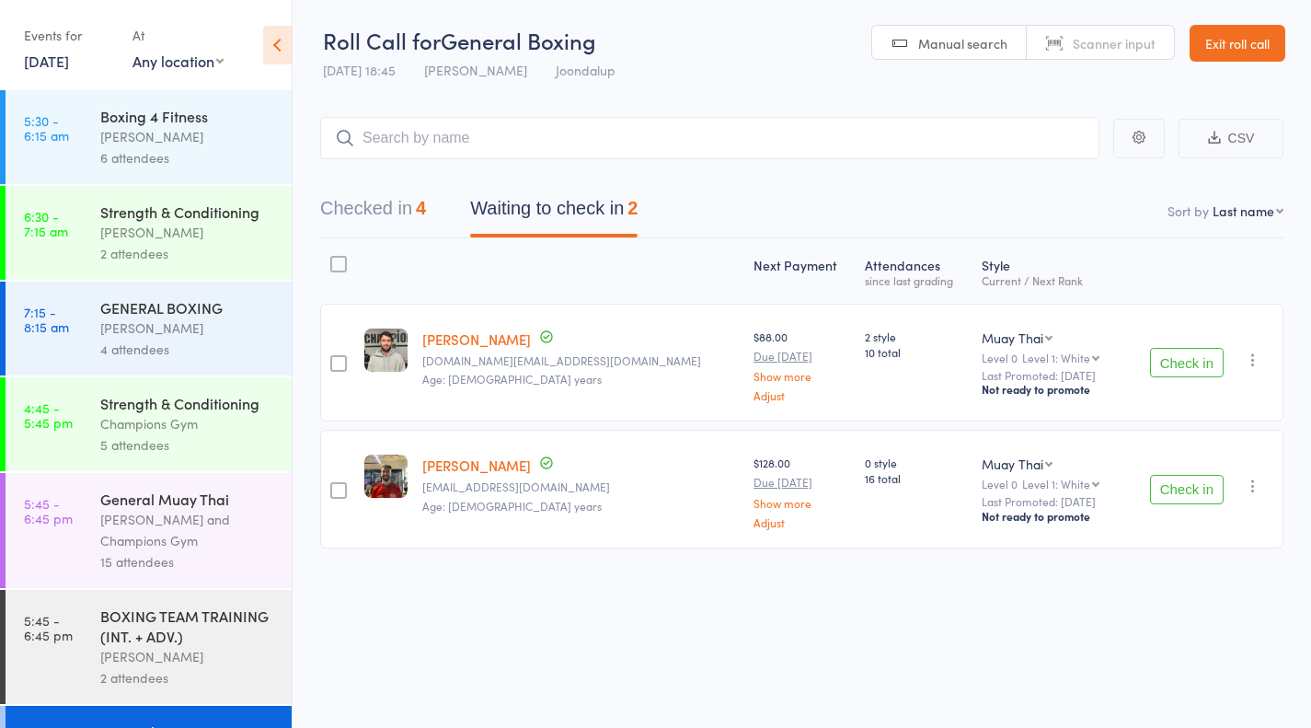
click at [1201, 485] on button "Check in" at bounding box center [1187, 489] width 74 height 29
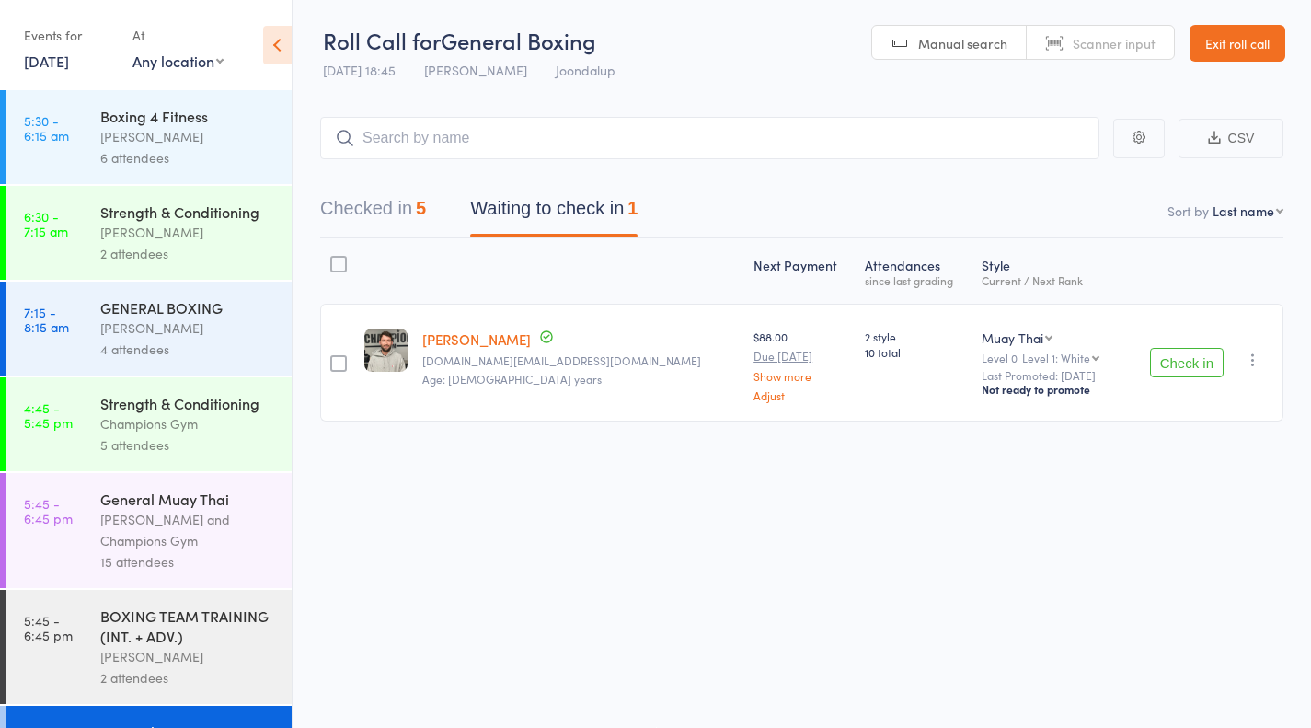
scroll to position [194, 0]
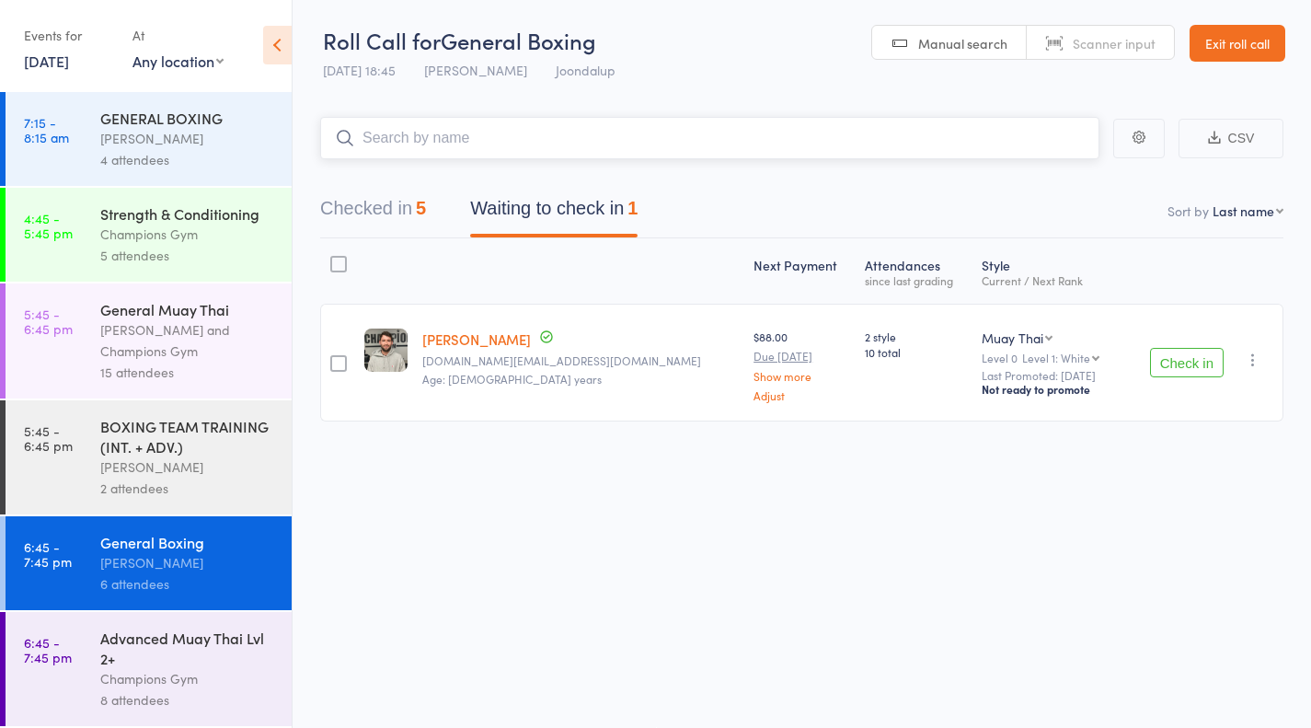
click at [399, 147] on input "search" at bounding box center [710, 138] width 780 height 42
type input "abdul"
click at [1037, 177] on link "Drop in" at bounding box center [1052, 177] width 60 height 29
type input "u"
type input "qus"
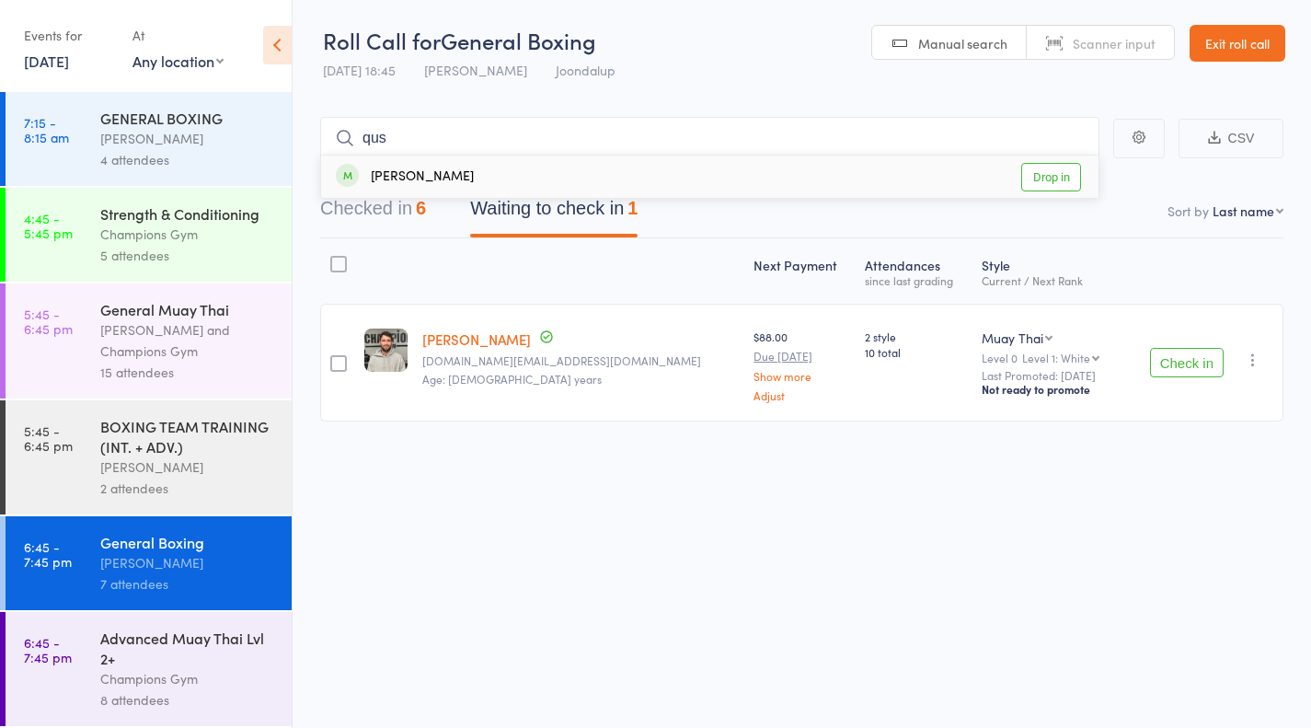
click at [1057, 179] on link "Drop in" at bounding box center [1052, 177] width 60 height 29
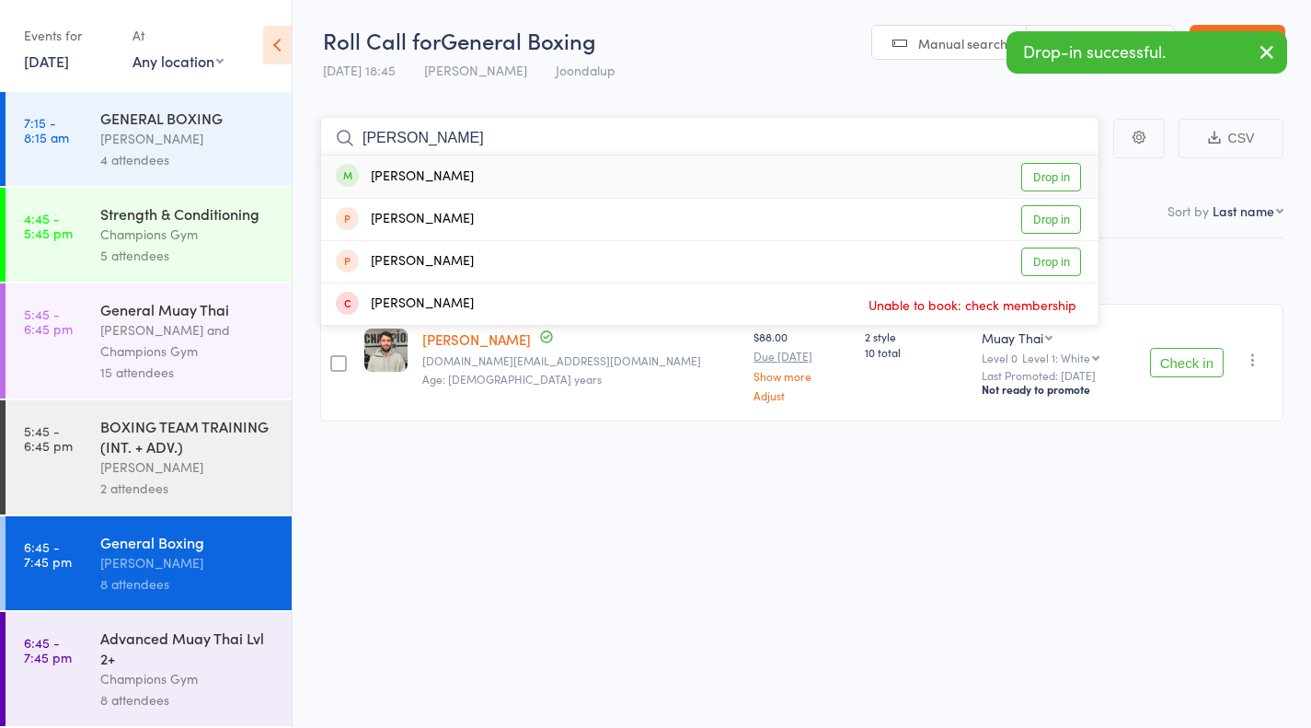
type input "mohamad"
click at [1042, 170] on link "Drop in" at bounding box center [1052, 177] width 60 height 29
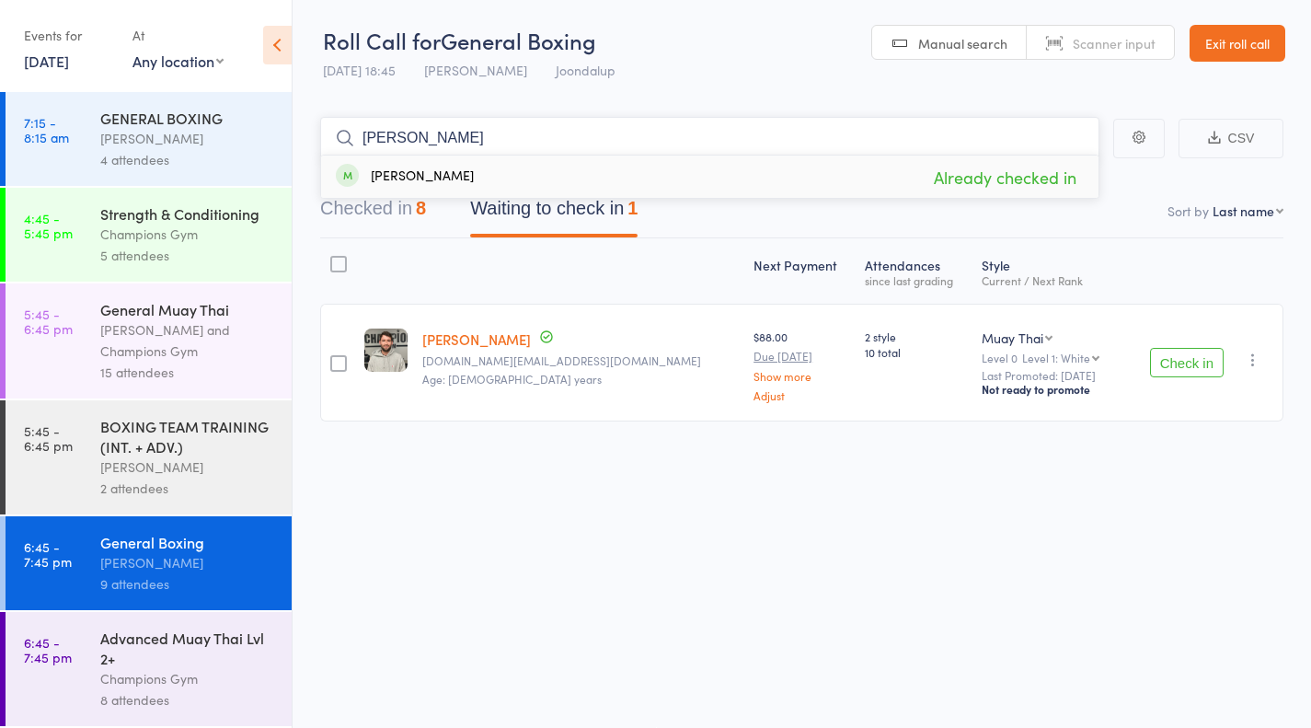
click at [777, 217] on nav "Checked in 8 Waiting to check in 1" at bounding box center [802, 213] width 1008 height 49
click at [446, 215] on div "Checked in 8 Waiting to check in 1" at bounding box center [479, 213] width 362 height 49
click at [401, 218] on button "Checked in 8" at bounding box center [373, 213] width 106 height 49
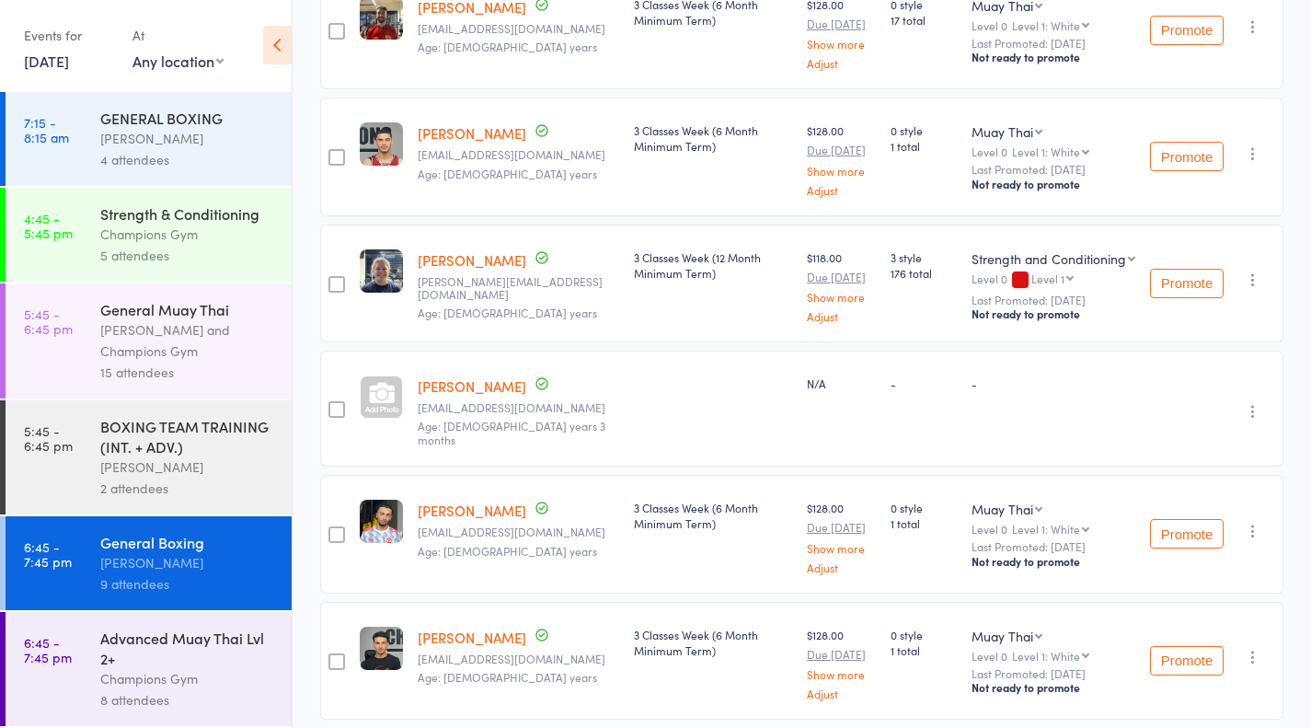
scroll to position [655, 0]
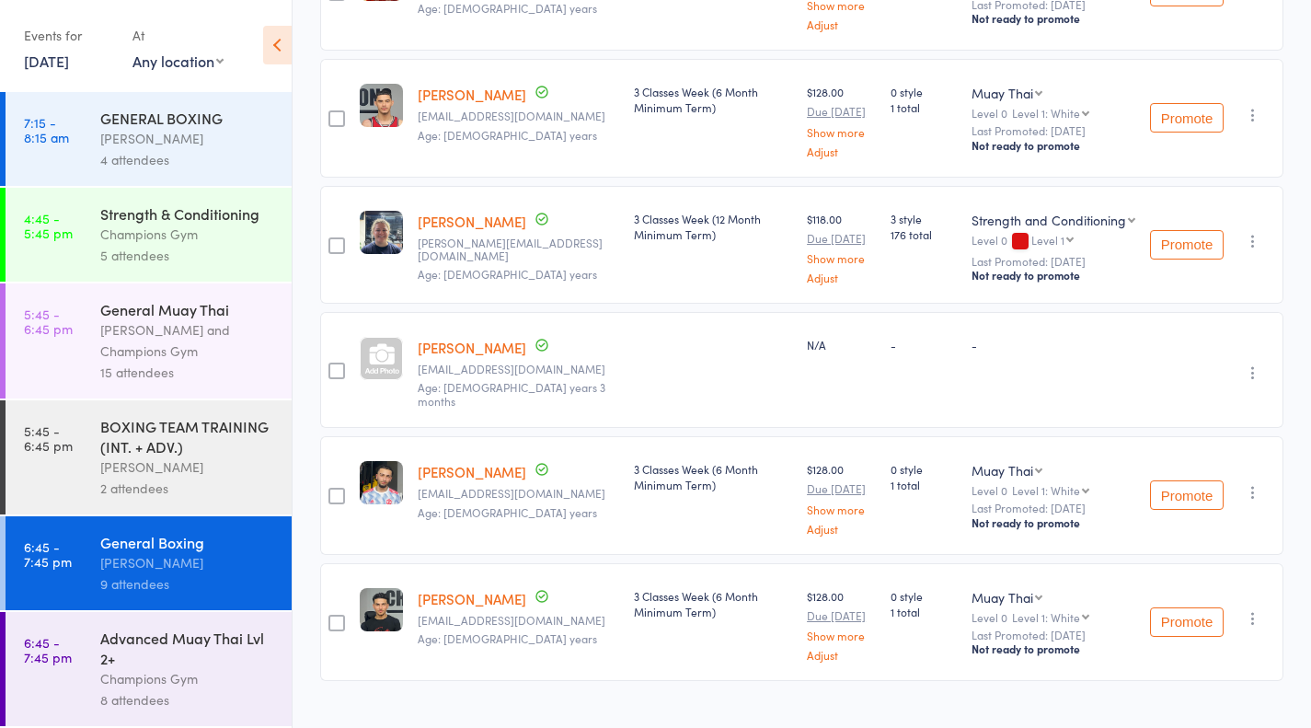
type input "abdul"
click at [475, 462] on link "[PERSON_NAME]" at bounding box center [472, 471] width 109 height 19
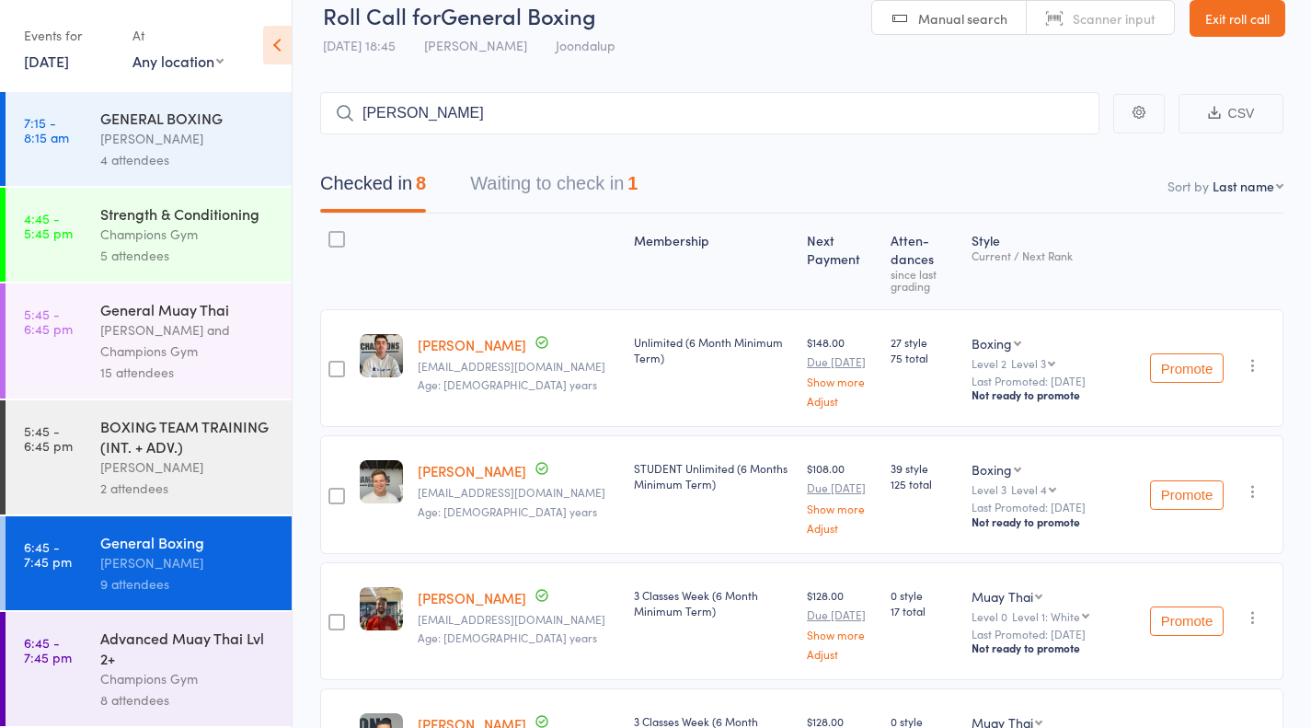
scroll to position [0, 0]
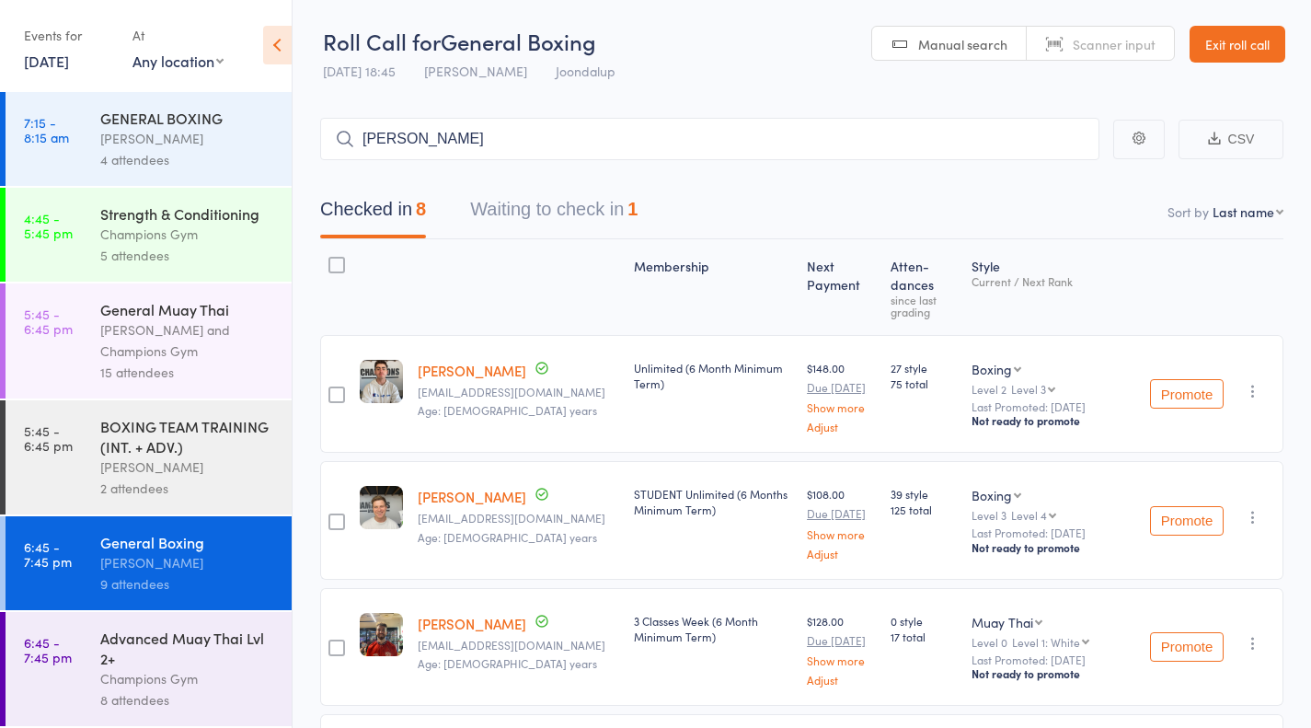
click at [609, 196] on button "Waiting to check in 1" at bounding box center [553, 214] width 167 height 49
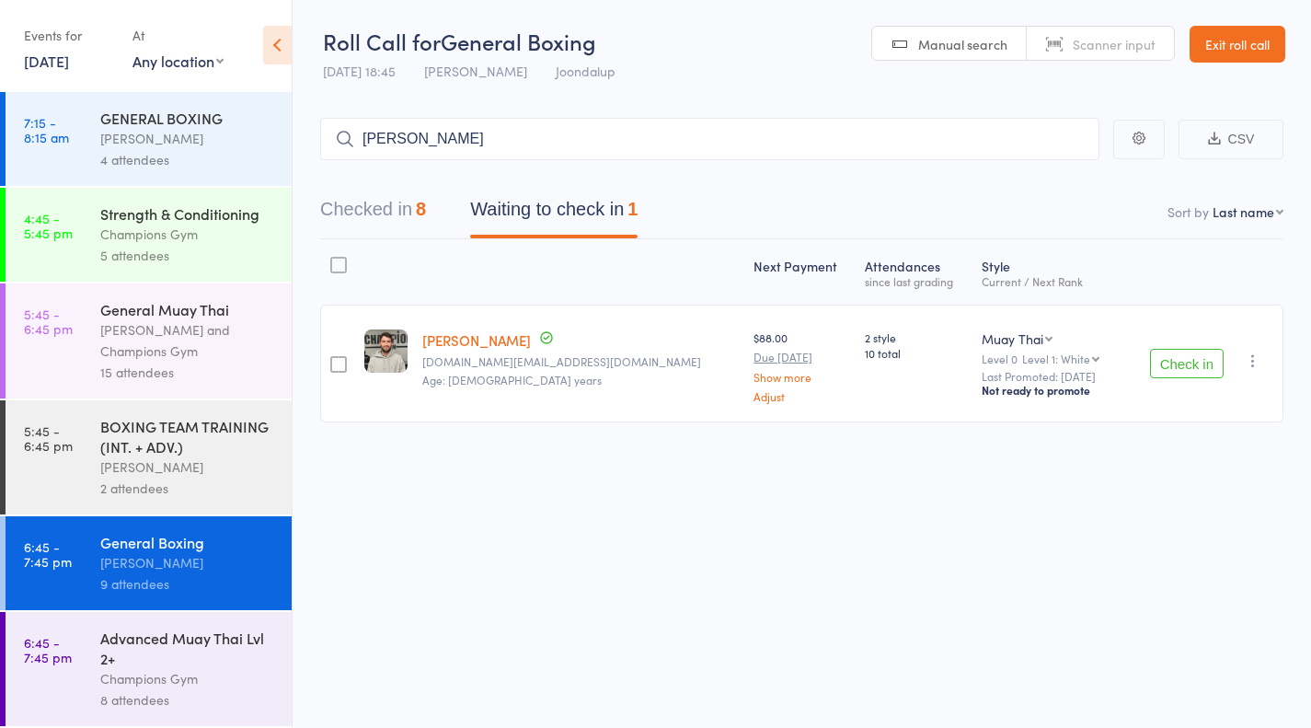
drag, startPoint x: 179, startPoint y: 609, endPoint x: 191, endPoint y: 646, distance: 38.7
click at [191, 646] on ul "5:30 - 6:15 am Boxing 4 Fitness Thomas Mitchell 6 attendees 6:30 - 7:15 am Stre…" at bounding box center [146, 409] width 292 height 638
click at [191, 646] on div "Advanced Muay Thai Lvl 2+" at bounding box center [188, 648] width 176 height 40
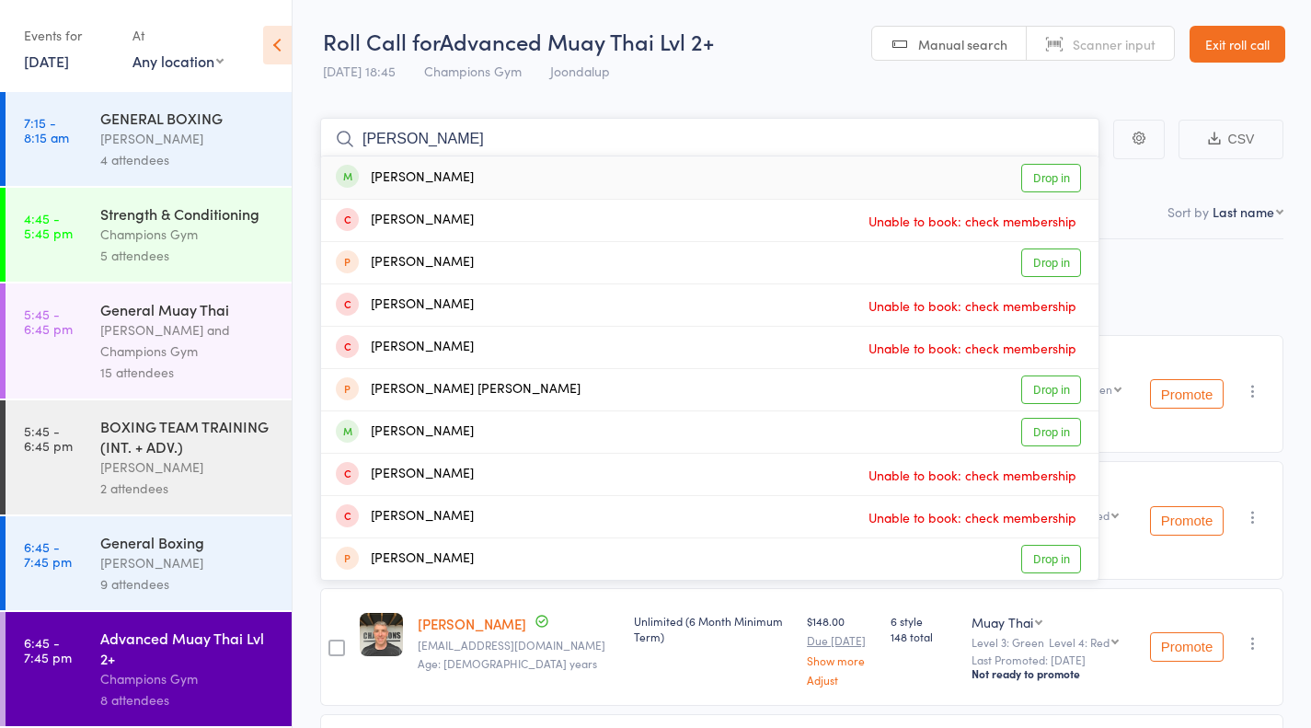
type input "joe"
click at [1056, 178] on link "Drop in" at bounding box center [1052, 178] width 60 height 29
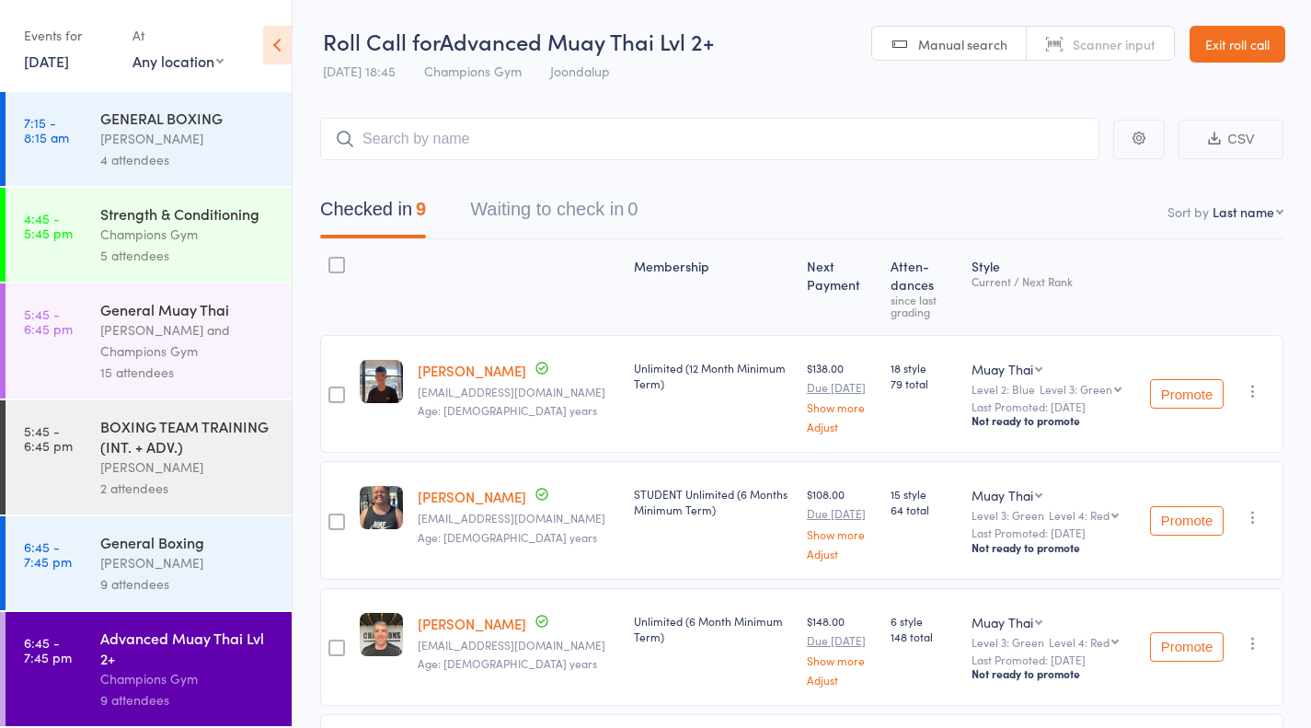
click at [1213, 61] on link "Exit roll call" at bounding box center [1238, 44] width 96 height 37
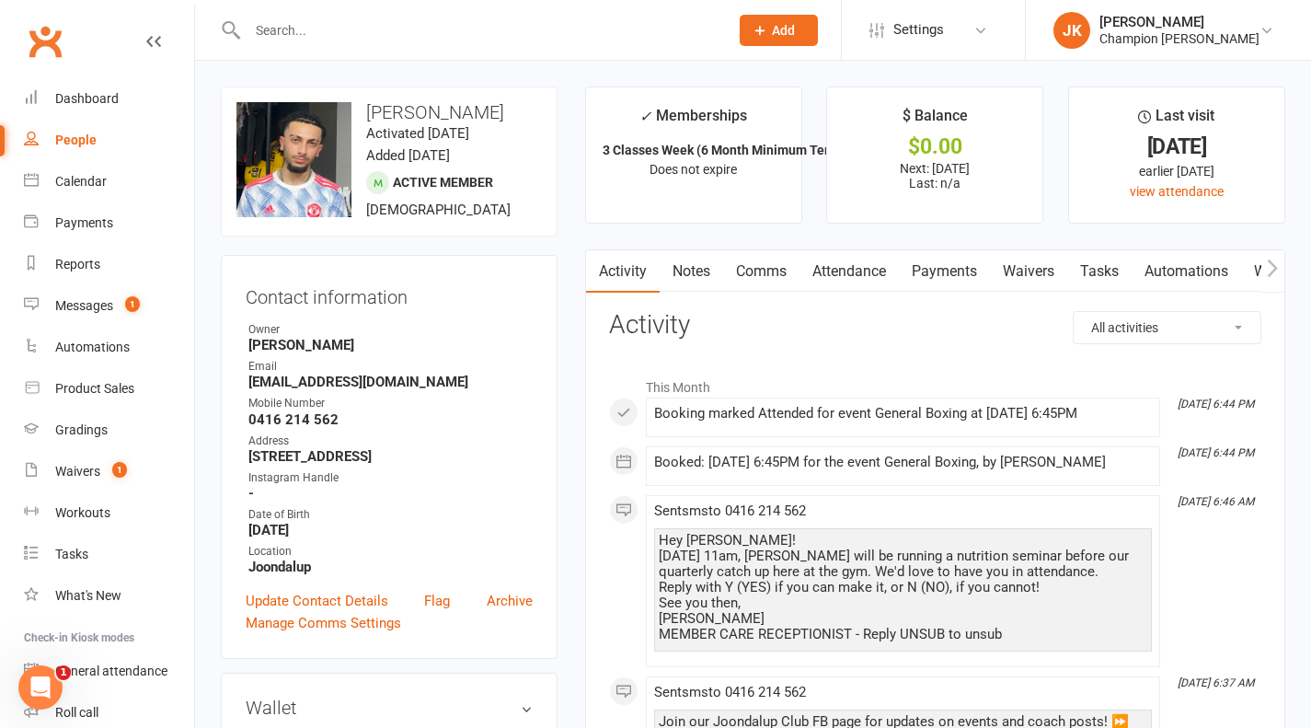
click at [764, 283] on link "Comms" at bounding box center [761, 271] width 76 height 42
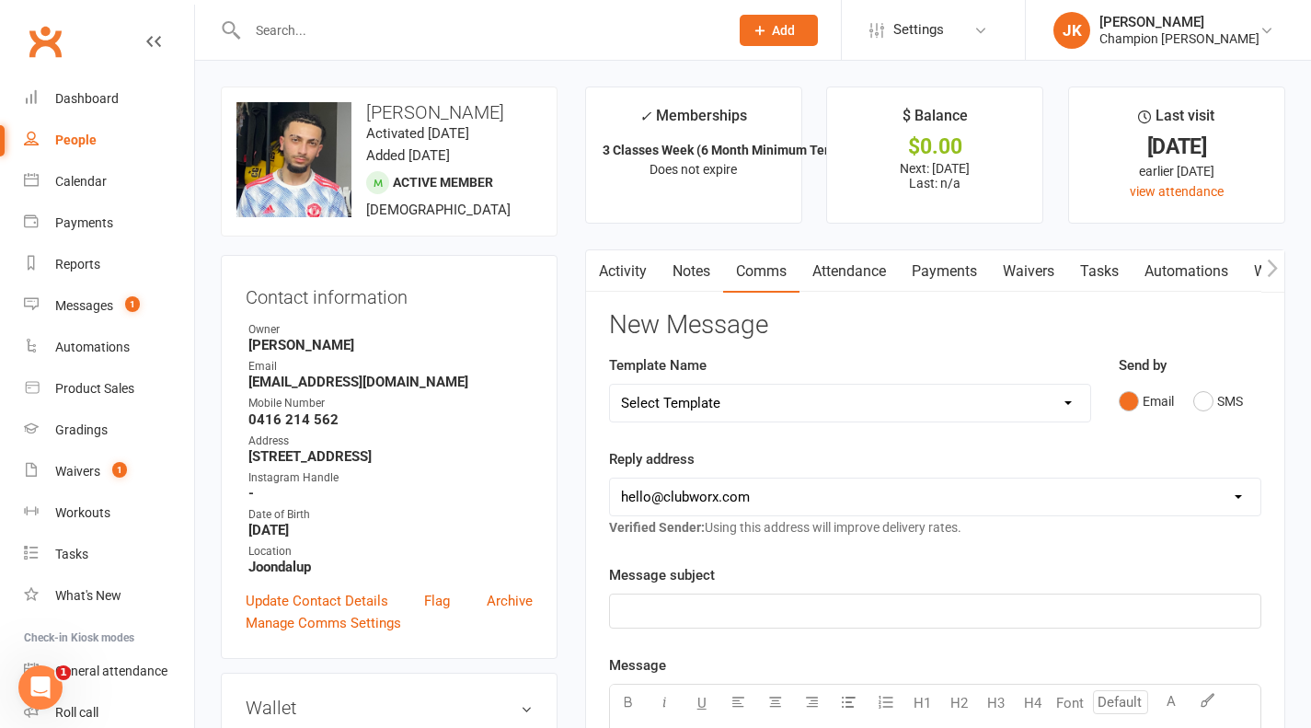
click at [639, 262] on link "Activity" at bounding box center [623, 271] width 74 height 42
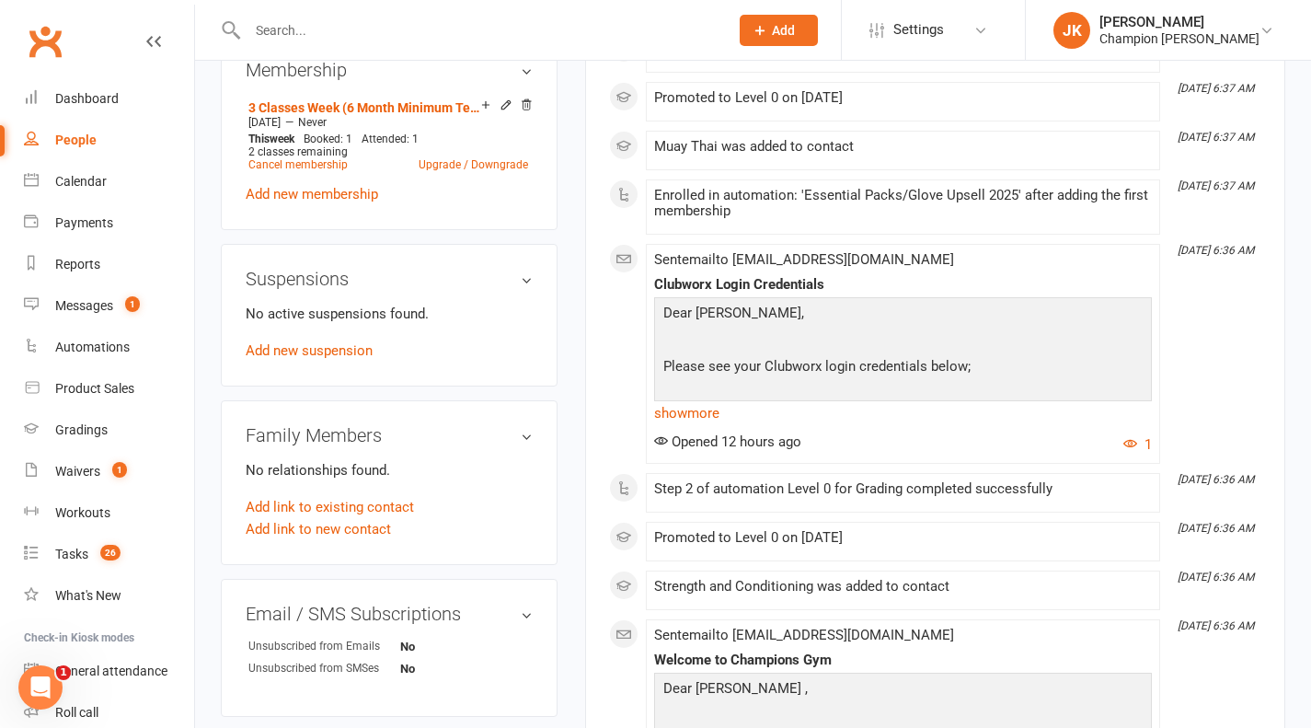
scroll to position [803, 0]
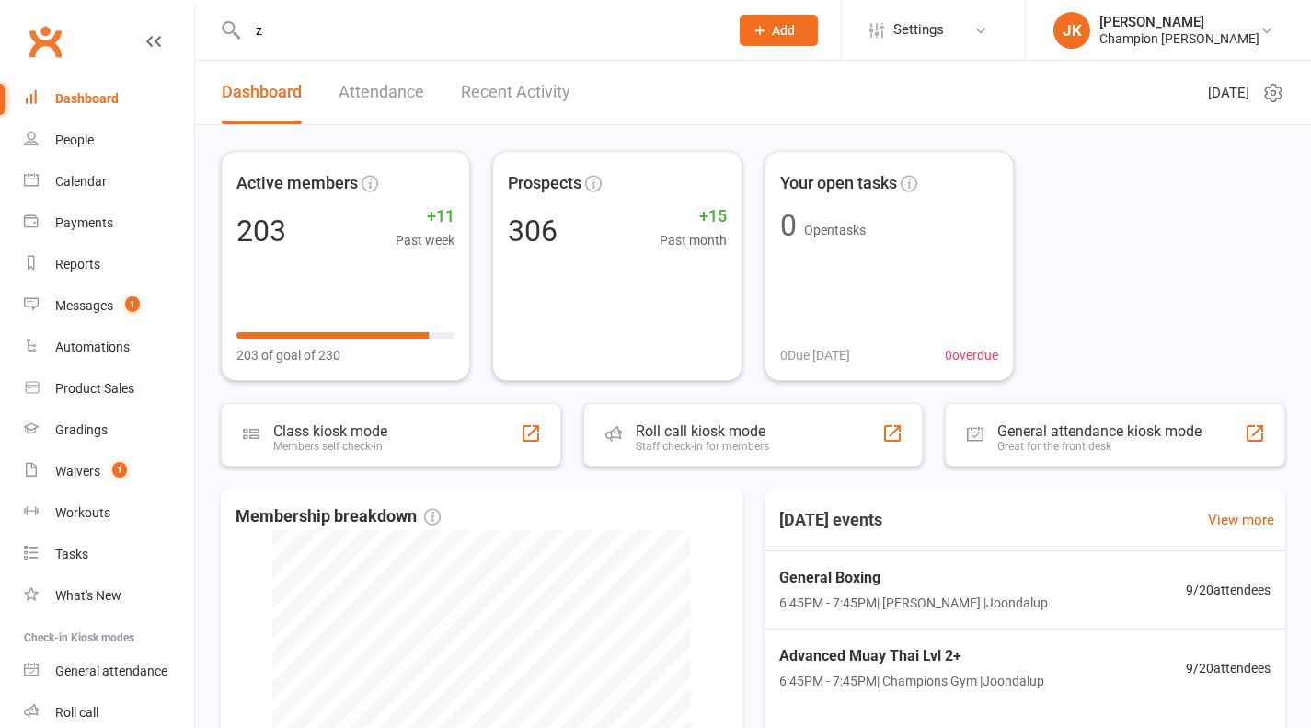
click at [439, 33] on input "z" at bounding box center [479, 30] width 474 height 26
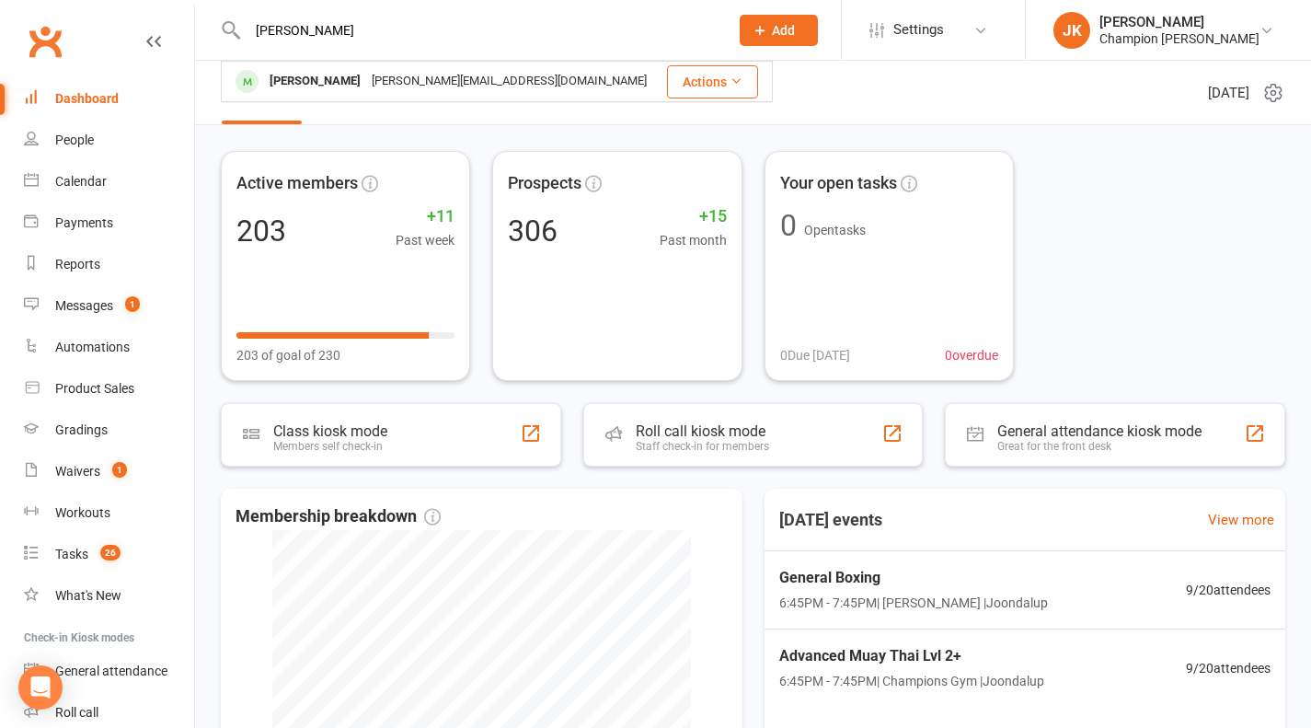
type input "[PERSON_NAME]"
click at [366, 73] on div "[PERSON_NAME][EMAIL_ADDRESS][DOMAIN_NAME]" at bounding box center [509, 81] width 286 height 27
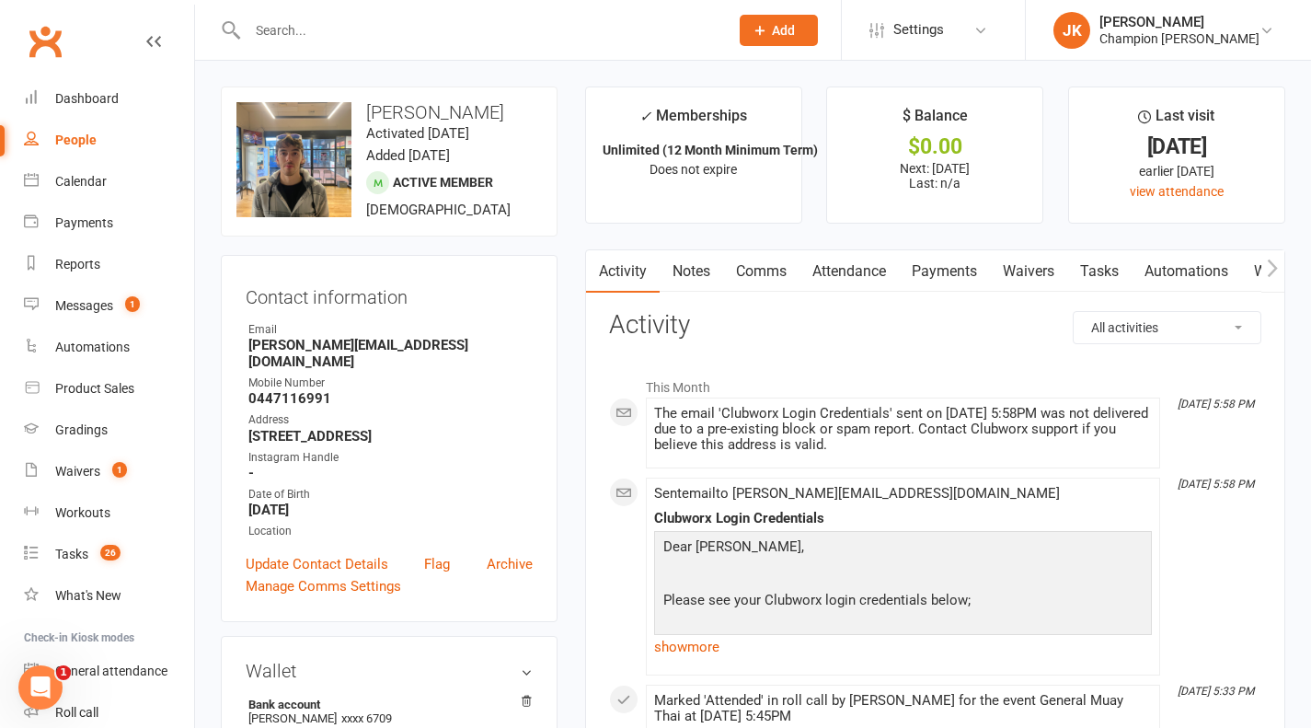
scroll to position [42, 0]
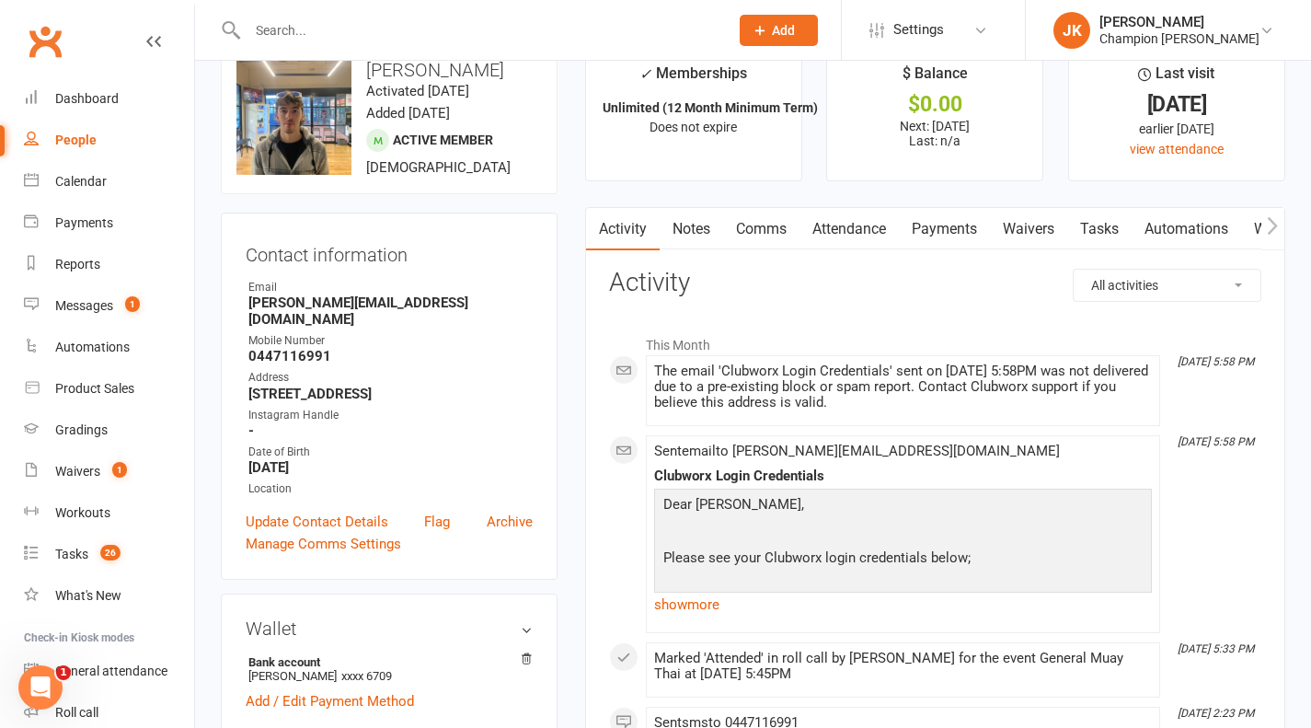
click at [349, 514] on link "Update Contact Details" at bounding box center [317, 522] width 143 height 22
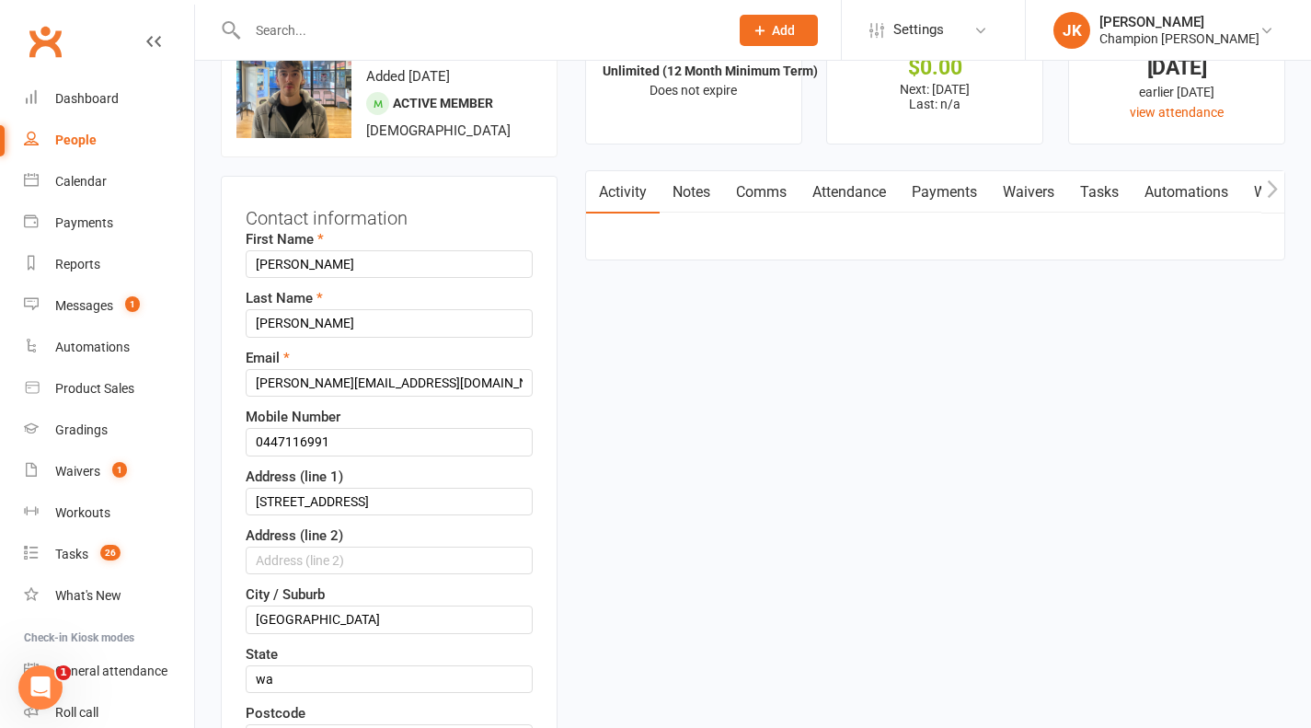
scroll to position [87, 0]
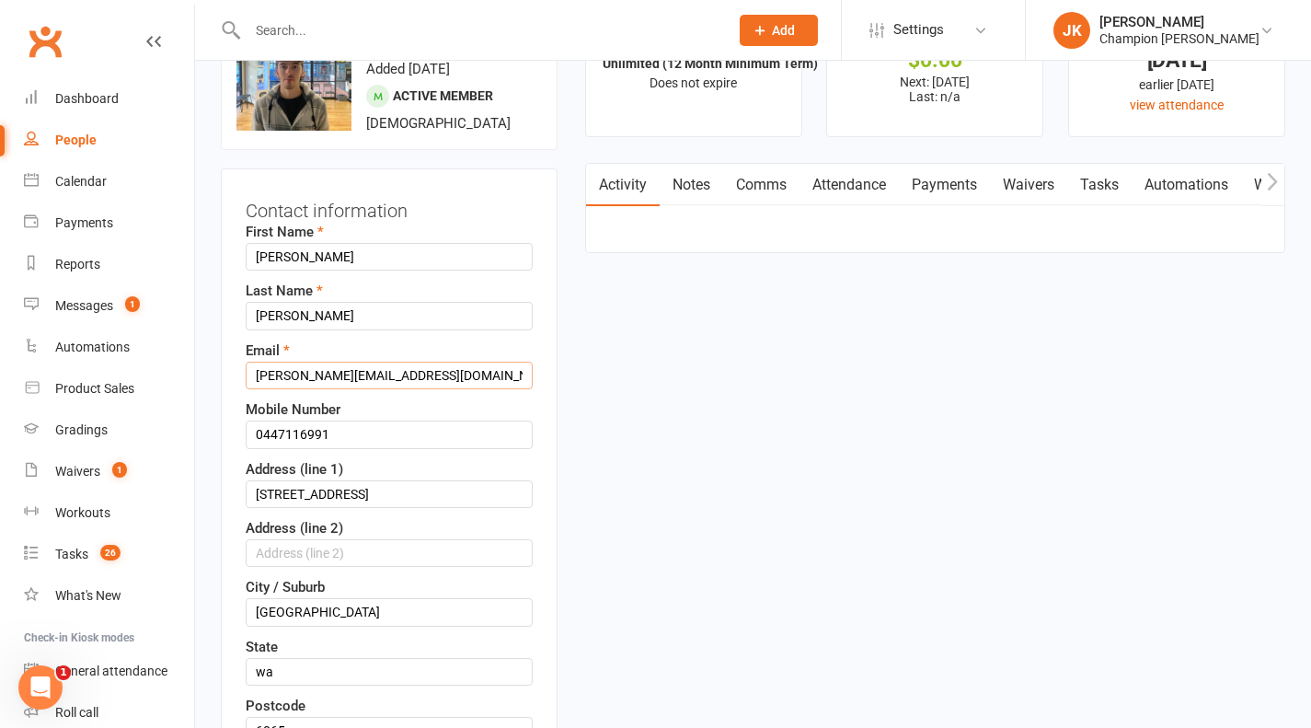
click at [362, 371] on input "[PERSON_NAME][EMAIL_ADDRESS][DOMAIN_NAME]" at bounding box center [389, 376] width 287 height 28
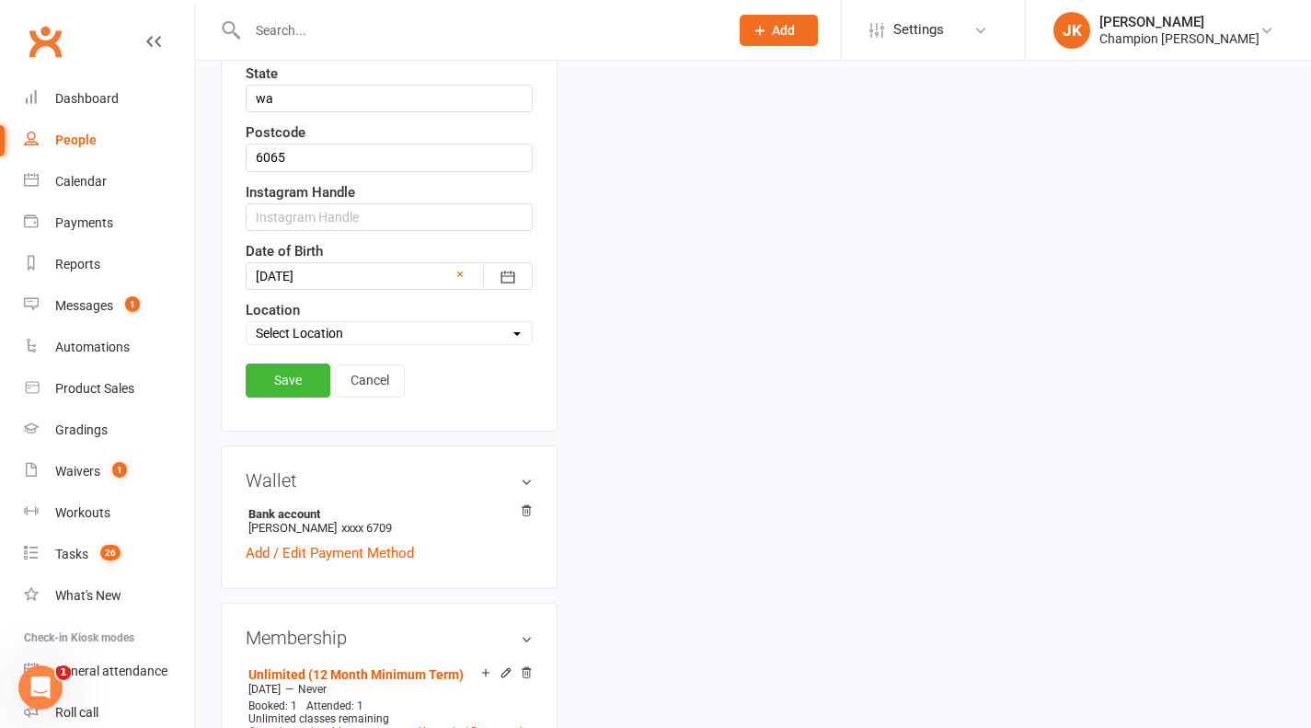
scroll to position [720, 0]
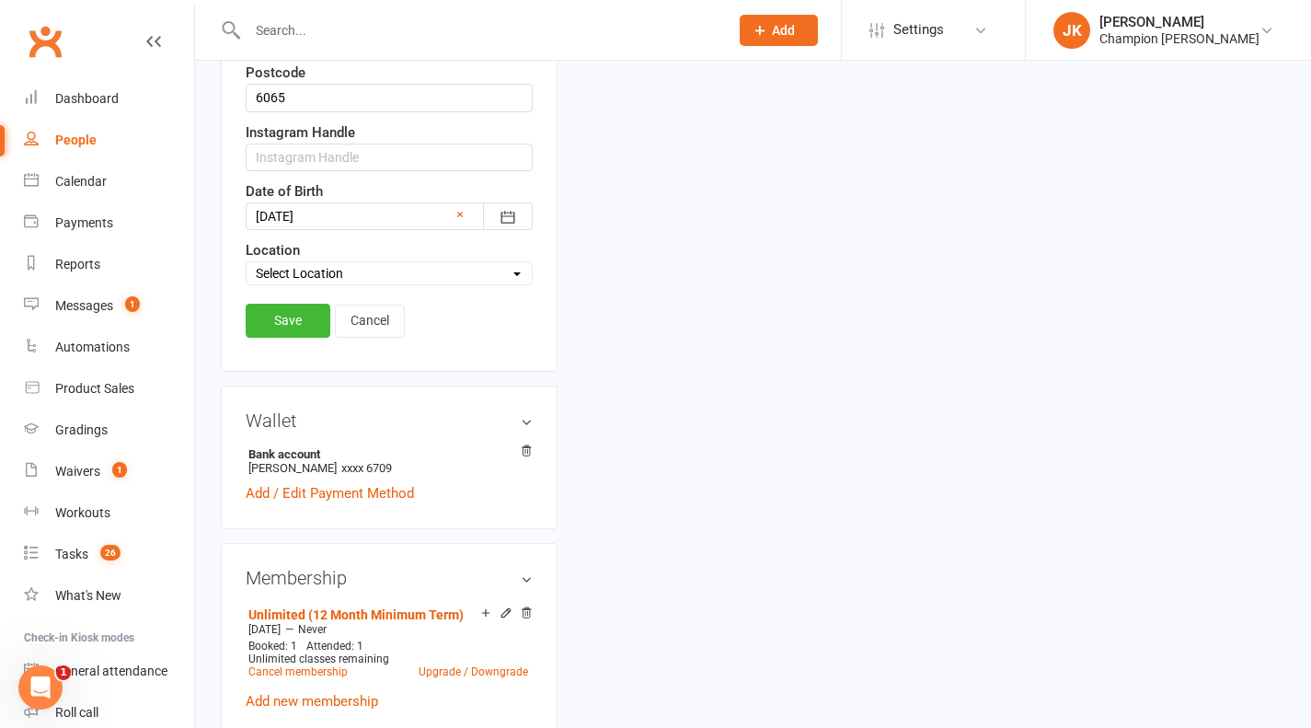
type input "[PERSON_NAME][EMAIL_ADDRESS][DOMAIN_NAME]"
click at [278, 323] on link "Save" at bounding box center [288, 320] width 85 height 33
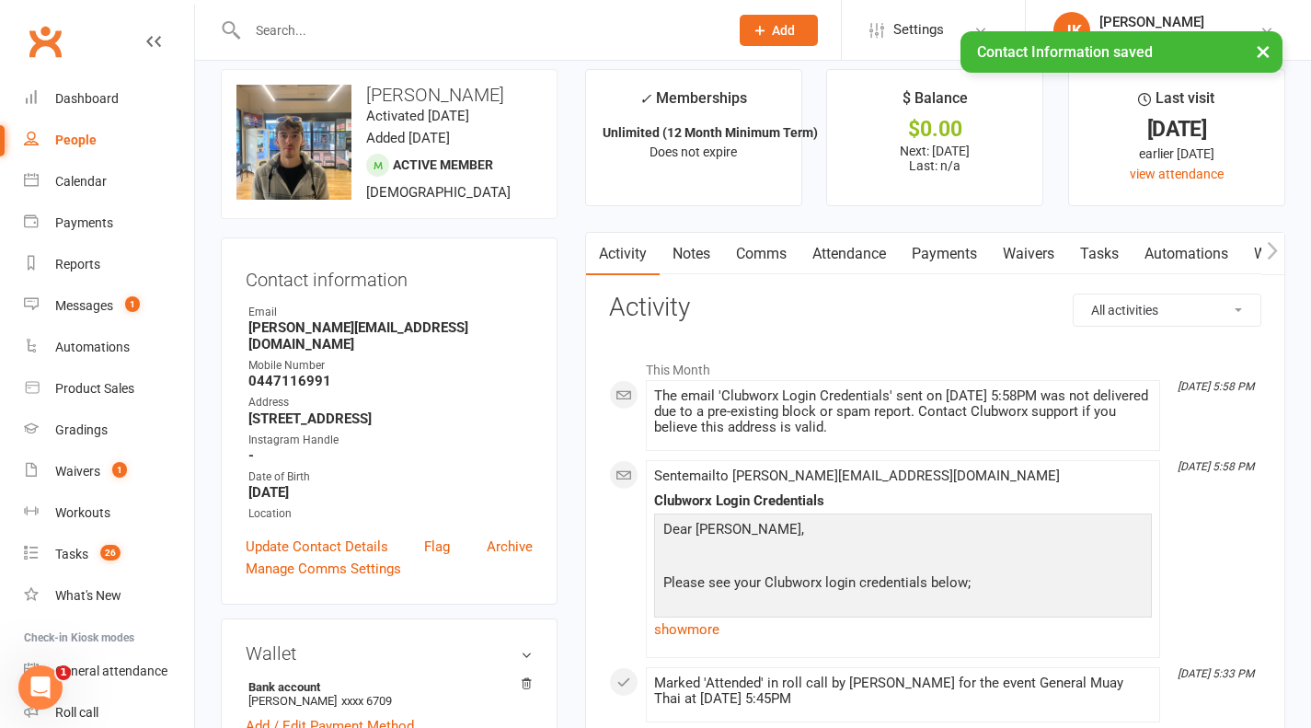
scroll to position [0, 0]
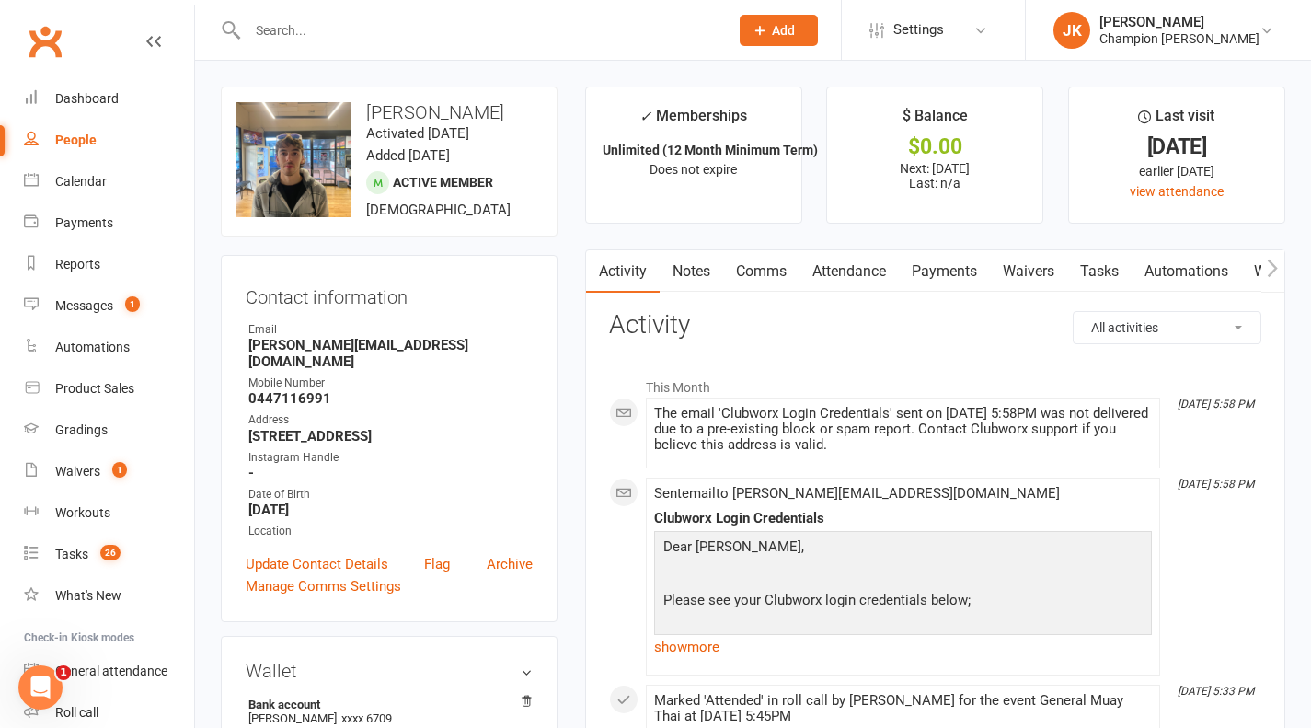
click at [822, 259] on link "Attendance" at bounding box center [849, 271] width 99 height 42
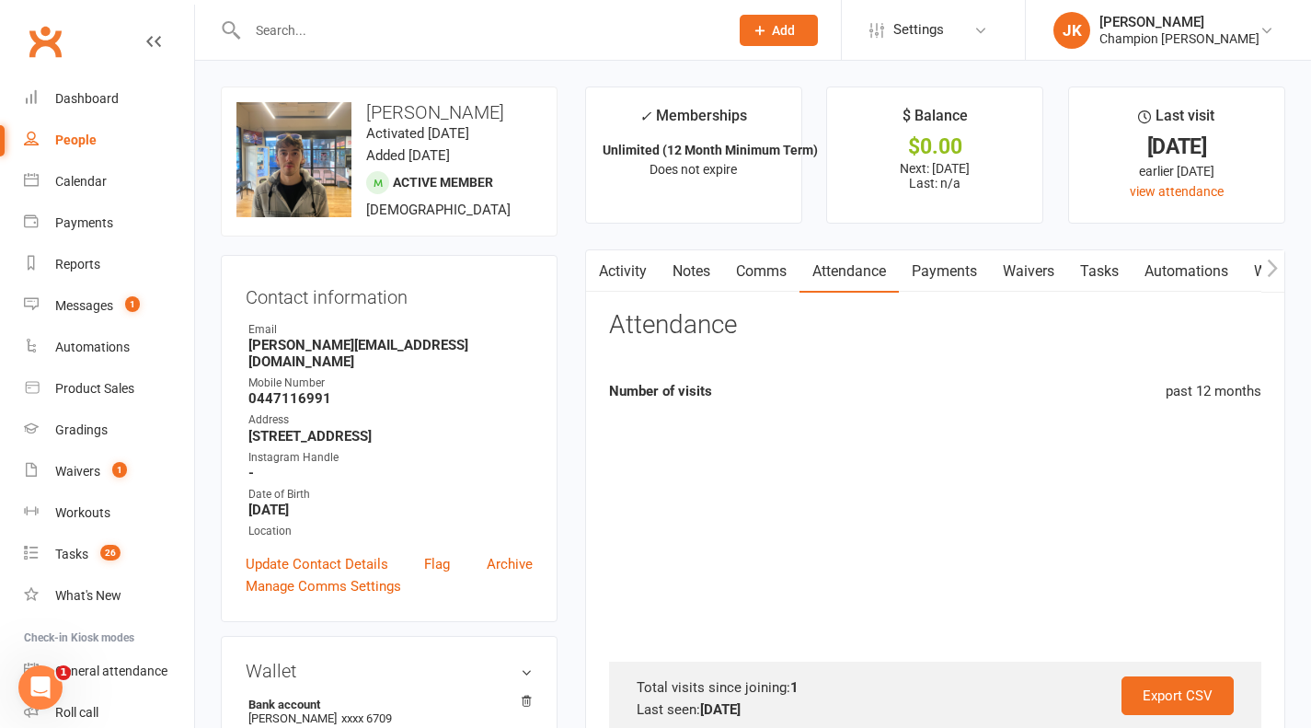
click at [768, 280] on link "Comms" at bounding box center [761, 271] width 76 height 42
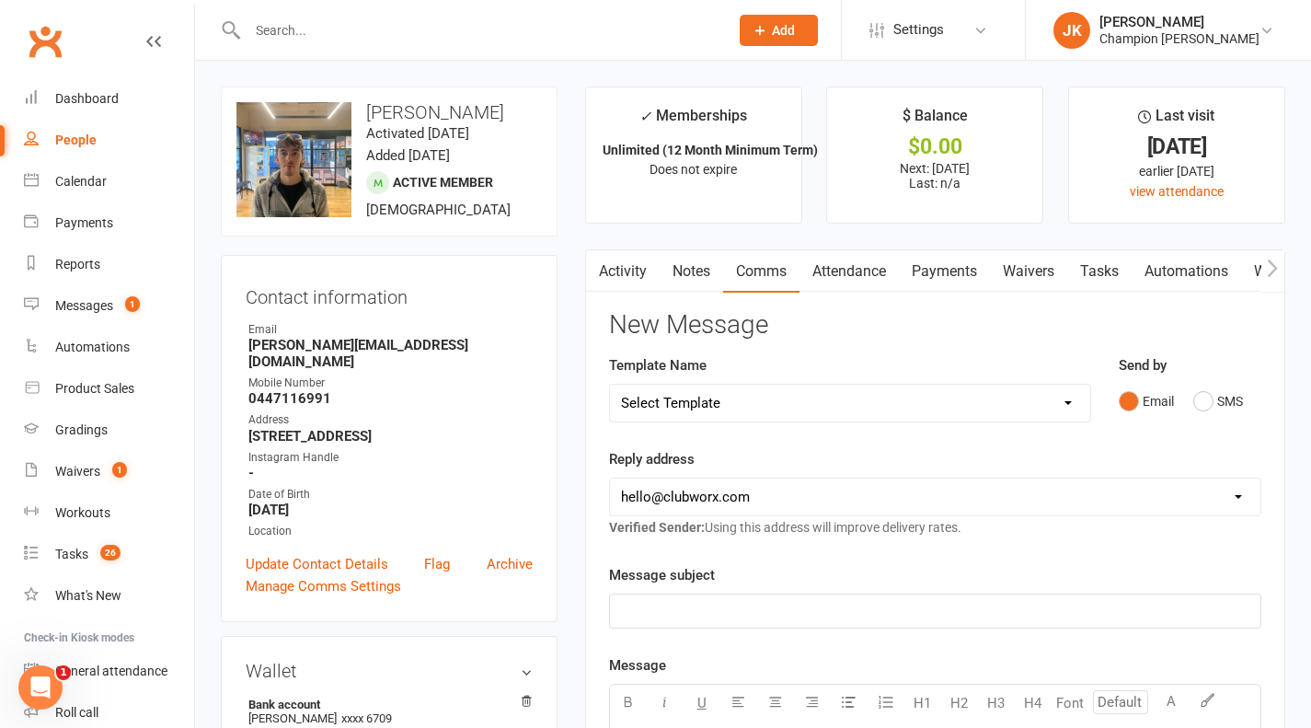
click at [988, 407] on select "Select Template [Email] Goal Setting Template [SMS] 14 days absence [Email] 202…" at bounding box center [850, 403] width 480 height 37
click at [610, 385] on select "Select Template [Email] Goal Setting Template [SMS] 14 days absence [Email] 202…" at bounding box center [850, 403] width 480 height 37
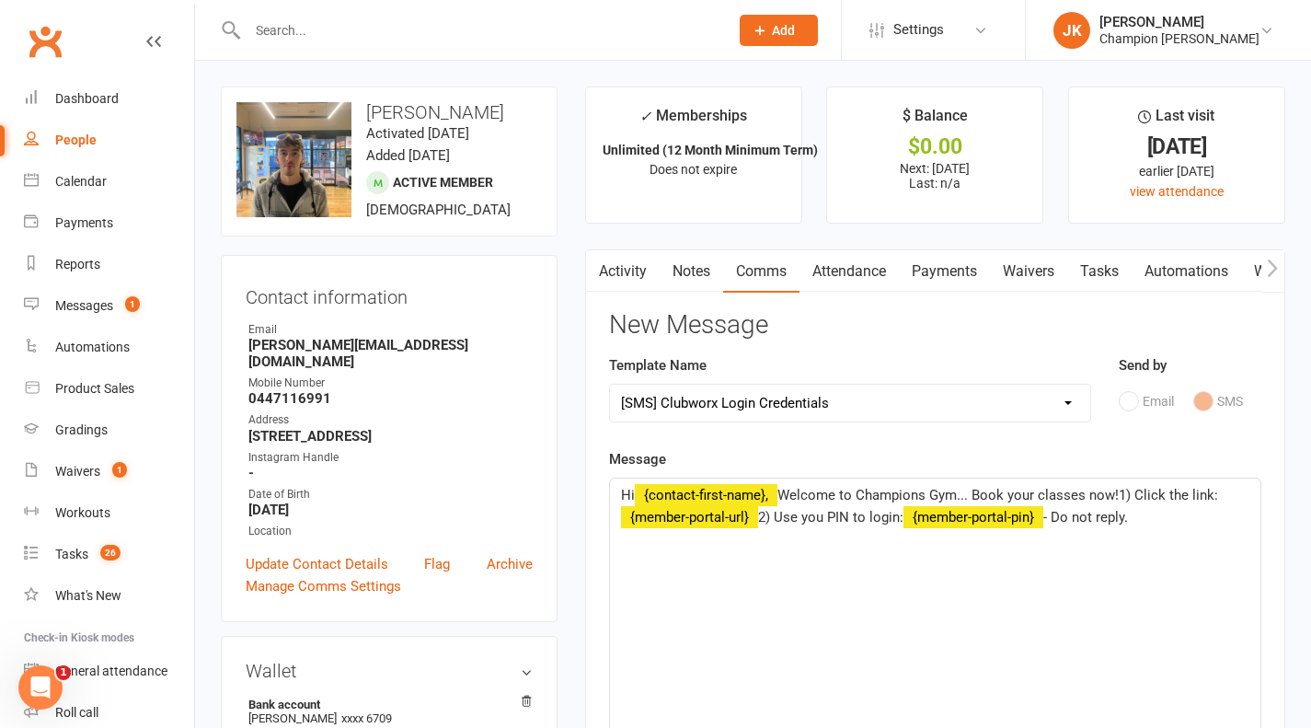
click at [888, 405] on select "Select Template [Email] Goal Setting Template [SMS] 14 days absence [Email] 202…" at bounding box center [850, 403] width 480 height 37
select select "9"
click at [610, 385] on select "Select Template [Email] Goal Setting Template [SMS] 14 days absence [Email] 202…" at bounding box center [850, 403] width 480 height 37
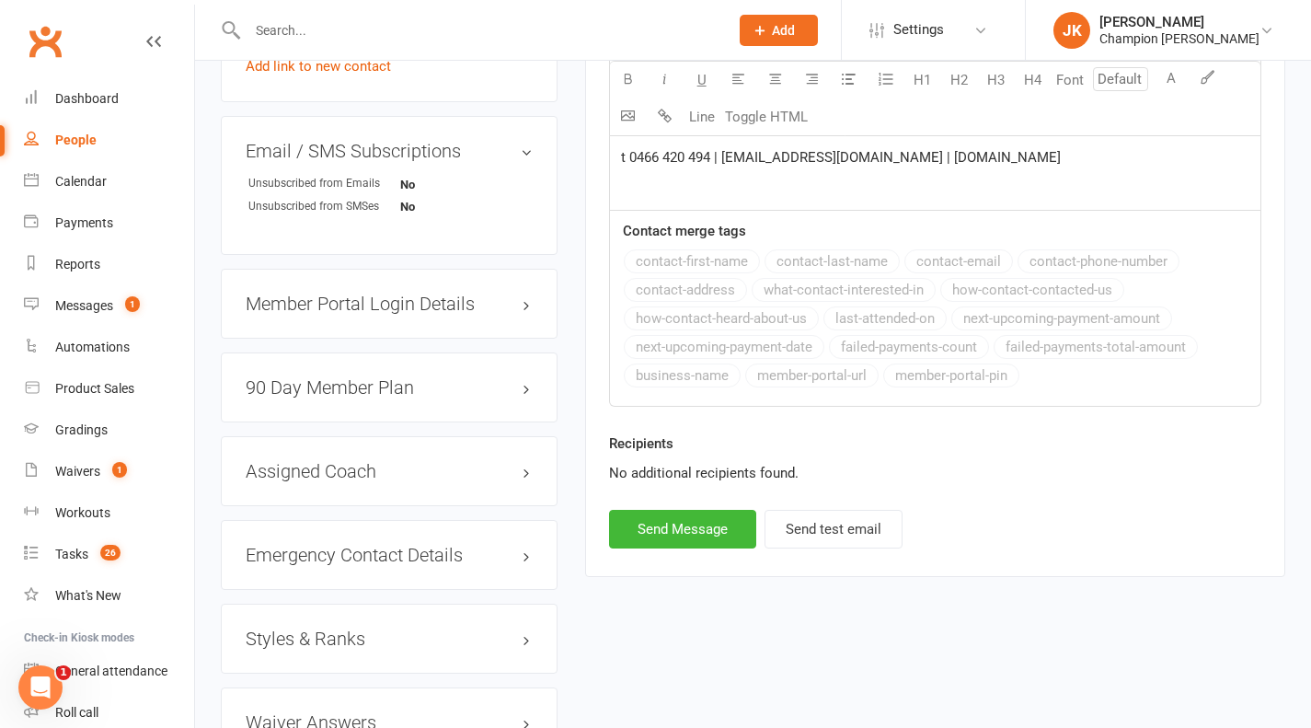
scroll to position [1239, 0]
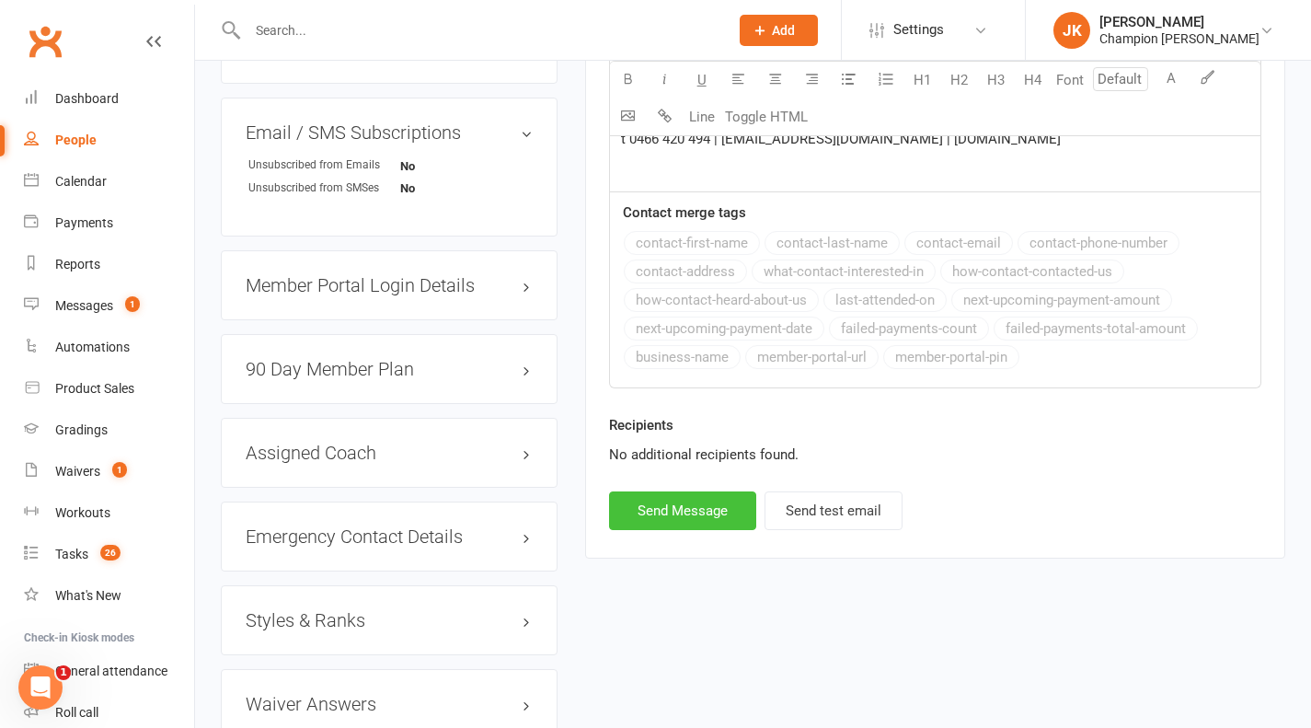
click at [695, 513] on button "Send Message" at bounding box center [682, 510] width 147 height 39
select select
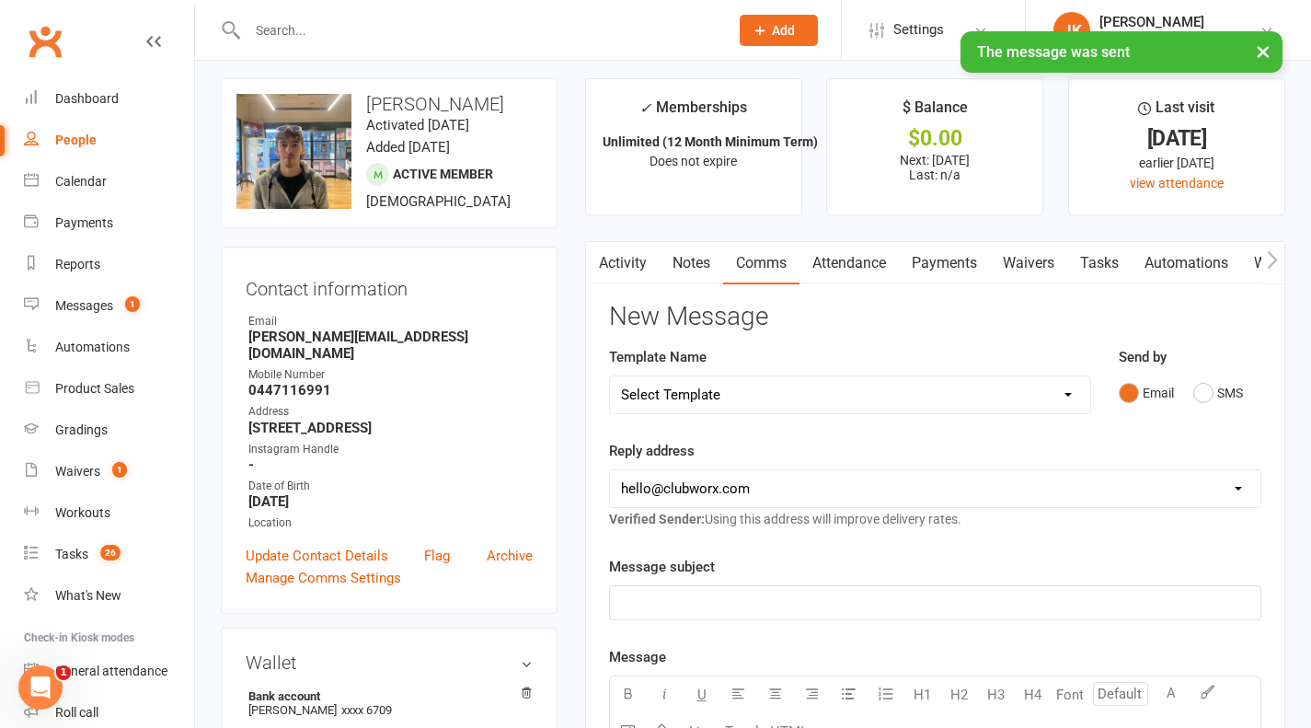
scroll to position [12, 0]
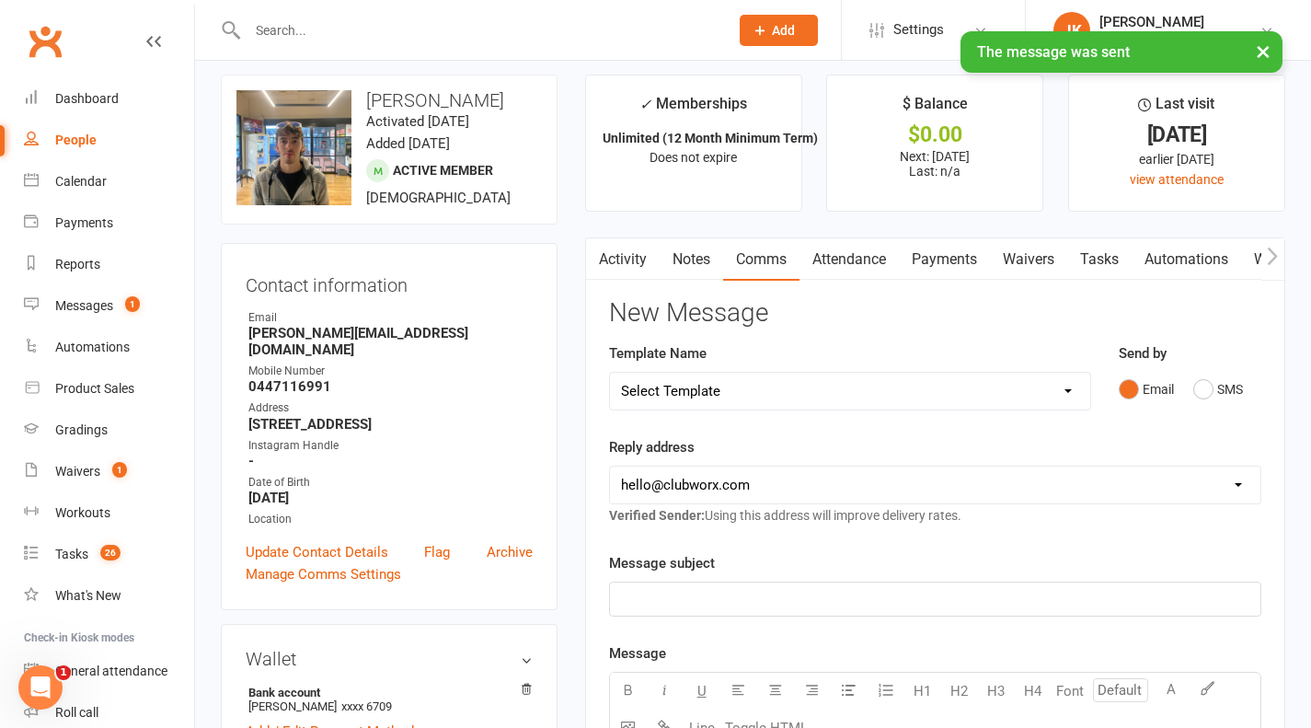
click at [633, 270] on link "Activity" at bounding box center [623, 259] width 74 height 42
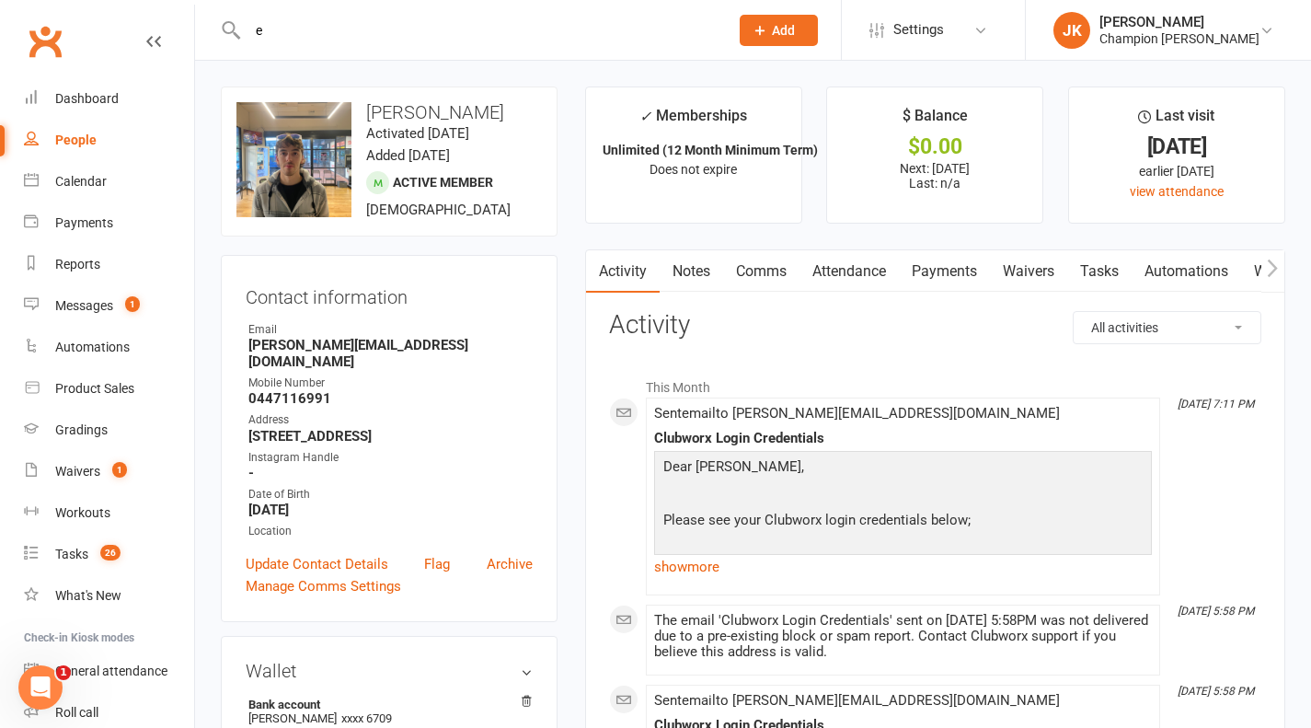
click at [289, 30] on input "e" at bounding box center [479, 30] width 474 height 26
type input "erin"
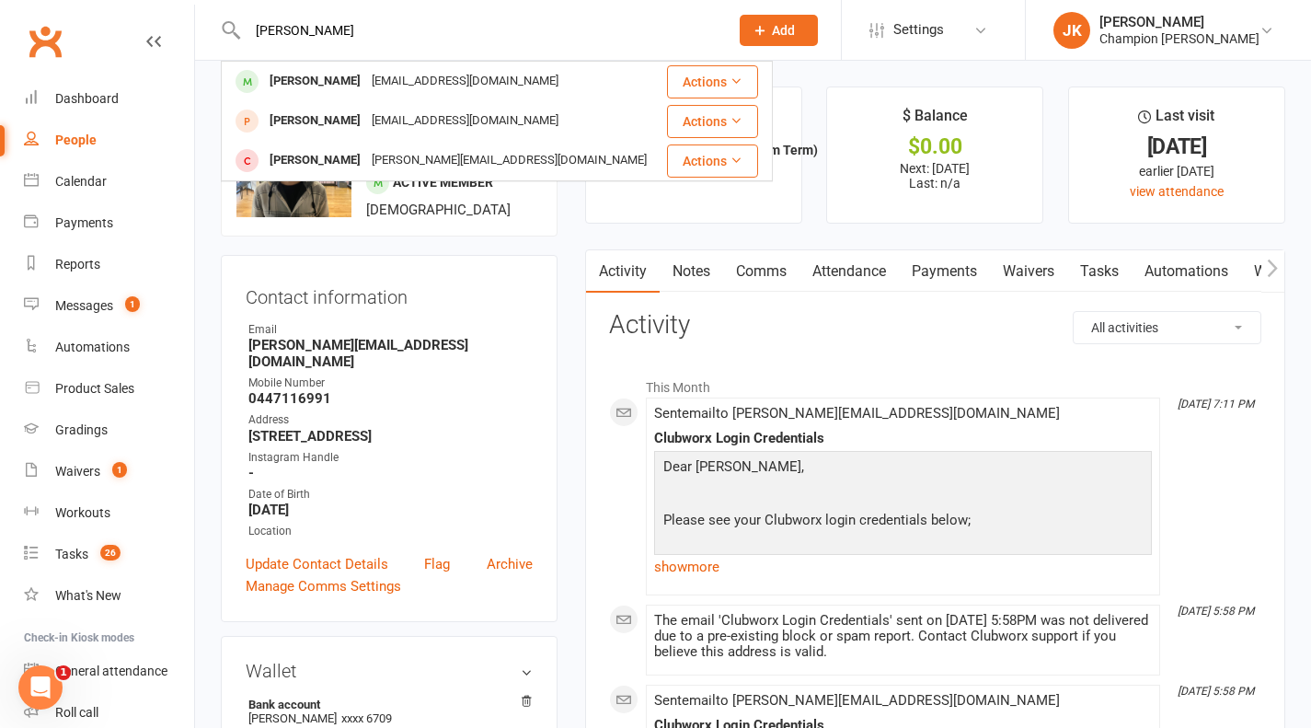
click at [958, 292] on link "Payments" at bounding box center [944, 271] width 91 height 42
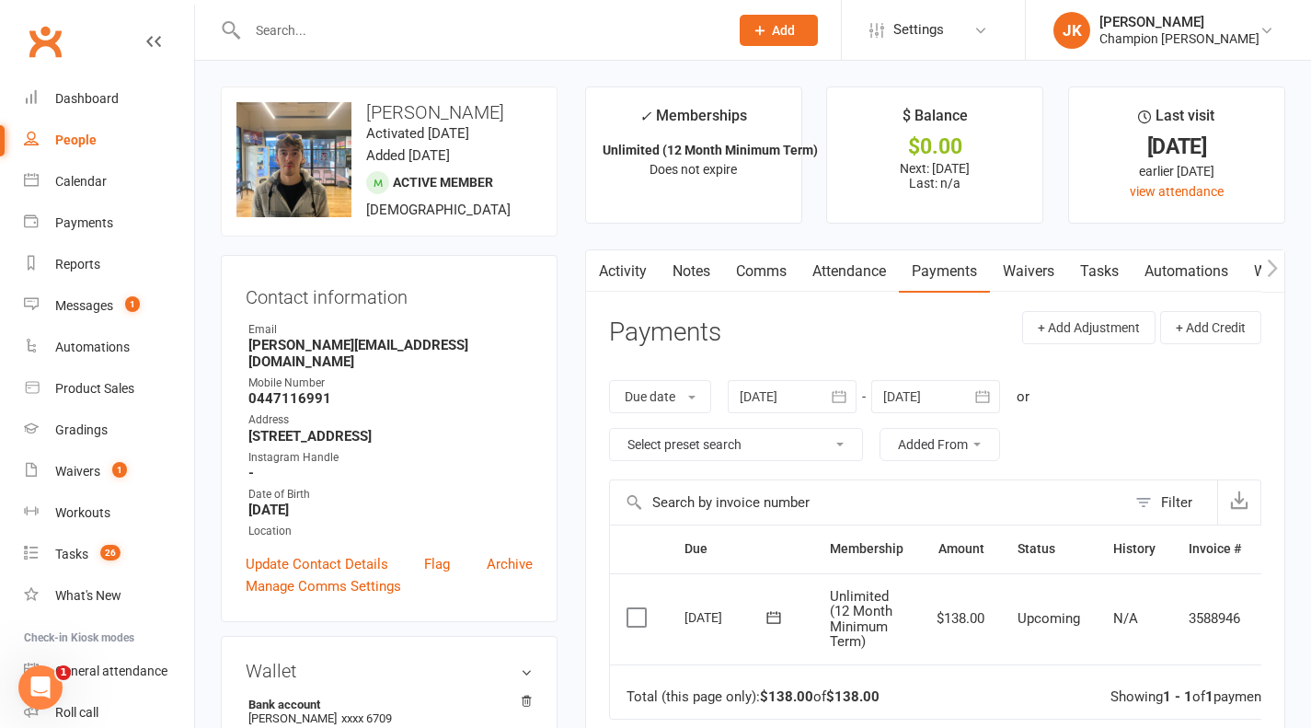
click at [405, 24] on input "text" at bounding box center [479, 30] width 474 height 26
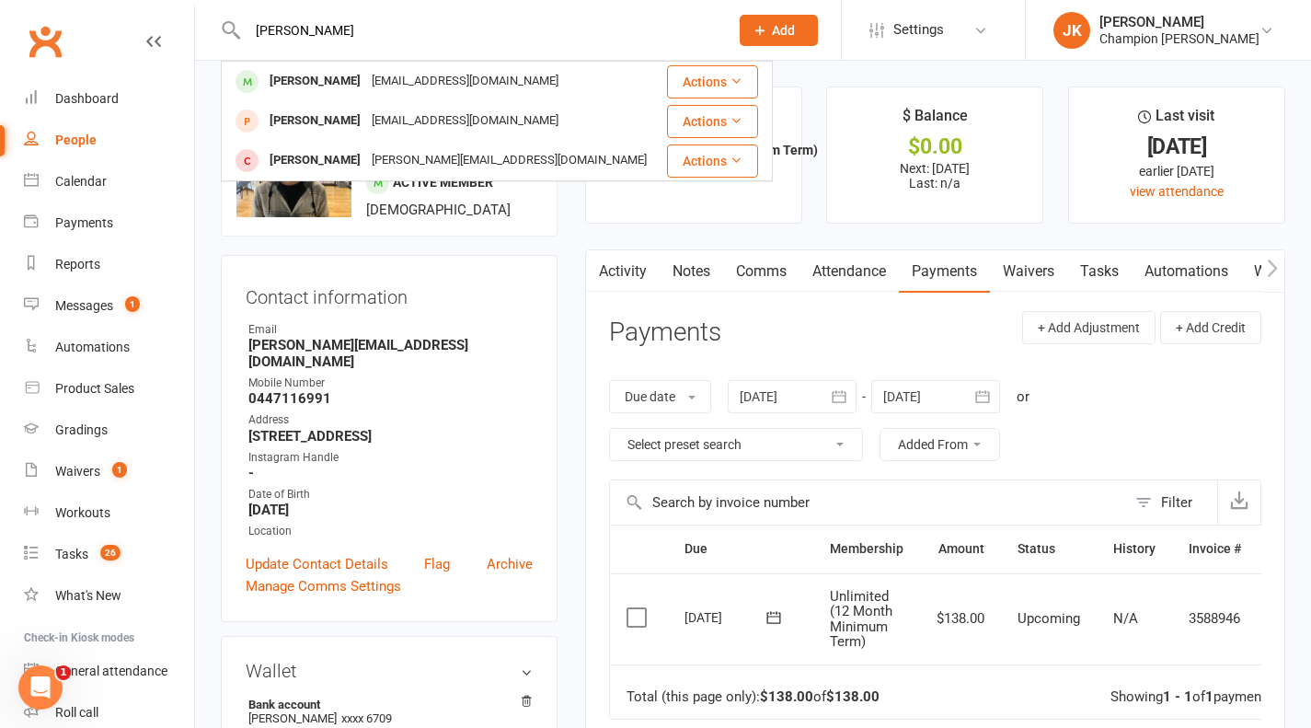
type input "erin"
click at [339, 86] on div "[PERSON_NAME]" at bounding box center [315, 81] width 102 height 27
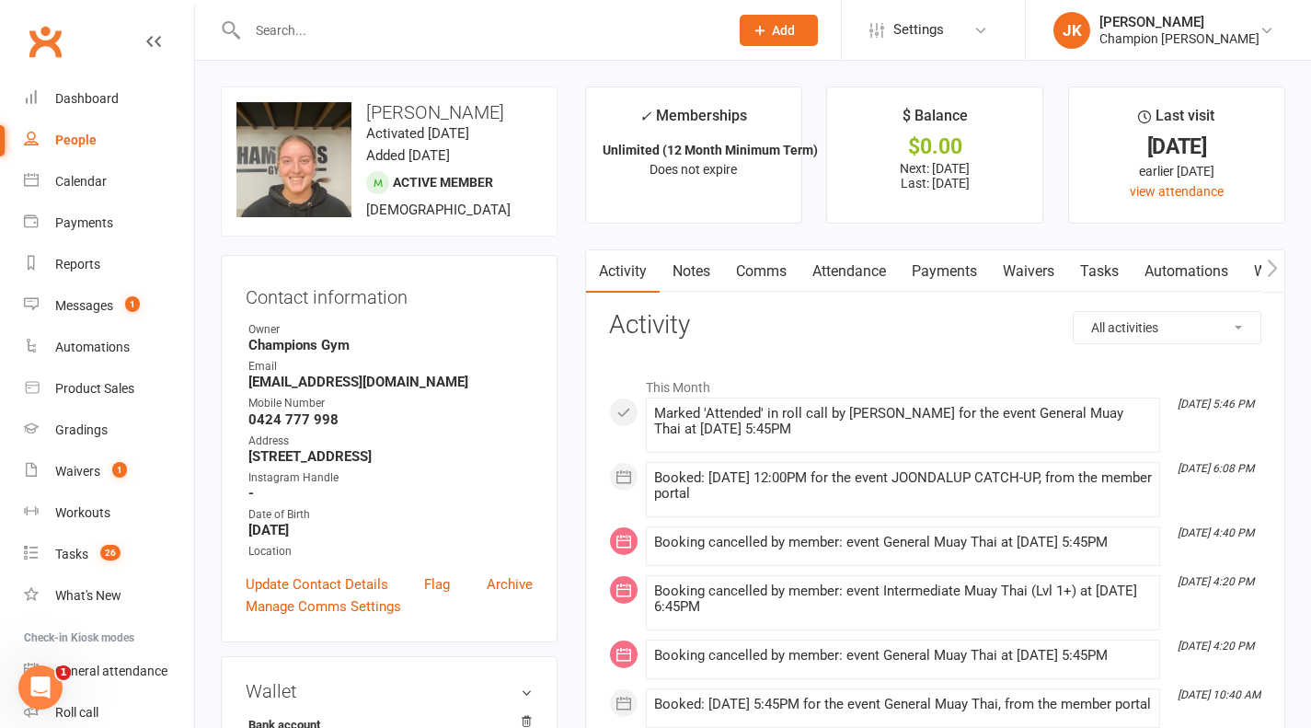
click at [942, 285] on link "Payments" at bounding box center [944, 271] width 91 height 42
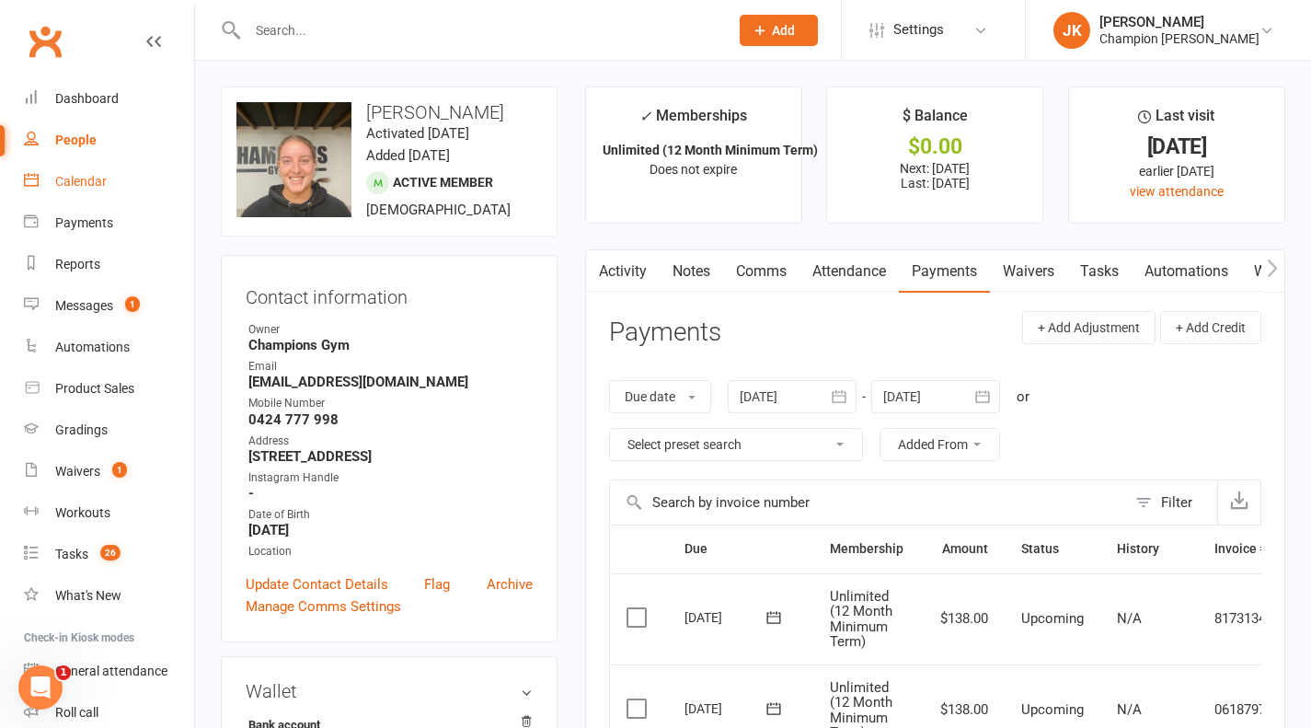
click at [121, 174] on link "Calendar" at bounding box center [109, 181] width 170 height 41
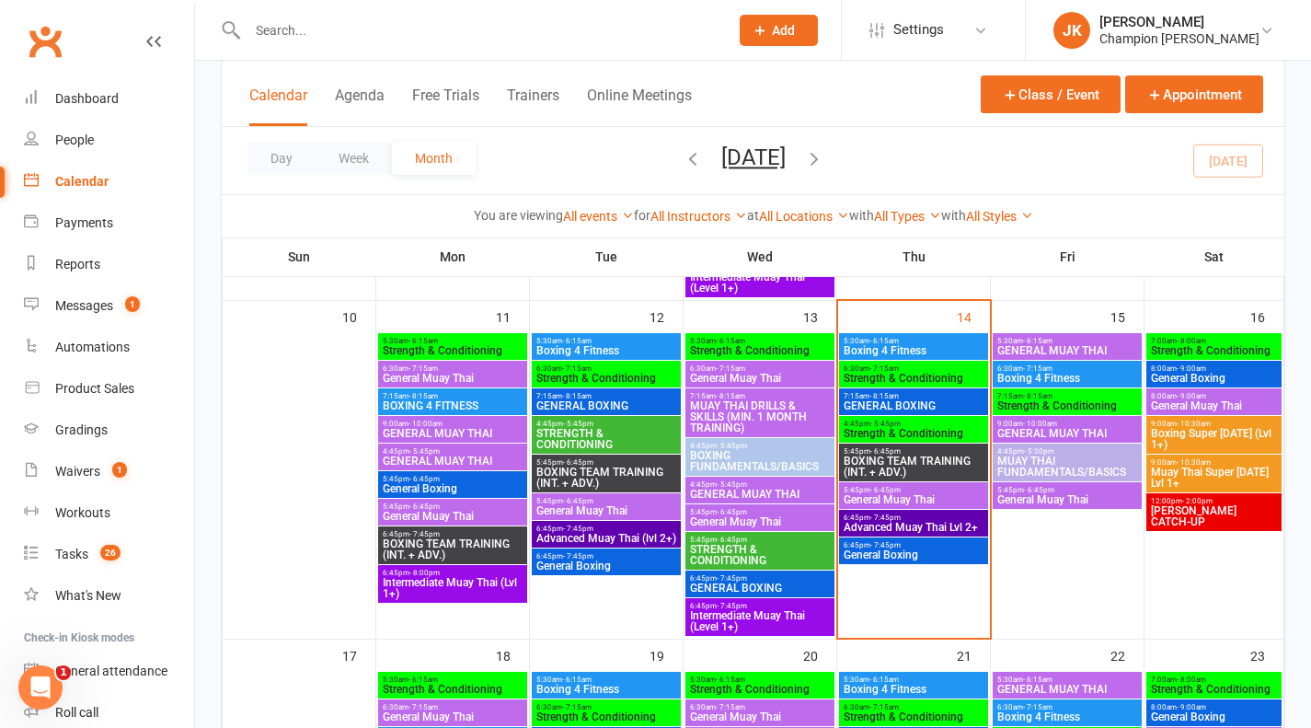
scroll to position [730, 0]
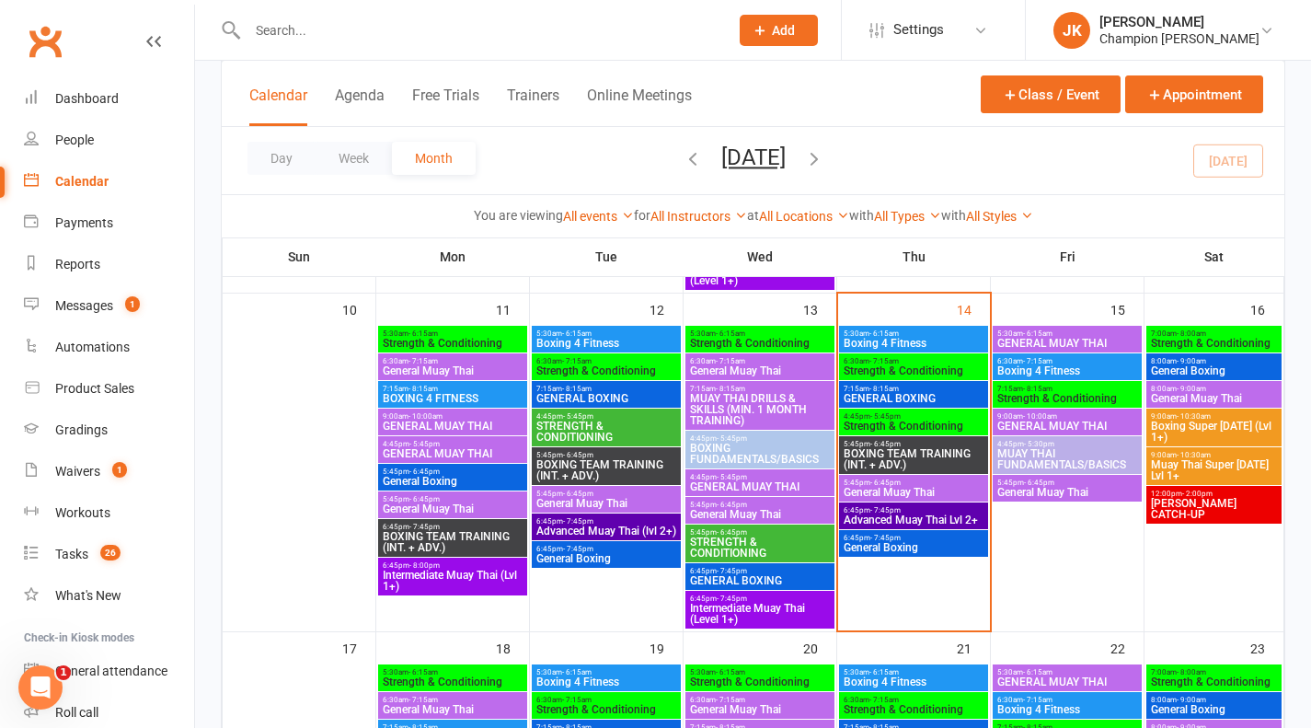
click at [959, 353] on div "6:30am - 7:15am Strength & Conditioning" at bounding box center [913, 366] width 149 height 27
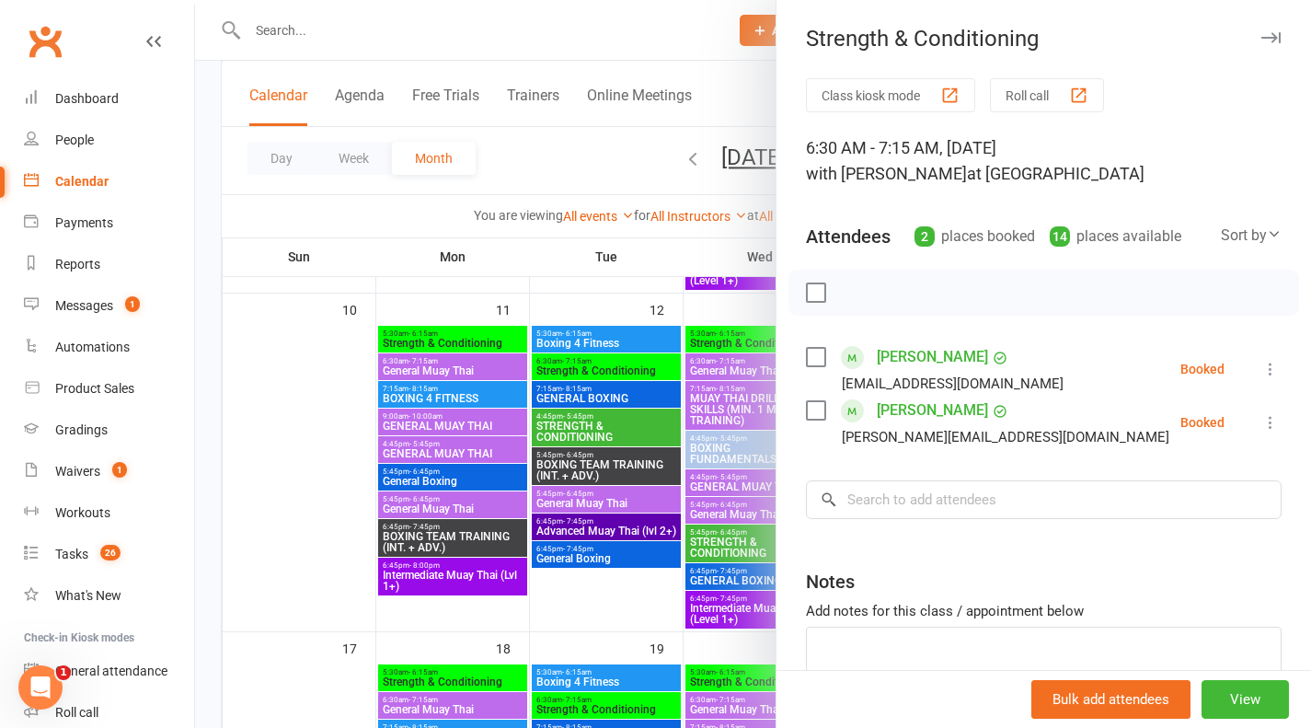
click at [1088, 105] on button "Roll call" at bounding box center [1047, 95] width 114 height 34
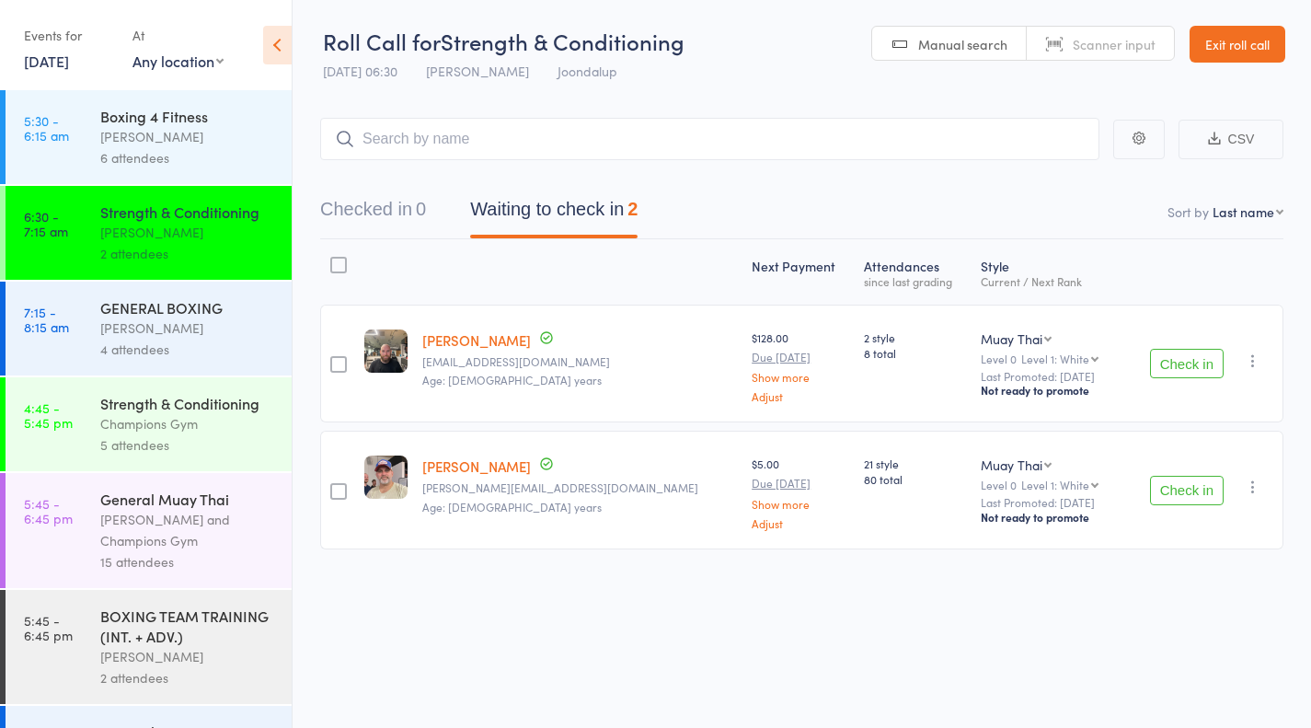
click at [202, 157] on div "6 attendees" at bounding box center [188, 157] width 176 height 21
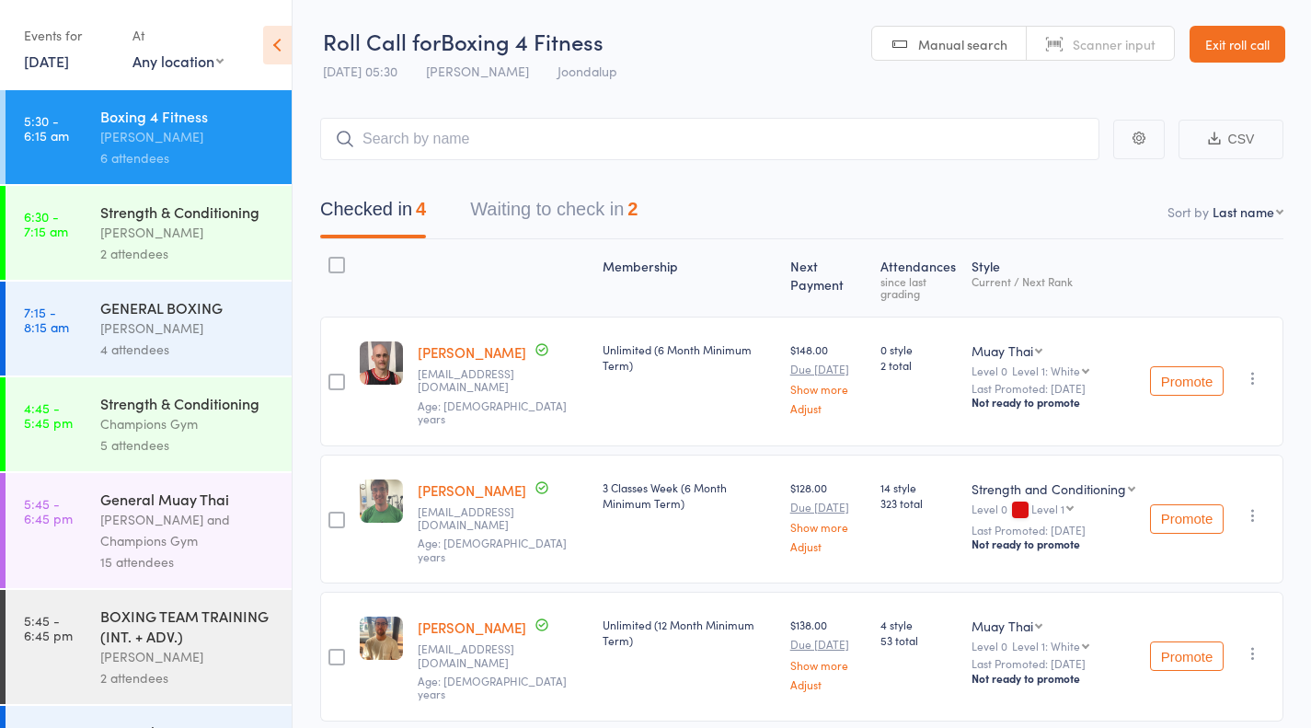
click at [201, 343] on div "4 attendees" at bounding box center [188, 349] width 176 height 21
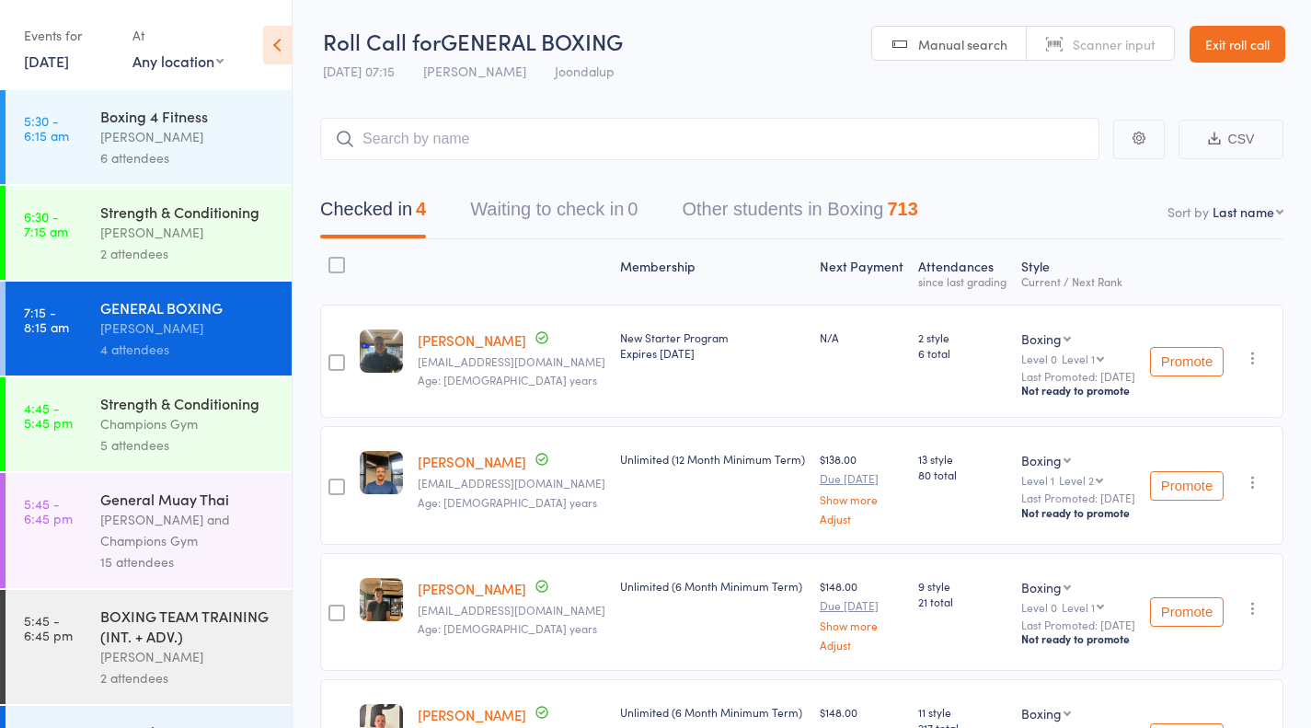
click at [212, 436] on div "5 attendees" at bounding box center [188, 444] width 176 height 21
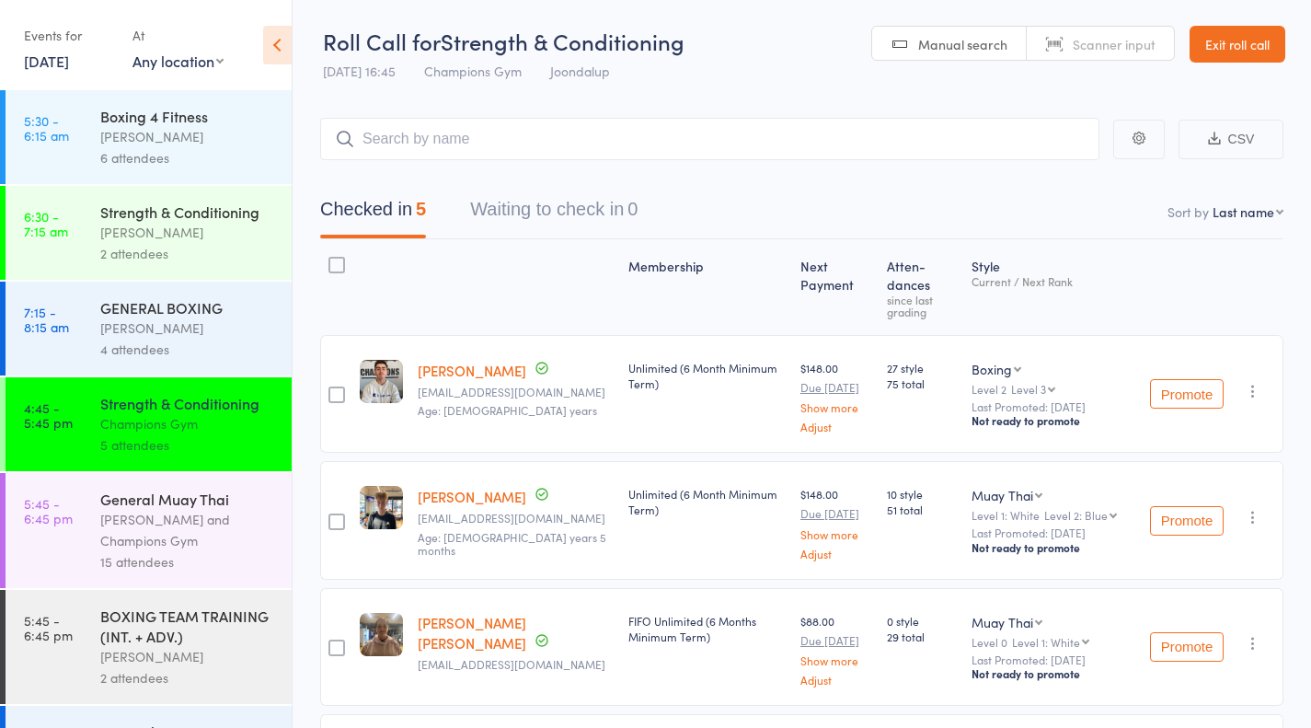
click at [121, 546] on div "[PERSON_NAME] and Champions Gym" at bounding box center [188, 530] width 176 height 42
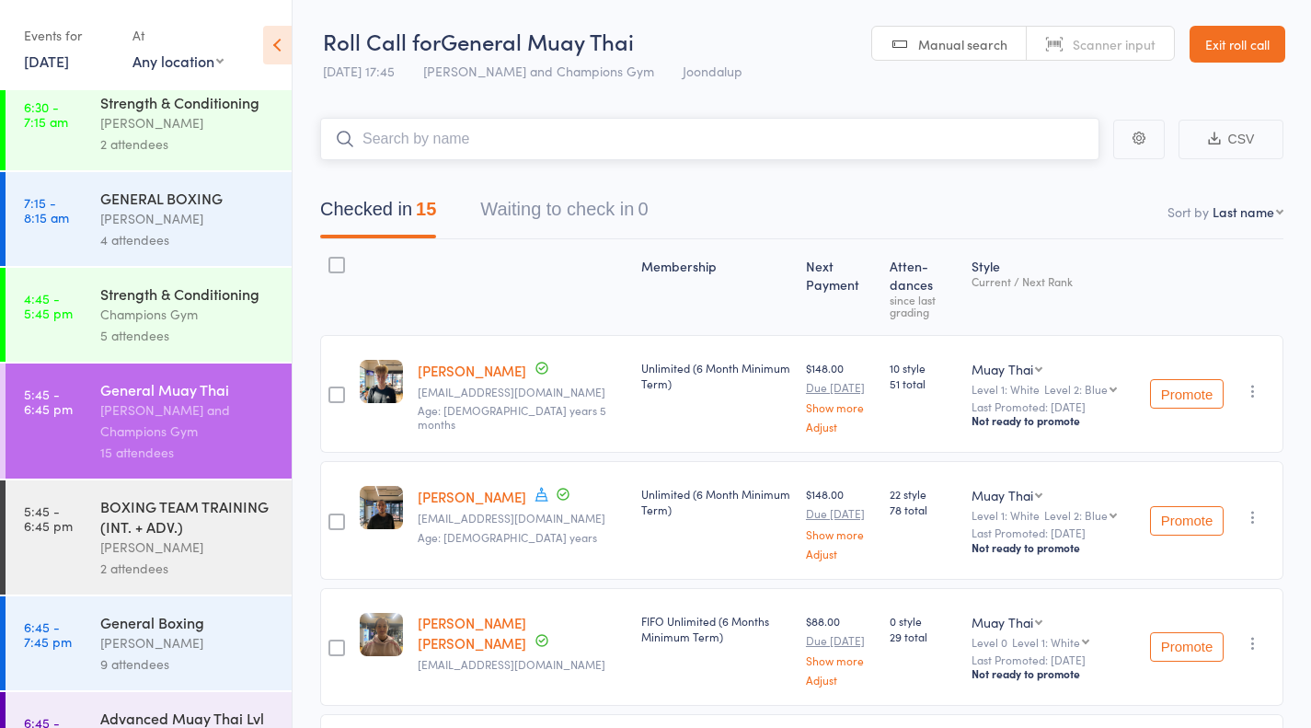
scroll to position [110, 0]
click at [121, 546] on div "[PERSON_NAME]" at bounding box center [188, 546] width 176 height 21
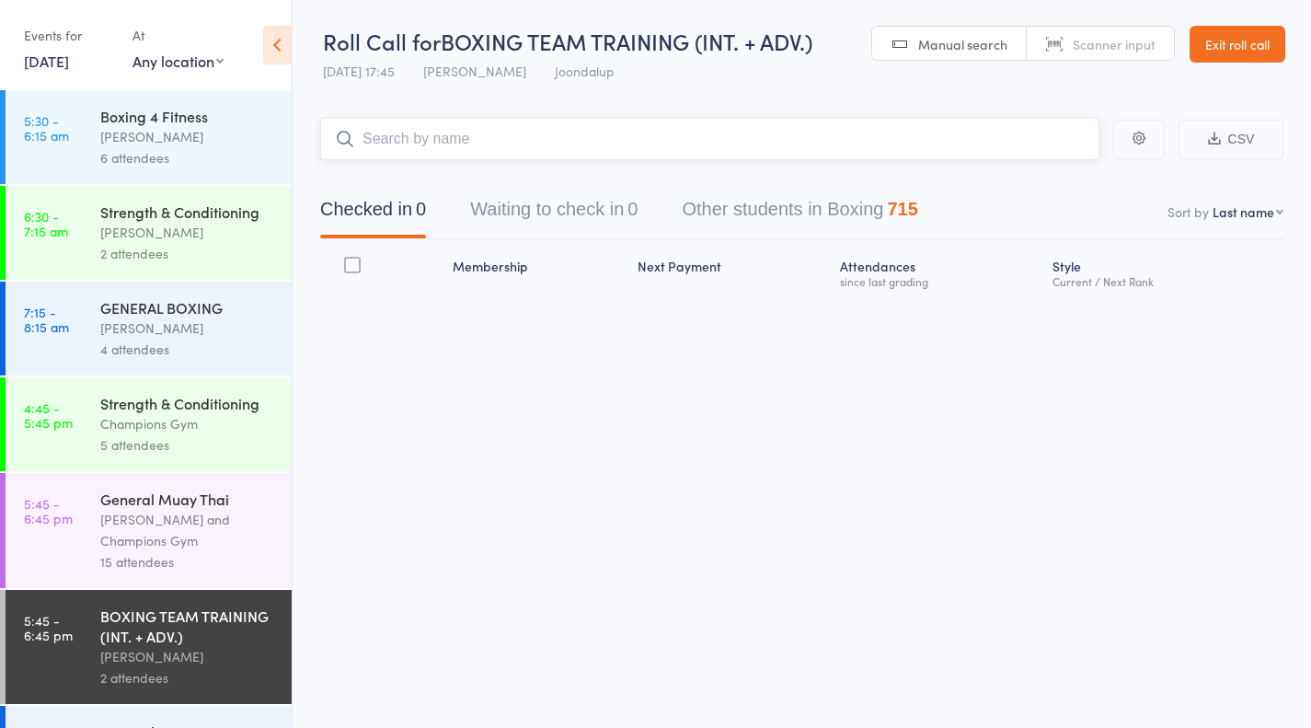
scroll to position [194, 0]
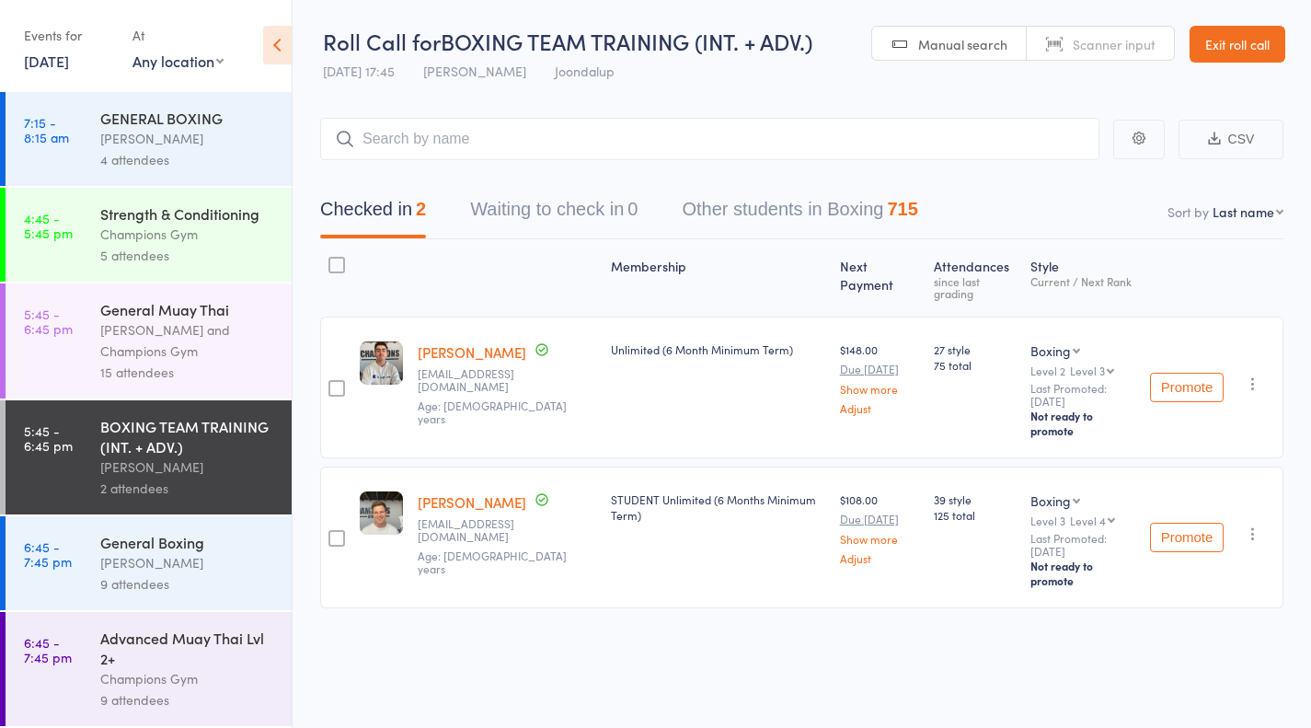
click at [131, 570] on div "[PERSON_NAME]" at bounding box center [188, 562] width 176 height 21
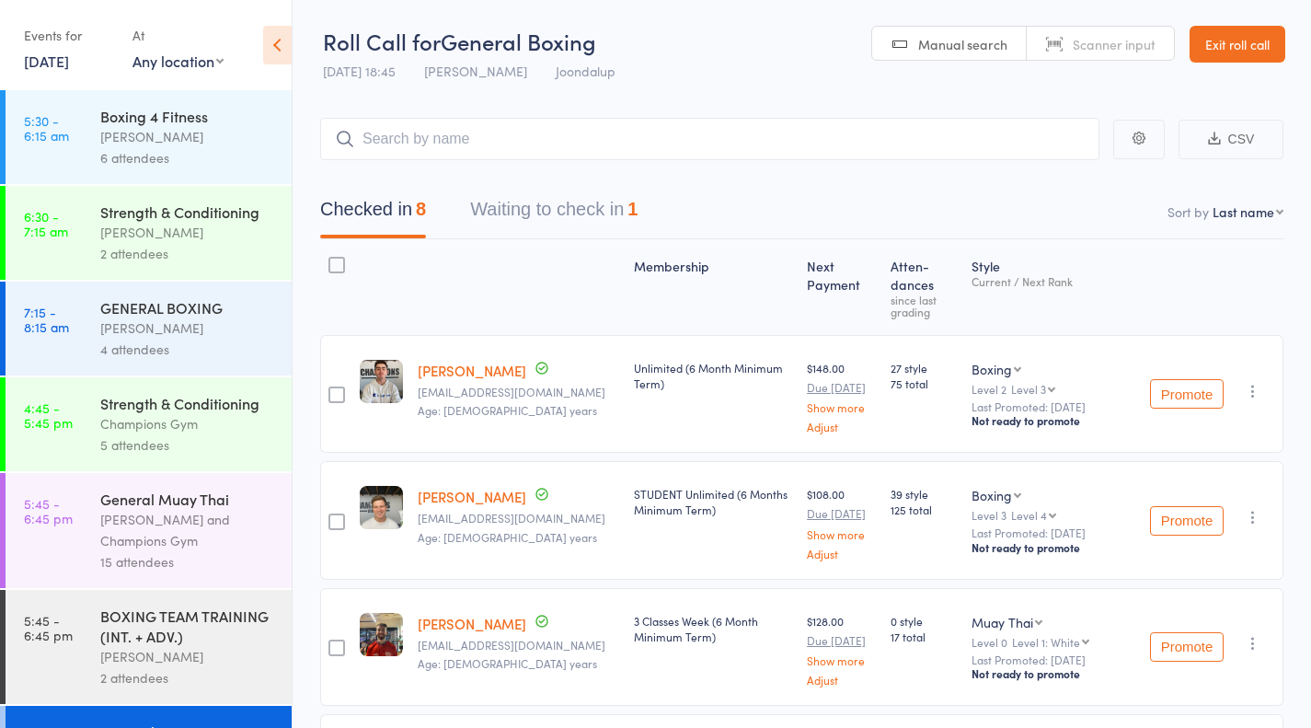
scroll to position [194, 0]
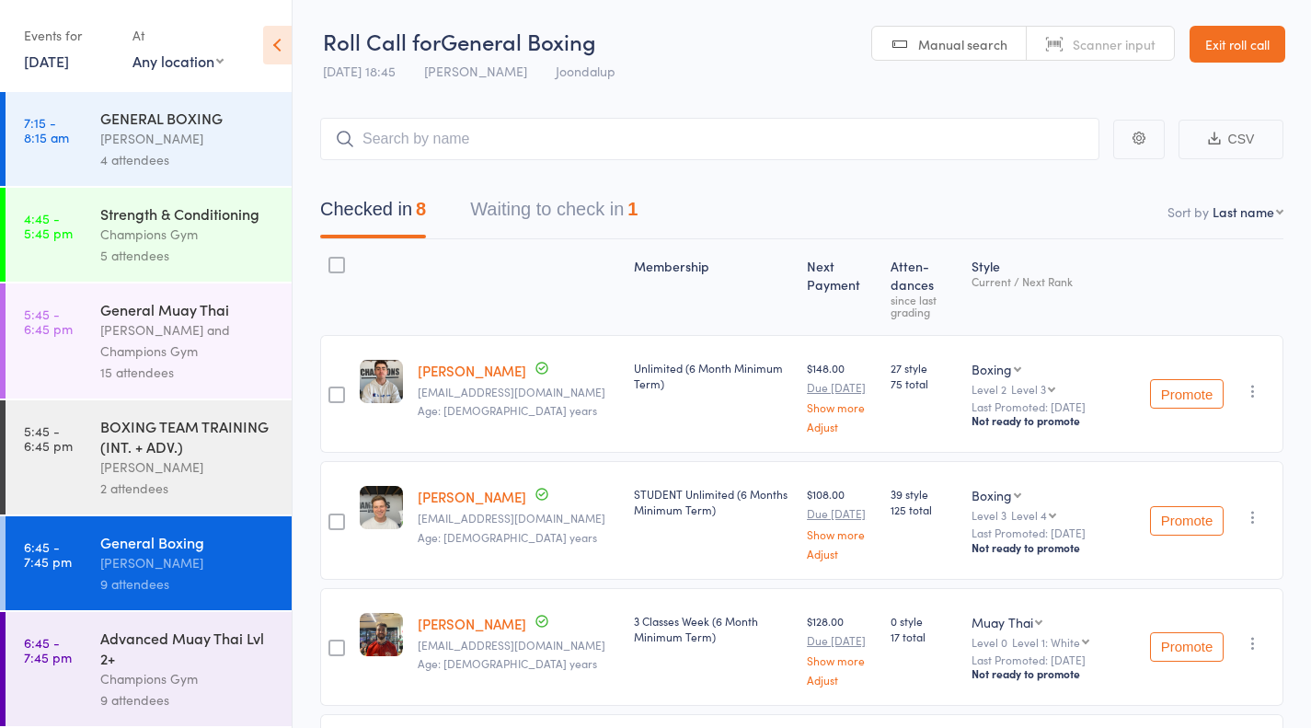
click at [161, 653] on div "Advanced Muay Thai Lvl 2+" at bounding box center [188, 648] width 176 height 40
